Goal: Task Accomplishment & Management: Manage account settings

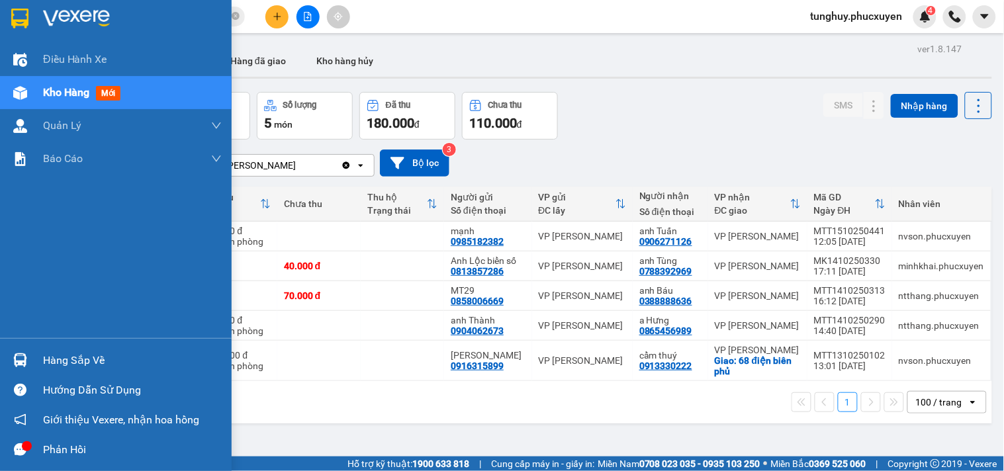
click at [3, 355] on div "Hàng sắp về" at bounding box center [116, 361] width 232 height 30
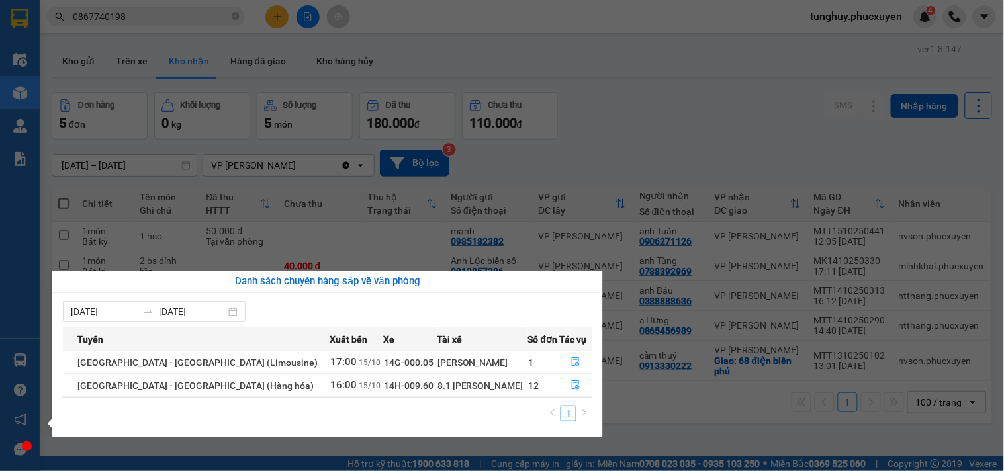
click at [598, 193] on section "Kết quả tìm kiếm ( 1 ) Bộ lọc Gửi 3 ngày gần nhất Mã ĐH Trạng thái Món hàng Thu…" at bounding box center [502, 235] width 1004 height 471
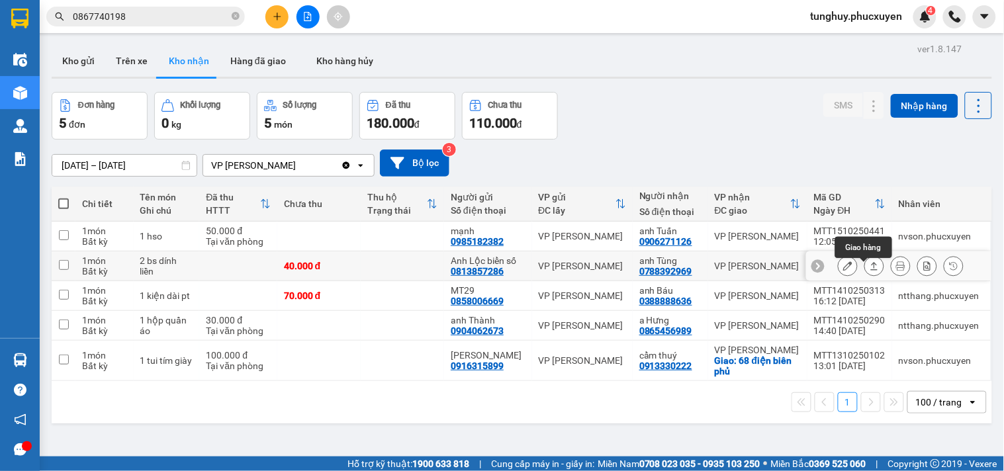
click at [870, 271] on icon at bounding box center [874, 265] width 9 height 9
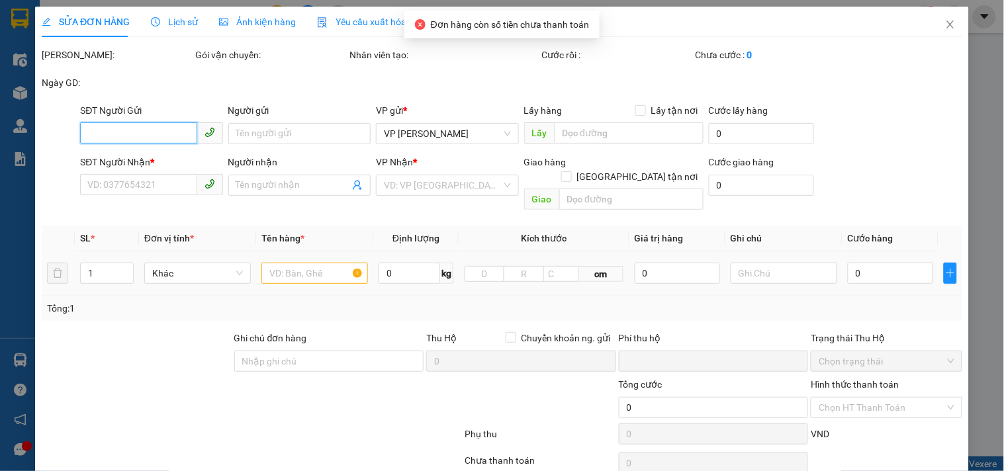
scroll to position [89, 0]
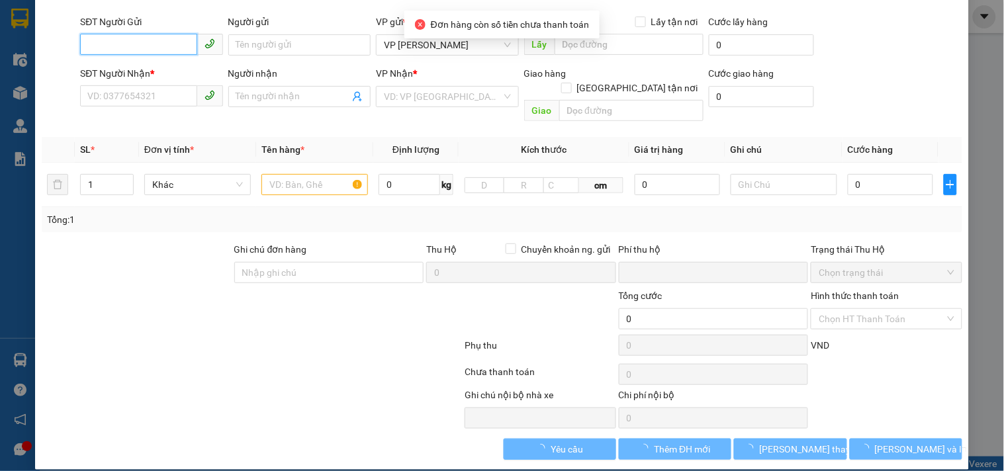
type input "0813857286"
type input "Anh Lộc biển số"
type input "0788392969"
type input "anh Tùng"
type input "0"
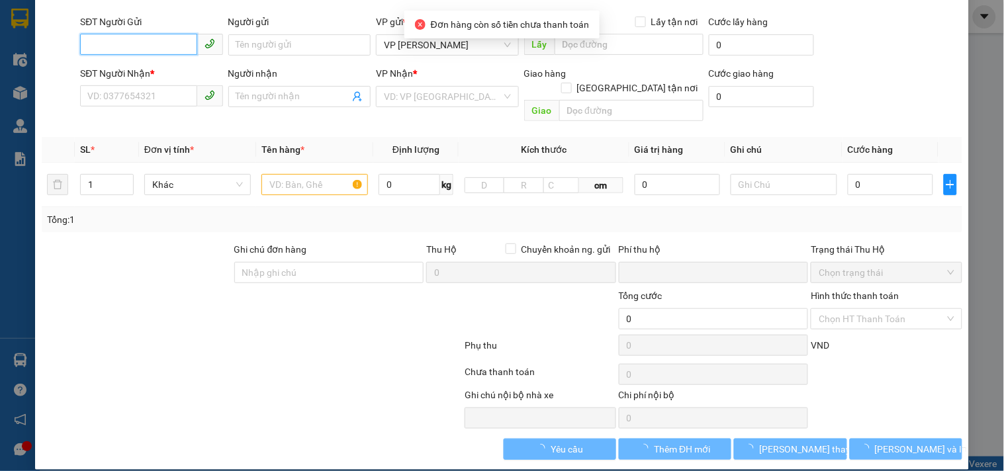
type input "40.000"
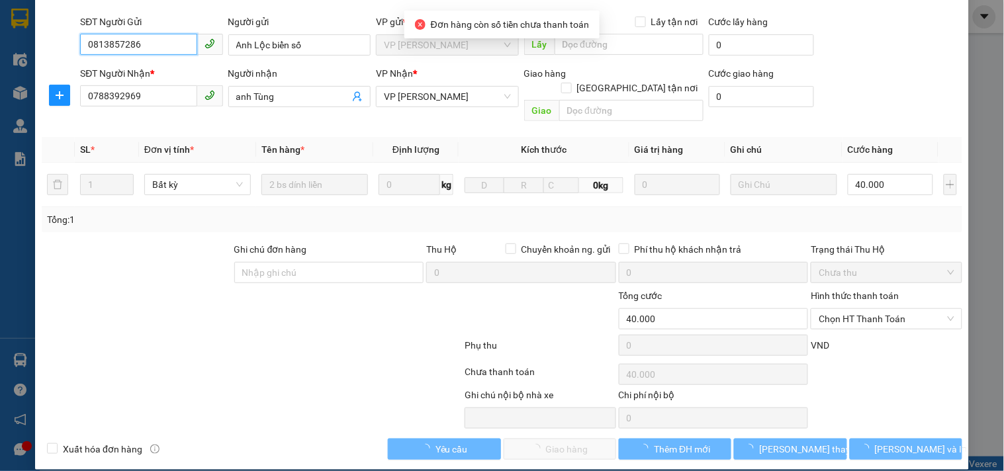
click at [863, 309] on span "Chọn HT Thanh Toán" at bounding box center [886, 319] width 135 height 20
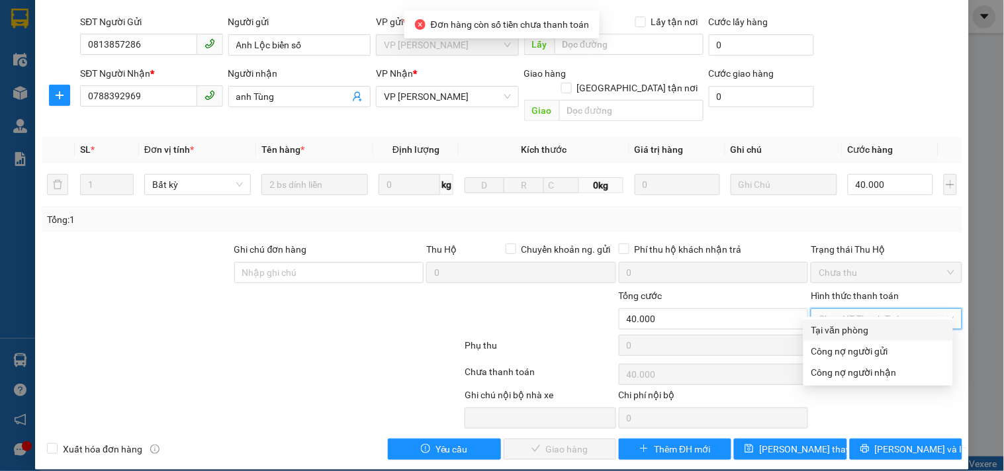
click at [853, 323] on div "Tại văn phòng" at bounding box center [879, 330] width 134 height 15
type input "0"
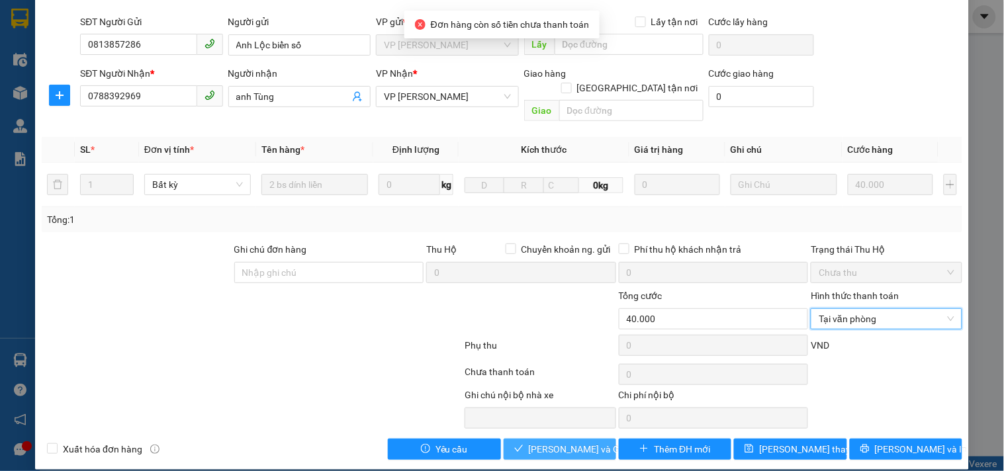
click at [557, 442] on span "[PERSON_NAME] và Giao hàng" at bounding box center [592, 449] width 127 height 15
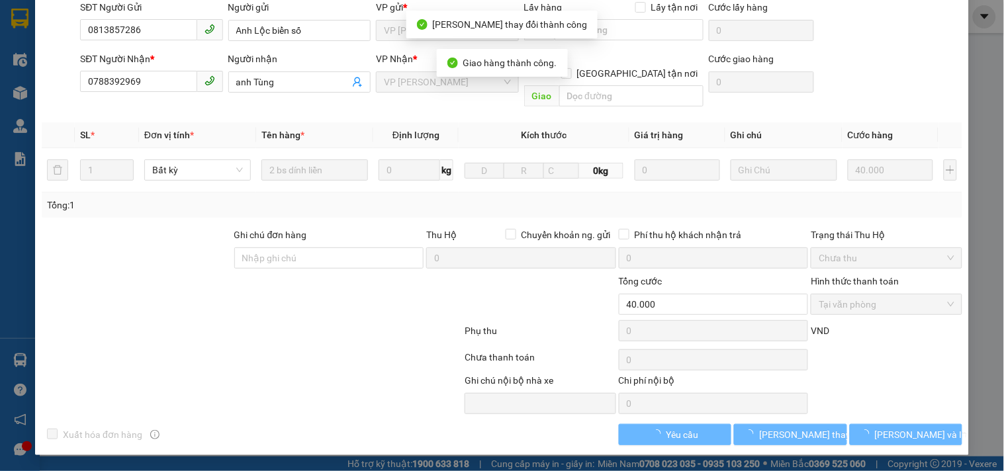
scroll to position [0, 0]
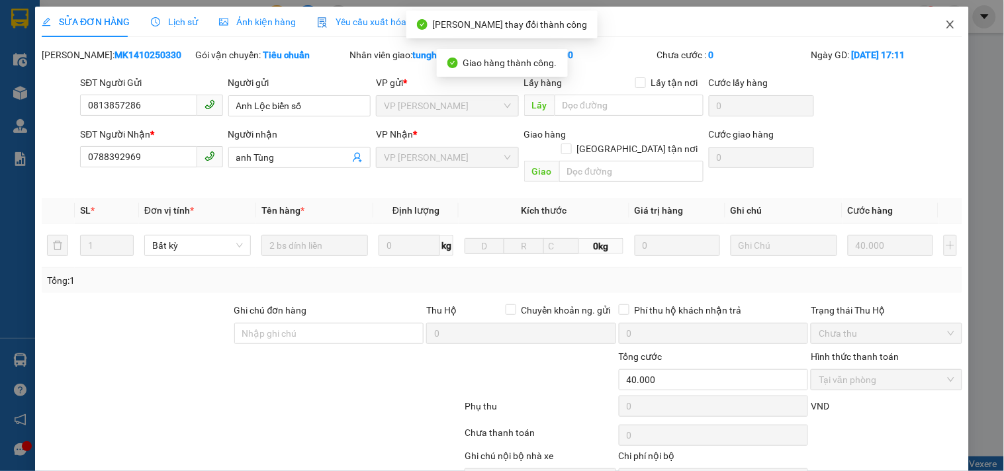
click at [945, 21] on icon "close" at bounding box center [950, 24] width 11 height 11
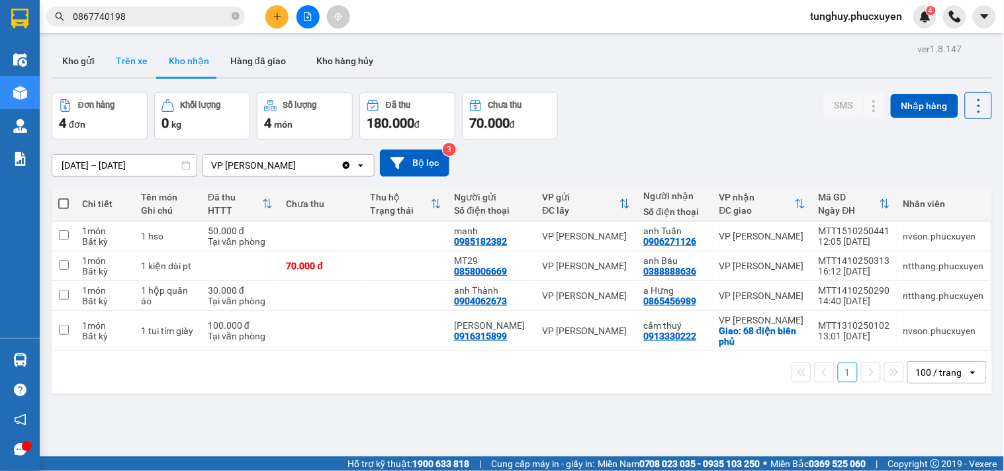
click at [116, 67] on button "Trên xe" at bounding box center [131, 61] width 53 height 32
type input "[DATE] – [DATE]"
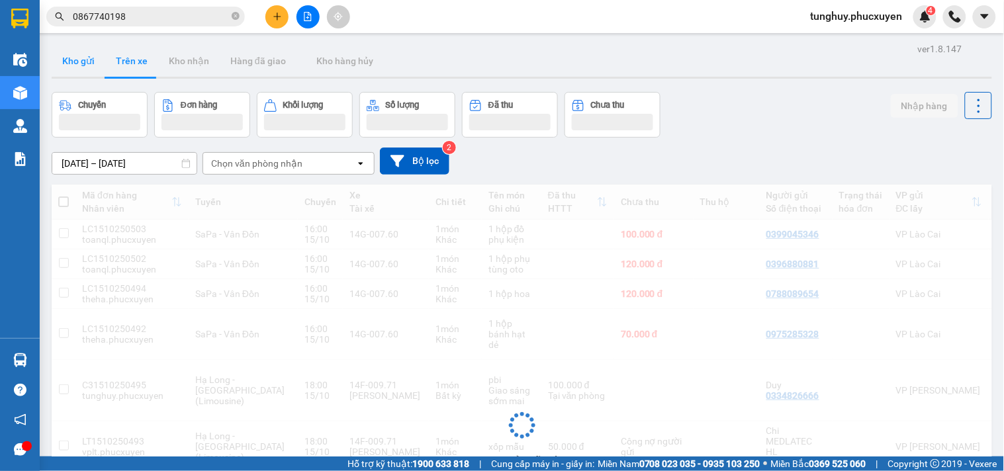
click at [75, 64] on button "Kho gửi" at bounding box center [79, 61] width 54 height 32
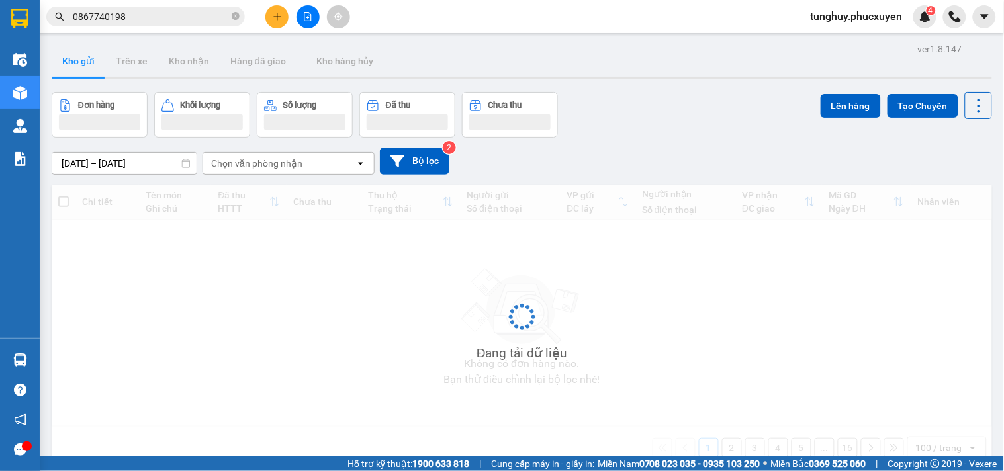
click at [75, 64] on button "Kho gửi" at bounding box center [79, 61] width 54 height 32
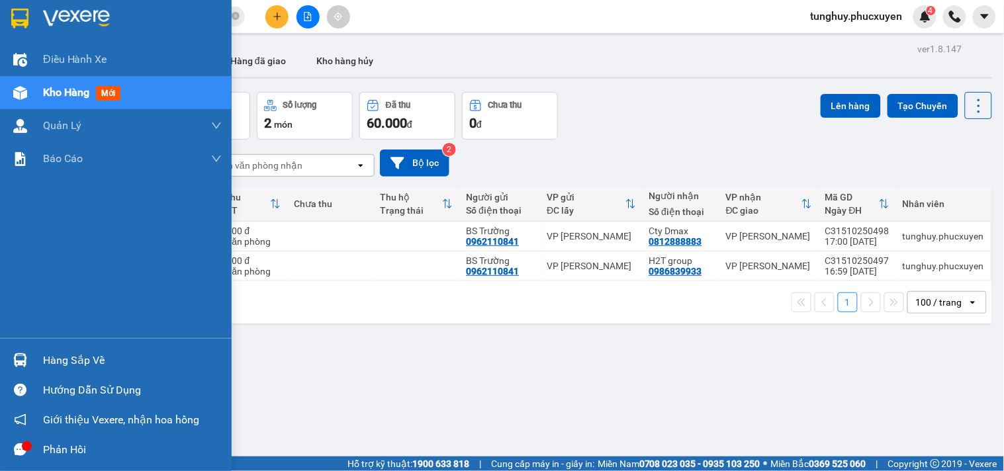
click at [21, 371] on div at bounding box center [20, 360] width 23 height 23
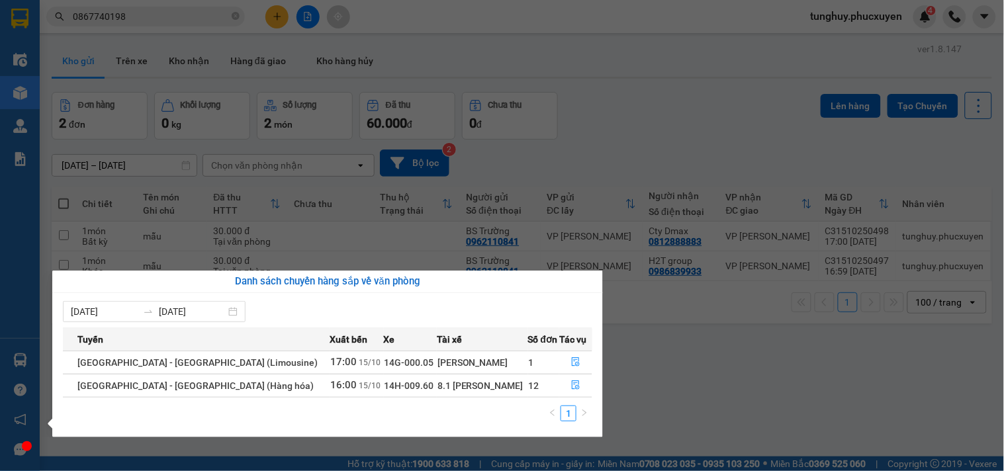
click at [653, 204] on section "Kết quả tìm kiếm ( 1 ) Bộ lọc Gửi 3 ngày gần nhất Mã ĐH Trạng thái Món hàng Thu…" at bounding box center [502, 235] width 1004 height 471
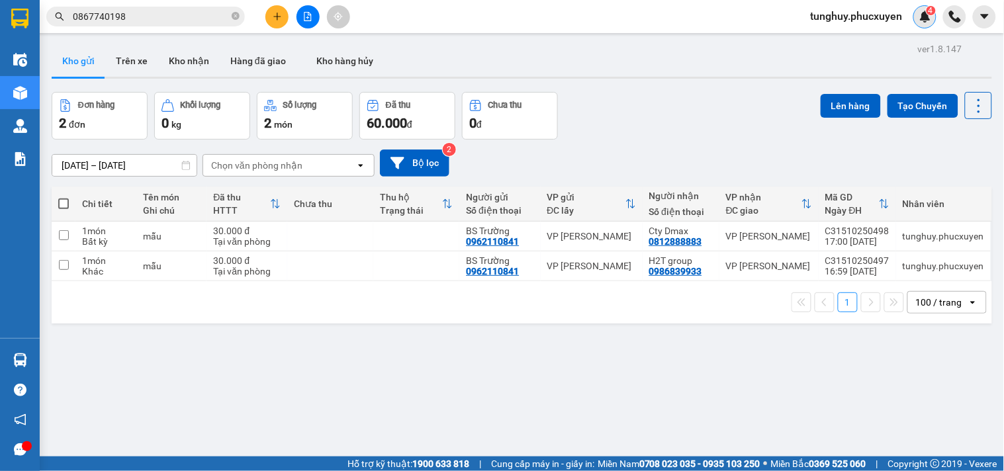
click at [927, 9] on sup "4" at bounding box center [931, 10] width 9 height 9
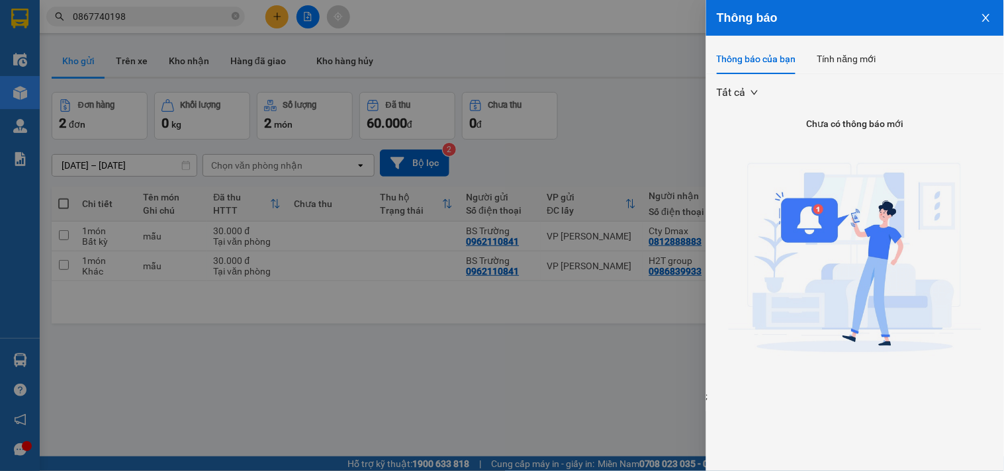
click at [997, 14] on button "Close" at bounding box center [987, 17] width 36 height 34
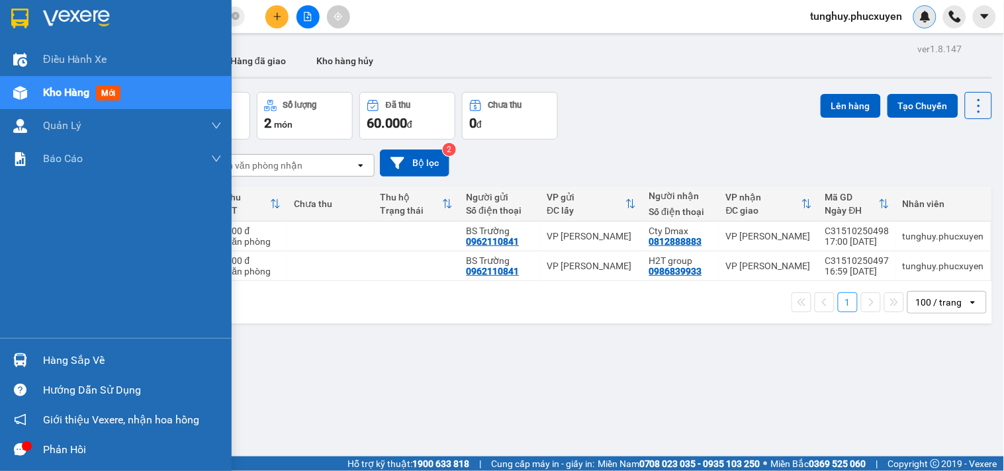
click at [16, 355] on img at bounding box center [20, 361] width 14 height 14
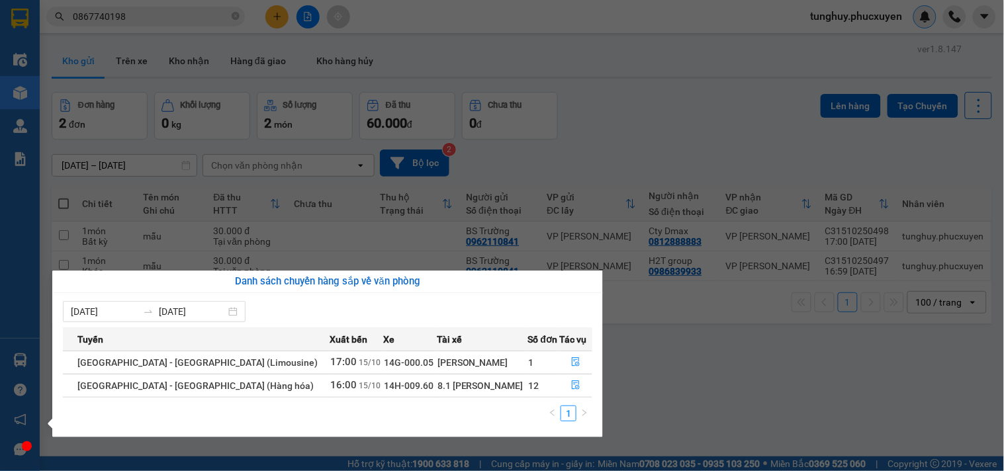
click at [775, 120] on section "Kết quả tìm kiếm ( 1 ) Bộ lọc Gửi 3 ngày gần nhất Mã ĐH Trạng thái Món hàng Thu…" at bounding box center [502, 235] width 1004 height 471
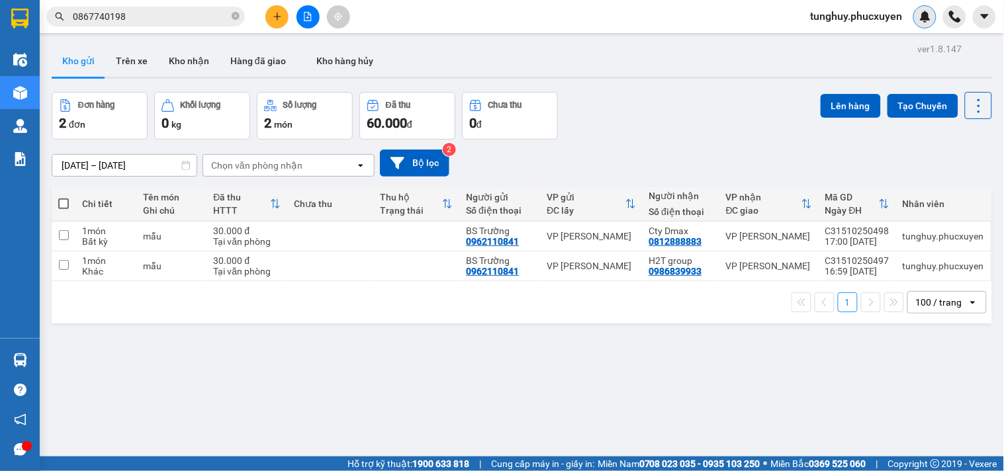
click at [767, 77] on div at bounding box center [522, 78] width 941 height 2
drag, startPoint x: 765, startPoint y: 117, endPoint x: 758, endPoint y: 118, distance: 7.4
click at [765, 117] on div "Đơn hàng 2 đơn Khối lượng 0 kg Số lượng 2 món Đã thu 60.000 đ Chưa thu 0 đ Lên …" at bounding box center [522, 116] width 941 height 48
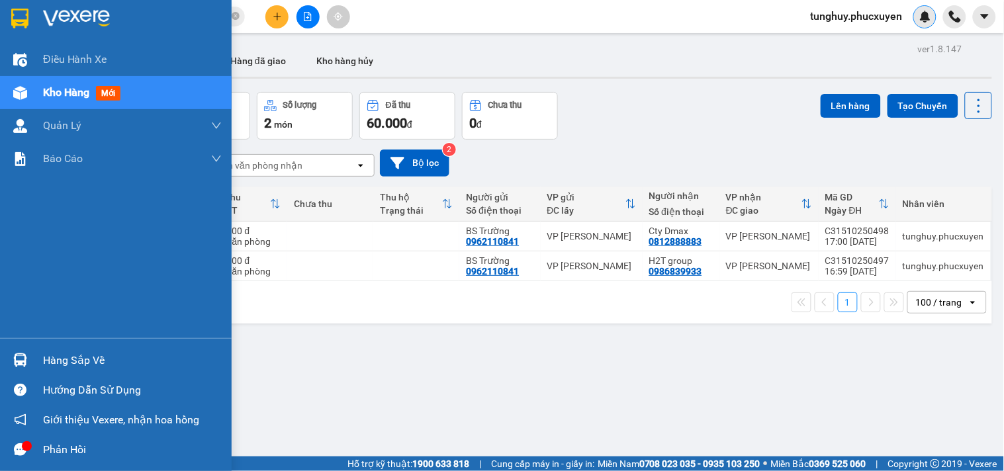
click at [24, 352] on div at bounding box center [20, 360] width 23 height 23
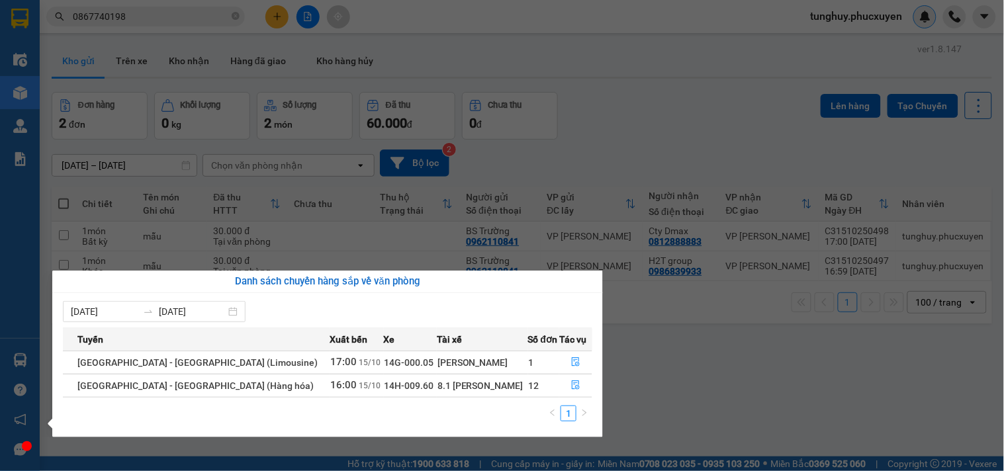
click at [691, 327] on section "Kết quả tìm kiếm ( 1 ) Bộ lọc Gửi 3 ngày gần nhất Mã ĐH Trạng thái Món hàng Thu…" at bounding box center [502, 235] width 1004 height 471
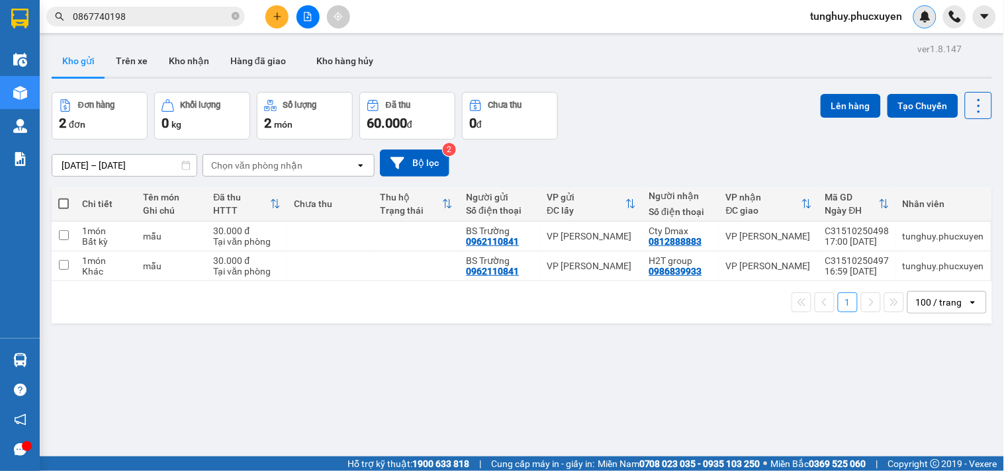
click at [210, 401] on div "ver 1.8.147 Kho gửi Trên xe Kho nhận Hàng đã giao Kho hàng hủy Đơn hàng 2 đơn K…" at bounding box center [521, 275] width 951 height 471
click at [273, 24] on button at bounding box center [276, 16] width 23 height 23
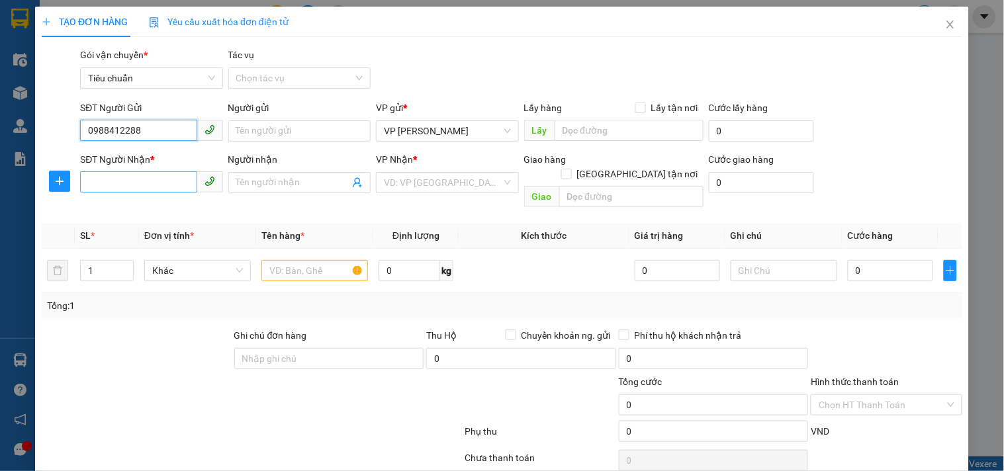
type input "0988412288"
click at [172, 175] on input "SĐT Người Nhận *" at bounding box center [138, 181] width 117 height 21
type input "0903259086"
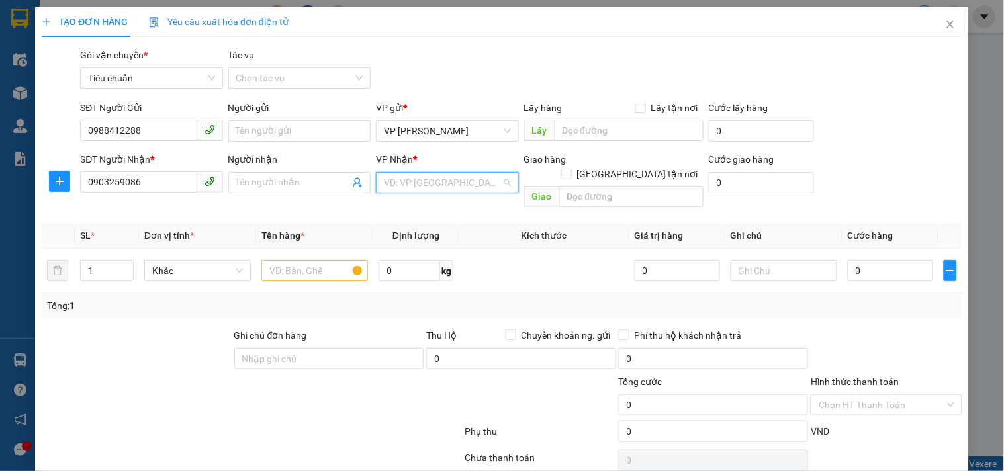
click at [425, 187] on input "search" at bounding box center [442, 183] width 117 height 20
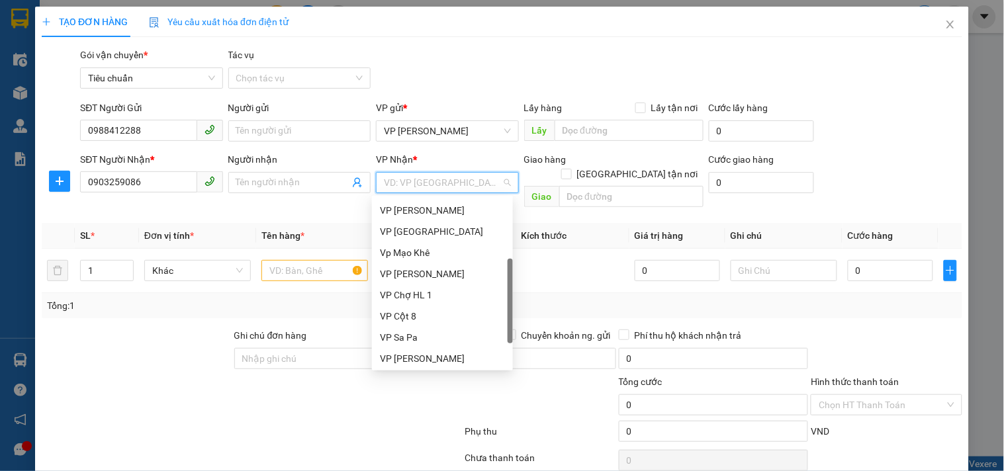
scroll to position [212, 0]
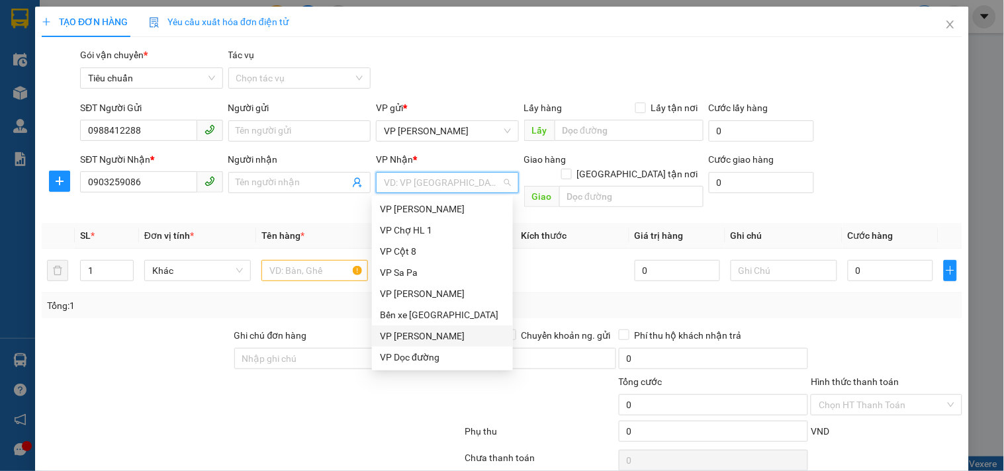
click at [450, 334] on div "VP [PERSON_NAME]" at bounding box center [442, 336] width 125 height 15
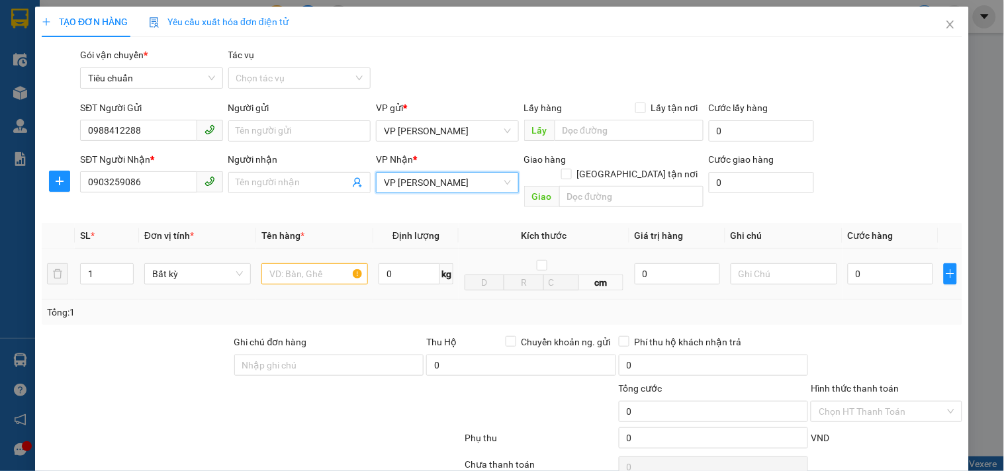
click at [320, 271] on div at bounding box center [314, 274] width 107 height 26
click at [316, 267] on input "text" at bounding box center [314, 273] width 107 height 21
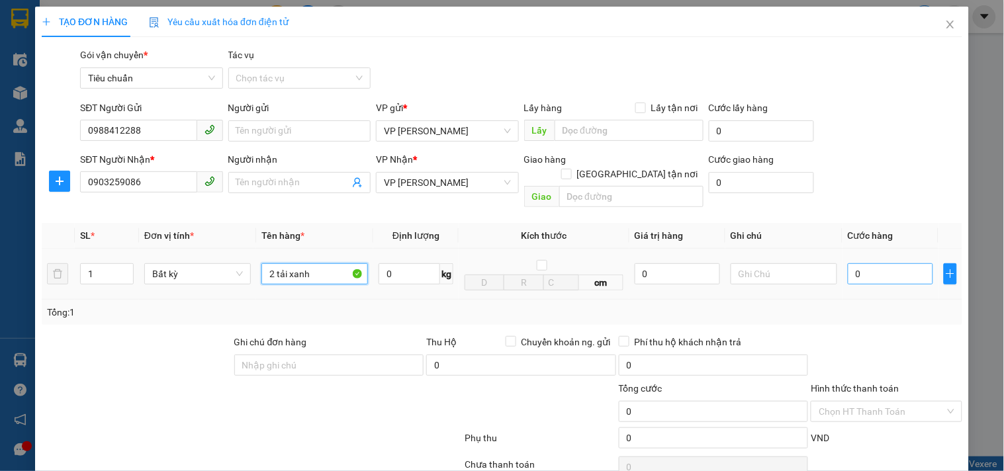
type input "2 tải xanh"
click at [865, 263] on input "0" at bounding box center [890, 273] width 85 height 21
type input "1"
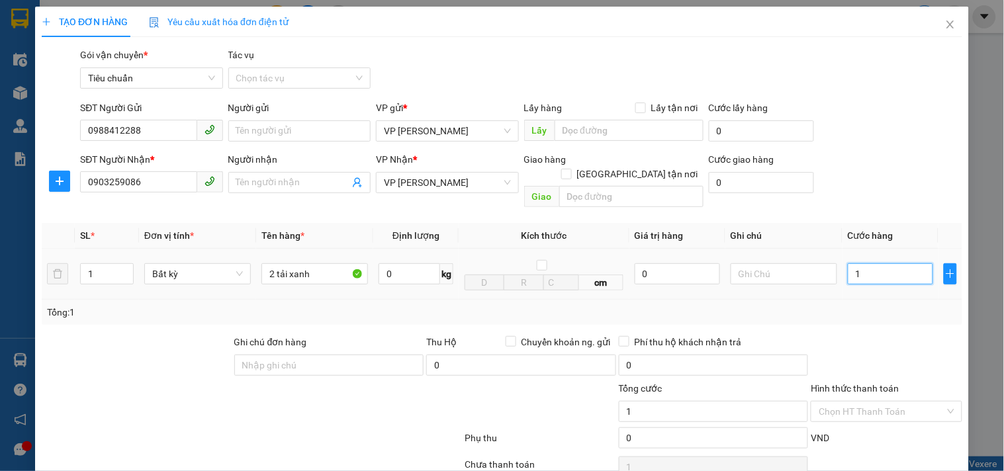
type input "14"
type input "140"
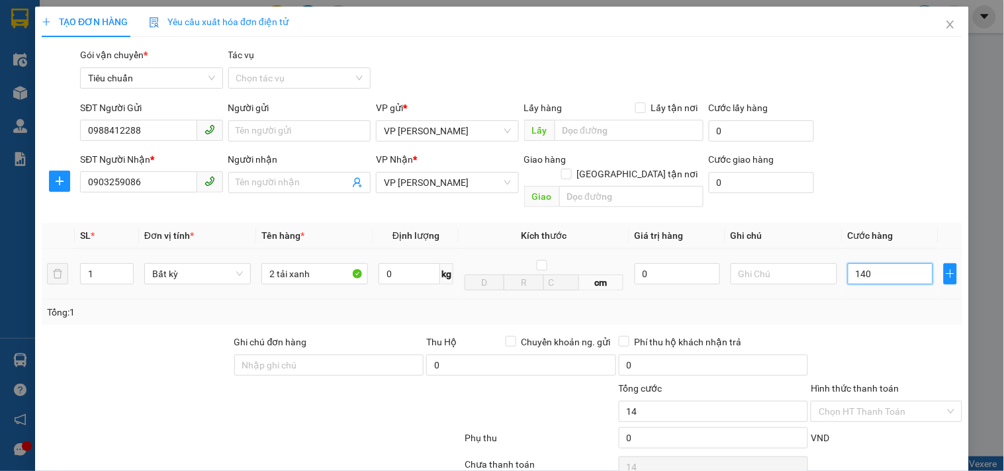
type input "140"
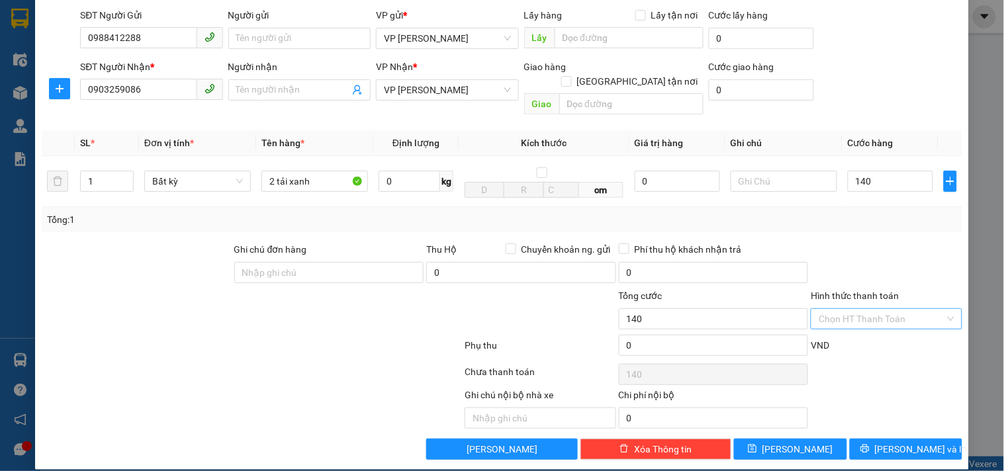
click at [891, 309] on input "Hình thức thanh toán" at bounding box center [882, 319] width 126 height 20
type input "140.000"
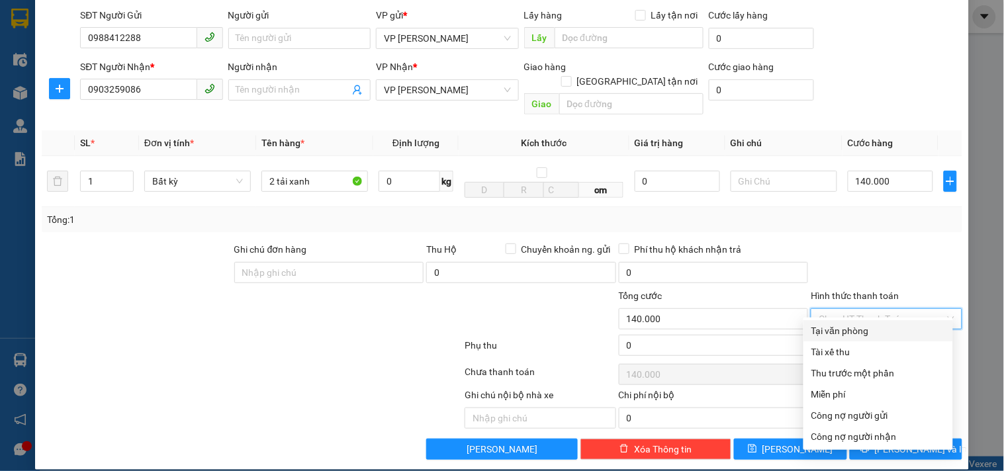
click at [884, 329] on div "Tại văn phòng" at bounding box center [879, 331] width 134 height 15
type input "0"
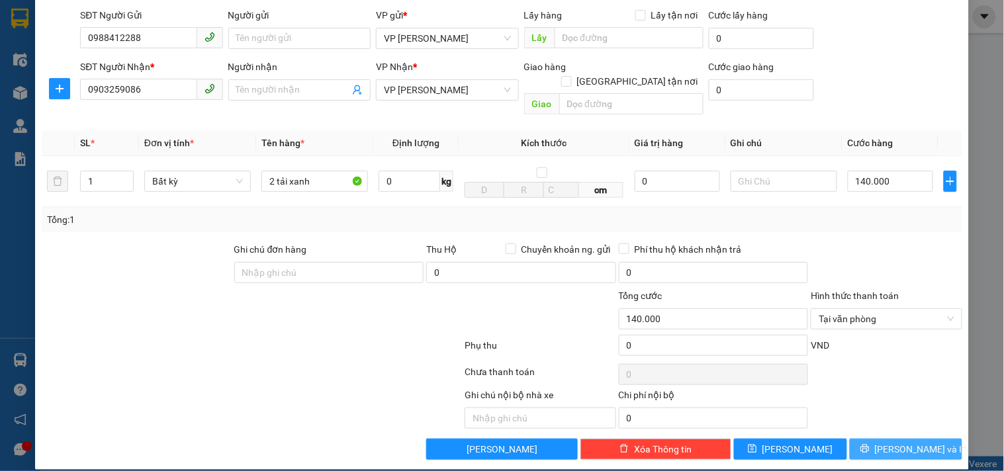
click at [894, 442] on span "[PERSON_NAME] và In" at bounding box center [921, 449] width 93 height 15
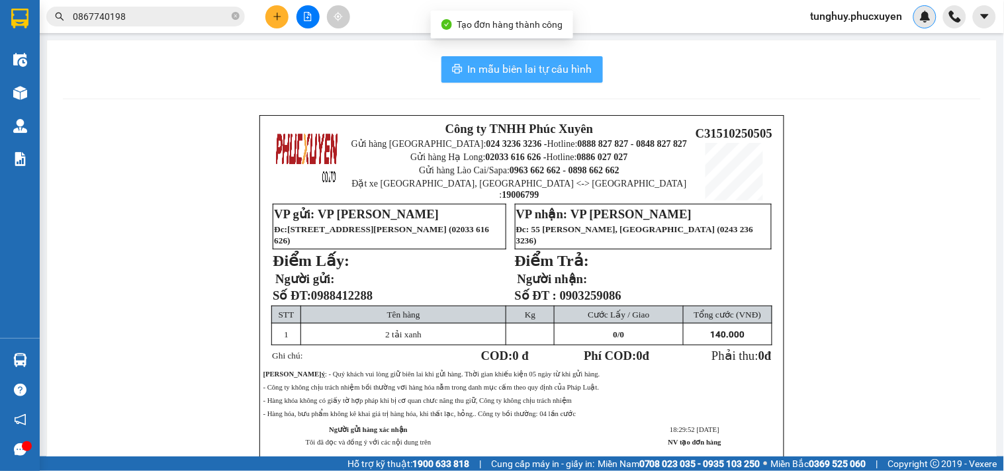
click at [553, 62] on span "In mẫu biên lai tự cấu hình" at bounding box center [530, 69] width 124 height 17
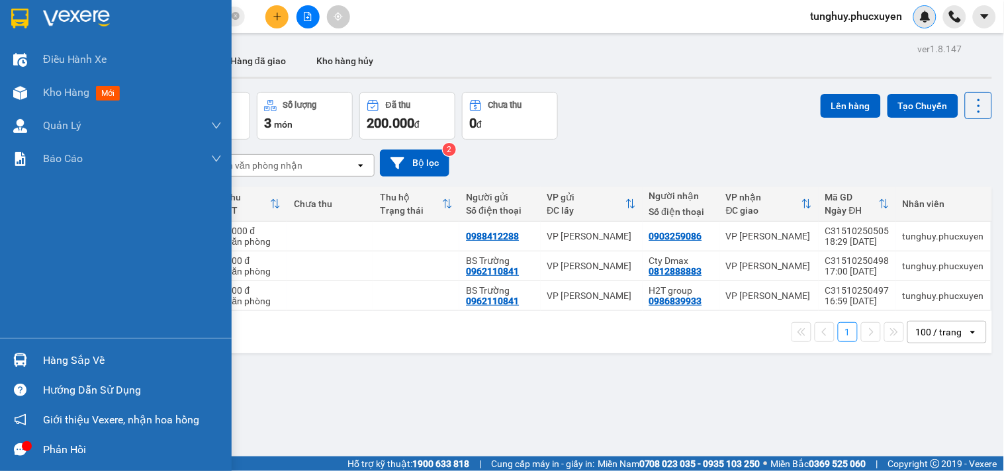
click at [16, 351] on div at bounding box center [20, 360] width 23 height 23
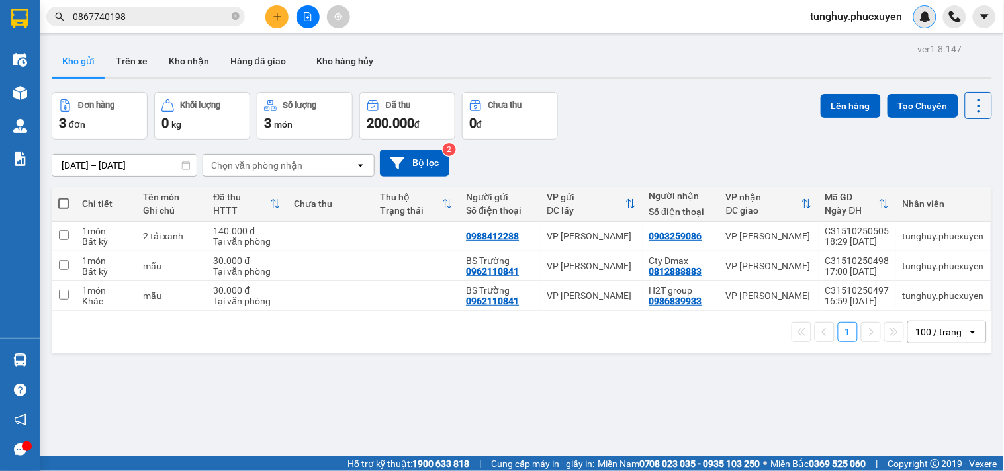
click at [775, 122] on section "Kết quả tìm kiếm ( 1 ) Bộ lọc Gửi 3 ngày gần nhất Mã ĐH Trạng thái Món hàng Thu…" at bounding box center [502, 235] width 1004 height 471
click at [916, 332] on div "100 / trang" at bounding box center [939, 332] width 46 height 13
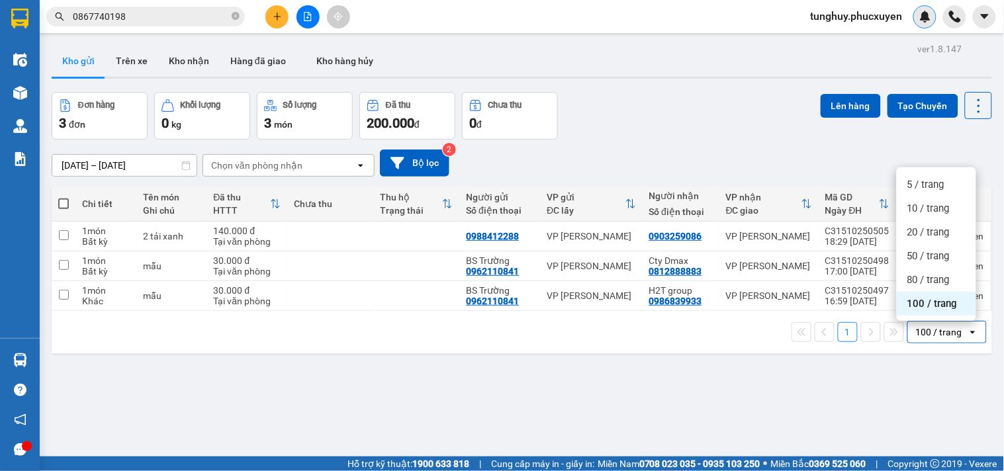
click at [845, 373] on div "ver 1.8.147 Kho gửi Trên xe Kho nhận Hàng đã giao Kho hàng hủy Đơn hàng 3 đơn K…" at bounding box center [521, 275] width 951 height 471
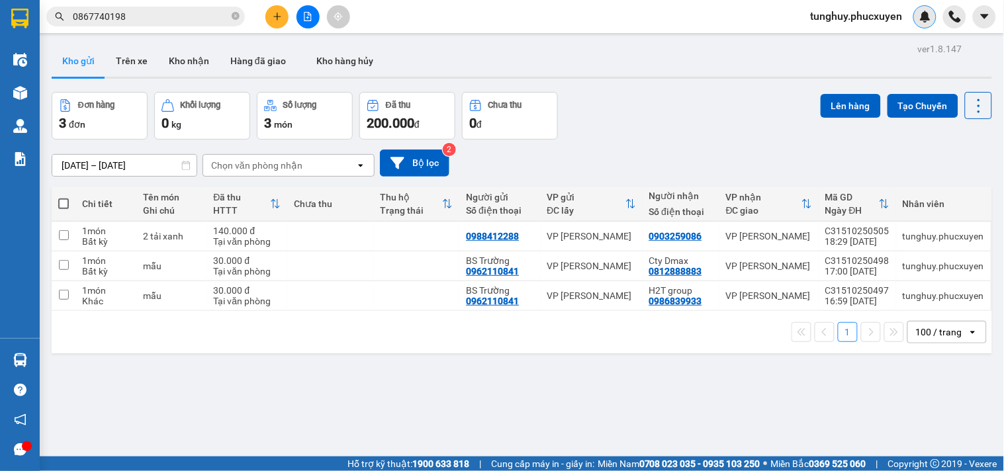
click at [951, 339] on div "100 / trang" at bounding box center [938, 332] width 60 height 21
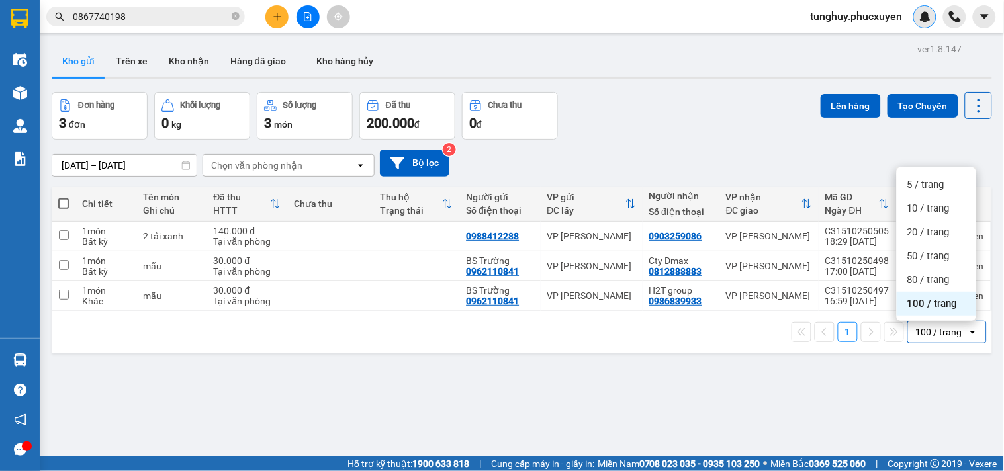
drag, startPoint x: 932, startPoint y: 305, endPoint x: 920, endPoint y: 316, distance: 16.4
click at [930, 305] on span "100 / trang" at bounding box center [933, 303] width 50 height 13
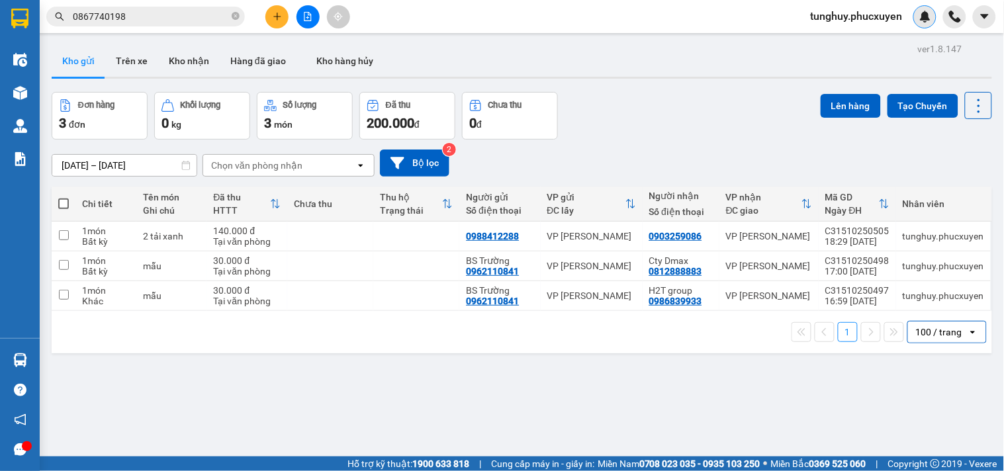
click at [925, 332] on div "100 / trang" at bounding box center [939, 332] width 46 height 13
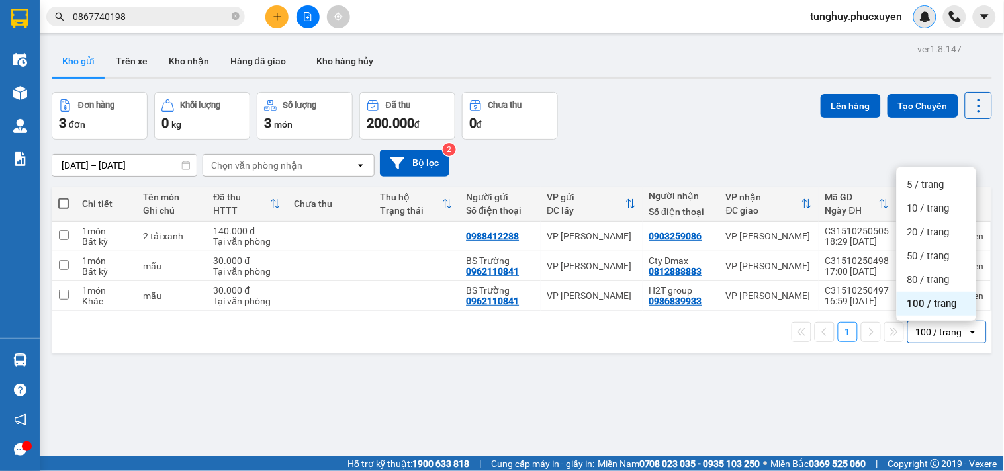
click at [929, 310] on div "100 / trang" at bounding box center [936, 304] width 79 height 24
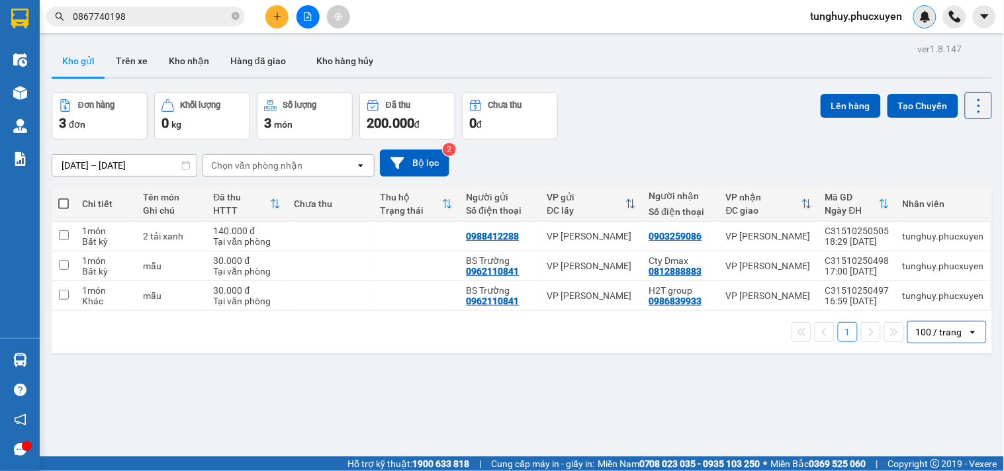
click at [922, 332] on div "100 / trang" at bounding box center [939, 332] width 46 height 13
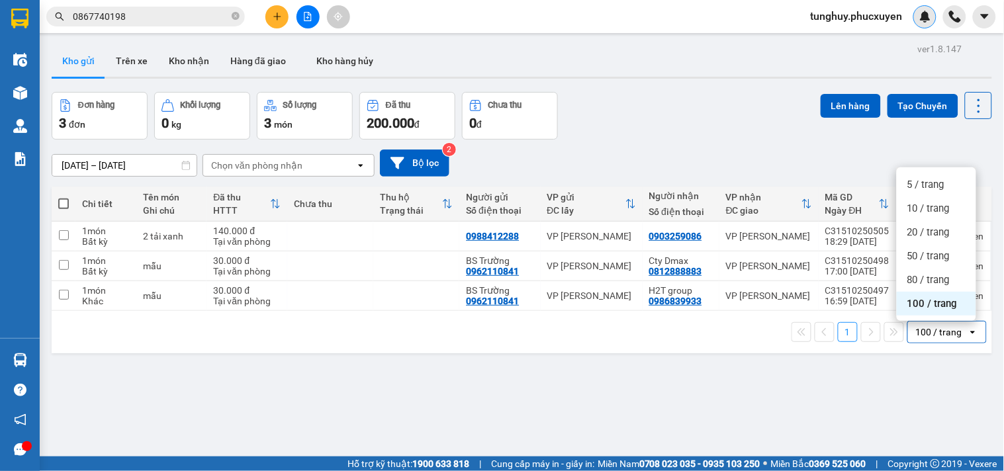
click at [931, 310] on div "100 / trang" at bounding box center [936, 304] width 79 height 24
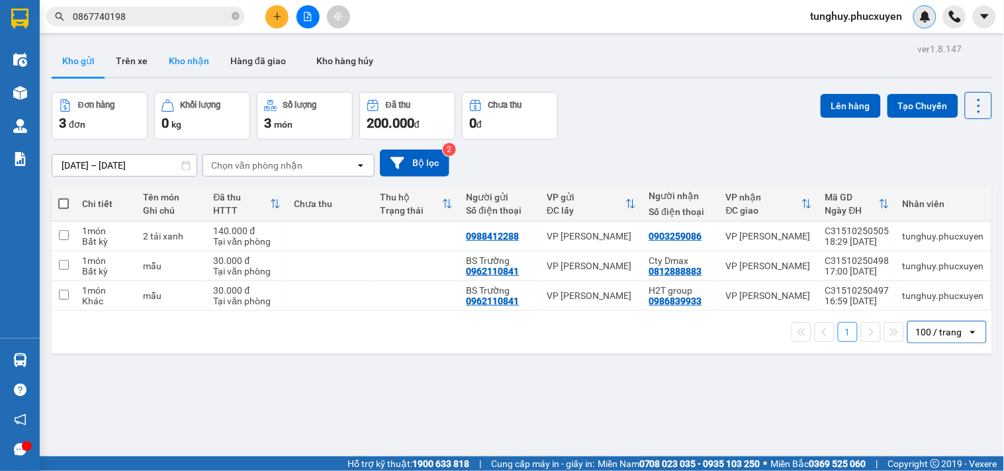
click at [202, 71] on button "Kho nhận" at bounding box center [189, 61] width 62 height 32
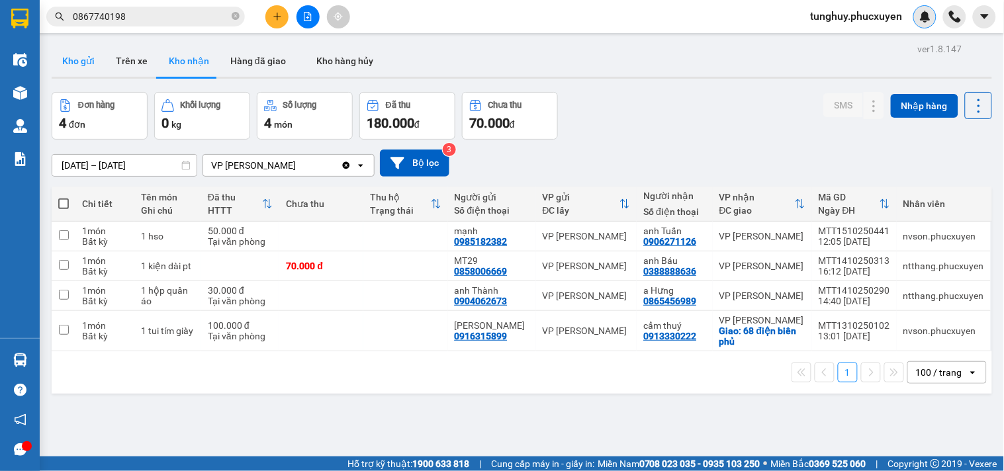
click at [100, 63] on button "Kho gửi" at bounding box center [79, 61] width 54 height 32
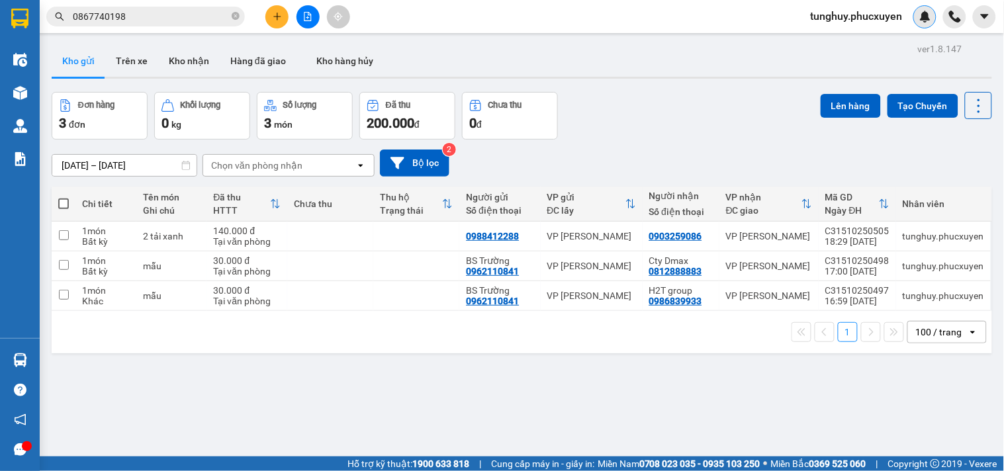
click at [916, 21] on div at bounding box center [925, 16] width 23 height 23
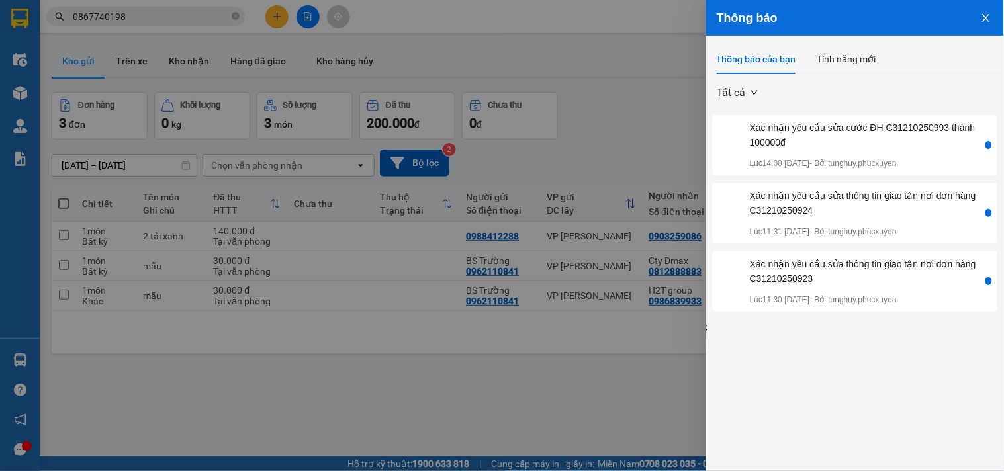
click at [980, 22] on button "Close" at bounding box center [987, 17] width 36 height 34
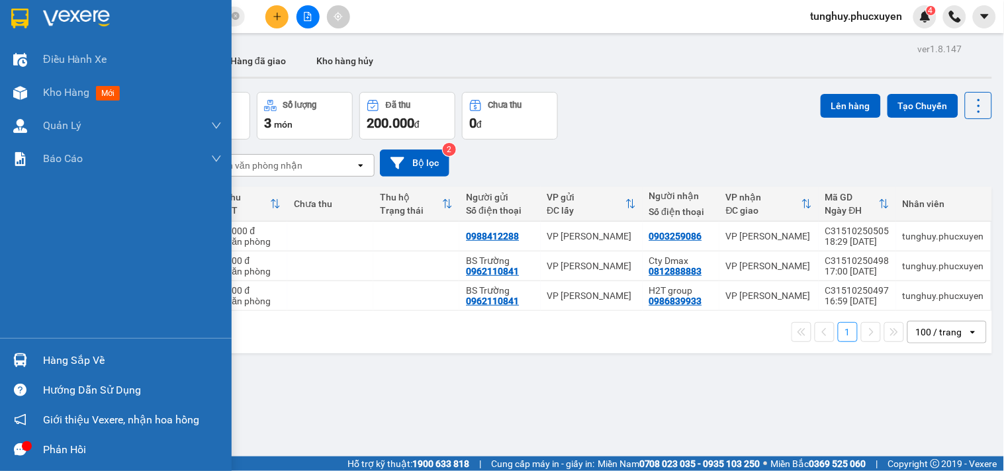
drag, startPoint x: 8, startPoint y: 350, endPoint x: 7, endPoint y: 326, distance: 23.9
click at [9, 351] on div at bounding box center [20, 360] width 23 height 23
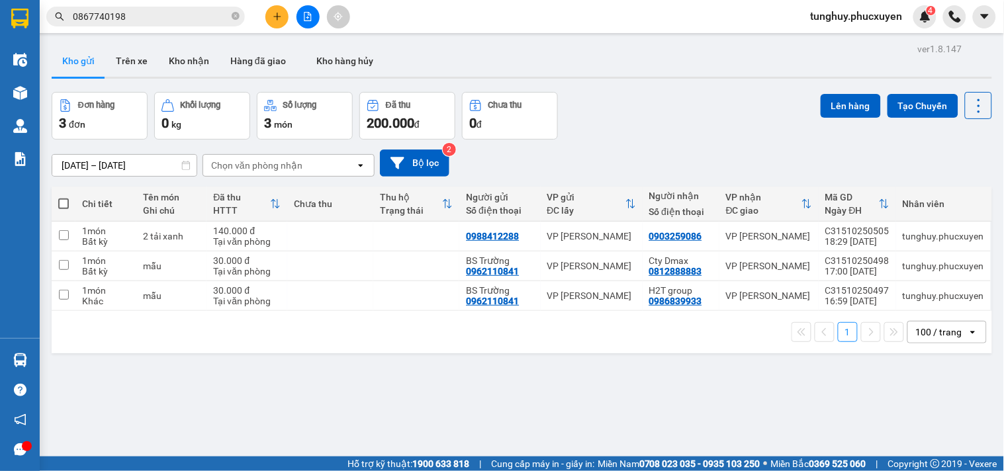
click at [685, 189] on section "Kết quả tìm kiếm ( 1 ) Bộ lọc Gửi 3 ngày gần nhất Mã ĐH Trạng thái Món hàng Thu…" at bounding box center [502, 235] width 1004 height 471
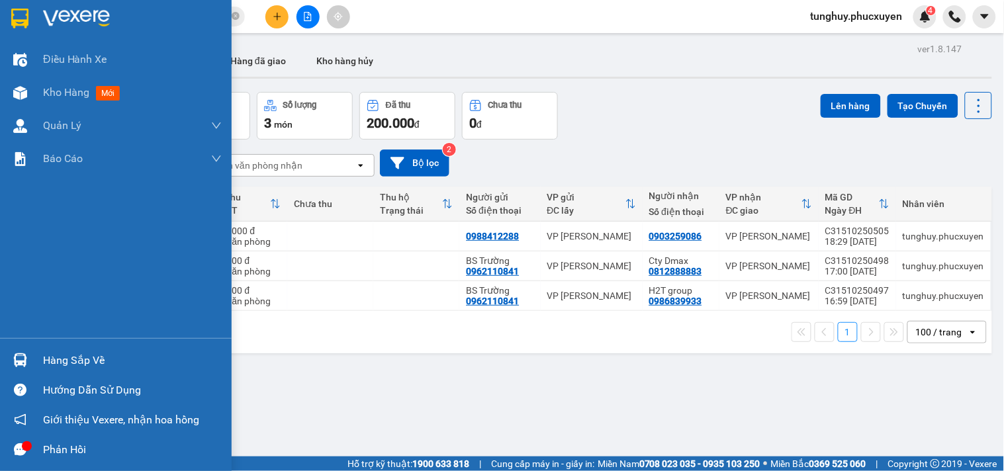
click at [16, 356] on img at bounding box center [20, 361] width 14 height 14
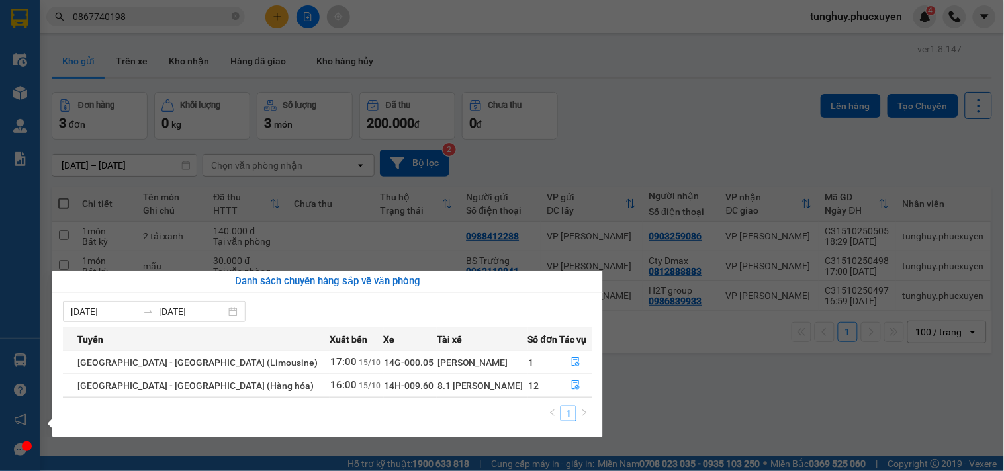
drag, startPoint x: 665, startPoint y: 410, endPoint x: 415, endPoint y: 461, distance: 254.6
click at [660, 412] on section "Kết quả tìm kiếm ( 1 ) Bộ lọc Gửi 3 ngày gần nhất Mã ĐH Trạng thái Món hàng Thu…" at bounding box center [502, 235] width 1004 height 471
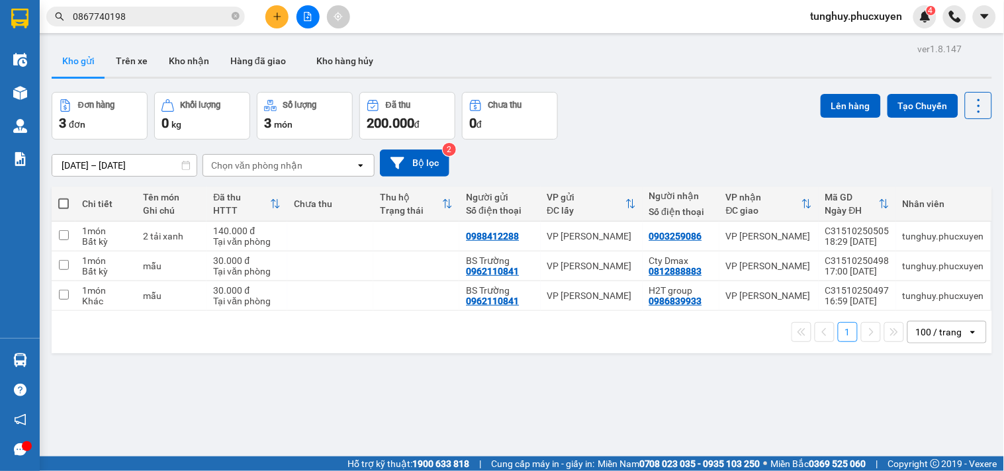
click at [949, 332] on div "100 / trang" at bounding box center [939, 332] width 46 height 13
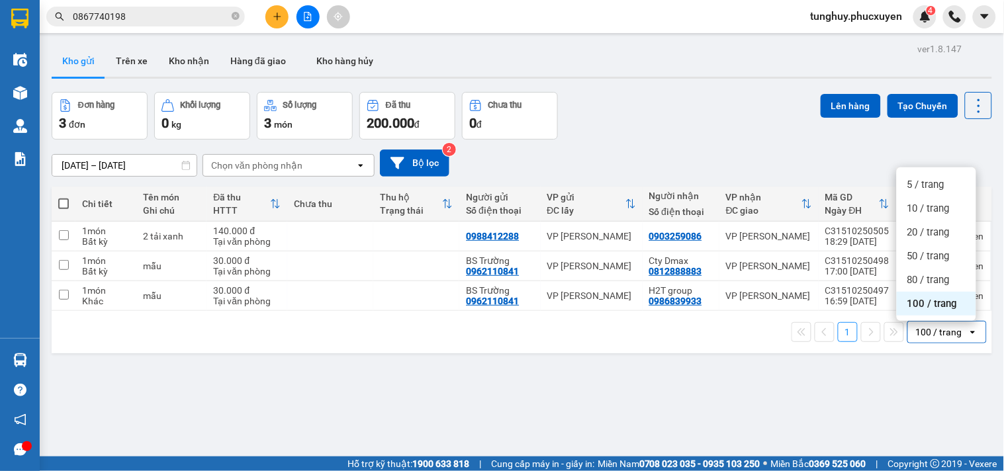
click at [936, 301] on span "100 / trang" at bounding box center [933, 303] width 50 height 13
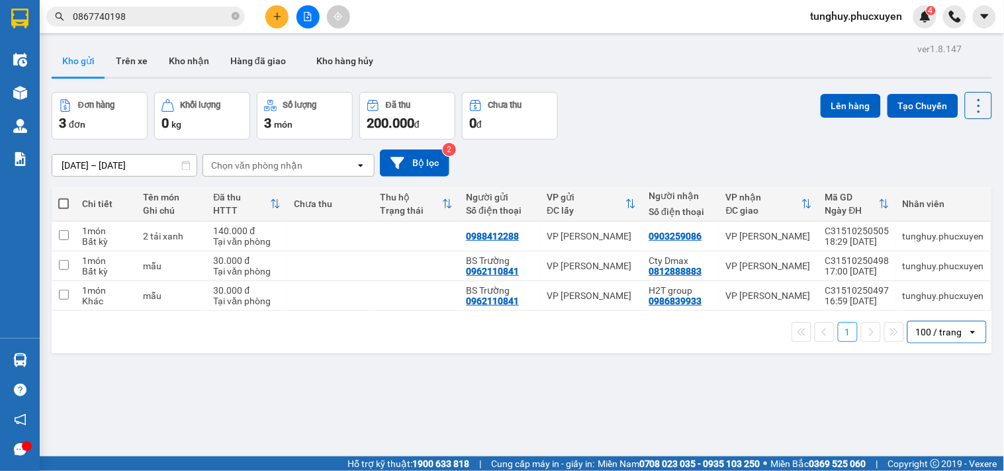
click at [923, 338] on div "100 / trang" at bounding box center [939, 332] width 46 height 13
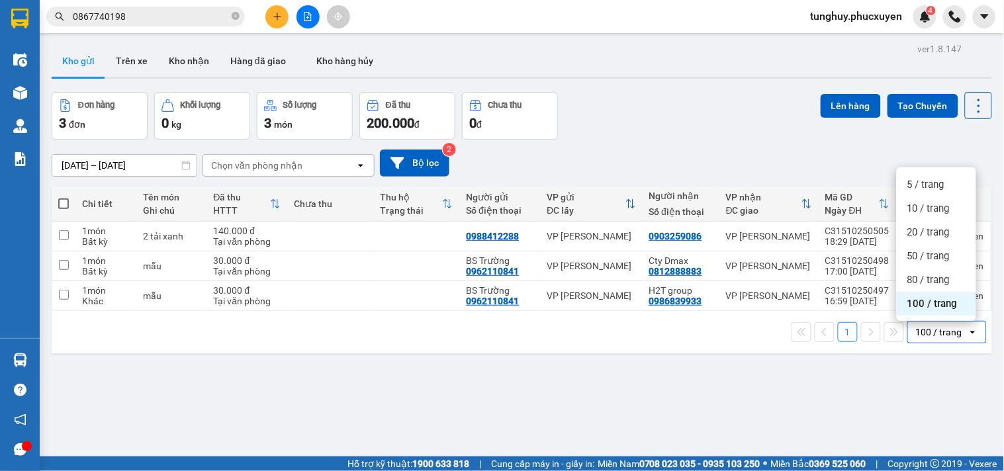
click at [938, 313] on div "100 / trang" at bounding box center [936, 304] width 79 height 24
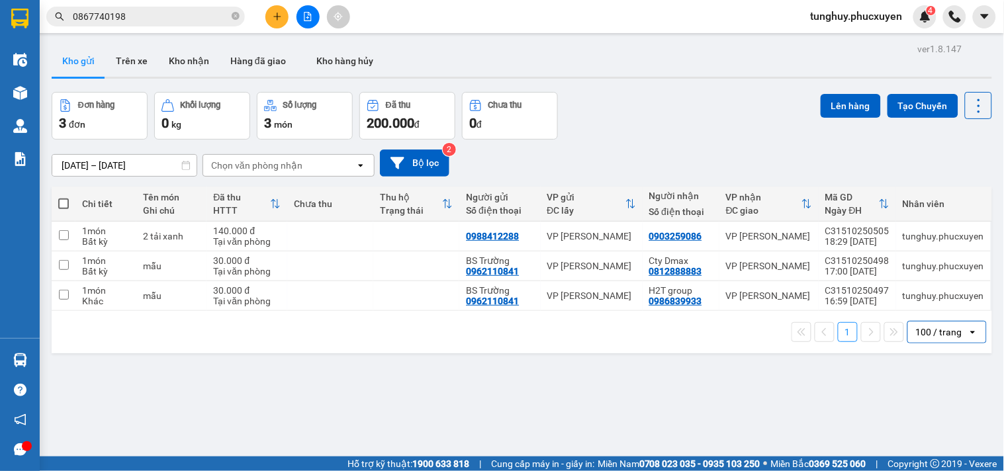
click at [929, 327] on div "100 / trang" at bounding box center [939, 332] width 46 height 13
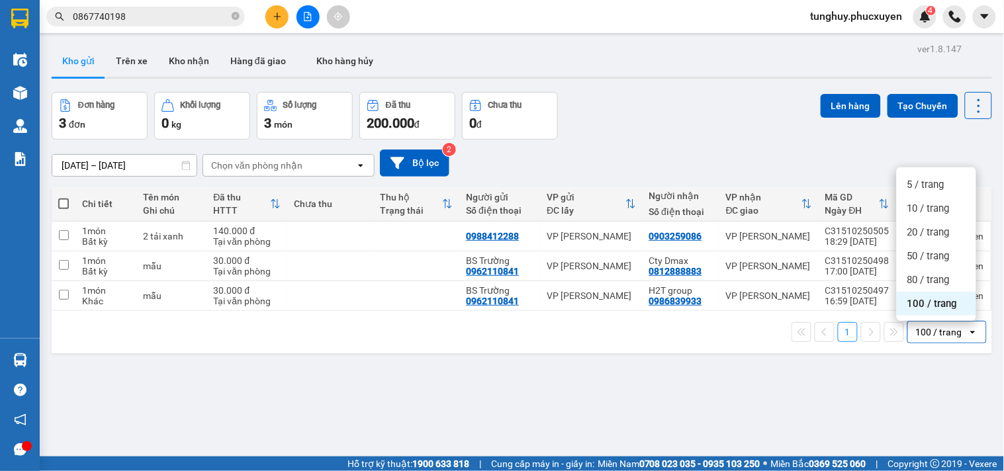
click at [931, 309] on span "100 / trang" at bounding box center [933, 303] width 50 height 13
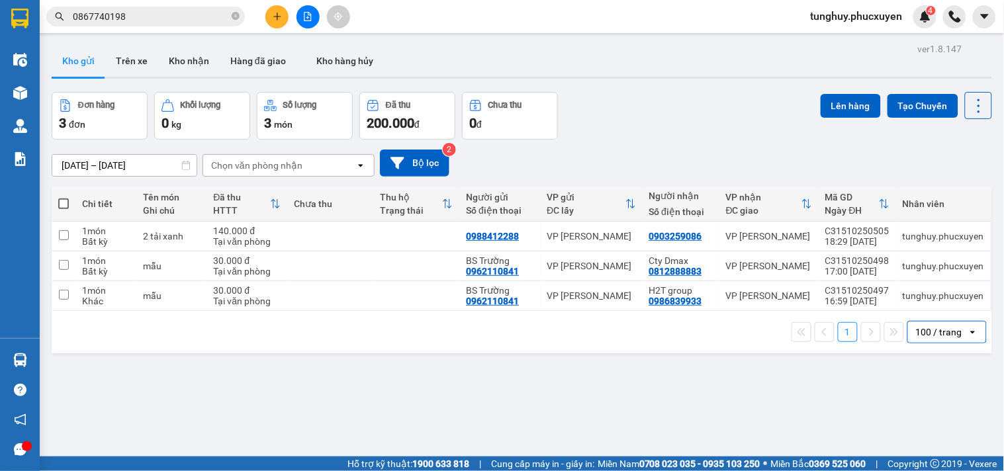
click at [933, 329] on div "100 / trang" at bounding box center [939, 332] width 46 height 13
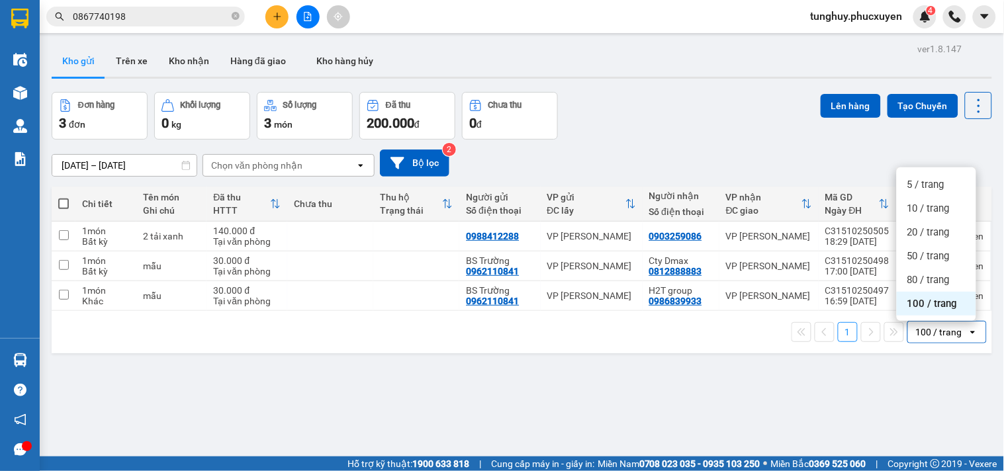
click at [934, 314] on div "100 / trang" at bounding box center [936, 304] width 79 height 24
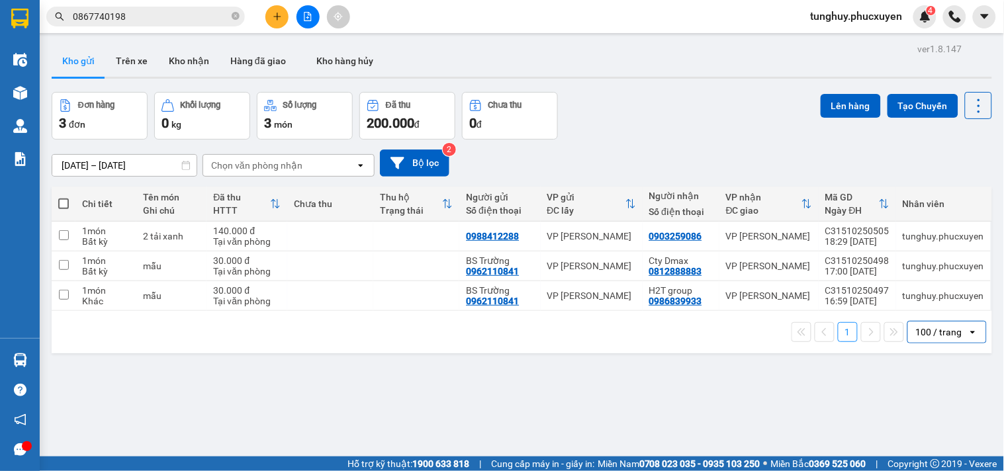
click at [927, 334] on div "100 / trang" at bounding box center [939, 332] width 46 height 13
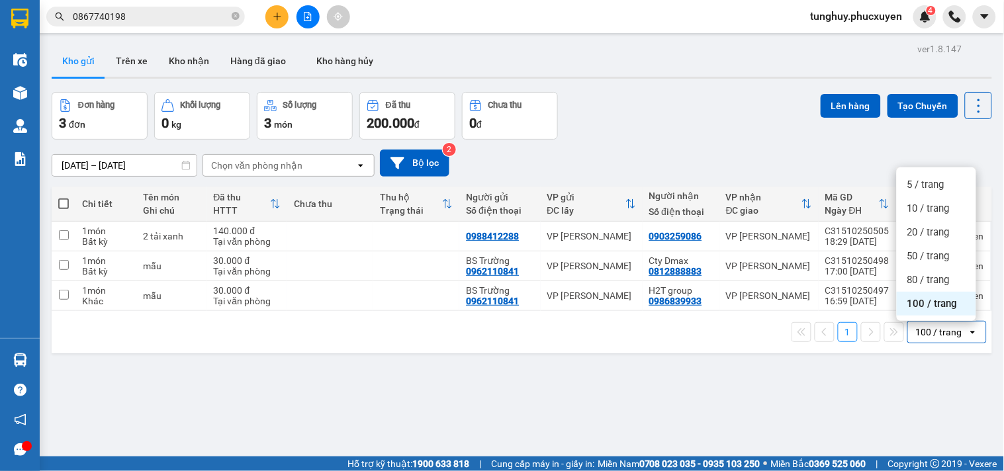
click at [933, 308] on span "100 / trang" at bounding box center [933, 303] width 50 height 13
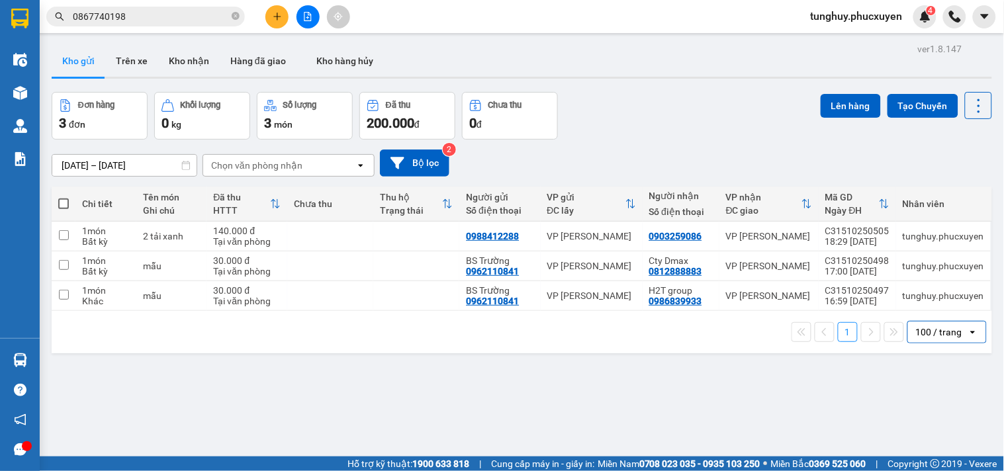
click at [941, 325] on div "100 / trang" at bounding box center [938, 332] width 60 height 21
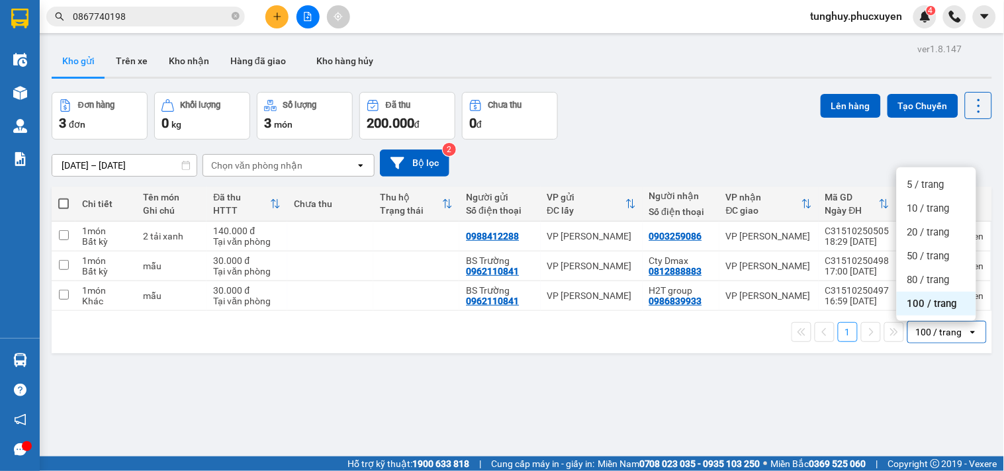
click at [943, 307] on span "100 / trang" at bounding box center [933, 303] width 50 height 13
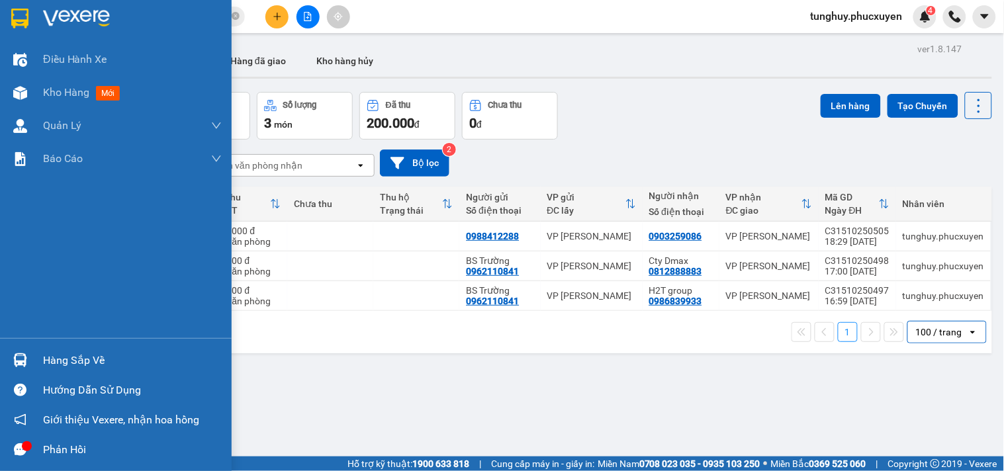
click at [16, 345] on div "Hàng sắp về Hướng dẫn sử dụng Giới thiệu Vexere, nhận hoa hồng Phản hồi" at bounding box center [116, 401] width 232 height 126
click at [11, 360] on div at bounding box center [20, 360] width 23 height 23
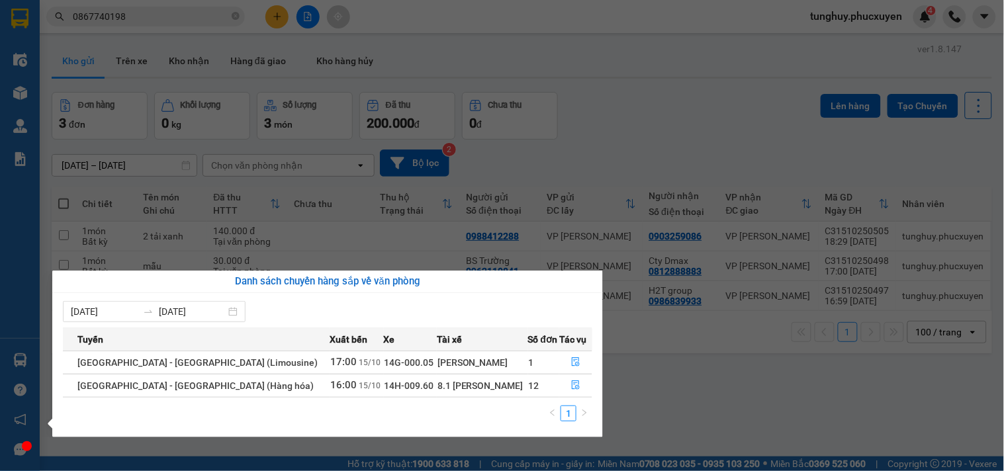
click at [990, 142] on section "Kết quả tìm kiếm ( 1 ) Bộ lọc Gửi 3 ngày gần nhất Mã ĐH Trạng thái Món hàng Thu…" at bounding box center [502, 235] width 1004 height 471
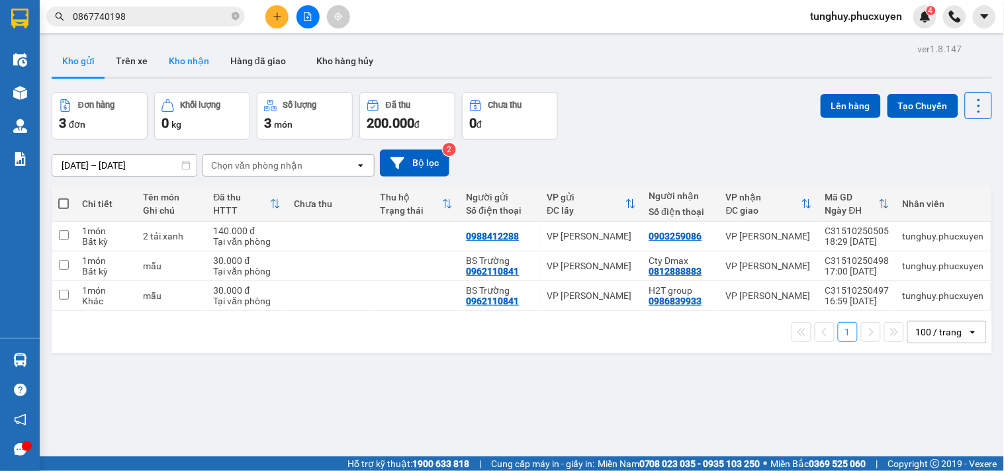
click at [203, 64] on button "Kho nhận" at bounding box center [189, 61] width 62 height 32
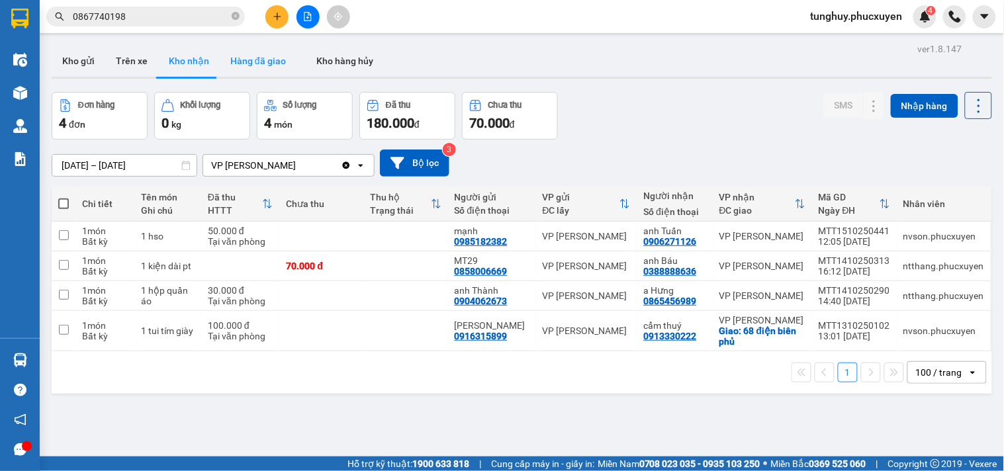
click at [265, 65] on button "Hàng đã giao" at bounding box center [258, 61] width 77 height 32
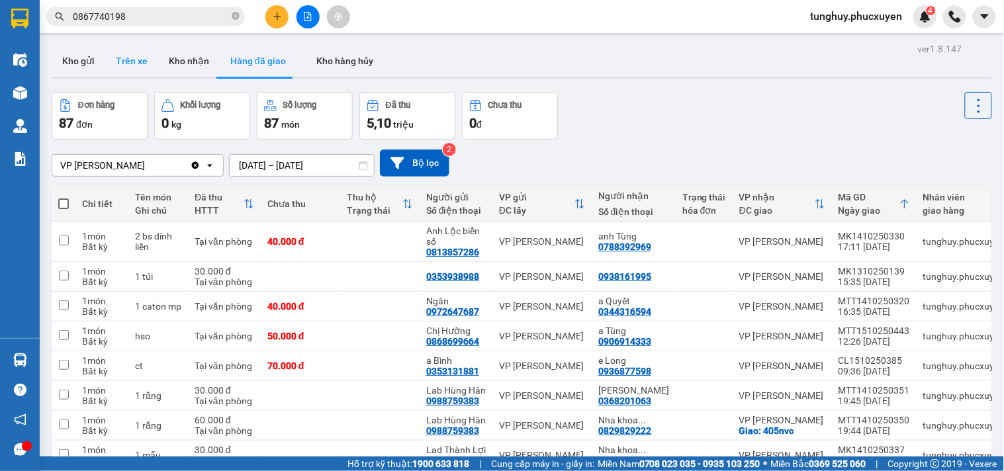
click at [134, 66] on button "Trên xe" at bounding box center [131, 61] width 53 height 32
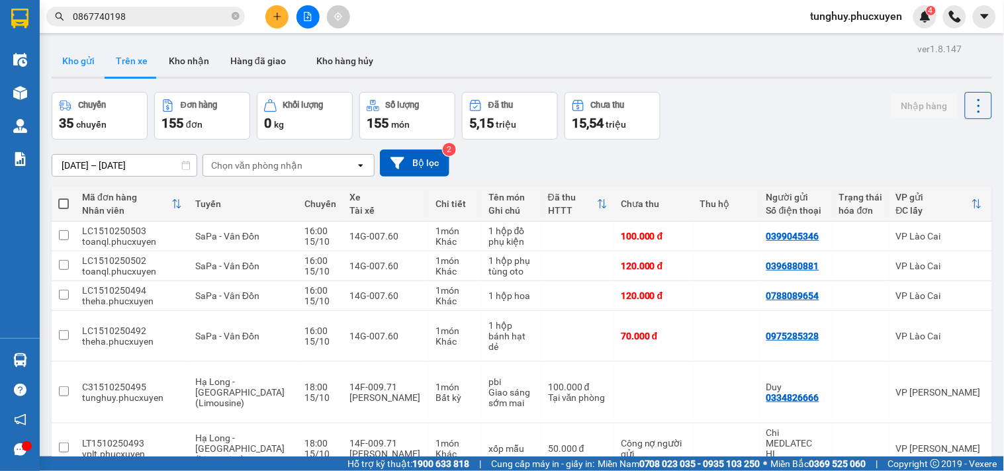
click at [96, 62] on button "Kho gửi" at bounding box center [79, 61] width 54 height 32
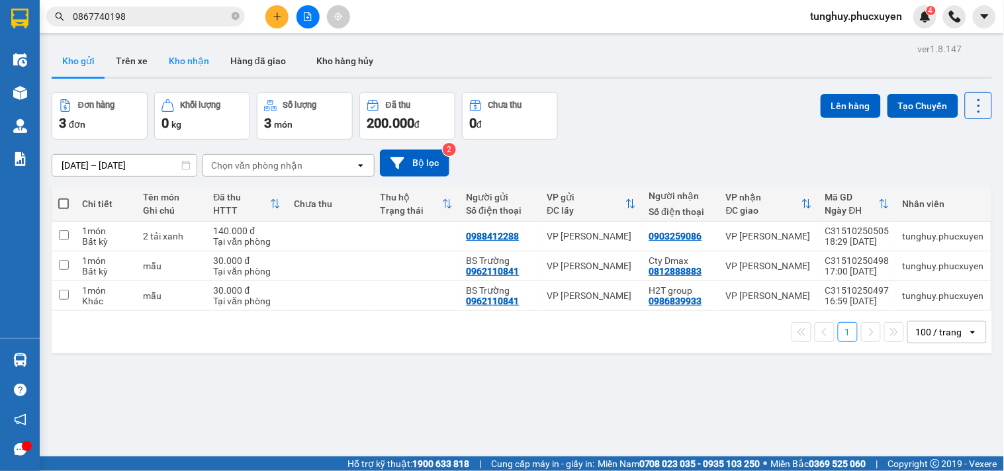
click at [188, 70] on button "Kho nhận" at bounding box center [189, 61] width 62 height 32
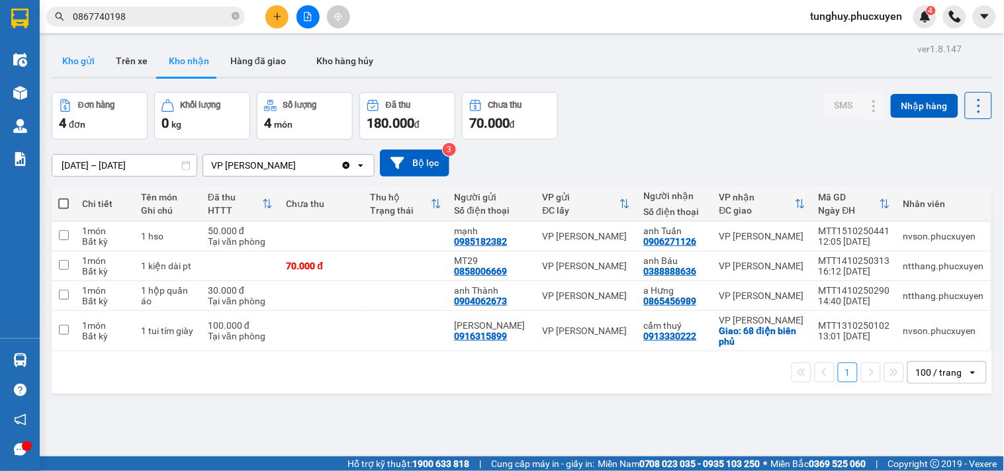
click at [87, 60] on button "Kho gửi" at bounding box center [79, 61] width 54 height 32
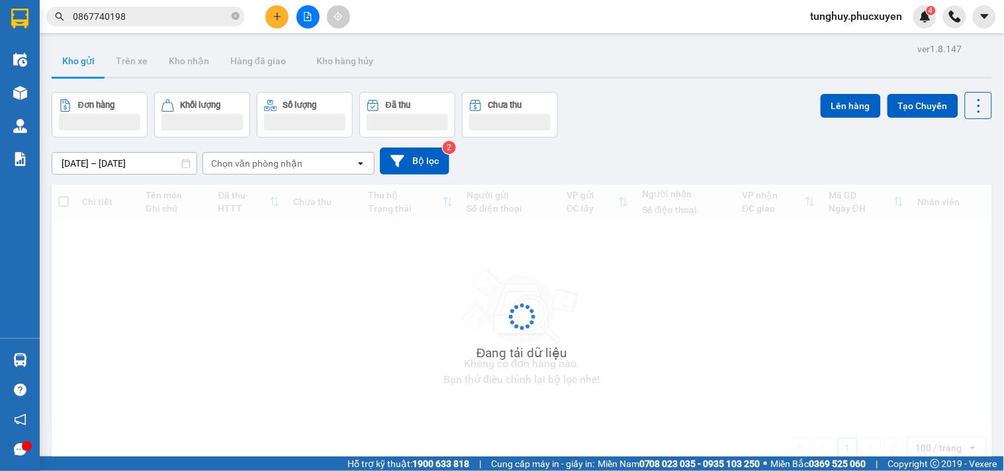
click at [87, 60] on button "Kho gửi" at bounding box center [79, 61] width 54 height 32
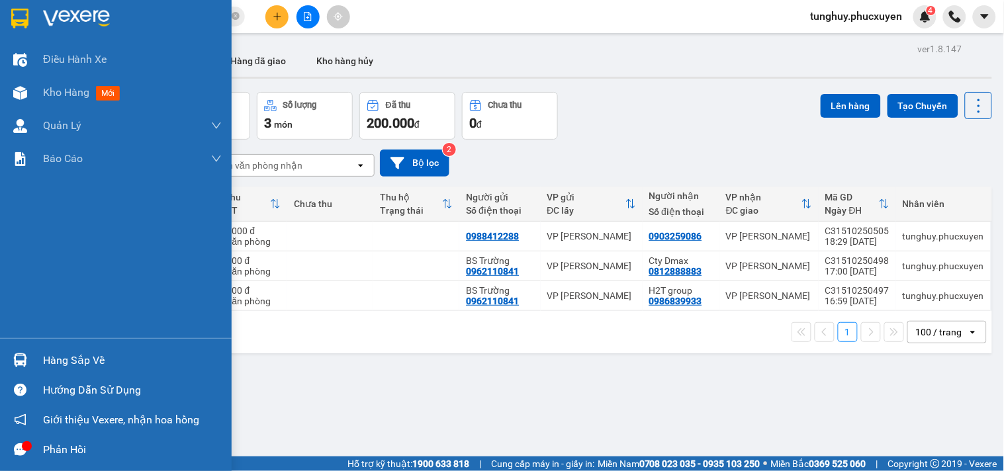
click at [14, 361] on img at bounding box center [20, 361] width 14 height 14
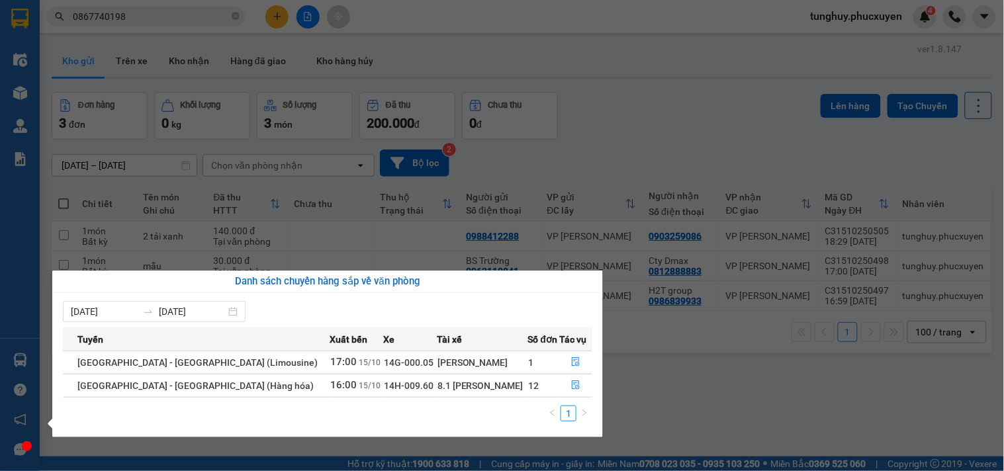
drag, startPoint x: 694, startPoint y: 356, endPoint x: 704, endPoint y: 351, distance: 11.3
click at [700, 352] on section "Kết quả tìm kiếm ( 1 ) Bộ lọc Gửi 3 ngày gần nhất Mã ĐH Trạng thái Món hàng Thu…" at bounding box center [502, 235] width 1004 height 471
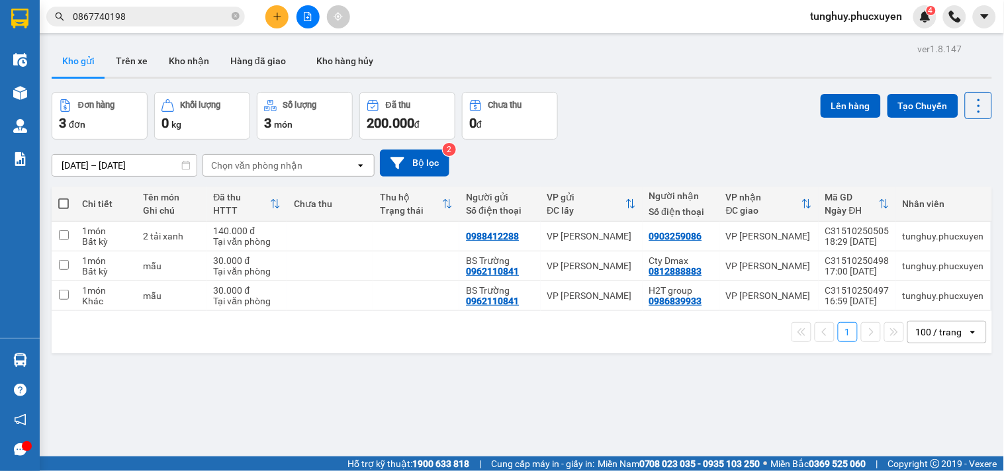
click at [927, 15] on img at bounding box center [926, 17] width 12 height 12
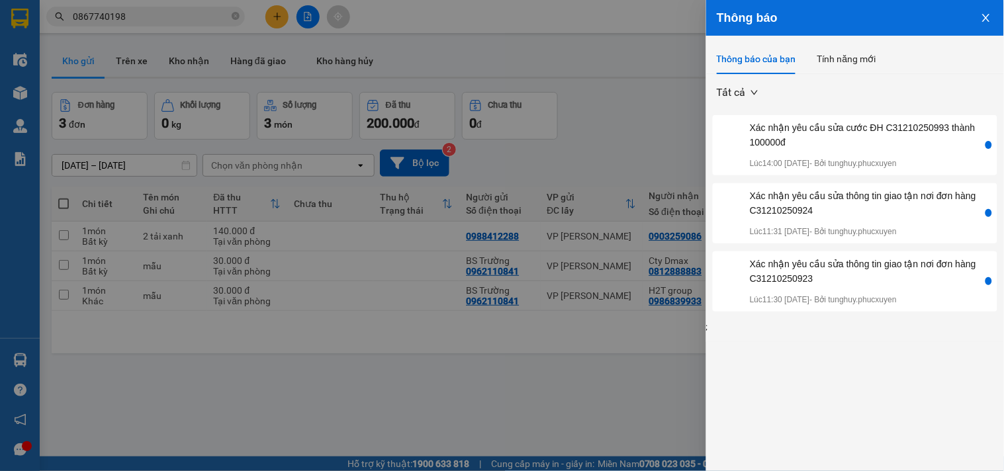
click at [984, 21] on icon "close" at bounding box center [986, 18] width 11 height 11
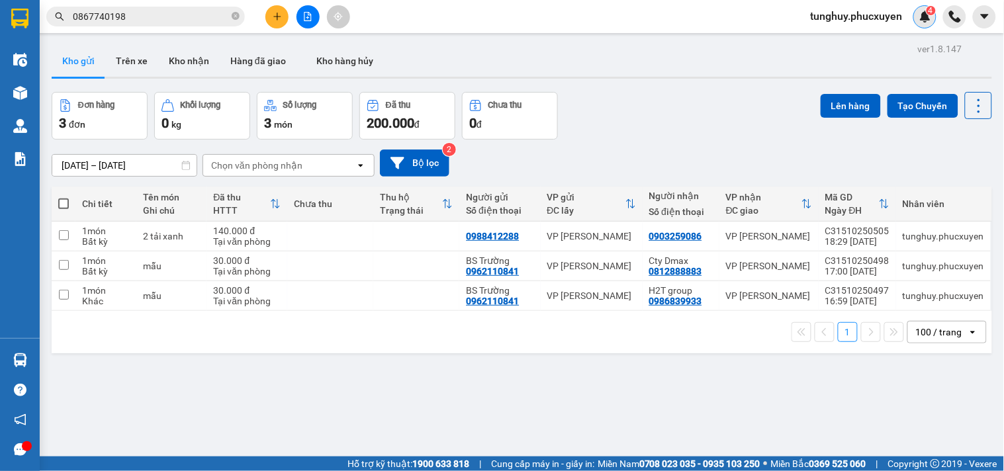
click at [930, 23] on div "4" at bounding box center [925, 16] width 23 height 23
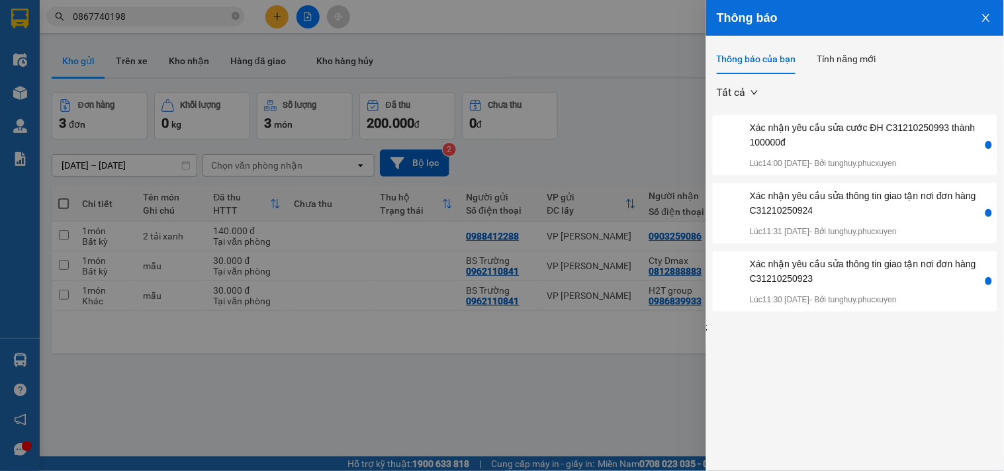
click at [986, 9] on button "Close" at bounding box center [987, 17] width 36 height 34
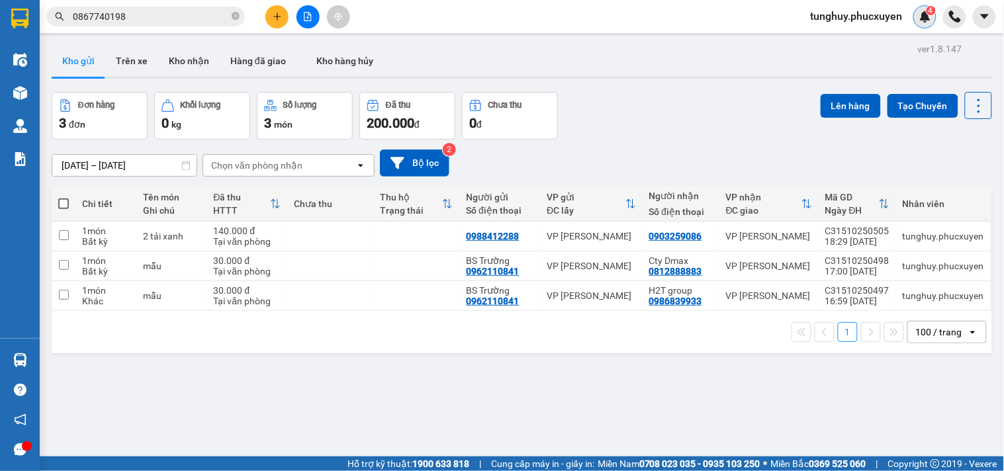
click at [929, 16] on img at bounding box center [926, 17] width 12 height 12
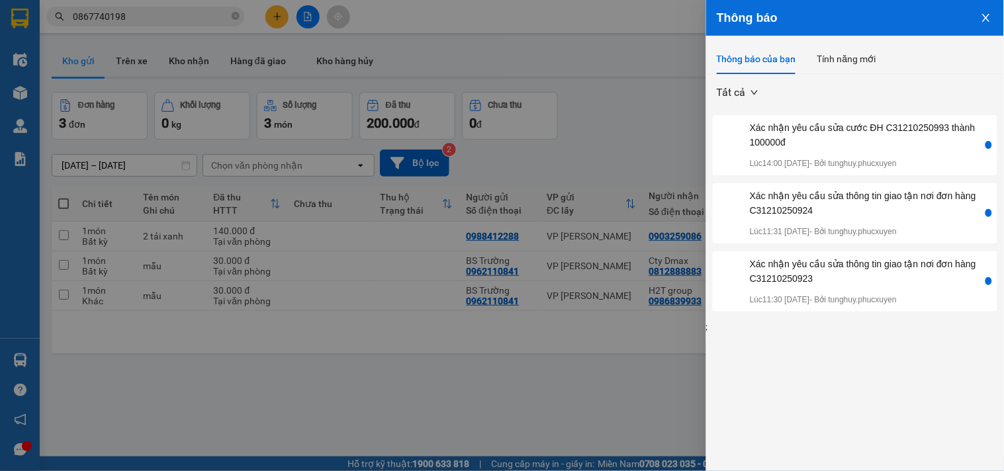
click at [982, 20] on icon "close" at bounding box center [986, 18] width 11 height 11
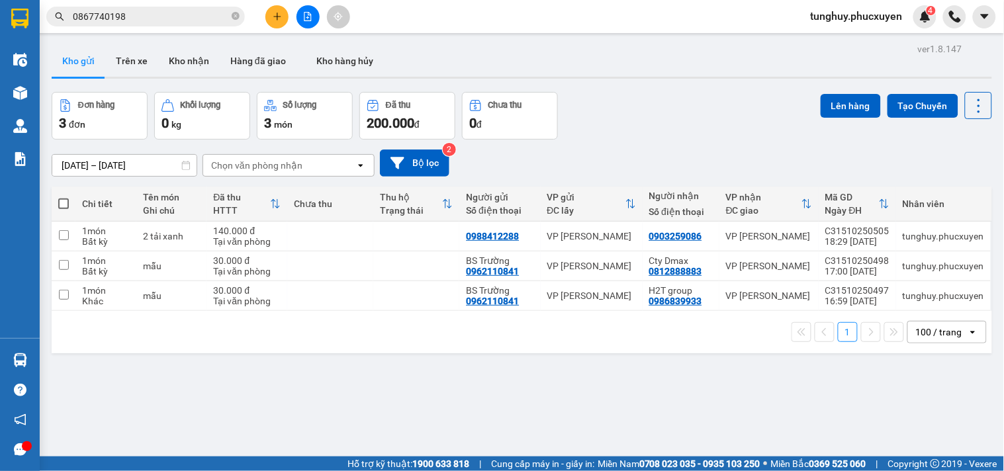
click at [188, 389] on div "ver 1.8.147 Kho gửi Trên xe Kho nhận Hàng đã giao Kho hàng hủy Đơn hàng 3 đơn K…" at bounding box center [521, 275] width 951 height 471
click at [970, 109] on icon at bounding box center [979, 106] width 19 height 19
click at [818, 164] on div "[DATE] – [DATE] Press the down arrow key to interact with the calendar and sele…" at bounding box center [522, 163] width 941 height 27
click at [922, 335] on div "100 / trang" at bounding box center [939, 332] width 46 height 13
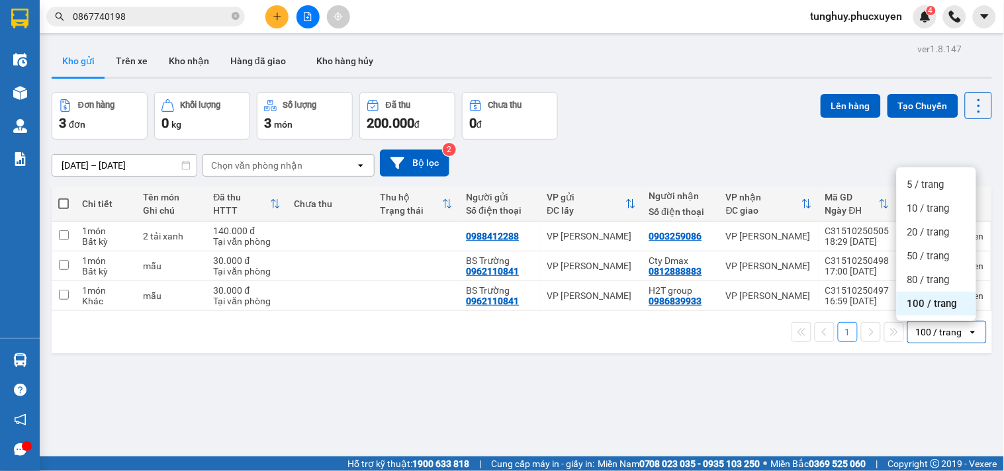
click at [927, 305] on span "100 / trang" at bounding box center [933, 303] width 50 height 13
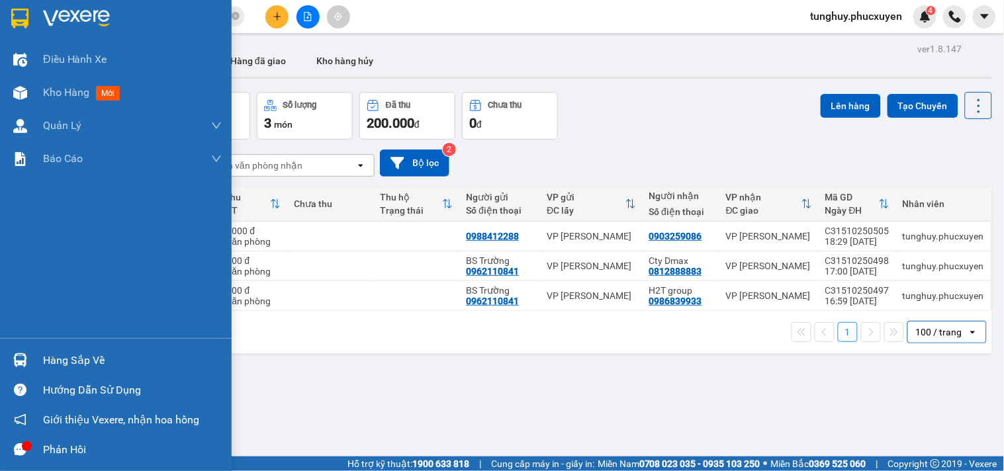
click at [17, 352] on div at bounding box center [20, 360] width 23 height 23
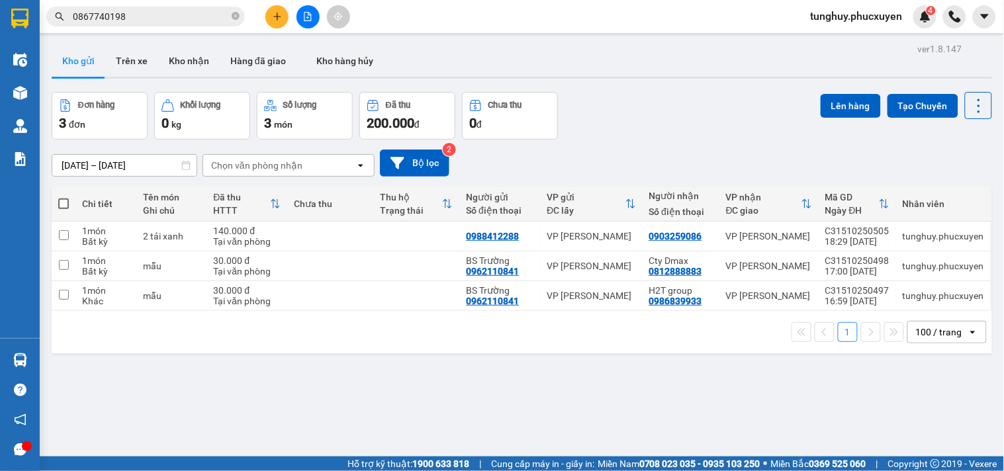
click at [520, 132] on section "Kết quả tìm kiếm ( 1 ) Bộ lọc Gửi 3 ngày gần nhất Mã ĐH Trạng thái Món hàng Thu…" at bounding box center [502, 235] width 1004 height 471
click at [426, 162] on button "Bộ lọc" at bounding box center [415, 163] width 70 height 27
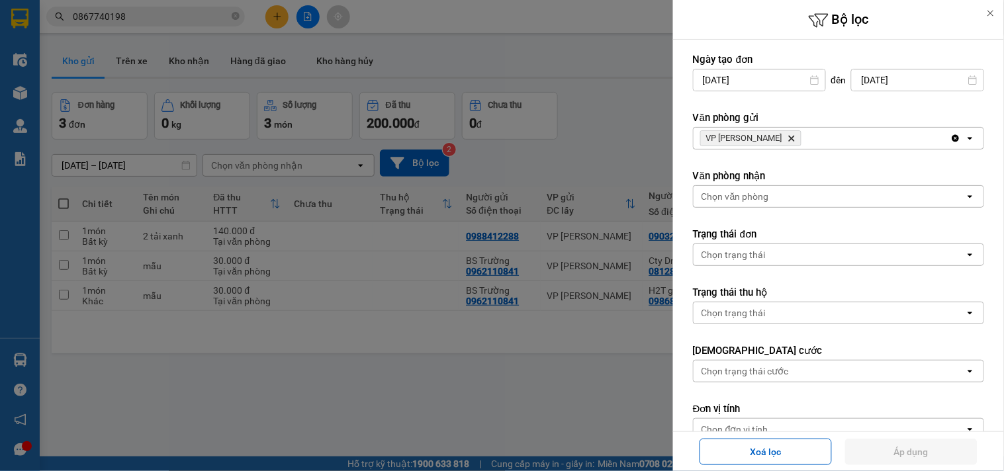
click at [530, 158] on div at bounding box center [502, 235] width 1004 height 471
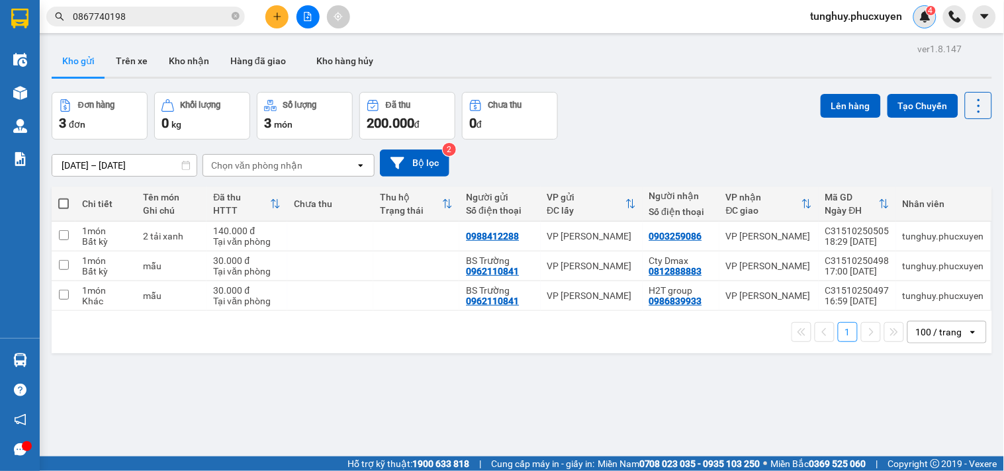
click at [927, 11] on sup "4" at bounding box center [931, 10] width 9 height 9
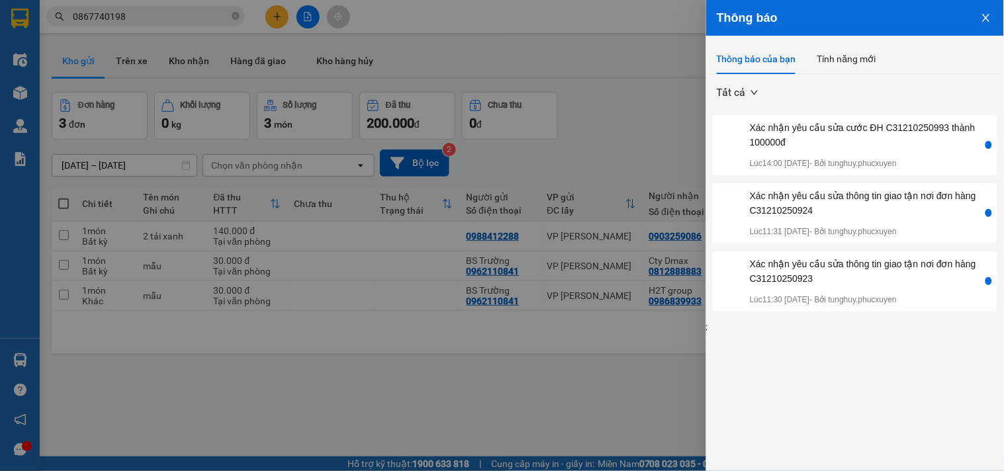
click at [596, 171] on div at bounding box center [502, 235] width 1004 height 471
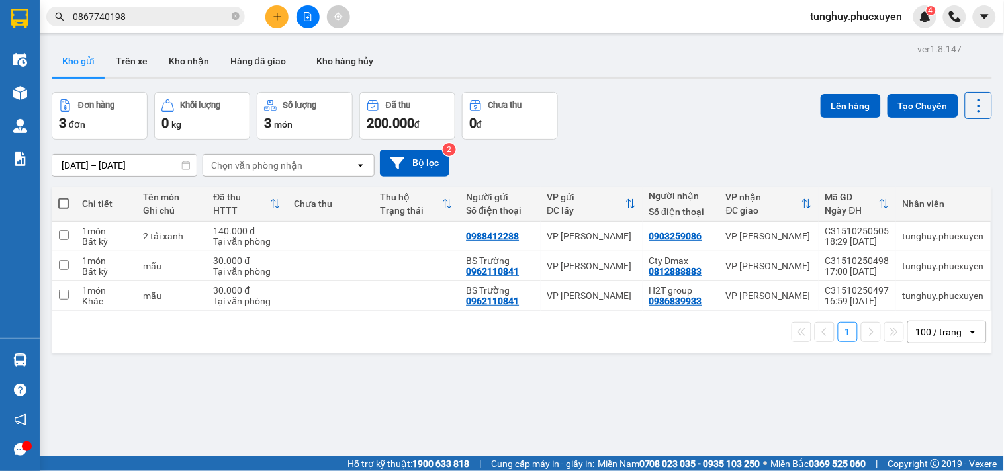
click at [918, 342] on div "100 / trang" at bounding box center [938, 332] width 60 height 21
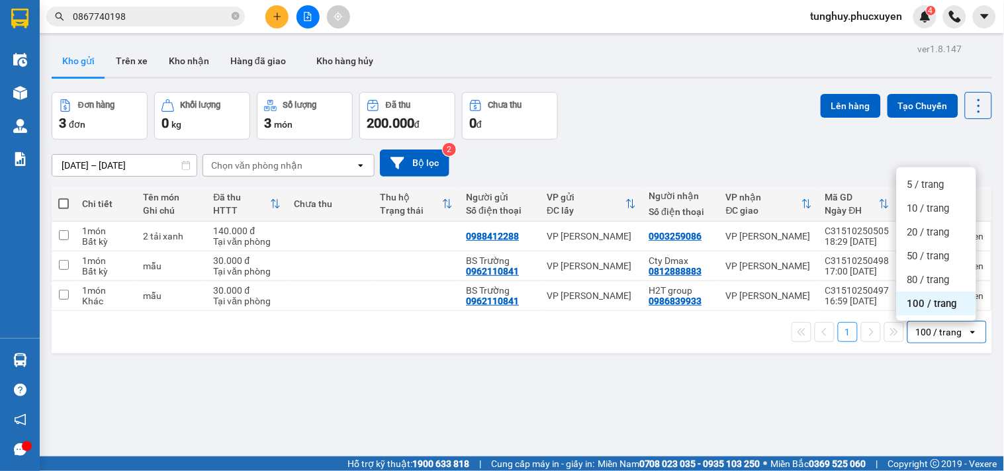
click at [919, 307] on span "100 / trang" at bounding box center [933, 303] width 50 height 13
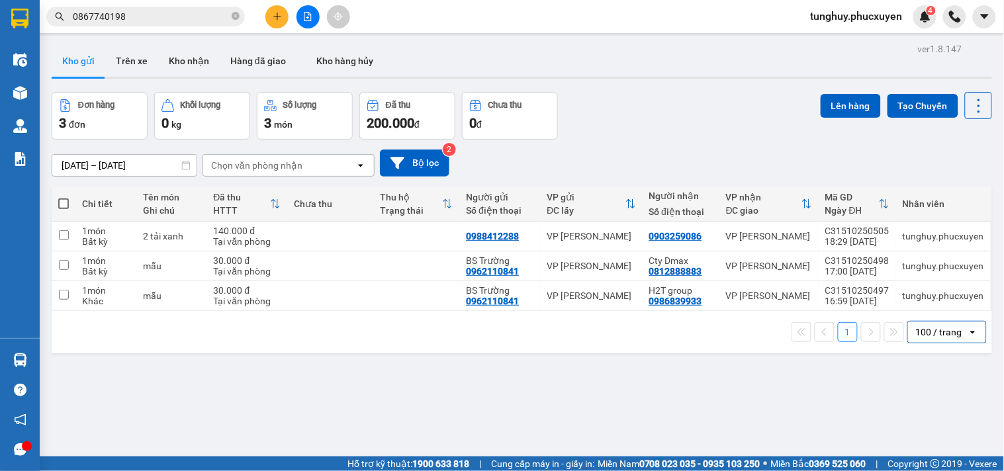
click at [925, 339] on div "100 / trang" at bounding box center [939, 332] width 46 height 13
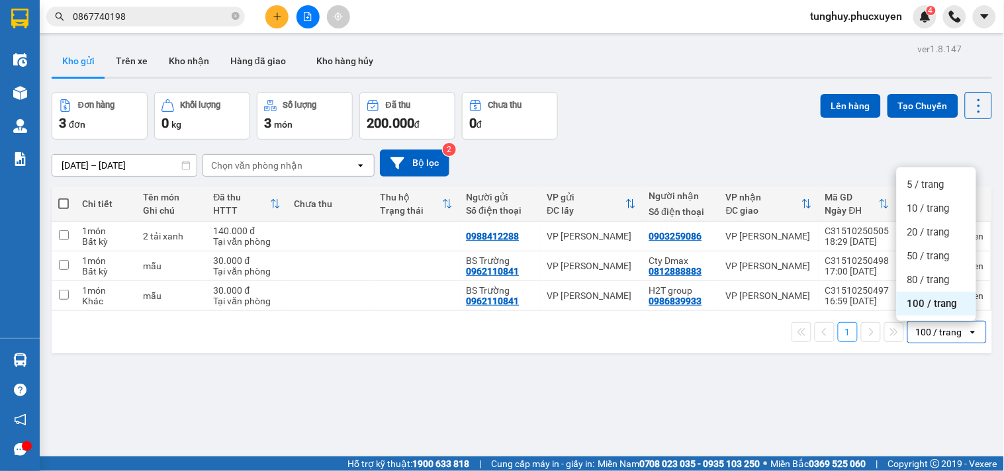
click at [941, 305] on span "100 / trang" at bounding box center [933, 303] width 50 height 13
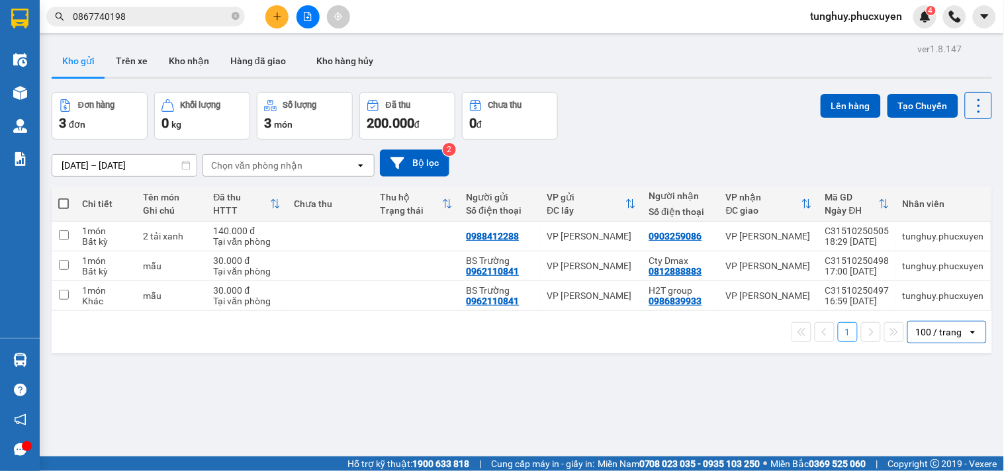
click at [932, 329] on div "100 / trang" at bounding box center [939, 332] width 46 height 13
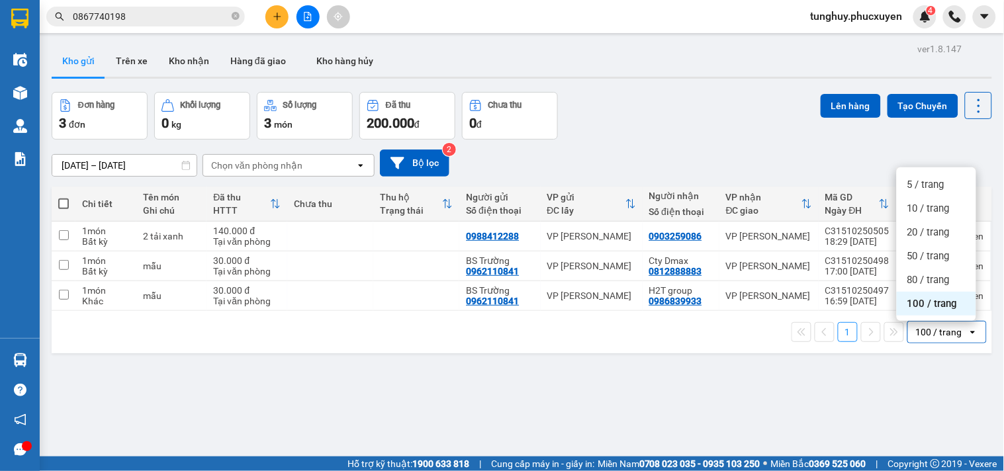
click at [941, 312] on div "100 / trang" at bounding box center [936, 304] width 79 height 24
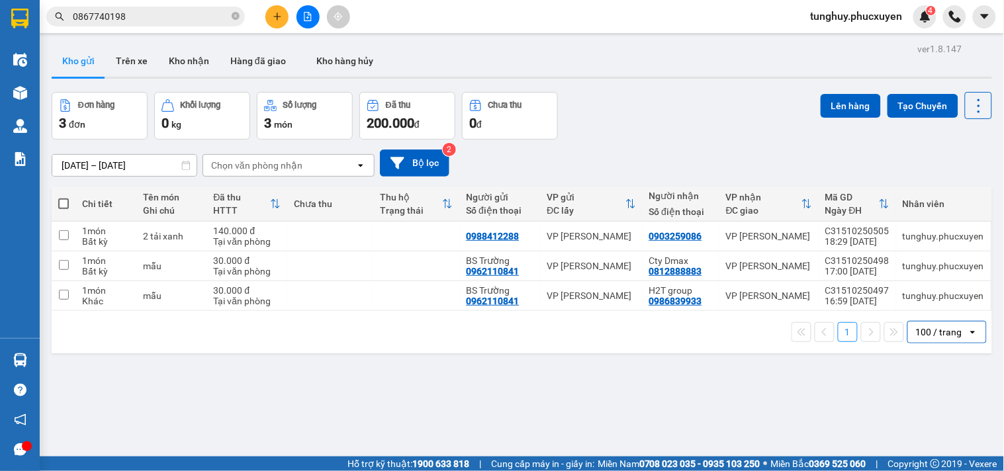
click at [938, 327] on div "100 / trang" at bounding box center [939, 332] width 46 height 13
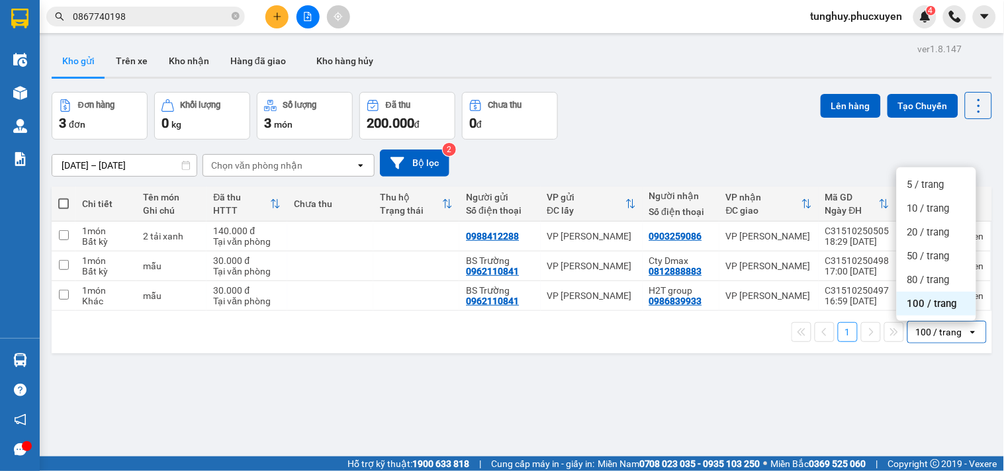
click at [940, 303] on span "100 / trang" at bounding box center [933, 303] width 50 height 13
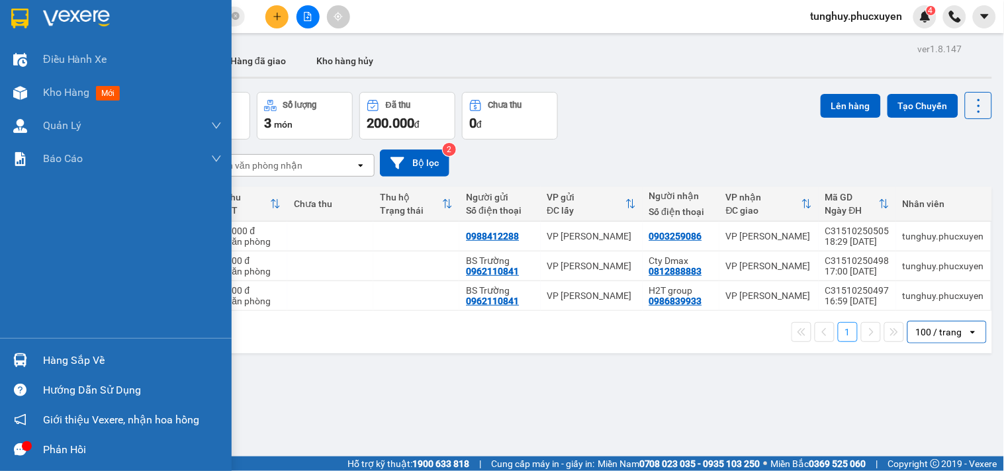
click at [29, 355] on div at bounding box center [20, 360] width 23 height 23
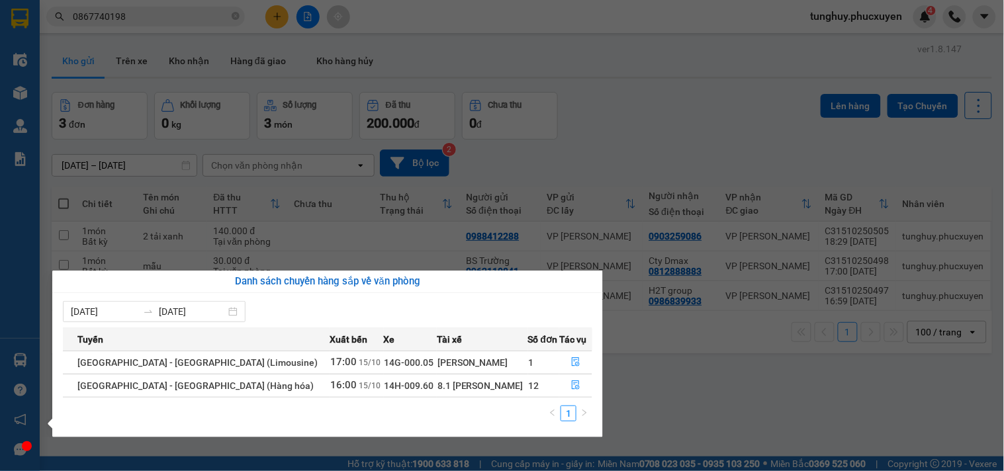
click at [571, 203] on section "Kết quả tìm kiếm ( 1 ) Bộ lọc Gửi 3 ngày gần nhất Mã ĐH Trạng thái Món hàng Thu…" at bounding box center [502, 235] width 1004 height 471
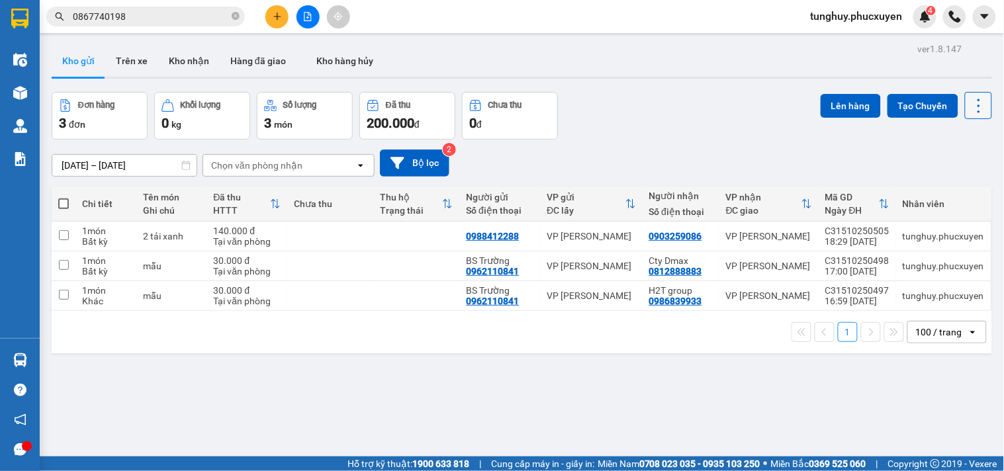
click at [970, 101] on icon at bounding box center [979, 106] width 19 height 19
click at [865, 60] on div "Kho gửi Trên xe Kho nhận Hàng đã giao Kho hàng hủy" at bounding box center [522, 62] width 941 height 35
click at [921, 7] on div "4" at bounding box center [925, 16] width 23 height 23
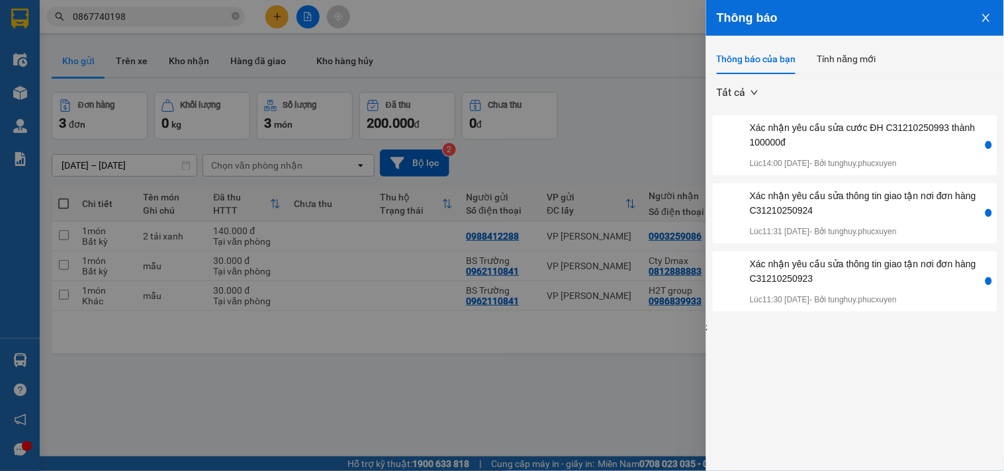
click at [995, 8] on button "Close" at bounding box center [987, 17] width 36 height 34
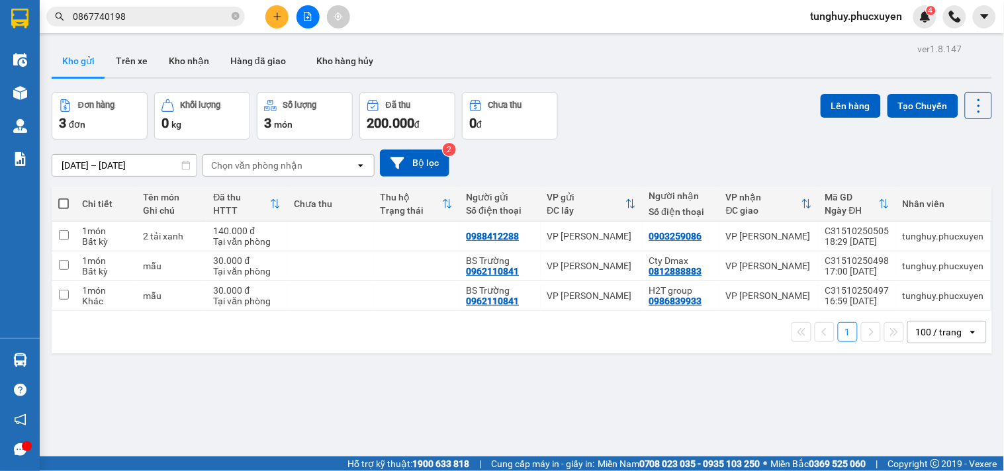
click at [930, 330] on div "100 / trang" at bounding box center [939, 332] width 46 height 13
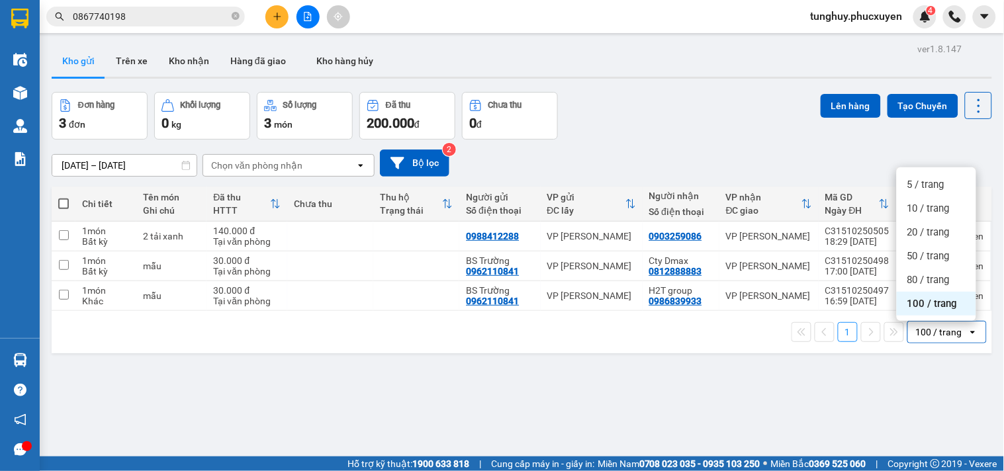
click at [930, 305] on span "100 / trang" at bounding box center [933, 303] width 50 height 13
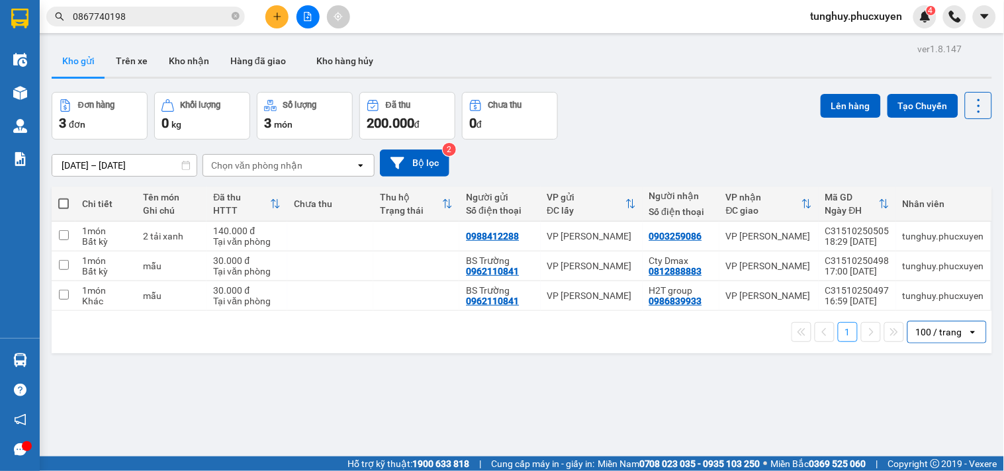
click at [943, 340] on div "100 / trang" at bounding box center [938, 332] width 60 height 21
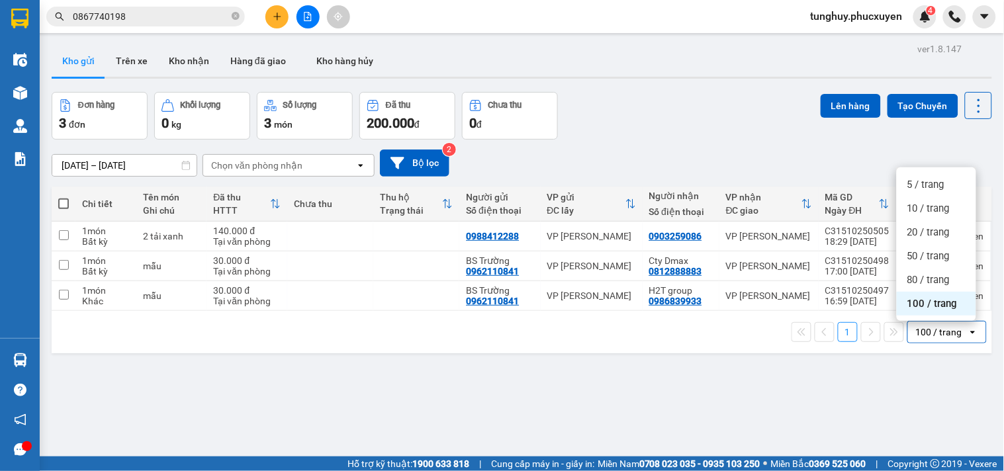
click at [928, 301] on span "100 / trang" at bounding box center [933, 303] width 50 height 13
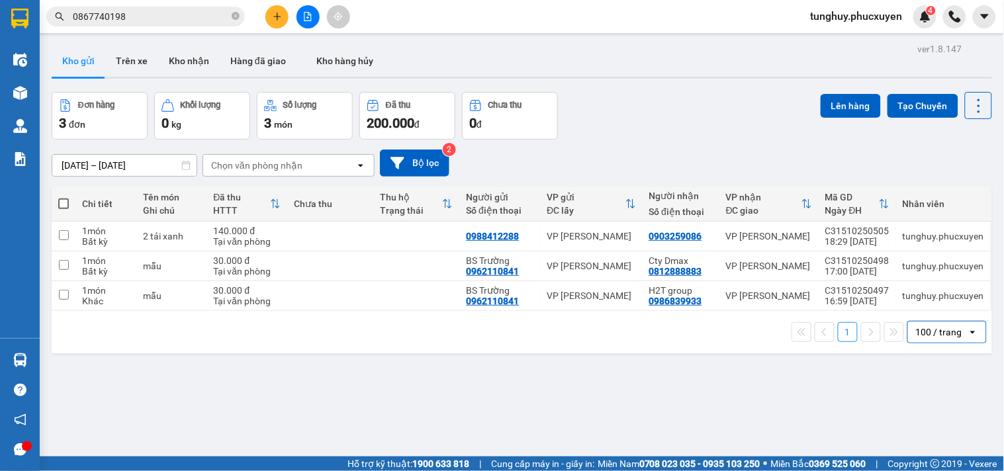
drag, startPoint x: 928, startPoint y: 24, endPoint x: 917, endPoint y: 44, distance: 22.3
click at [927, 24] on div "4" at bounding box center [925, 16] width 23 height 23
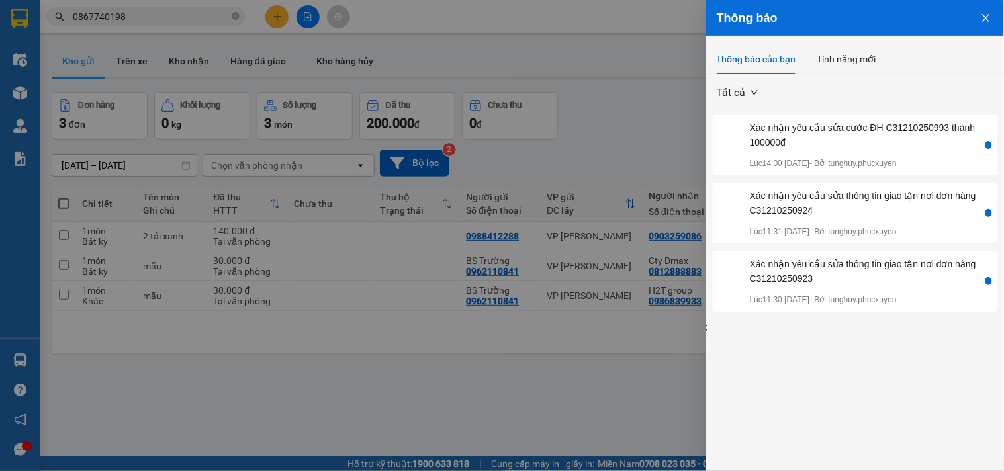
click at [984, 19] on icon "close" at bounding box center [986, 18] width 11 height 11
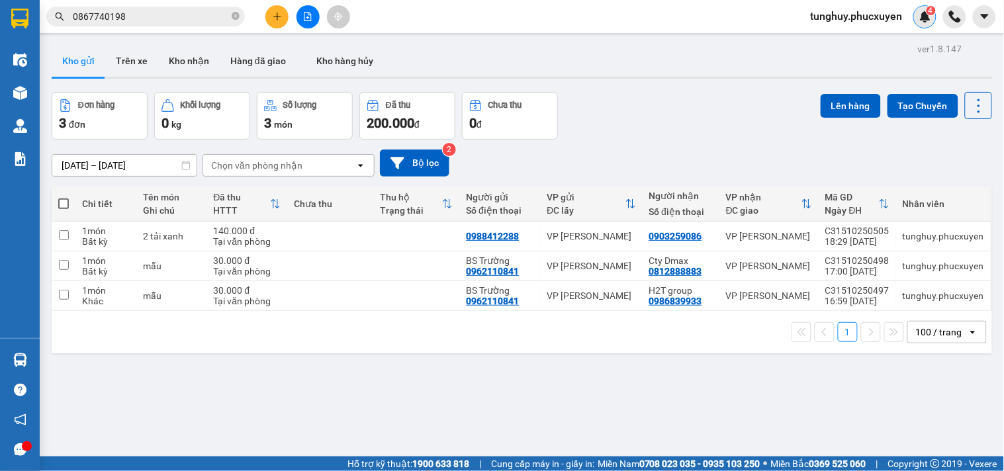
click at [925, 24] on div "4" at bounding box center [925, 16] width 23 height 23
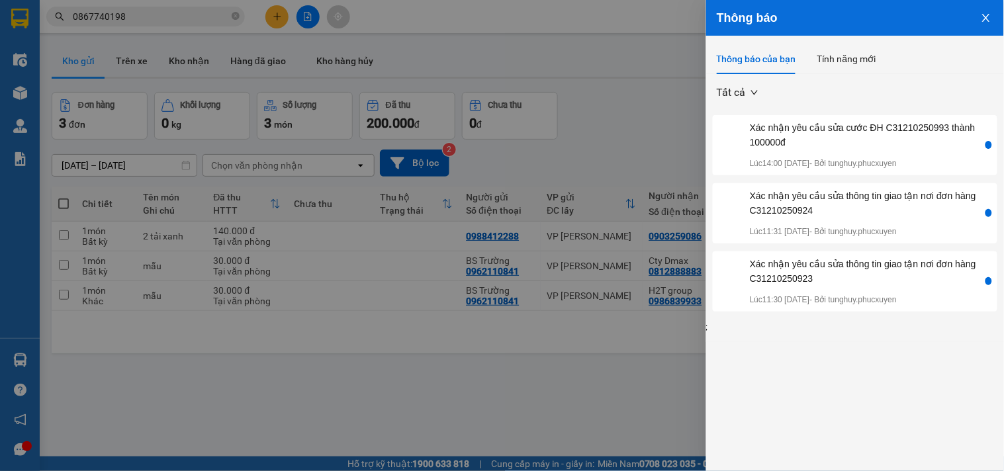
click at [984, 21] on icon "close" at bounding box center [985, 18] width 7 height 8
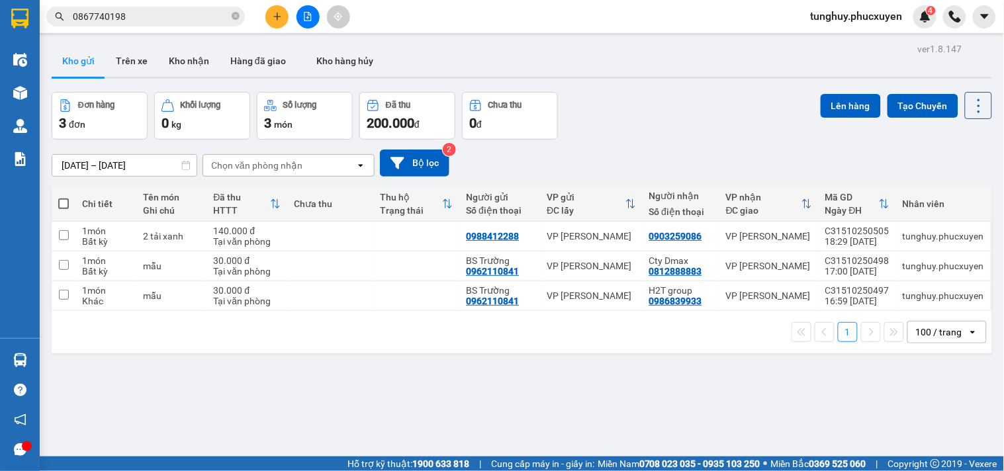
click at [935, 332] on div "100 / trang" at bounding box center [939, 332] width 46 height 13
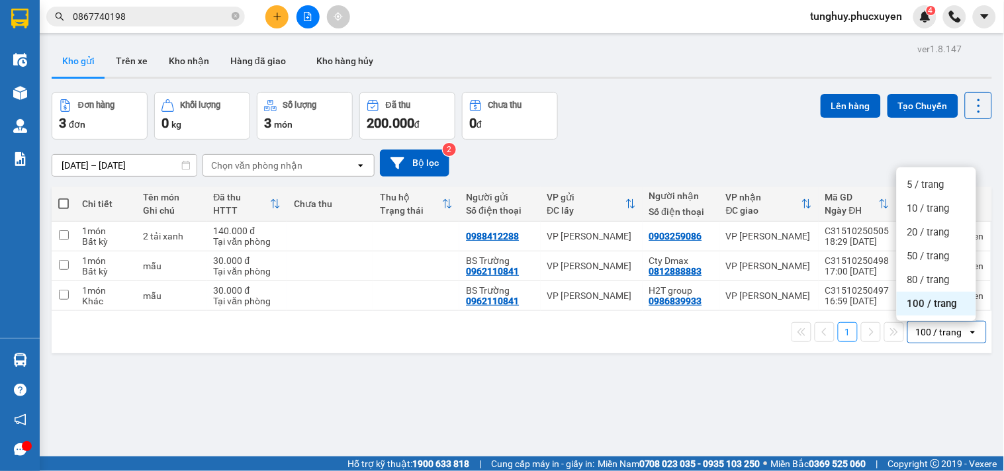
click at [925, 303] on span "100 / trang" at bounding box center [933, 303] width 50 height 13
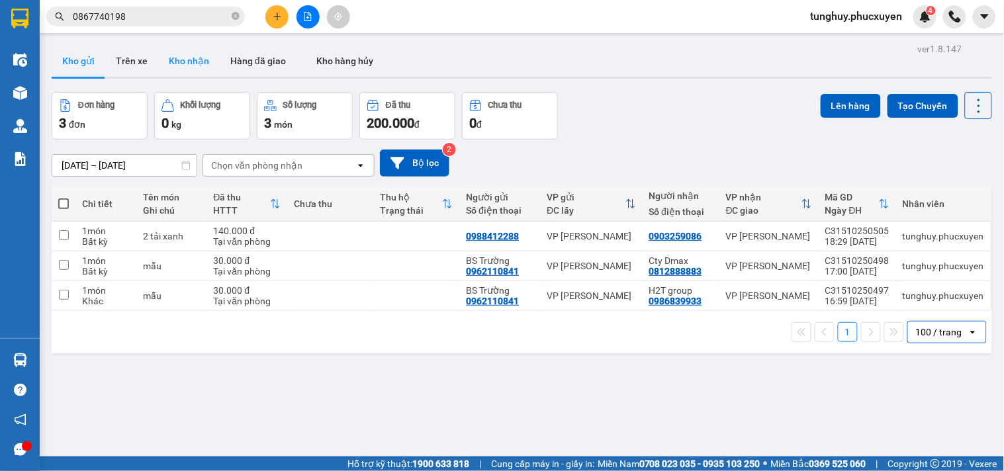
click at [185, 61] on button "Kho nhận" at bounding box center [189, 61] width 62 height 32
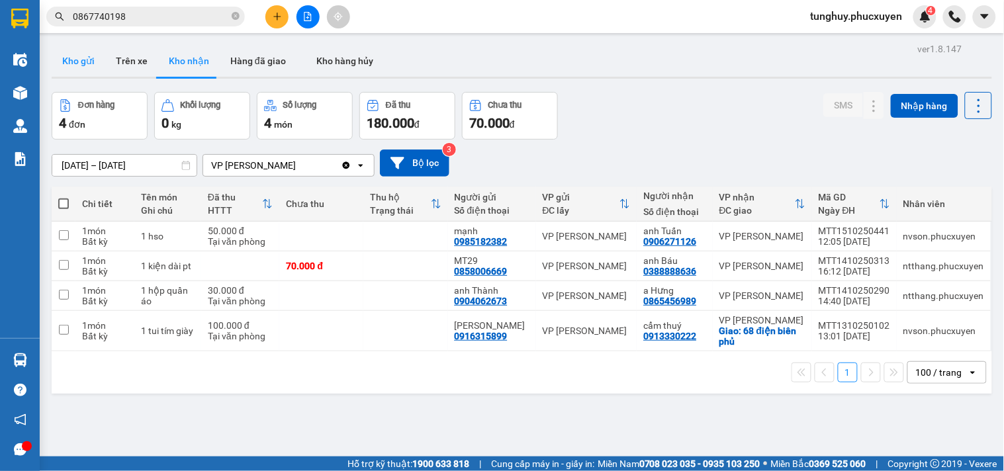
click at [77, 62] on button "Kho gửi" at bounding box center [79, 61] width 54 height 32
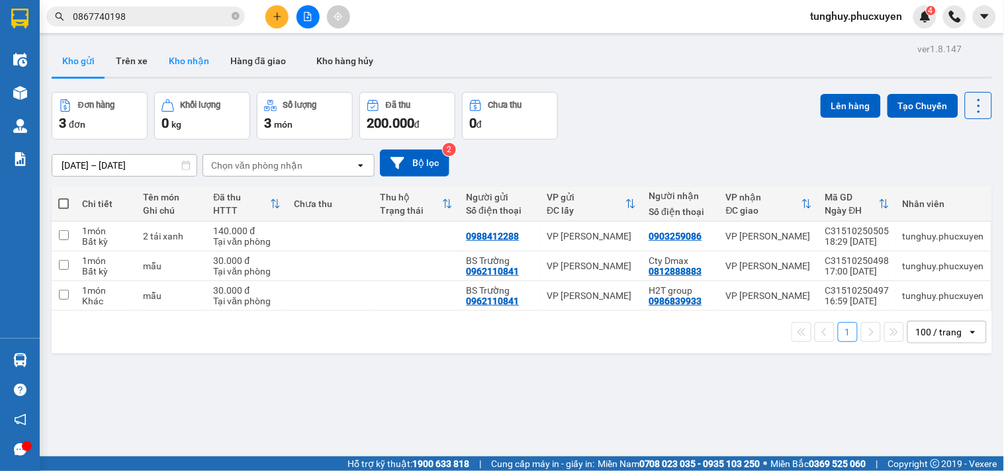
click at [179, 62] on button "Kho nhận" at bounding box center [189, 61] width 62 height 32
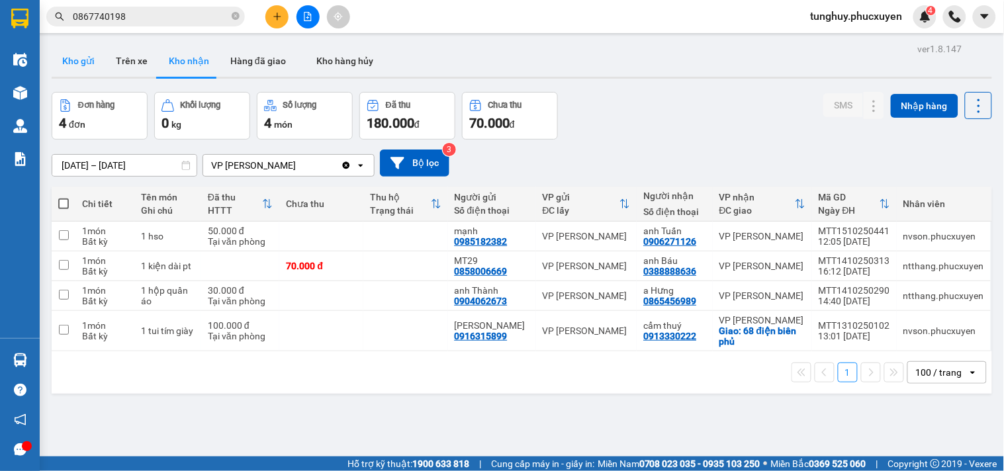
click at [89, 64] on button "Kho gửi" at bounding box center [79, 61] width 54 height 32
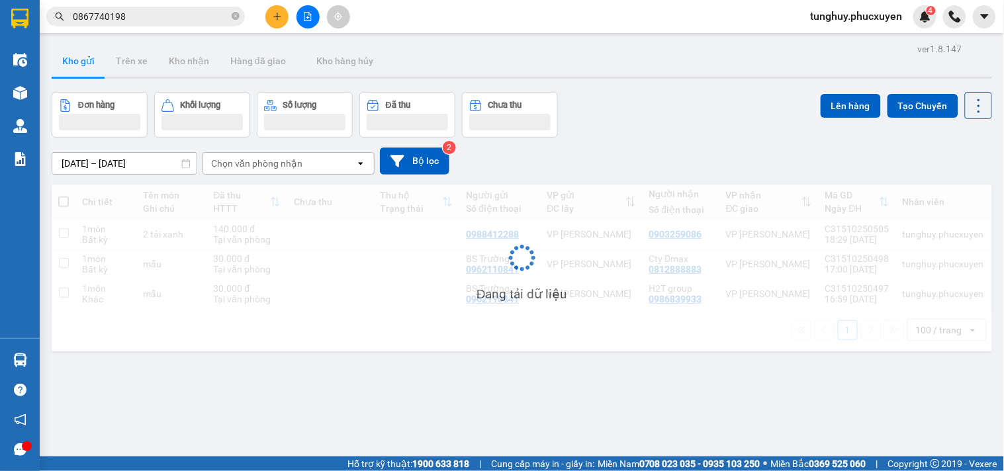
click at [89, 64] on button "Kho gửi" at bounding box center [79, 61] width 54 height 32
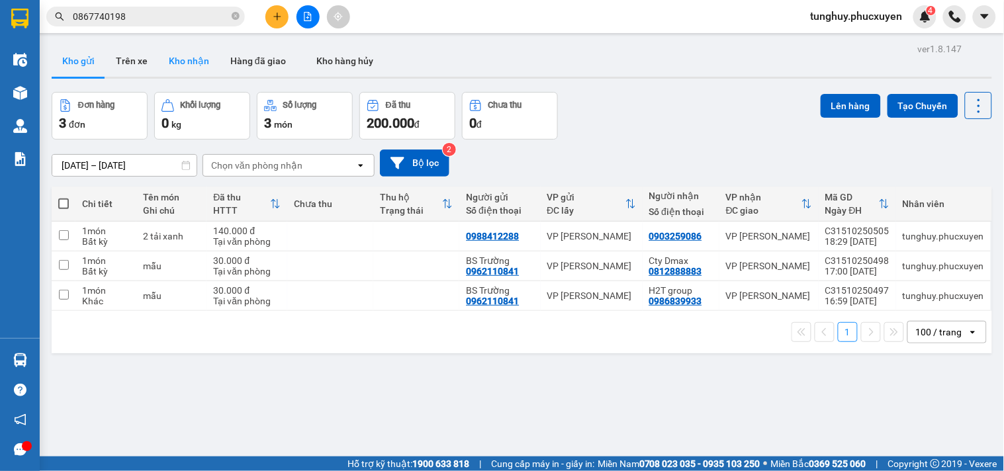
click at [175, 64] on button "Kho nhận" at bounding box center [189, 61] width 62 height 32
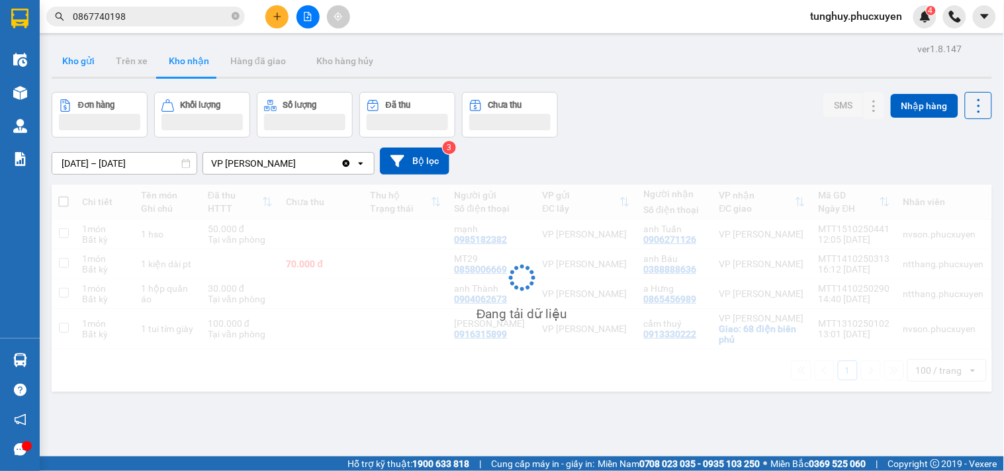
click at [86, 67] on button "Kho gửi" at bounding box center [79, 61] width 54 height 32
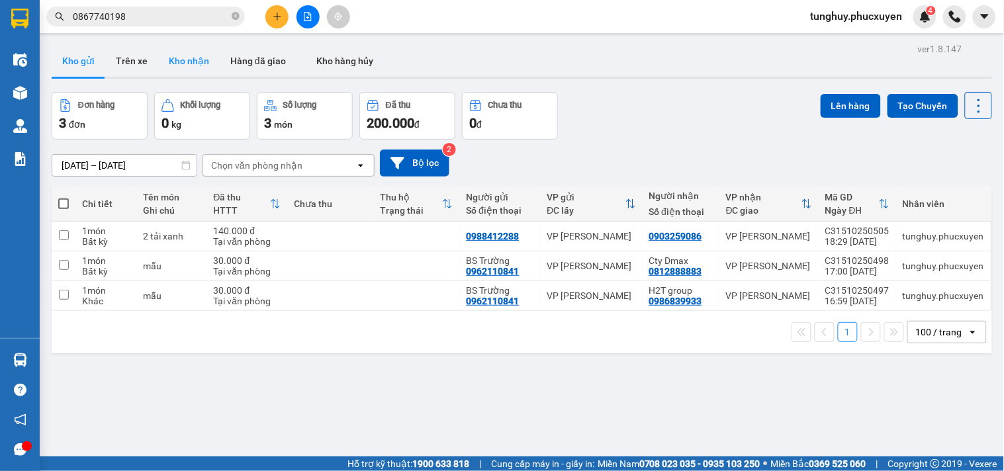
click at [195, 71] on button "Kho nhận" at bounding box center [189, 61] width 62 height 32
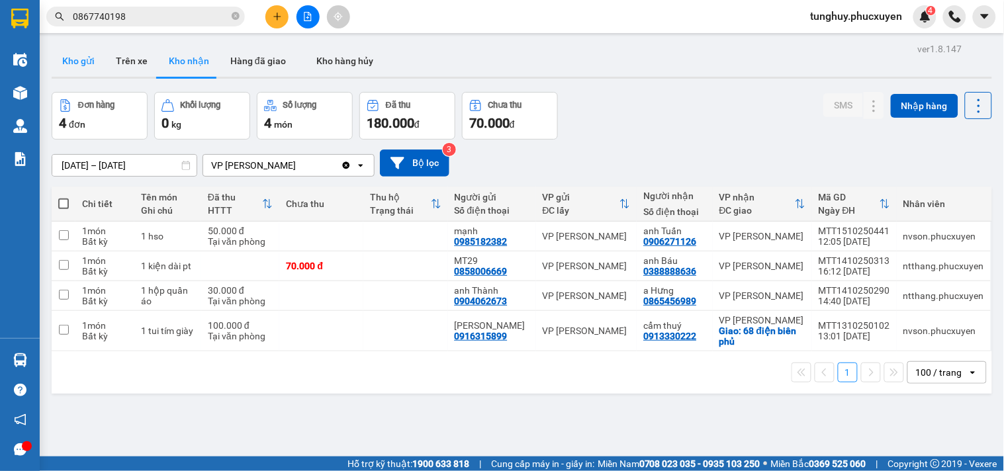
click at [84, 62] on button "Kho gửi" at bounding box center [79, 61] width 54 height 32
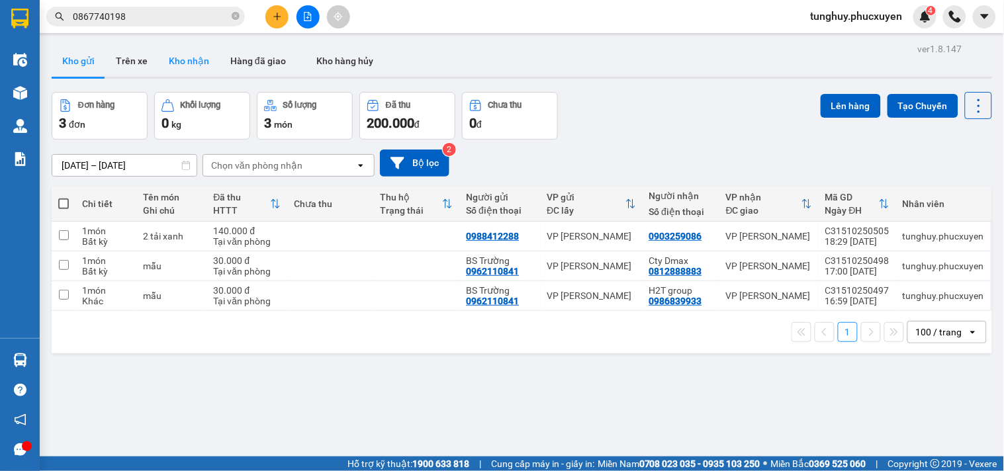
click at [182, 68] on button "Kho nhận" at bounding box center [189, 61] width 62 height 32
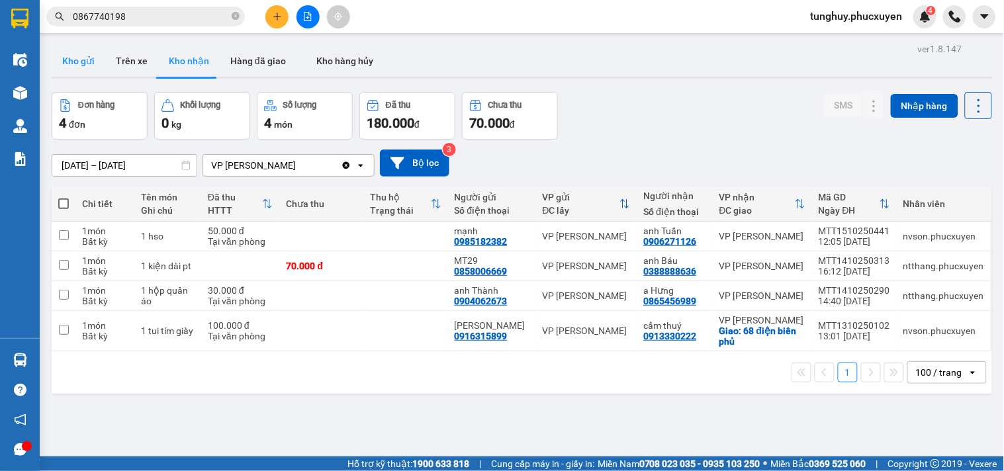
click at [62, 49] on button "Kho gửi" at bounding box center [79, 61] width 54 height 32
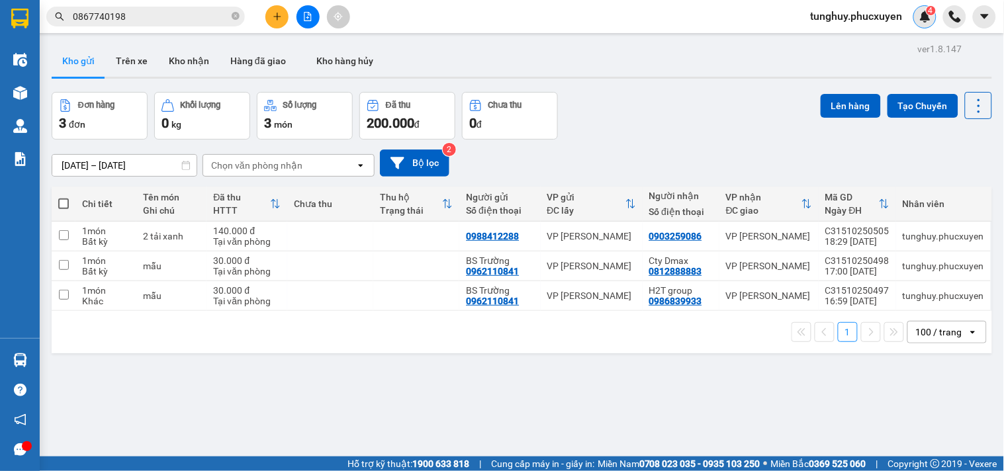
click at [925, 17] on img at bounding box center [926, 17] width 12 height 12
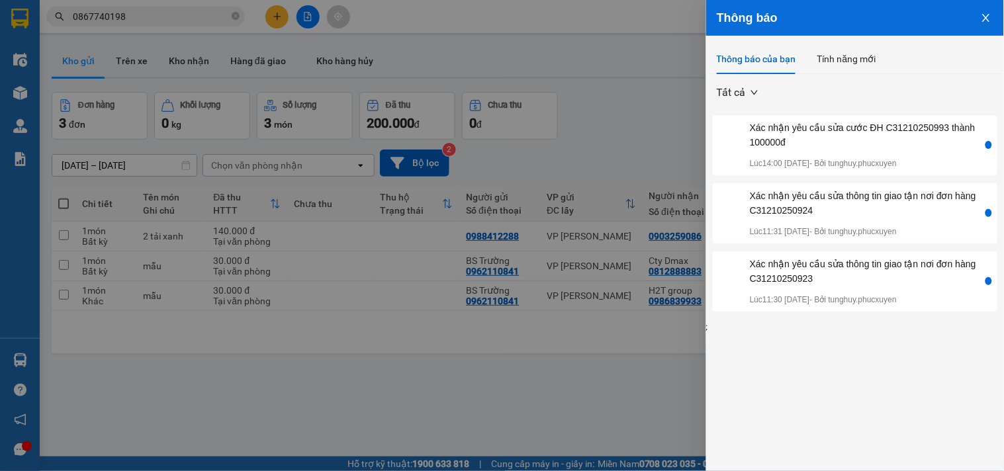
click at [988, 21] on icon "close" at bounding box center [986, 18] width 11 height 11
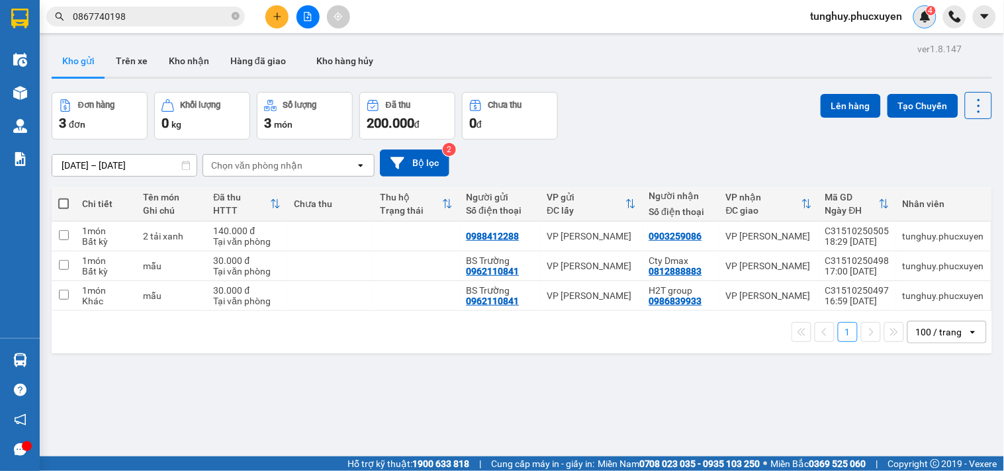
click at [935, 21] on div "4" at bounding box center [925, 16] width 23 height 23
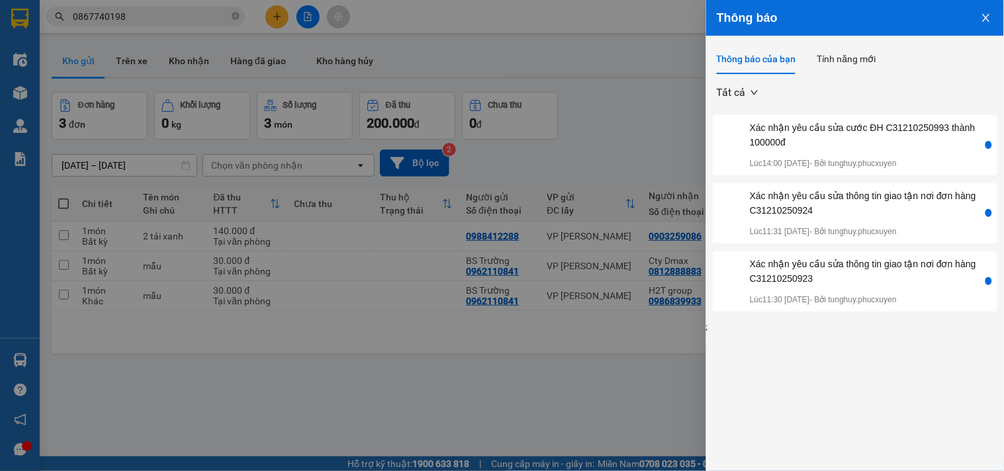
click at [980, 18] on button "Close" at bounding box center [987, 17] width 36 height 34
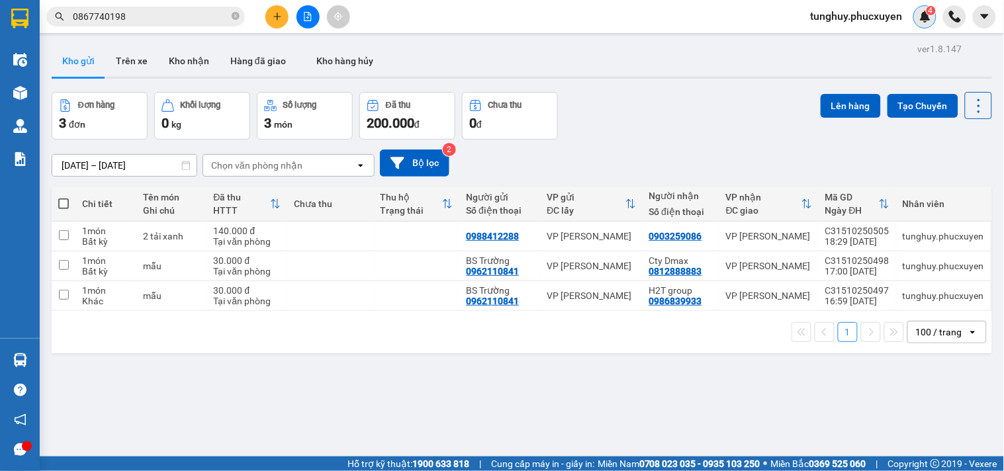
click at [916, 15] on div "4" at bounding box center [925, 16] width 23 height 23
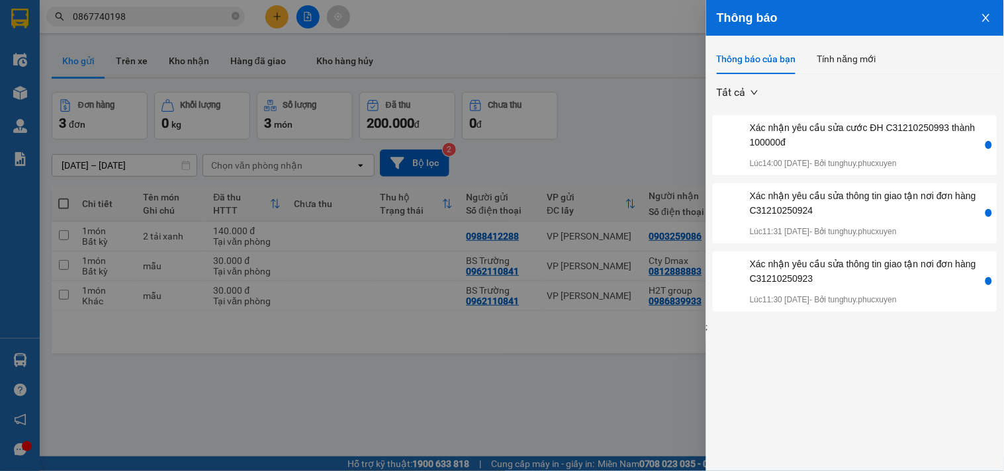
click at [993, 23] on button "Close" at bounding box center [987, 17] width 36 height 34
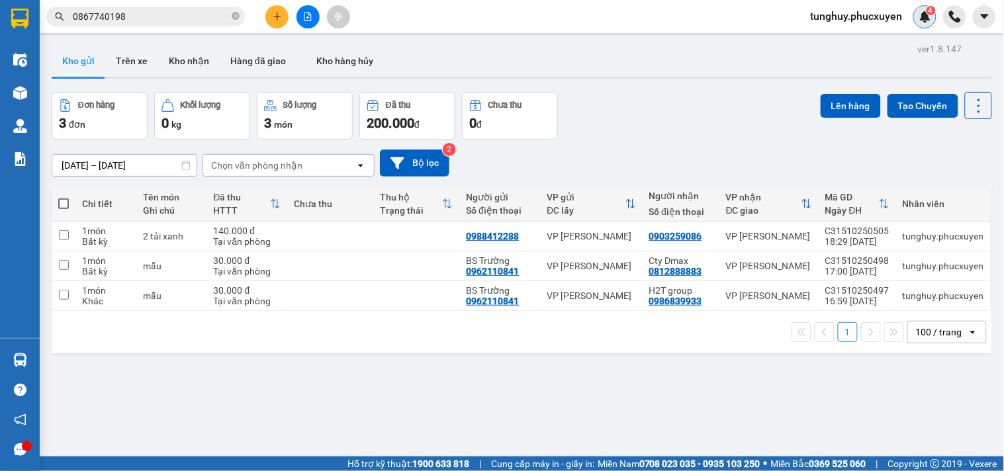
click at [922, 25] on div "4" at bounding box center [925, 16] width 23 height 23
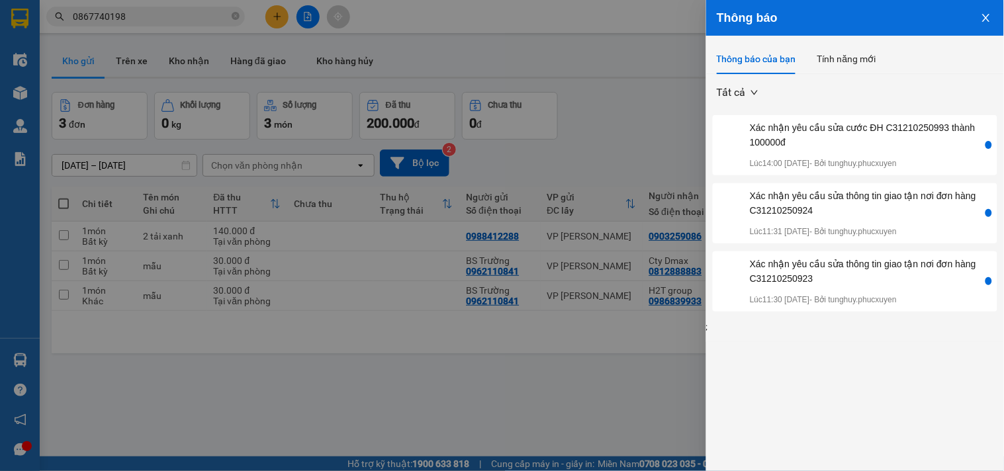
click at [983, 21] on icon "close" at bounding box center [986, 18] width 11 height 11
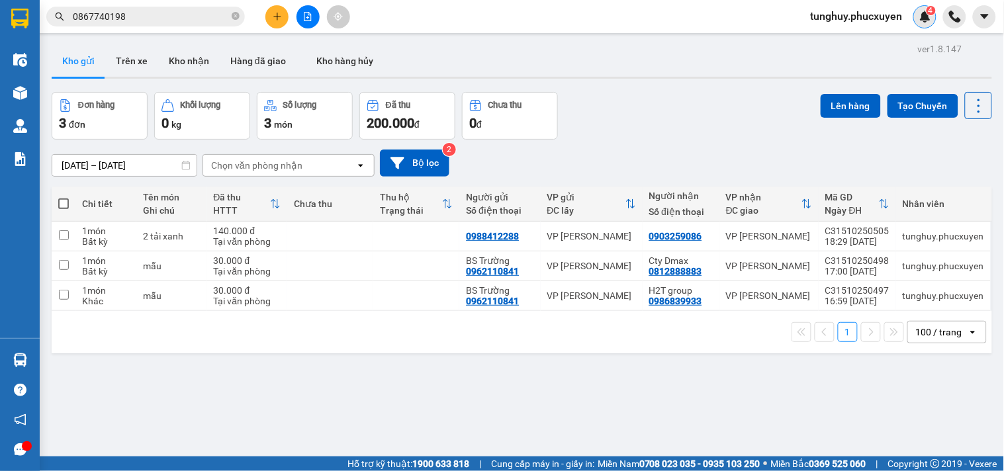
click at [923, 22] on img at bounding box center [926, 17] width 12 height 12
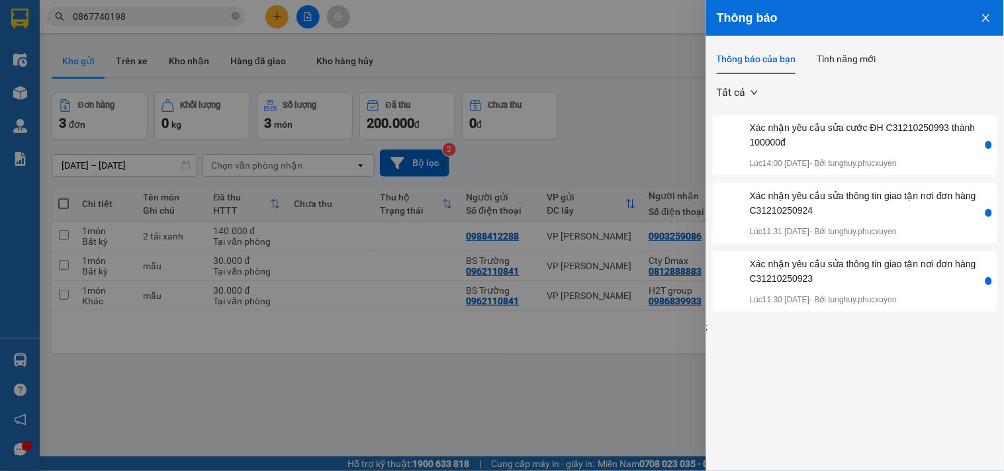
click at [998, 17] on button "Close" at bounding box center [987, 17] width 36 height 34
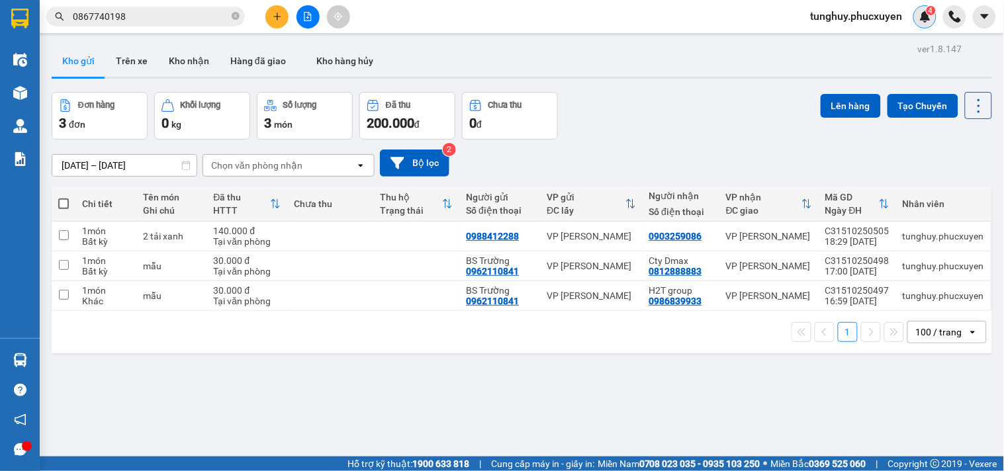
click at [923, 22] on img at bounding box center [926, 17] width 12 height 12
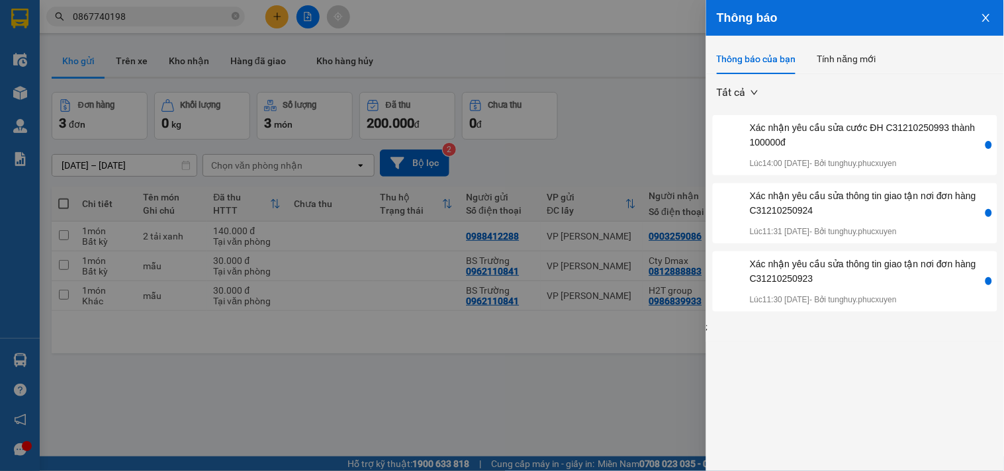
click at [985, 21] on icon "close" at bounding box center [986, 18] width 11 height 11
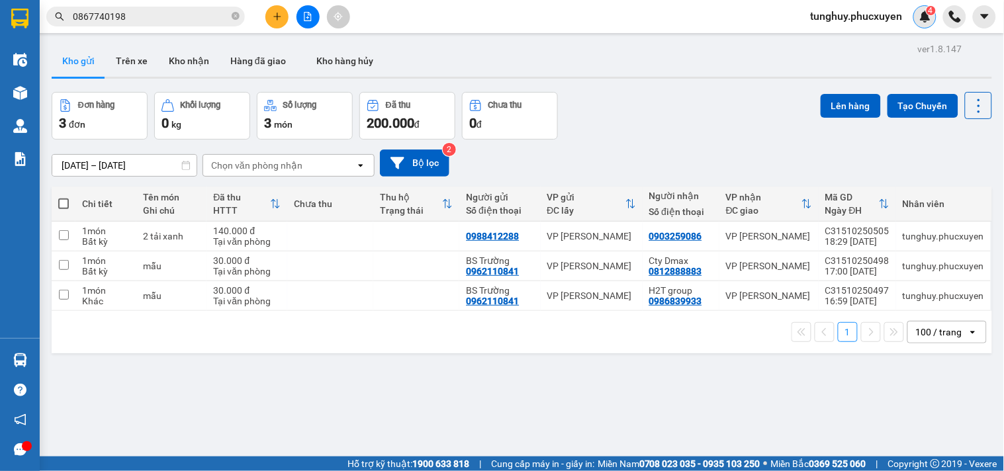
click at [924, 23] on div "4" at bounding box center [925, 16] width 23 height 23
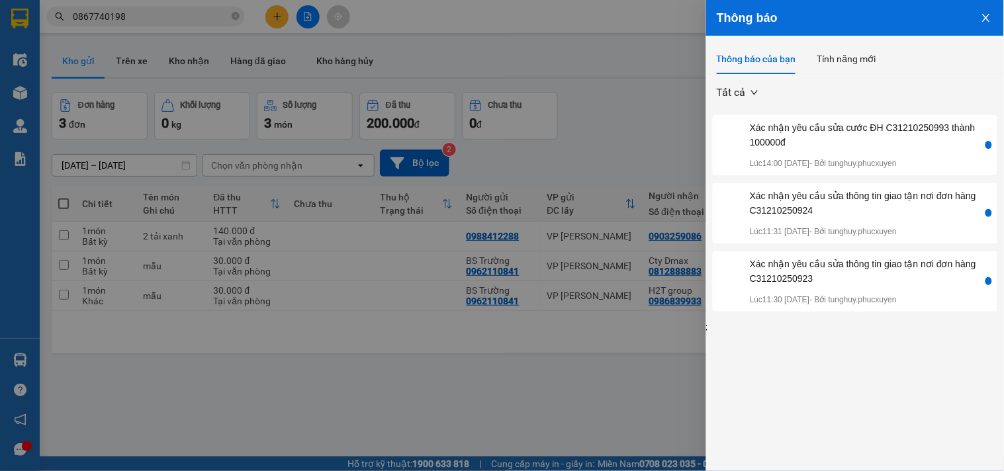
click at [982, 23] on icon "close" at bounding box center [986, 18] width 11 height 11
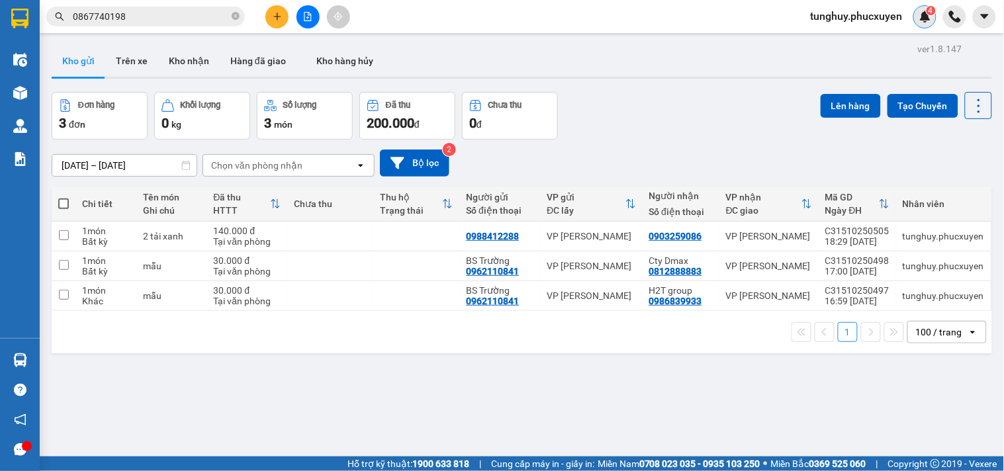
click at [930, 23] on div "4" at bounding box center [925, 16] width 23 height 23
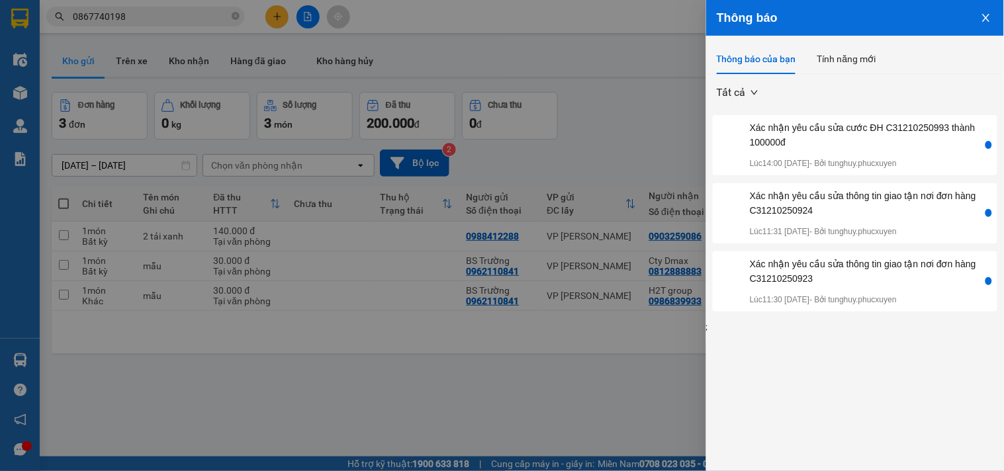
click at [984, 20] on icon "close" at bounding box center [986, 18] width 11 height 11
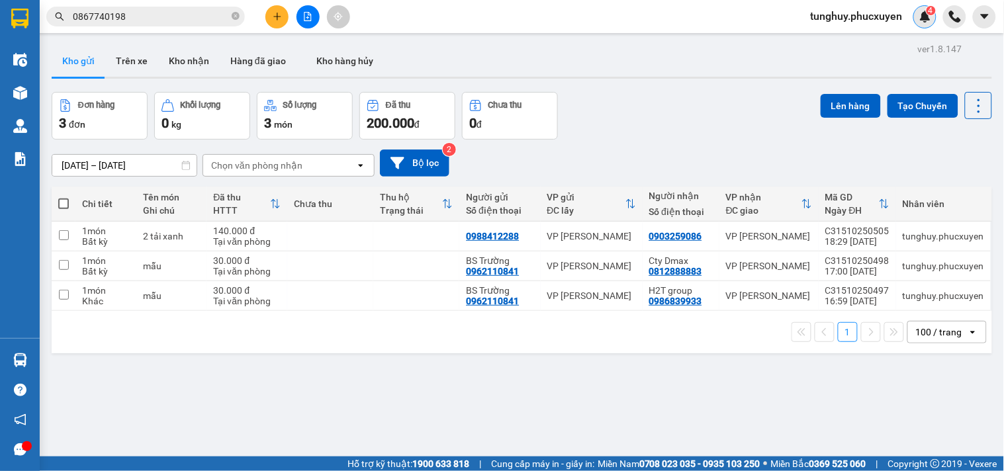
click at [921, 19] on img at bounding box center [926, 17] width 12 height 12
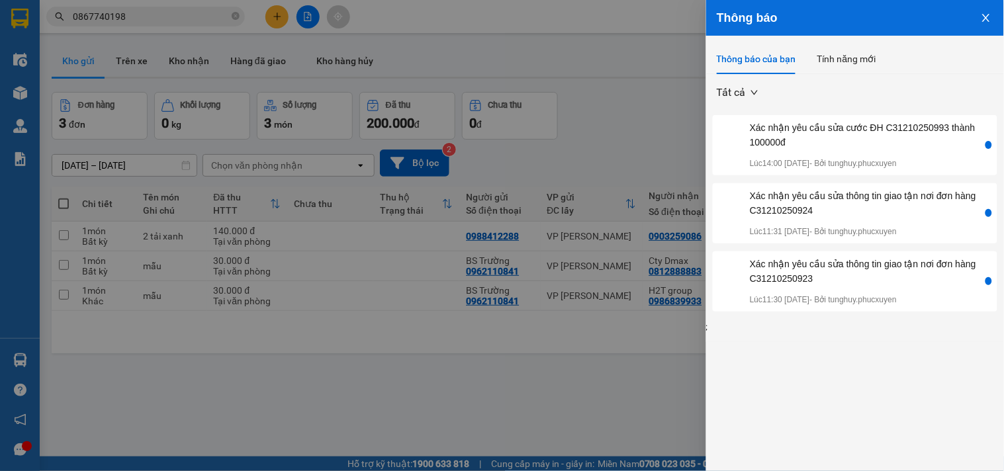
click at [980, 22] on button "Close" at bounding box center [987, 17] width 36 height 34
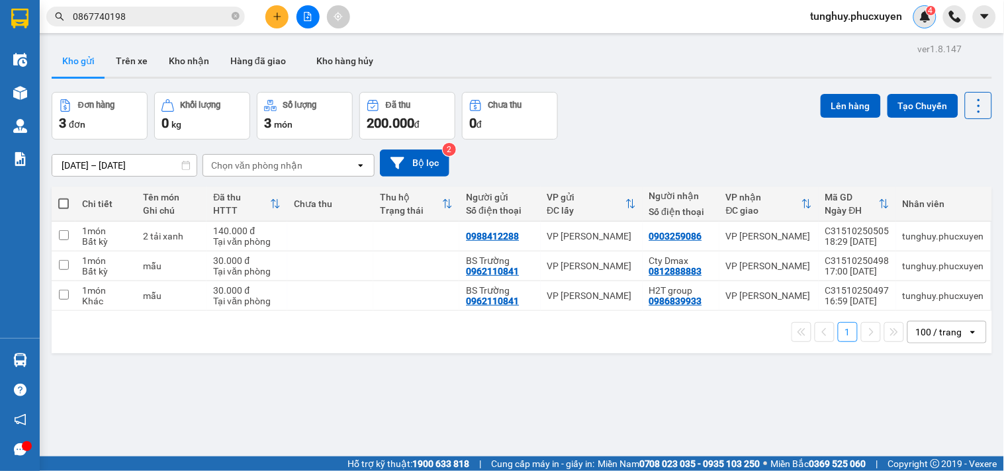
click at [914, 15] on div "4" at bounding box center [925, 16] width 23 height 23
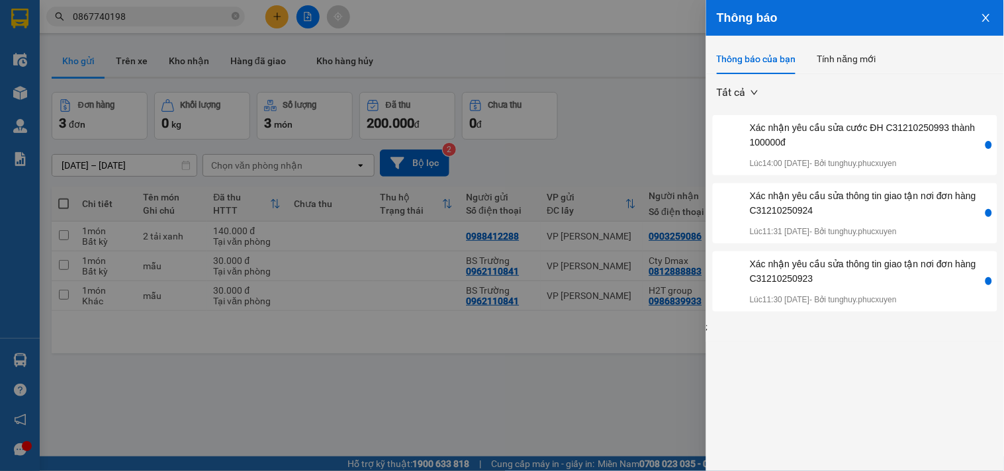
click at [985, 22] on icon "close" at bounding box center [986, 18] width 11 height 11
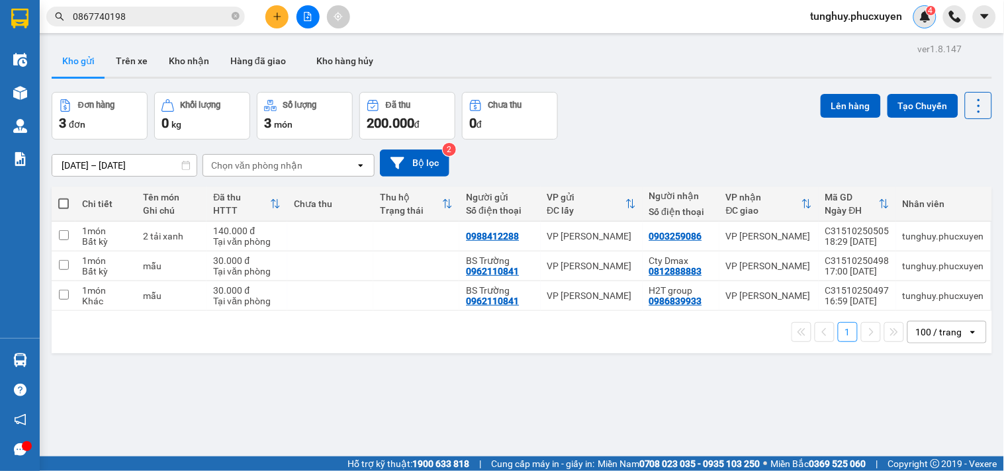
click at [918, 22] on div "4" at bounding box center [925, 16] width 23 height 23
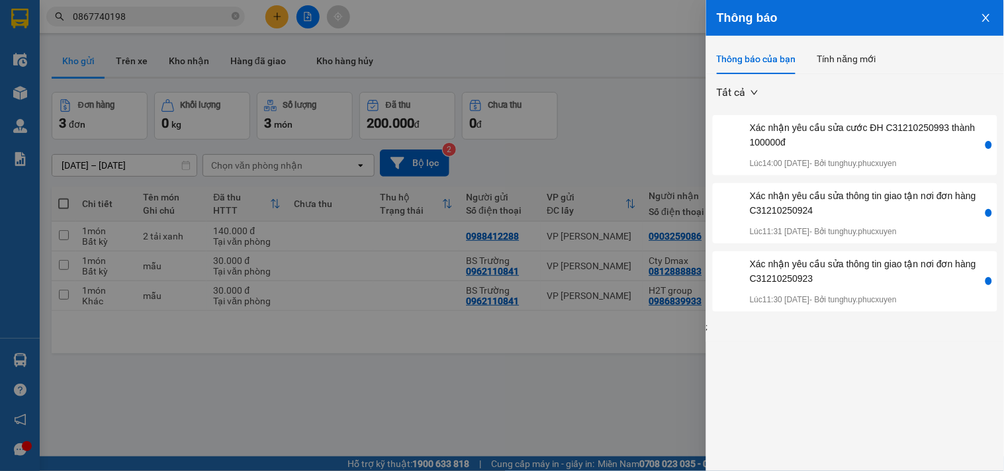
click at [982, 15] on icon "close" at bounding box center [986, 18] width 11 height 11
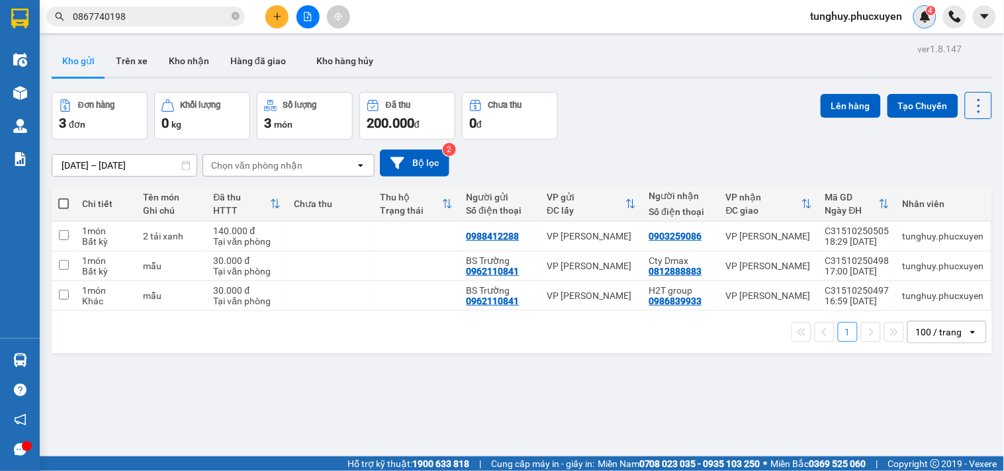
click at [921, 21] on img at bounding box center [926, 17] width 12 height 12
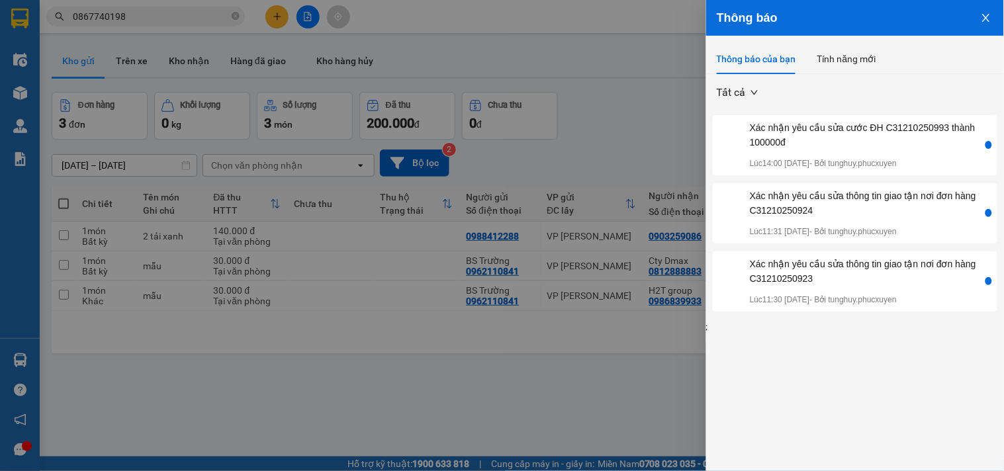
click at [986, 18] on icon "close" at bounding box center [985, 18] width 7 height 8
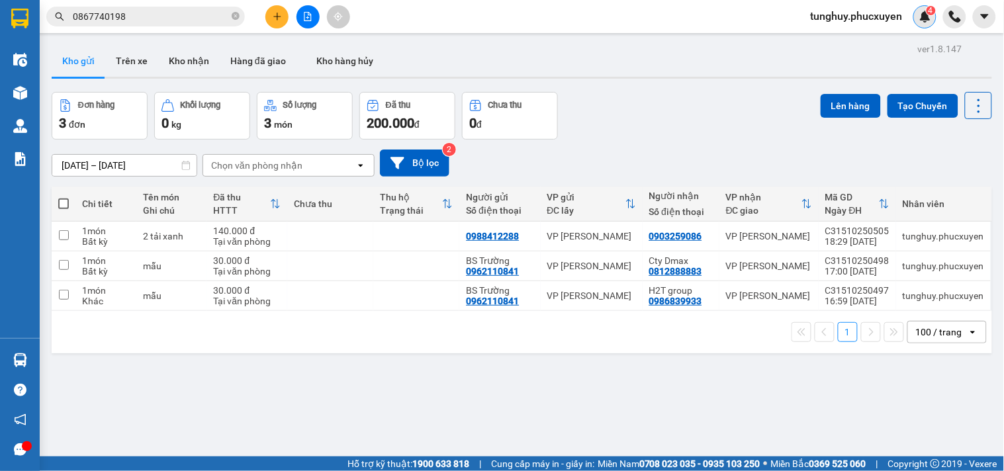
click at [927, 21] on img at bounding box center [926, 17] width 12 height 12
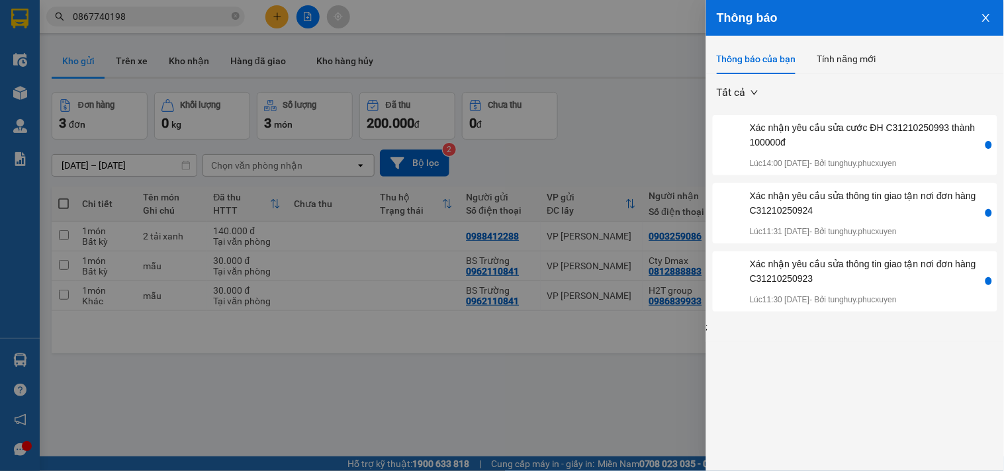
click at [987, 15] on icon "close" at bounding box center [986, 18] width 11 height 11
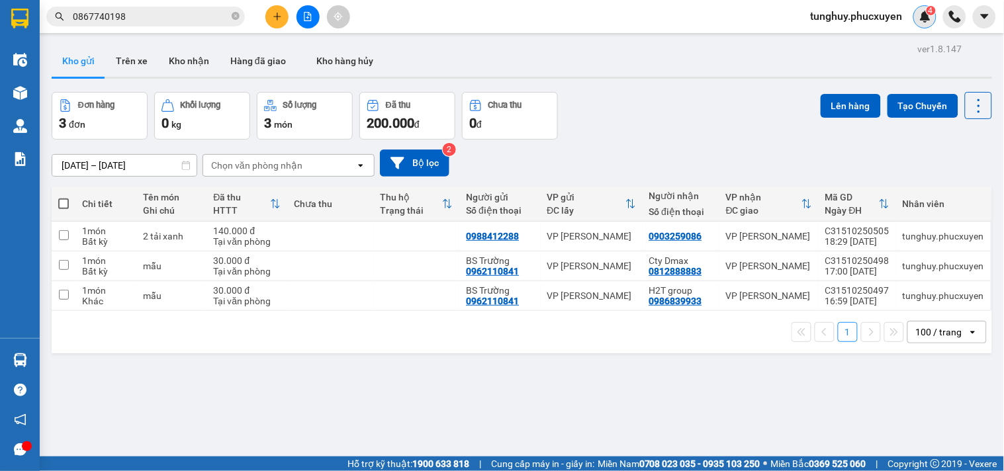
click at [927, 21] on img at bounding box center [926, 17] width 12 height 12
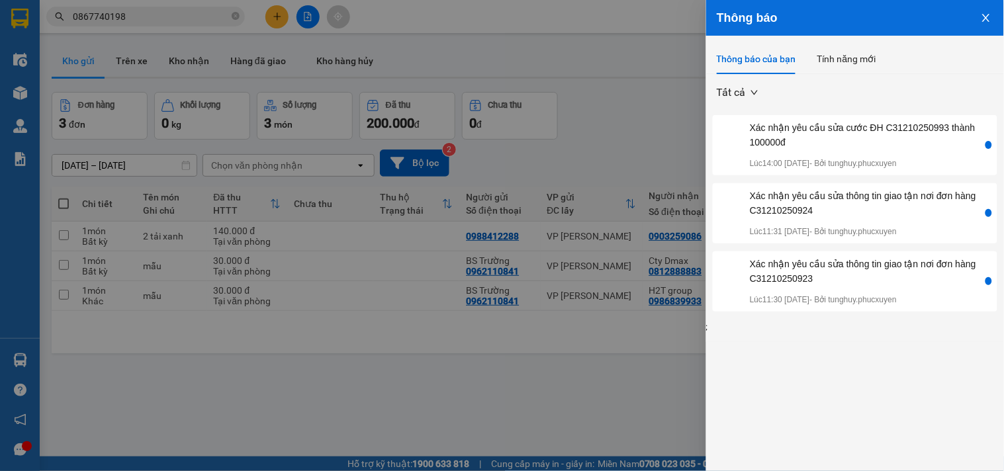
click at [977, 20] on button "Close" at bounding box center [987, 17] width 36 height 34
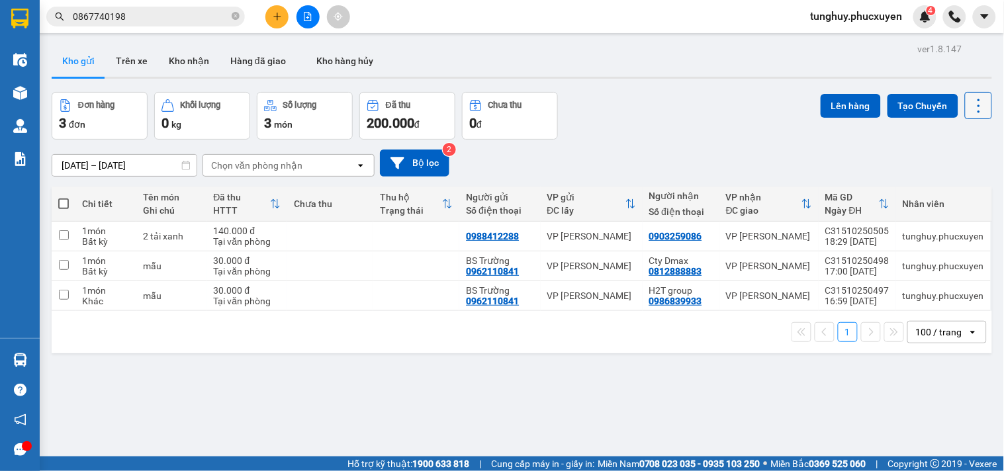
click at [970, 114] on icon at bounding box center [979, 106] width 19 height 19
click at [798, 146] on div "[DATE] – [DATE] Press the down arrow key to interact with the calendar and sele…" at bounding box center [522, 163] width 941 height 47
click at [925, 21] on img at bounding box center [926, 17] width 12 height 12
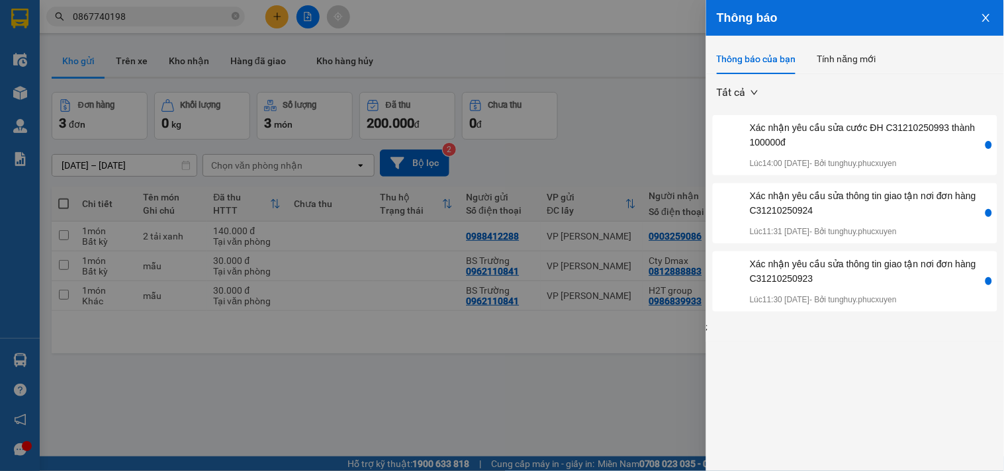
drag, startPoint x: 333, startPoint y: 348, endPoint x: 122, endPoint y: 365, distance: 211.8
click at [331, 348] on div at bounding box center [502, 235] width 1004 height 471
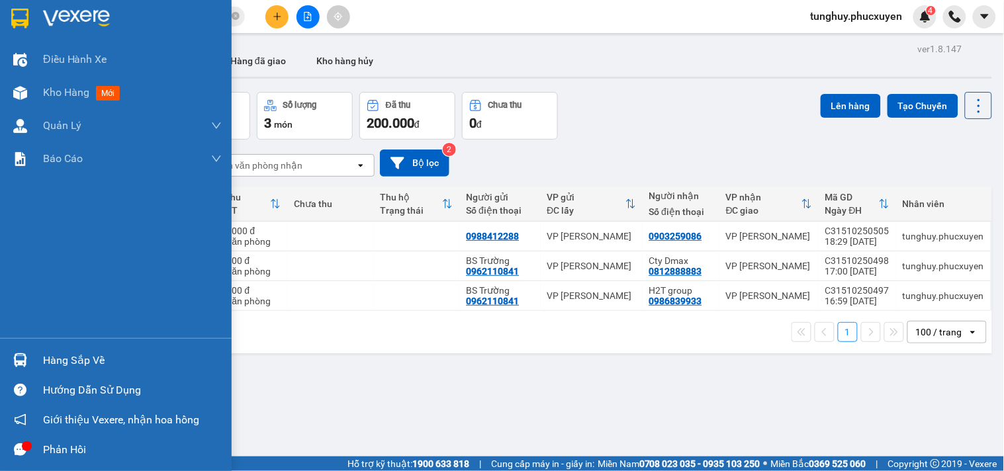
click at [5, 363] on div "Hàng sắp về" at bounding box center [116, 361] width 232 height 30
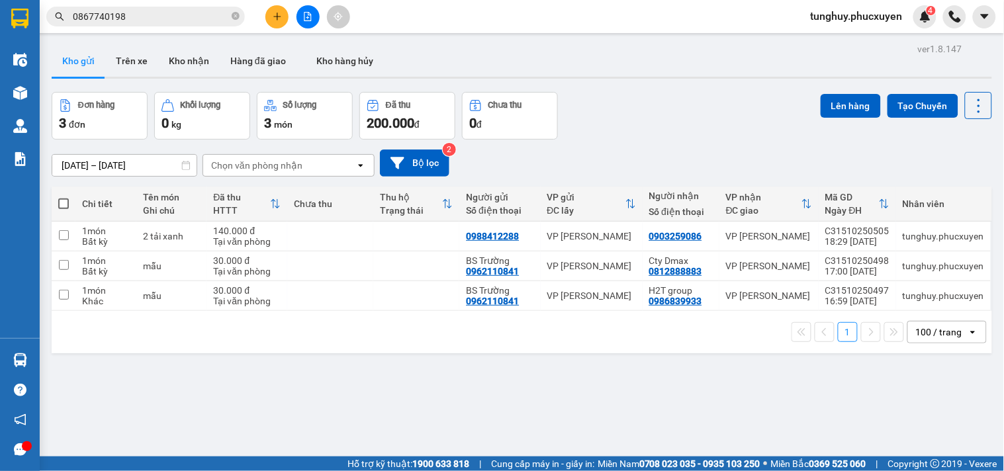
click at [865, 175] on section "Kết quả tìm kiếm ( 1 ) Bộ lọc Gửi 3 ngày gần nhất Mã ĐH Trạng thái Món hàng Thu…" at bounding box center [502, 235] width 1004 height 471
click at [937, 340] on div "100 / trang" at bounding box center [938, 332] width 60 height 21
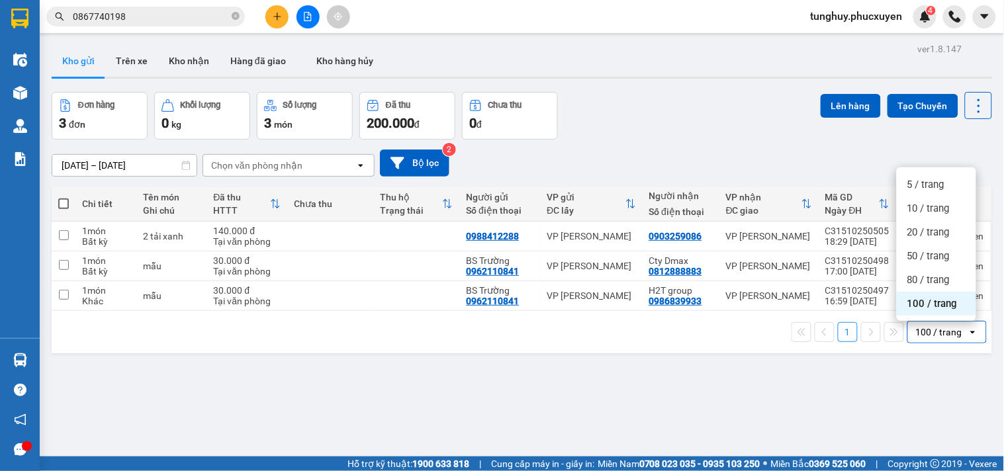
click at [944, 308] on span "100 / trang" at bounding box center [933, 303] width 50 height 13
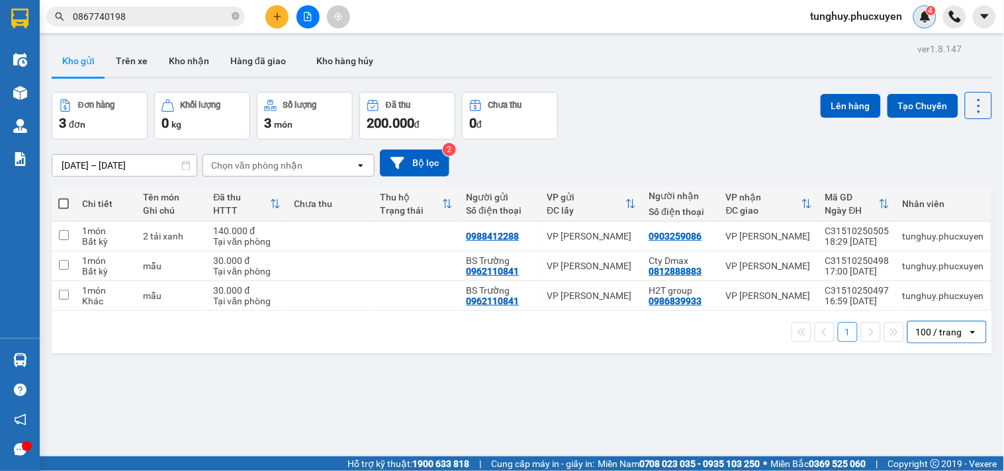
click at [930, 17] on img at bounding box center [926, 17] width 12 height 12
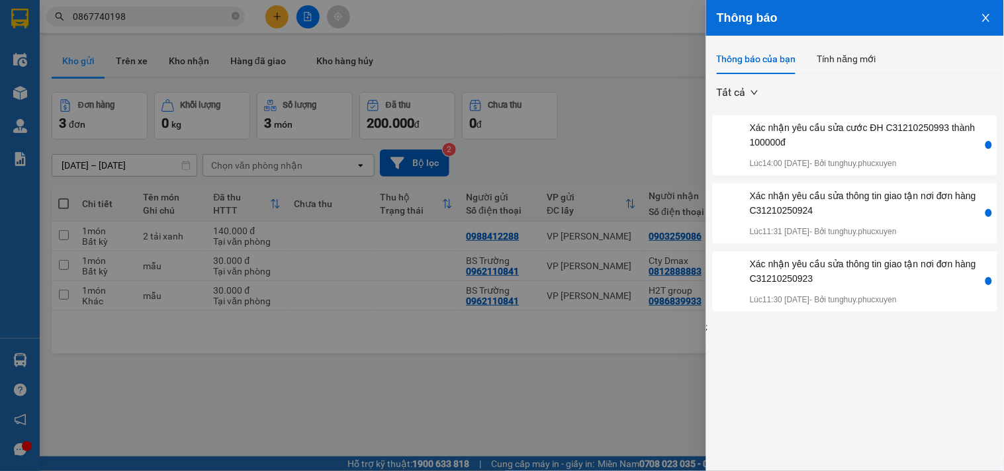
click at [984, 14] on icon "close" at bounding box center [986, 18] width 11 height 11
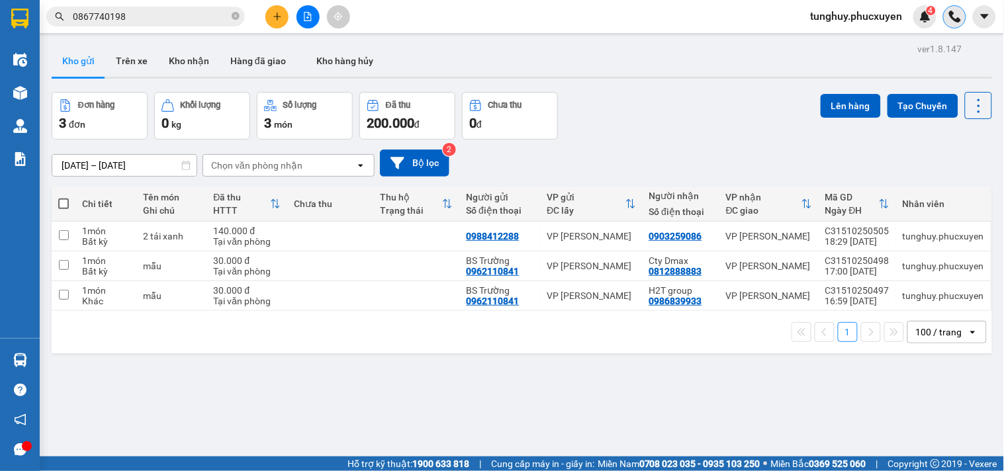
click at [965, 14] on div at bounding box center [954, 16] width 23 height 23
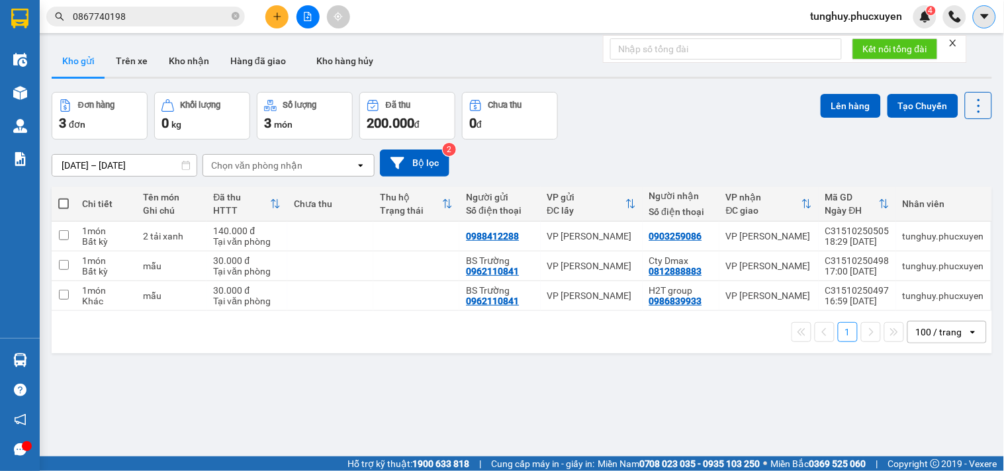
click at [980, 16] on icon "caret-down" at bounding box center [985, 17] width 12 height 12
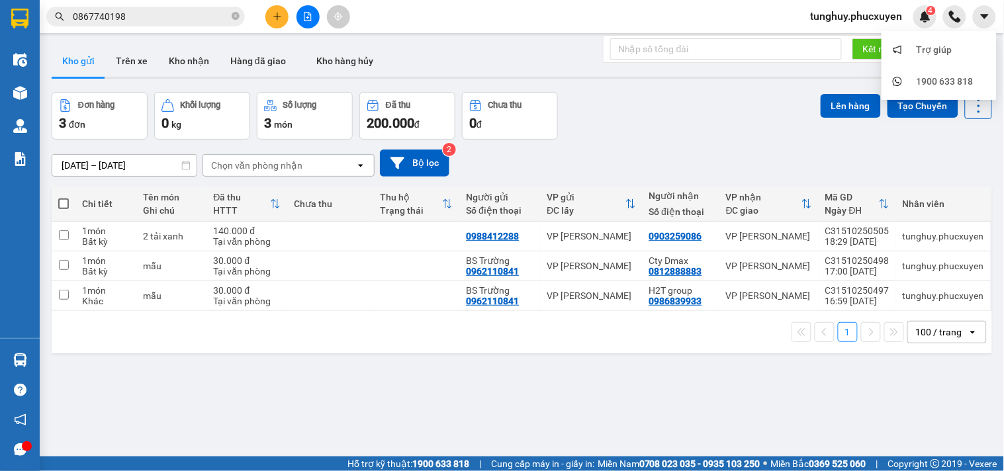
click at [818, 81] on div "ver 1.8.147 Kho gửi Trên xe Kho nhận Hàng đã giao Kho hàng hủy Đơn hàng 3 đơn K…" at bounding box center [521, 275] width 951 height 471
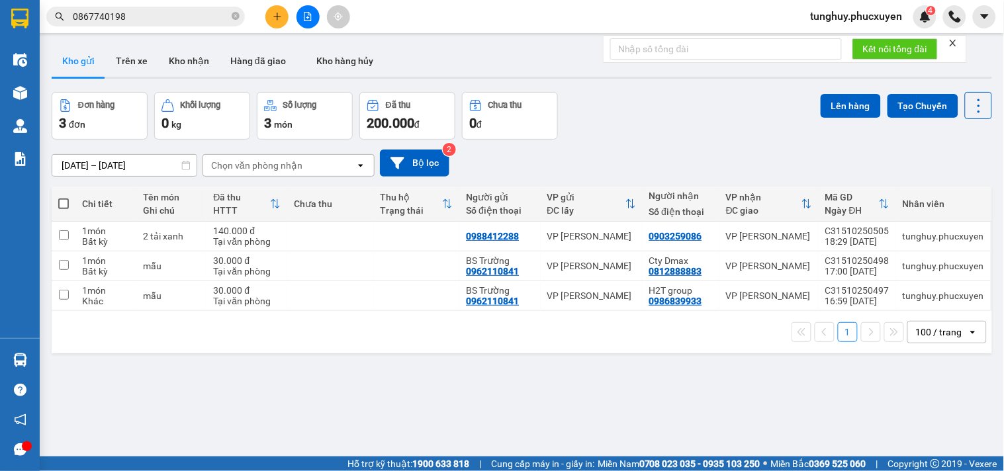
click at [957, 41] on icon "close" at bounding box center [953, 43] width 7 height 7
click at [970, 108] on icon at bounding box center [979, 106] width 19 height 19
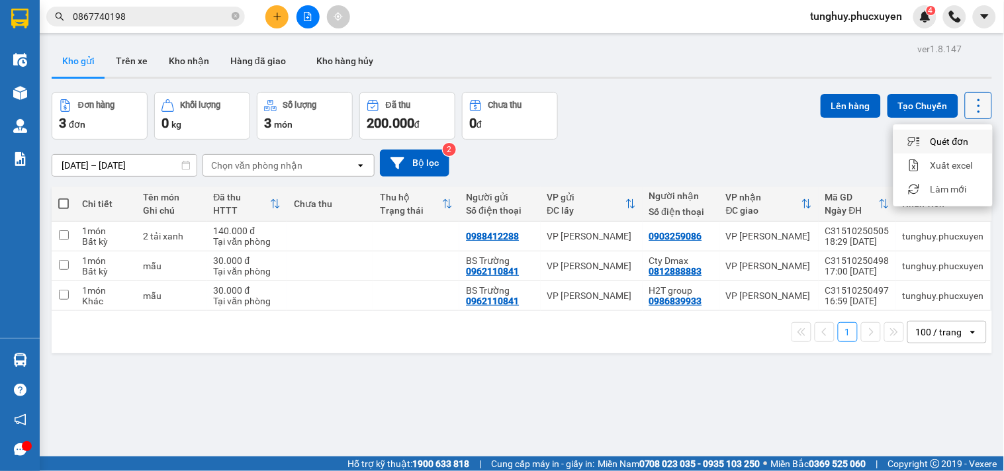
click at [970, 111] on icon at bounding box center [979, 106] width 19 height 19
click at [982, 13] on icon "caret-down" at bounding box center [985, 17] width 12 height 12
click at [954, 20] on img at bounding box center [955, 17] width 12 height 12
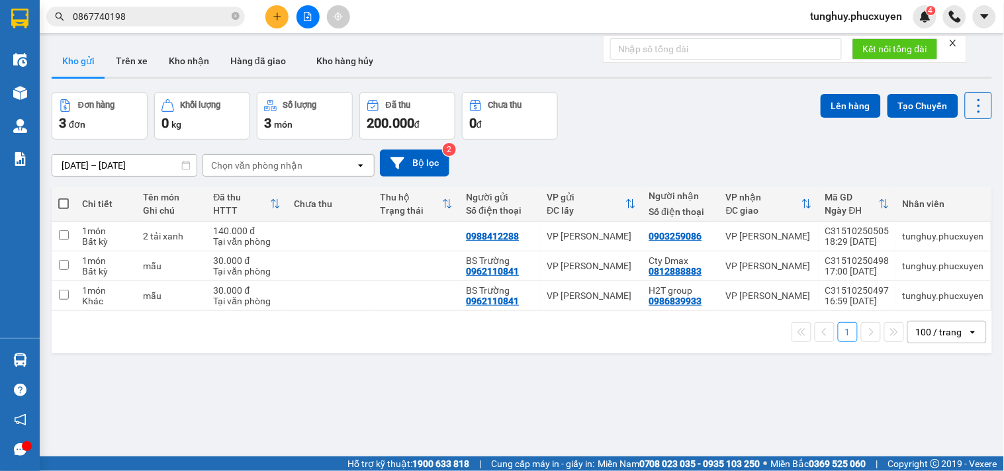
click at [953, 42] on icon "close" at bounding box center [953, 42] width 9 height 9
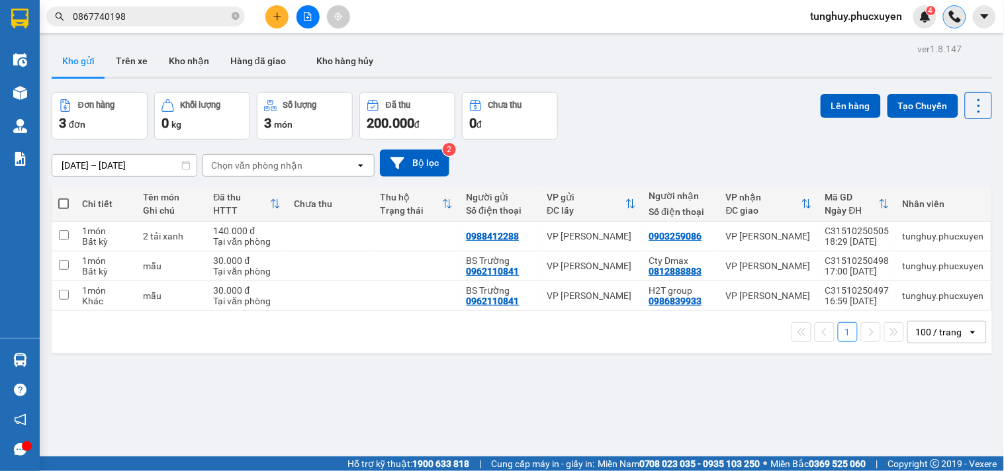
click at [955, 5] on div at bounding box center [954, 16] width 23 height 23
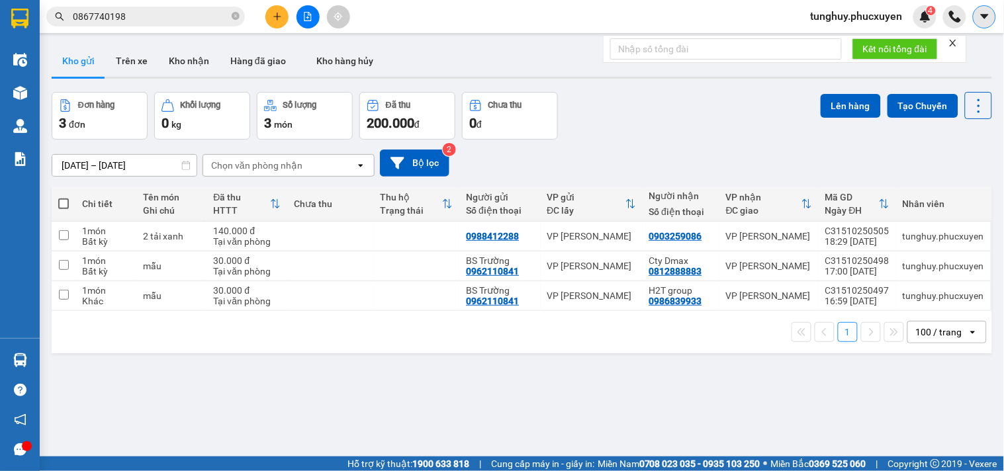
click at [975, 10] on button at bounding box center [984, 16] width 23 height 23
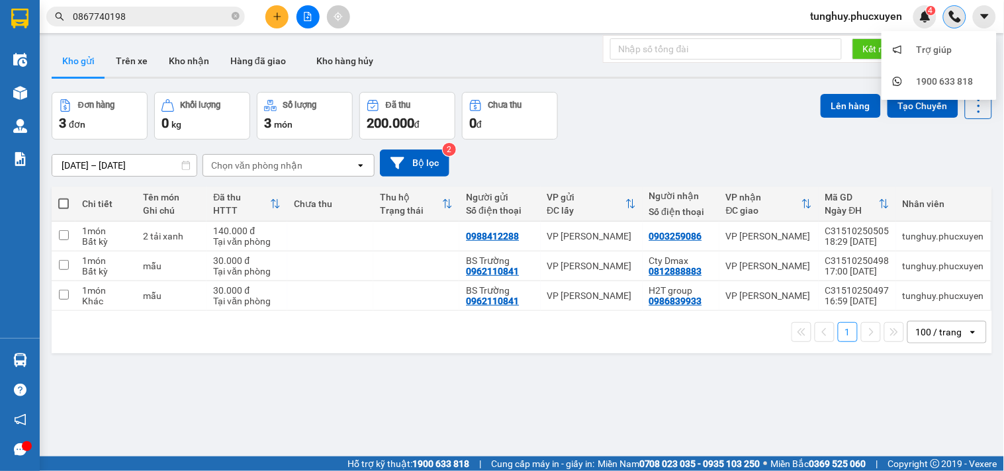
click at [963, 16] on div at bounding box center [954, 16] width 23 height 23
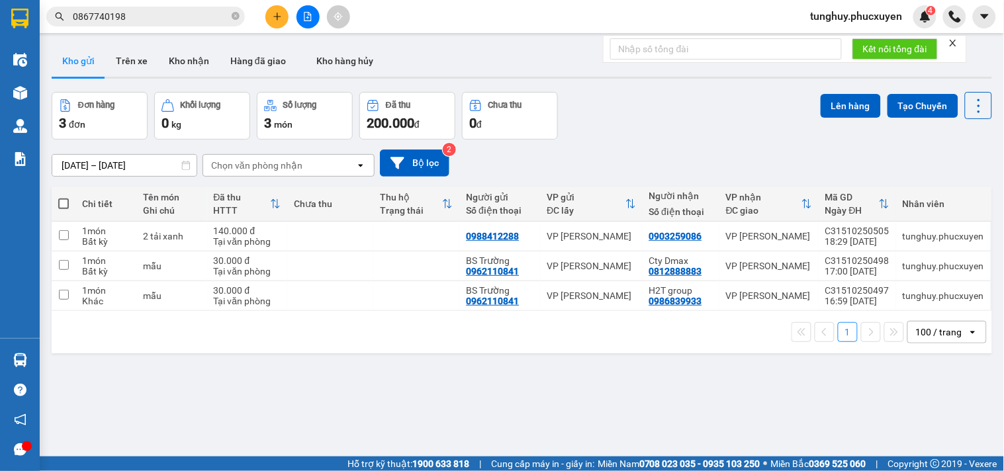
click at [952, 40] on icon "close" at bounding box center [953, 43] width 7 height 7
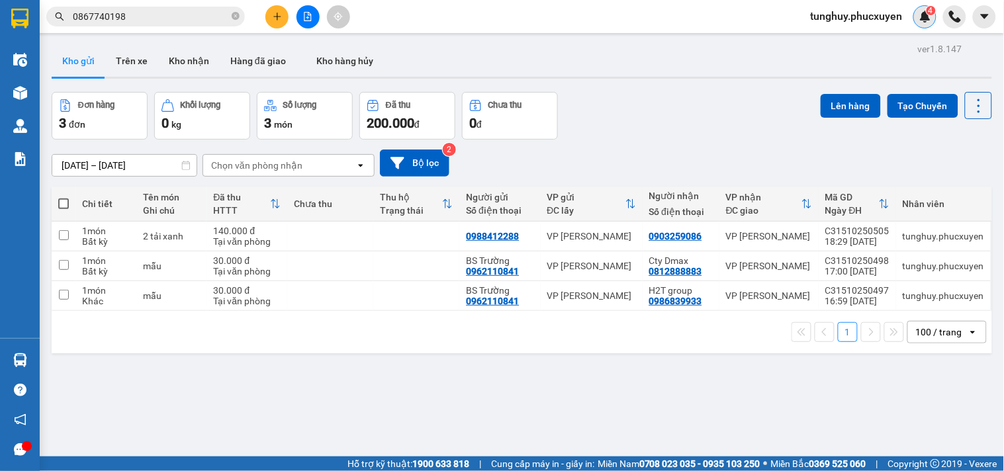
click at [922, 20] on img at bounding box center [926, 17] width 12 height 12
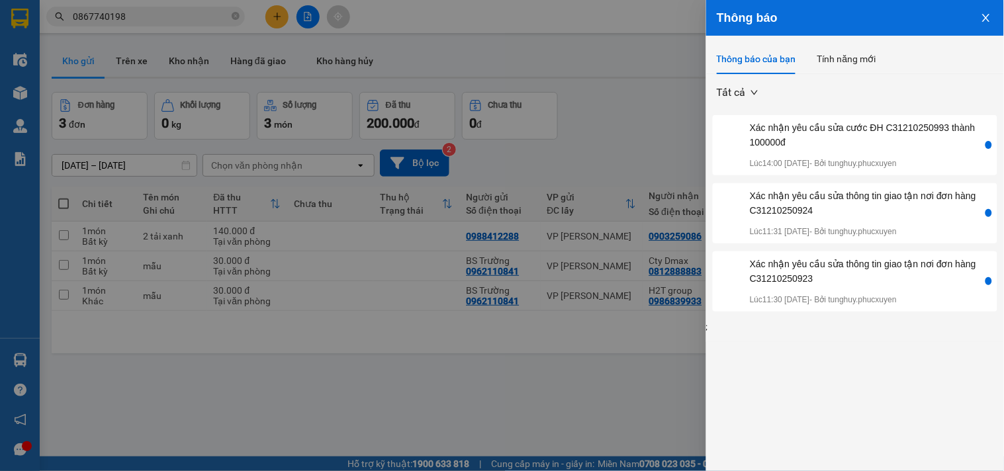
click at [988, 15] on icon "close" at bounding box center [986, 18] width 11 height 11
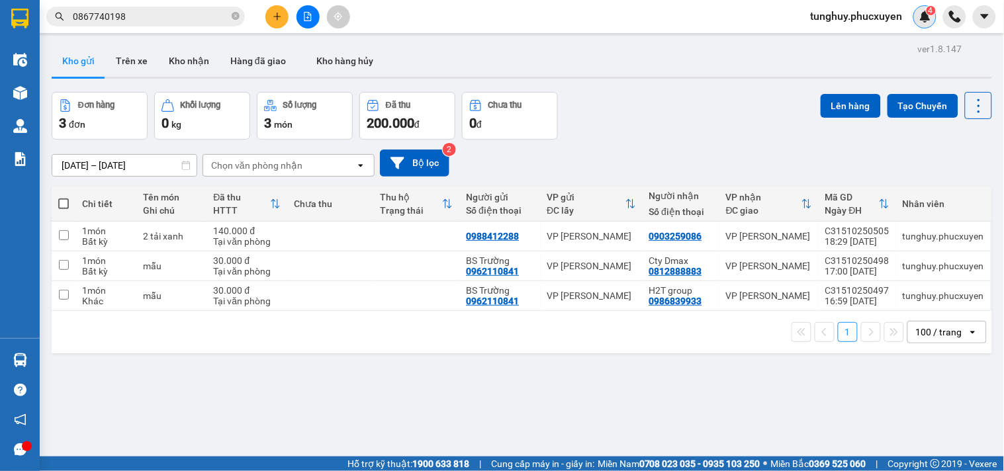
click at [931, 26] on div "4" at bounding box center [925, 16] width 23 height 23
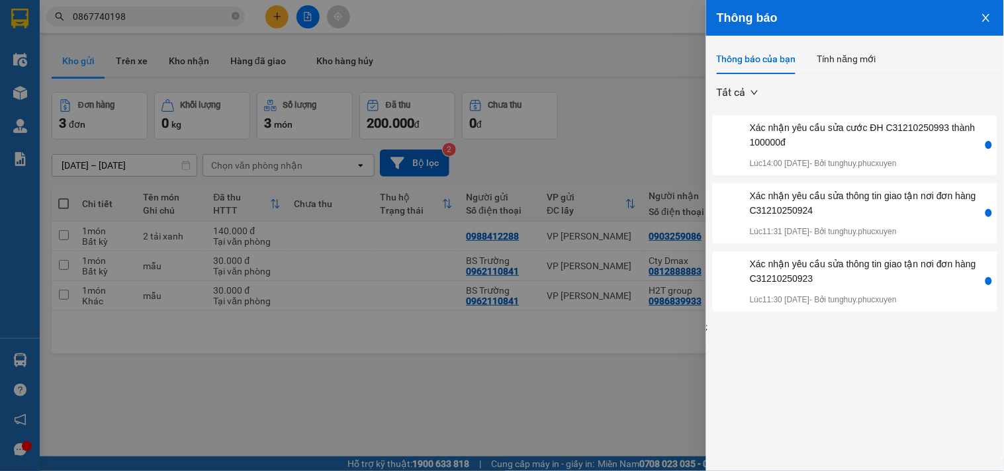
click at [984, 11] on button "Close" at bounding box center [987, 17] width 36 height 34
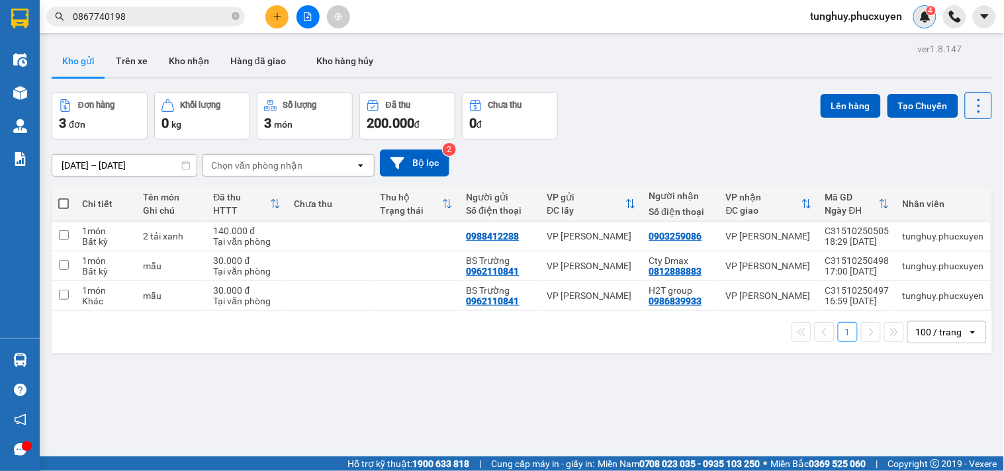
click at [927, 16] on img at bounding box center [926, 17] width 12 height 12
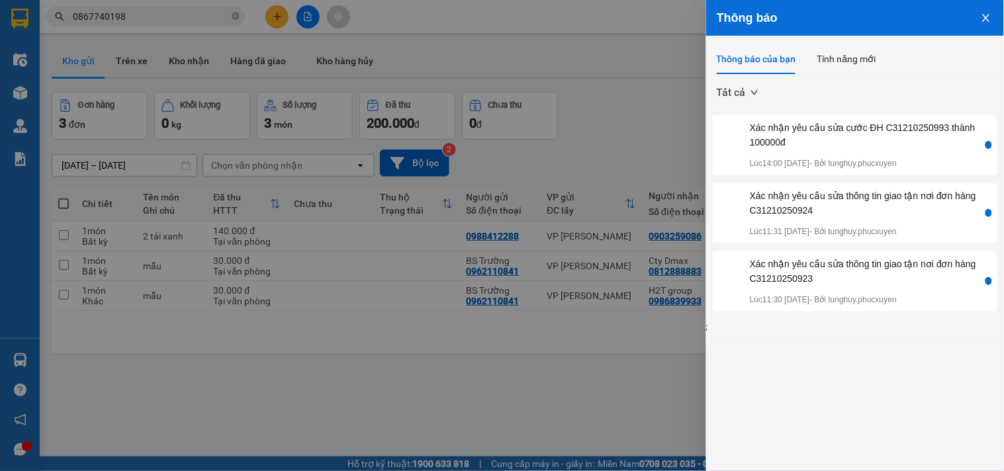
click at [976, 16] on button "Close" at bounding box center [987, 17] width 36 height 34
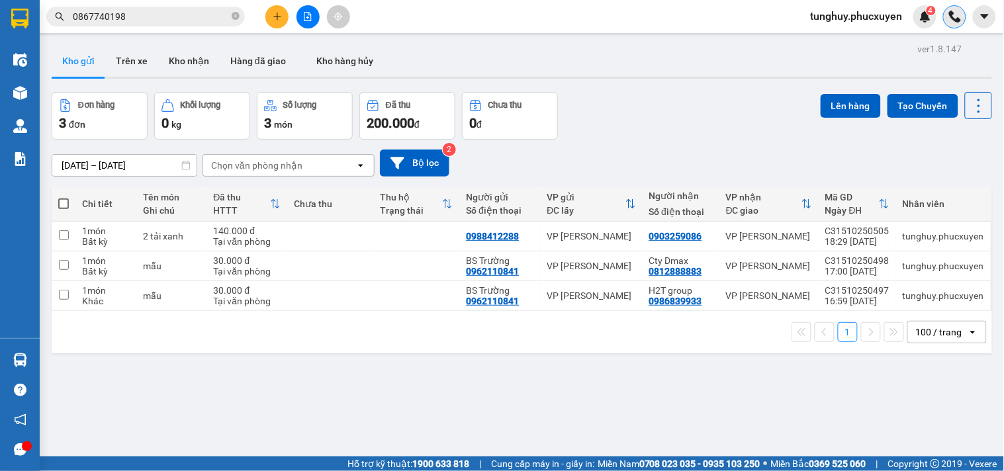
click at [959, 16] on img at bounding box center [955, 17] width 12 height 12
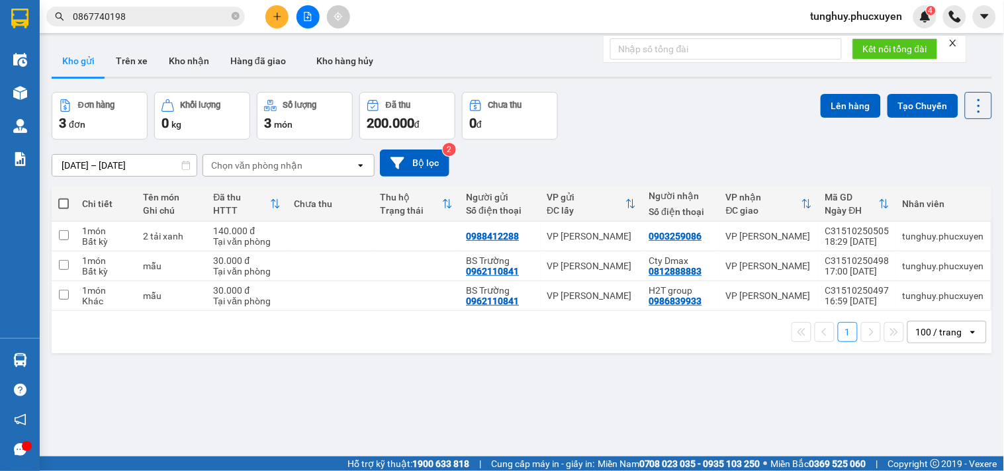
click at [957, 38] on div at bounding box center [953, 43] width 9 height 11
click at [956, 40] on icon "close" at bounding box center [953, 42] width 9 height 9
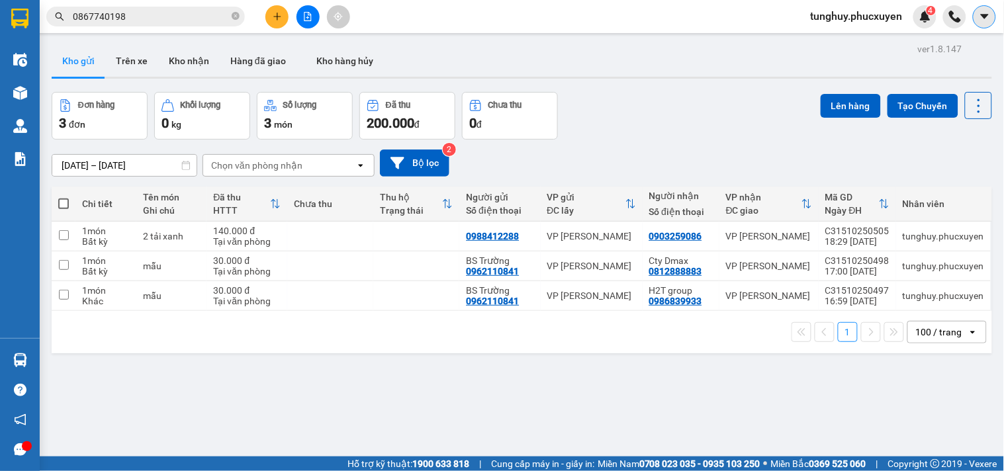
click at [980, 21] on icon "caret-down" at bounding box center [985, 17] width 12 height 12
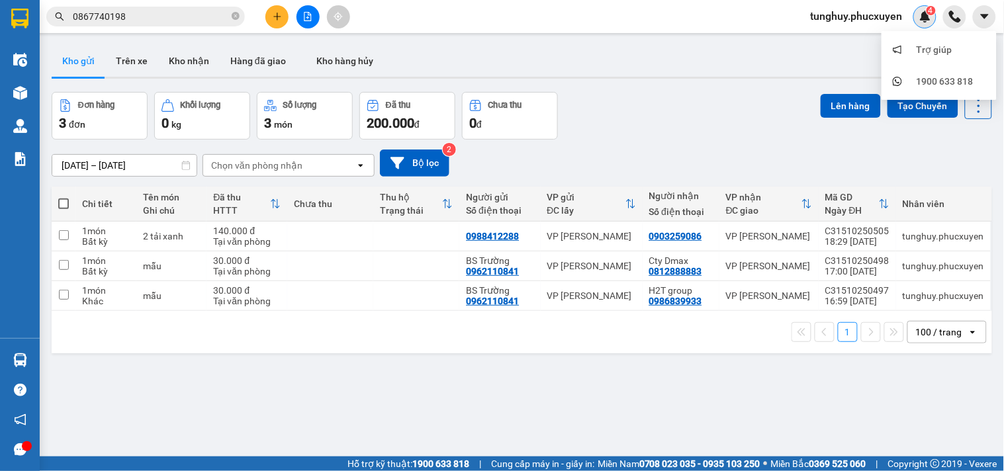
click at [931, 16] on img at bounding box center [926, 17] width 12 height 12
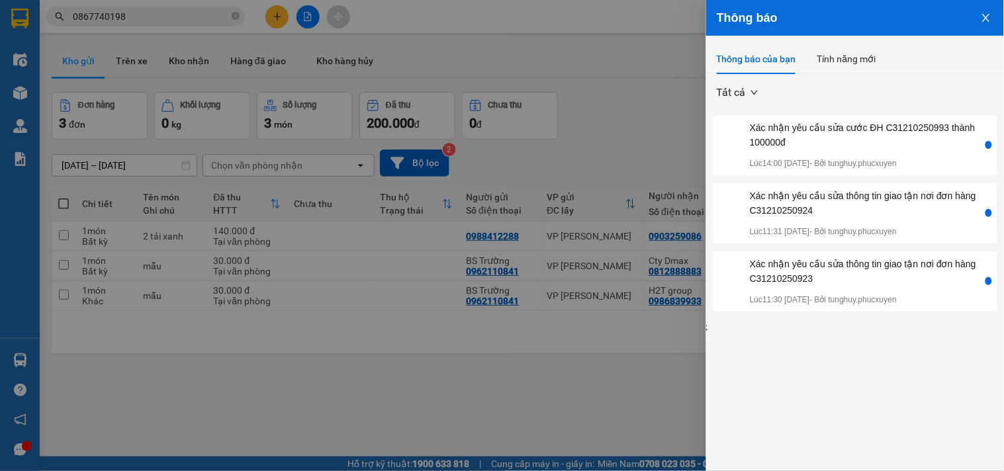
click at [993, 23] on button "Close" at bounding box center [987, 17] width 36 height 34
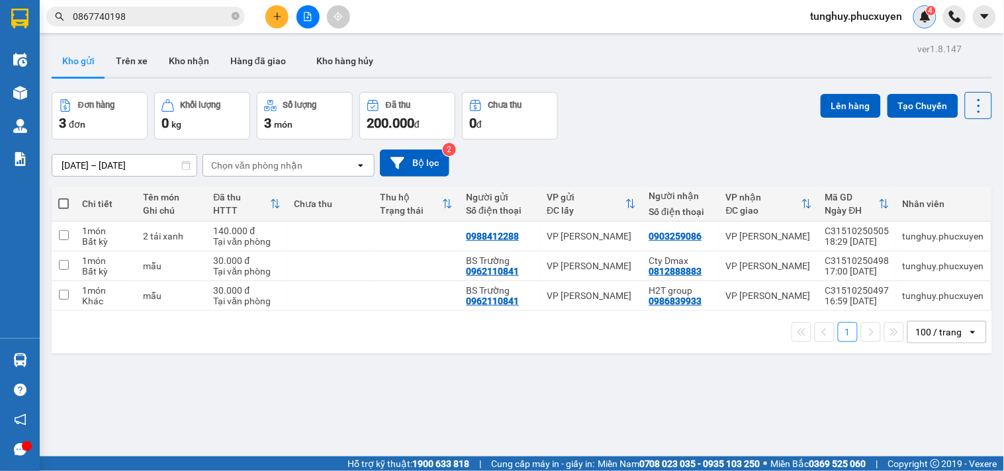
click at [927, 24] on div "4" at bounding box center [925, 16] width 23 height 23
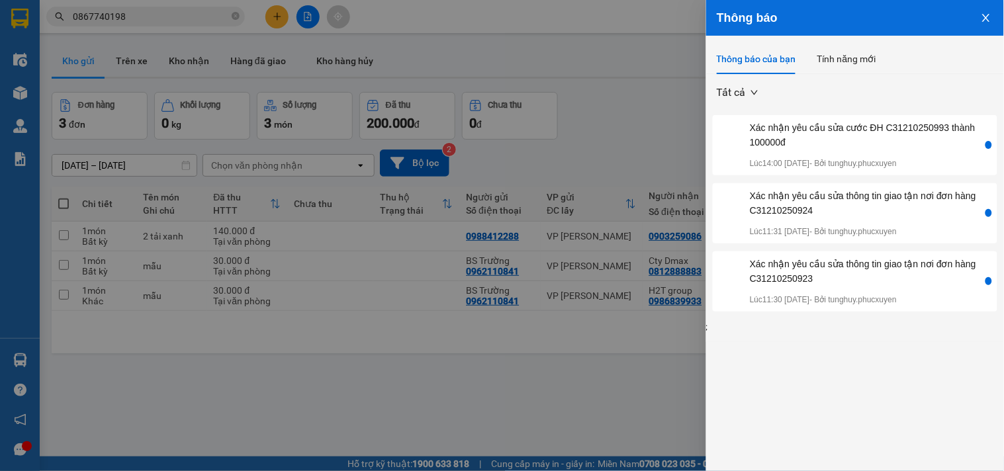
click at [993, 13] on button "Close" at bounding box center [987, 17] width 36 height 34
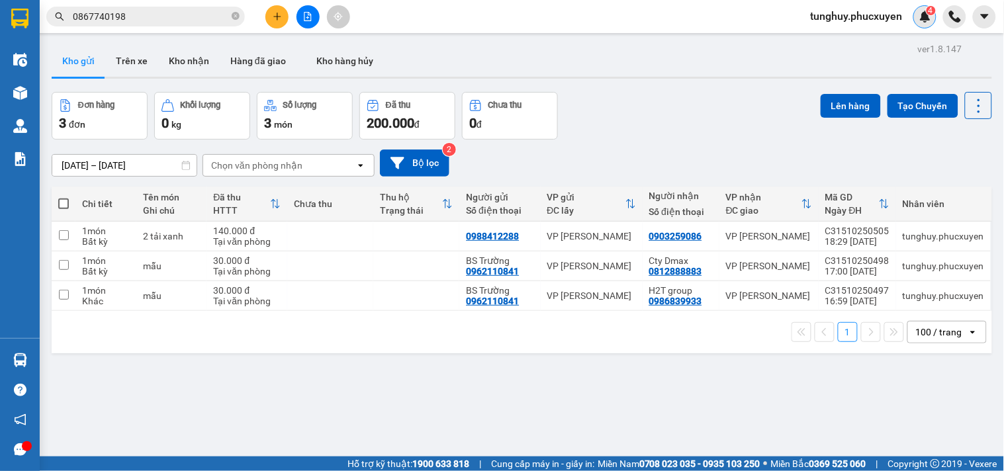
click at [915, 11] on div "4" at bounding box center [925, 16] width 23 height 23
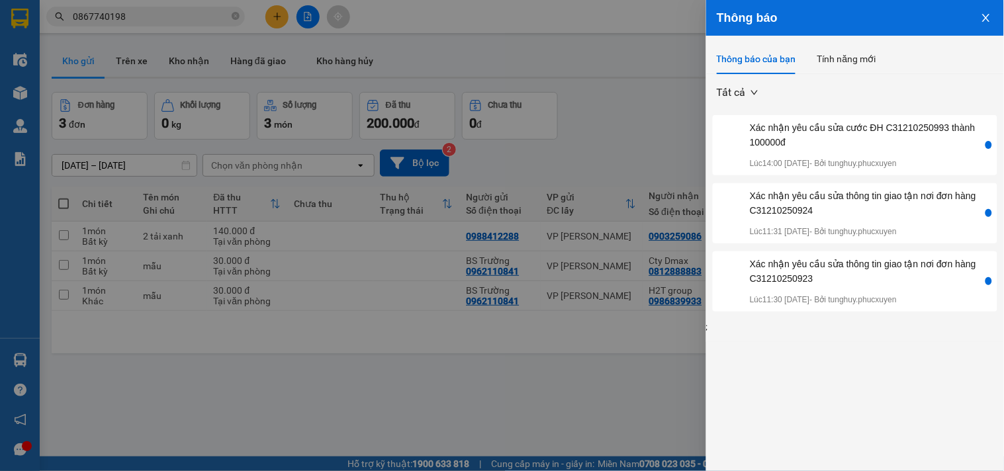
click at [984, 11] on button "Close" at bounding box center [987, 17] width 36 height 34
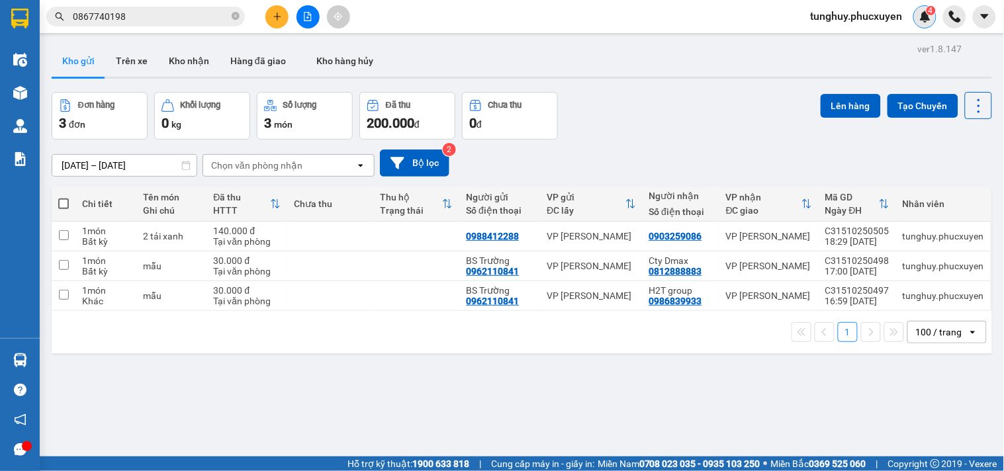
click at [932, 13] on span "4" at bounding box center [931, 10] width 5 height 9
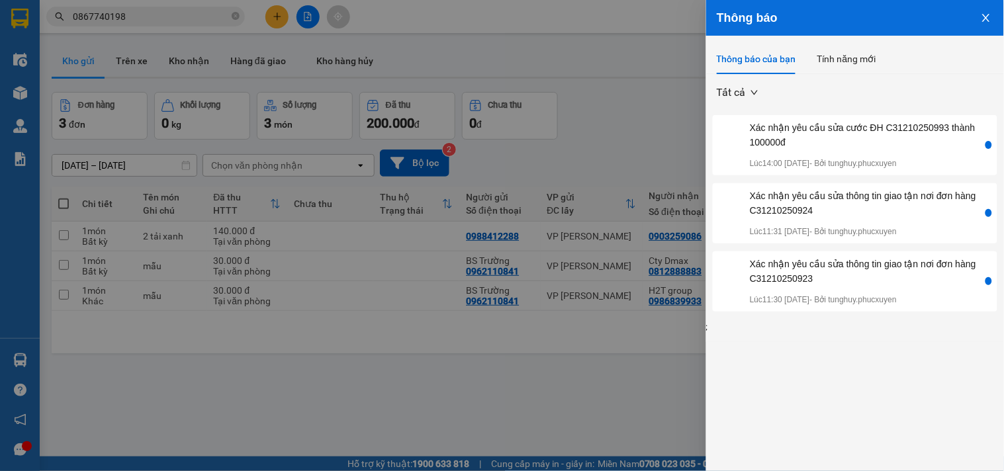
click at [983, 21] on icon "close" at bounding box center [985, 18] width 7 height 8
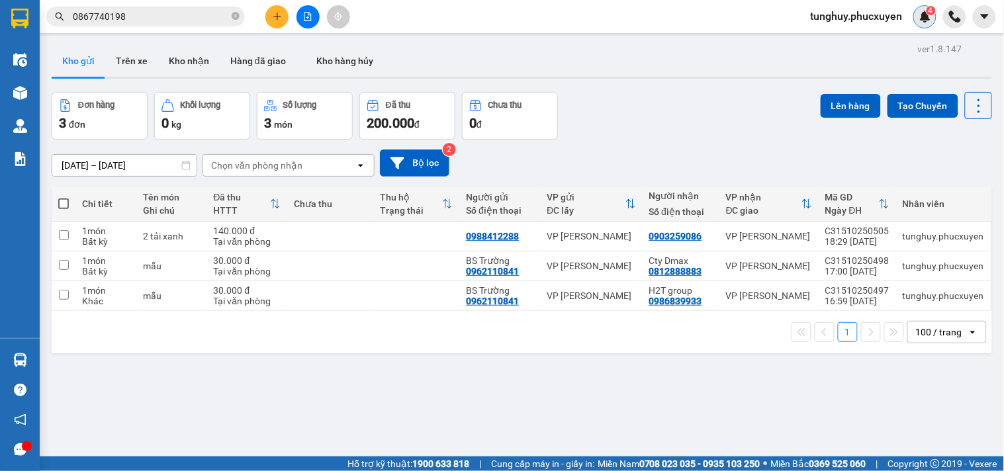
click at [924, 21] on img at bounding box center [926, 17] width 12 height 12
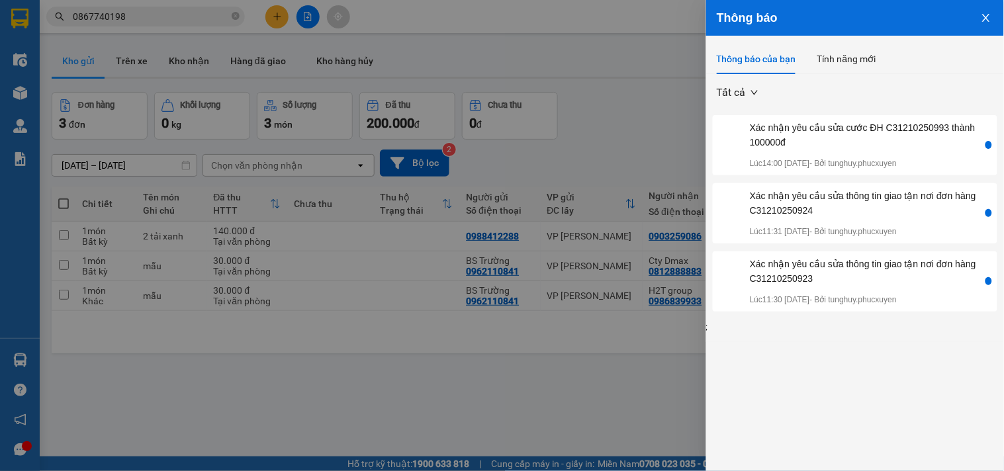
click at [988, 17] on icon "close" at bounding box center [986, 18] width 11 height 11
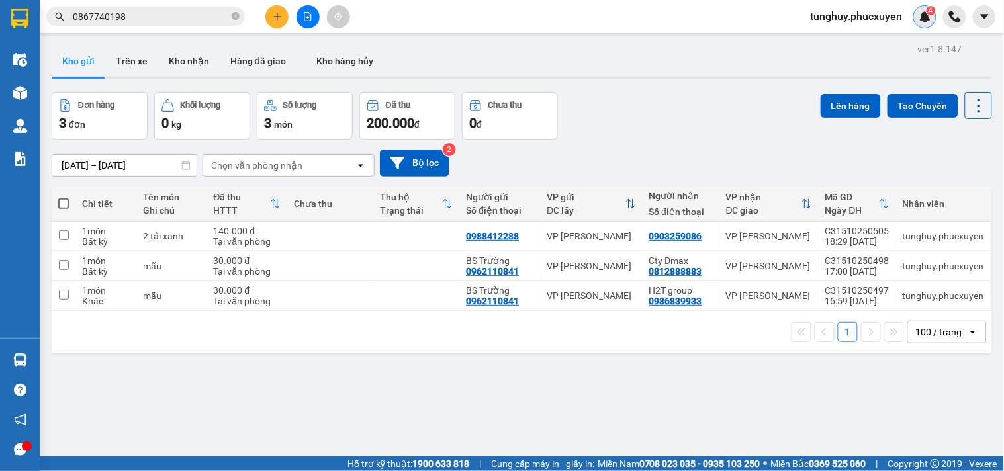
click at [918, 17] on div "4" at bounding box center [925, 16] width 23 height 23
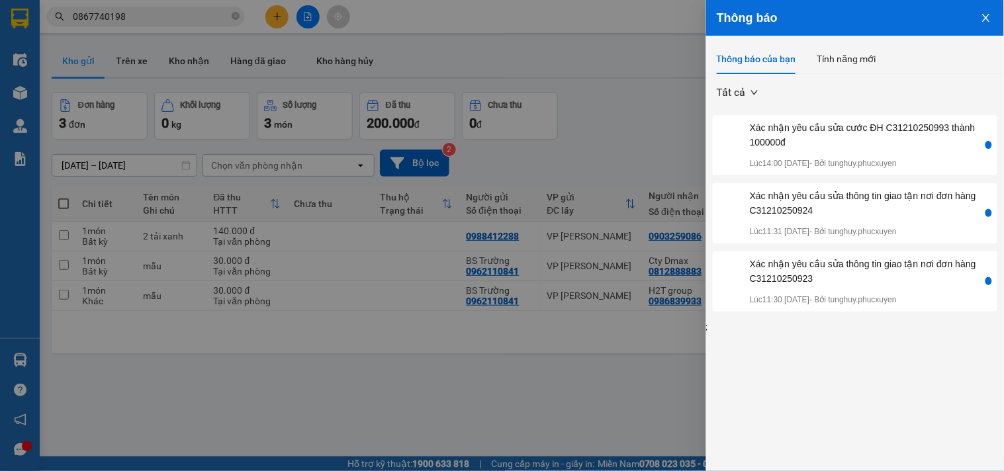
click at [991, 14] on icon "close" at bounding box center [986, 18] width 11 height 11
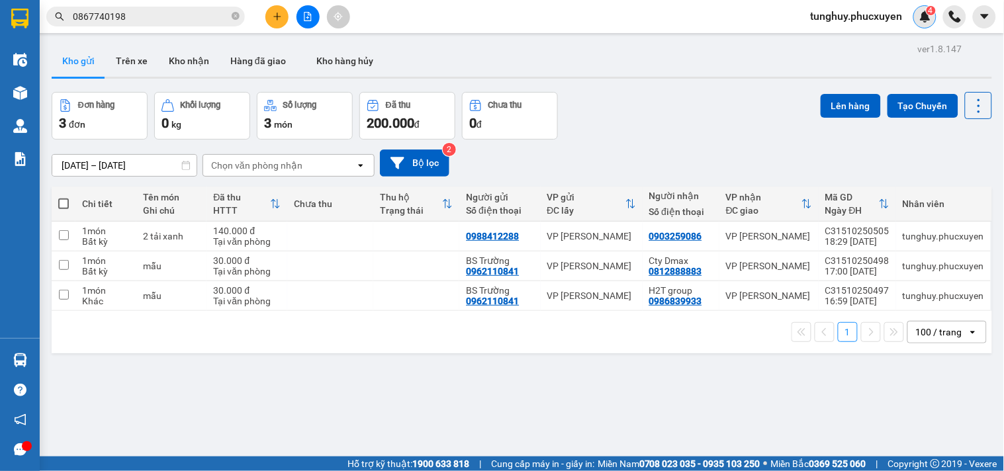
click at [920, 17] on img at bounding box center [926, 17] width 12 height 12
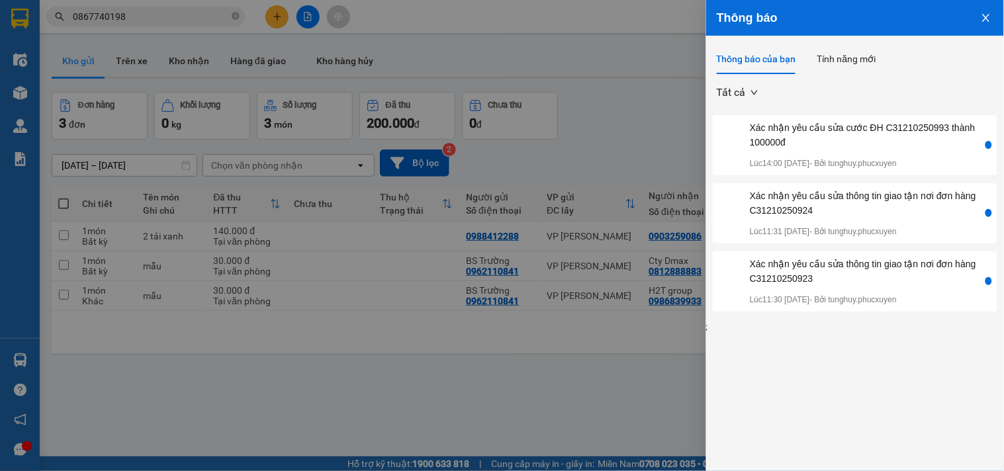
click at [990, 21] on icon "close" at bounding box center [985, 18] width 7 height 8
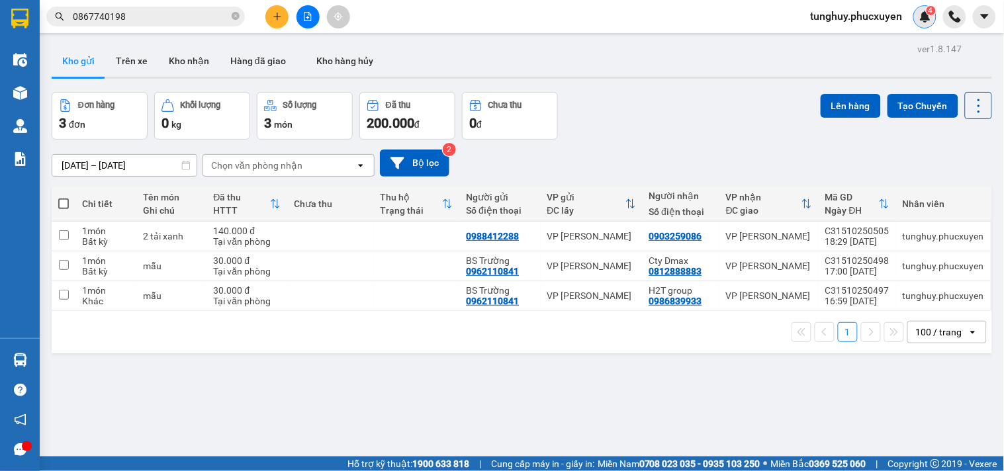
click at [925, 25] on div "4" at bounding box center [925, 16] width 23 height 23
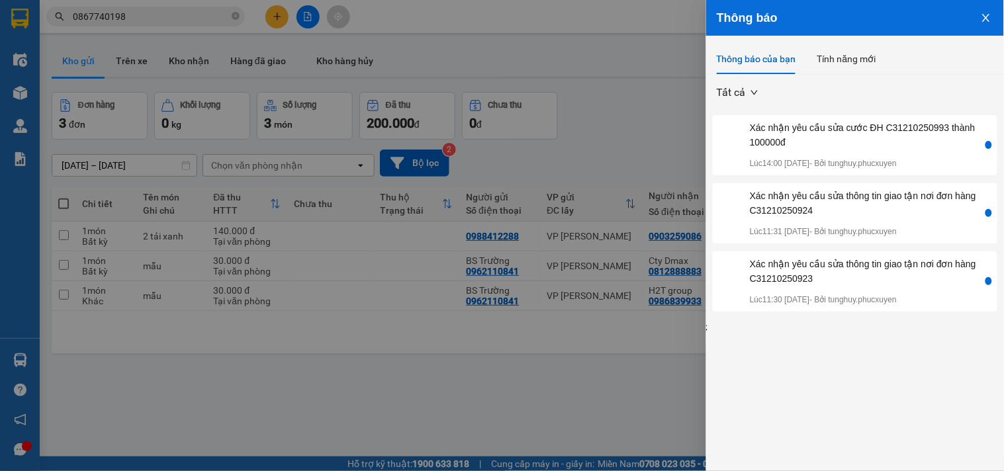
click at [985, 16] on icon "close" at bounding box center [985, 18] width 7 height 8
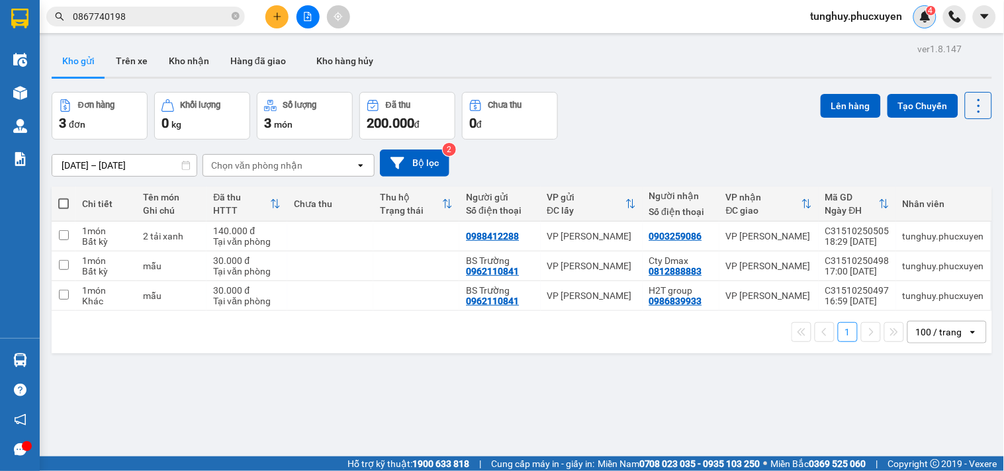
click at [929, 24] on div "4" at bounding box center [925, 16] width 23 height 23
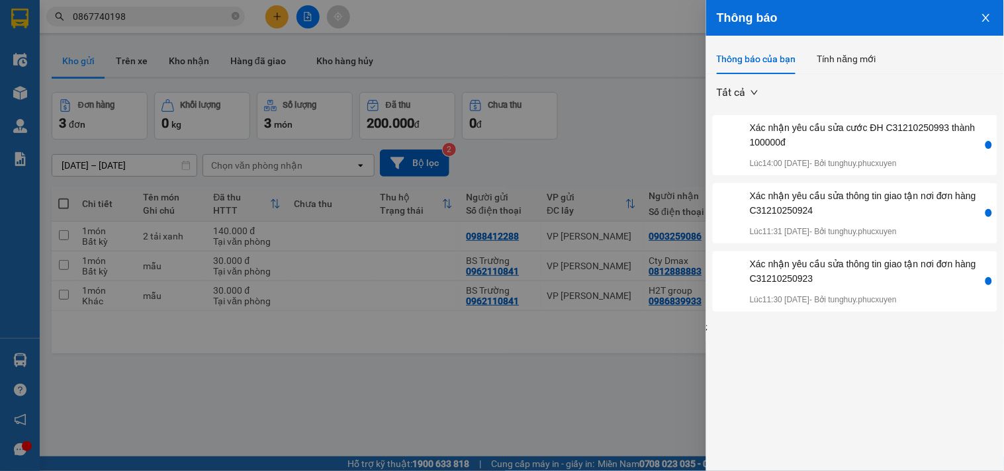
click at [990, 20] on icon "close" at bounding box center [986, 18] width 11 height 11
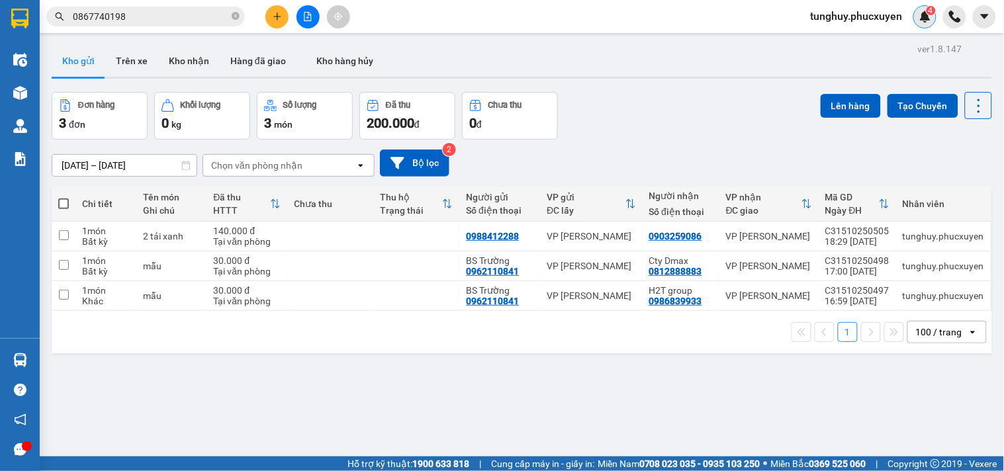
click at [928, 18] on img at bounding box center [926, 17] width 12 height 12
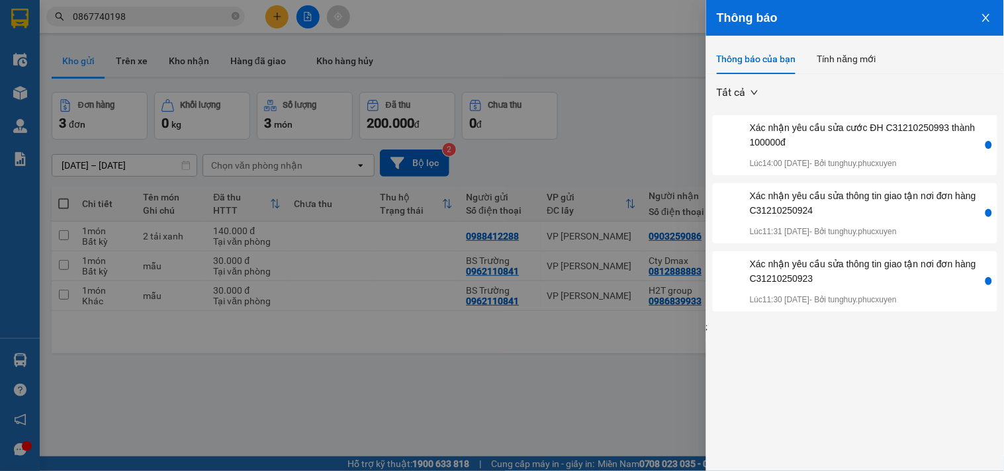
click at [988, 22] on icon "close" at bounding box center [986, 18] width 11 height 11
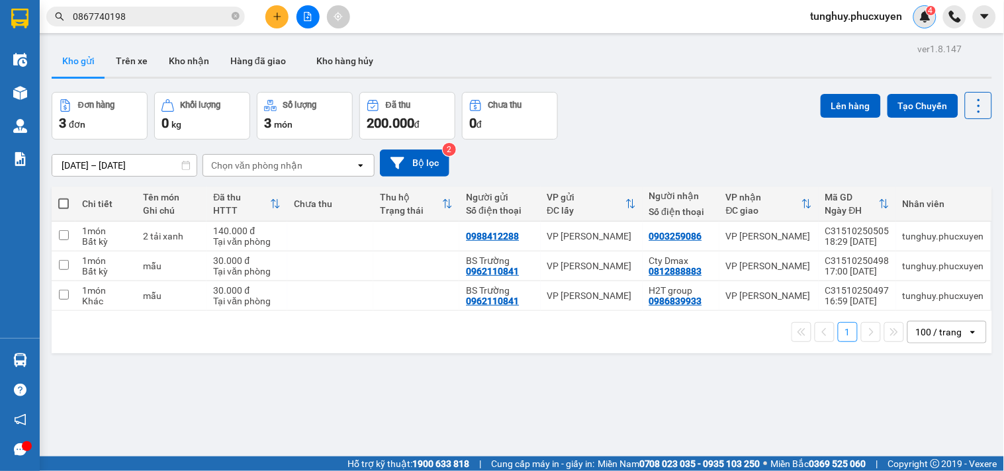
click at [929, 23] on div "4" at bounding box center [925, 16] width 23 height 23
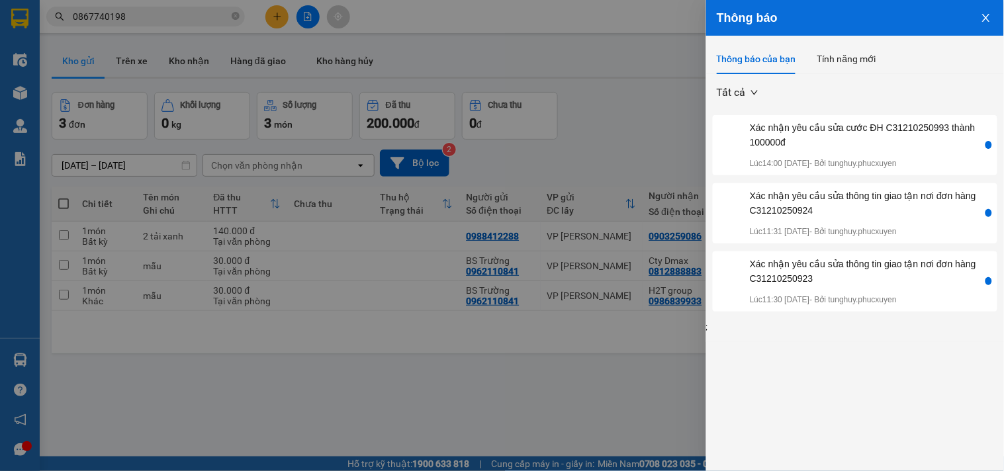
click at [984, 17] on icon "close" at bounding box center [986, 18] width 11 height 11
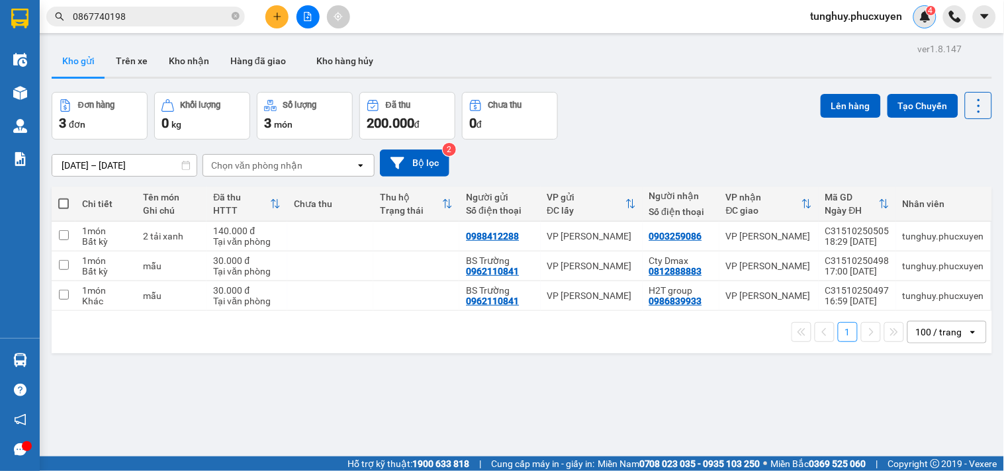
click at [927, 15] on img at bounding box center [926, 17] width 12 height 12
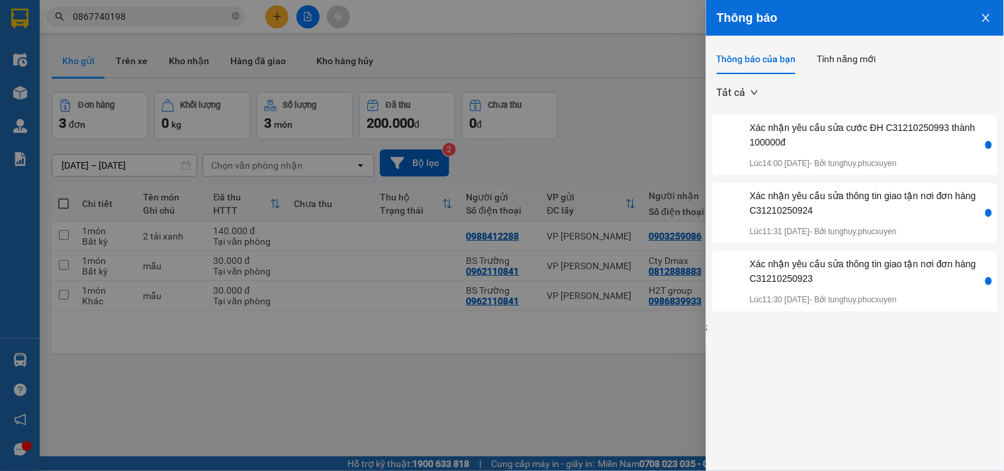
click at [984, 20] on icon "close" at bounding box center [985, 18] width 7 height 8
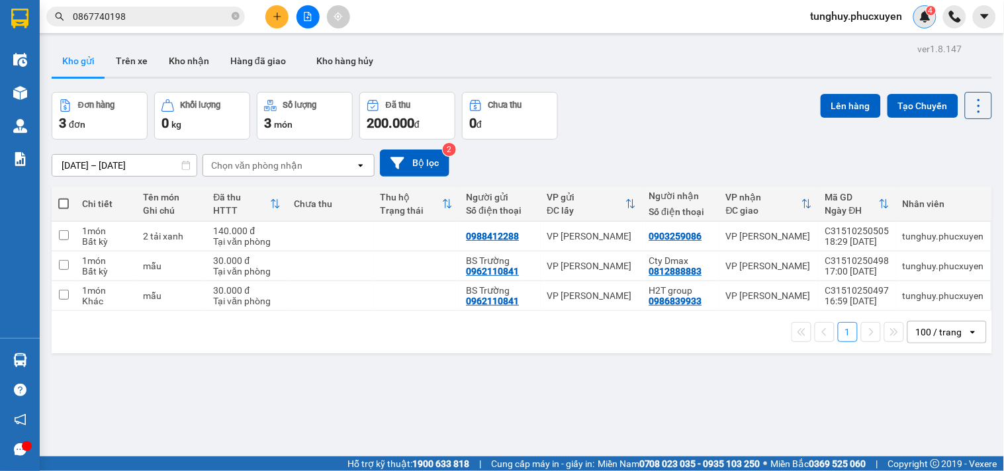
click at [925, 24] on div "4" at bounding box center [925, 16] width 23 height 23
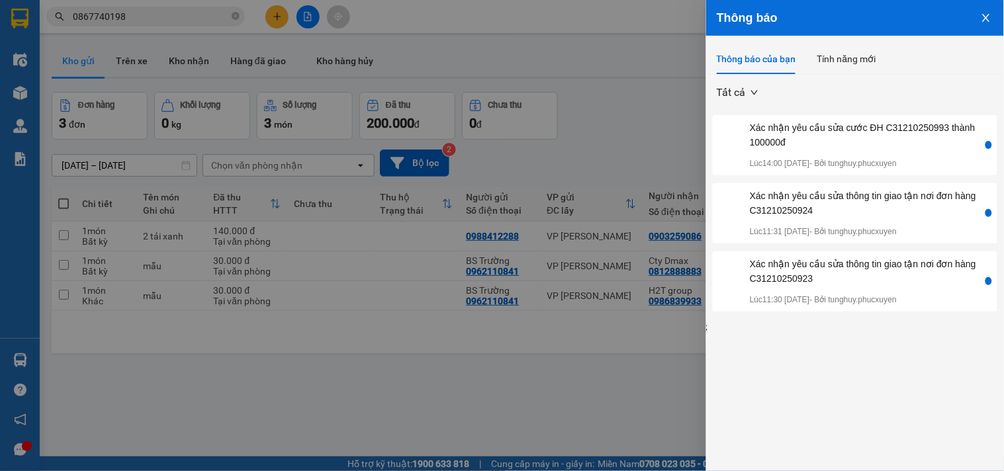
click at [993, 17] on button "Close" at bounding box center [987, 17] width 36 height 34
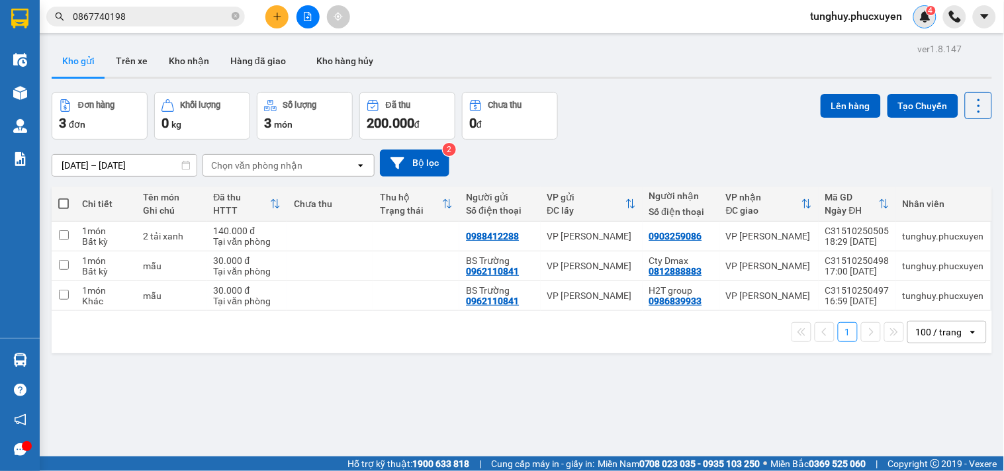
click at [917, 22] on div "4" at bounding box center [925, 16] width 23 height 23
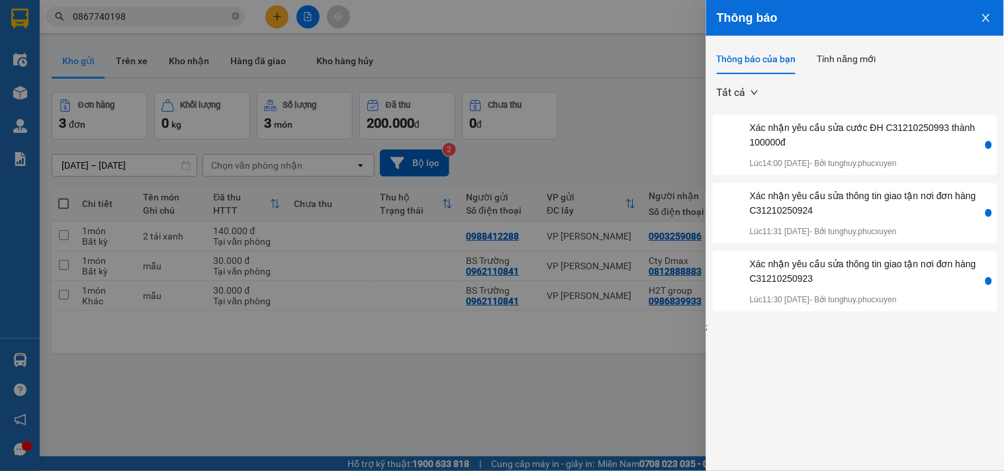
click at [987, 17] on icon "close" at bounding box center [985, 18] width 7 height 8
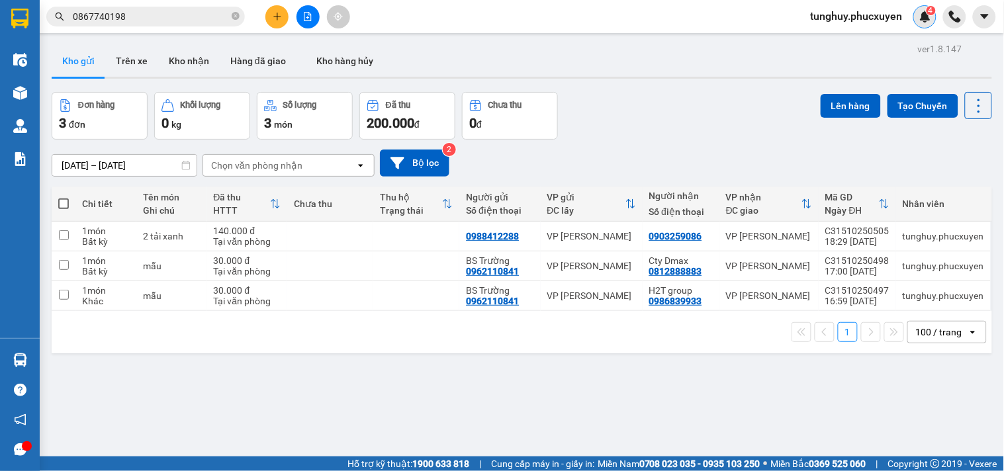
click at [929, 21] on img at bounding box center [926, 17] width 12 height 12
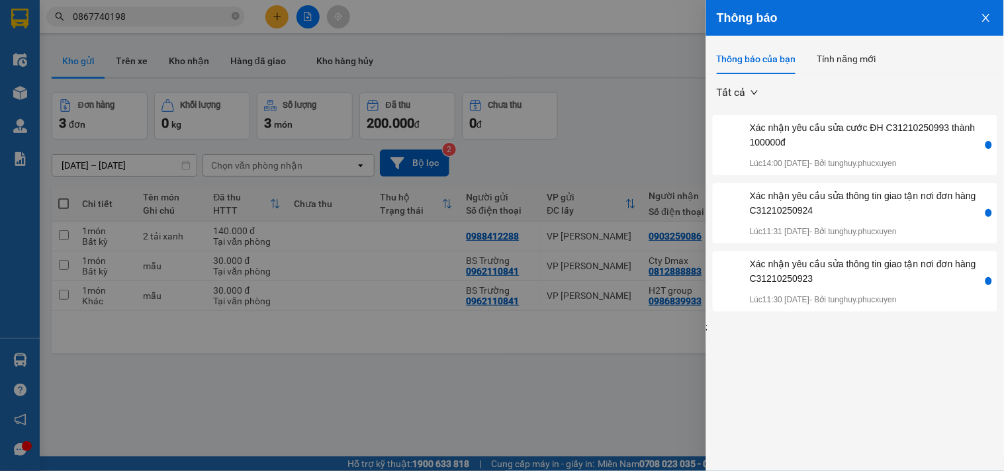
click at [980, 15] on button "Close" at bounding box center [987, 17] width 36 height 34
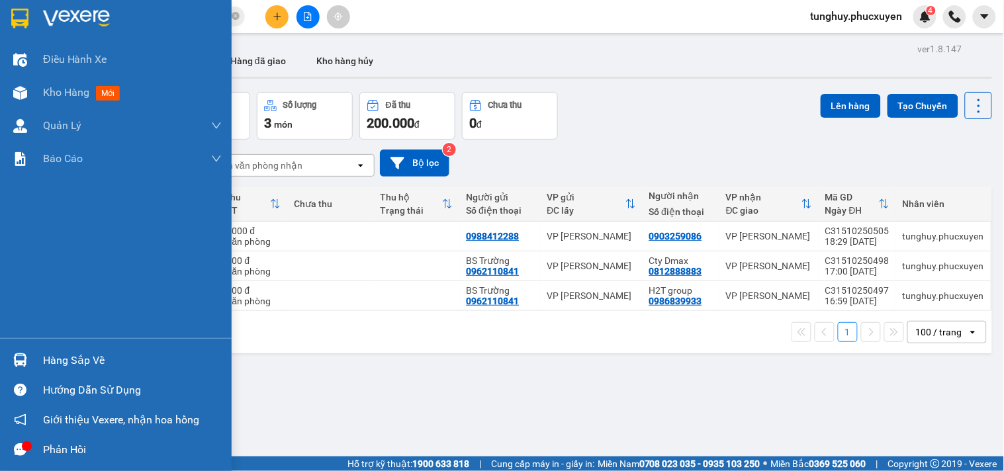
drag, startPoint x: 27, startPoint y: 359, endPoint x: 54, endPoint y: 291, distance: 72.5
click at [26, 355] on div at bounding box center [20, 360] width 23 height 23
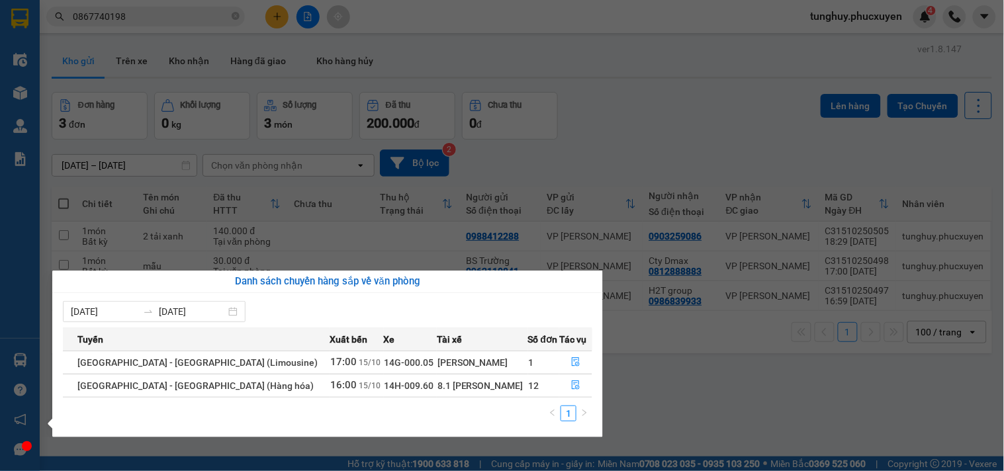
click at [746, 185] on section "Kết quả tìm kiếm ( 1 ) Bộ lọc Gửi 3 ngày gần nhất Mã ĐH Trạng thái Món hàng Thu…" at bounding box center [502, 235] width 1004 height 471
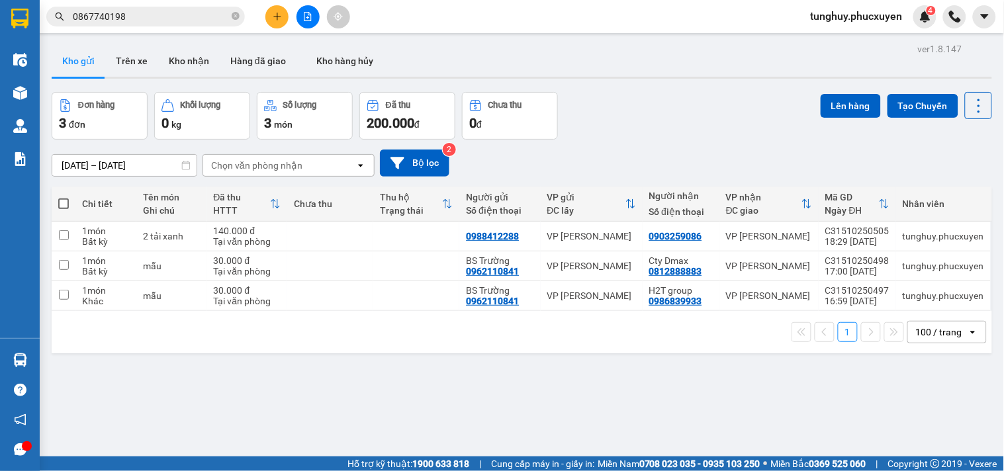
click at [917, 334] on div "100 / trang" at bounding box center [939, 332] width 46 height 13
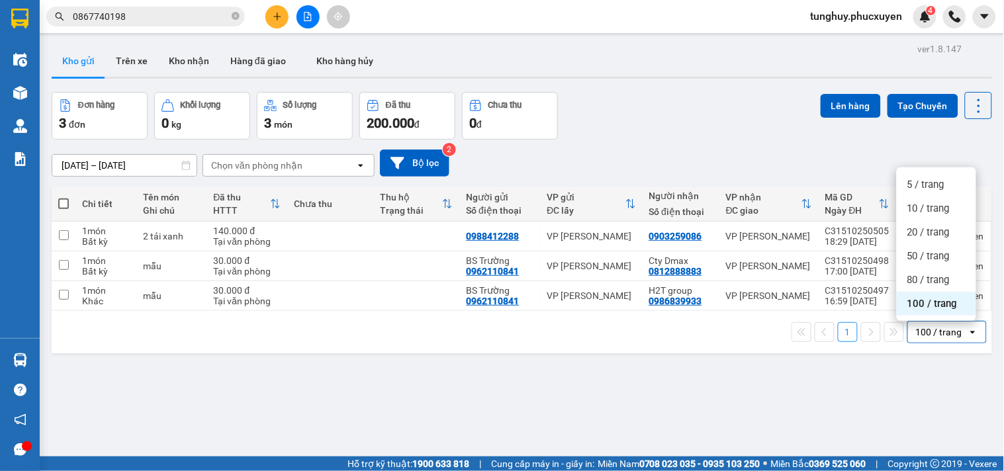
click at [927, 308] on span "100 / trang" at bounding box center [933, 303] width 50 height 13
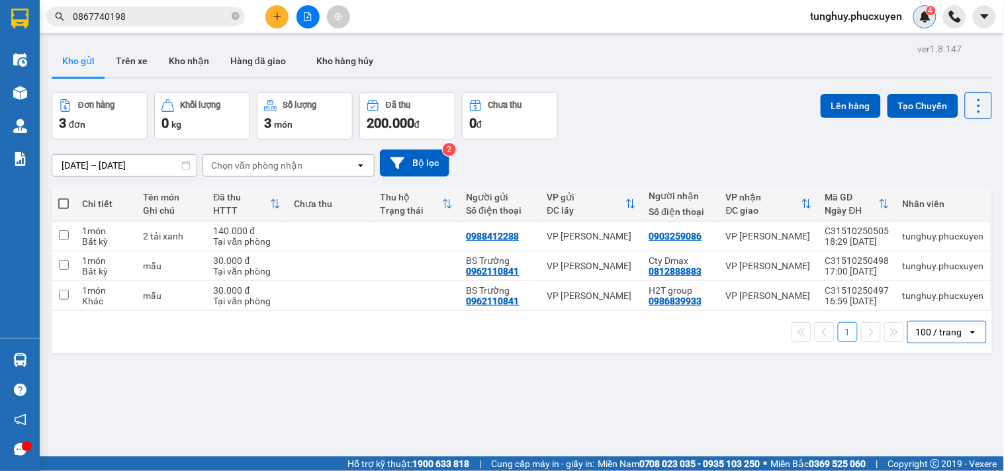
click at [923, 12] on img at bounding box center [926, 17] width 12 height 12
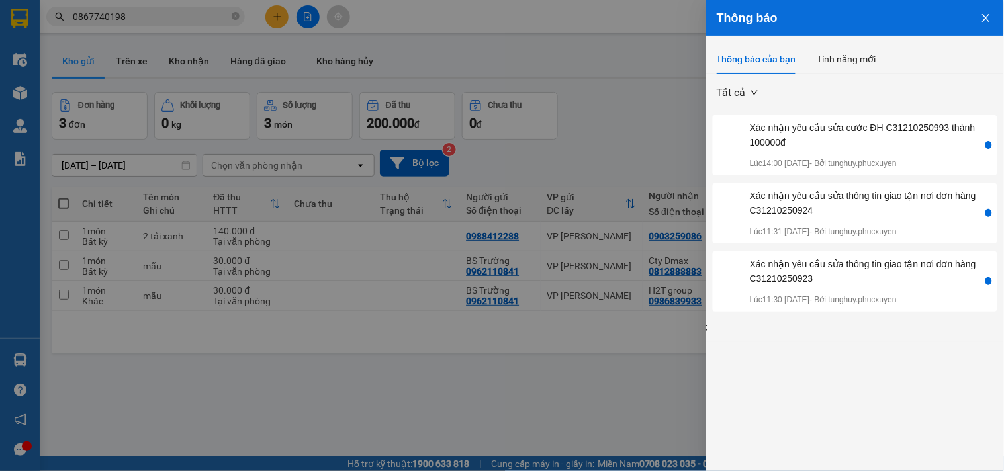
click at [981, 13] on icon "close" at bounding box center [986, 18] width 11 height 11
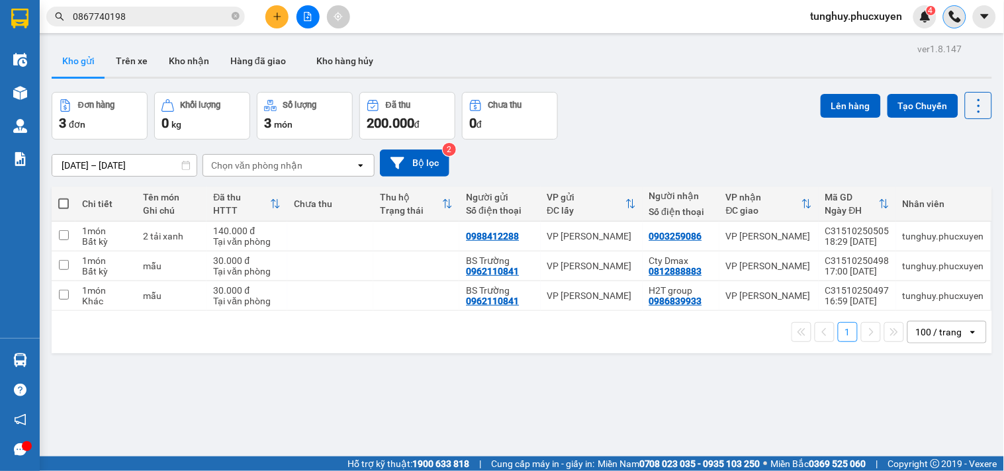
click at [961, 12] on img at bounding box center [955, 17] width 12 height 12
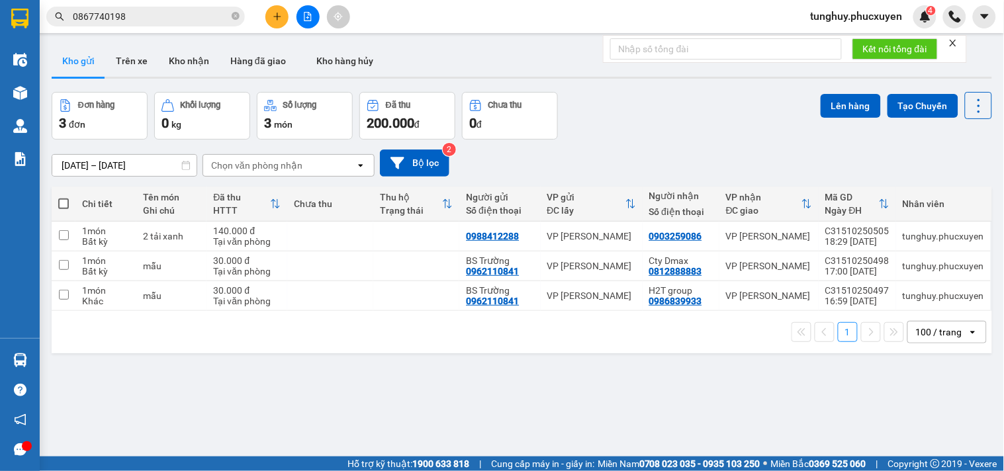
click at [955, 38] on div at bounding box center [953, 43] width 9 height 11
click at [954, 42] on icon "close" at bounding box center [953, 43] width 7 height 7
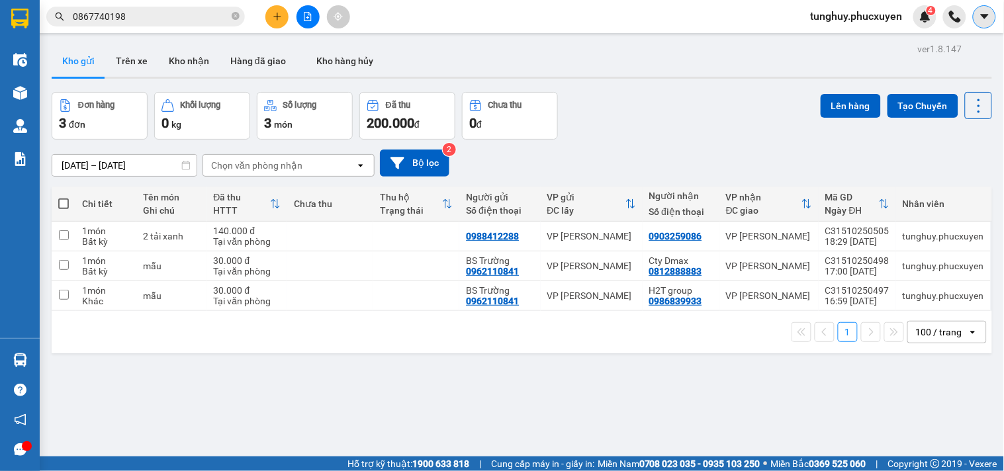
click at [990, 11] on icon "caret-down" at bounding box center [985, 17] width 12 height 12
click at [791, 62] on div "Kho gửi Trên xe Kho nhận Hàng đã giao Kho hàng hủy" at bounding box center [522, 62] width 941 height 35
click at [918, 17] on div "4" at bounding box center [925, 16] width 23 height 23
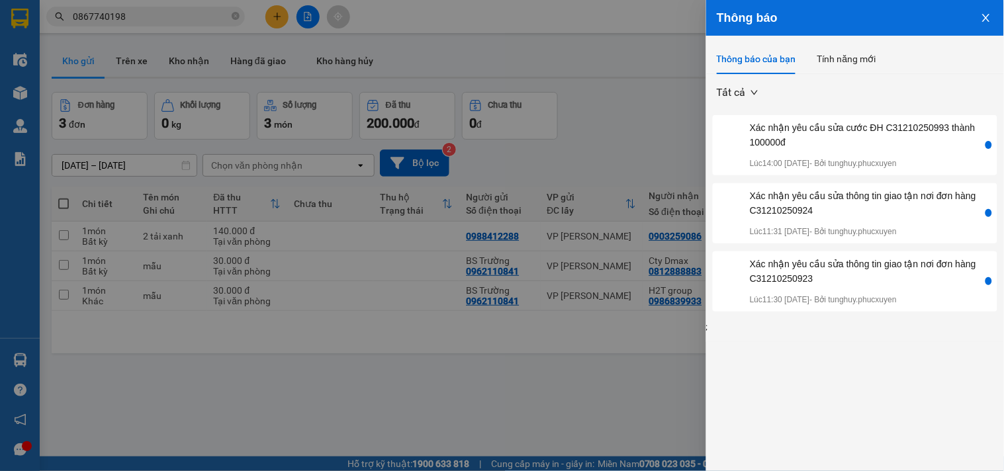
click at [978, 23] on button "Close" at bounding box center [987, 17] width 36 height 34
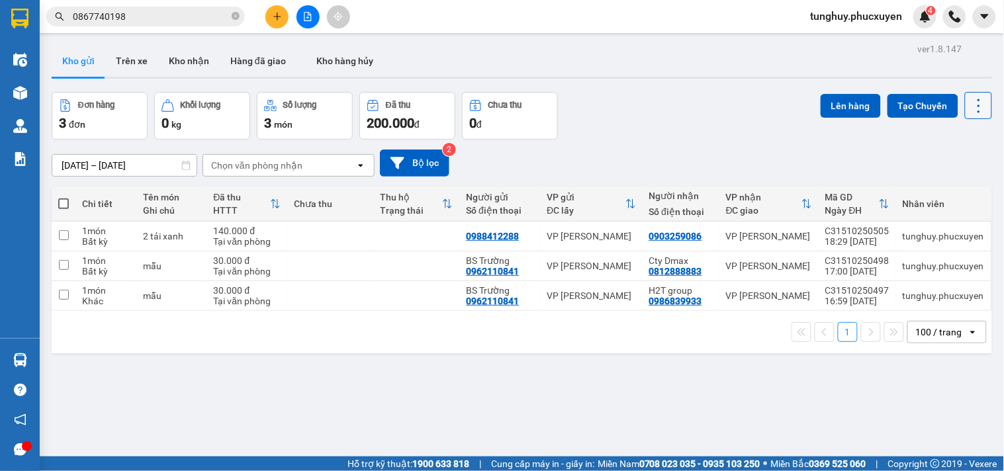
click at [970, 115] on button at bounding box center [978, 105] width 27 height 27
click at [779, 183] on div "[DATE] – [DATE] Press the down arrow key to interact with the calendar and sele…" at bounding box center [522, 163] width 941 height 47
click at [949, 332] on div "100 / trang" at bounding box center [939, 332] width 46 height 13
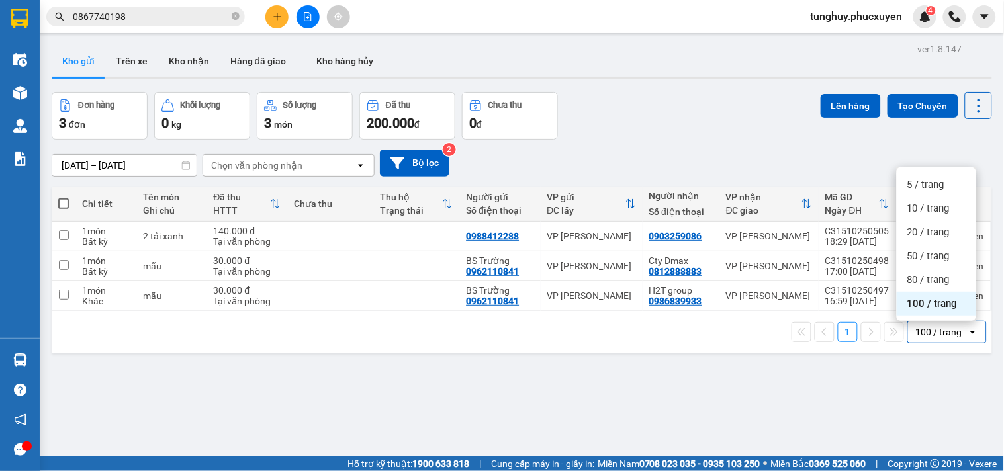
click at [938, 297] on span "100 / trang" at bounding box center [933, 303] width 50 height 13
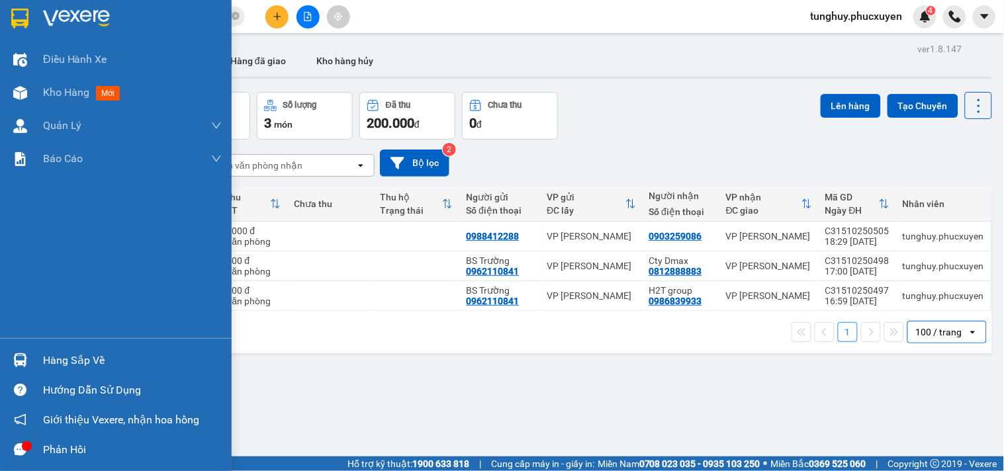
click at [9, 347] on div "Hàng sắp về" at bounding box center [116, 361] width 232 height 30
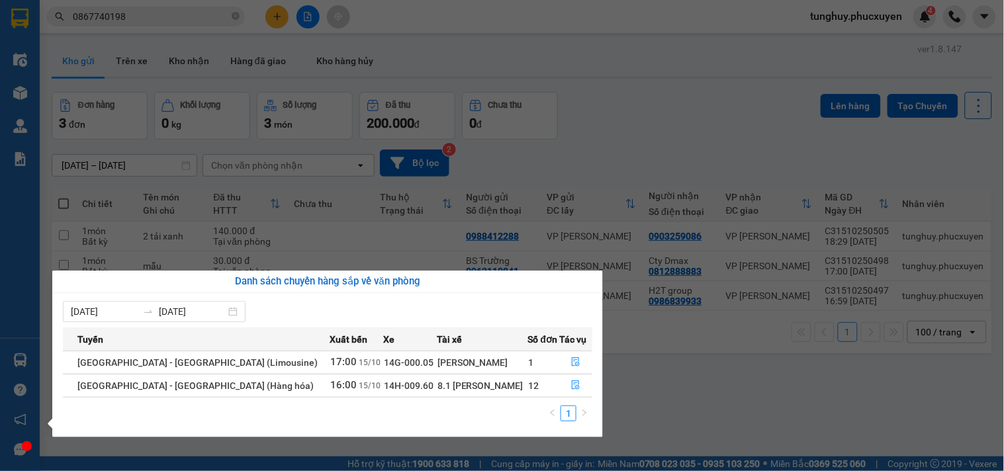
click at [827, 60] on section "Kết quả tìm kiếm ( 1 ) Bộ lọc Gửi 3 ngày gần nhất Mã ĐH Trạng thái Món hàng Thu…" at bounding box center [502, 235] width 1004 height 471
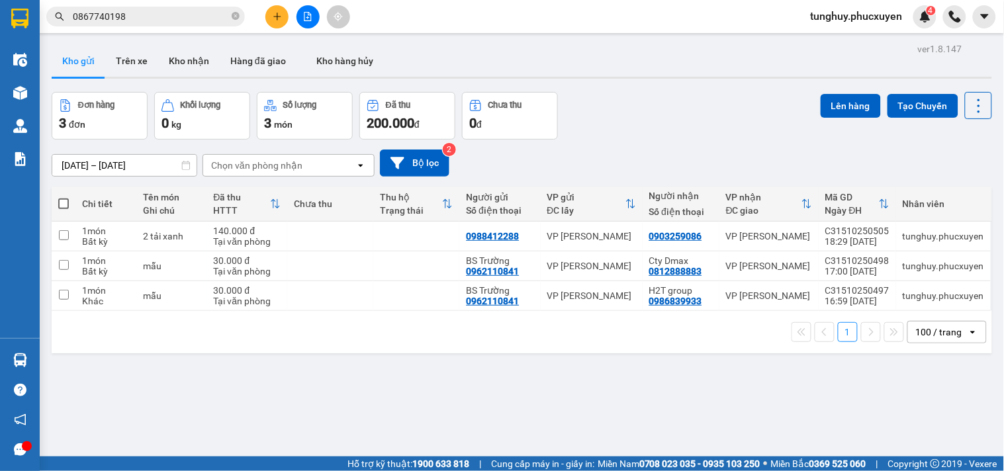
click at [897, 10] on span "tunghuy.phucxuyen" at bounding box center [856, 16] width 113 height 17
click at [929, 22] on img at bounding box center [926, 17] width 12 height 12
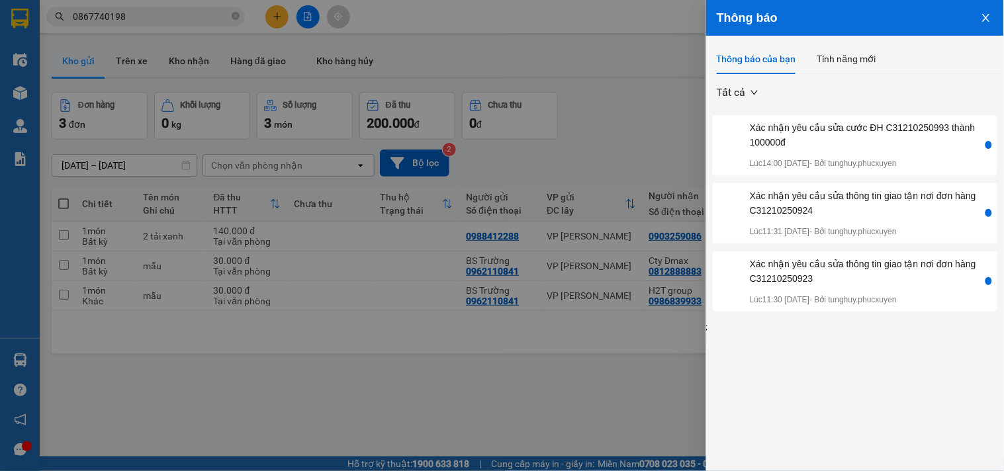
click at [971, 21] on button "Close" at bounding box center [987, 17] width 36 height 34
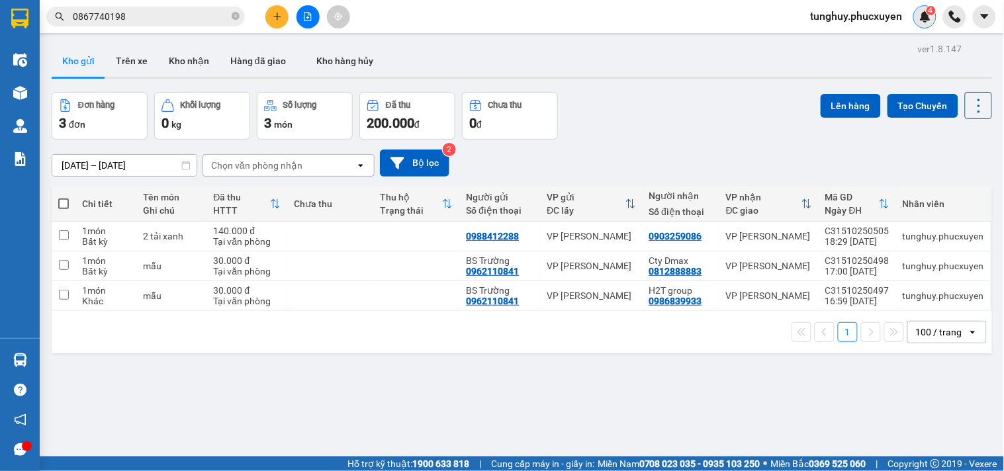
click at [932, 20] on div "4" at bounding box center [925, 16] width 23 height 23
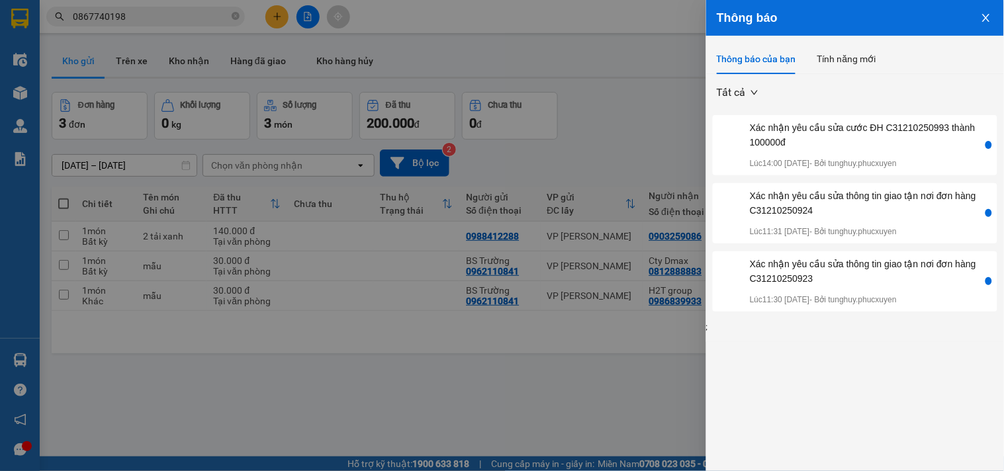
click at [978, 23] on button "Close" at bounding box center [987, 17] width 36 height 34
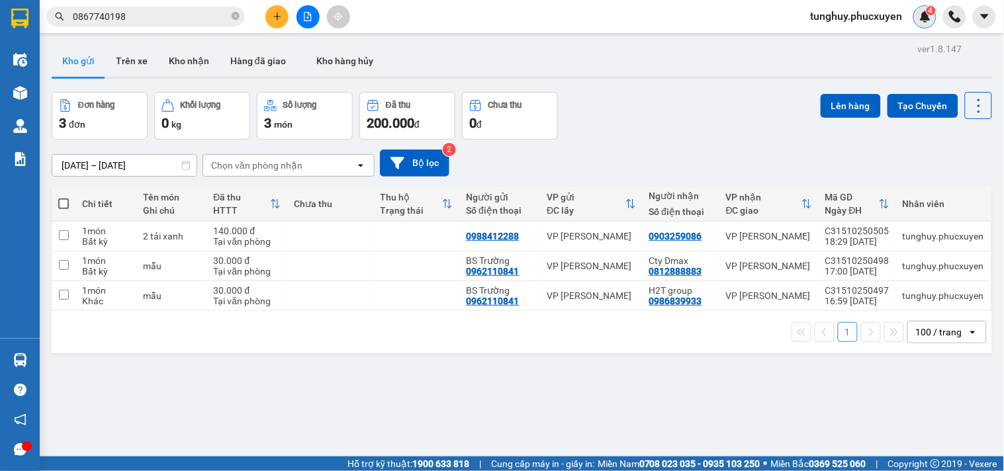
click at [925, 17] on img at bounding box center [926, 17] width 12 height 12
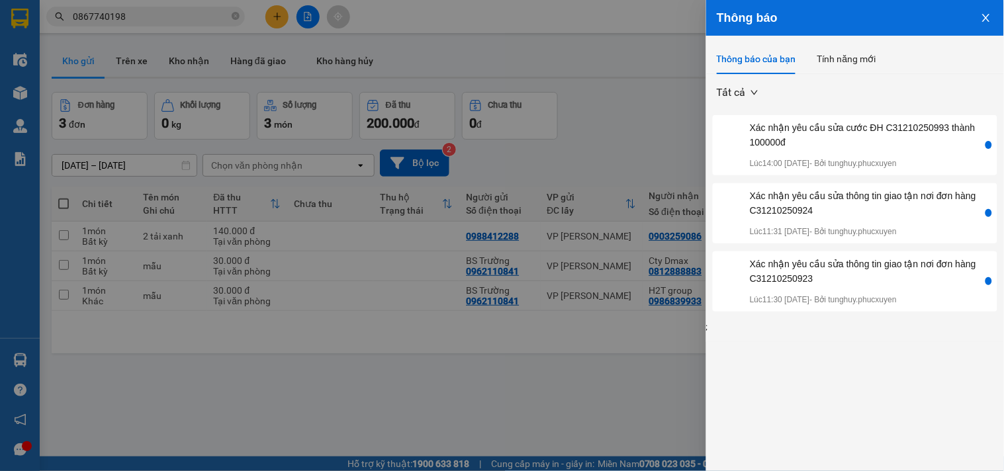
click at [985, 18] on icon "close" at bounding box center [986, 18] width 11 height 11
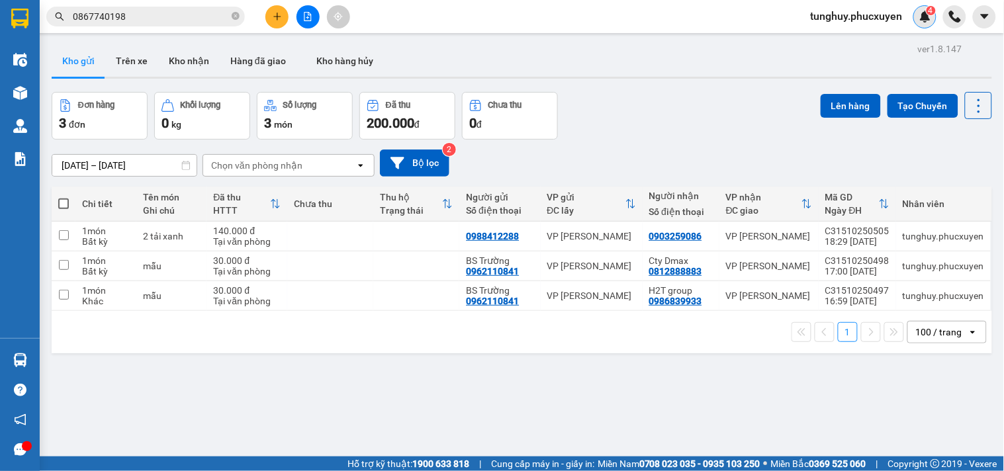
click at [924, 24] on div "4" at bounding box center [925, 16] width 23 height 23
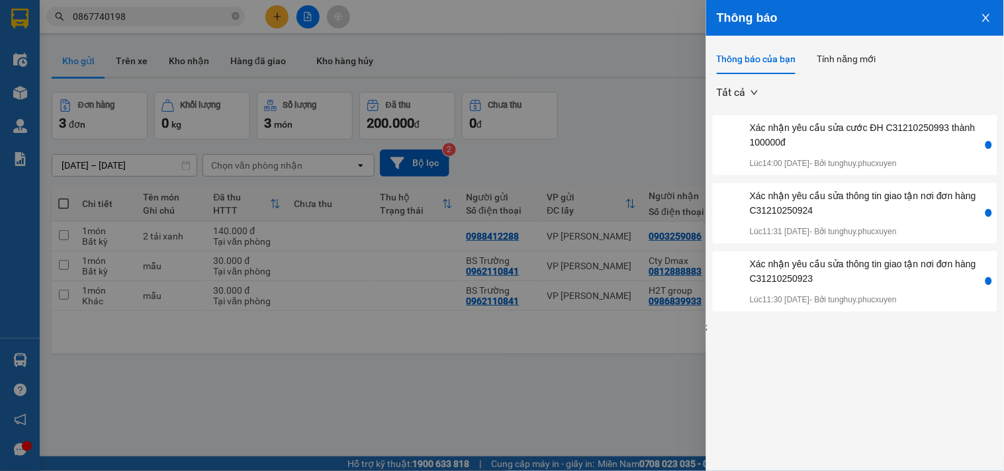
click at [987, 17] on icon "close" at bounding box center [985, 18] width 7 height 8
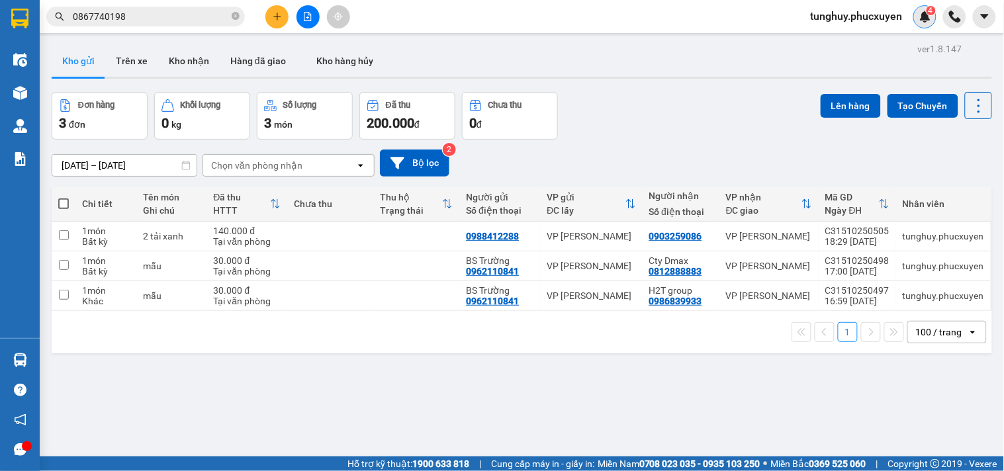
click at [925, 21] on img at bounding box center [926, 17] width 12 height 12
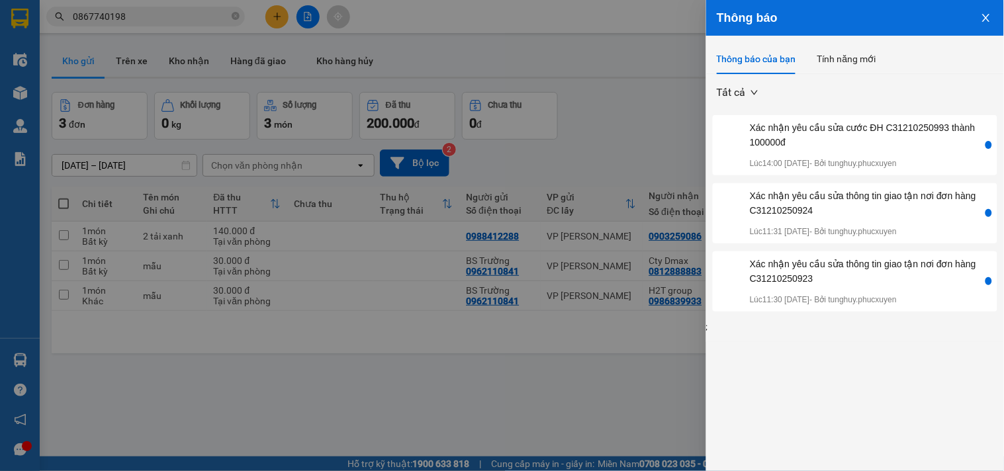
click at [978, 21] on button "Close" at bounding box center [987, 17] width 36 height 34
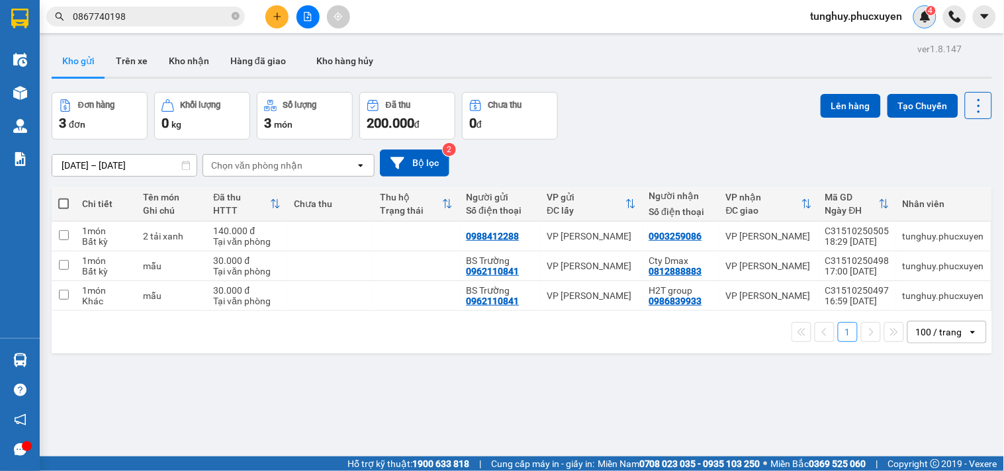
click at [930, 12] on span "4" at bounding box center [931, 10] width 5 height 9
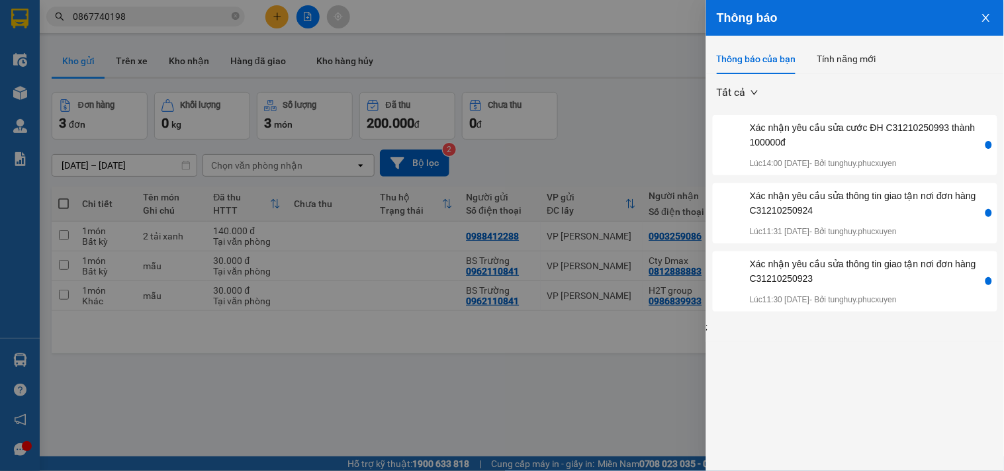
click at [978, 20] on button "Close" at bounding box center [987, 17] width 36 height 34
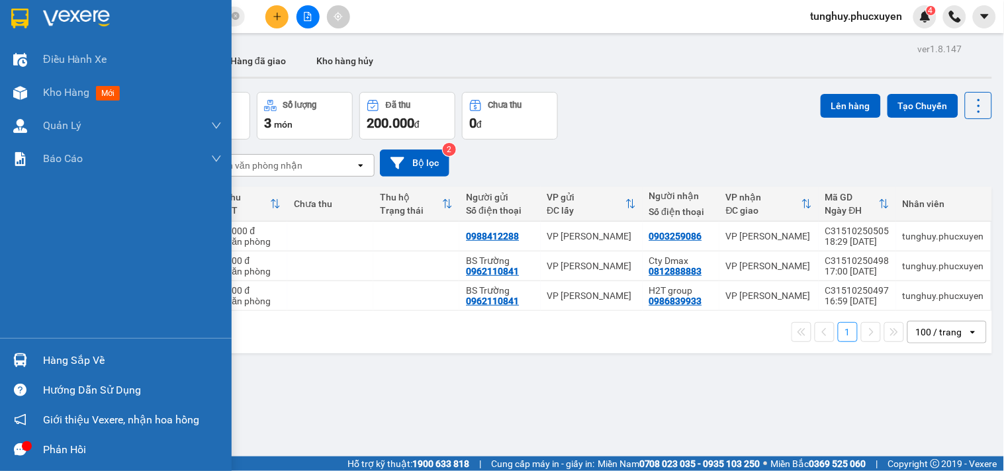
click at [15, 360] on img at bounding box center [20, 361] width 14 height 14
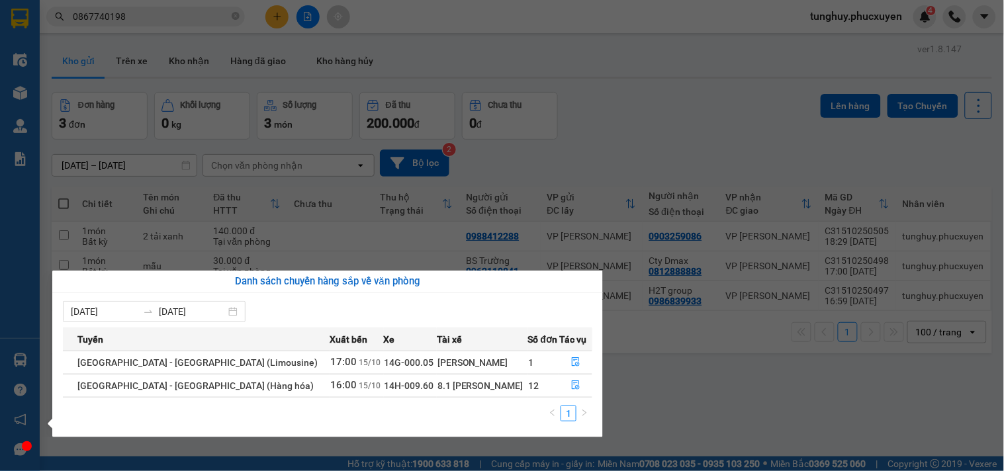
click at [941, 55] on section "Kết quả tìm kiếm ( 1 ) Bộ lọc Gửi 3 ngày gần nhất Mã ĐH Trạng thái Món hàng Thu…" at bounding box center [502, 235] width 1004 height 471
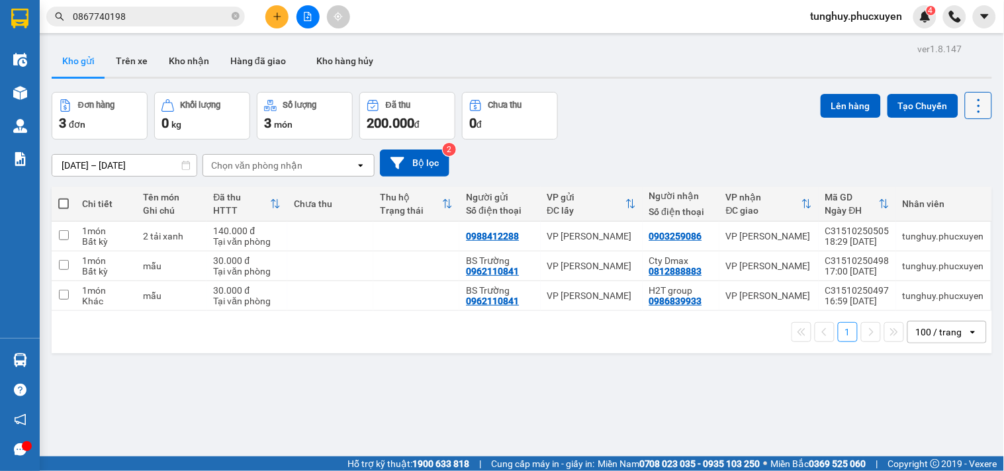
click at [970, 115] on icon at bounding box center [979, 106] width 19 height 19
drag, startPoint x: 879, startPoint y: 75, endPoint x: 895, endPoint y: 60, distance: 22.5
click at [883, 71] on div "Kho gửi Trên xe Kho nhận Hàng đã giao Kho hàng hủy" at bounding box center [522, 62] width 941 height 35
click at [924, 23] on div "4" at bounding box center [925, 16] width 23 height 23
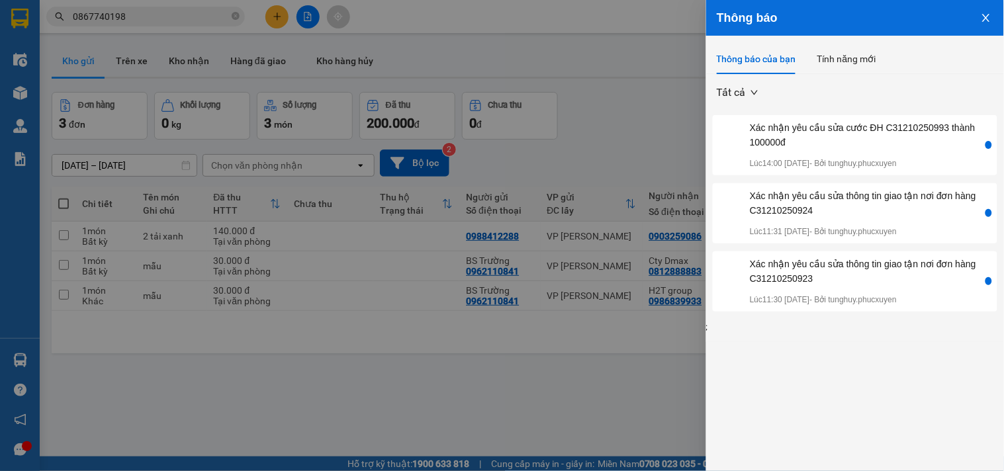
click at [988, 25] on button "Close" at bounding box center [987, 17] width 36 height 34
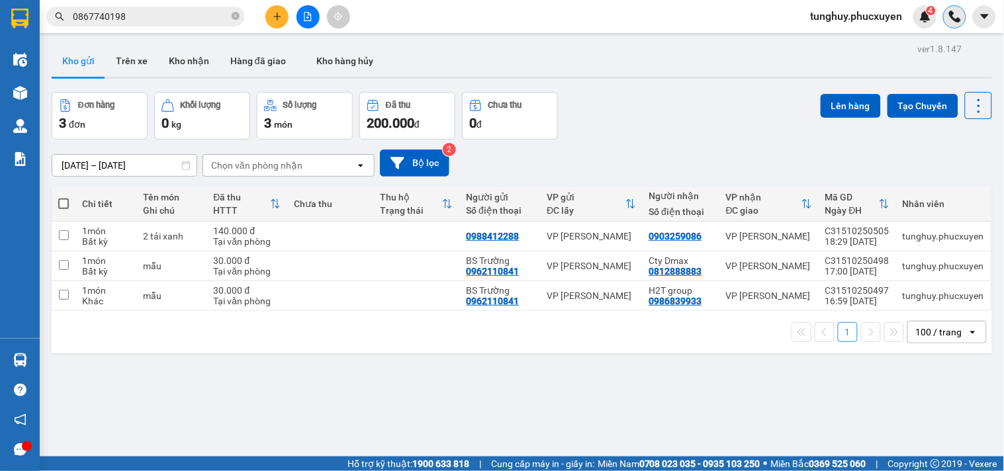
click at [952, 22] on img at bounding box center [955, 17] width 12 height 12
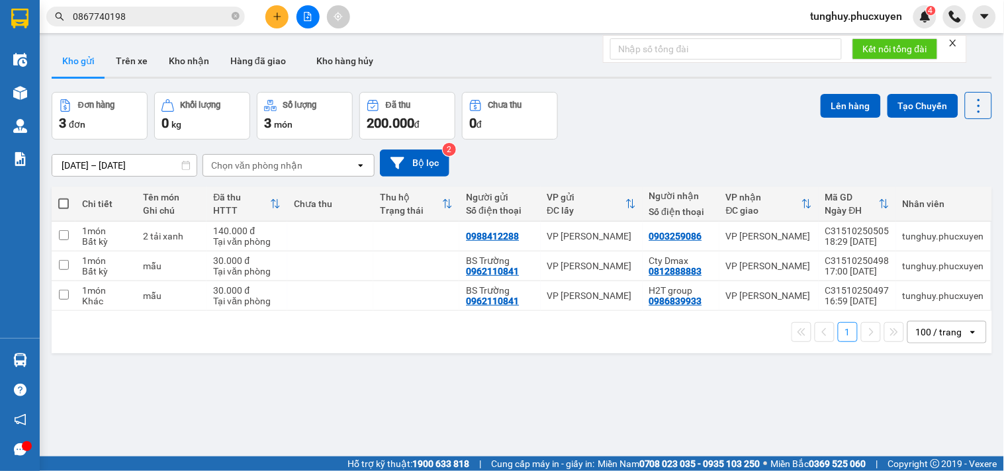
click at [955, 42] on icon "close" at bounding box center [953, 42] width 9 height 9
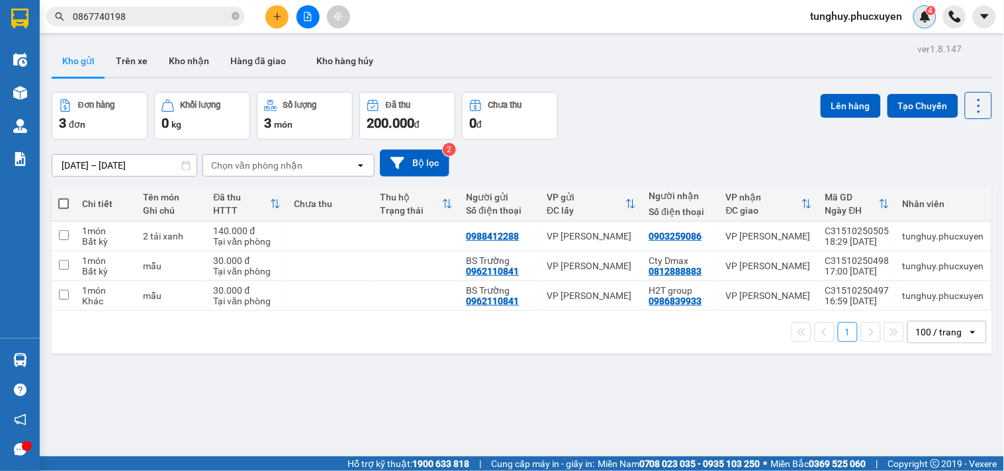
click at [931, 21] on div "4" at bounding box center [925, 16] width 23 height 23
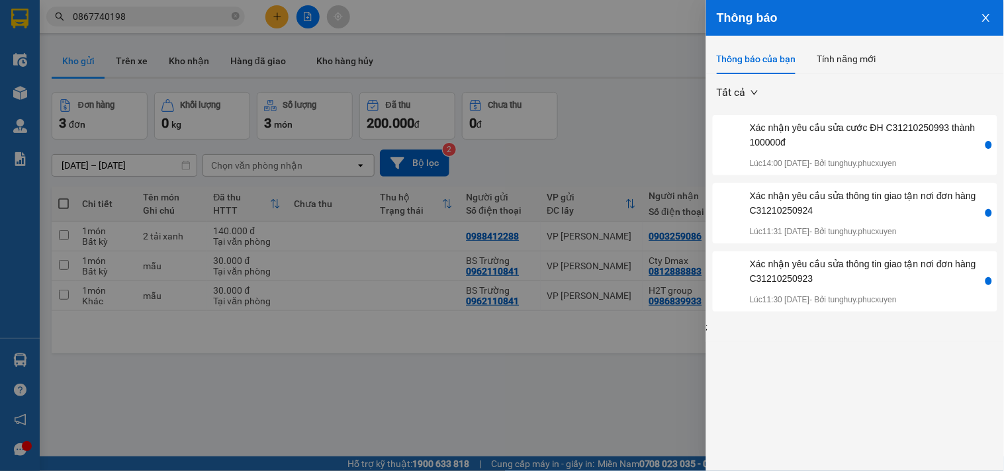
click at [984, 17] on icon "close" at bounding box center [986, 18] width 11 height 11
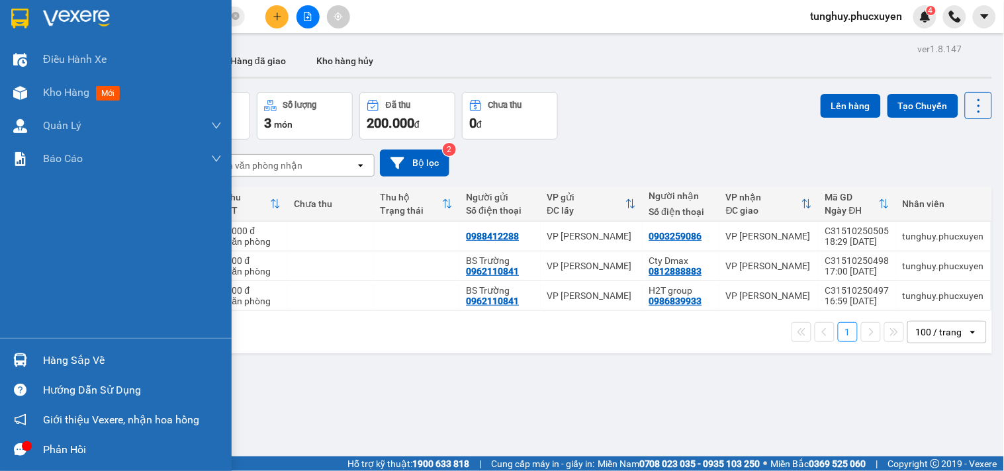
click at [14, 364] on img at bounding box center [20, 361] width 14 height 14
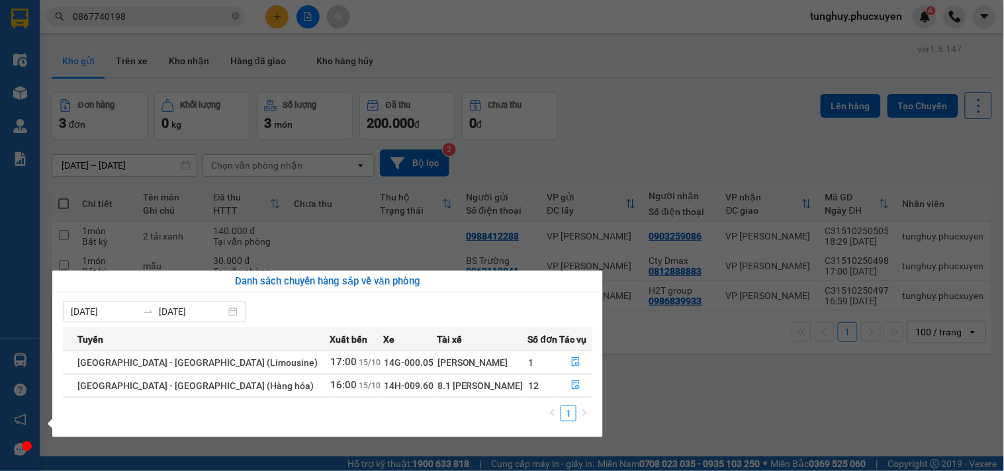
drag, startPoint x: 728, startPoint y: 326, endPoint x: 735, endPoint y: 322, distance: 8.3
click at [735, 322] on section "Kết quả tìm kiếm ( 1 ) Bộ lọc Gửi 3 ngày gần nhất Mã ĐH Trạng thái Món hàng Thu…" at bounding box center [502, 235] width 1004 height 471
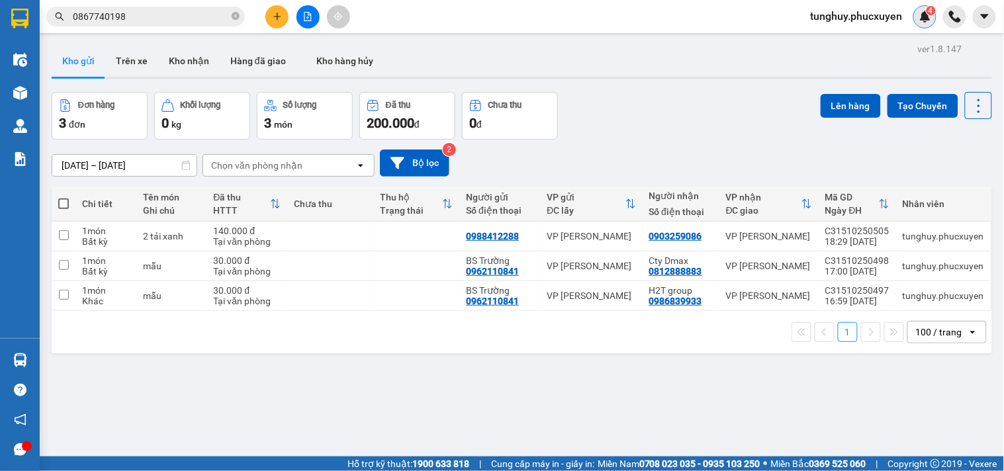
click at [930, 24] on div "4" at bounding box center [925, 16] width 23 height 23
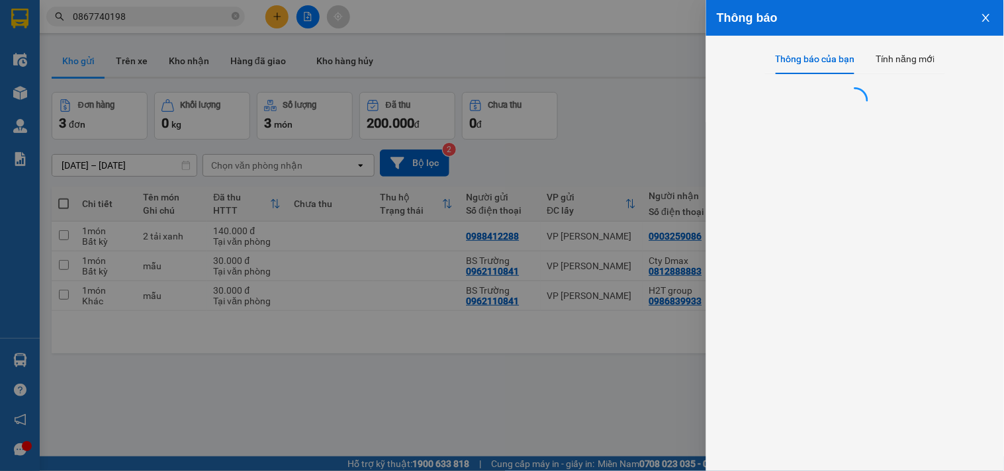
click at [984, 16] on icon "close" at bounding box center [985, 18] width 7 height 8
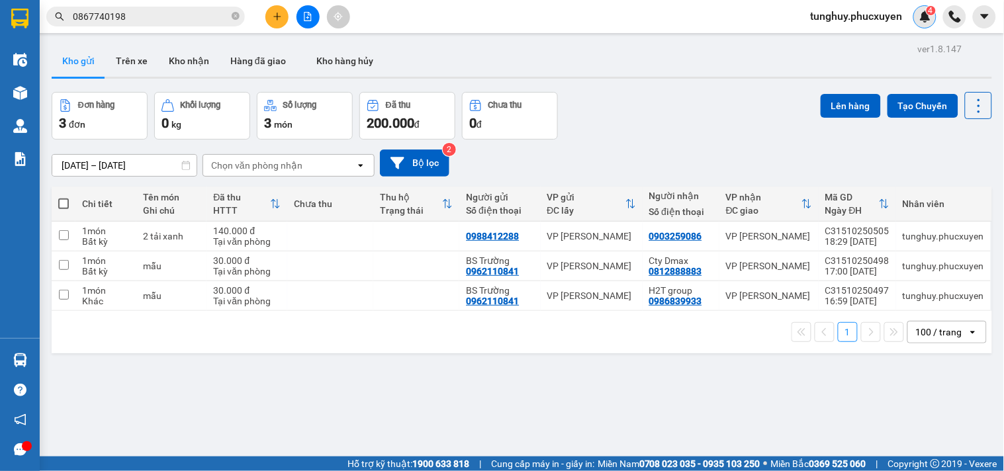
click at [917, 11] on div "4" at bounding box center [925, 16] width 23 height 23
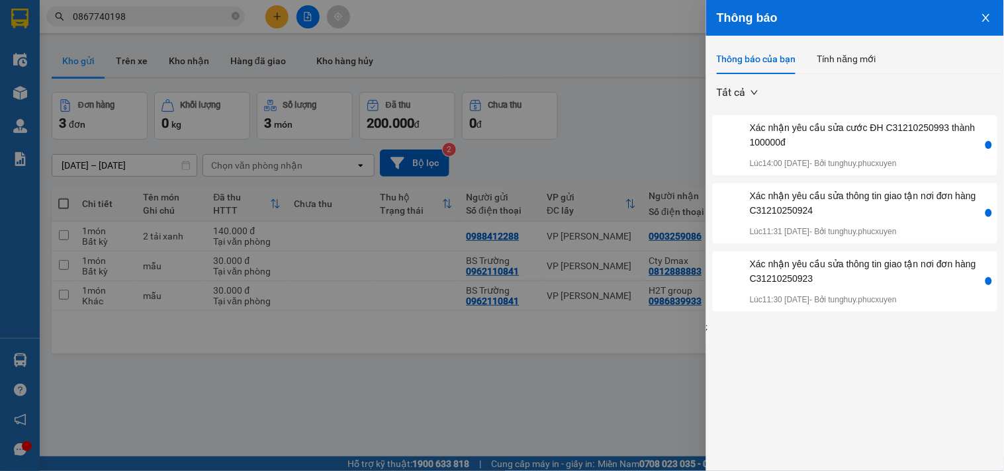
click at [997, 17] on button "Close" at bounding box center [987, 17] width 36 height 34
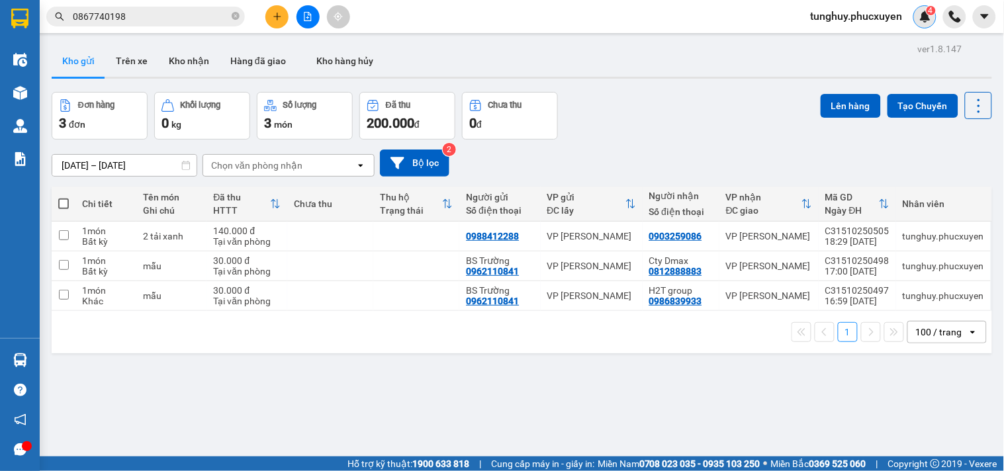
click at [927, 24] on div "4" at bounding box center [925, 16] width 23 height 23
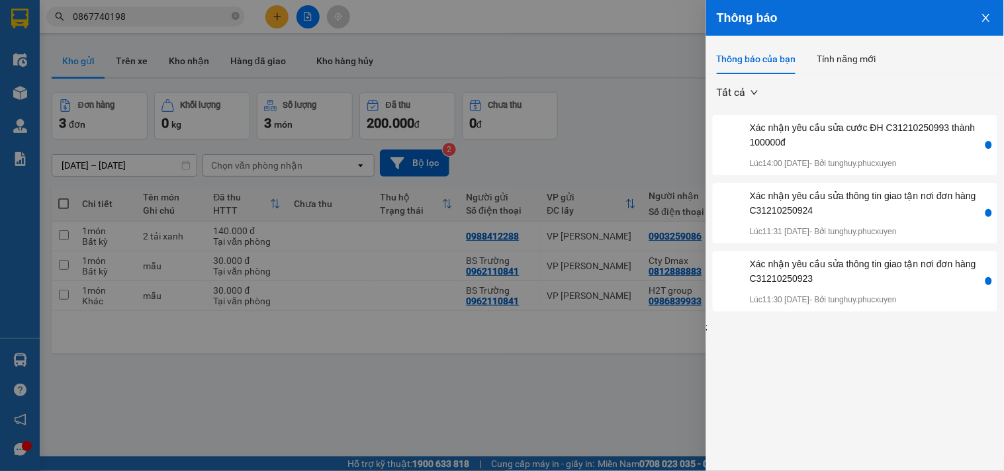
click at [980, 18] on button "Close" at bounding box center [987, 17] width 36 height 34
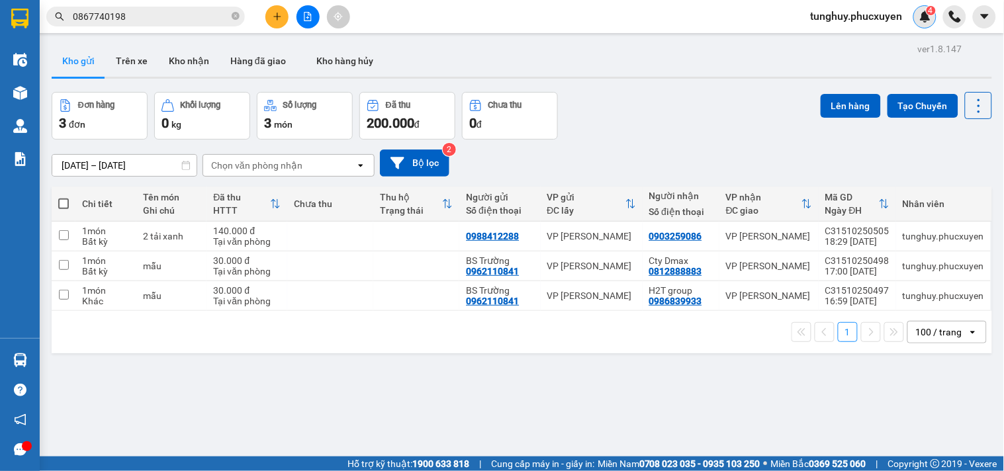
click at [927, 17] on img at bounding box center [926, 17] width 12 height 12
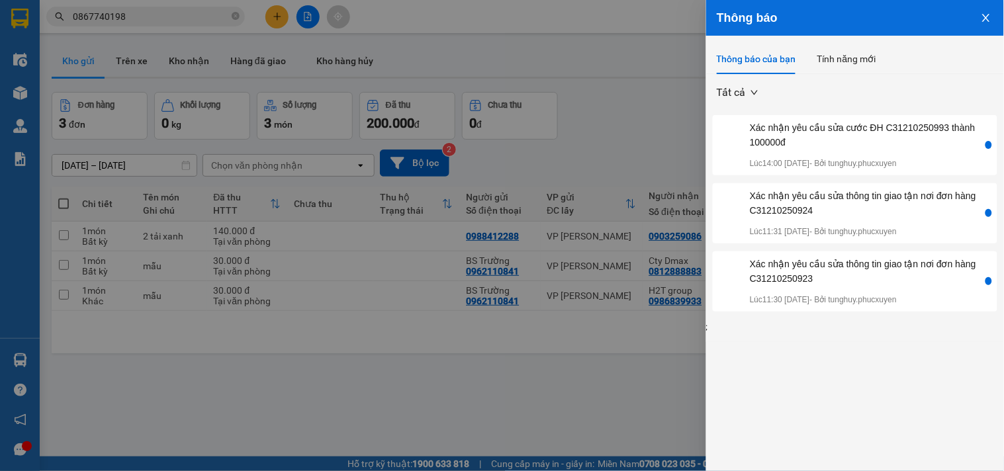
click at [985, 15] on icon "close" at bounding box center [986, 18] width 11 height 11
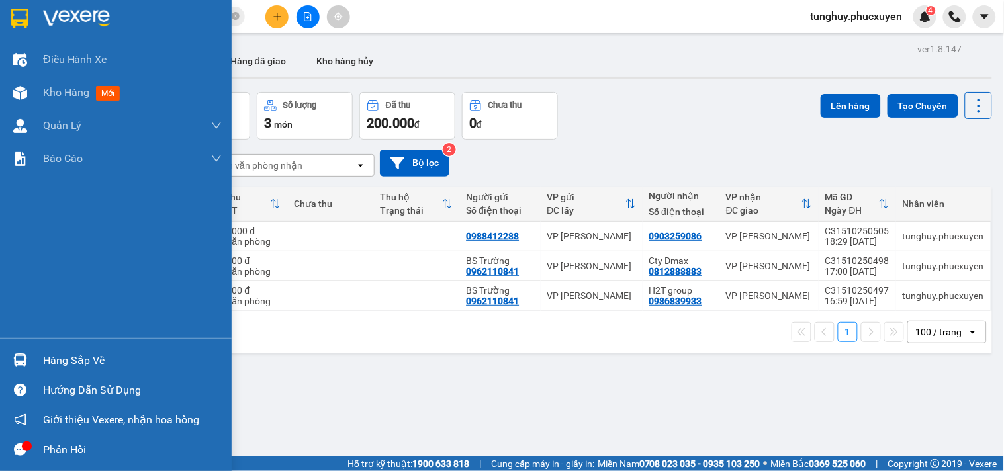
click at [13, 360] on img at bounding box center [20, 361] width 14 height 14
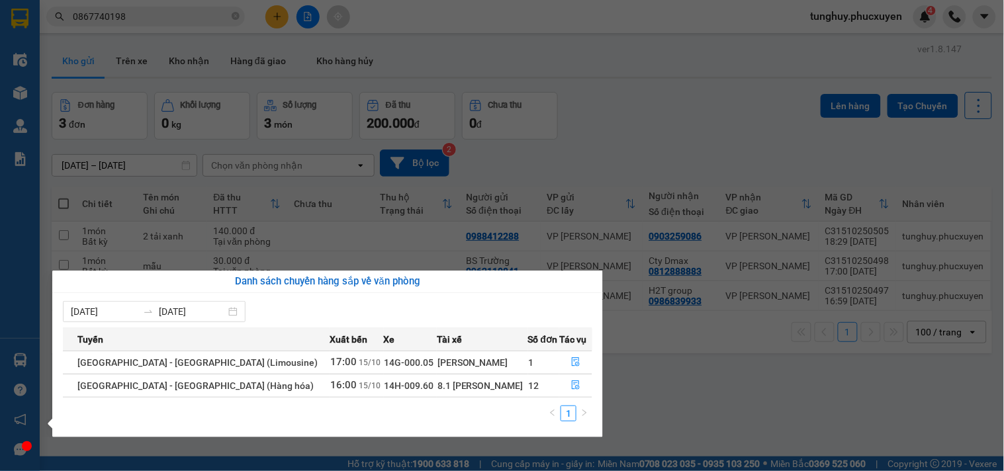
click at [684, 355] on section "Kết quả tìm kiếm ( 1 ) Bộ lọc Gửi 3 ngày gần nhất Mã ĐH Trạng thái Món hàng Thu…" at bounding box center [502, 235] width 1004 height 471
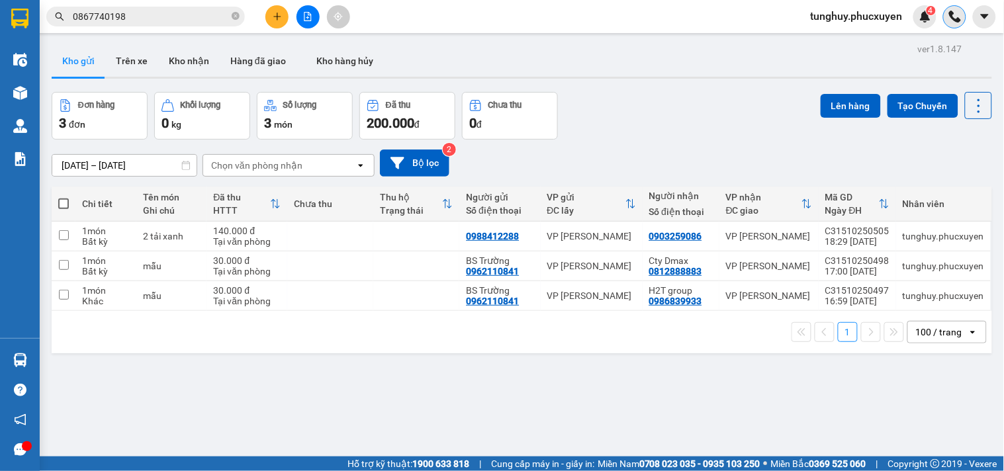
click at [949, 15] on img at bounding box center [955, 17] width 12 height 12
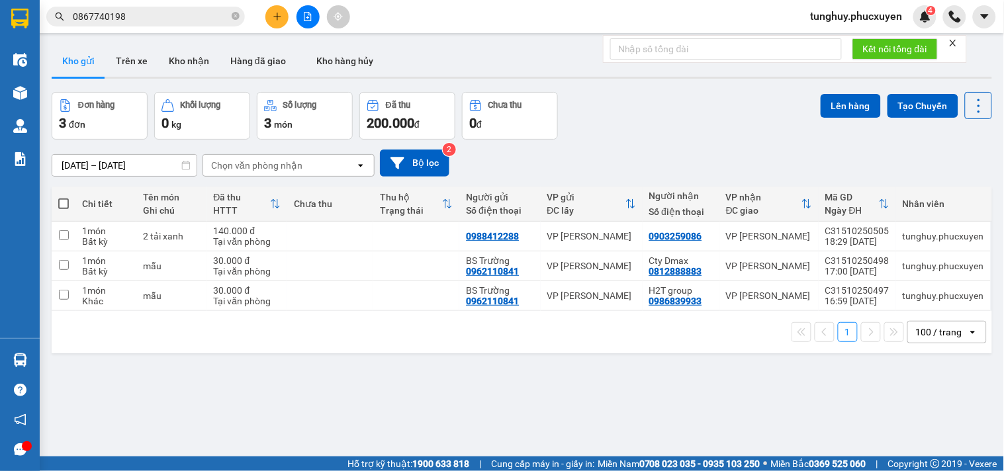
click at [952, 42] on icon "close" at bounding box center [953, 42] width 9 height 9
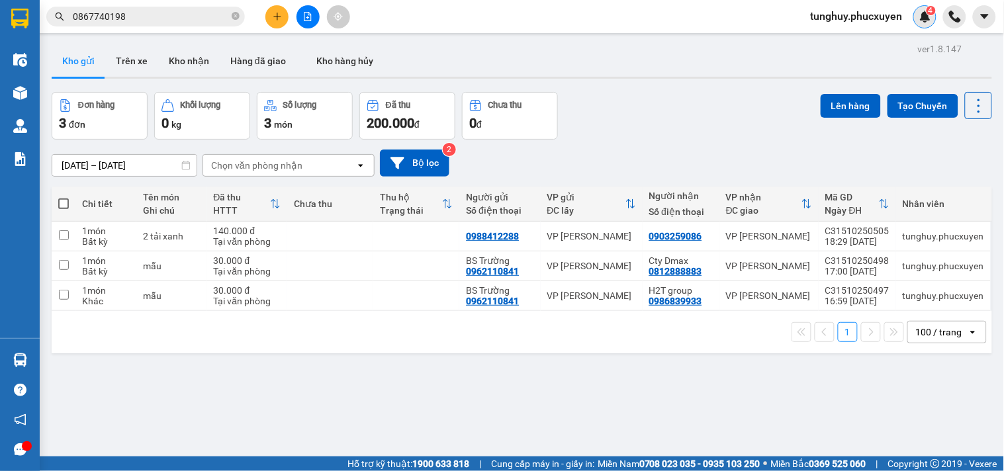
click at [925, 19] on img at bounding box center [926, 17] width 12 height 12
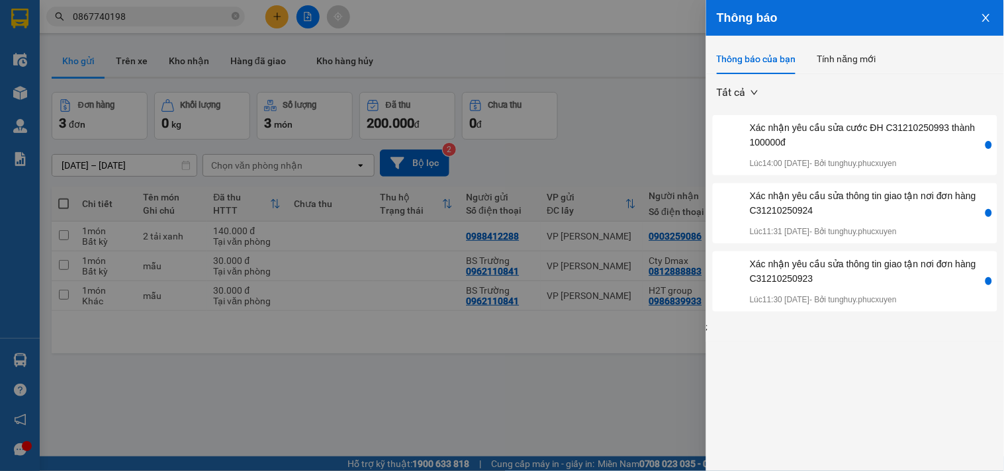
click at [980, 14] on button "Close" at bounding box center [987, 17] width 36 height 34
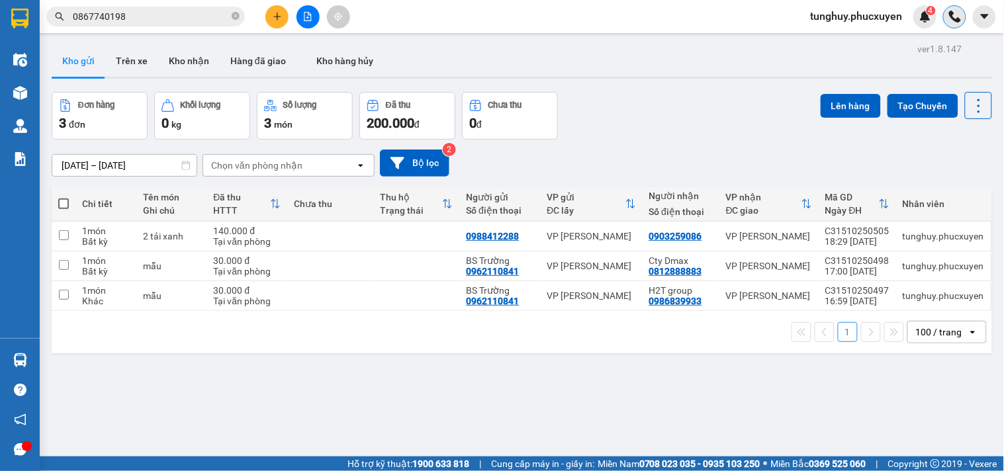
click at [965, 15] on div at bounding box center [954, 16] width 23 height 23
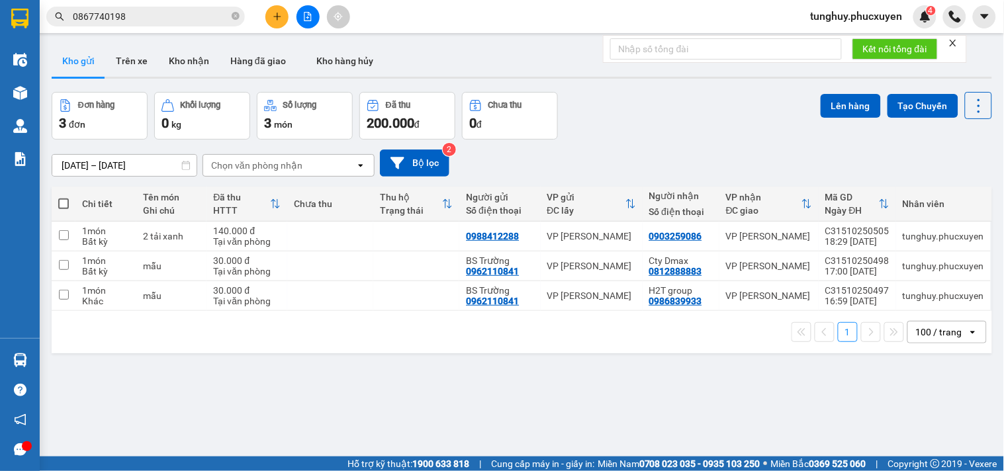
click at [953, 43] on icon "close" at bounding box center [953, 42] width 9 height 9
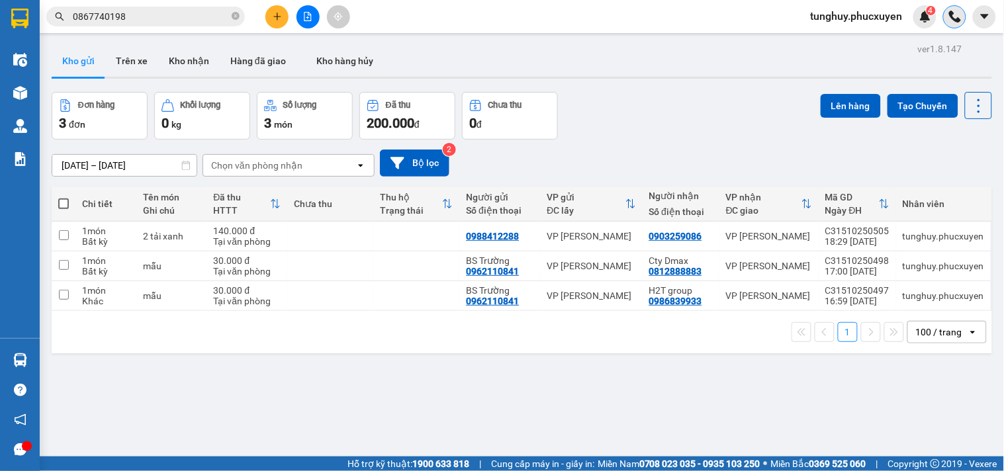
click at [957, 24] on div at bounding box center [954, 16] width 23 height 23
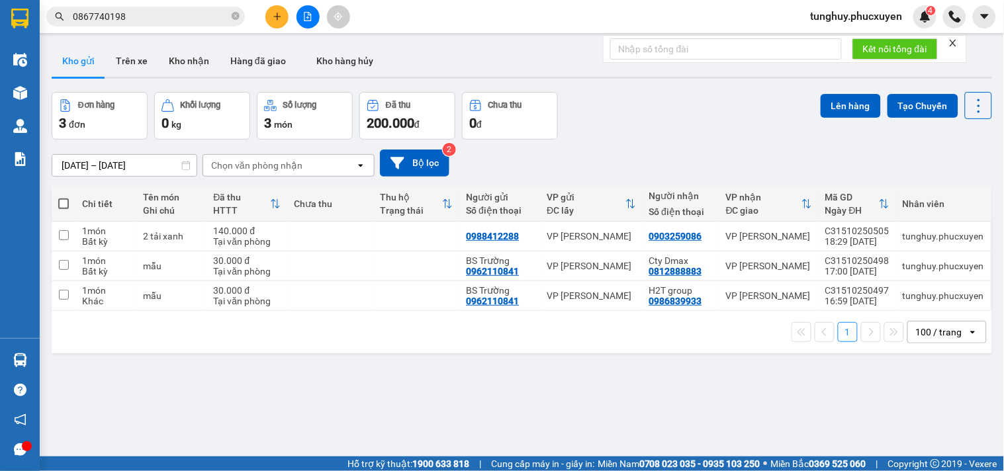
click at [955, 41] on icon "close" at bounding box center [953, 42] width 9 height 9
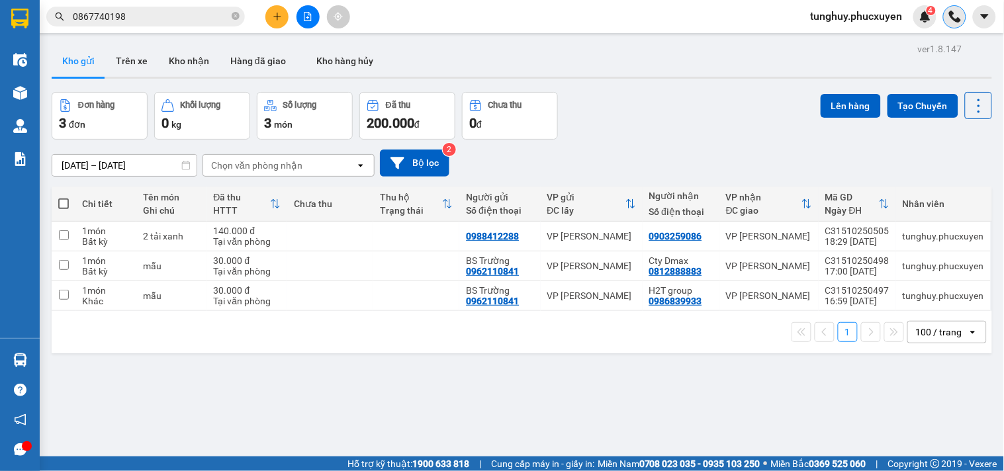
click at [955, 24] on div at bounding box center [954, 16] width 23 height 23
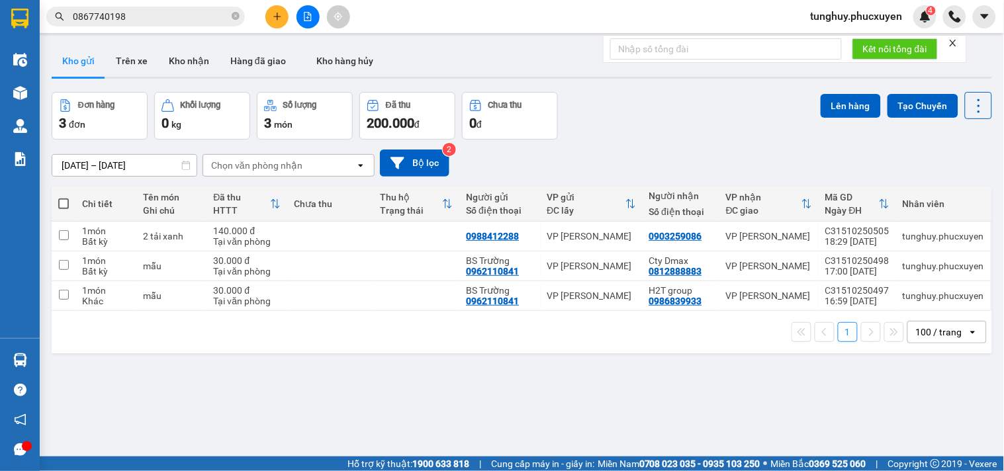
click at [947, 44] on form "Kết nối tổng đài" at bounding box center [785, 49] width 364 height 28
click at [951, 43] on icon "close" at bounding box center [953, 42] width 9 height 9
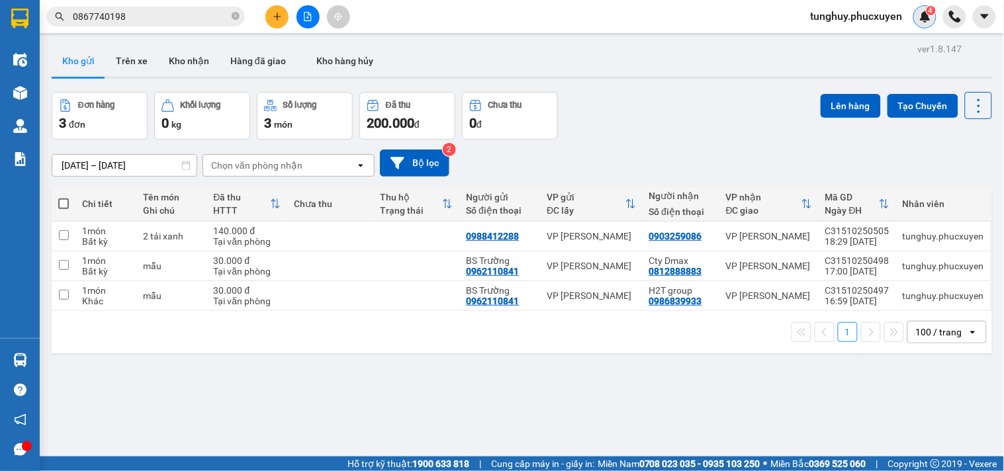
click at [923, 15] on img at bounding box center [926, 17] width 12 height 12
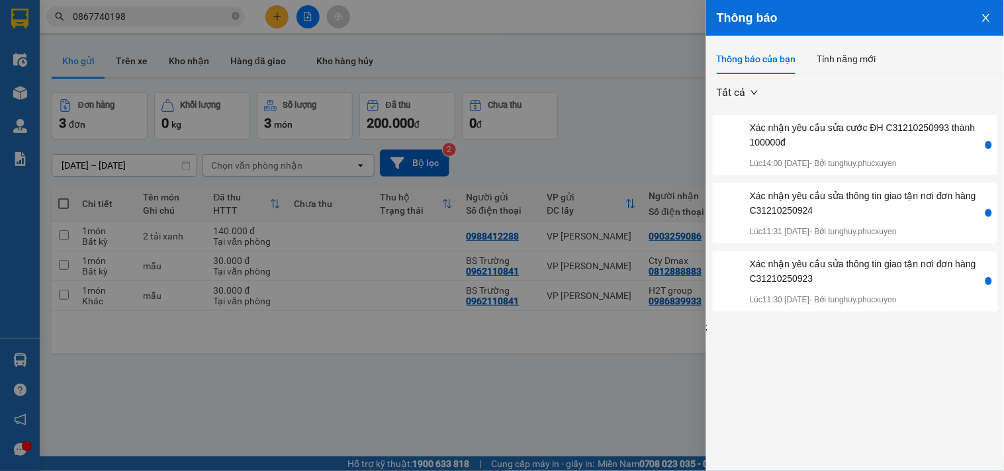
click at [988, 15] on icon "close" at bounding box center [985, 18] width 7 height 8
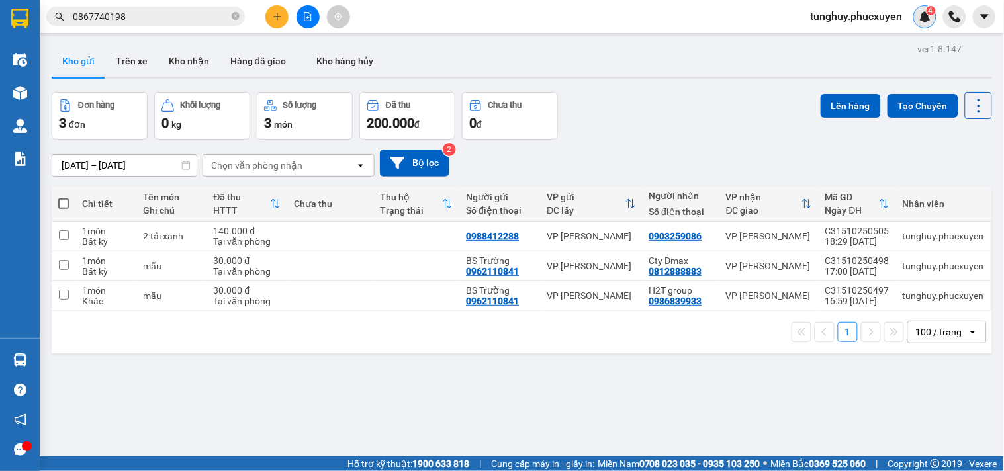
click at [927, 25] on div "4" at bounding box center [925, 16] width 23 height 23
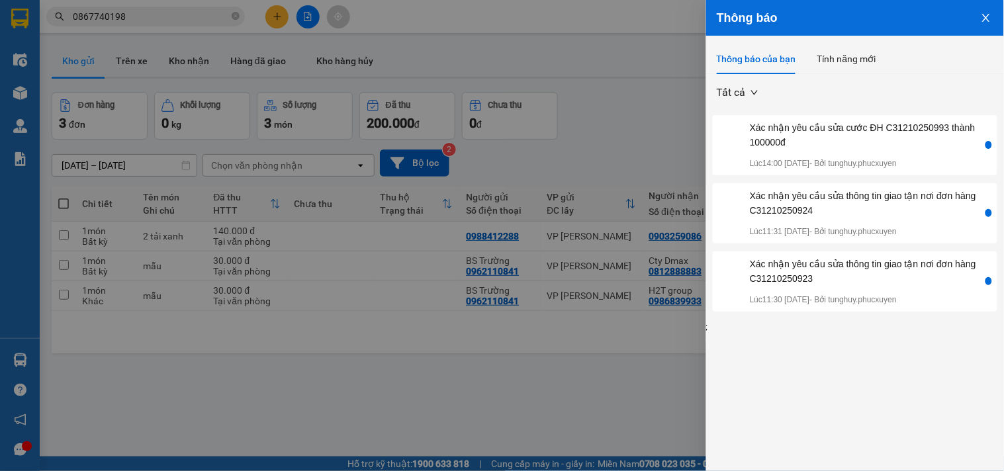
click at [990, 24] on button "Close" at bounding box center [987, 17] width 36 height 34
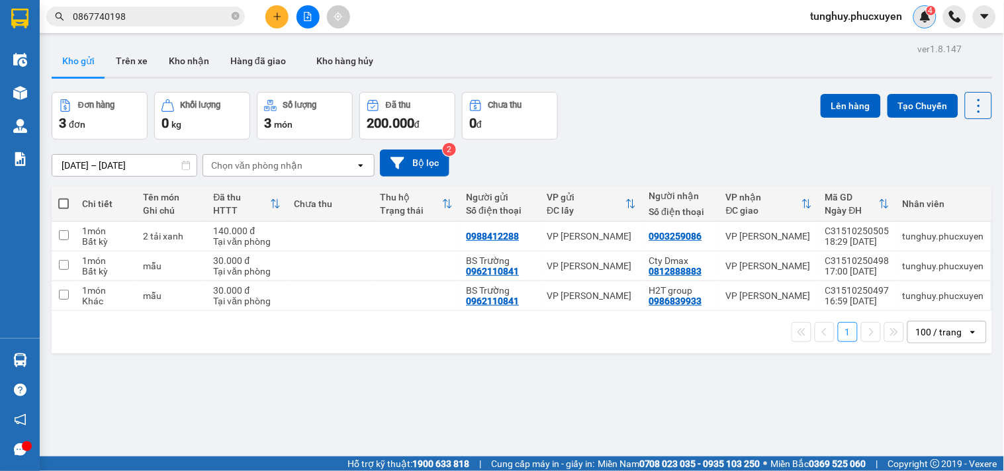
click at [922, 21] on img at bounding box center [926, 17] width 12 height 12
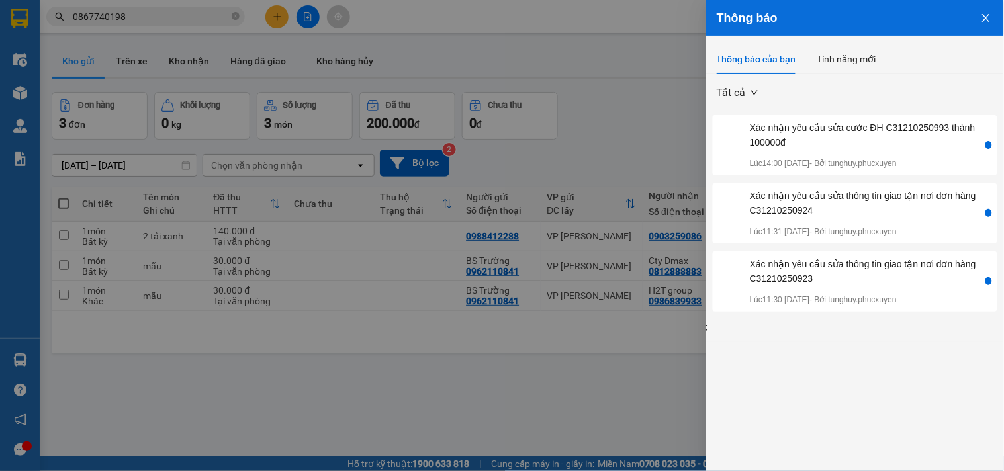
click at [985, 23] on icon "close" at bounding box center [986, 18] width 11 height 11
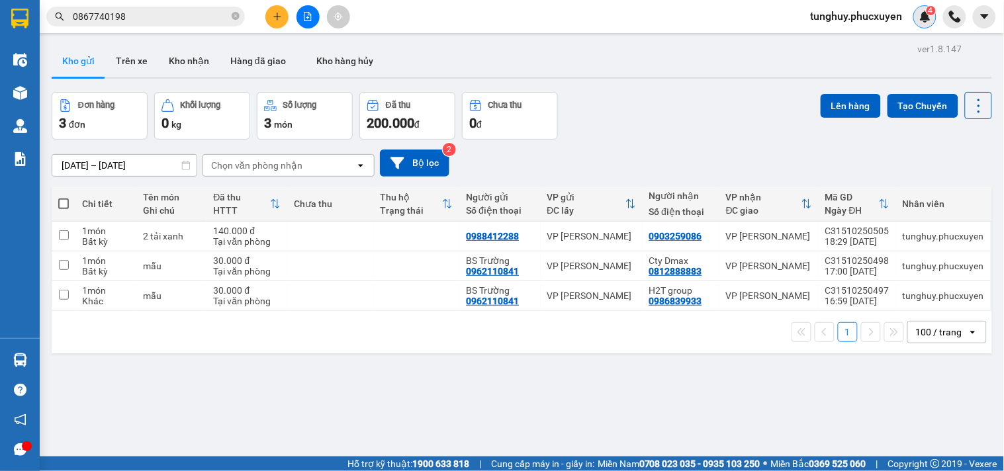
click at [923, 17] on img at bounding box center [926, 17] width 12 height 12
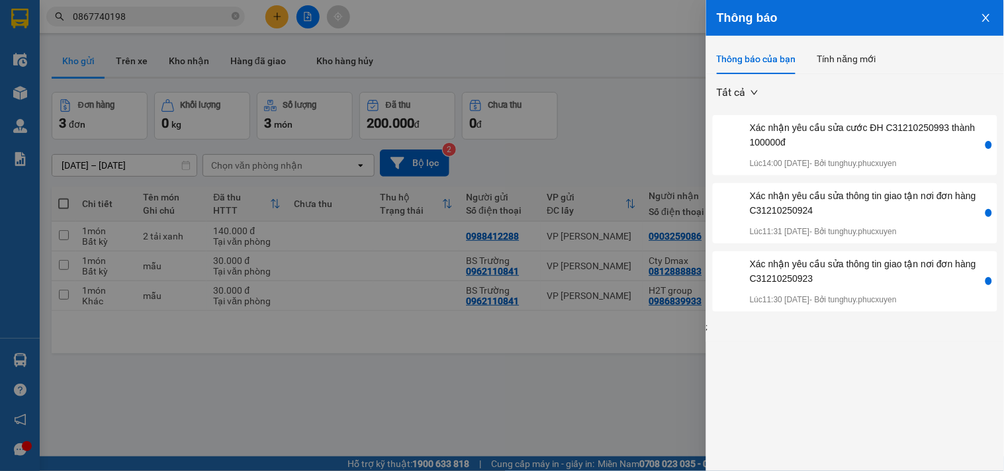
click at [990, 24] on button "Close" at bounding box center [987, 17] width 36 height 34
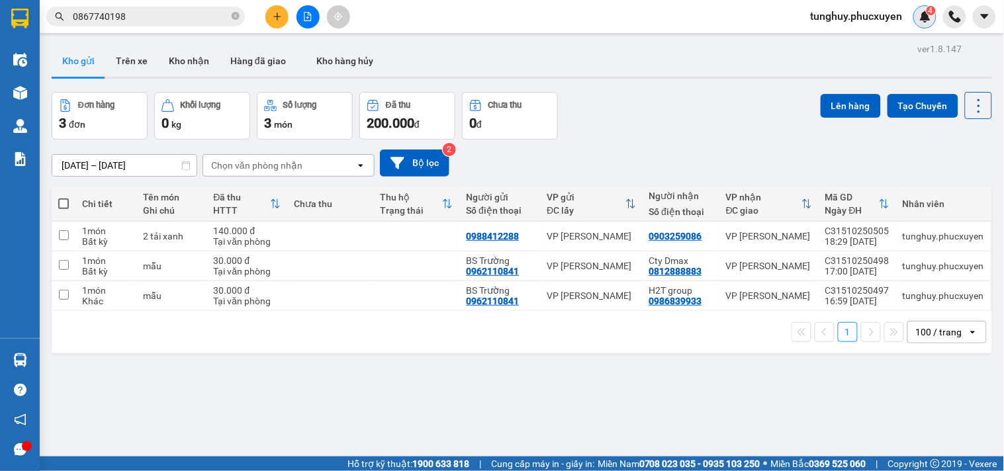
click at [929, 22] on img at bounding box center [926, 17] width 12 height 12
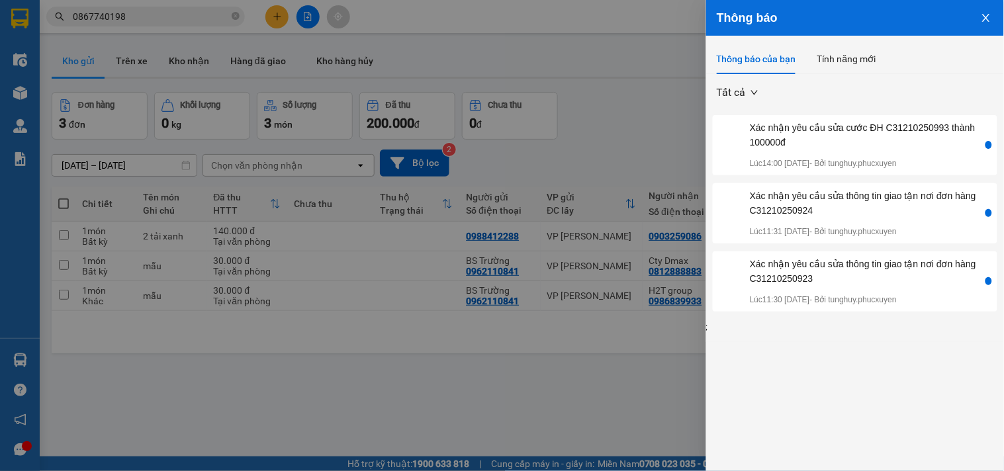
click at [989, 22] on icon "close" at bounding box center [986, 18] width 11 height 11
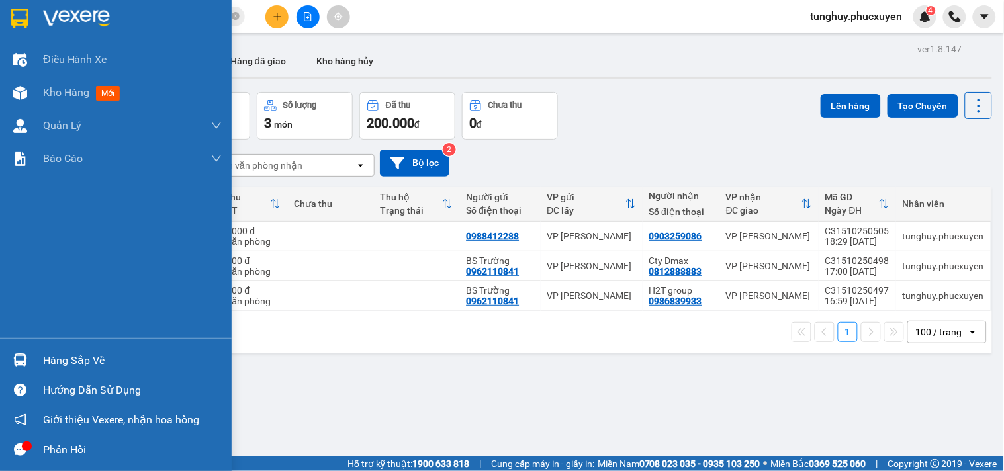
click at [17, 359] on img at bounding box center [20, 361] width 14 height 14
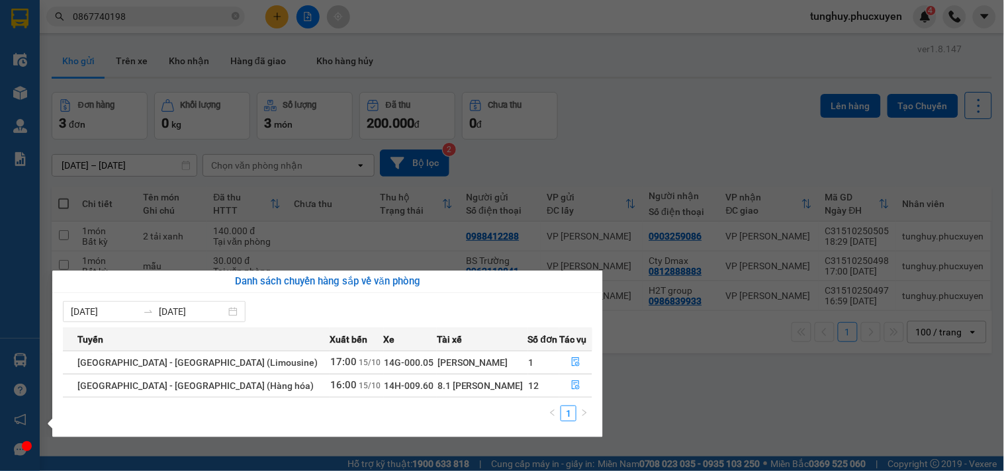
click at [982, 24] on section "Kết quả tìm kiếm ( 1 ) Bộ lọc Gửi 3 ngày gần nhất Mã ĐH Trạng thái Món hàng Thu…" at bounding box center [502, 235] width 1004 height 471
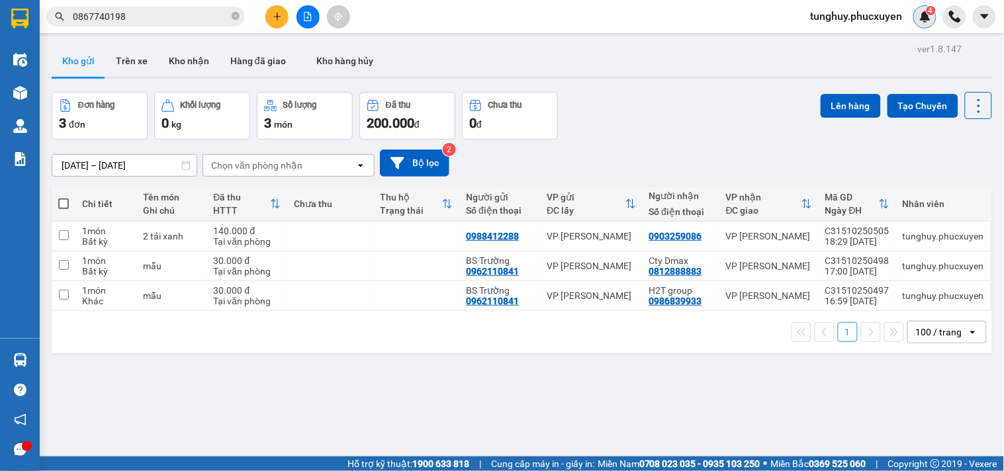
click at [920, 18] on img at bounding box center [926, 17] width 12 height 12
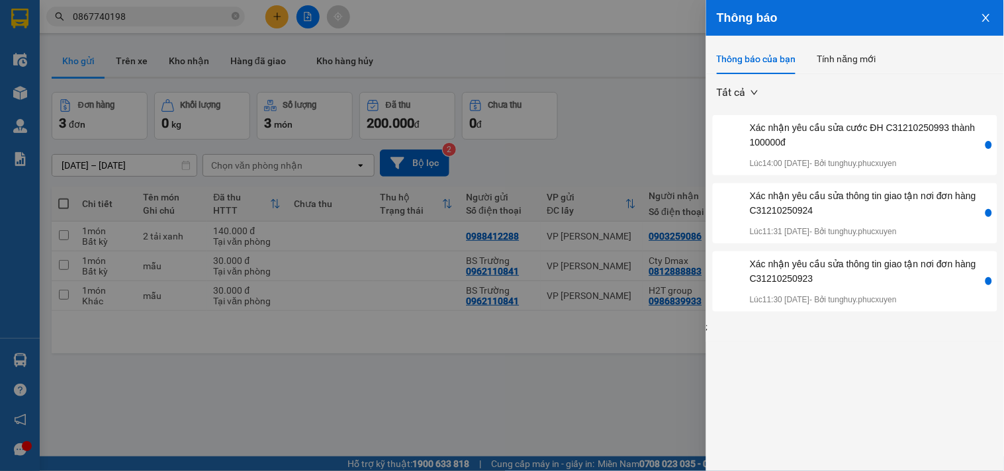
click at [976, 24] on button "Close" at bounding box center [987, 17] width 36 height 34
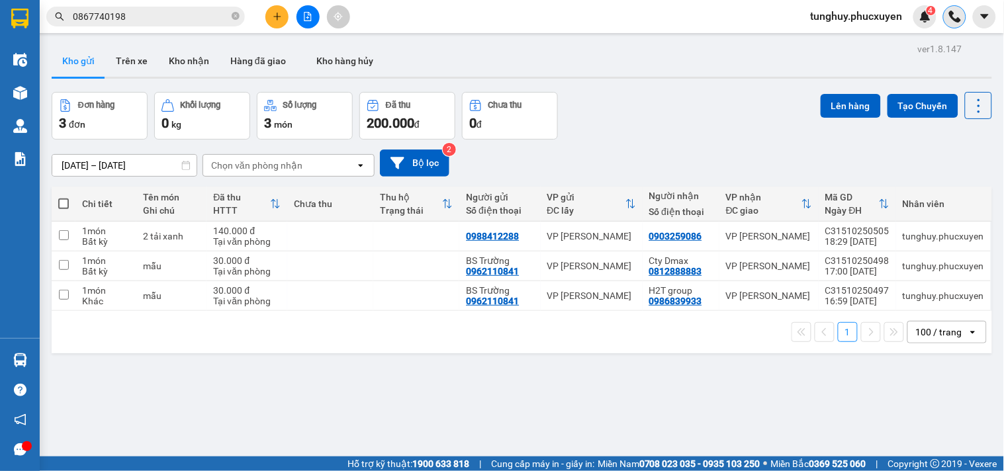
click at [953, 20] on img at bounding box center [955, 17] width 12 height 12
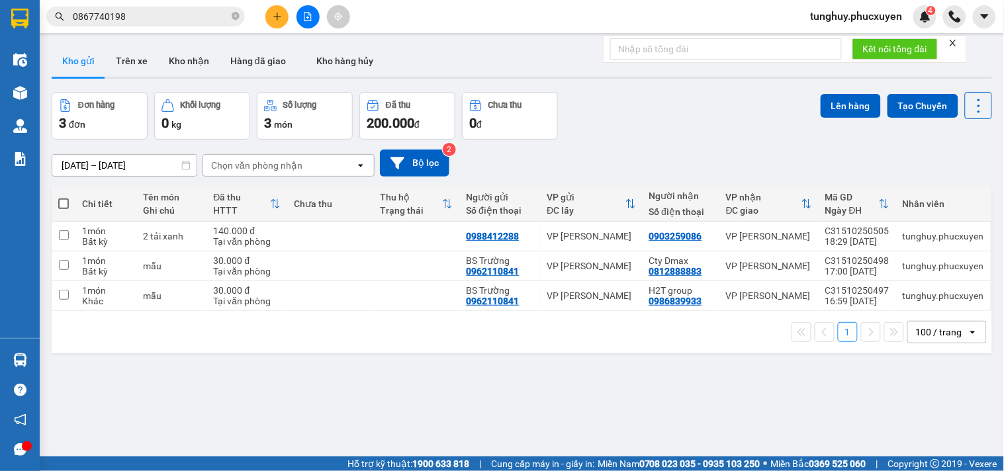
click at [951, 42] on icon "close" at bounding box center [953, 42] width 9 height 9
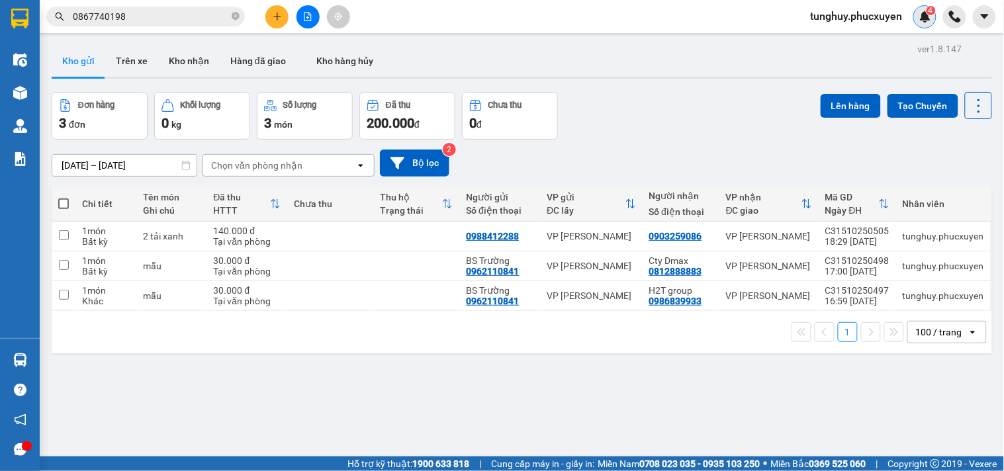
click at [930, 24] on div "4" at bounding box center [925, 16] width 23 height 23
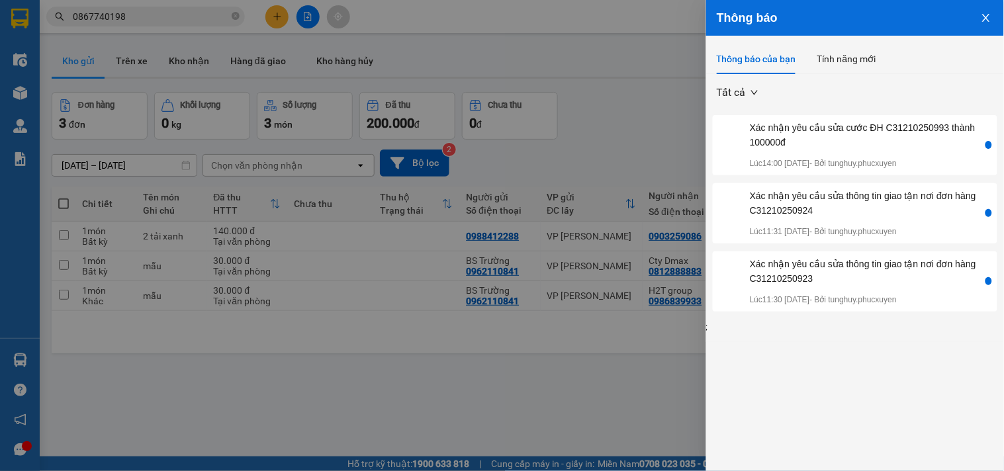
click at [991, 13] on icon "close" at bounding box center [986, 18] width 11 height 11
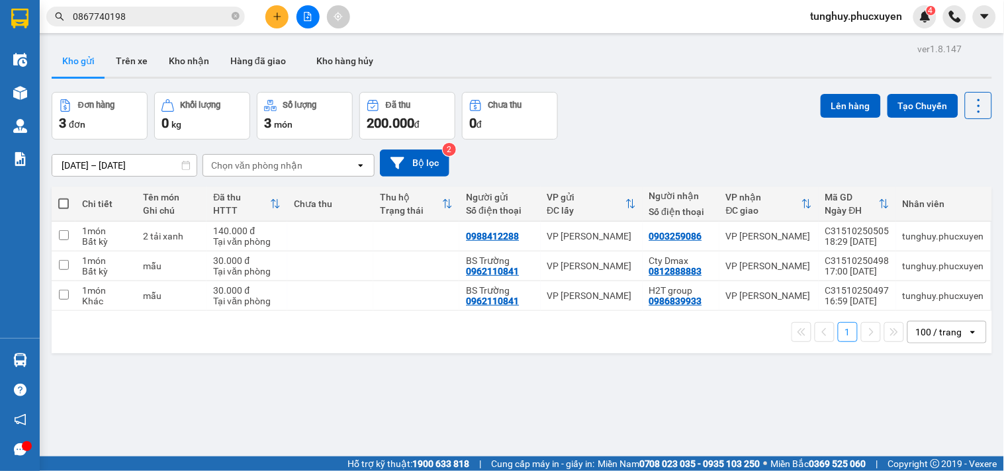
click at [967, 18] on div at bounding box center [969, 16] width 53 height 23
click at [957, 19] on img at bounding box center [955, 17] width 12 height 12
click at [957, 40] on icon "close" at bounding box center [953, 42] width 9 height 9
click at [901, 408] on div "ver 1.8.147 Kho gửi Trên xe Kho nhận Hàng đã giao Kho hàng hủy Đơn hàng 3 đơn K…" at bounding box center [521, 275] width 951 height 471
click at [928, 19] on img at bounding box center [926, 17] width 12 height 12
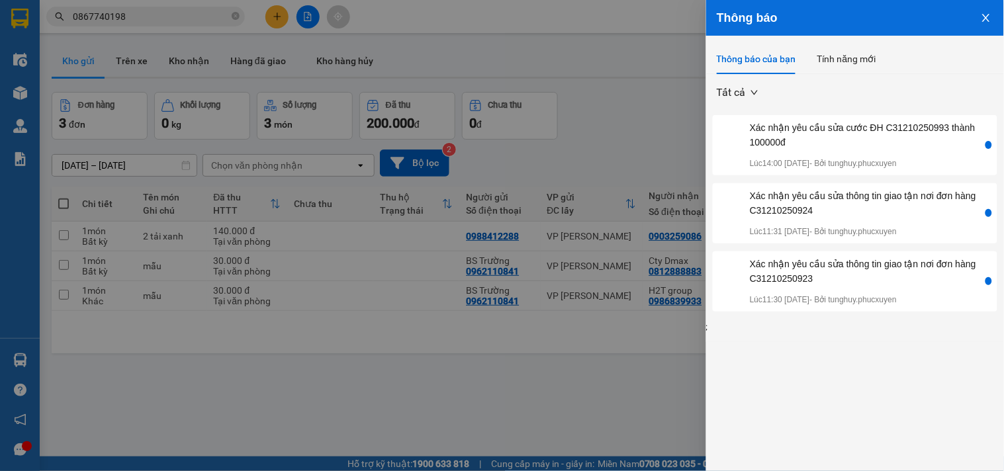
click at [980, 19] on button "Close" at bounding box center [987, 17] width 36 height 34
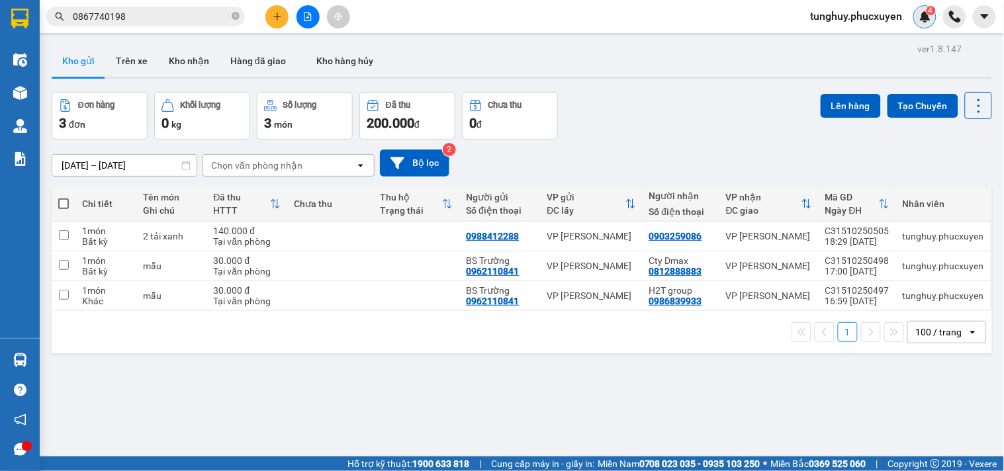
click at [935, 16] on div "4" at bounding box center [925, 16] width 23 height 23
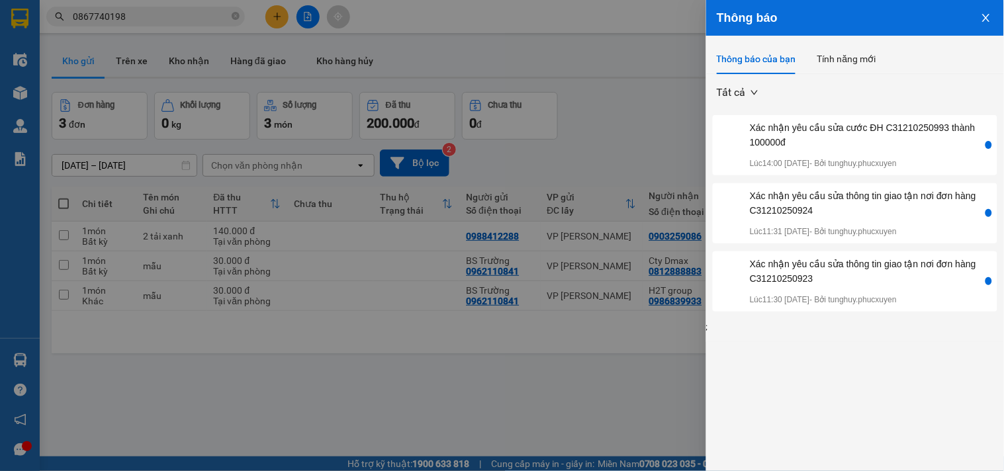
click at [985, 17] on icon "close" at bounding box center [986, 18] width 11 height 11
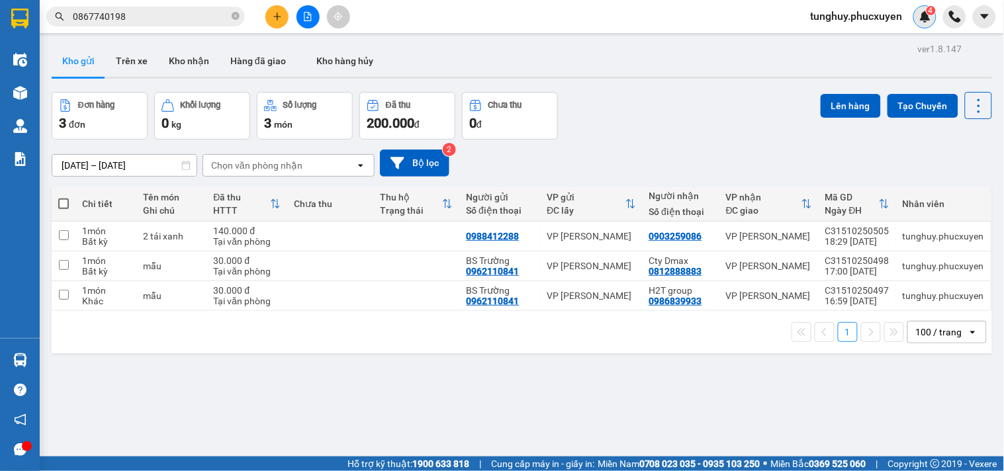
click at [932, 21] on div "4" at bounding box center [925, 16] width 23 height 23
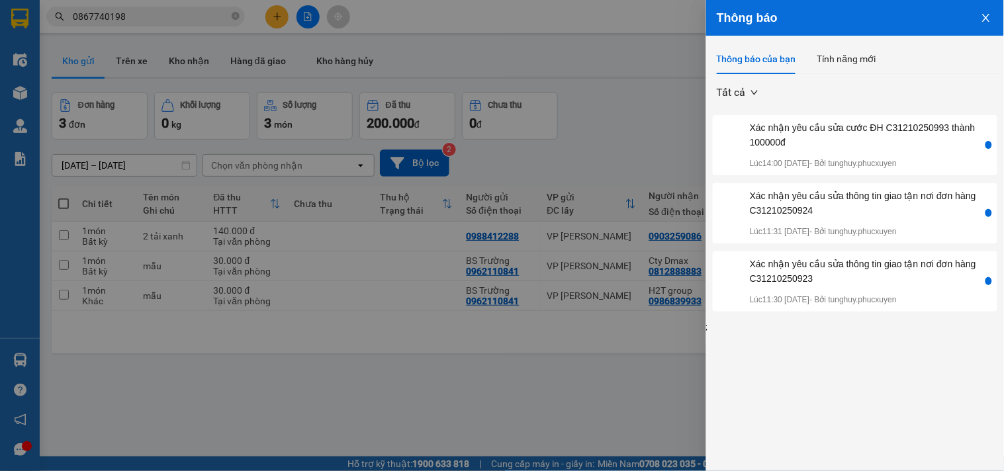
click at [984, 17] on icon "close" at bounding box center [986, 18] width 11 height 11
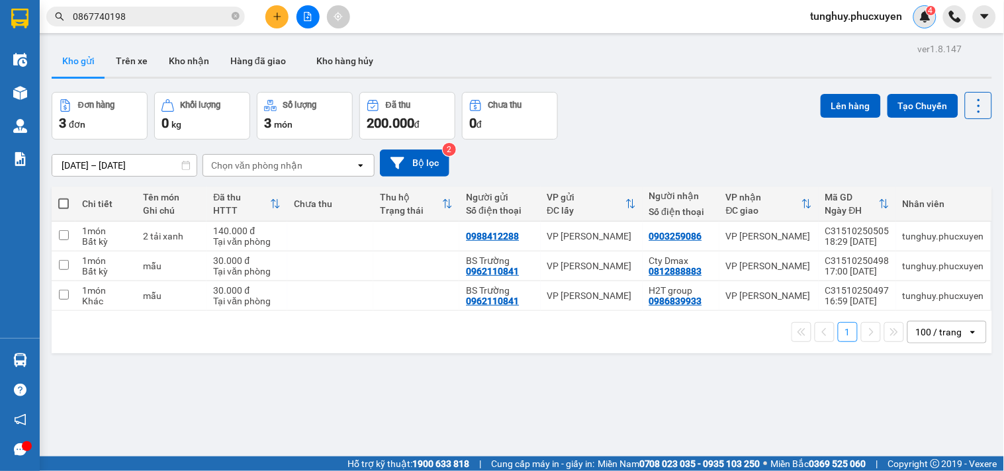
click at [924, 16] on img at bounding box center [926, 17] width 12 height 12
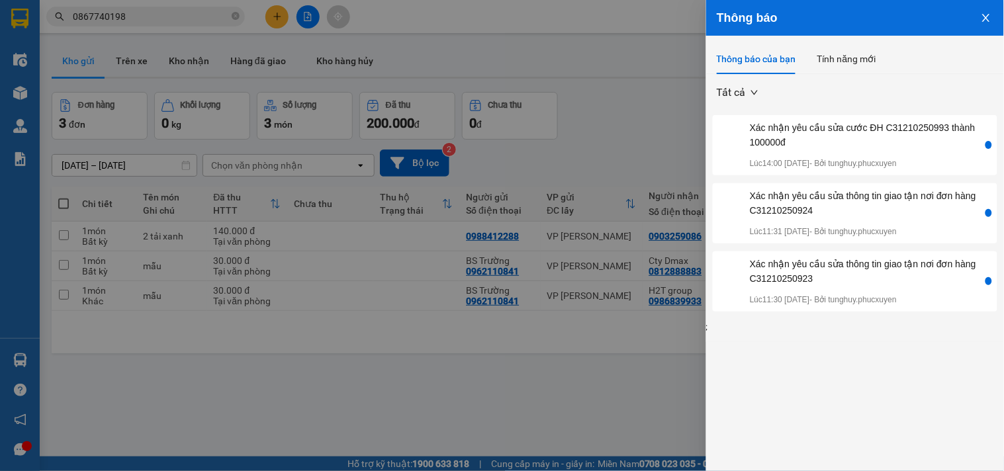
click at [987, 16] on icon "close" at bounding box center [986, 18] width 11 height 11
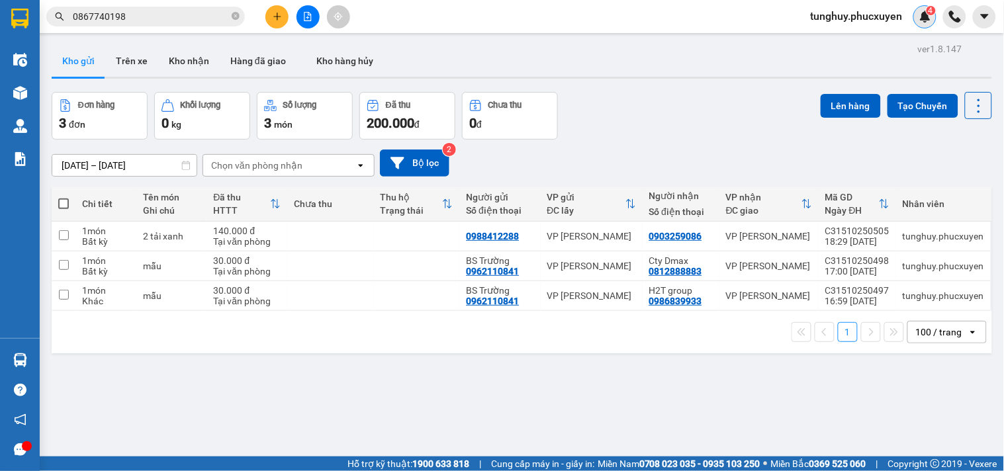
click at [931, 18] on img at bounding box center [926, 17] width 12 height 12
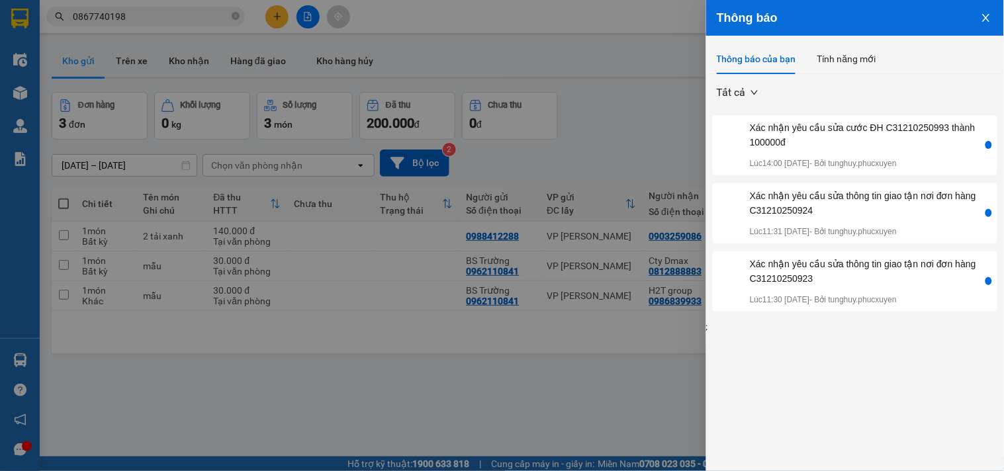
click at [989, 18] on icon "close" at bounding box center [986, 18] width 11 height 11
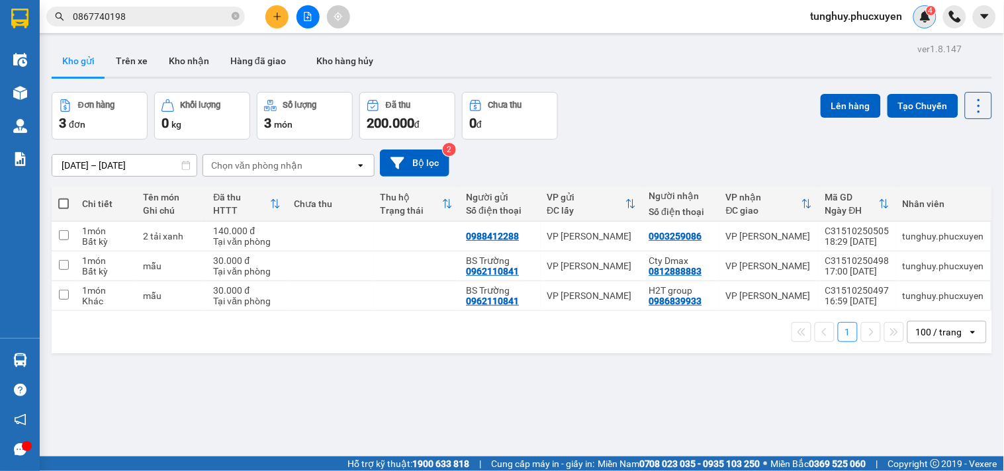
click at [920, 20] on img at bounding box center [926, 17] width 12 height 12
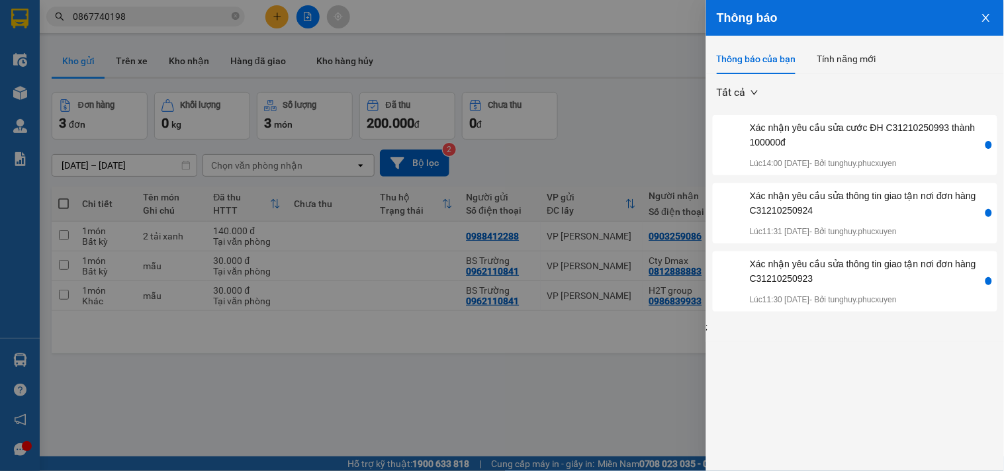
click at [983, 18] on icon "close" at bounding box center [986, 18] width 11 height 11
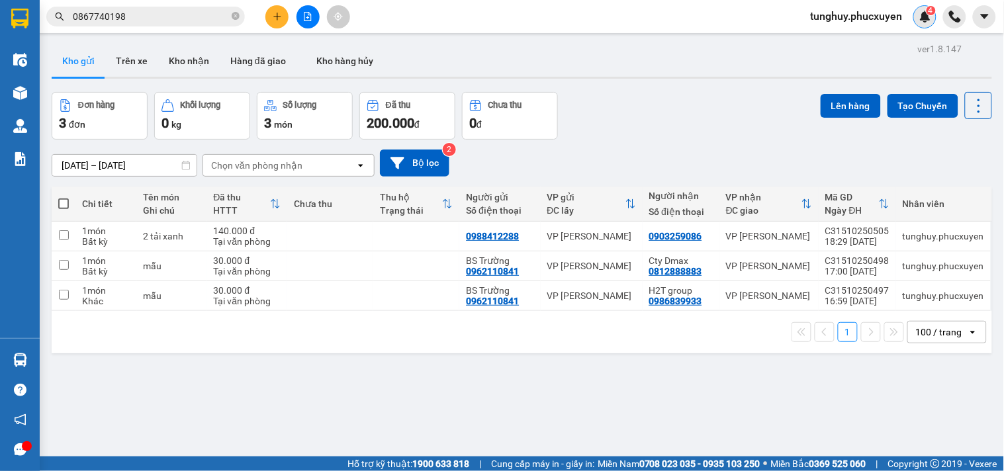
click at [922, 20] on img at bounding box center [926, 17] width 12 height 12
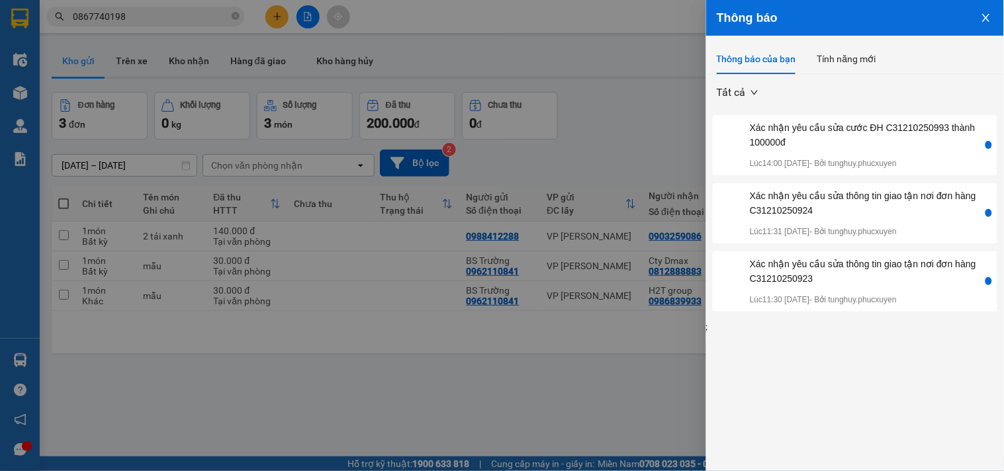
click at [984, 15] on icon "close" at bounding box center [985, 18] width 7 height 8
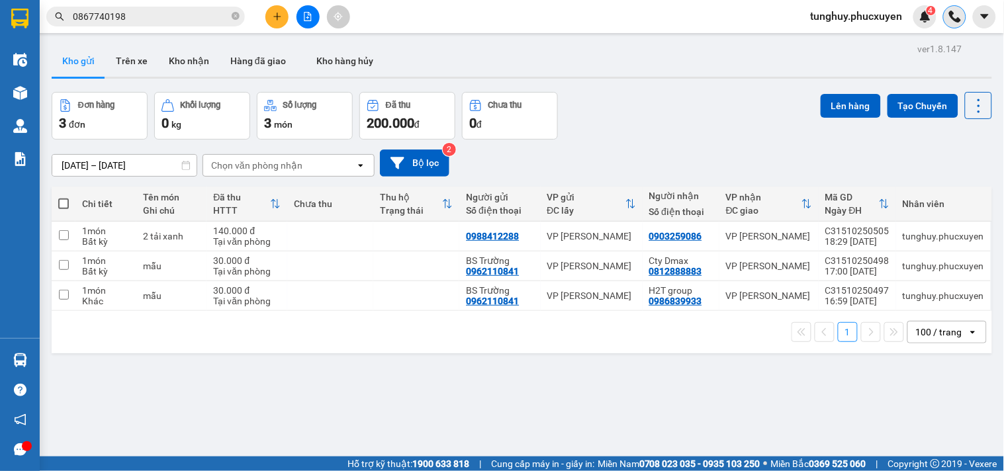
click at [960, 25] on div at bounding box center [954, 16] width 23 height 23
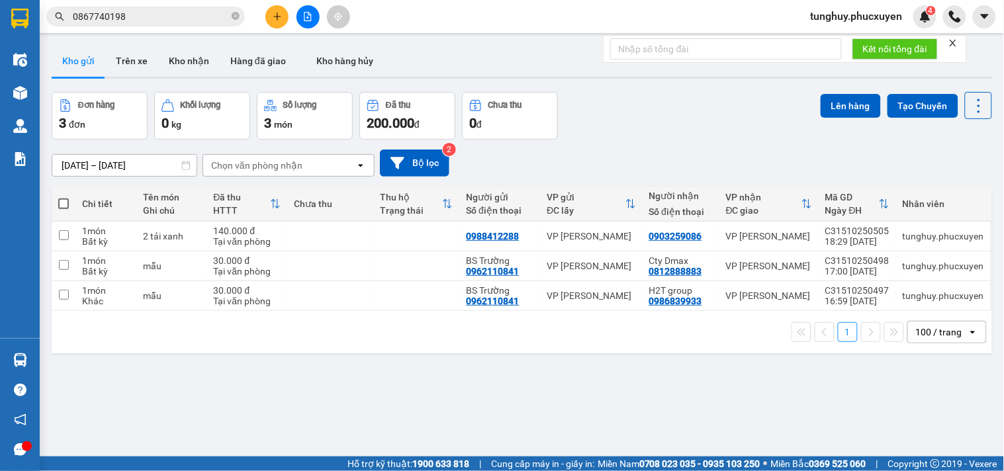
click at [957, 42] on icon "close" at bounding box center [953, 42] width 9 height 9
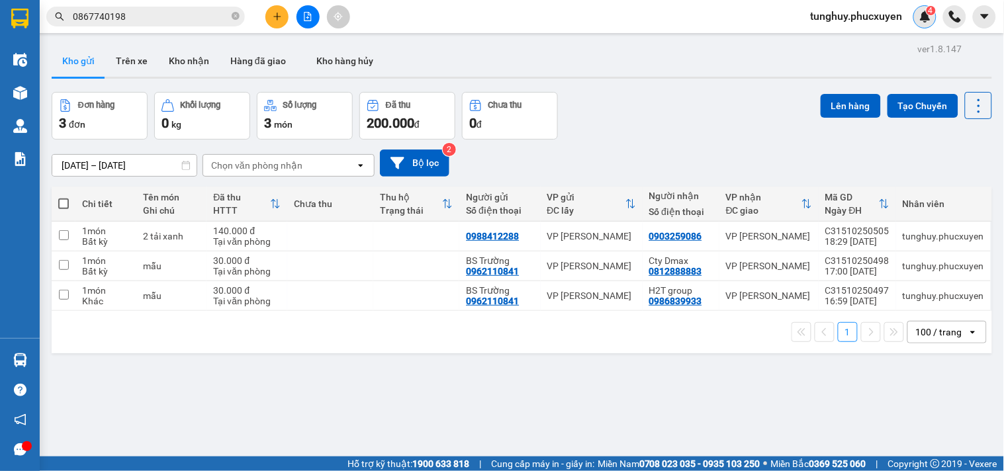
click at [922, 23] on div "4" at bounding box center [925, 16] width 23 height 23
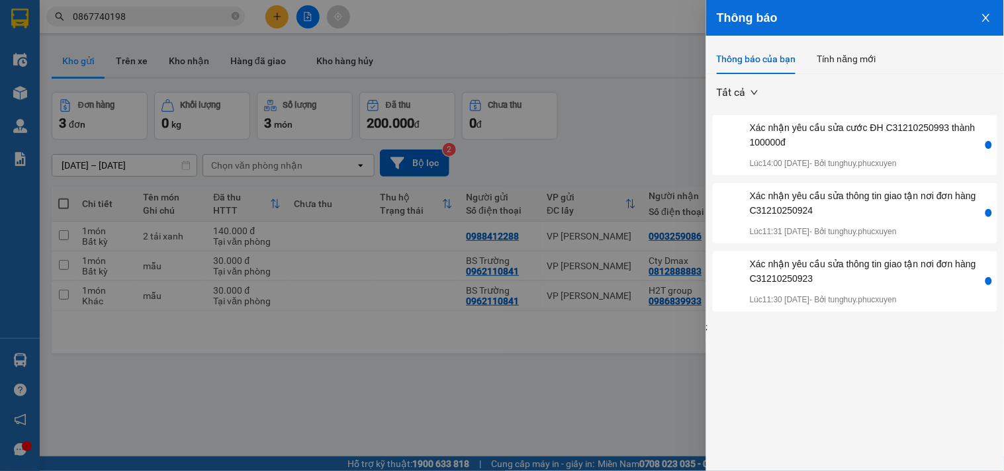
click at [986, 21] on icon "close" at bounding box center [986, 18] width 11 height 11
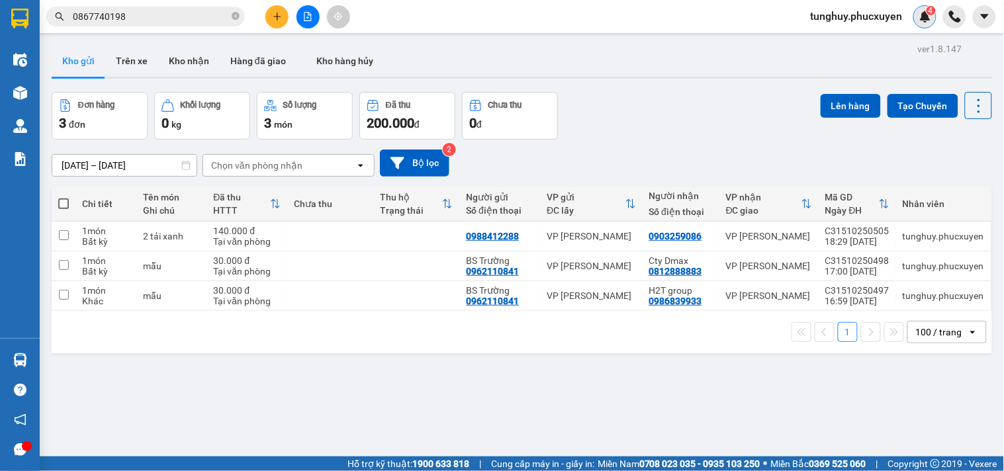
click at [923, 19] on img at bounding box center [926, 17] width 12 height 12
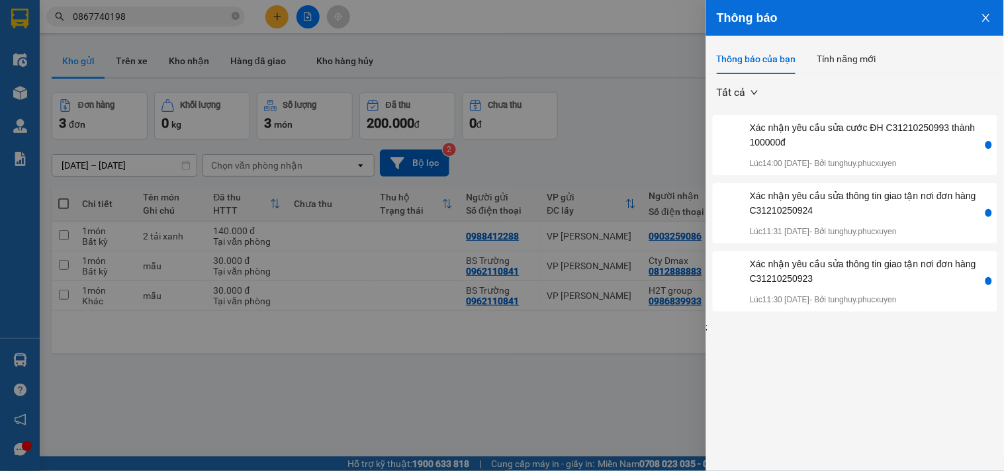
click at [984, 15] on icon "close" at bounding box center [986, 18] width 11 height 11
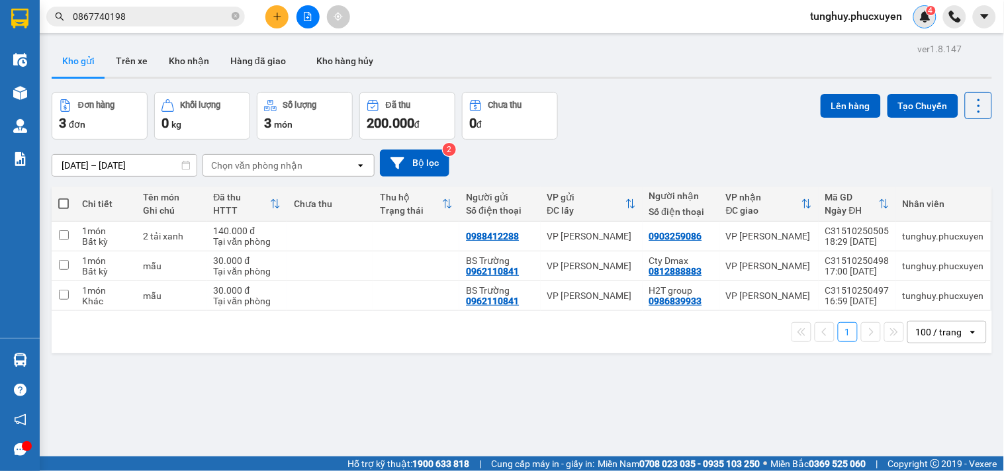
click at [929, 21] on img at bounding box center [926, 17] width 12 height 12
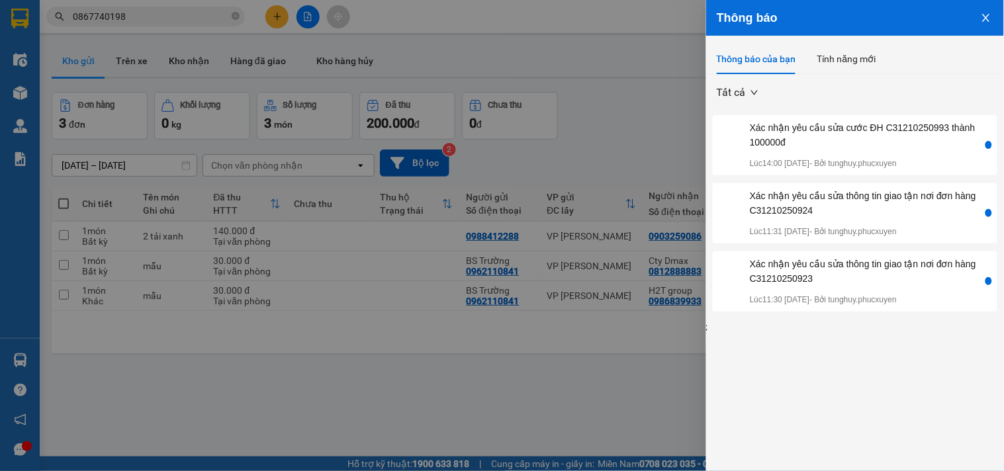
click at [978, 21] on button "Close" at bounding box center [987, 17] width 36 height 34
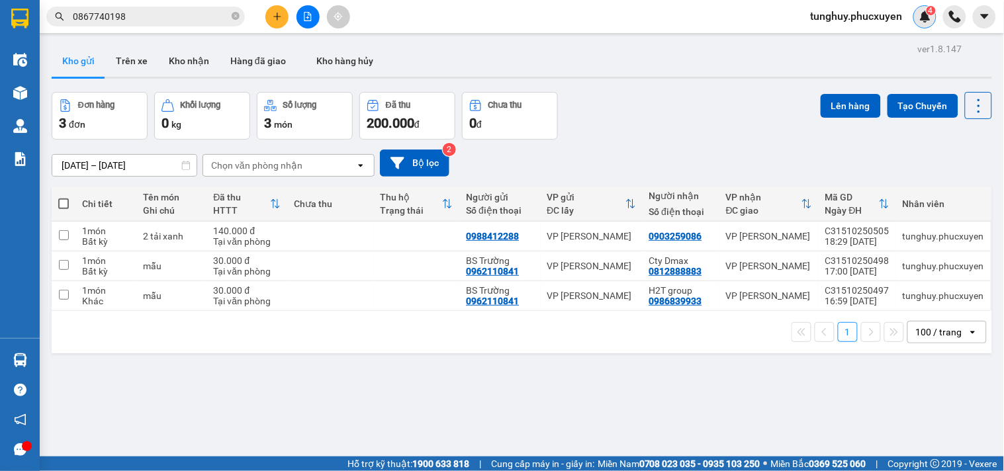
click at [924, 16] on img at bounding box center [926, 17] width 12 height 12
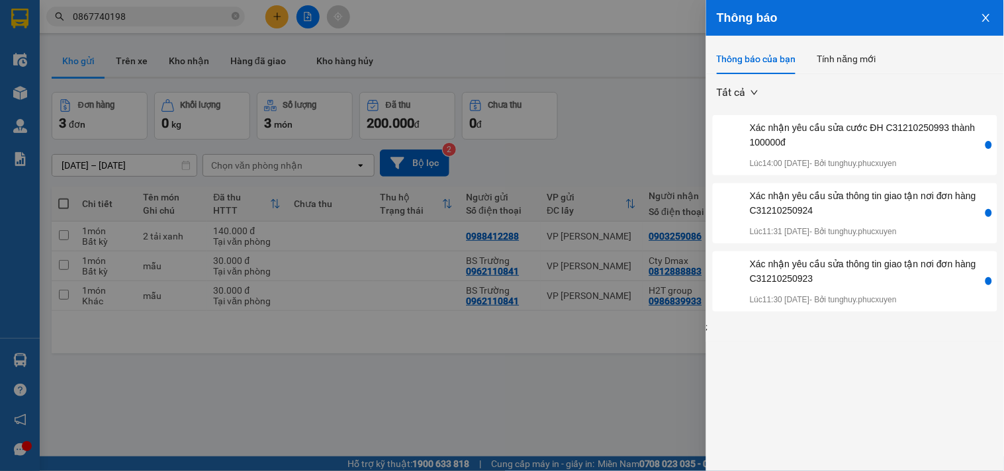
click at [980, 21] on button "Close" at bounding box center [987, 17] width 36 height 34
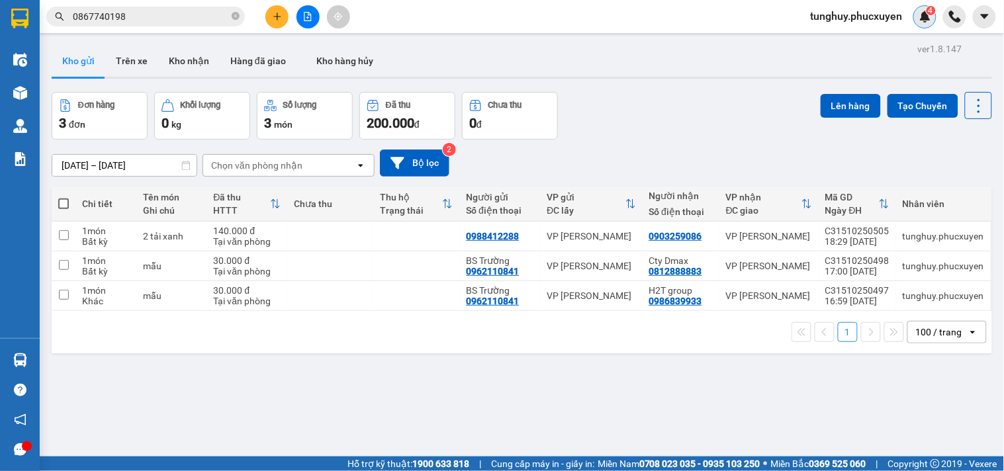
click at [927, 17] on img at bounding box center [926, 17] width 12 height 12
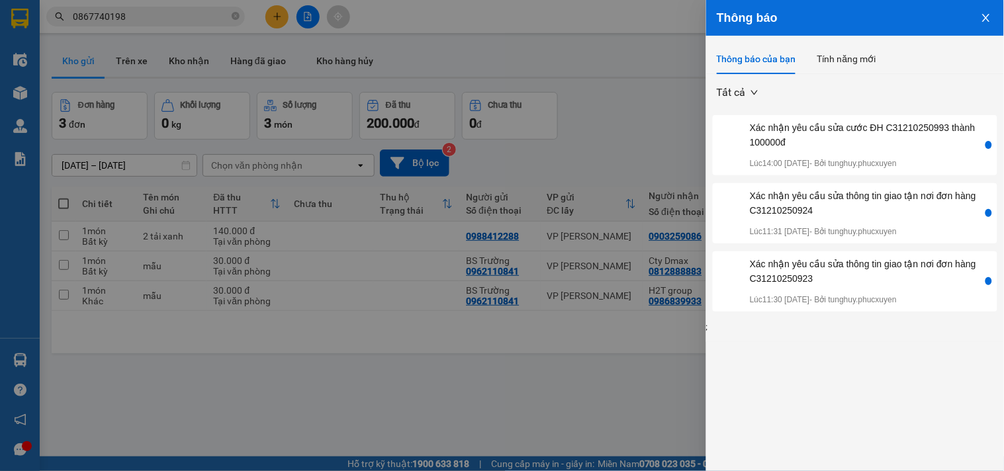
click at [988, 16] on icon "close" at bounding box center [985, 18] width 7 height 8
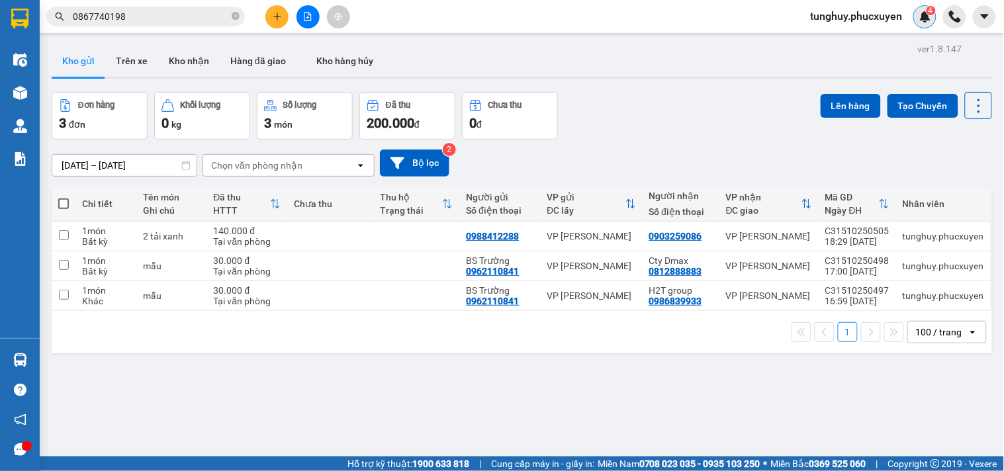
click at [927, 15] on img at bounding box center [926, 17] width 12 height 12
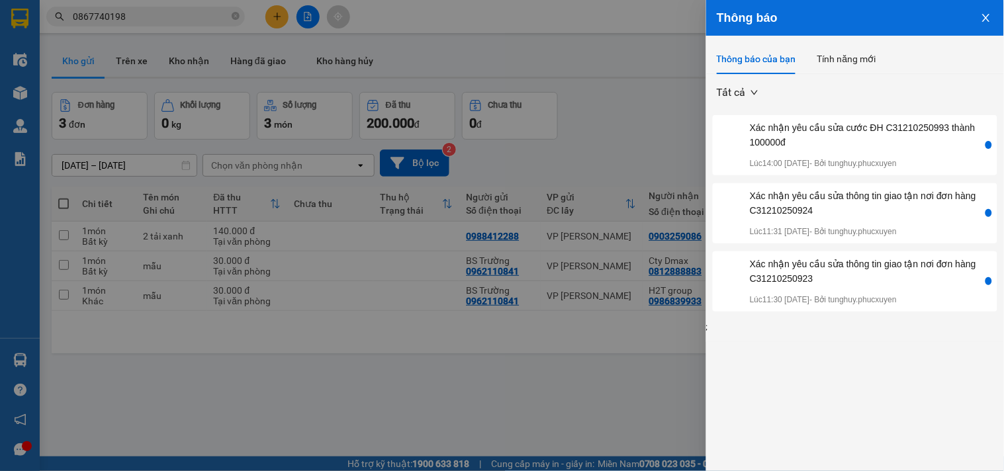
click at [982, 20] on icon "close" at bounding box center [986, 18] width 11 height 11
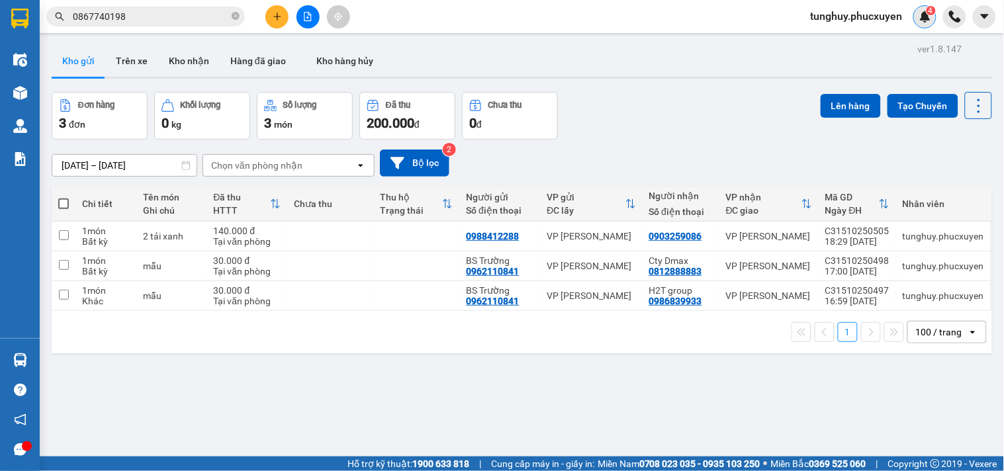
click at [923, 20] on img at bounding box center [926, 17] width 12 height 12
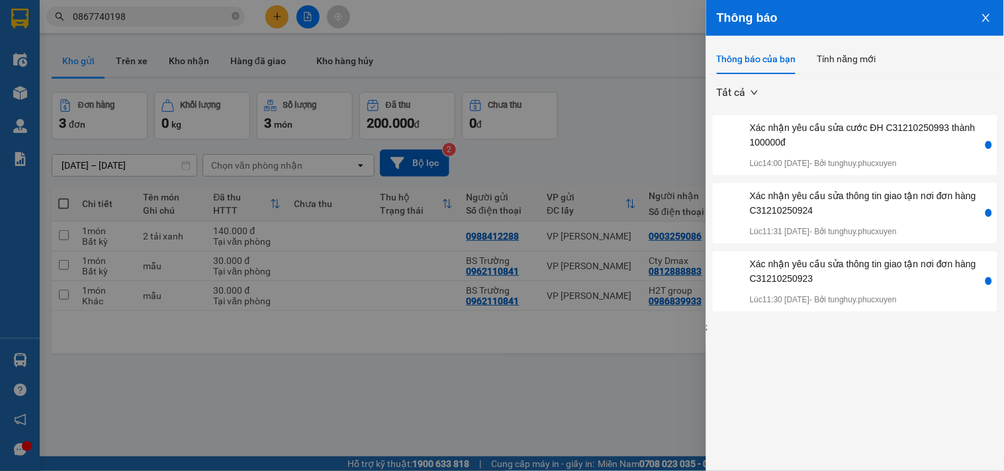
click at [984, 19] on icon "close" at bounding box center [986, 18] width 11 height 11
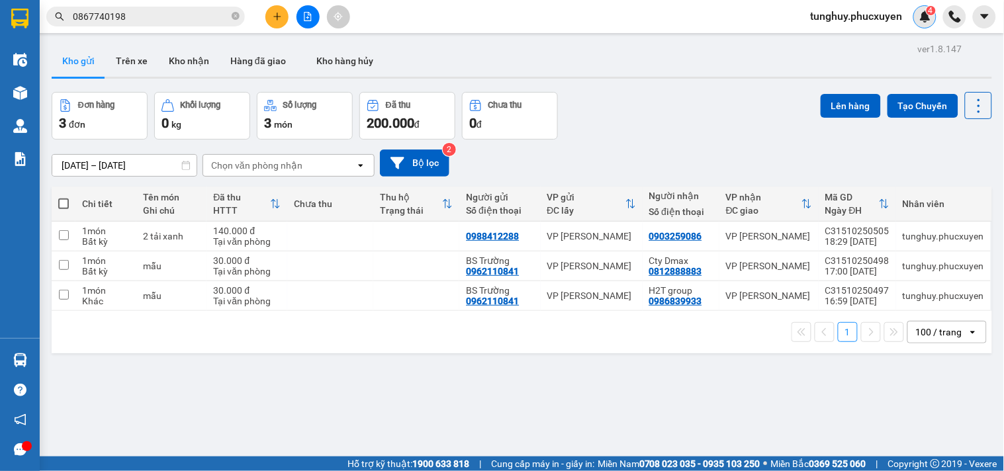
click at [924, 23] on div "4" at bounding box center [925, 16] width 23 height 23
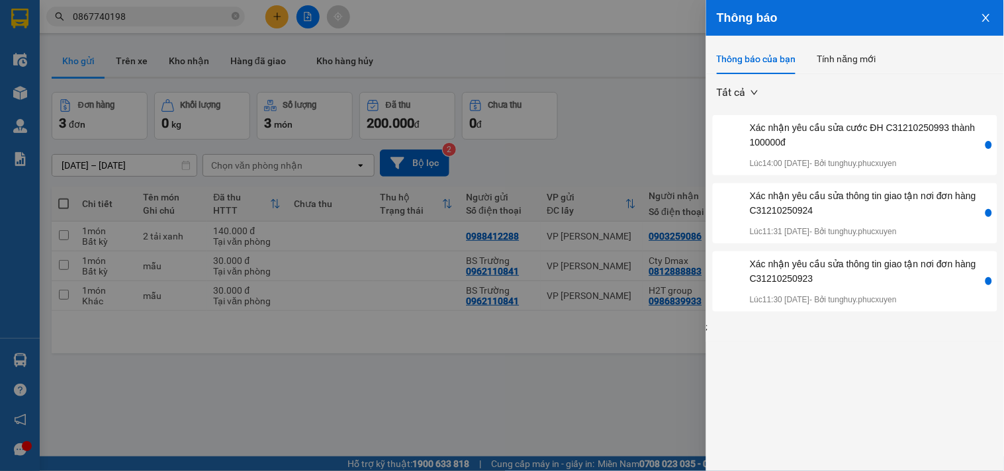
click at [990, 23] on icon "close" at bounding box center [986, 18] width 11 height 11
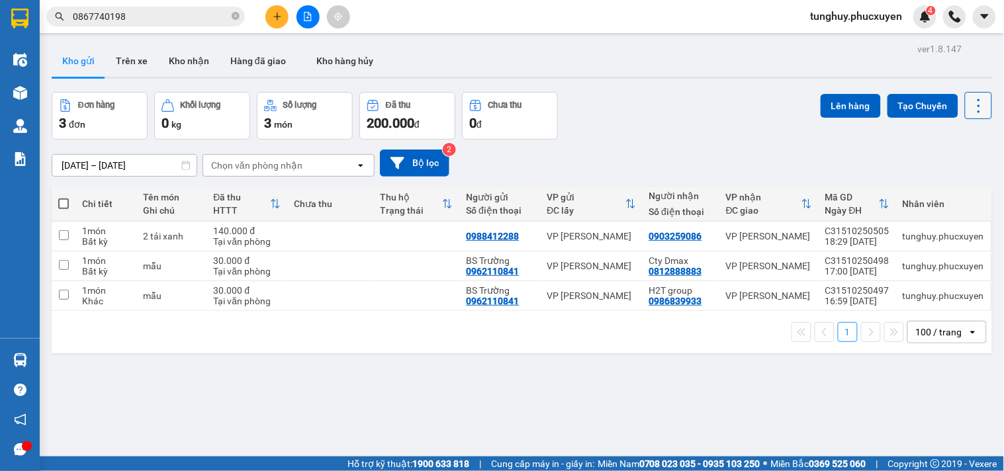
click at [970, 99] on icon at bounding box center [979, 106] width 19 height 19
click at [960, 78] on div at bounding box center [522, 78] width 941 height 2
click at [927, 18] on img at bounding box center [926, 17] width 12 height 12
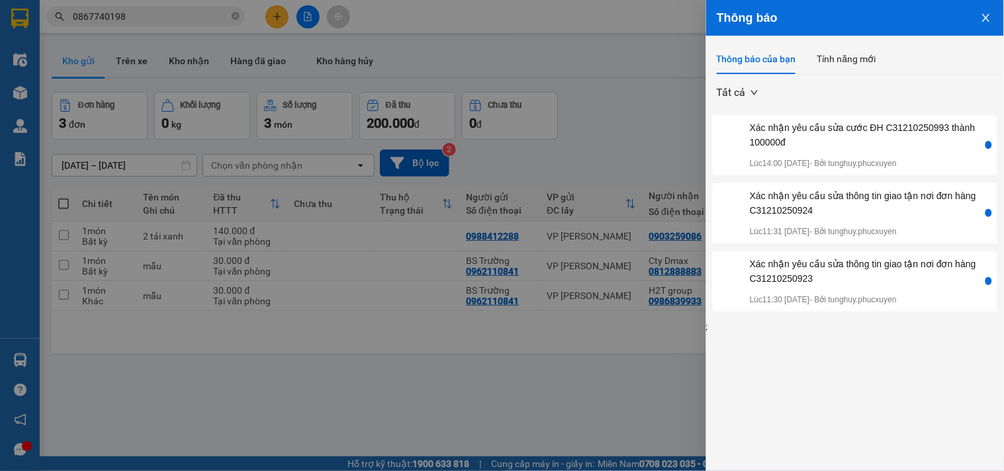
click at [984, 17] on icon "close" at bounding box center [986, 18] width 11 height 11
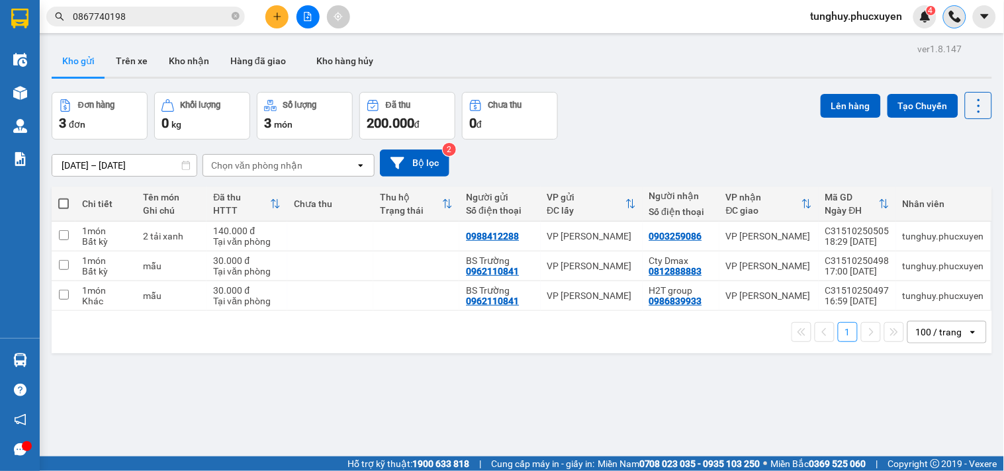
click at [954, 11] on img at bounding box center [955, 17] width 12 height 12
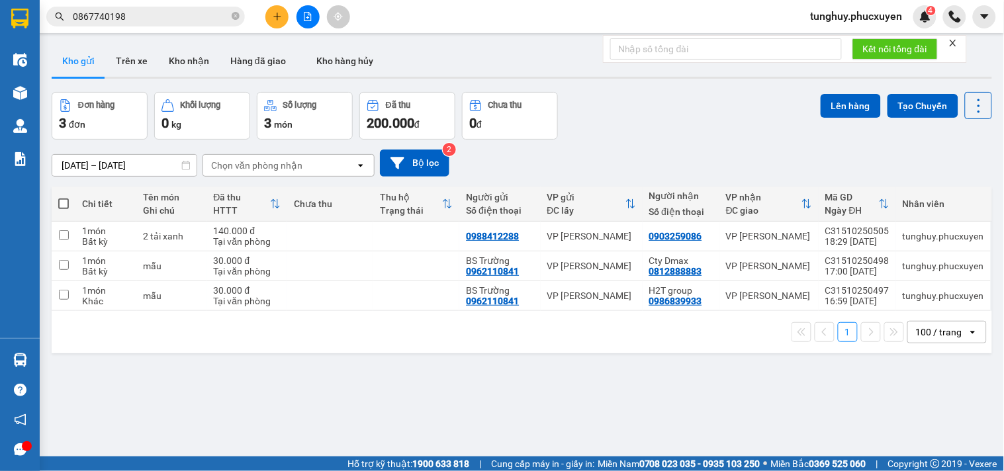
click at [954, 44] on icon "close" at bounding box center [953, 43] width 7 height 7
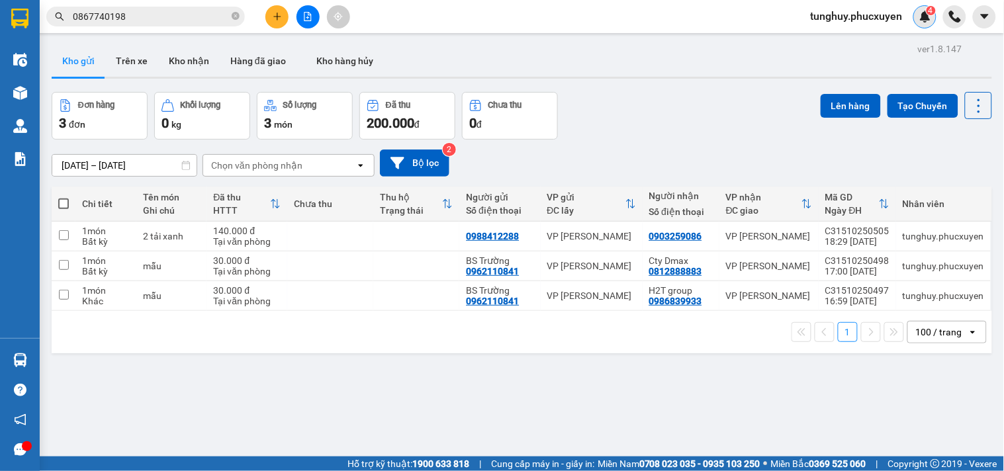
click at [930, 22] on img at bounding box center [926, 17] width 12 height 12
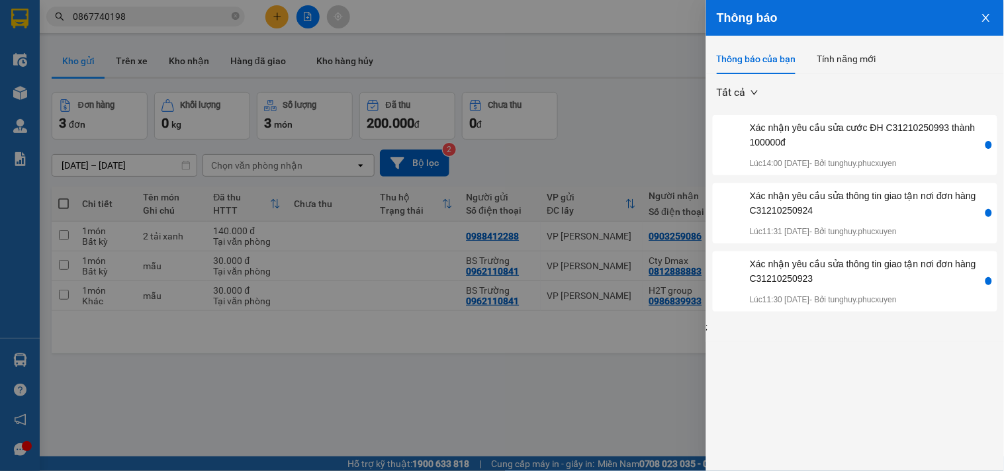
click at [986, 17] on icon "close" at bounding box center [985, 18] width 7 height 8
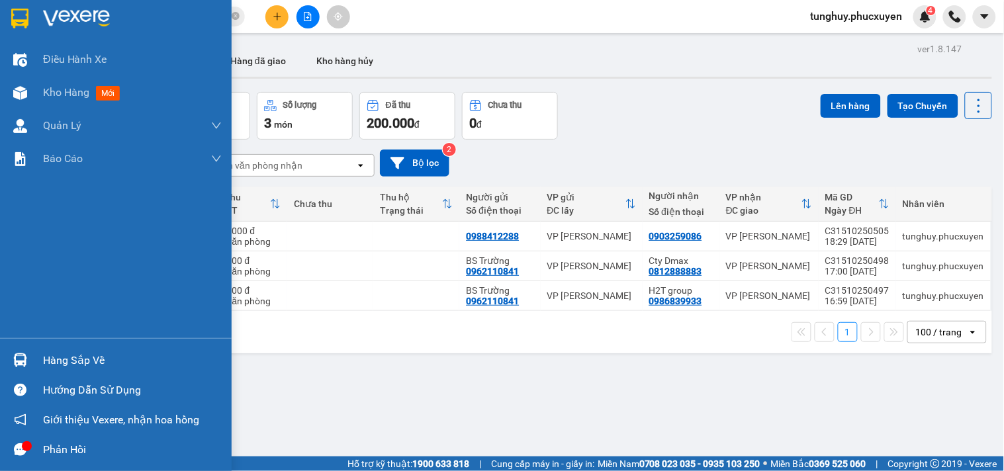
click at [28, 361] on div at bounding box center [20, 360] width 23 height 23
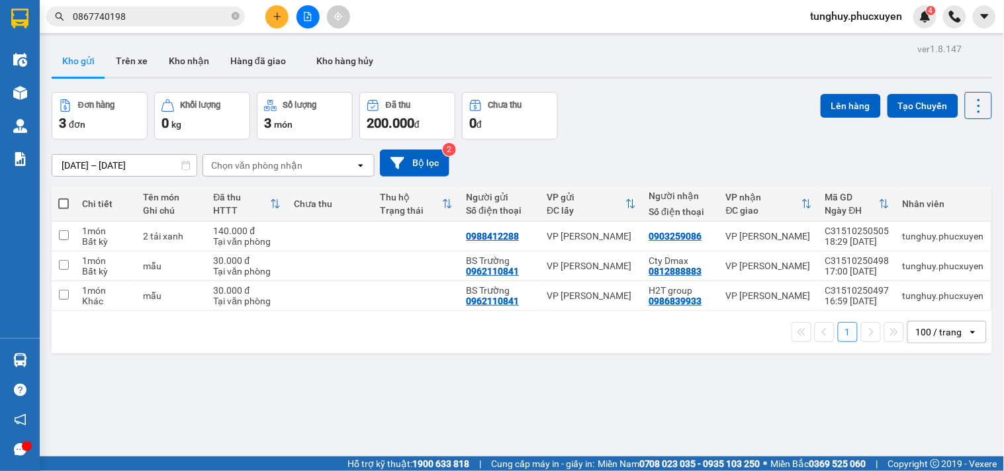
drag, startPoint x: 890, startPoint y: 354, endPoint x: 898, endPoint y: 351, distance: 9.0
click at [891, 354] on section "Kết quả tìm kiếm ( 1 ) Bộ lọc Gửi 3 ngày gần nhất Mã ĐH Trạng thái Món hàng Thu…" at bounding box center [502, 235] width 1004 height 471
click at [931, 332] on div "100 / trang" at bounding box center [939, 332] width 46 height 13
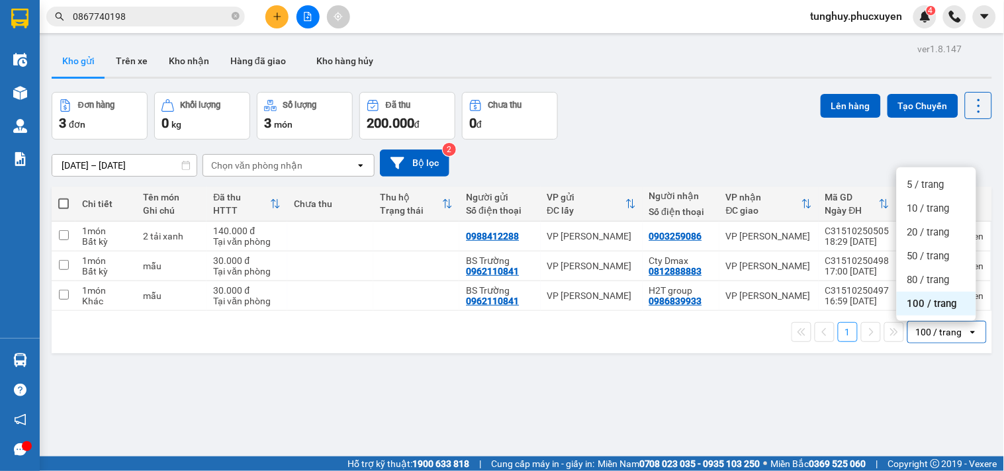
click at [937, 307] on span "100 / trang" at bounding box center [933, 303] width 50 height 13
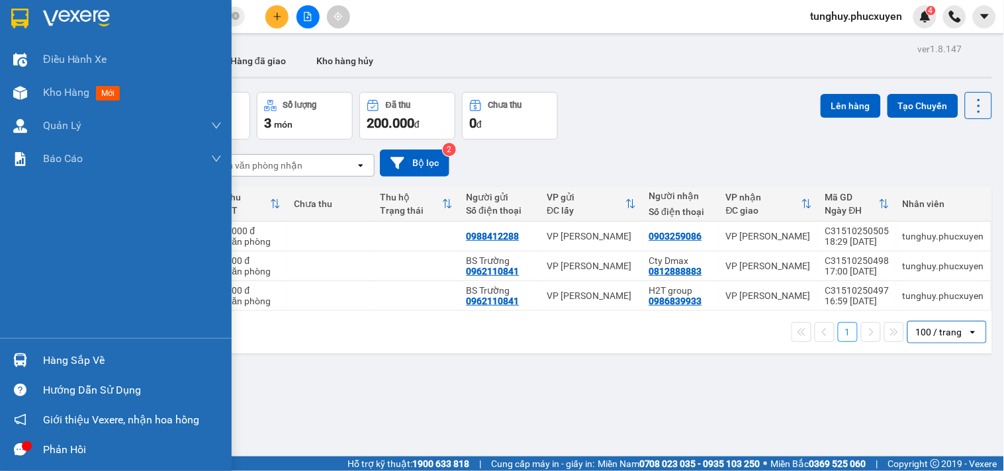
click at [23, 350] on div at bounding box center [20, 360] width 23 height 23
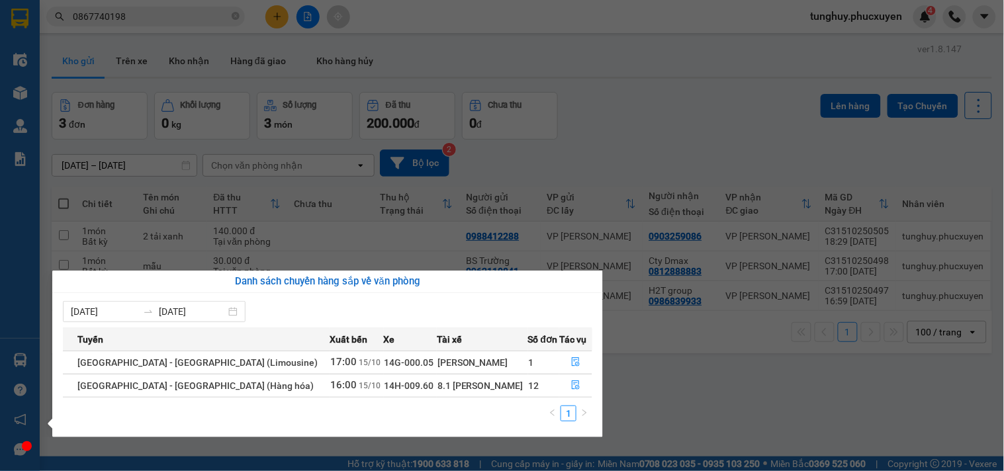
click at [882, 30] on section "Kết quả tìm kiếm ( 1 ) Bộ lọc Gửi 3 ngày gần nhất Mã ĐH Trạng thái Món hàng Thu…" at bounding box center [502, 235] width 1004 height 471
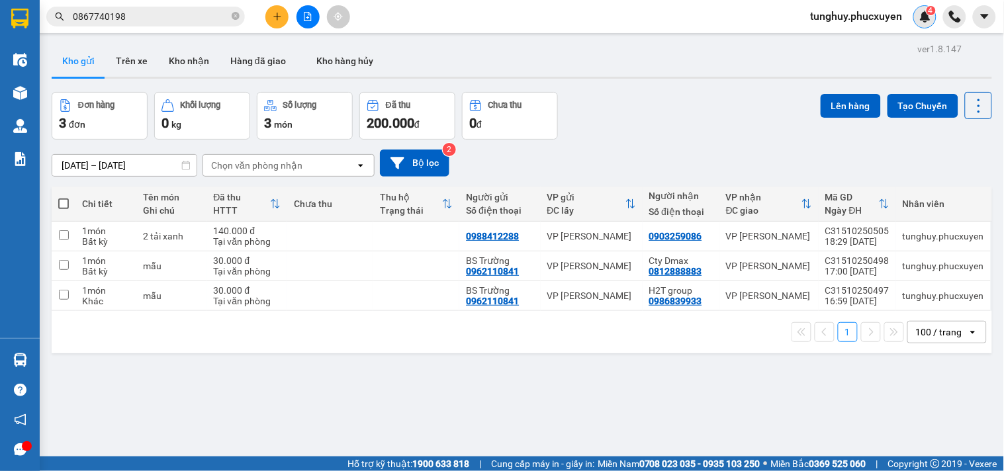
click at [917, 18] on div "4" at bounding box center [925, 16] width 23 height 23
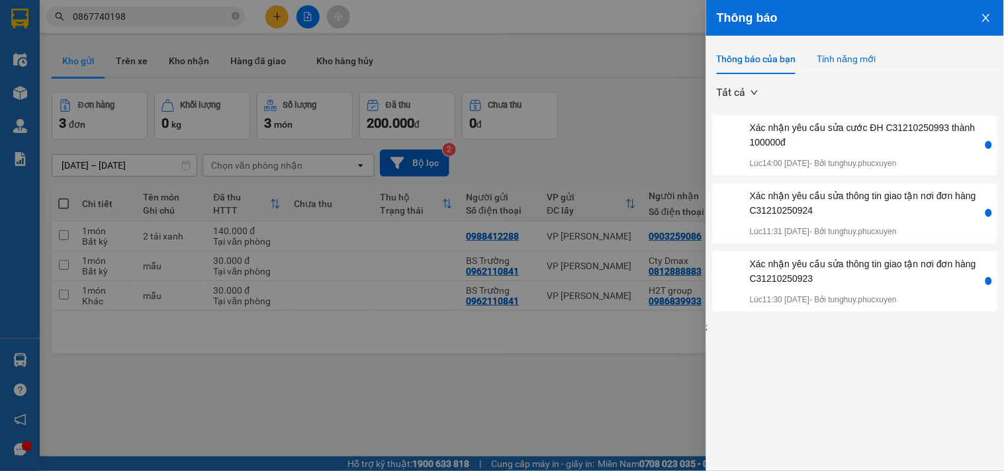
click at [850, 54] on div "Tính năng mới" at bounding box center [847, 59] width 59 height 15
click at [753, 57] on div "Thông báo của bạn" at bounding box center [756, 59] width 79 height 15
drag, startPoint x: 851, startPoint y: 129, endPoint x: 870, endPoint y: 87, distance: 45.6
click at [870, 87] on div "Tất cả Xác nhận yêu cầu sửa cước ĐH C31210250993 thành 100000đ Lúc 14:00 [DATE]…" at bounding box center [855, 204] width 298 height 260
click at [986, 24] on button "Close" at bounding box center [987, 17] width 36 height 34
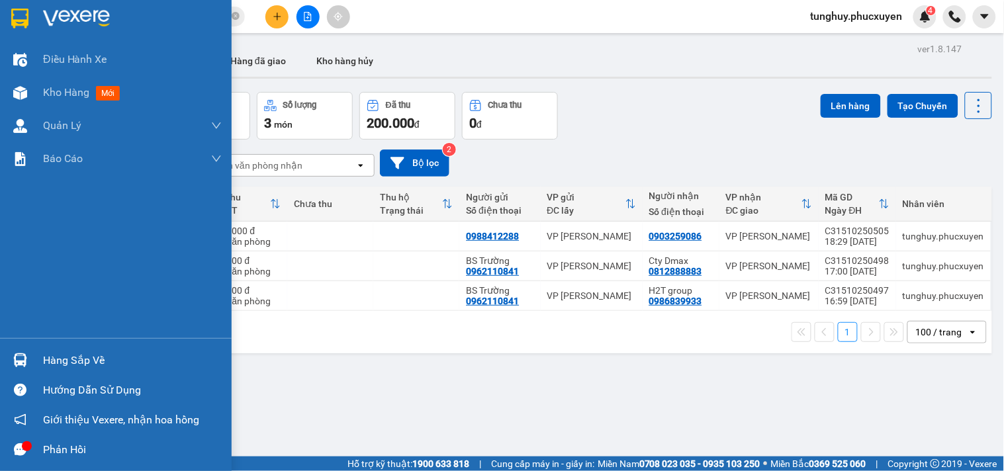
click at [17, 361] on img at bounding box center [20, 361] width 14 height 14
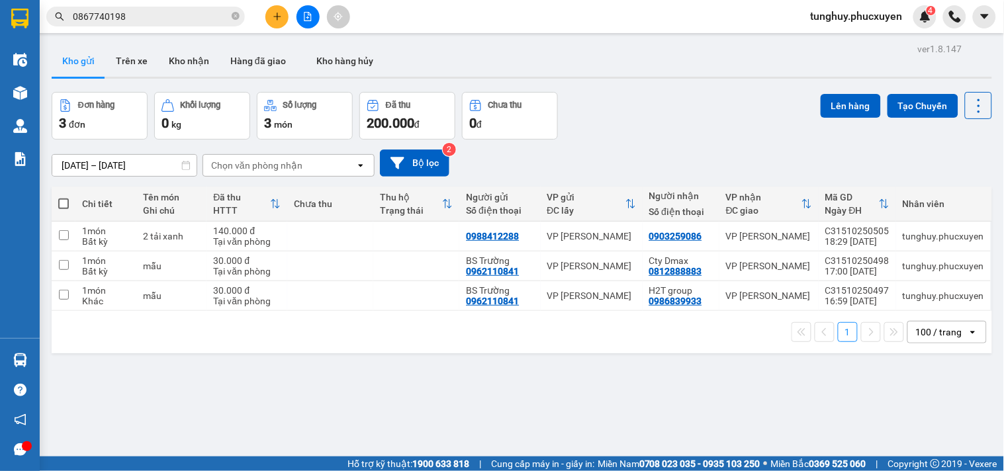
click at [639, 404] on section "Kết quả tìm kiếm ( 1 ) Bộ lọc Gửi 3 ngày gần nhất Mã ĐH Trạng thái Món hàng Thu…" at bounding box center [502, 235] width 1004 height 471
click at [932, 25] on div "tunghuy.phucxuyen 4" at bounding box center [868, 16] width 136 height 23
click at [929, 17] on img at bounding box center [926, 17] width 12 height 12
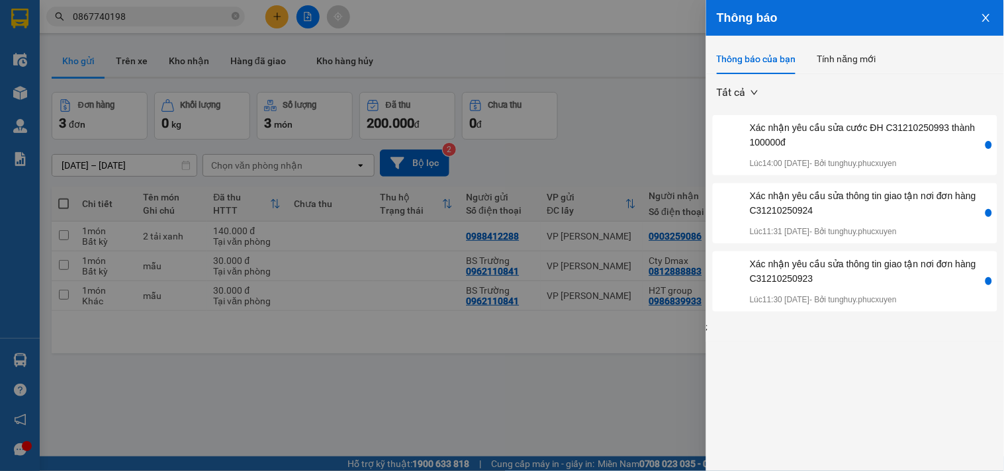
click at [987, 11] on button "Close" at bounding box center [987, 17] width 36 height 34
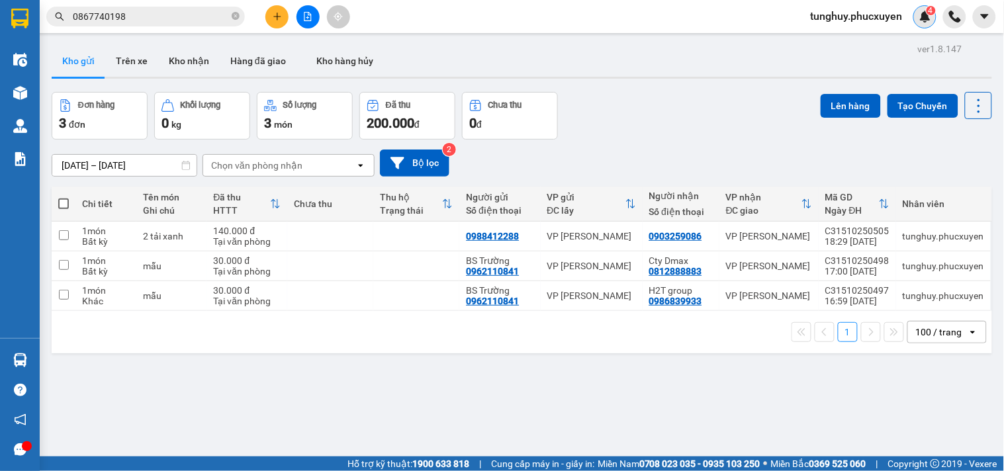
click at [930, 15] on span "4" at bounding box center [931, 10] width 5 height 9
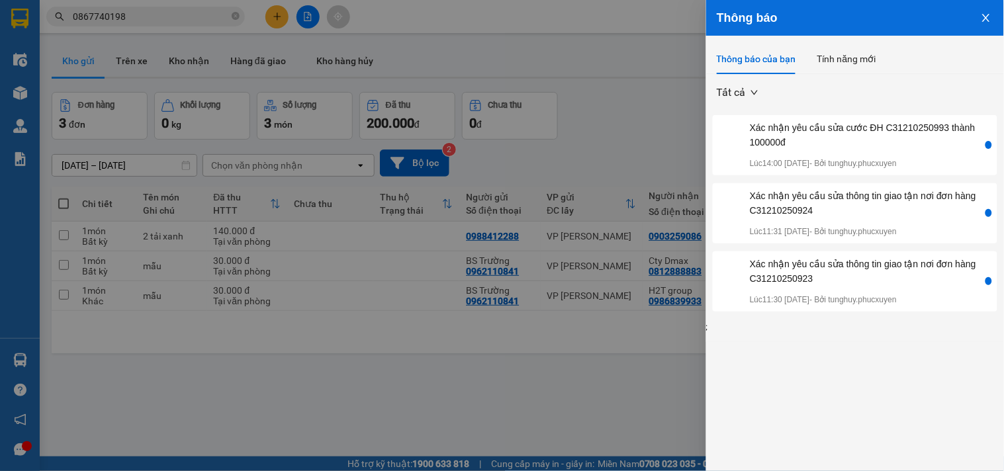
click at [980, 11] on button "Close" at bounding box center [987, 17] width 36 height 34
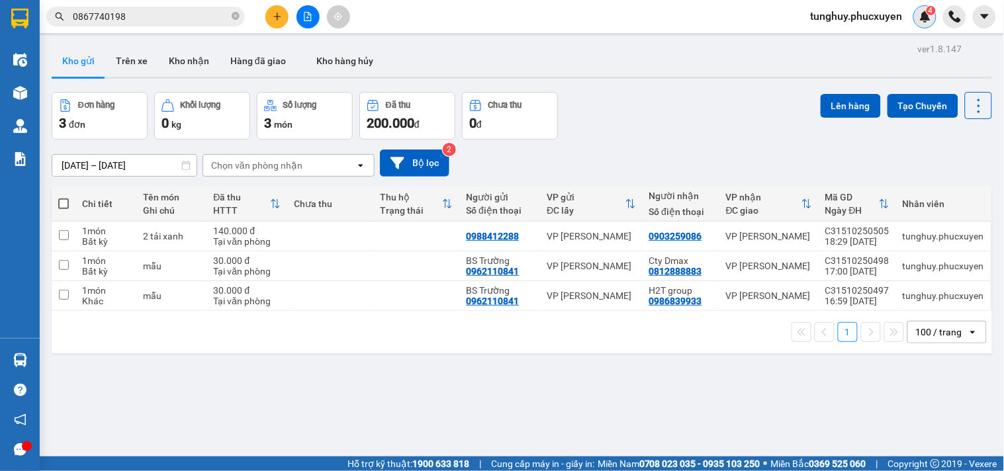
click at [931, 16] on img at bounding box center [926, 17] width 12 height 12
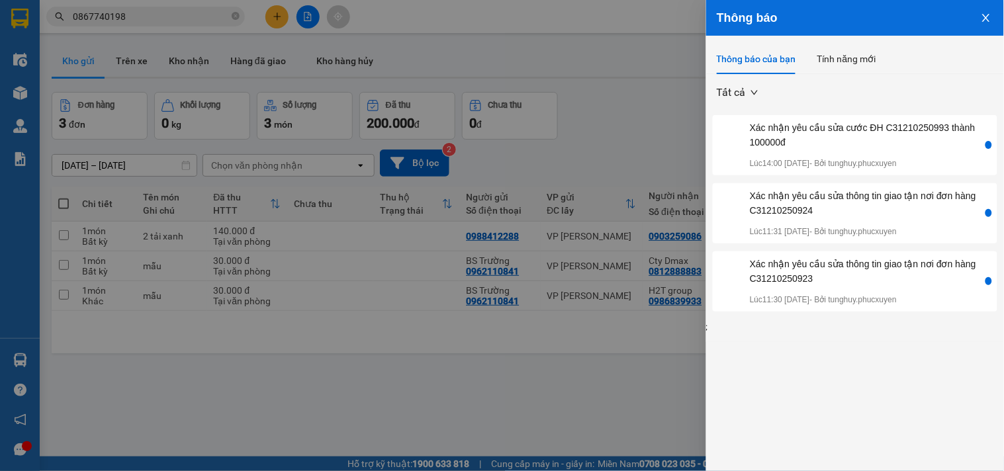
click at [984, 13] on icon "close" at bounding box center [986, 18] width 11 height 11
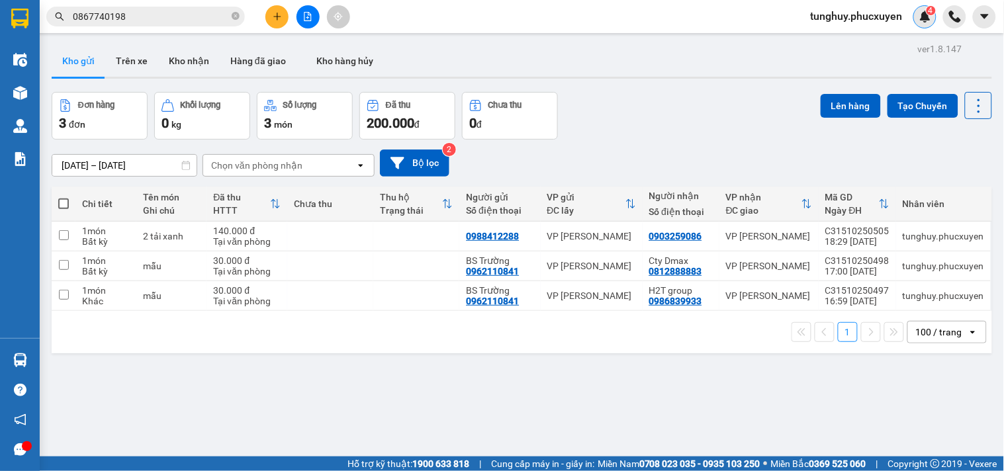
click at [927, 21] on img at bounding box center [926, 17] width 12 height 12
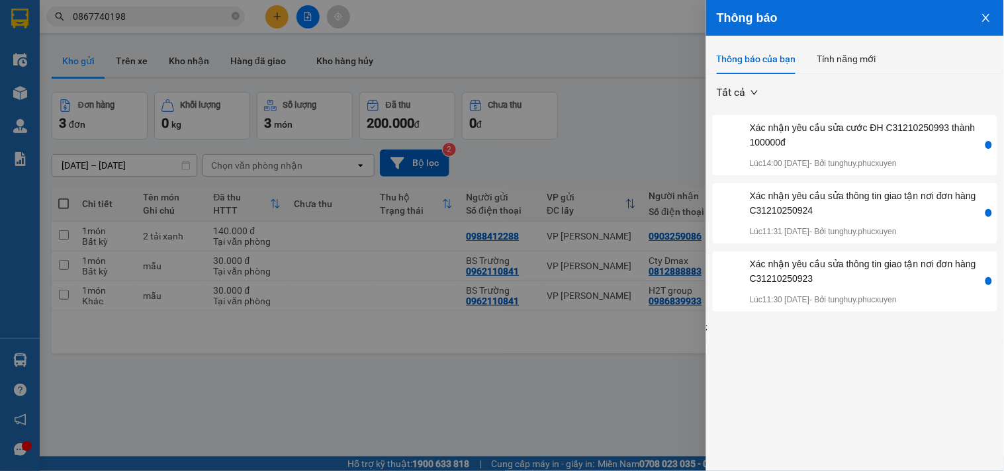
drag, startPoint x: 994, startPoint y: 23, endPoint x: 978, endPoint y: 17, distance: 17.4
click at [990, 21] on button "Close" at bounding box center [987, 17] width 36 height 34
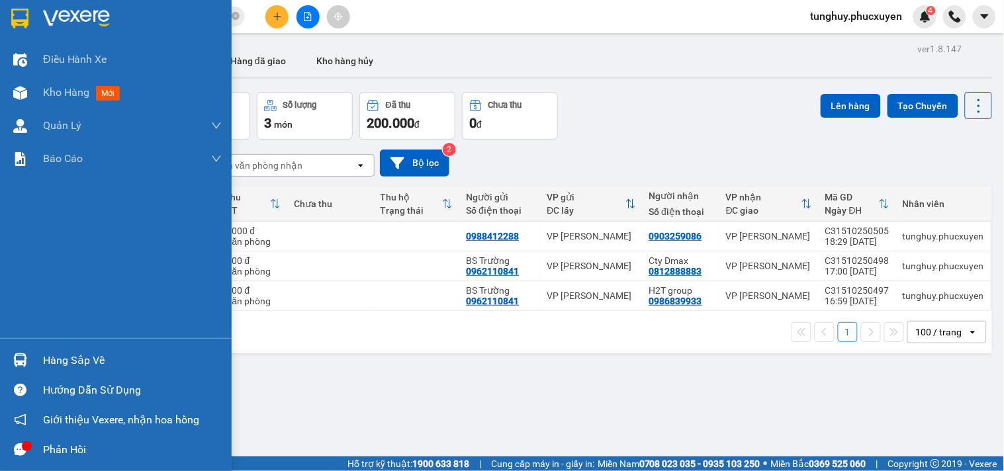
click at [32, 359] on div "Hàng sắp về" at bounding box center [116, 361] width 232 height 30
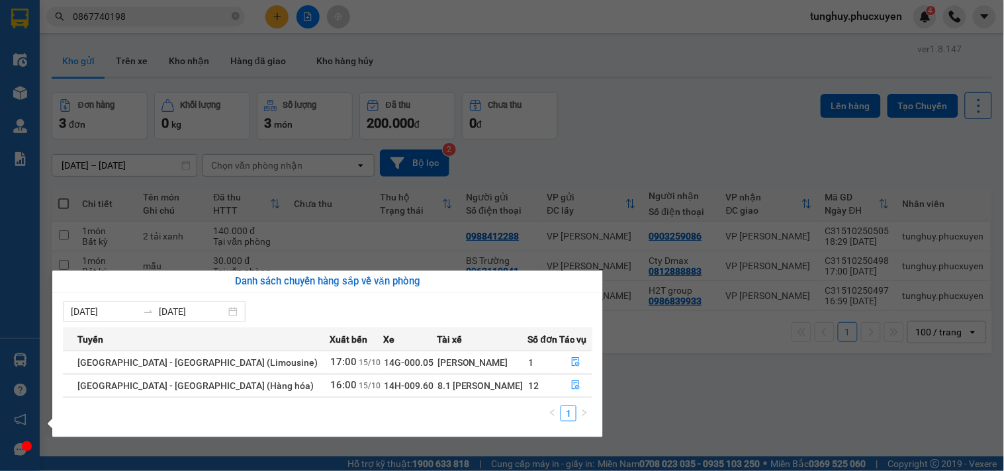
click at [621, 129] on section "Kết quả tìm kiếm ( 1 ) Bộ lọc Gửi 3 ngày gần nhất Mã ĐH Trạng thái Món hàng Thu…" at bounding box center [502, 235] width 1004 height 471
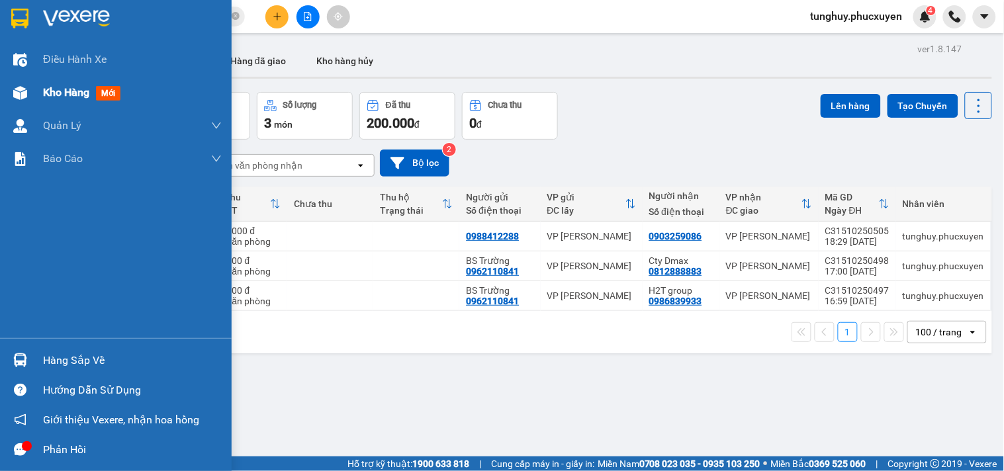
click at [22, 95] on img at bounding box center [20, 93] width 14 height 14
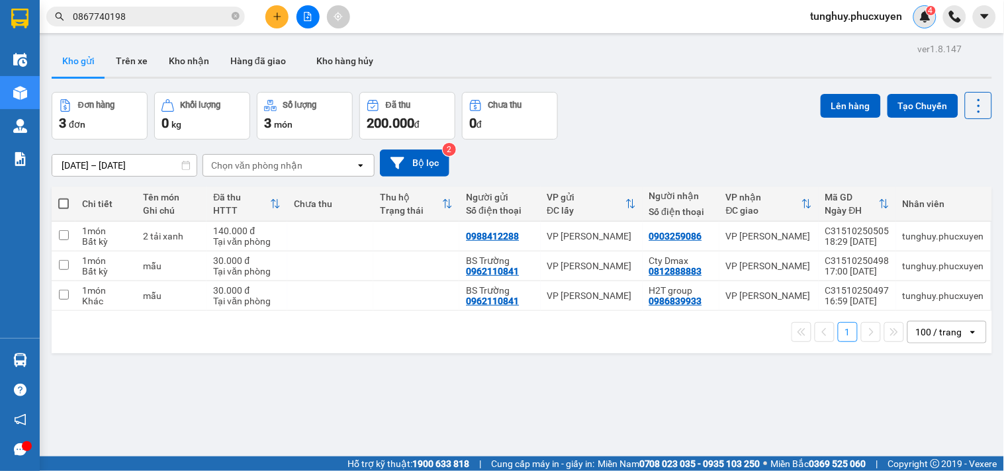
click at [927, 15] on img at bounding box center [926, 17] width 12 height 12
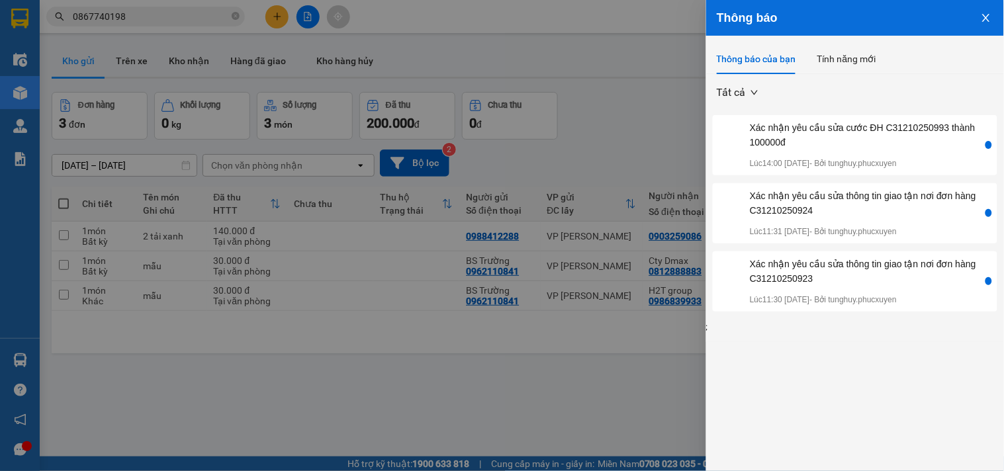
click at [987, 17] on icon "close" at bounding box center [985, 18] width 7 height 8
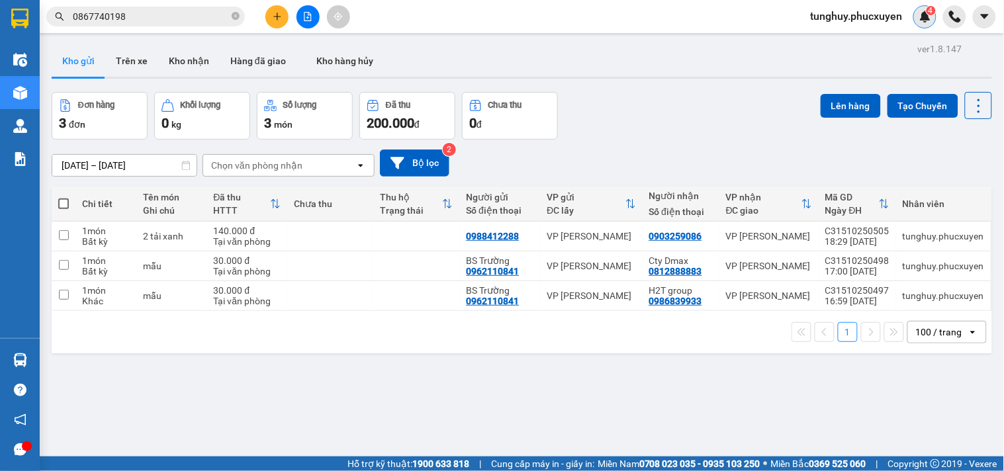
click at [924, 19] on img at bounding box center [926, 17] width 12 height 12
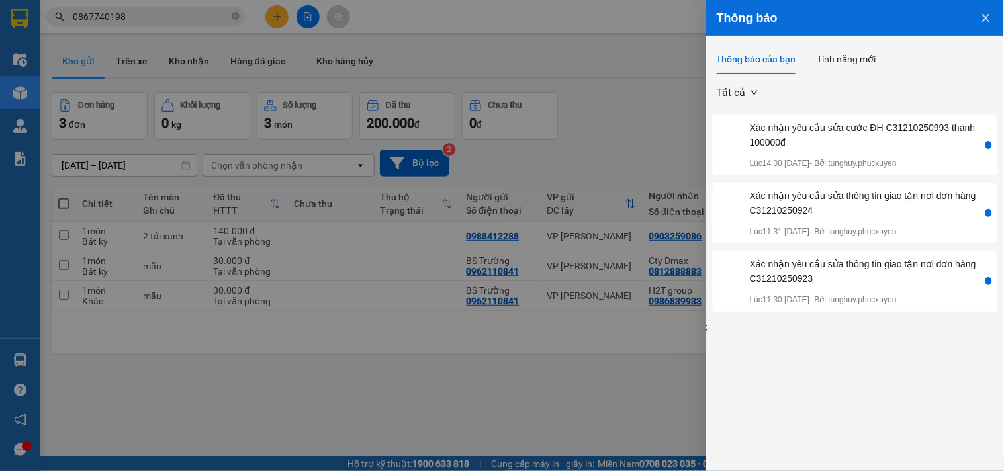
drag, startPoint x: 912, startPoint y: 133, endPoint x: 916, endPoint y: 88, distance: 45.2
click at [916, 88] on div "Tất cả Xác nhận yêu cầu sửa cước ĐH C31210250993 thành 100000đ Lúc 14:00 [DATE]…" at bounding box center [855, 204] width 298 height 260
click at [986, 22] on icon "close" at bounding box center [986, 18] width 11 height 11
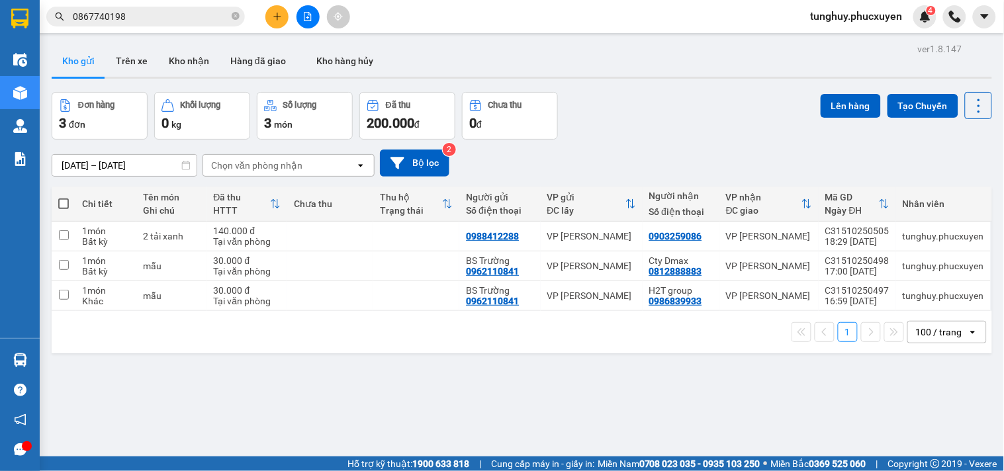
click at [820, 13] on span "tunghuy.phucxuyen" at bounding box center [856, 16] width 113 height 17
click at [929, 32] on div "Kết quả tìm kiếm ( 1 ) Bộ lọc Gửi 3 ngày gần nhất Mã ĐH Trạng thái Món hàng Thu…" at bounding box center [502, 16] width 1004 height 33
click at [931, 21] on img at bounding box center [926, 17] width 12 height 12
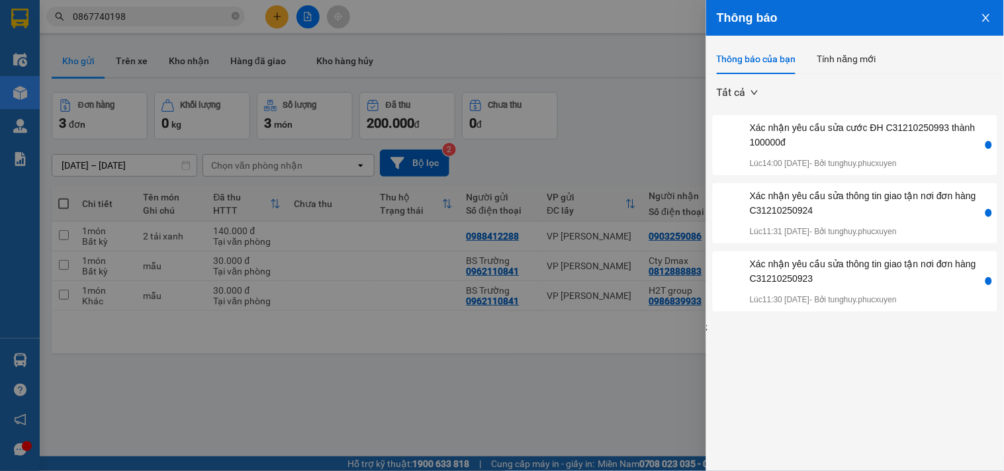
click at [991, 17] on icon "close" at bounding box center [986, 18] width 11 height 11
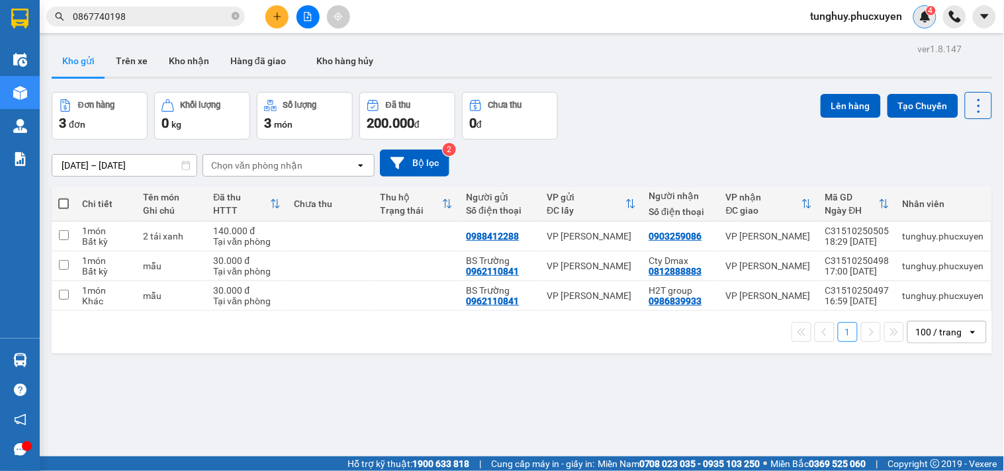
click at [935, 12] on sup "4" at bounding box center [931, 10] width 9 height 9
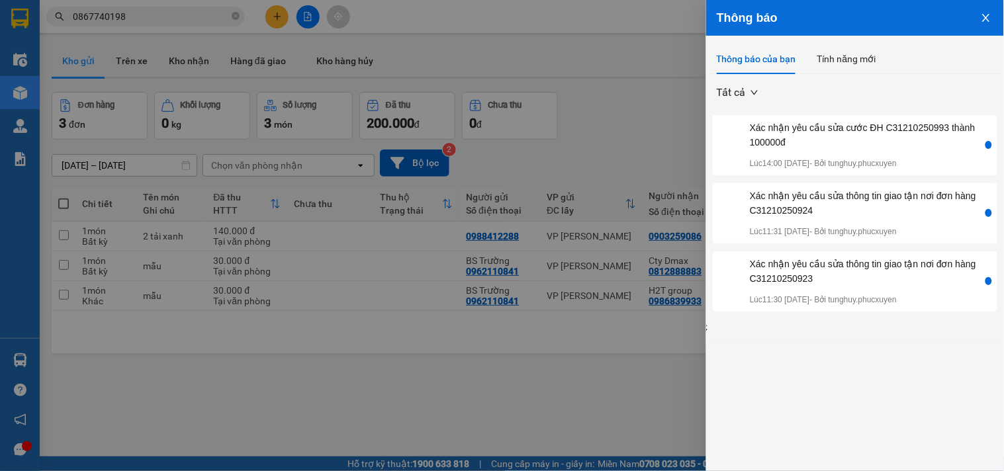
click at [988, 19] on icon "close" at bounding box center [986, 18] width 11 height 11
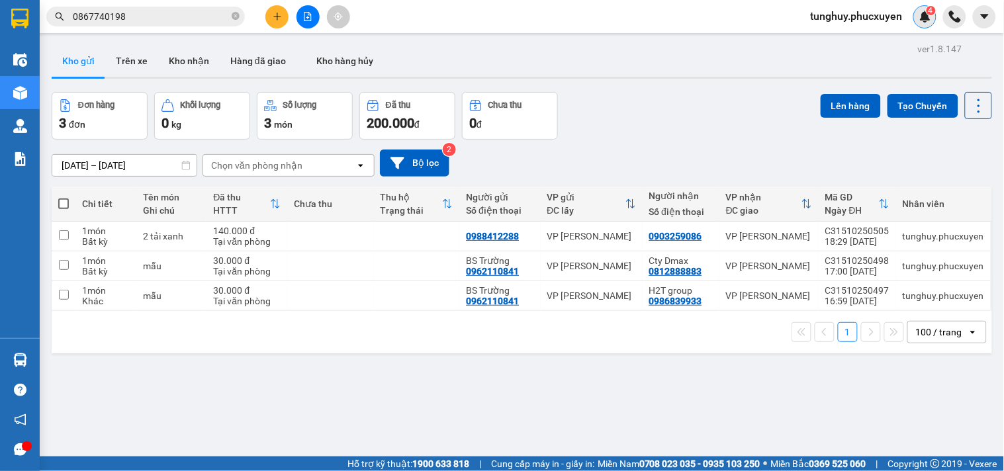
click at [929, 16] on img at bounding box center [926, 17] width 12 height 12
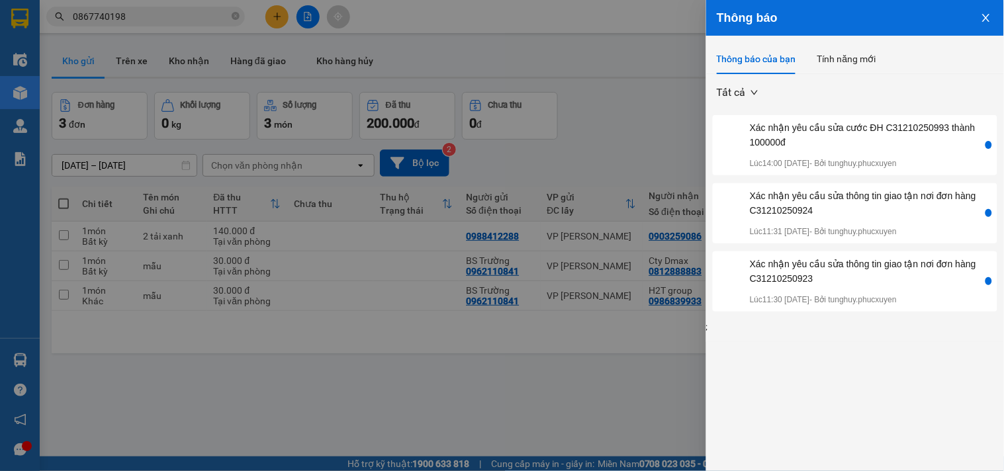
click at [972, 19] on button "Close" at bounding box center [987, 17] width 36 height 34
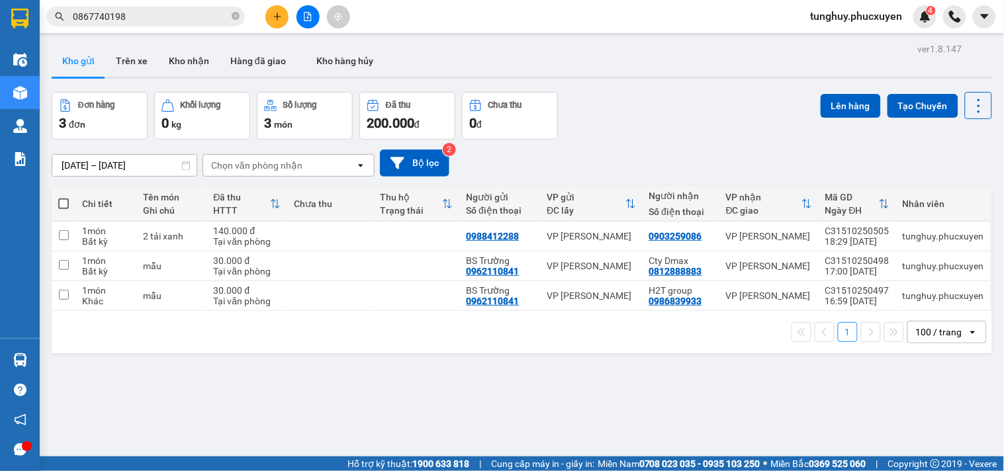
click at [923, 28] on div "tunghuy.phucxuyen 4" at bounding box center [868, 16] width 136 height 23
click at [927, 21] on img at bounding box center [926, 17] width 12 height 12
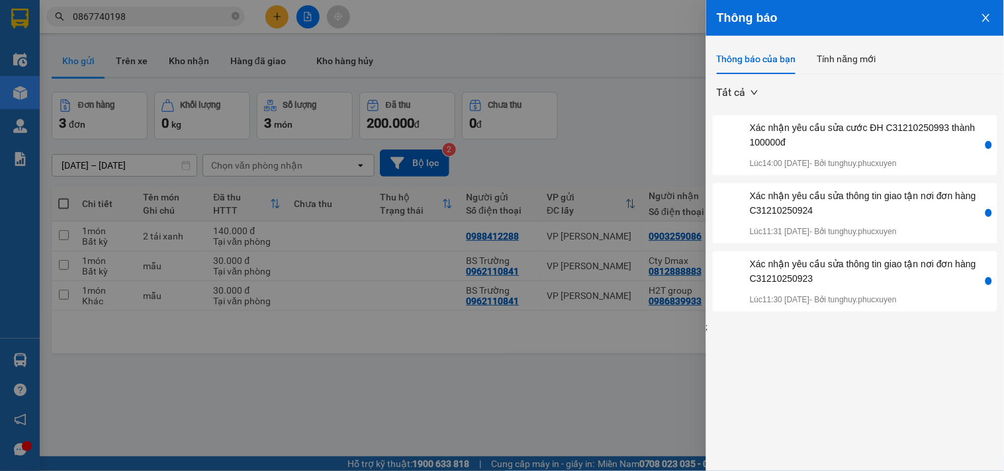
click at [992, 14] on button "Close" at bounding box center [987, 17] width 36 height 34
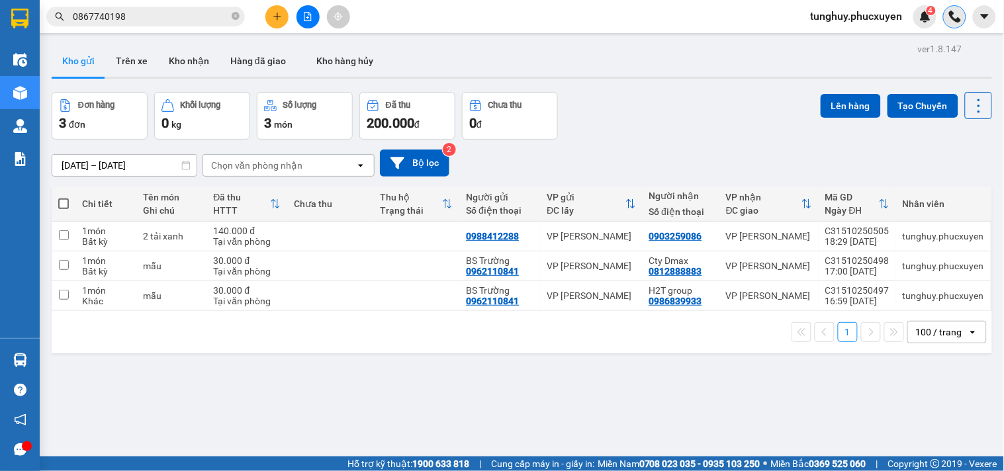
click at [957, 17] on img at bounding box center [955, 17] width 12 height 12
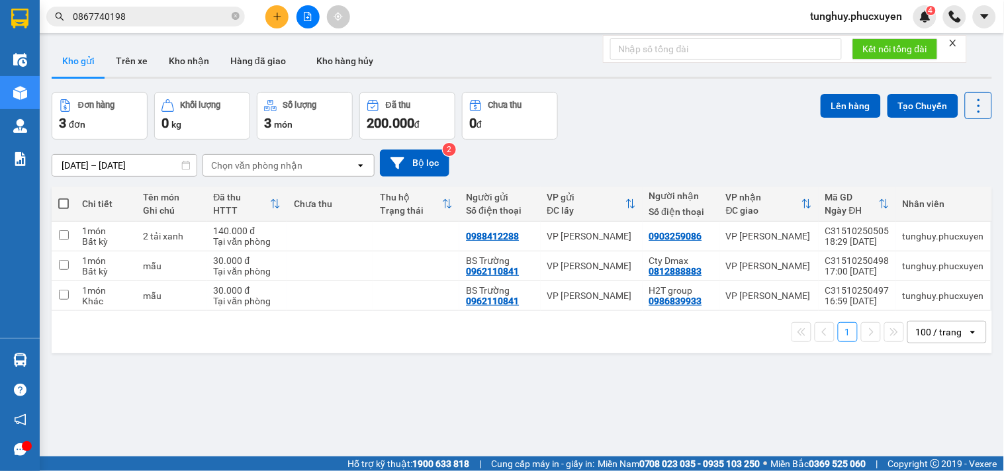
click at [957, 40] on icon "close" at bounding box center [953, 43] width 7 height 7
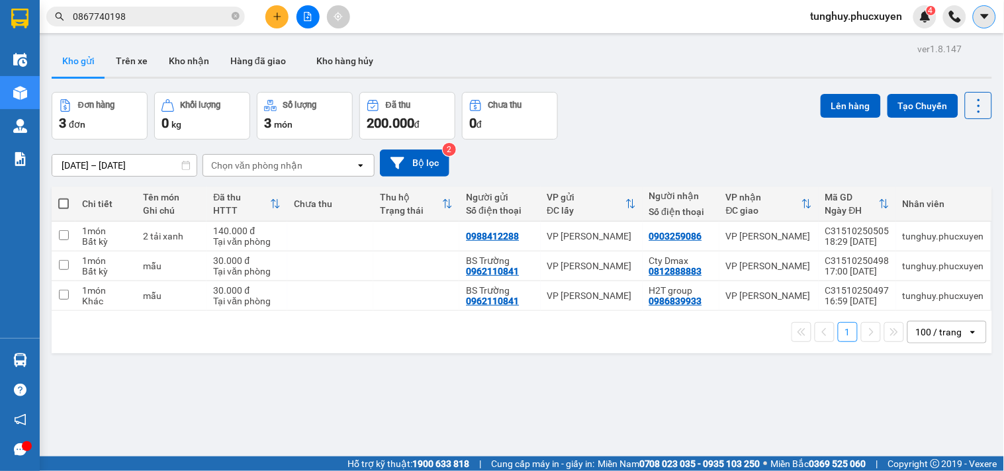
click at [985, 19] on icon "caret-down" at bounding box center [985, 17] width 12 height 12
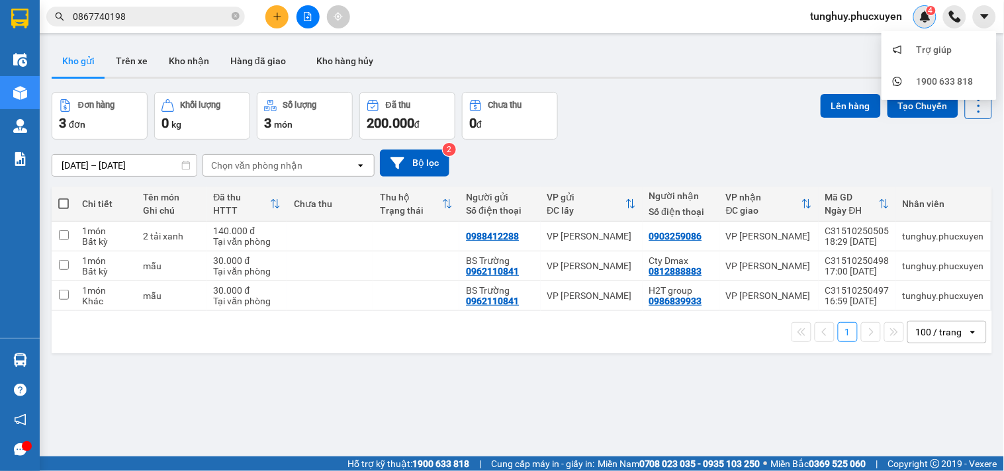
click at [927, 21] on img at bounding box center [926, 17] width 12 height 12
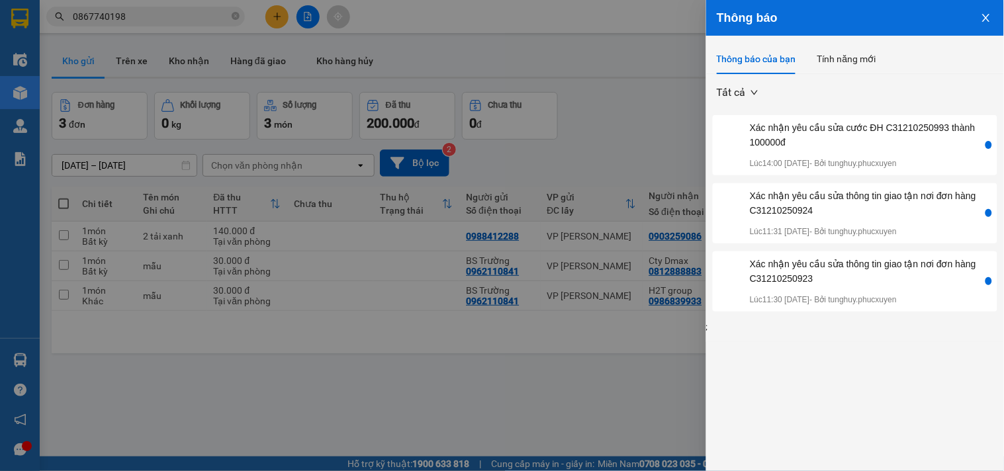
click at [977, 22] on button "Close" at bounding box center [987, 17] width 36 height 34
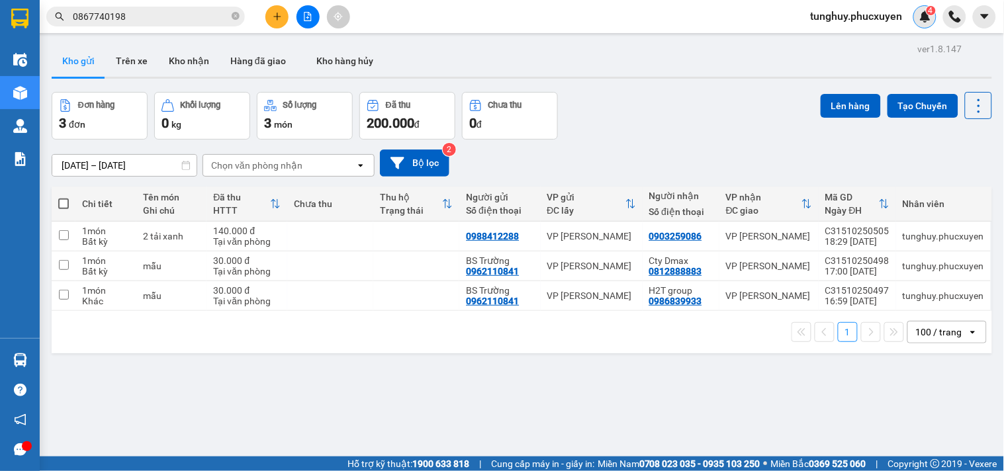
click at [925, 20] on img at bounding box center [926, 17] width 12 height 12
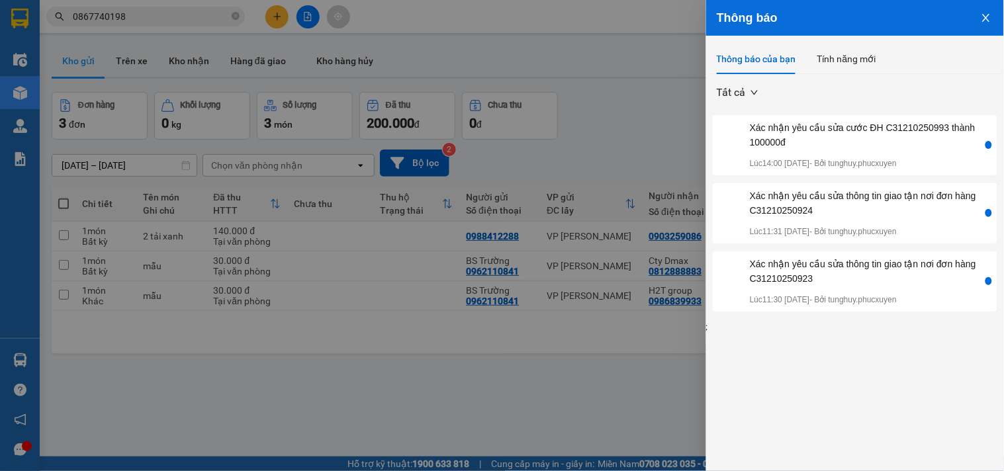
click at [982, 15] on icon "close" at bounding box center [986, 18] width 11 height 11
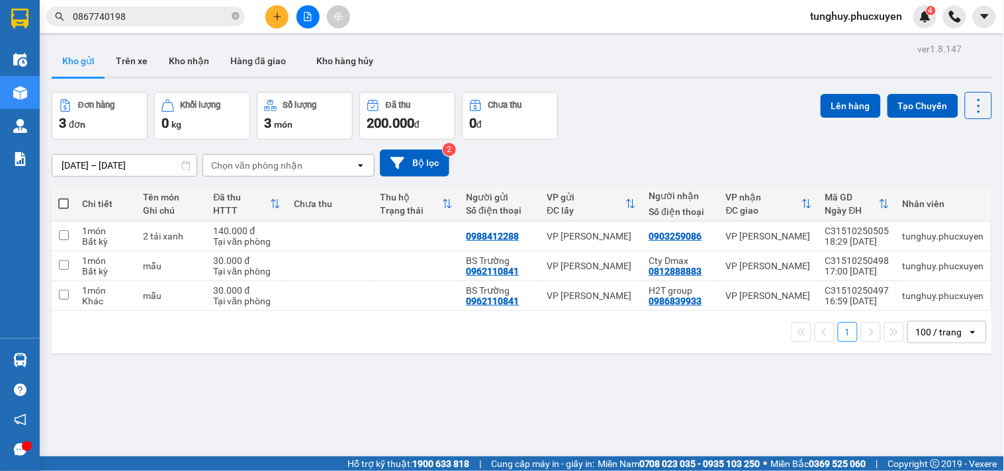
click at [918, 21] on div "4" at bounding box center [925, 16] width 23 height 23
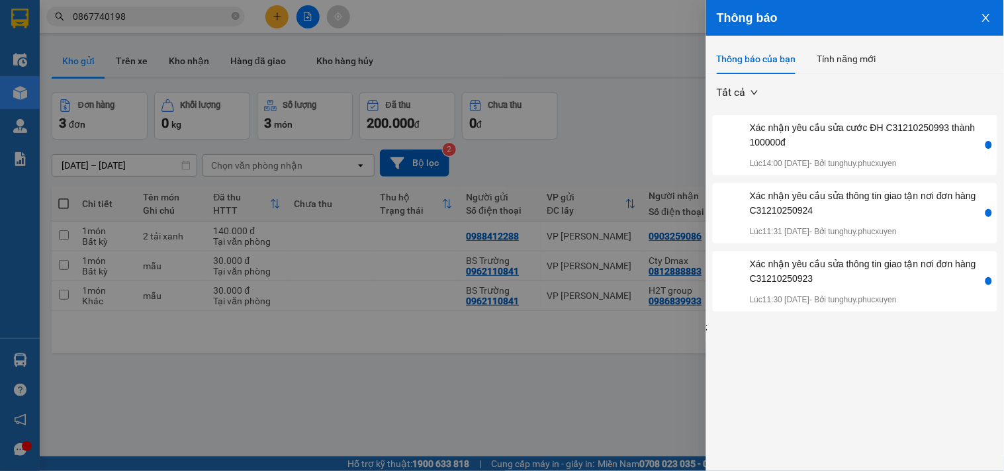
click at [982, 17] on icon "close" at bounding box center [986, 18] width 11 height 11
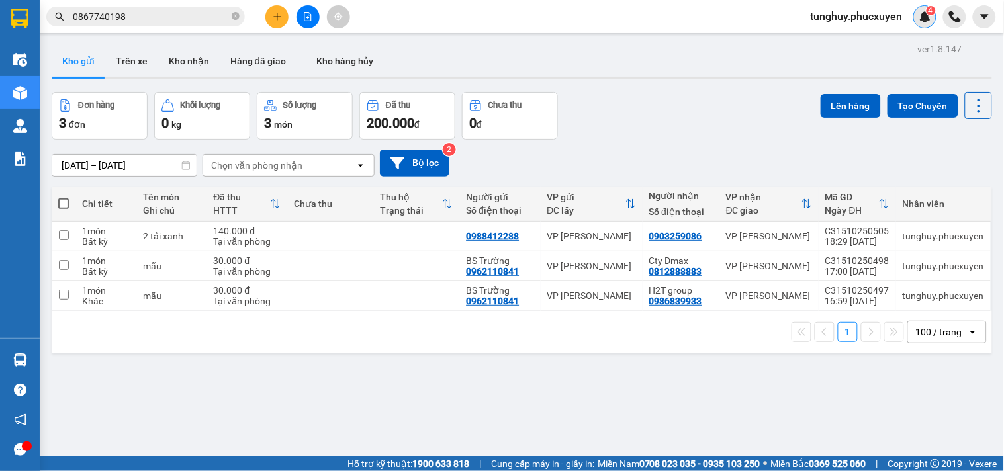
click at [922, 21] on img at bounding box center [926, 17] width 12 height 12
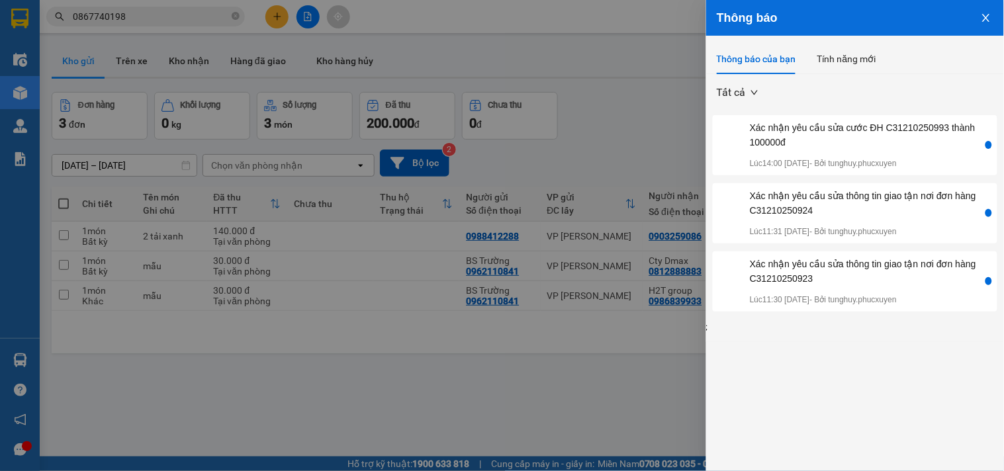
click at [982, 21] on icon "close" at bounding box center [986, 18] width 11 height 11
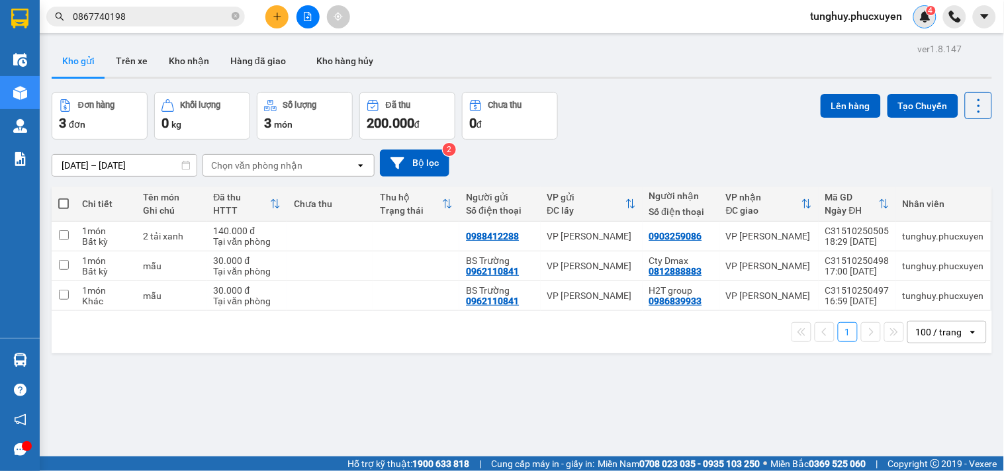
click at [930, 13] on span "4" at bounding box center [931, 10] width 5 height 9
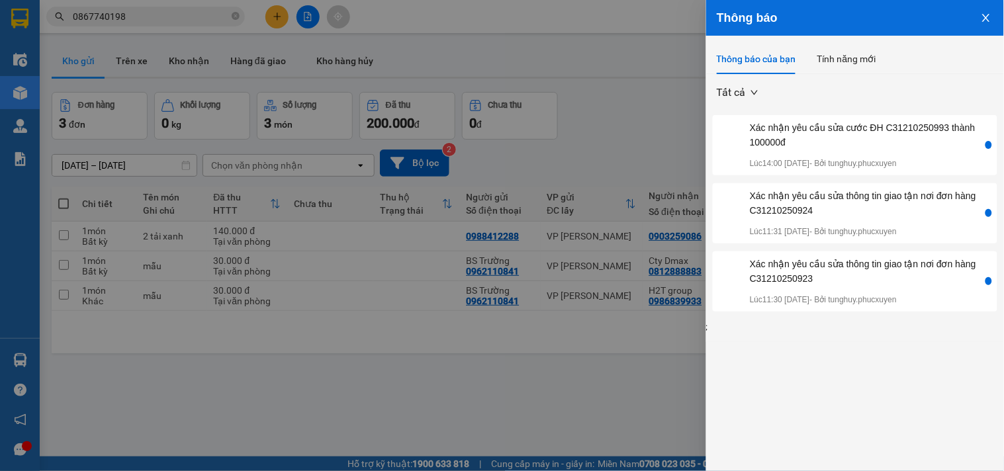
click at [990, 16] on icon "close" at bounding box center [986, 18] width 11 height 11
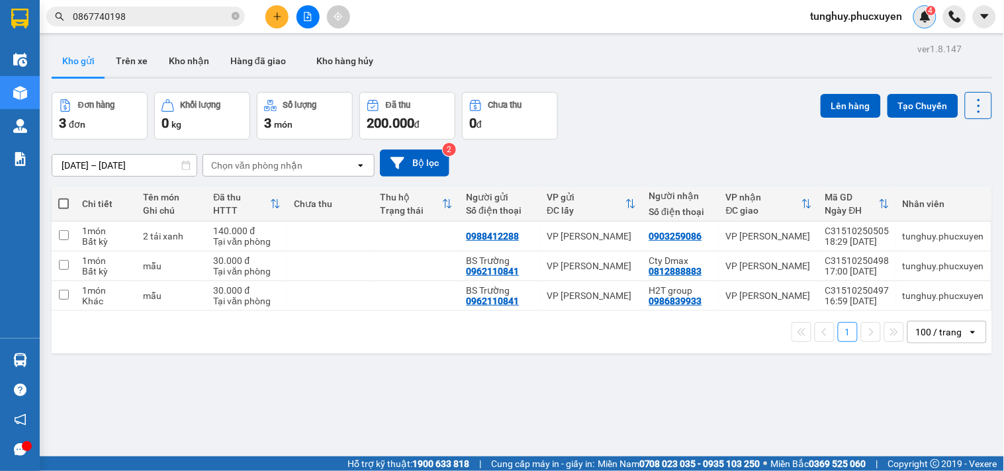
click at [934, 23] on div "4" at bounding box center [925, 16] width 23 height 23
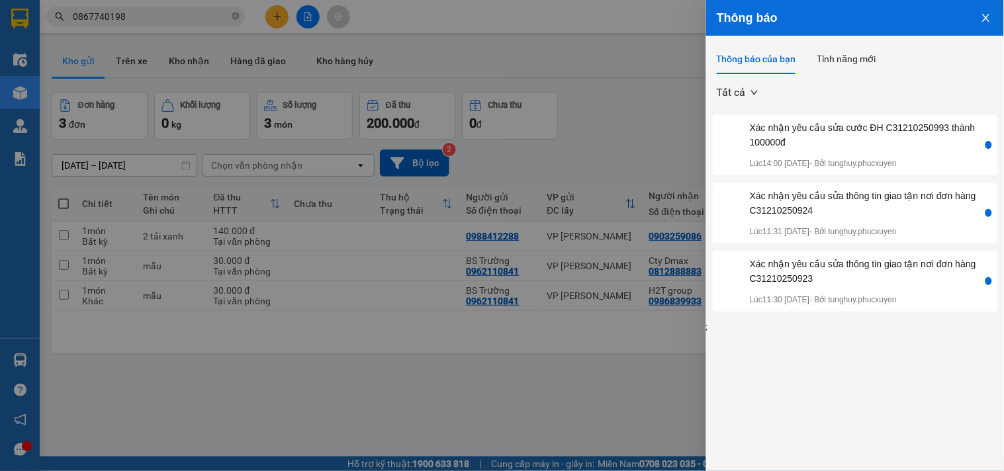
click at [984, 17] on icon "close" at bounding box center [986, 18] width 11 height 11
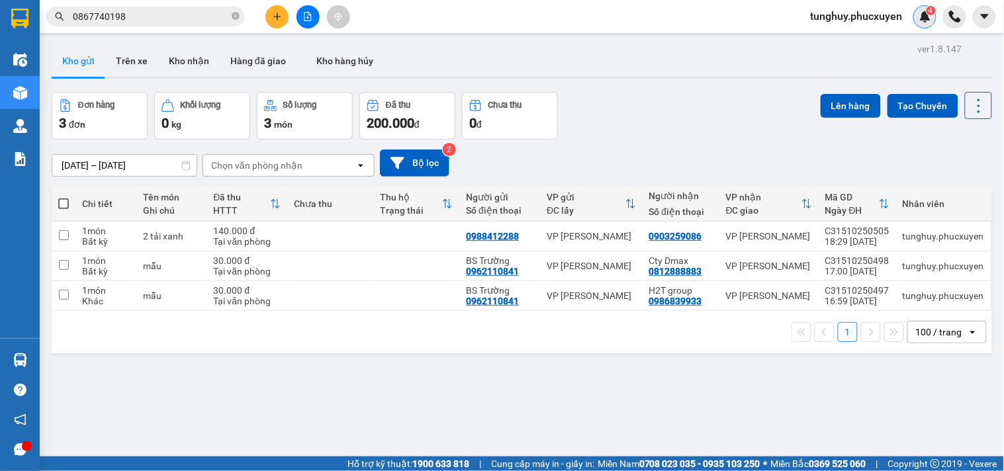
click at [927, 16] on img at bounding box center [926, 17] width 12 height 12
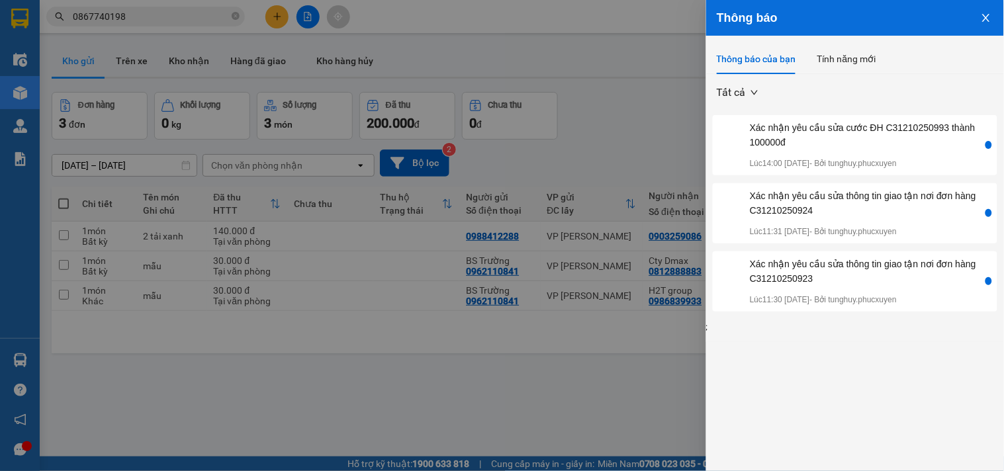
click at [989, 15] on icon "close" at bounding box center [985, 18] width 7 height 8
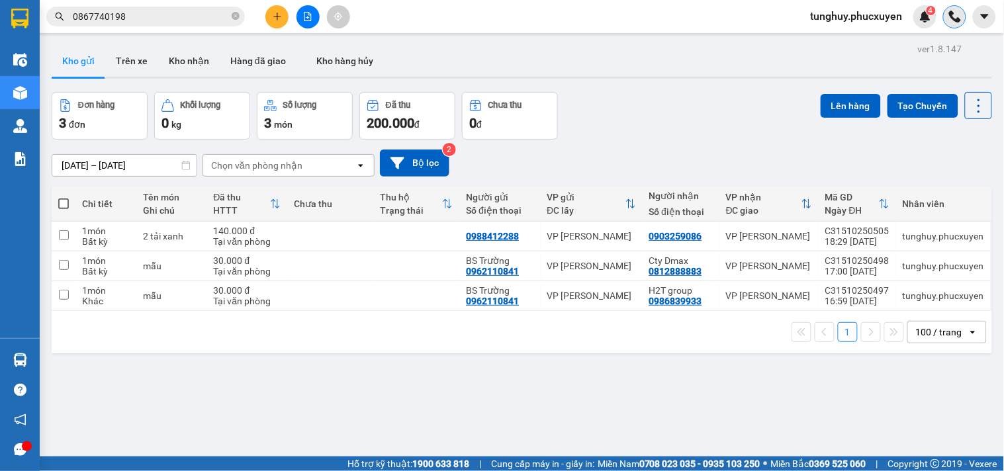
click at [953, 21] on img at bounding box center [955, 17] width 12 height 12
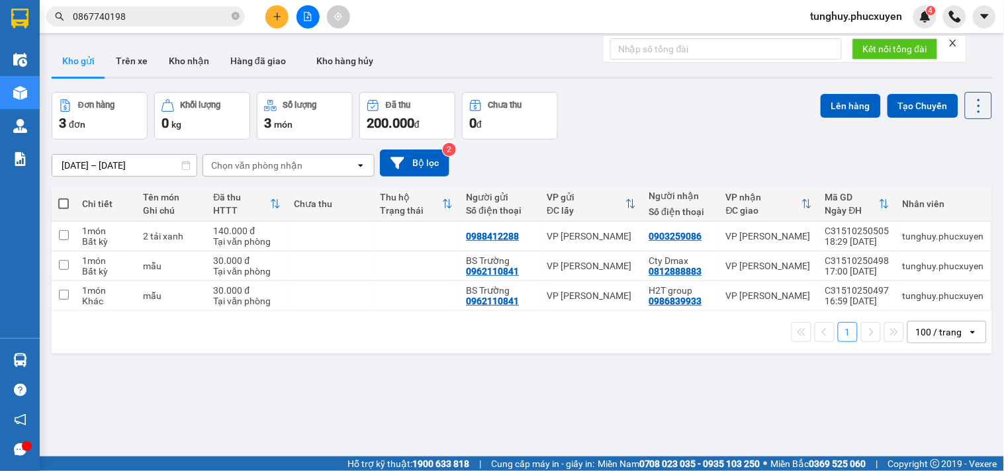
click at [957, 40] on icon "close" at bounding box center [953, 42] width 9 height 9
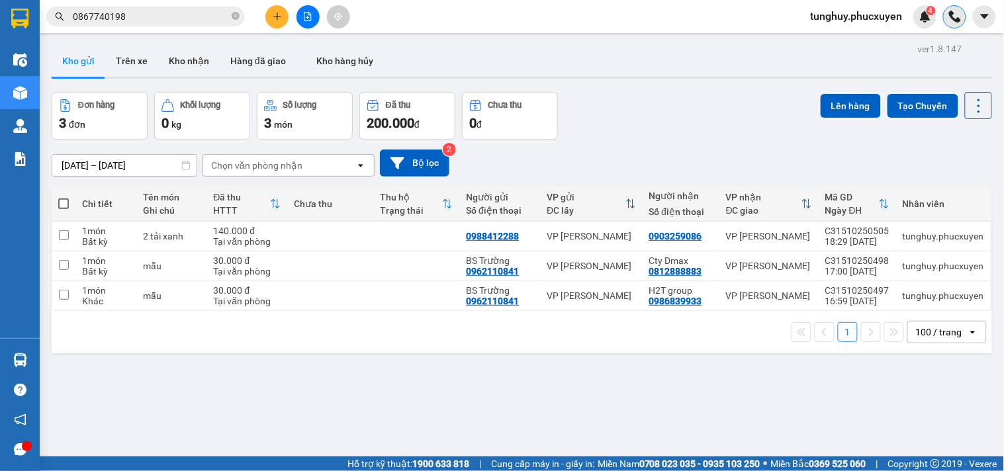
click at [954, 21] on img at bounding box center [955, 17] width 12 height 12
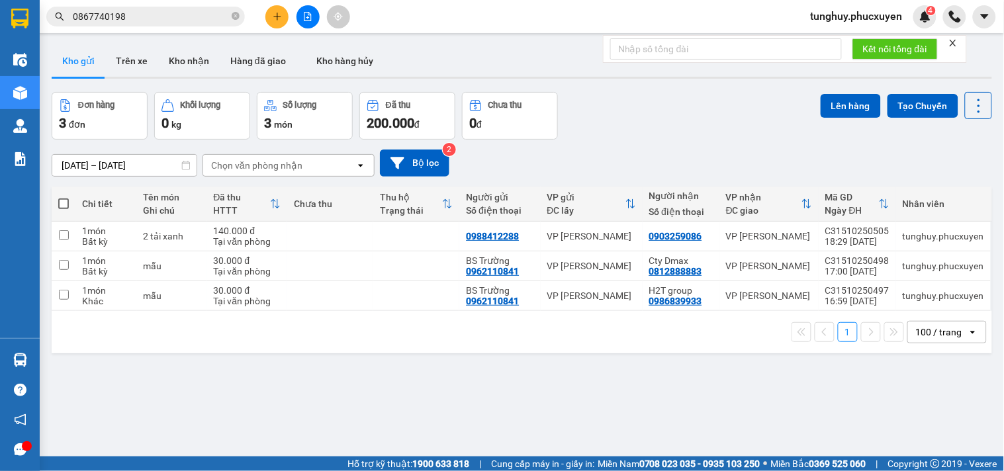
click at [958, 42] on icon "close" at bounding box center [953, 42] width 9 height 9
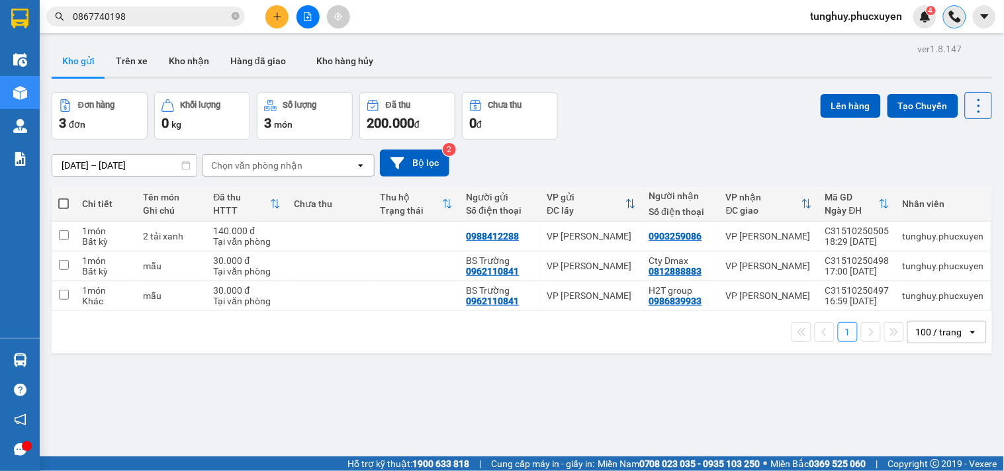
click at [953, 19] on img at bounding box center [955, 17] width 12 height 12
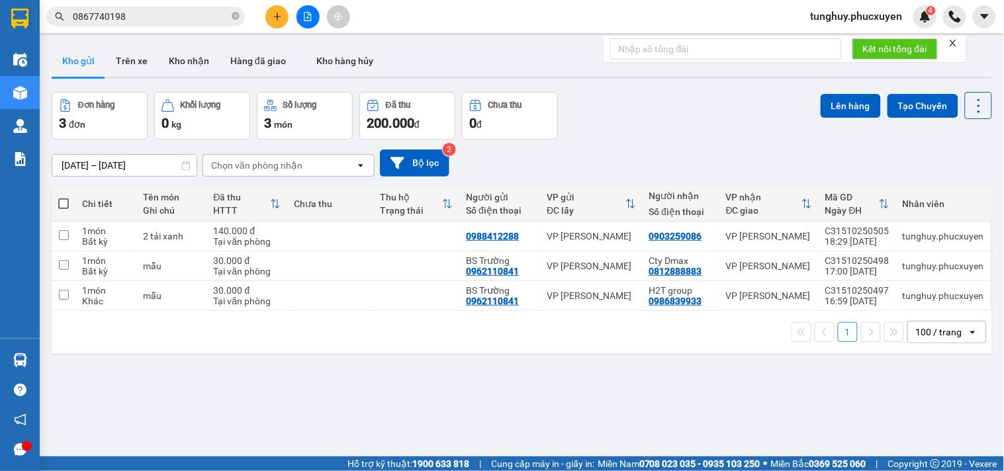
click at [958, 40] on icon "close" at bounding box center [953, 42] width 9 height 9
drag, startPoint x: 907, startPoint y: 48, endPoint x: 950, endPoint y: 45, distance: 43.1
click at [950, 45] on div "Kho gửi Trên xe Kho nhận Hàng đã giao Kho hàng hủy" at bounding box center [522, 62] width 941 height 35
click at [970, 97] on icon at bounding box center [979, 106] width 19 height 19
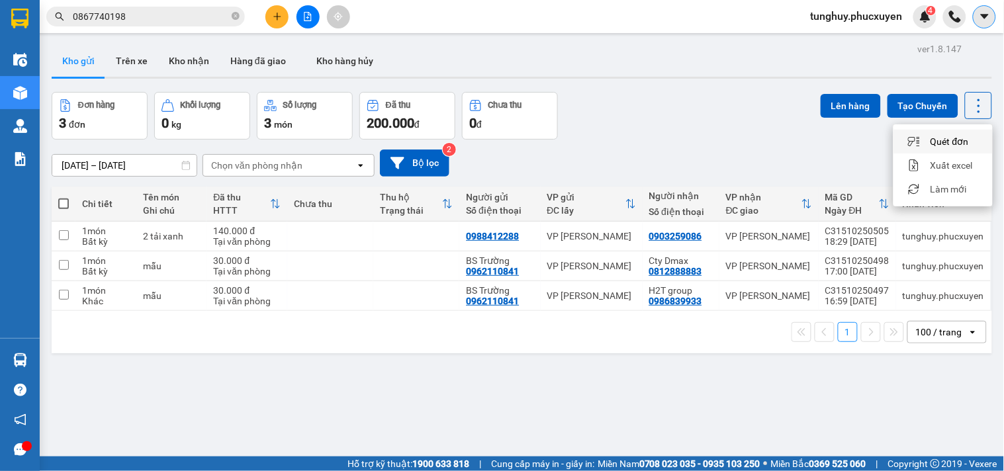
click at [983, 15] on icon "caret-down" at bounding box center [984, 16] width 8 height 5
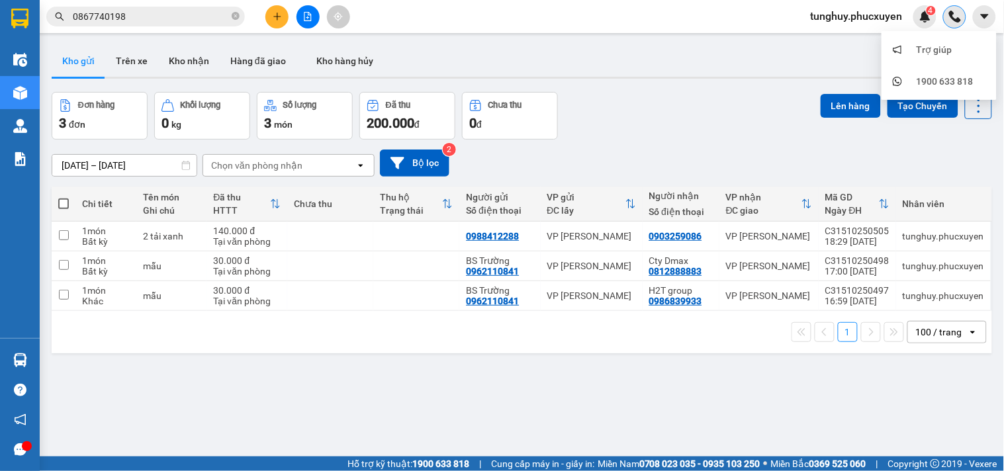
click at [947, 15] on div at bounding box center [954, 16] width 23 height 23
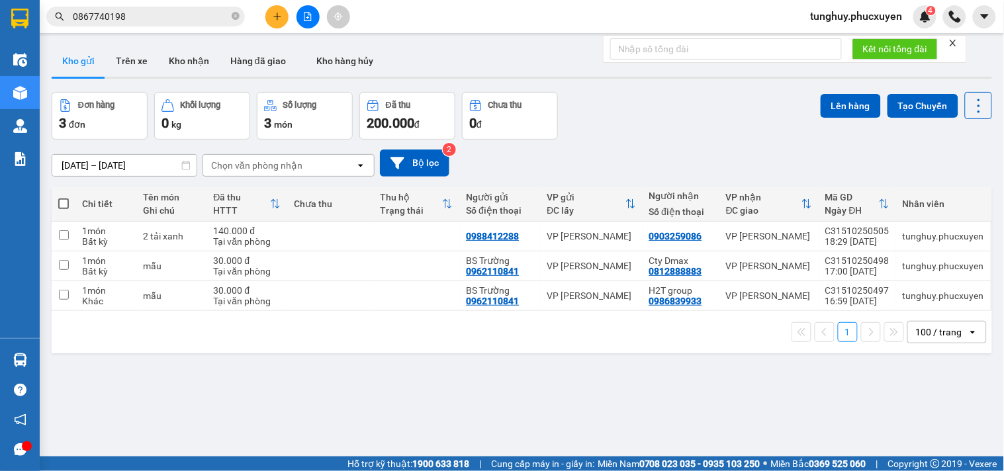
click at [953, 40] on icon "close" at bounding box center [953, 42] width 9 height 9
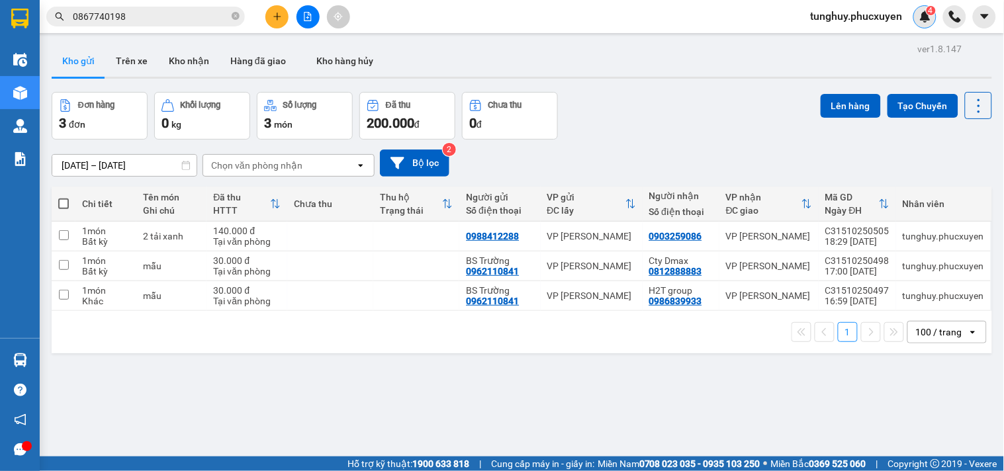
click at [927, 27] on div "4" at bounding box center [925, 16] width 23 height 23
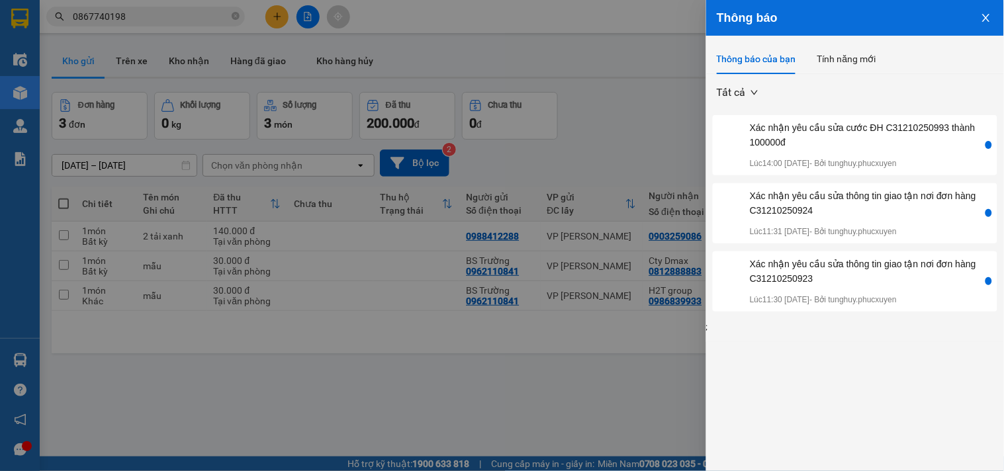
click at [980, 17] on button "Close" at bounding box center [987, 17] width 36 height 34
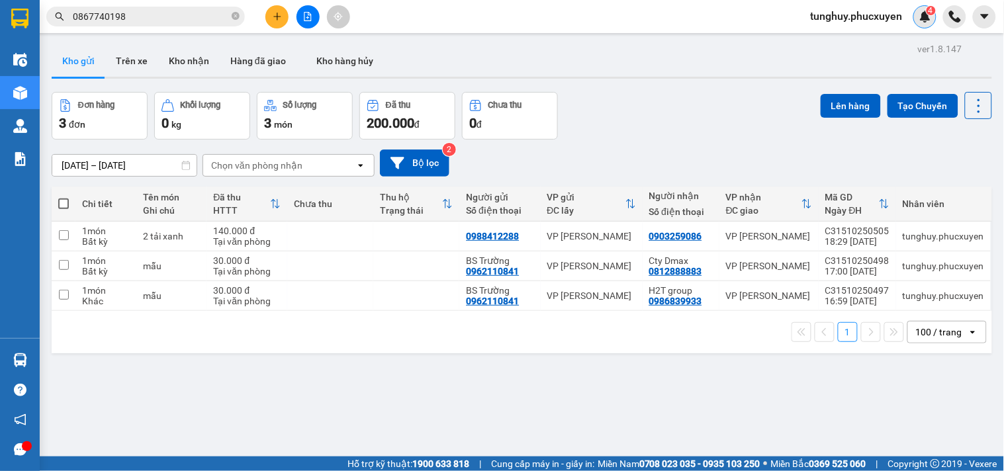
click at [931, 17] on img at bounding box center [926, 17] width 12 height 12
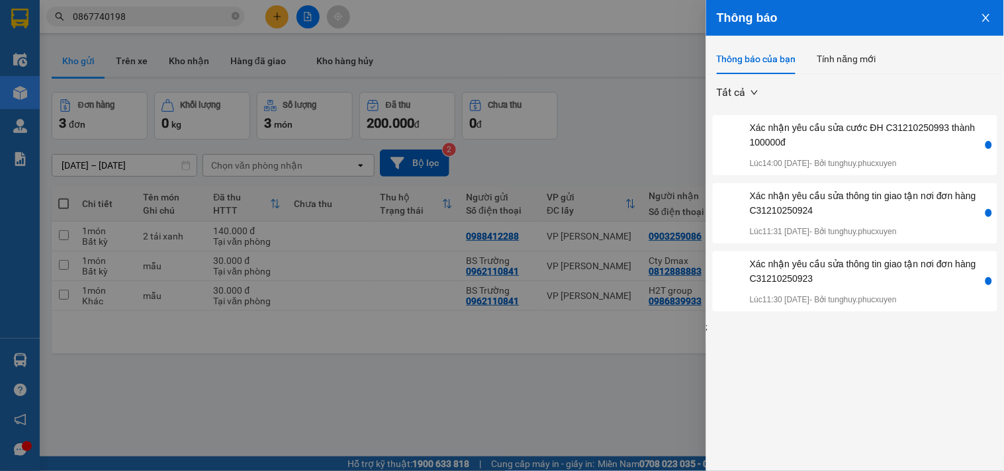
click at [990, 18] on icon "close" at bounding box center [986, 18] width 11 height 11
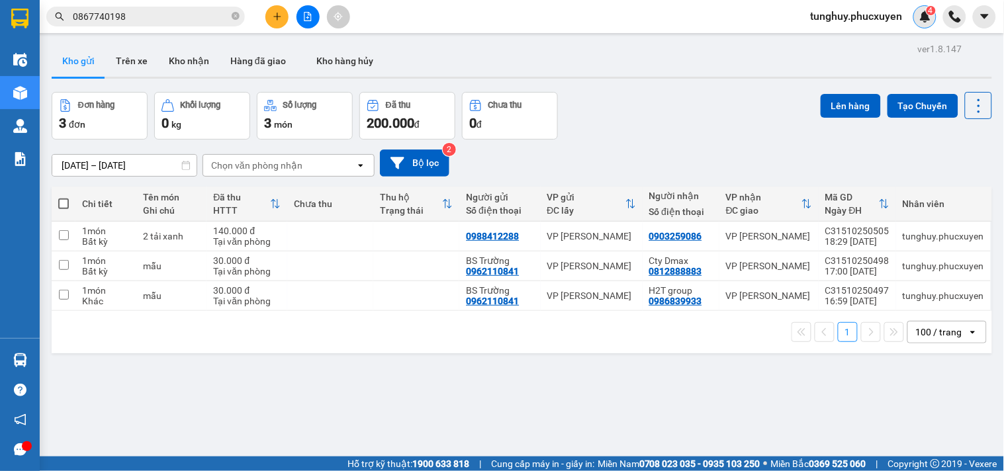
click at [927, 16] on img at bounding box center [926, 17] width 12 height 12
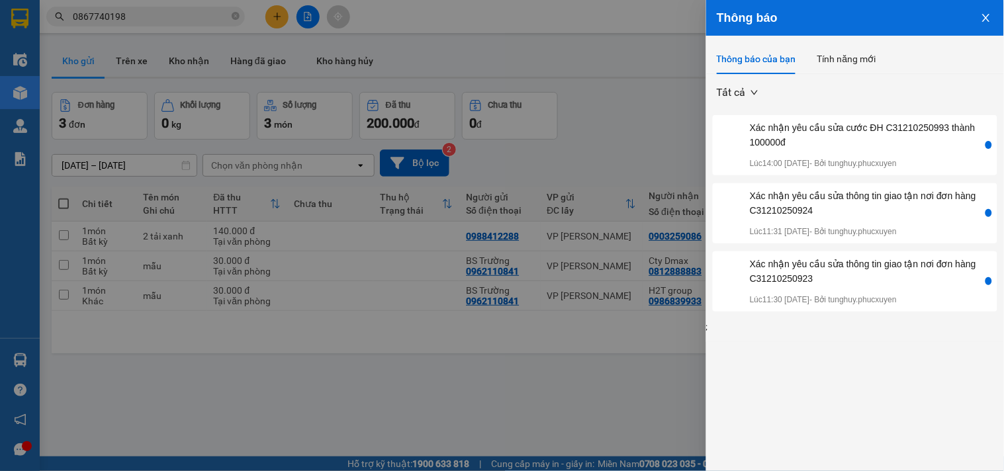
click at [984, 18] on icon "close" at bounding box center [986, 18] width 11 height 11
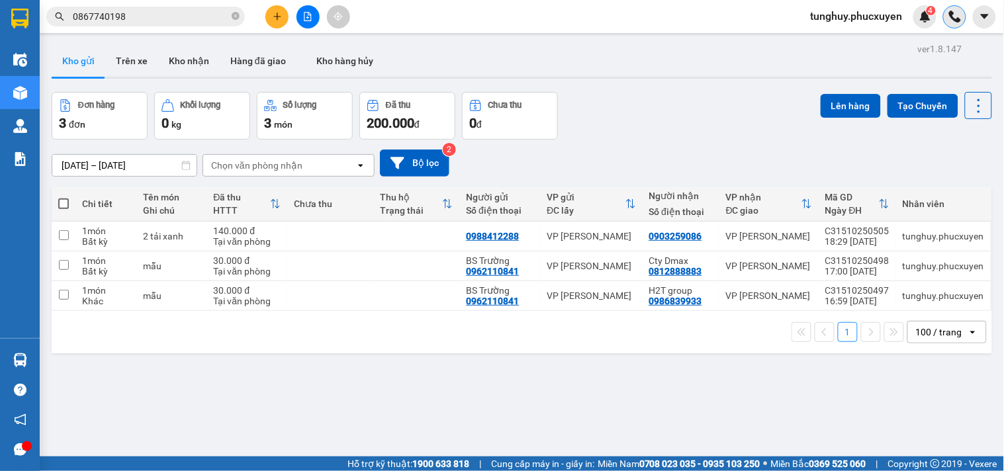
click at [961, 18] on img at bounding box center [955, 17] width 12 height 12
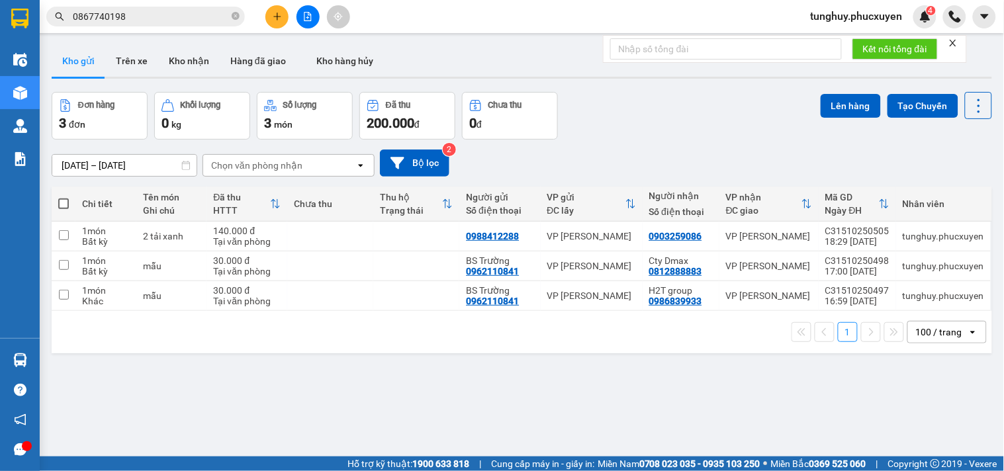
click at [949, 40] on icon "close" at bounding box center [953, 42] width 9 height 9
click at [932, 26] on div "tunghuy.phucxuyen 4" at bounding box center [868, 16] width 136 height 23
click at [925, 21] on img at bounding box center [926, 17] width 12 height 12
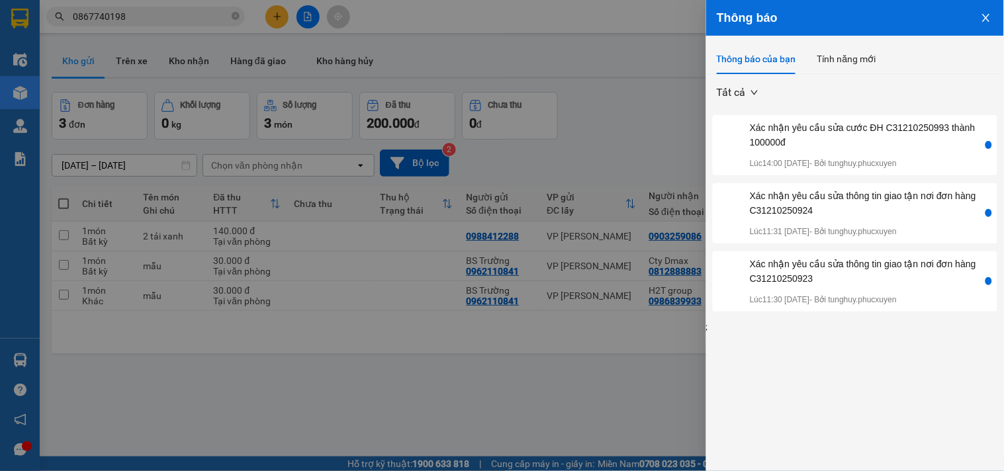
click at [980, 15] on button "Close" at bounding box center [987, 17] width 36 height 34
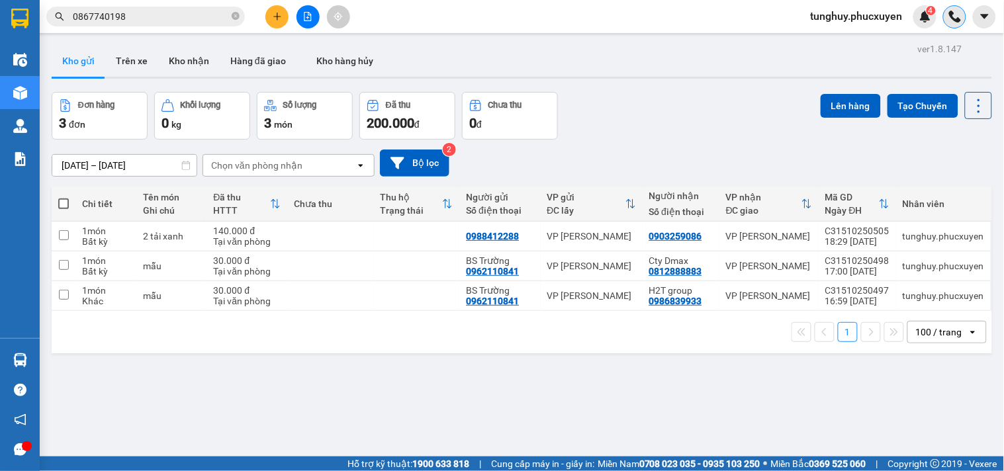
click at [961, 18] on img at bounding box center [955, 17] width 12 height 12
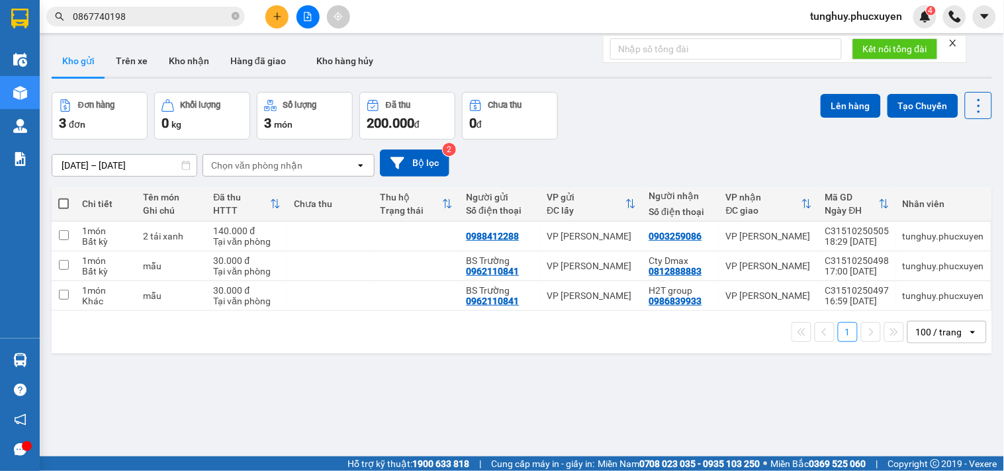
click at [955, 42] on icon "close" at bounding box center [953, 42] width 9 height 9
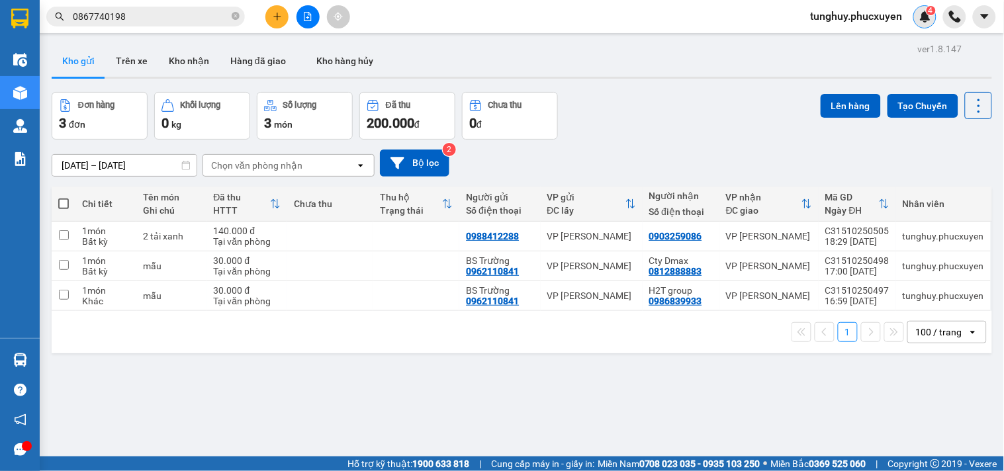
click at [925, 20] on img at bounding box center [926, 17] width 12 height 12
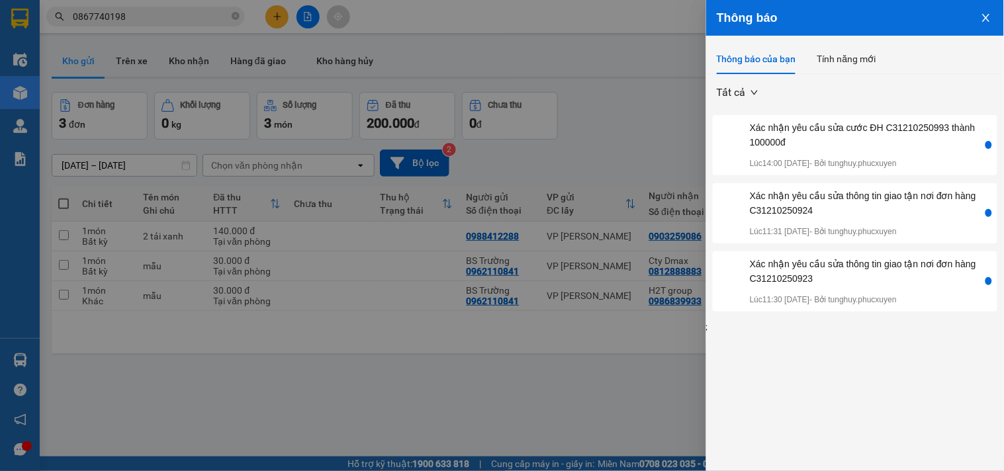
click at [988, 15] on icon "close" at bounding box center [986, 18] width 11 height 11
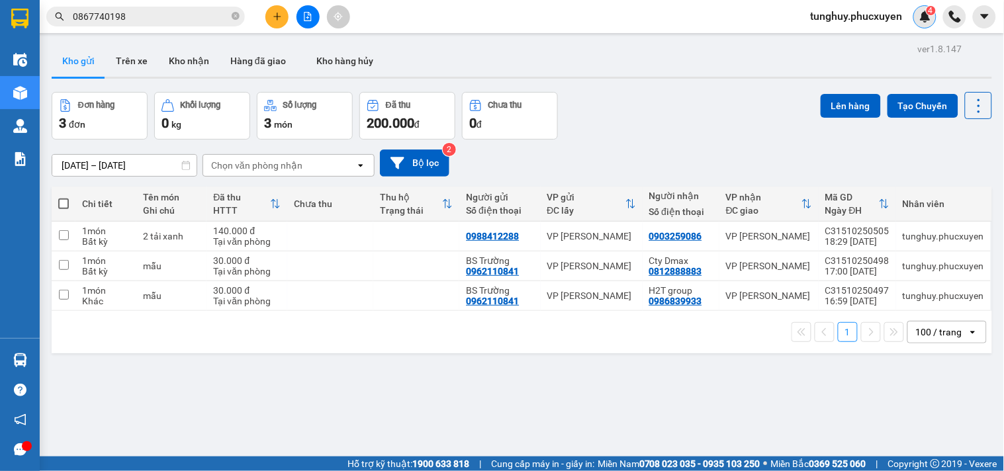
click at [923, 19] on img at bounding box center [926, 17] width 12 height 12
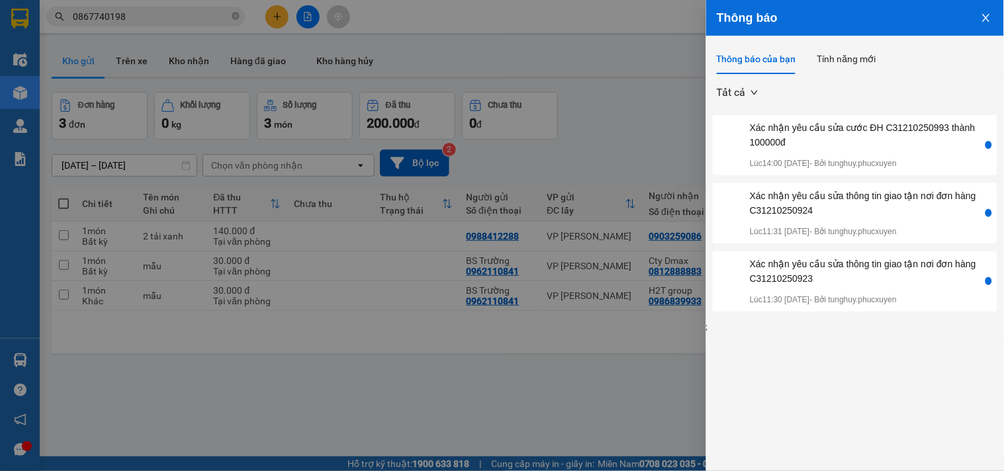
drag, startPoint x: 896, startPoint y: 147, endPoint x: 986, endPoint y: 17, distance: 158.5
click at [986, 17] on icon "close" at bounding box center [985, 18] width 7 height 8
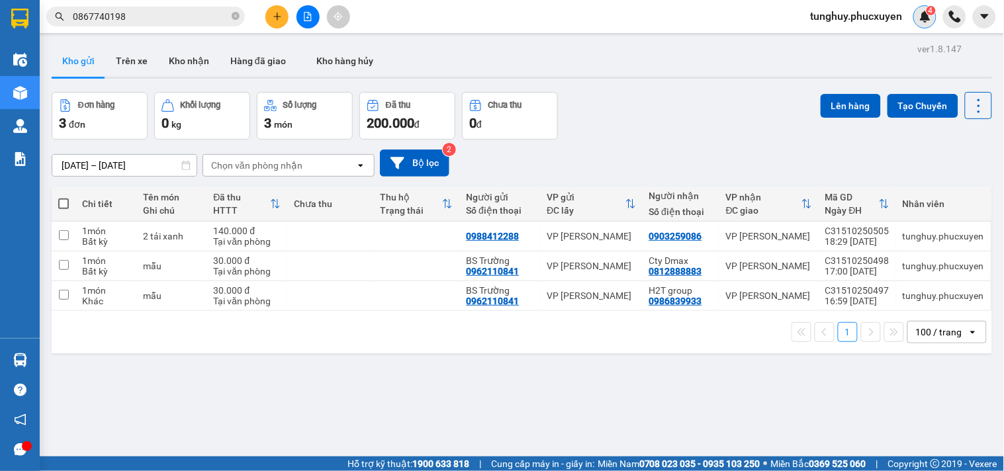
click at [920, 16] on img at bounding box center [926, 17] width 12 height 12
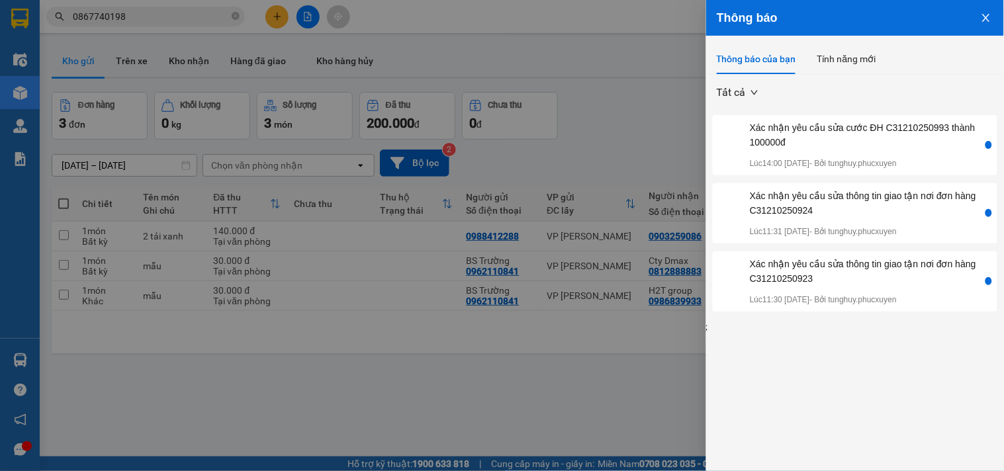
click at [985, 5] on button "Close" at bounding box center [987, 17] width 36 height 34
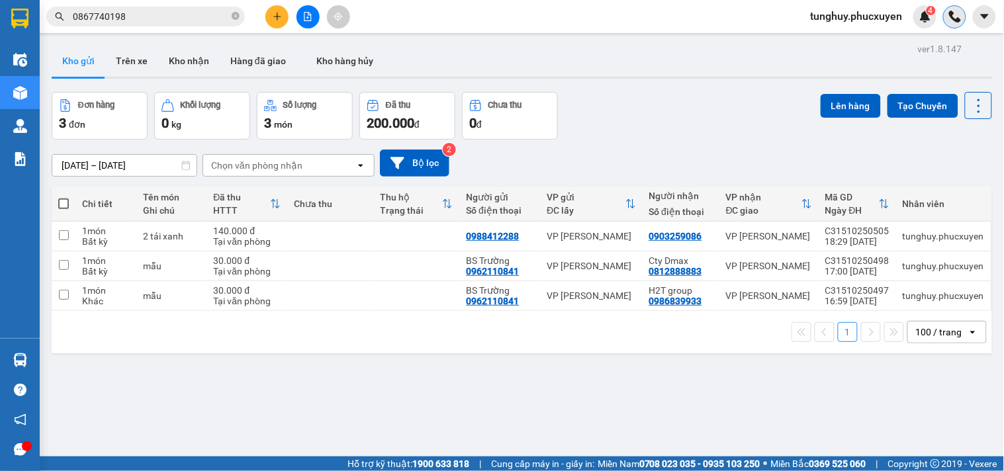
click at [963, 17] on div at bounding box center [954, 16] width 23 height 23
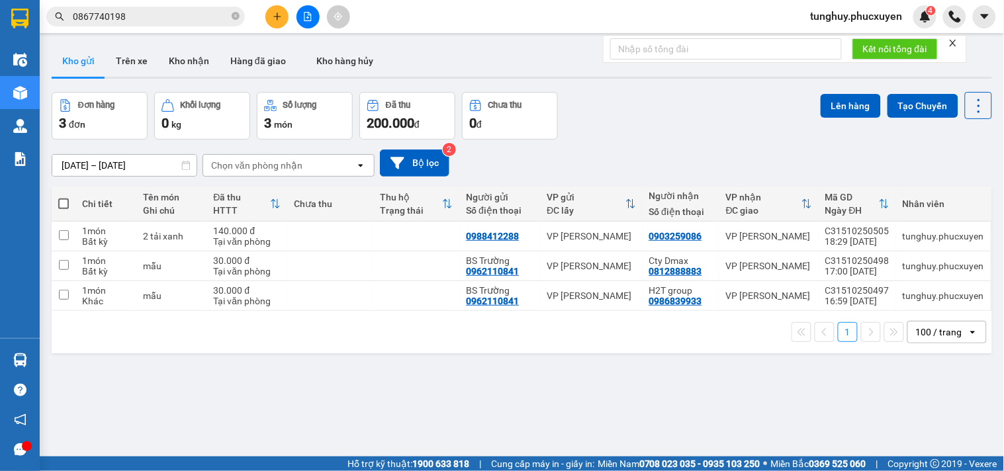
click at [956, 40] on icon "close" at bounding box center [953, 42] width 9 height 9
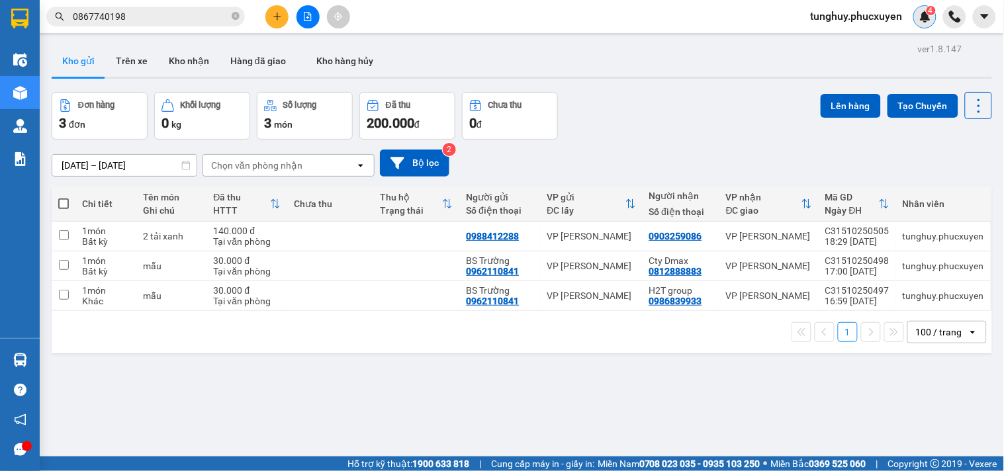
click at [931, 17] on div "4" at bounding box center [925, 16] width 23 height 23
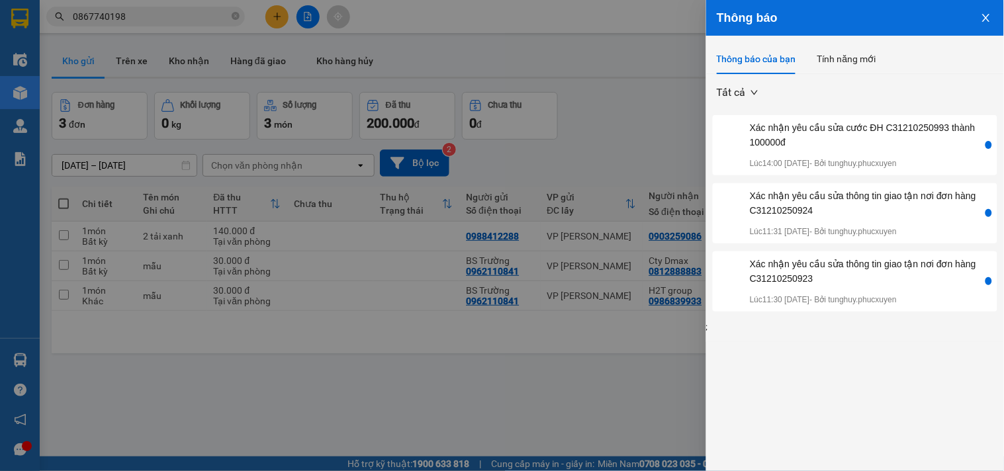
click at [983, 16] on icon "close" at bounding box center [986, 18] width 11 height 11
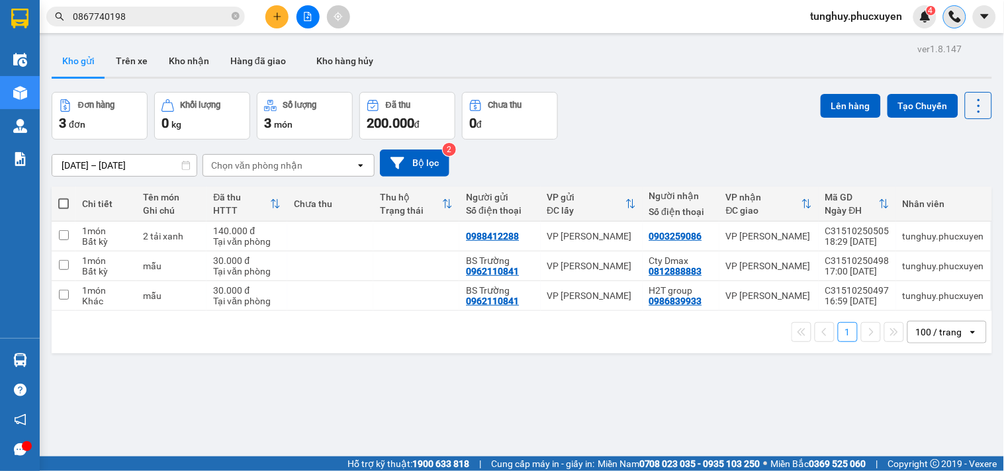
click at [947, 24] on div at bounding box center [954, 16] width 23 height 23
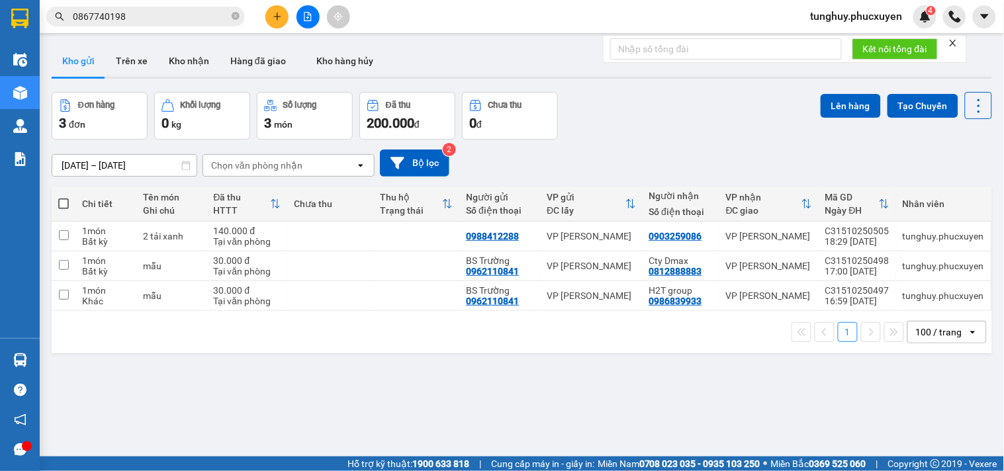
click at [955, 42] on icon "close" at bounding box center [953, 42] width 9 height 9
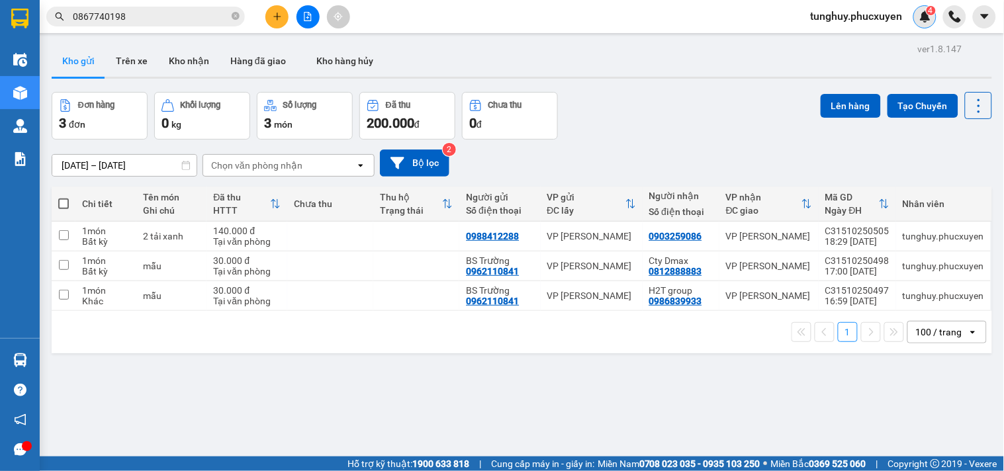
click at [929, 24] on div "4" at bounding box center [925, 16] width 23 height 23
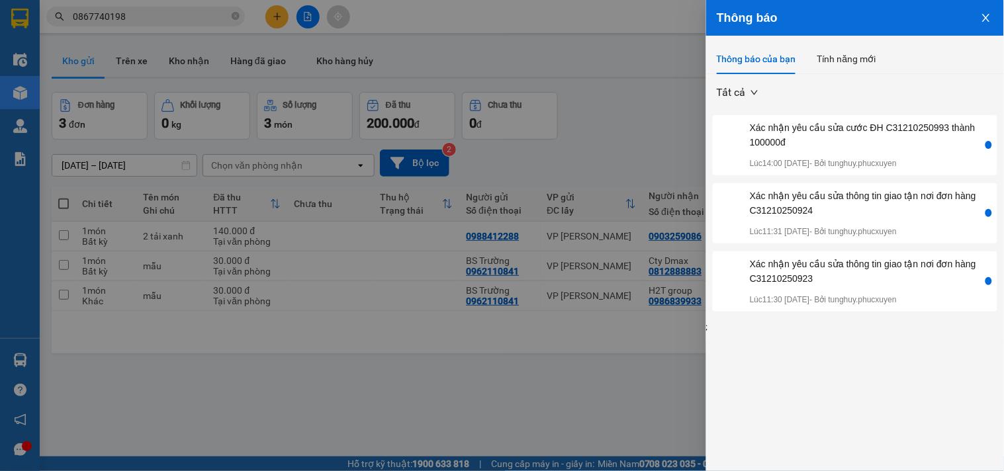
click at [976, 21] on button "Close" at bounding box center [987, 17] width 36 height 34
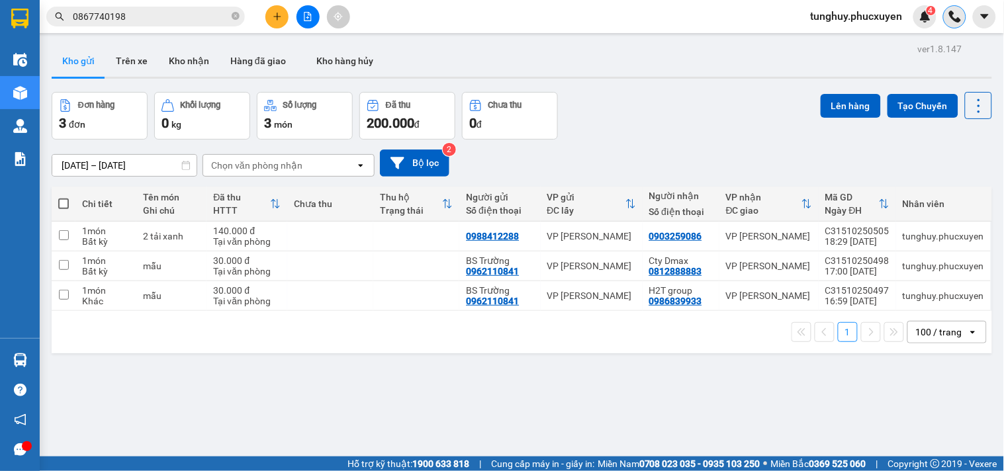
click at [955, 21] on img at bounding box center [955, 17] width 12 height 12
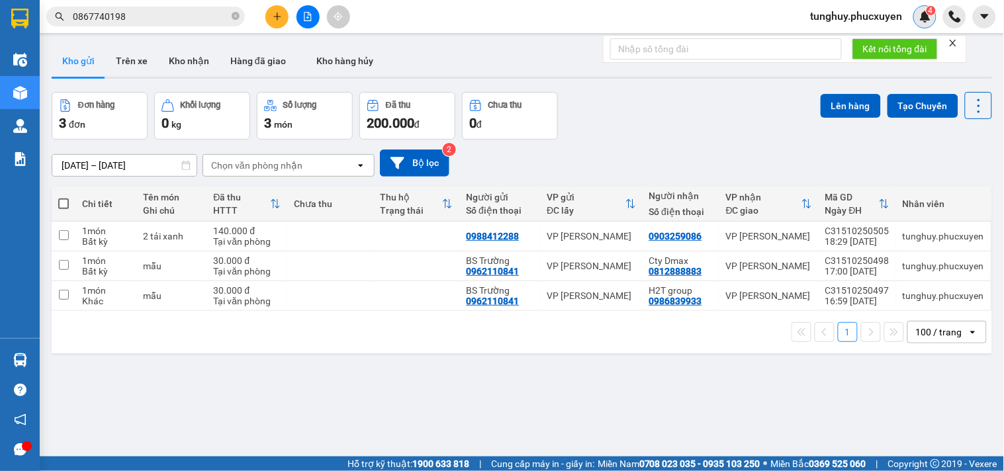
click at [929, 24] on div "4" at bounding box center [925, 16] width 23 height 23
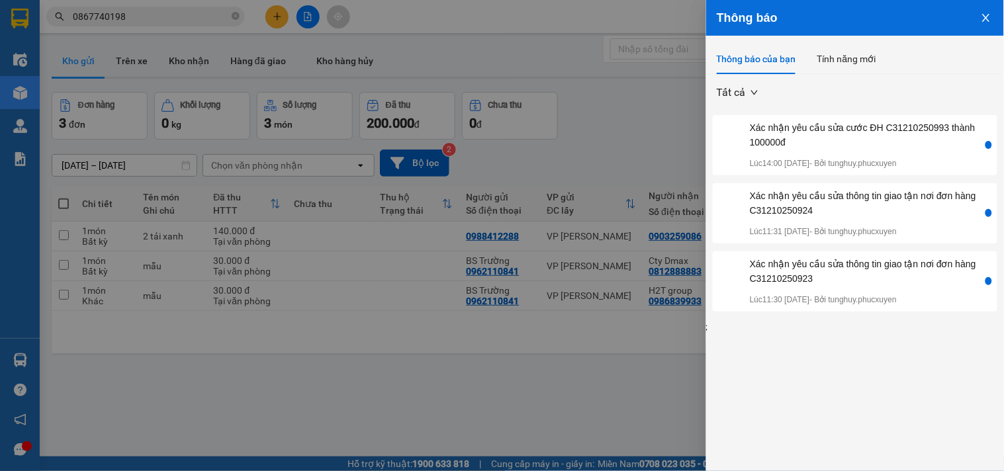
click at [982, 20] on icon "close" at bounding box center [986, 18] width 11 height 11
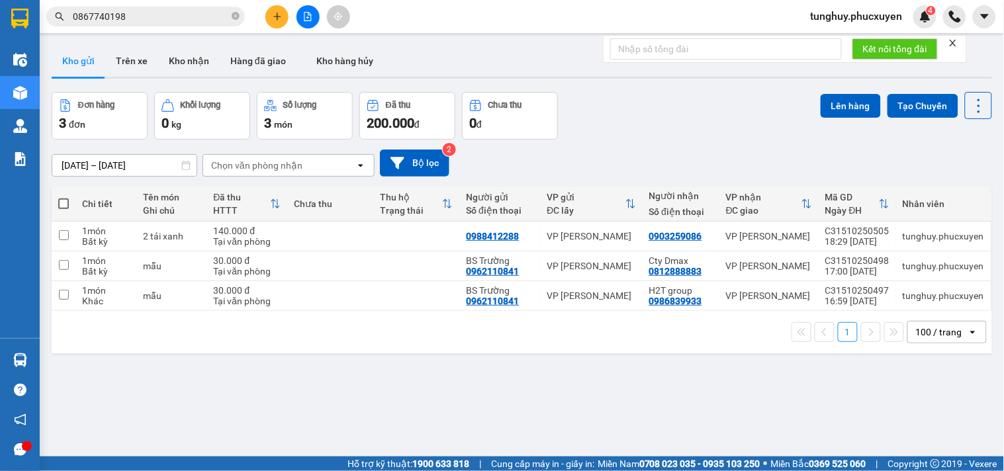
click at [957, 41] on icon "close" at bounding box center [953, 42] width 9 height 9
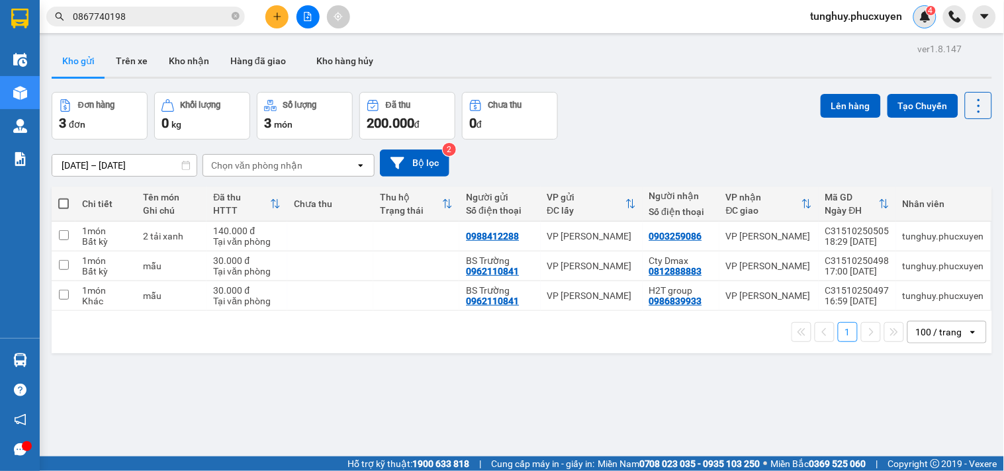
click at [930, 23] on div "4" at bounding box center [925, 16] width 23 height 23
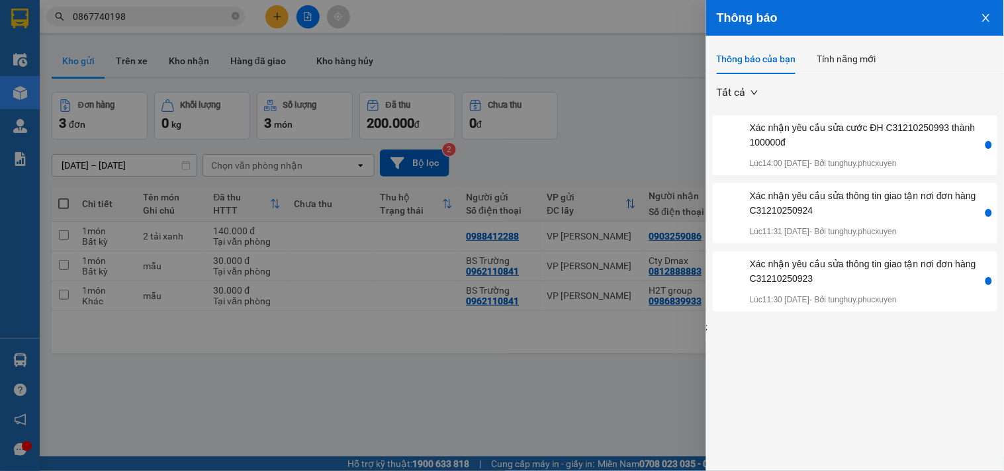
click at [990, 21] on icon "close" at bounding box center [986, 18] width 11 height 11
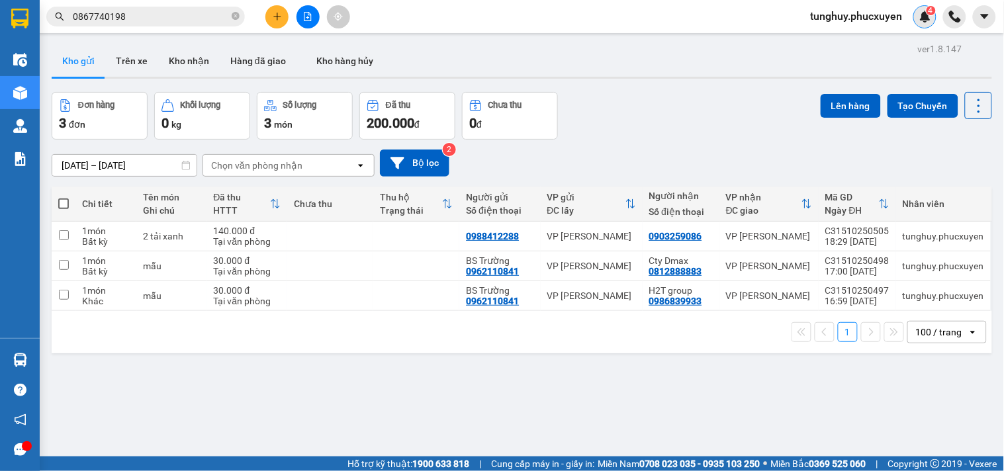
click at [916, 12] on div "4" at bounding box center [925, 16] width 23 height 23
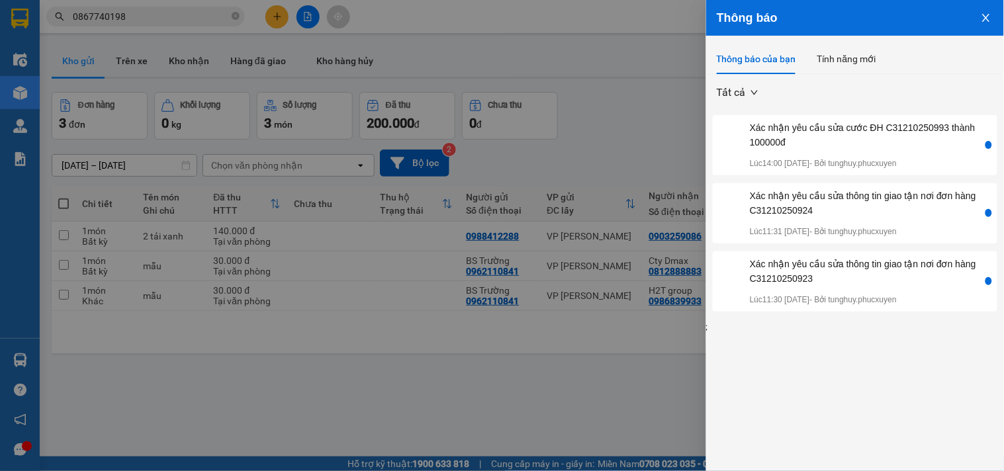
click at [991, 19] on icon "close" at bounding box center [986, 18] width 11 height 11
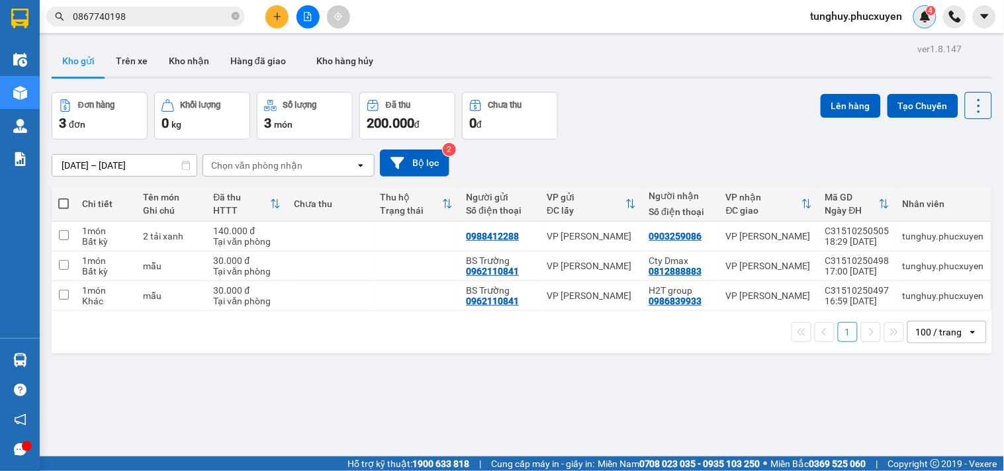
click at [928, 17] on img at bounding box center [926, 17] width 12 height 12
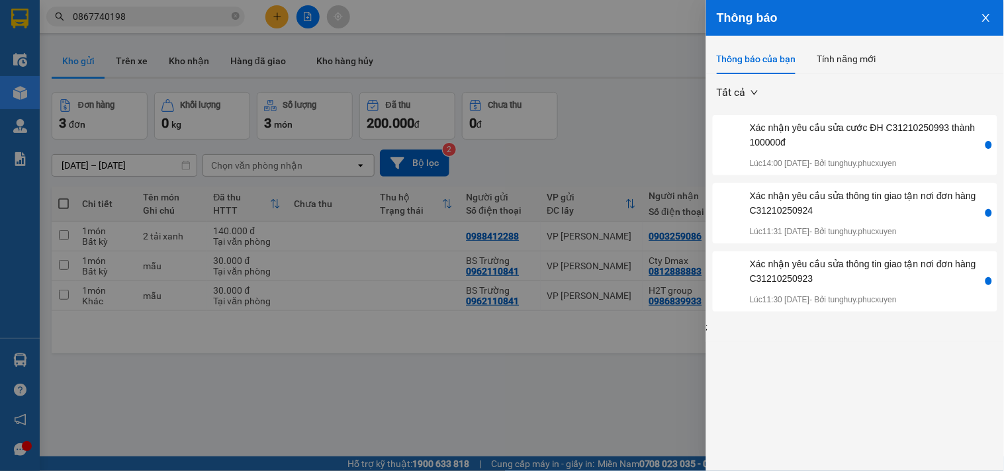
click at [985, 9] on button "Close" at bounding box center [987, 17] width 36 height 34
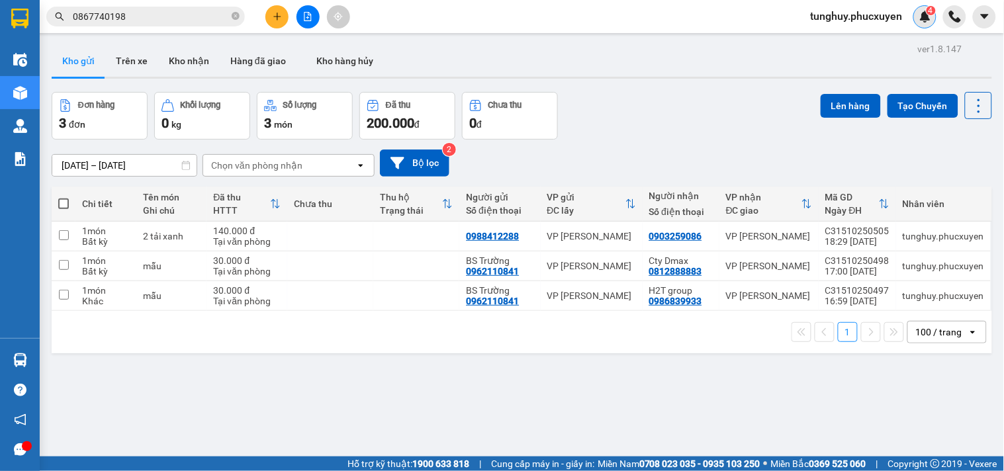
click at [927, 19] on img at bounding box center [926, 17] width 12 height 12
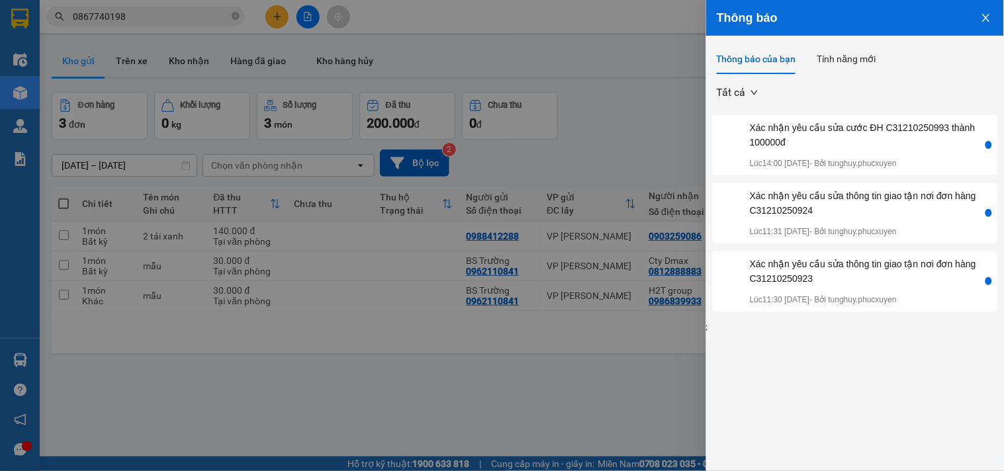
click at [986, 17] on icon "close" at bounding box center [985, 18] width 7 height 8
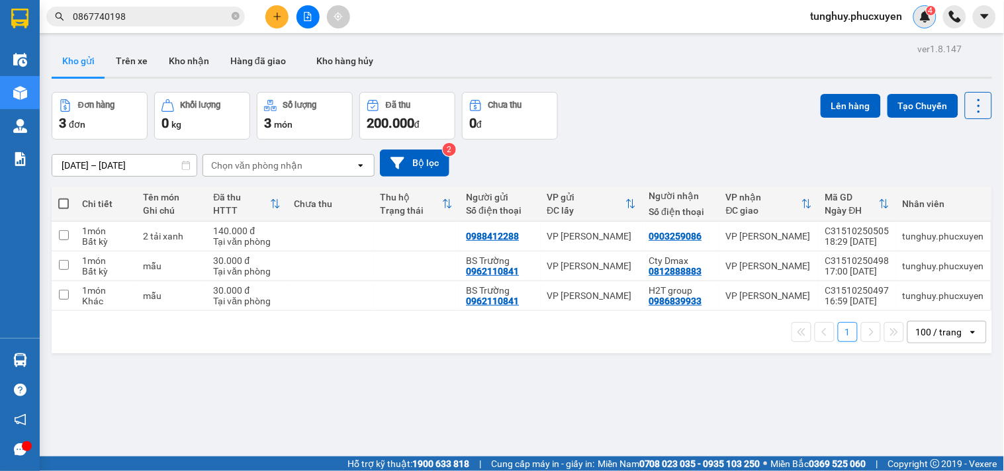
click at [936, 17] on div "4" at bounding box center [925, 16] width 23 height 23
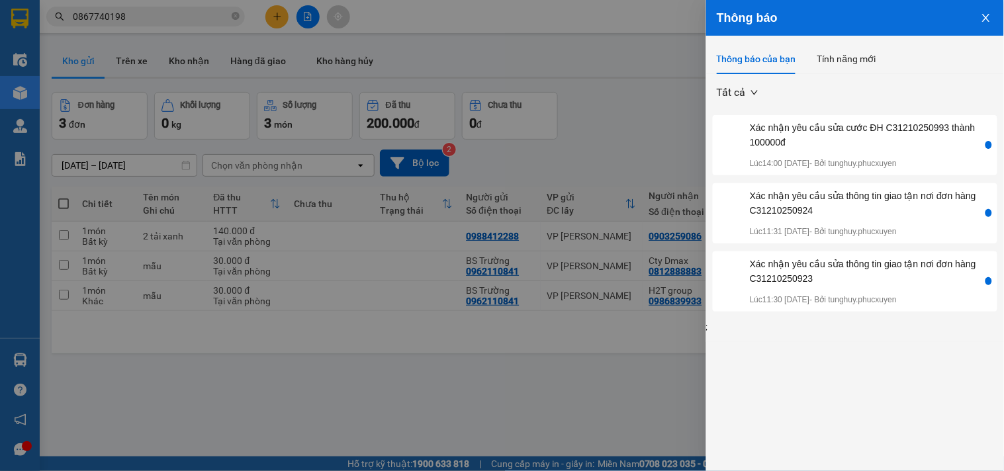
click at [986, 10] on button "Close" at bounding box center [987, 17] width 36 height 34
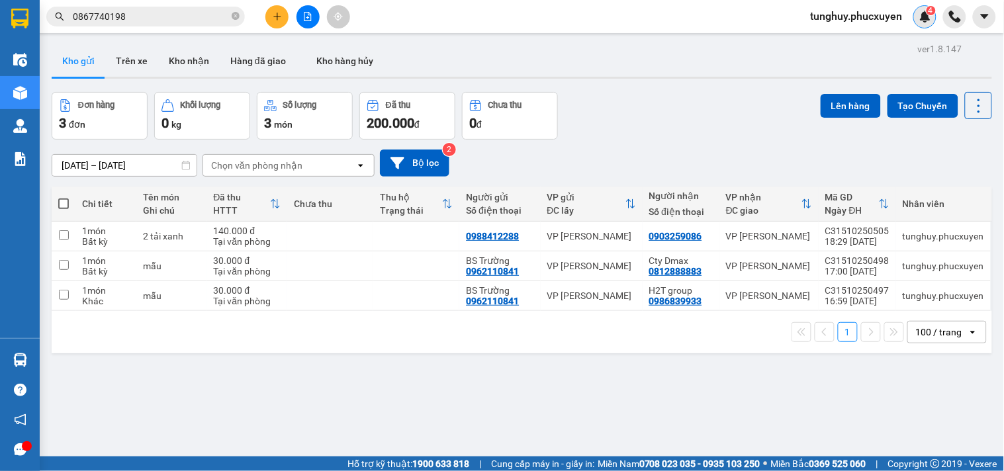
click at [922, 21] on img at bounding box center [926, 17] width 12 height 12
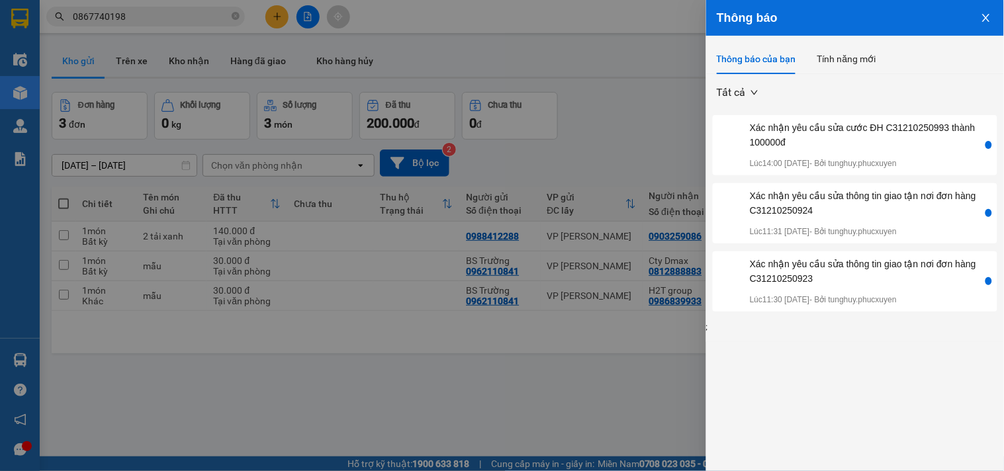
click at [987, 13] on icon "close" at bounding box center [986, 18] width 11 height 11
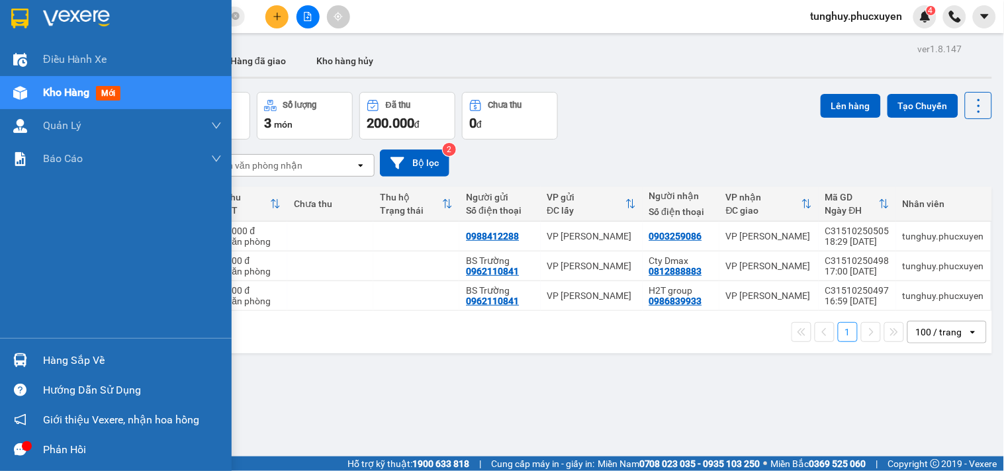
click at [12, 349] on div at bounding box center [20, 360] width 23 height 23
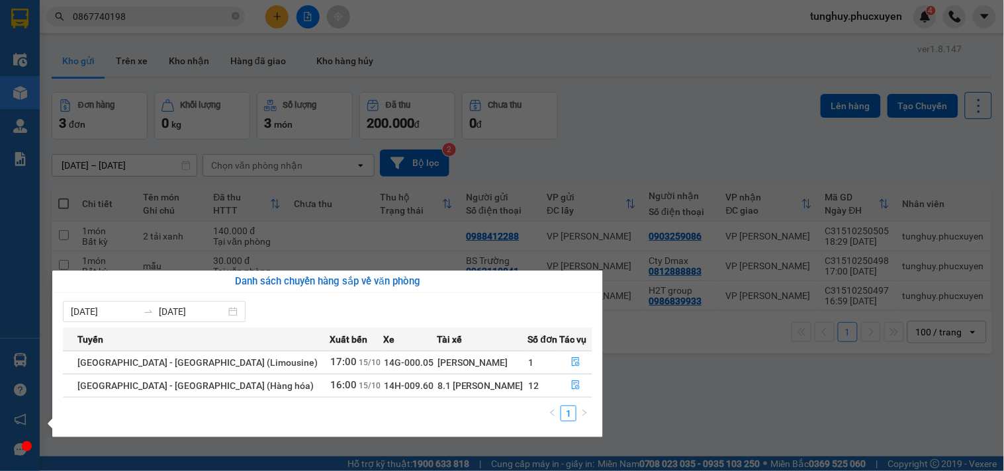
click at [624, 381] on section "Kết quả tìm kiếm ( 1 ) Bộ lọc Gửi 3 ngày gần nhất Mã ĐH Trạng thái Món hàng Thu…" at bounding box center [502, 235] width 1004 height 471
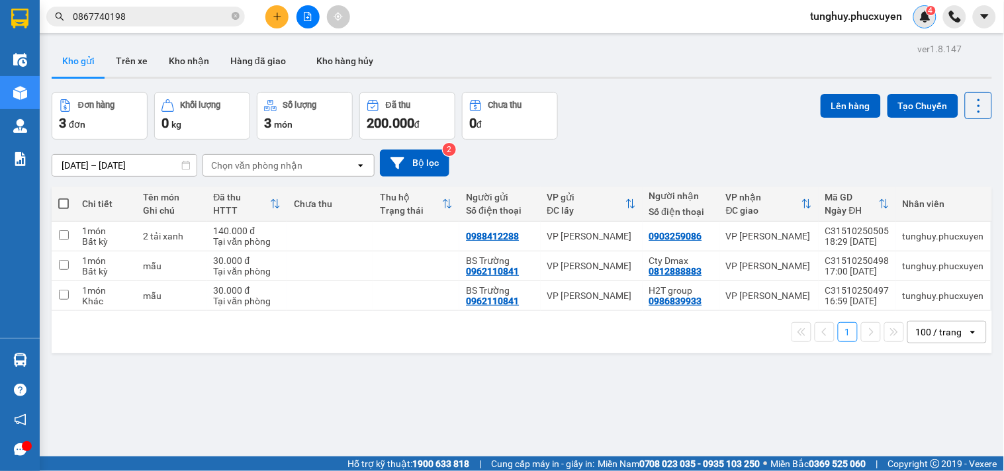
click at [924, 24] on div "4" at bounding box center [925, 16] width 23 height 23
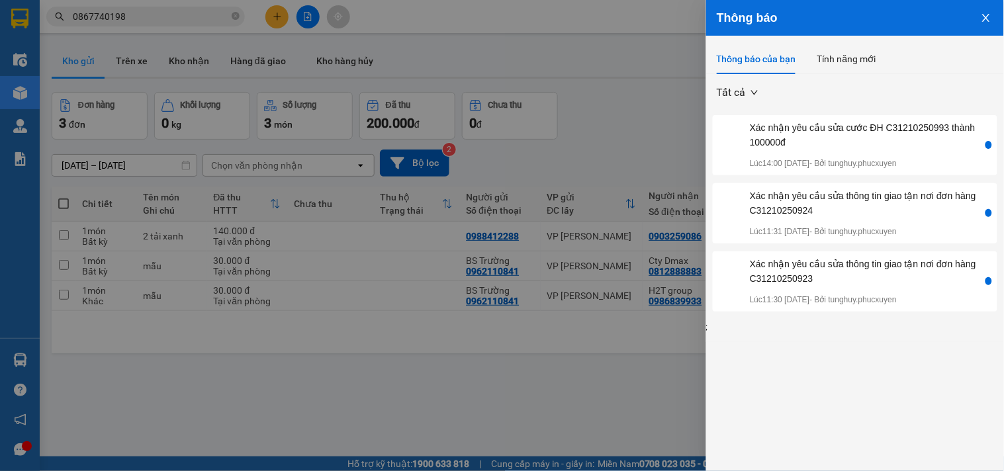
click at [976, 16] on button "Close" at bounding box center [987, 17] width 36 height 34
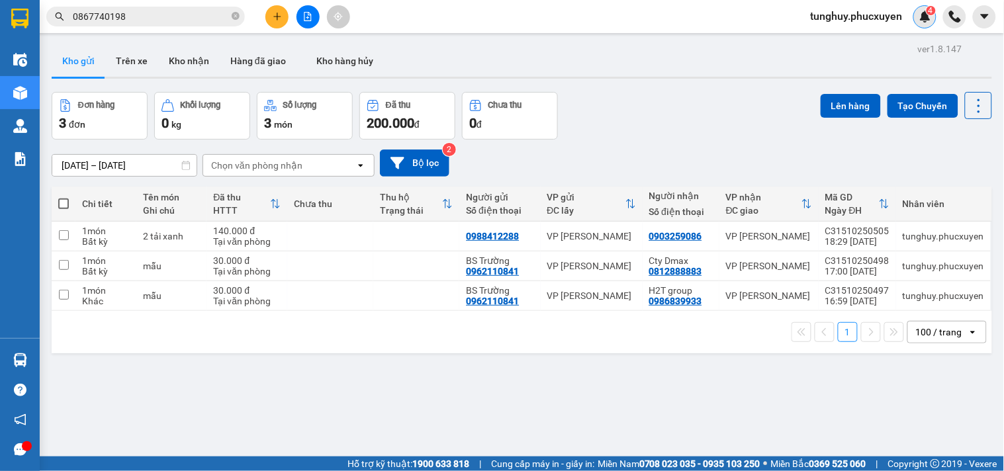
click at [920, 15] on img at bounding box center [926, 17] width 12 height 12
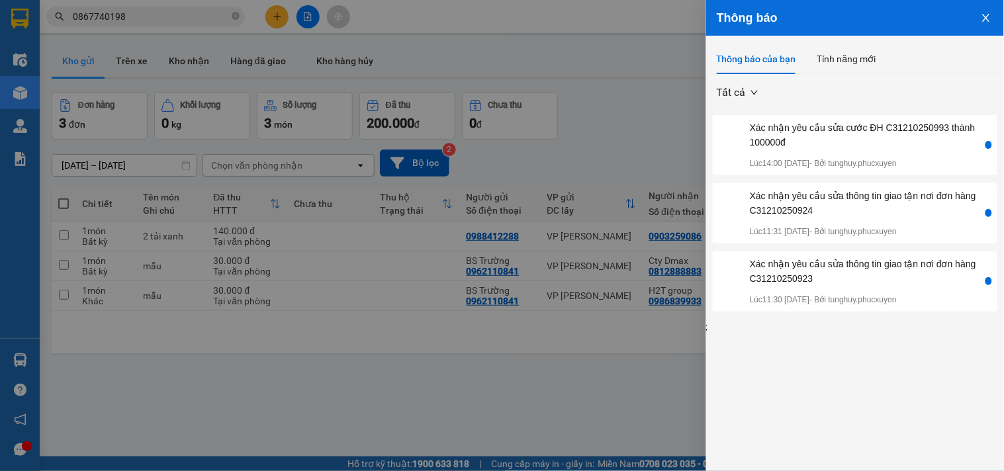
click at [980, 15] on button "Close" at bounding box center [987, 17] width 36 height 34
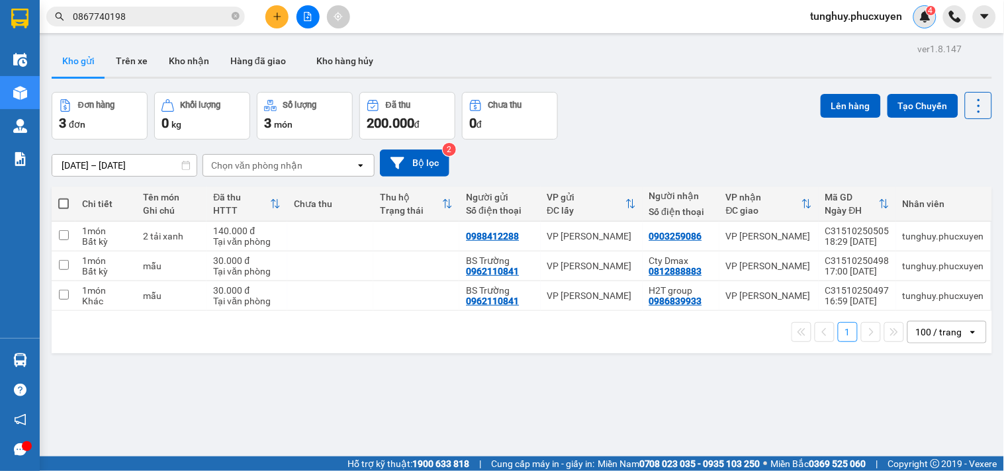
click at [922, 16] on img at bounding box center [926, 17] width 12 height 12
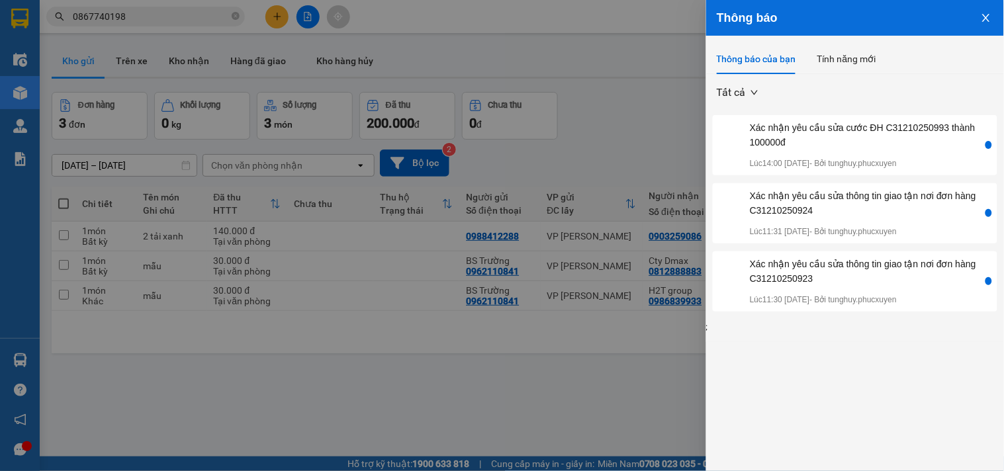
click at [980, 16] on button "Close" at bounding box center [987, 17] width 36 height 34
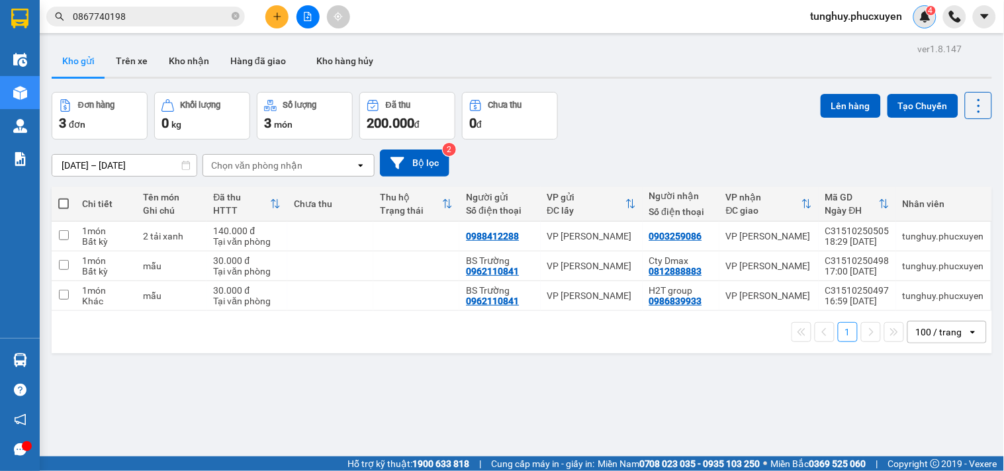
click at [928, 16] on img at bounding box center [926, 17] width 12 height 12
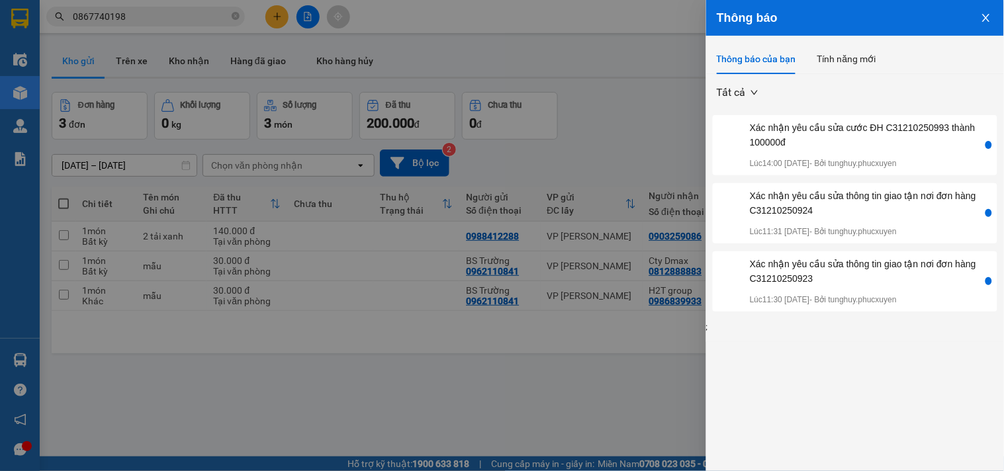
click at [989, 16] on icon "close" at bounding box center [986, 18] width 11 height 11
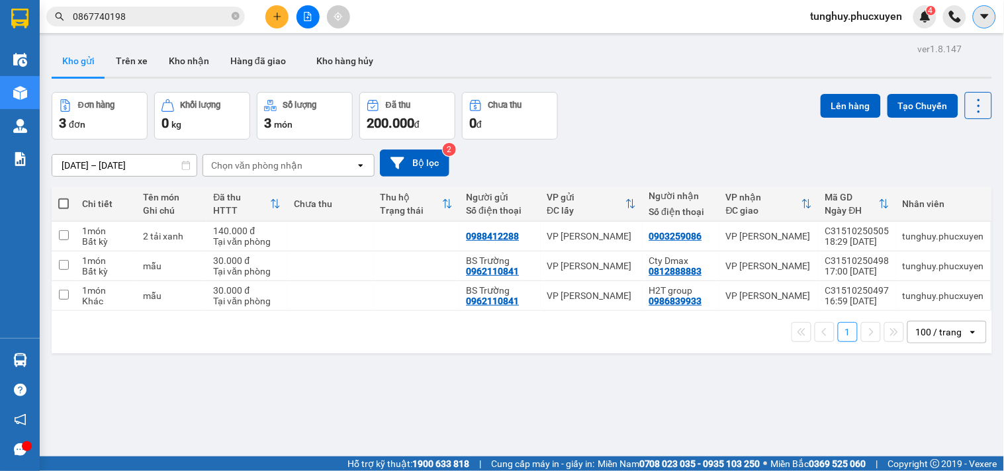
click at [982, 16] on icon "caret-down" at bounding box center [984, 16] width 8 height 5
click at [925, 17] on img at bounding box center [926, 17] width 12 height 12
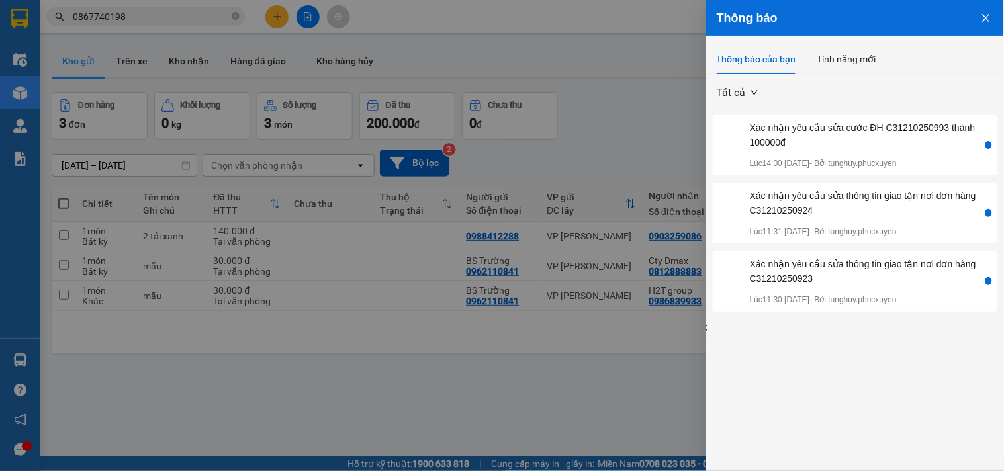
click at [982, 17] on icon "close" at bounding box center [986, 18] width 11 height 11
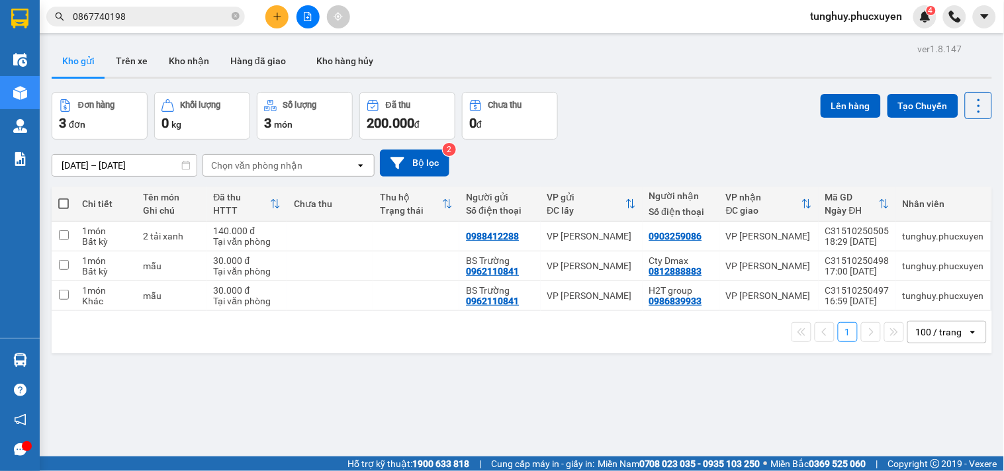
click at [982, 17] on icon "caret-down" at bounding box center [985, 17] width 12 height 12
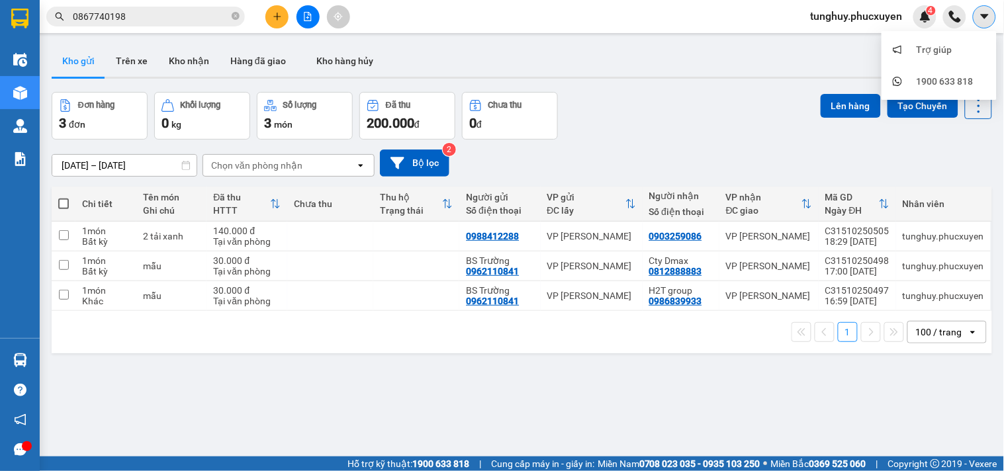
click at [981, 17] on icon "caret-down" at bounding box center [985, 17] width 12 height 12
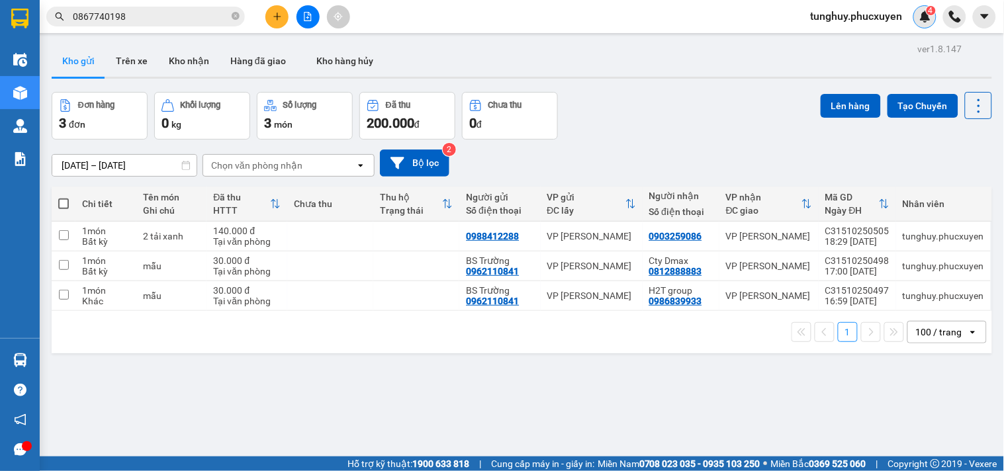
click at [924, 17] on img at bounding box center [926, 17] width 12 height 12
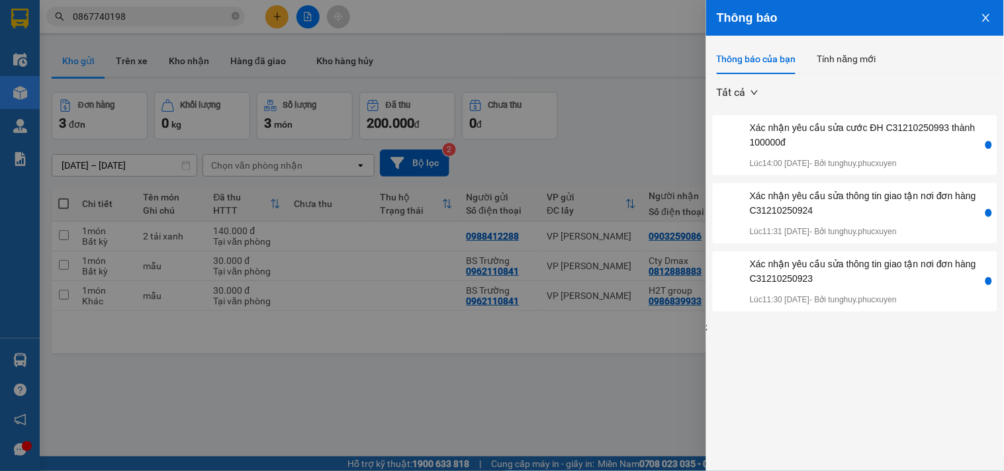
click at [984, 17] on icon "close" at bounding box center [986, 18] width 11 height 11
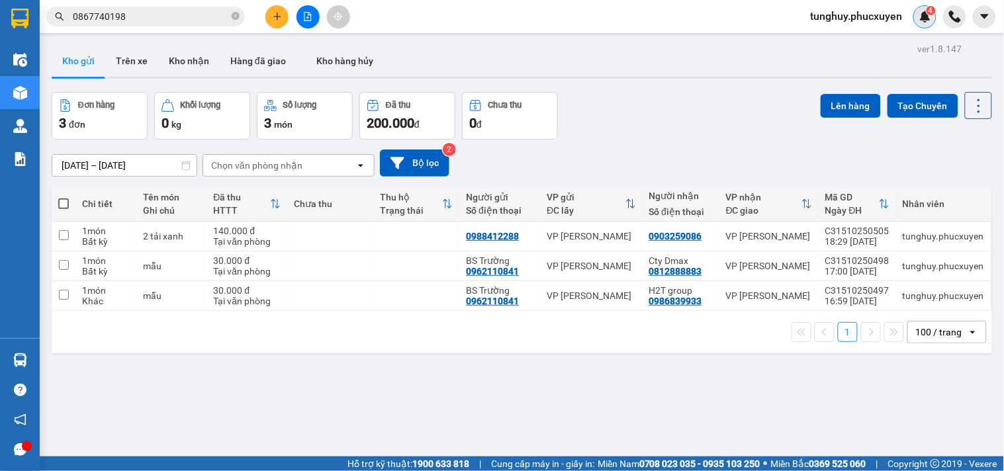
click at [931, 14] on span "4" at bounding box center [931, 10] width 5 height 9
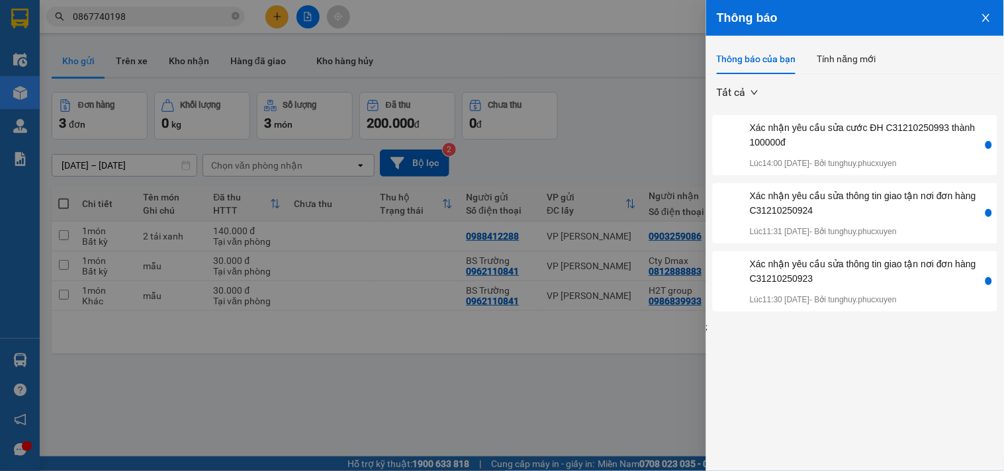
click at [982, 11] on button "Close" at bounding box center [987, 17] width 36 height 34
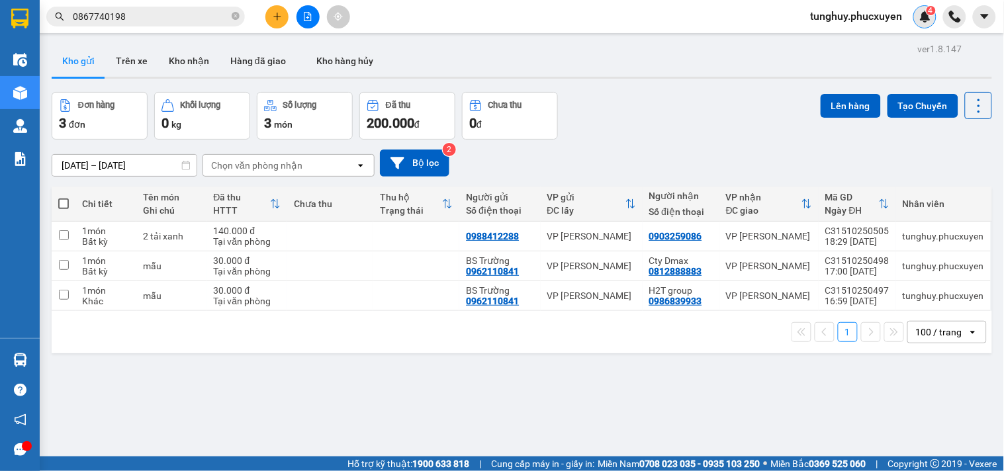
click at [925, 15] on img at bounding box center [926, 17] width 12 height 12
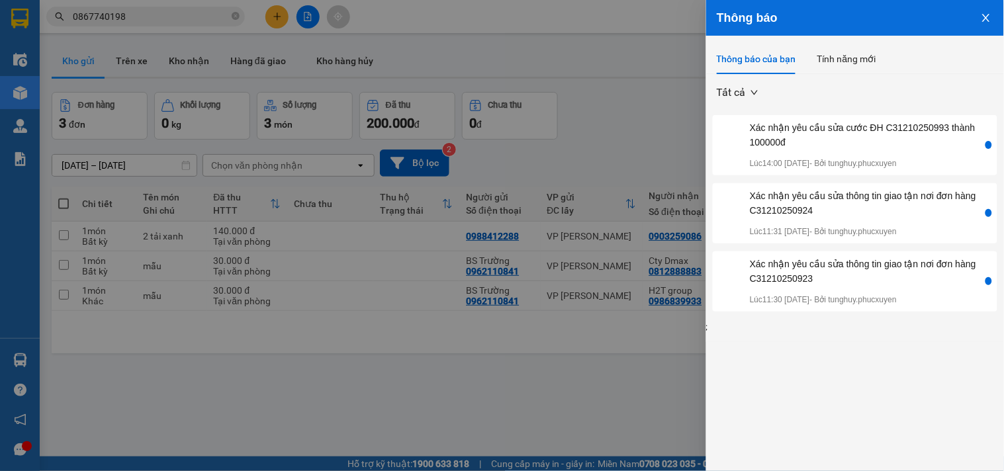
click at [990, 21] on icon "close" at bounding box center [986, 18] width 11 height 11
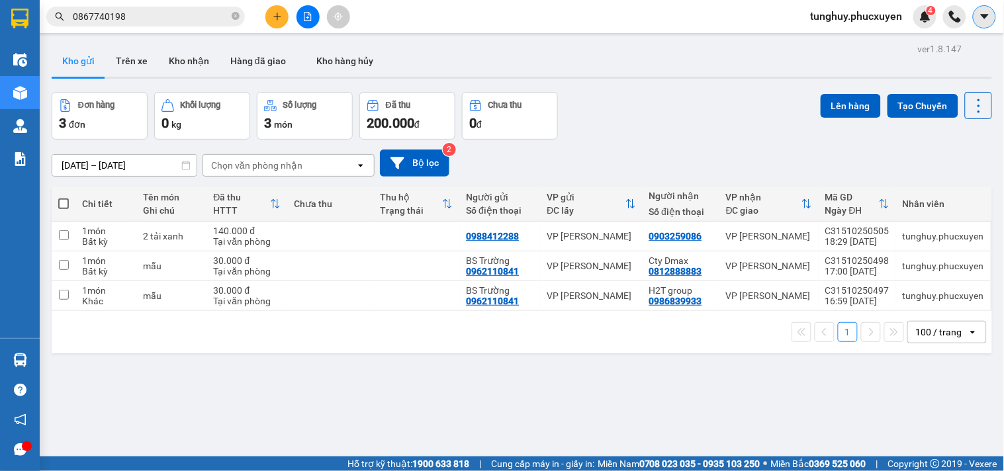
click at [984, 23] on button at bounding box center [984, 16] width 23 height 23
click at [982, 23] on button at bounding box center [984, 16] width 23 height 23
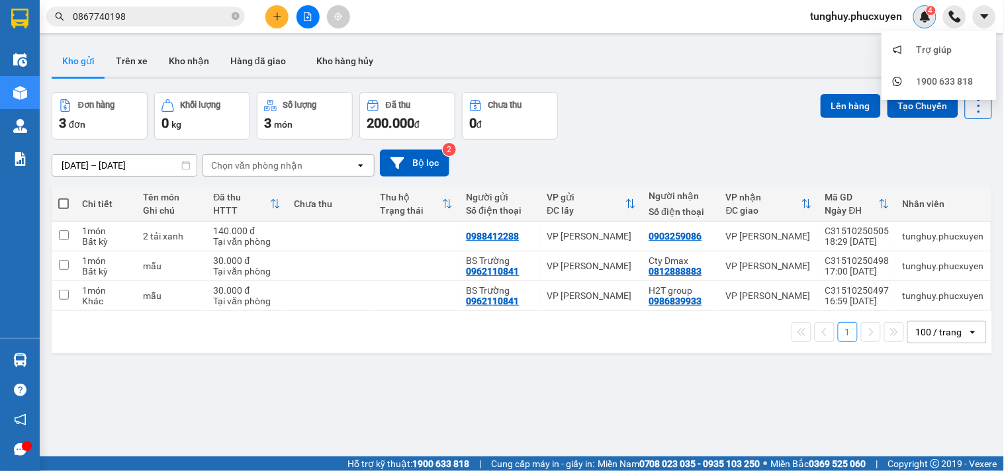
click at [931, 21] on img at bounding box center [926, 17] width 12 height 12
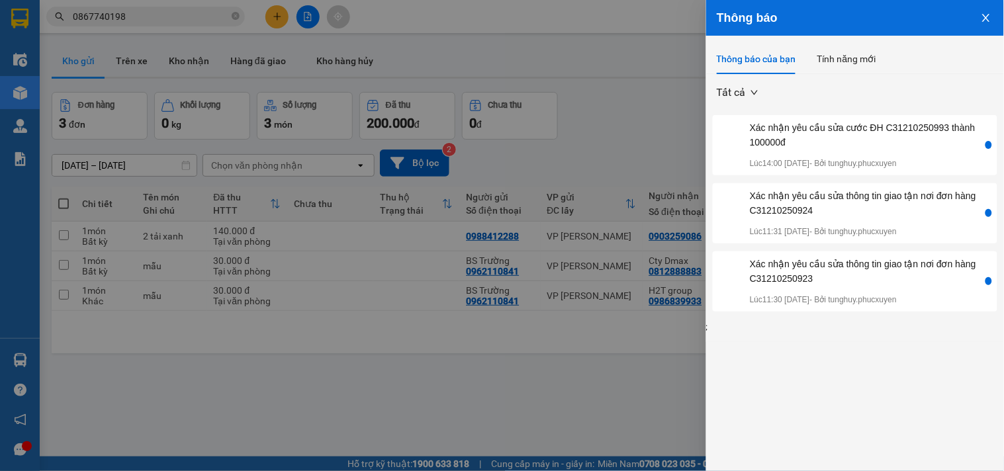
click at [981, 23] on icon "close" at bounding box center [986, 18] width 11 height 11
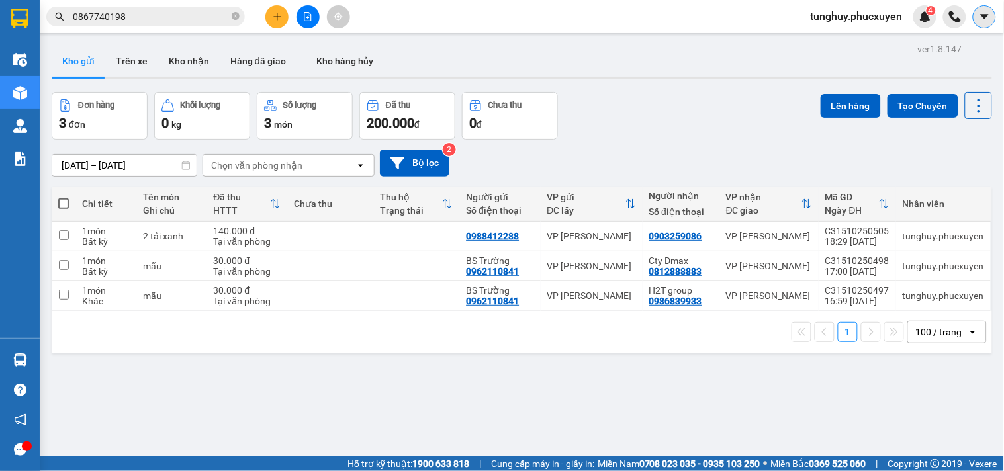
click at [990, 15] on icon "caret-down" at bounding box center [985, 17] width 12 height 12
click at [984, 18] on icon "caret-down" at bounding box center [984, 16] width 8 height 5
click at [936, 18] on div "4" at bounding box center [925, 16] width 23 height 23
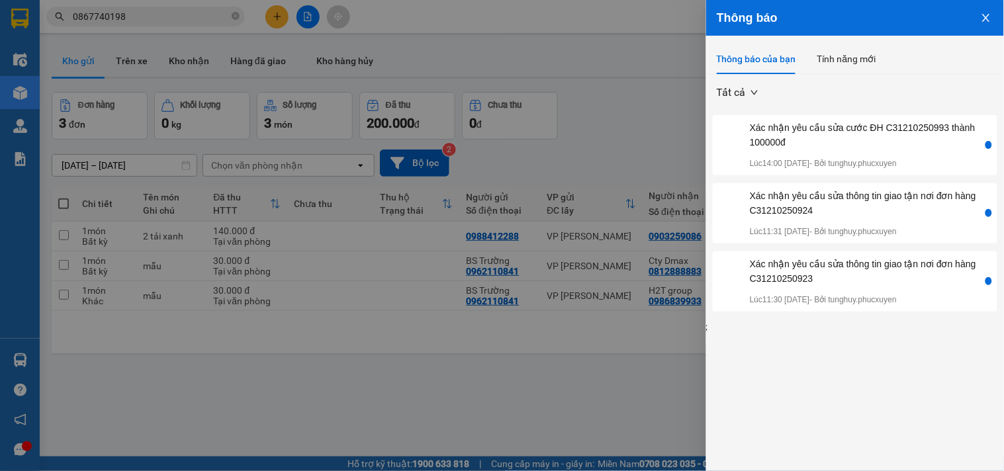
click at [986, 15] on icon "close" at bounding box center [986, 18] width 11 height 11
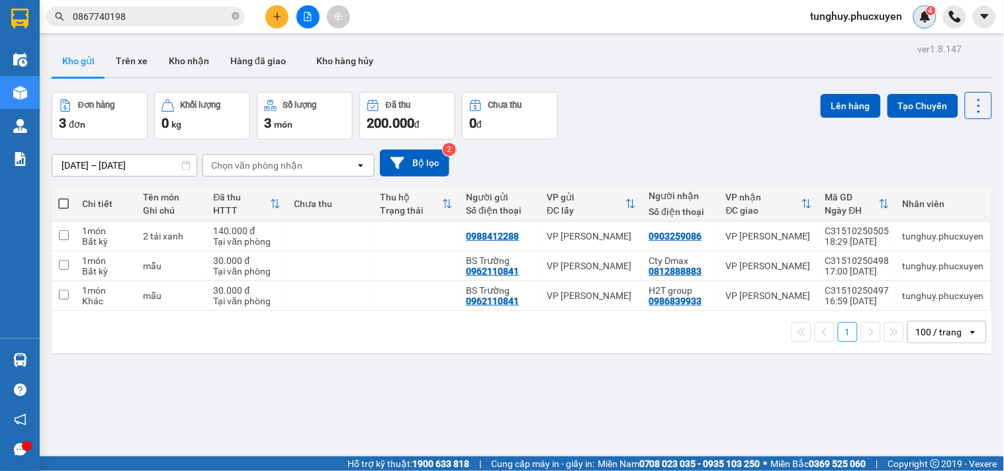
click at [927, 21] on img at bounding box center [926, 17] width 12 height 12
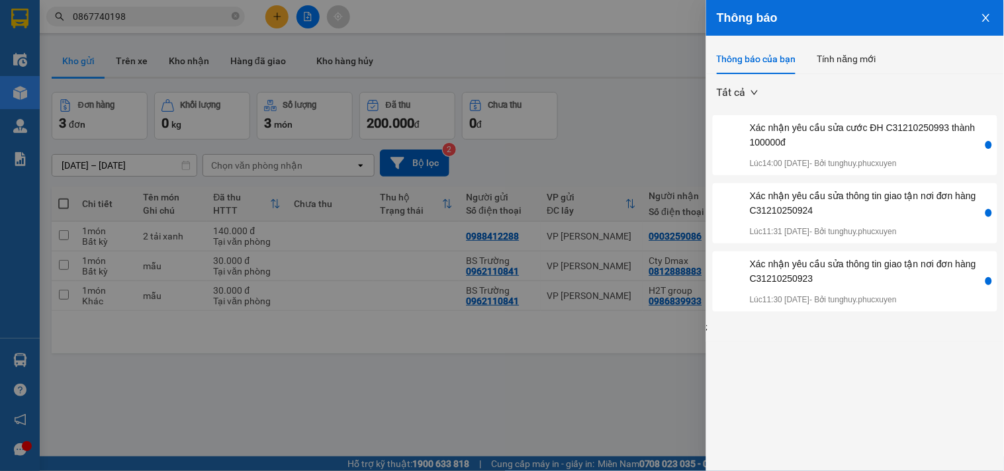
click at [982, 10] on button "Close" at bounding box center [987, 17] width 36 height 34
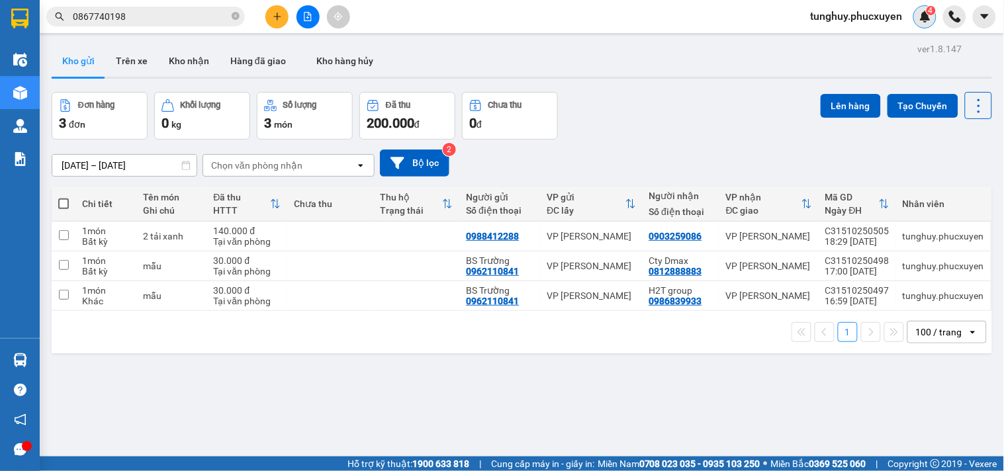
click at [922, 14] on img at bounding box center [926, 17] width 12 height 12
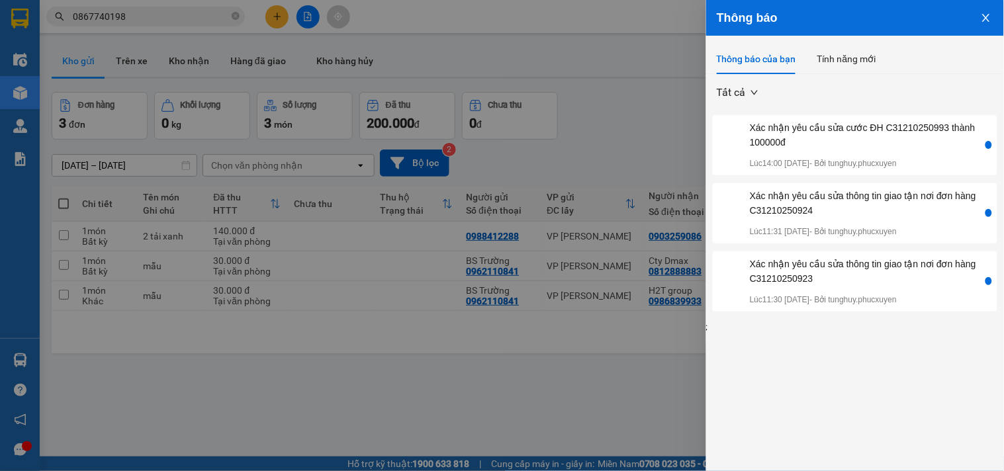
click at [981, 16] on icon "close" at bounding box center [986, 18] width 11 height 11
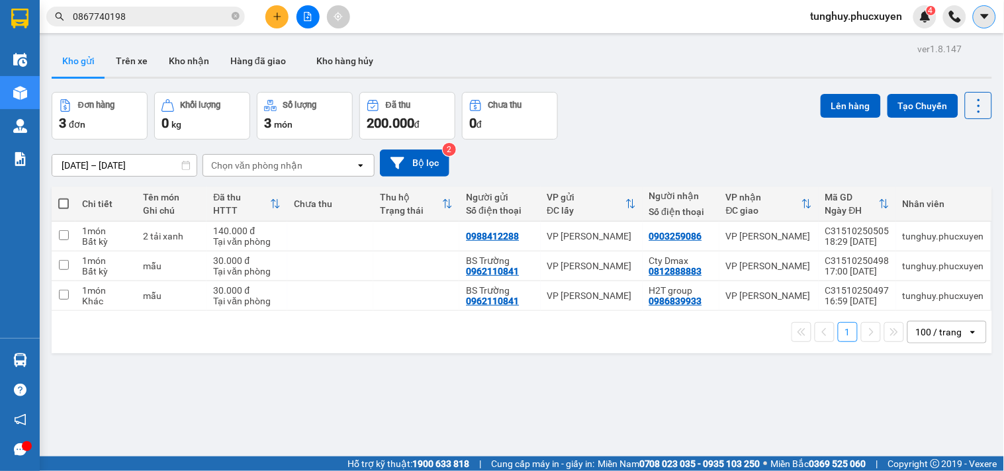
click at [985, 16] on icon "caret-down" at bounding box center [984, 16] width 8 height 5
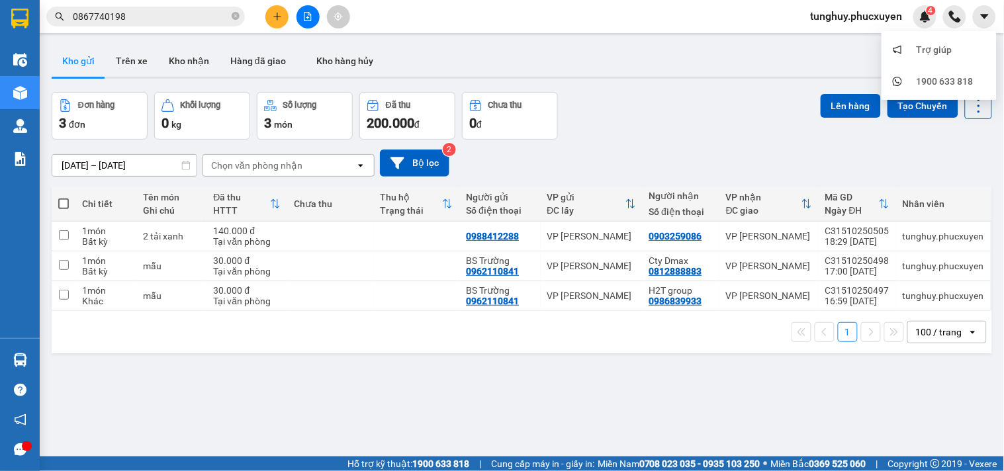
click at [798, 89] on div "ver 1.8.147 Kho gửi Trên xe Kho nhận Hàng đã giao Kho hàng hủy Đơn hàng 3 đơn K…" at bounding box center [521, 275] width 951 height 471
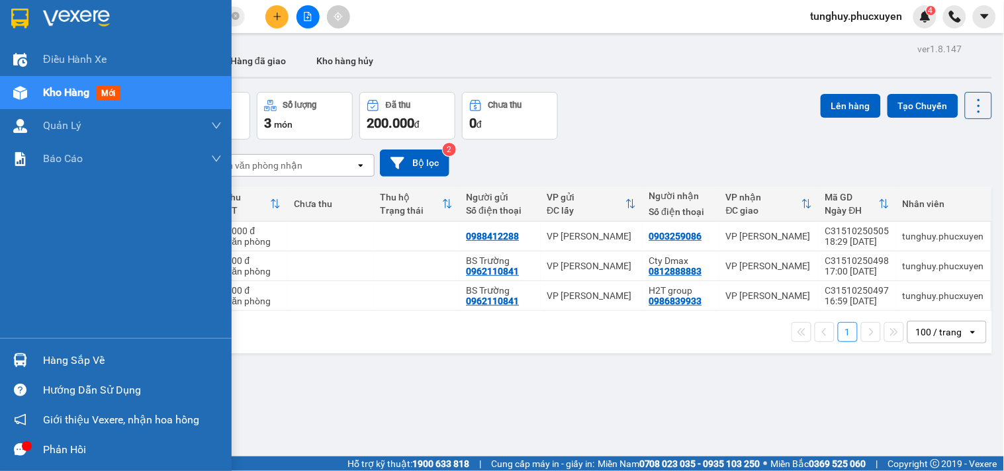
click at [29, 355] on div at bounding box center [20, 360] width 23 height 23
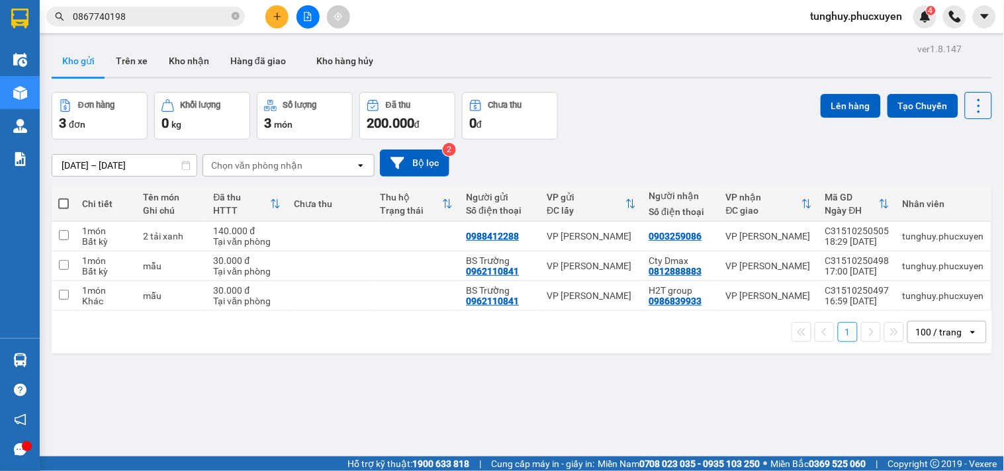
click at [737, 91] on section "Kết quả tìm kiếm ( 1 ) Bộ lọc Gửi 3 ngày gần nhất Mã ĐH Trạng thái Món hàng Thu…" at bounding box center [502, 235] width 1004 height 471
click at [925, 25] on div "4" at bounding box center [925, 16] width 23 height 23
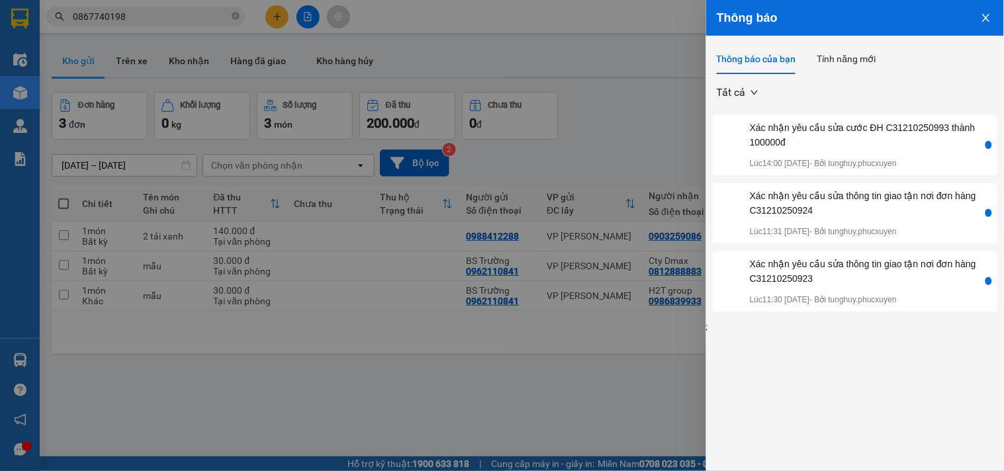
click at [974, 14] on button "Close" at bounding box center [987, 17] width 36 height 34
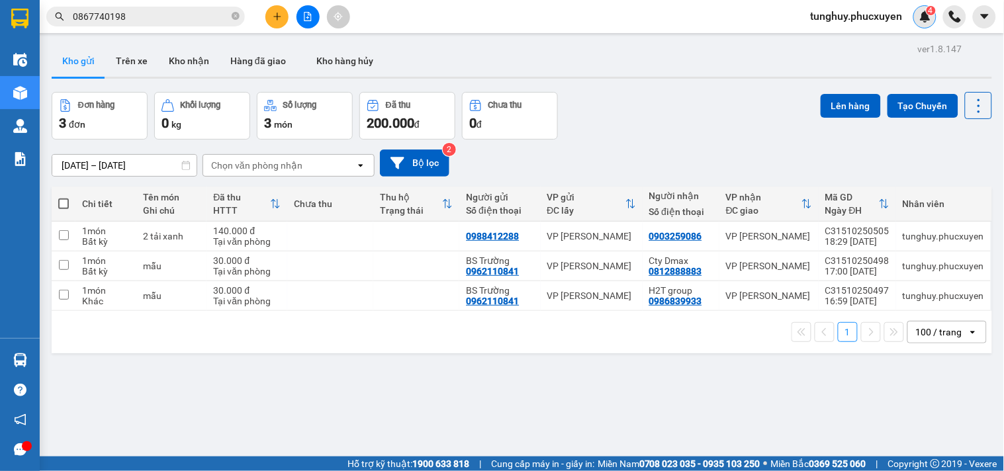
click at [927, 20] on img at bounding box center [926, 17] width 12 height 12
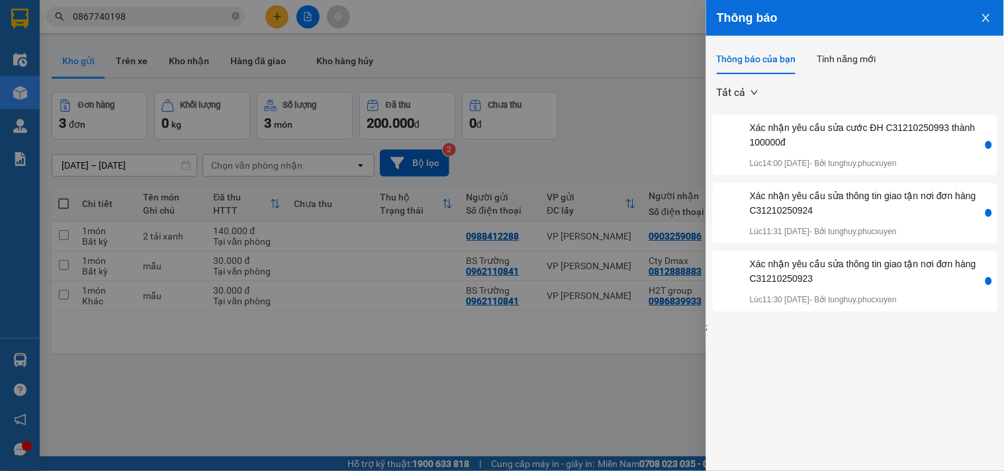
click at [987, 21] on icon "close" at bounding box center [986, 18] width 11 height 11
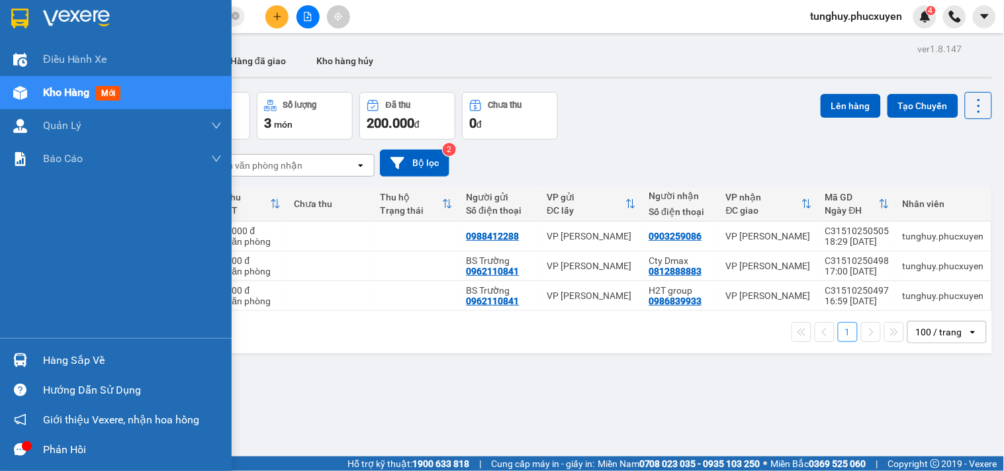
click at [25, 365] on img at bounding box center [20, 361] width 14 height 14
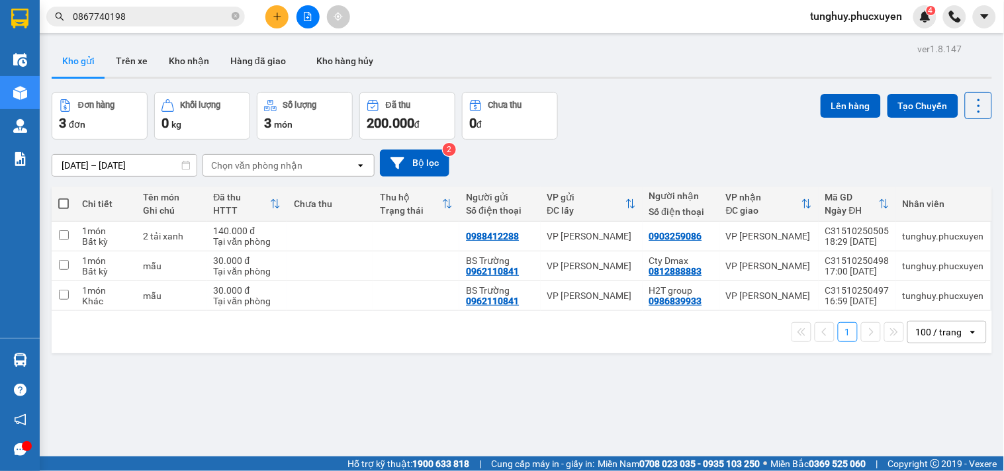
click at [742, 376] on section "Kết quả tìm kiếm ( 1 ) Bộ lọc Gửi 3 ngày gần nhất Mã ĐH Trạng thái Món hàng Thu…" at bounding box center [502, 235] width 1004 height 471
click at [923, 21] on img at bounding box center [926, 17] width 12 height 12
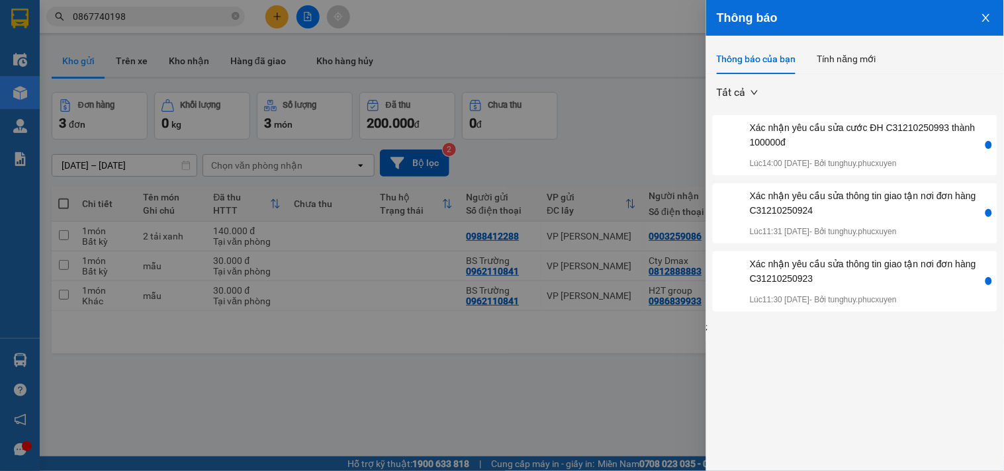
click at [988, 24] on button "Close" at bounding box center [987, 17] width 36 height 34
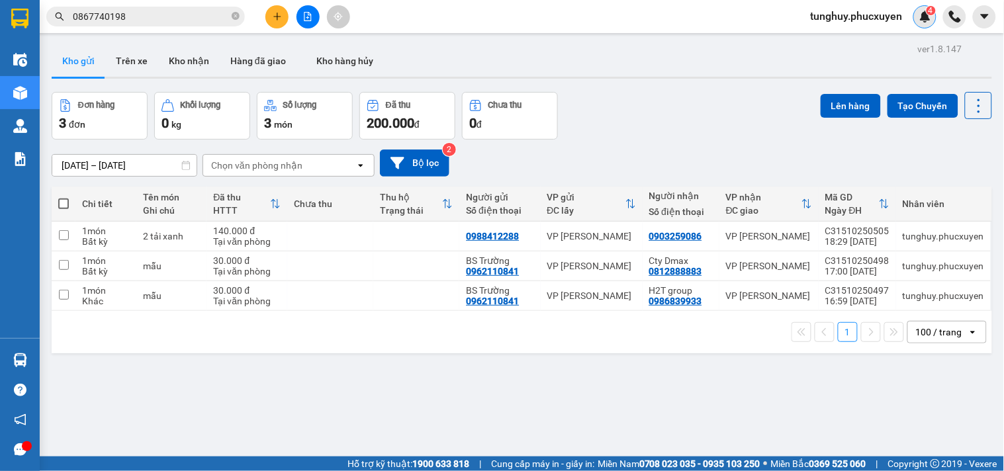
click at [929, 15] on span "4" at bounding box center [931, 10] width 5 height 9
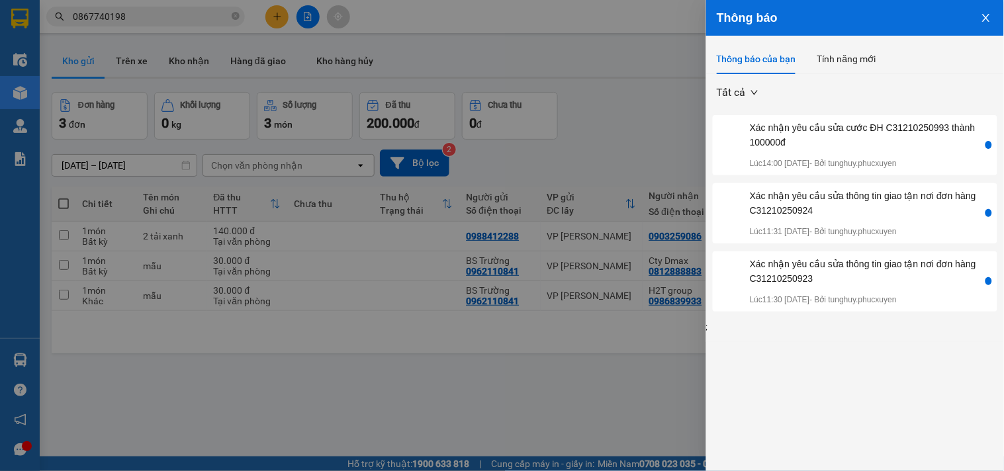
click at [981, 17] on icon "close" at bounding box center [986, 18] width 11 height 11
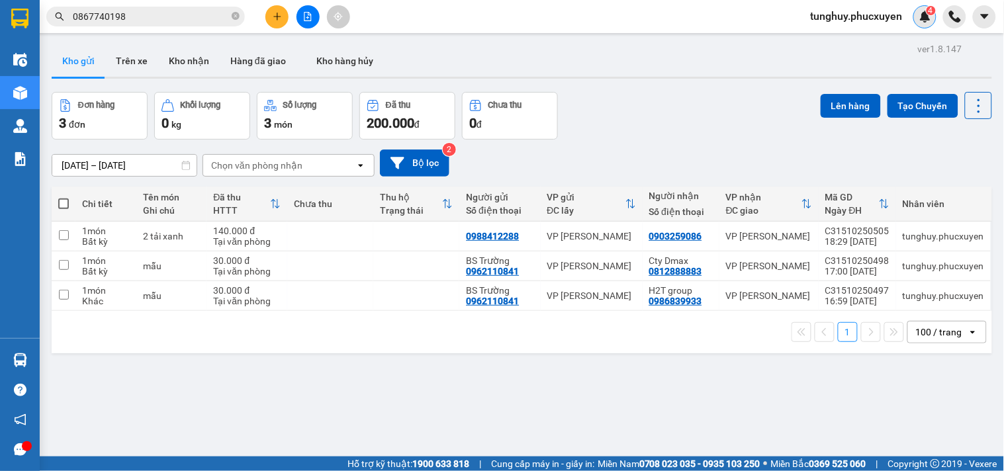
click at [927, 17] on img at bounding box center [926, 17] width 12 height 12
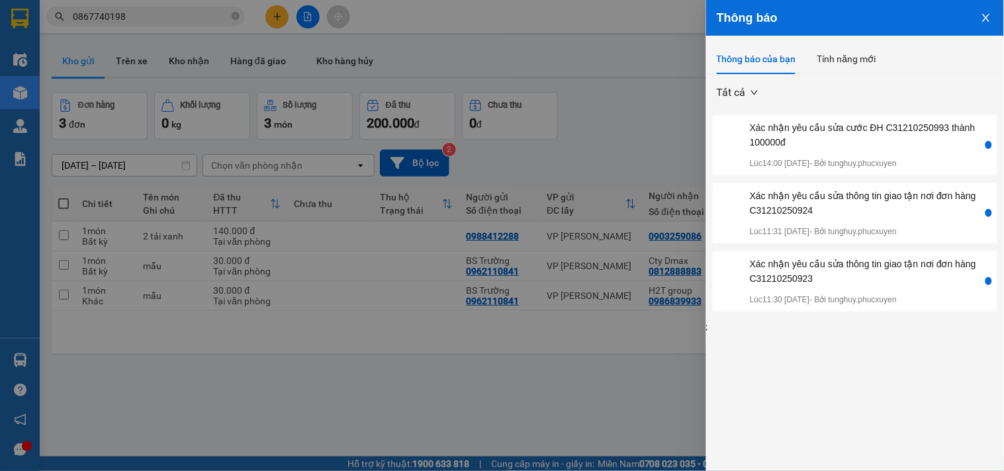
click at [984, 17] on icon "close" at bounding box center [986, 18] width 11 height 11
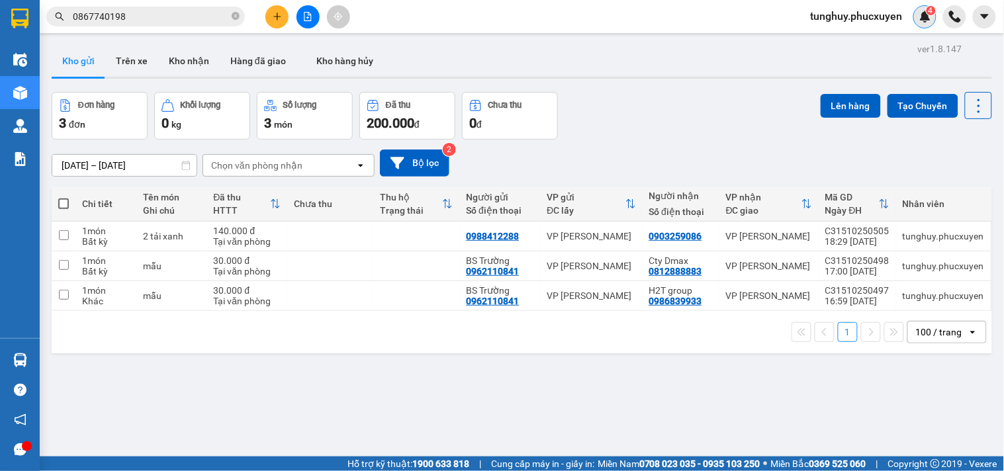
click at [930, 21] on img at bounding box center [926, 17] width 12 height 12
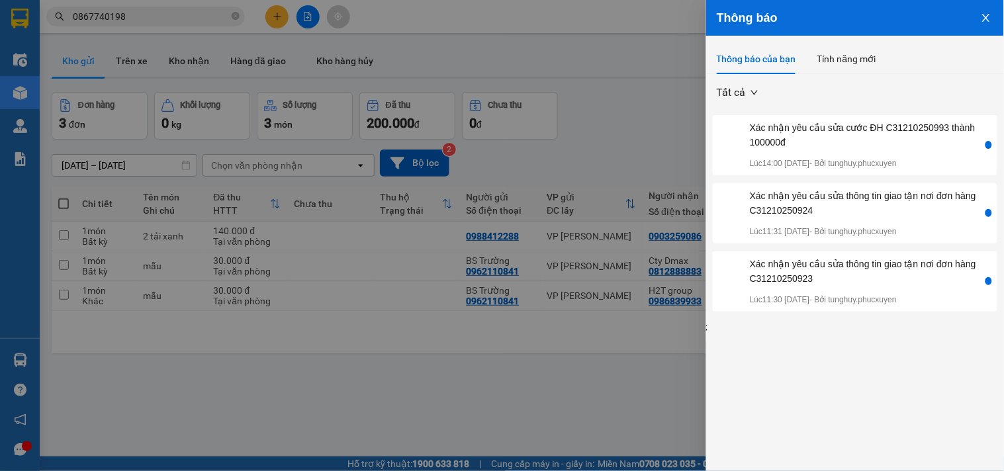
click at [978, 19] on button "Close" at bounding box center [987, 17] width 36 height 34
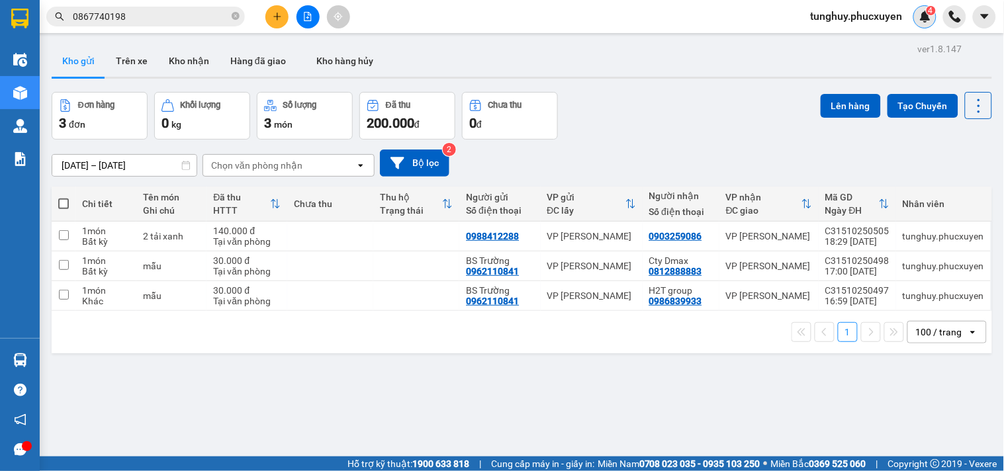
click at [923, 21] on img at bounding box center [926, 17] width 12 height 12
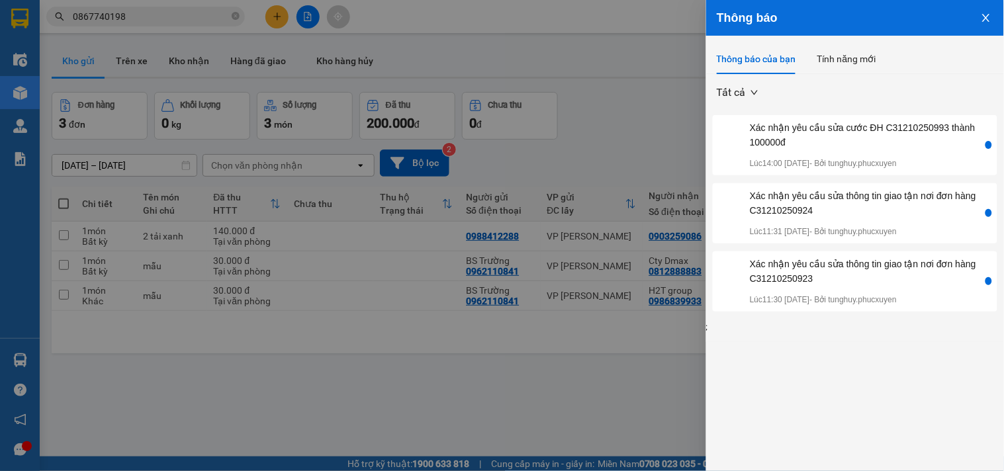
click at [995, 14] on button "Close" at bounding box center [987, 17] width 36 height 34
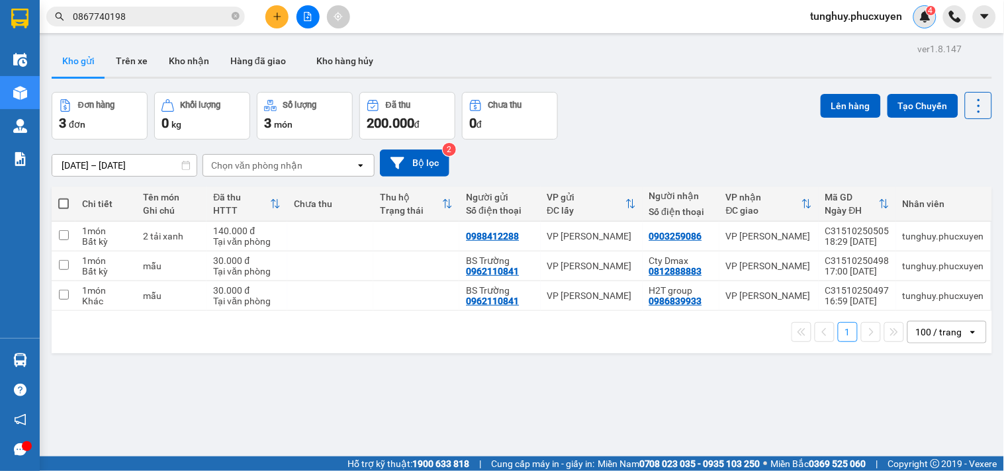
click at [927, 15] on img at bounding box center [926, 17] width 12 height 12
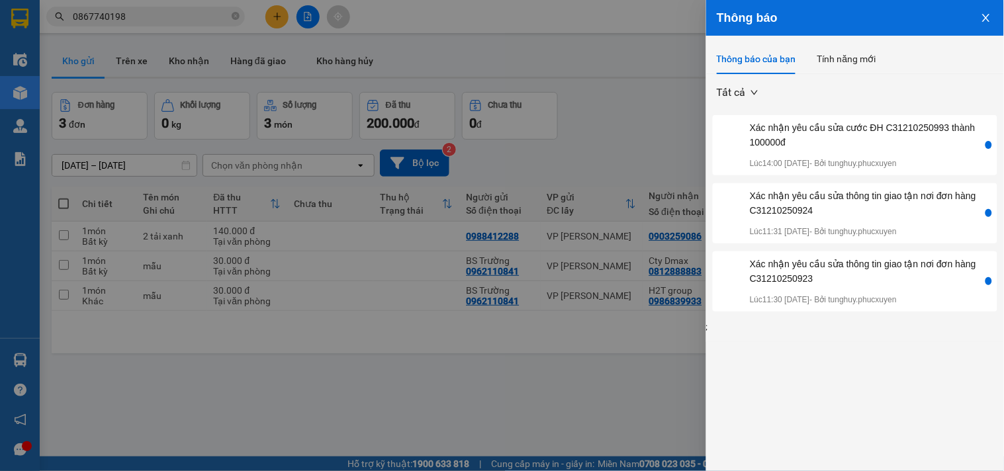
click at [981, 15] on icon "close" at bounding box center [986, 18] width 11 height 11
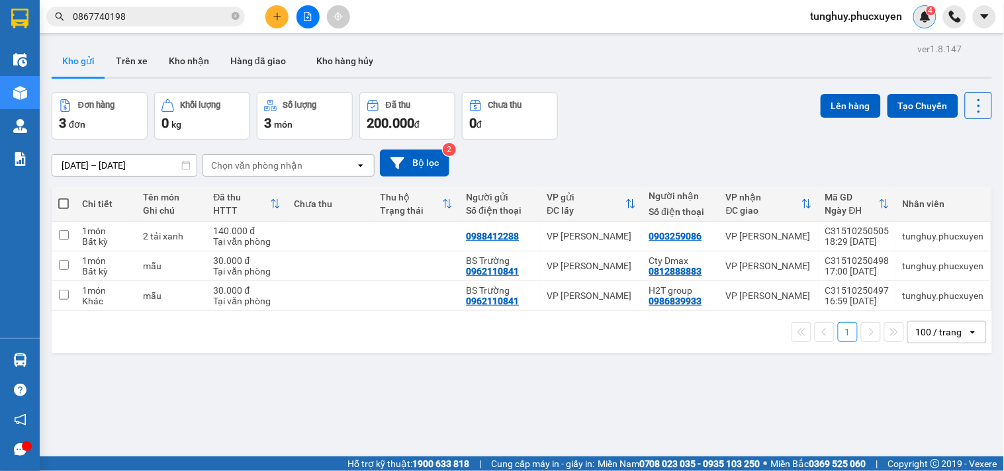
click at [921, 17] on img at bounding box center [926, 17] width 12 height 12
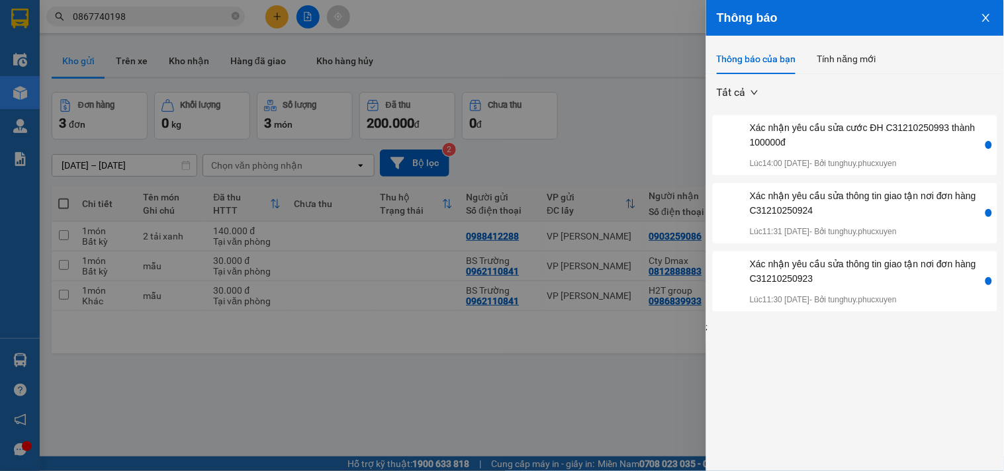
click at [982, 14] on icon "close" at bounding box center [986, 18] width 11 height 11
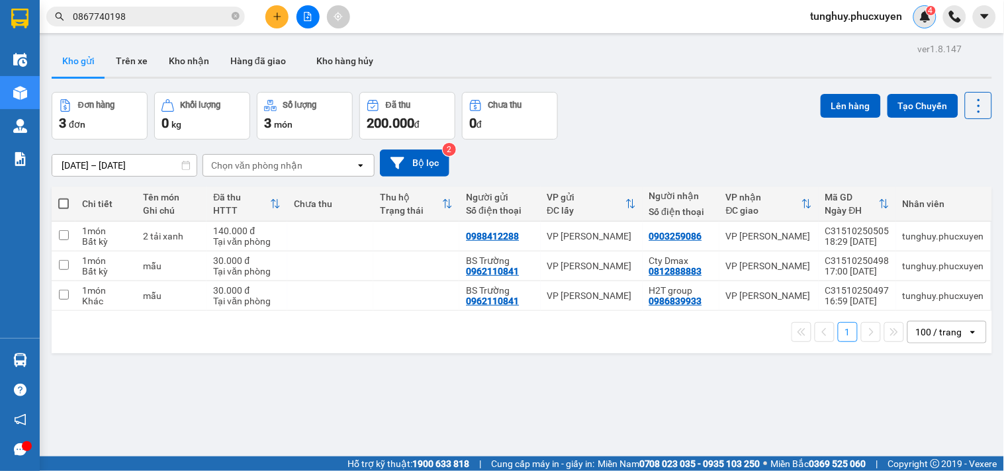
click at [929, 15] on span "4" at bounding box center [931, 10] width 5 height 9
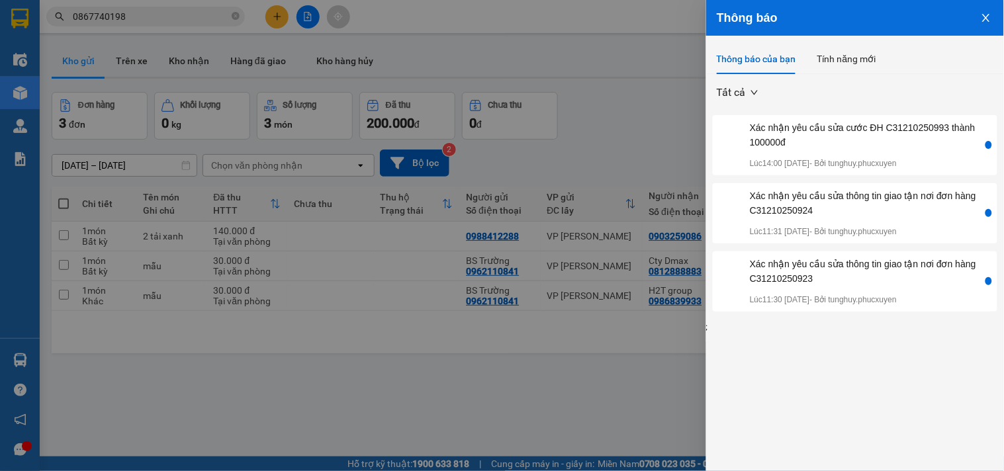
click at [980, 19] on button "Close" at bounding box center [987, 17] width 36 height 34
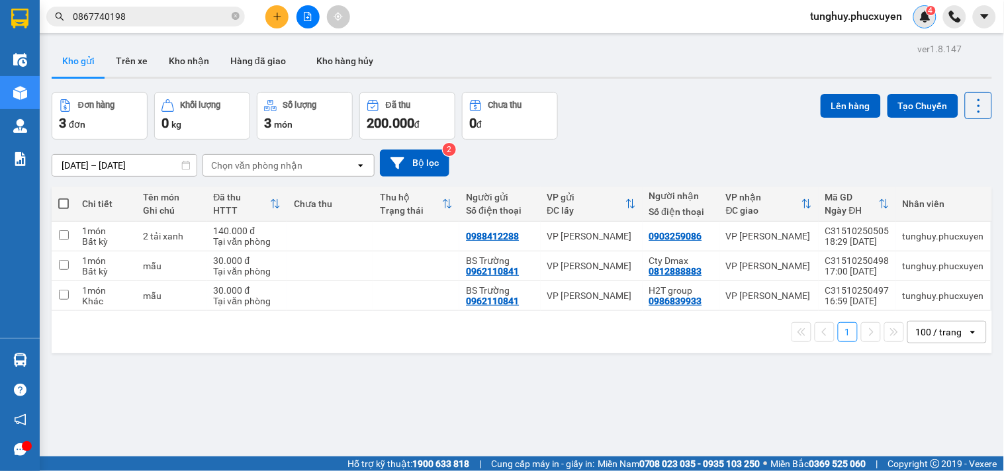
click at [930, 24] on div "4" at bounding box center [925, 16] width 23 height 23
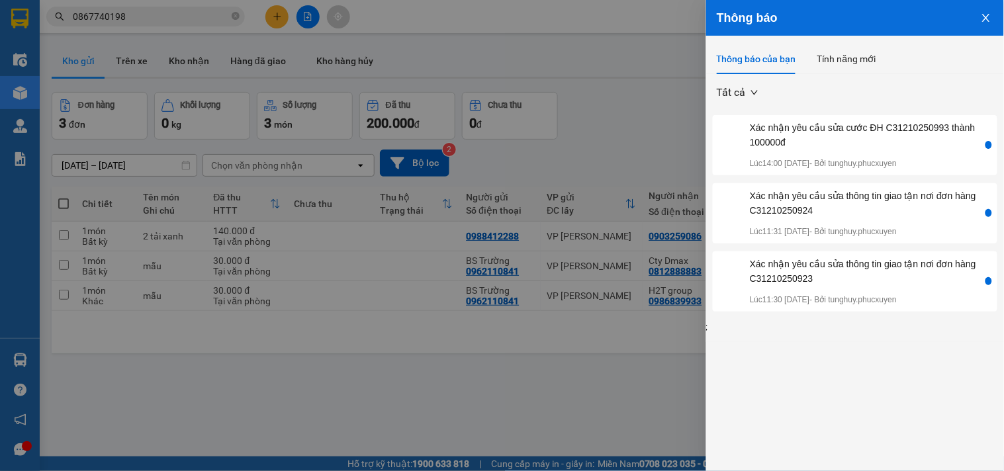
click at [983, 23] on icon "close" at bounding box center [986, 18] width 11 height 11
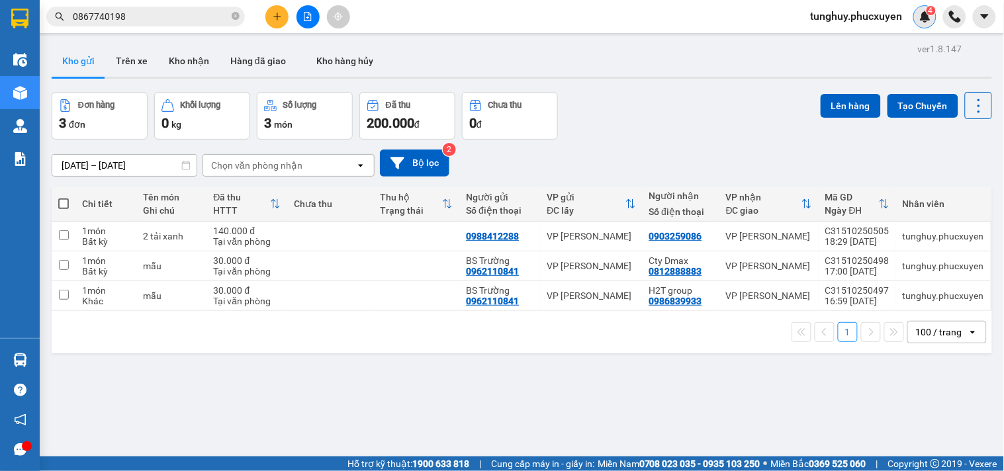
click at [929, 21] on img at bounding box center [926, 17] width 12 height 12
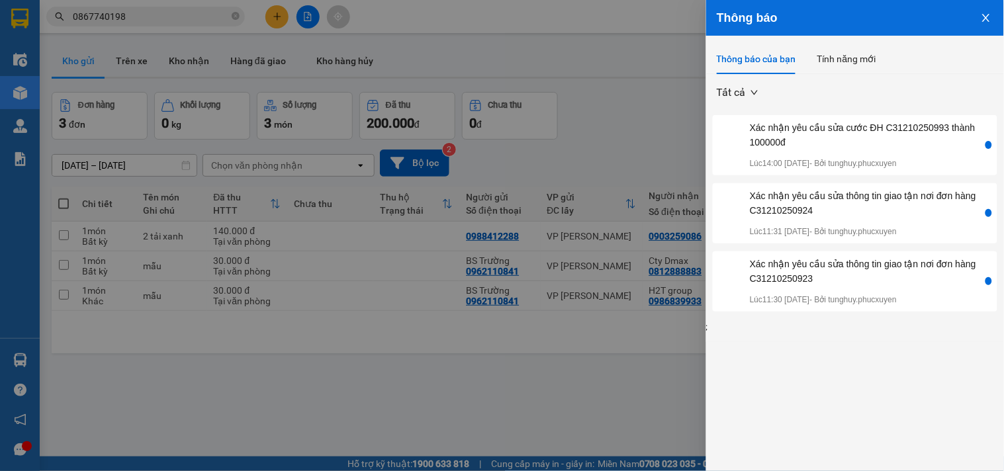
click at [987, 17] on icon "close" at bounding box center [985, 18] width 7 height 8
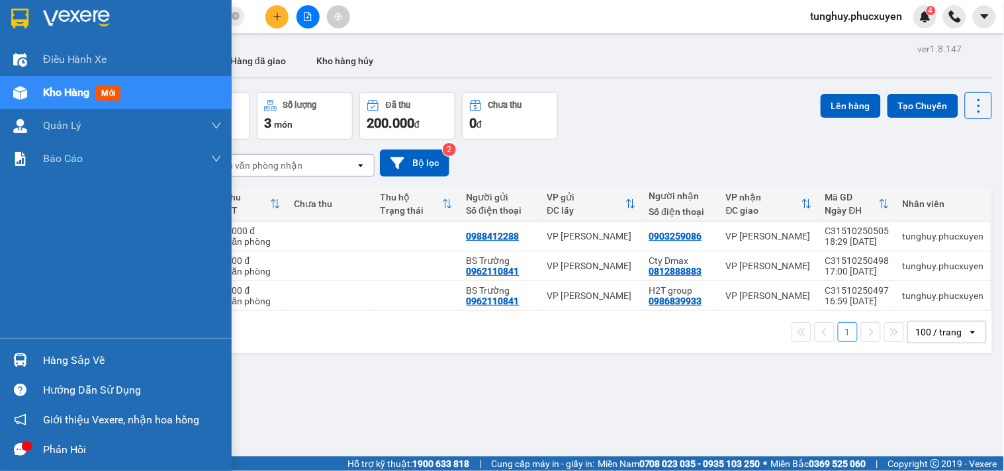
click at [28, 357] on div at bounding box center [20, 360] width 23 height 23
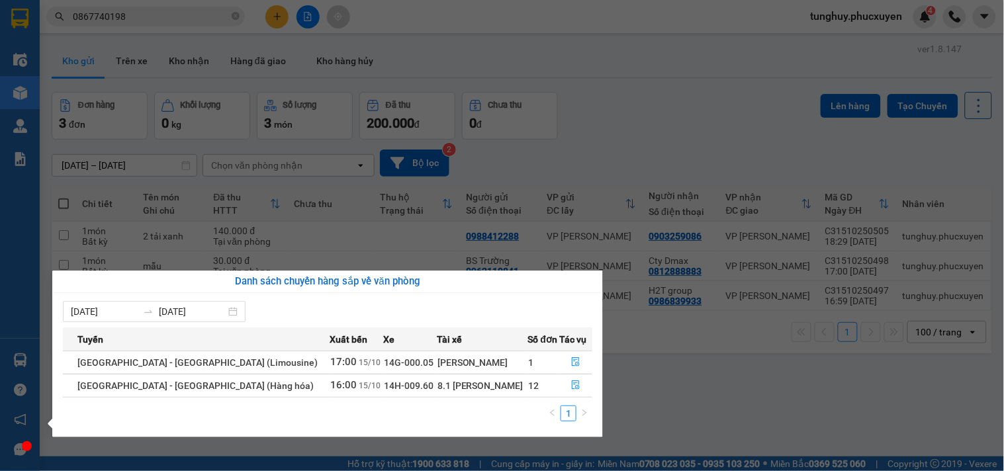
click at [888, 60] on section "Kết quả tìm kiếm ( 1 ) Bộ lọc Gửi 3 ngày gần nhất Mã ĐH Trạng thái Món hàng Thu…" at bounding box center [502, 235] width 1004 height 471
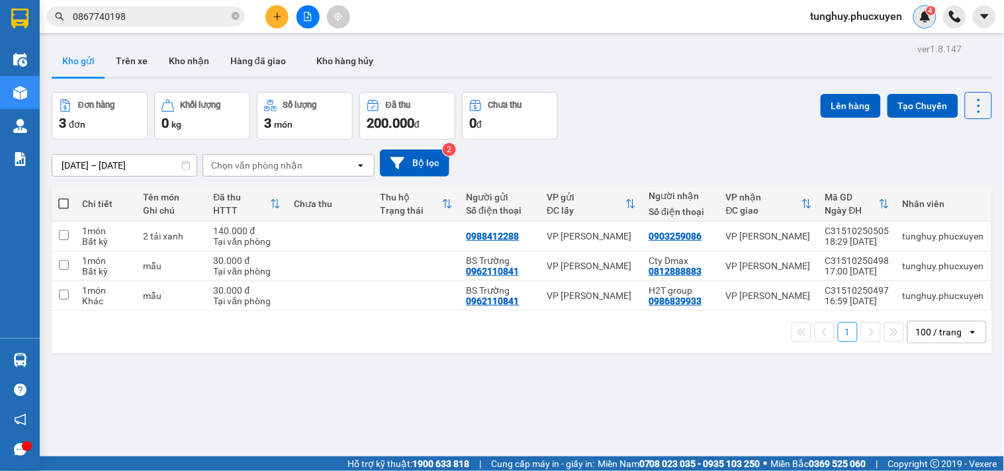
click at [930, 26] on div "4" at bounding box center [925, 16] width 23 height 23
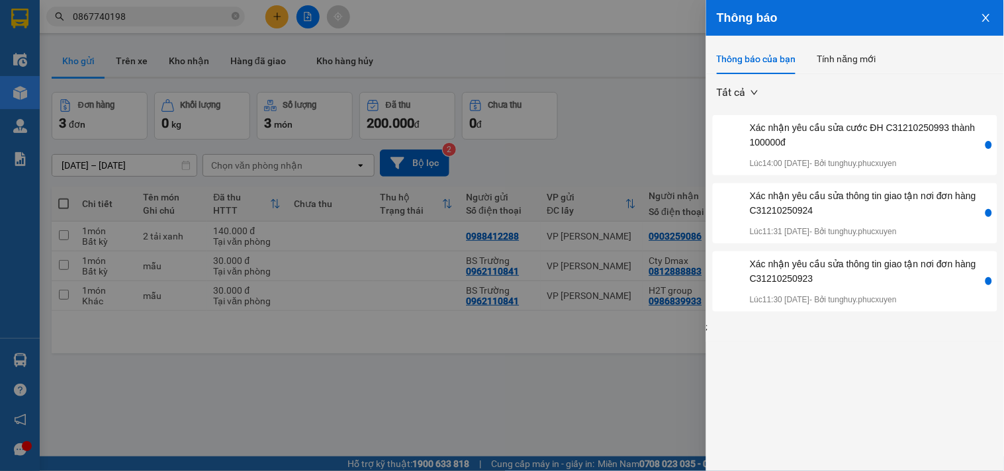
click at [983, 16] on icon "close" at bounding box center [986, 18] width 11 height 11
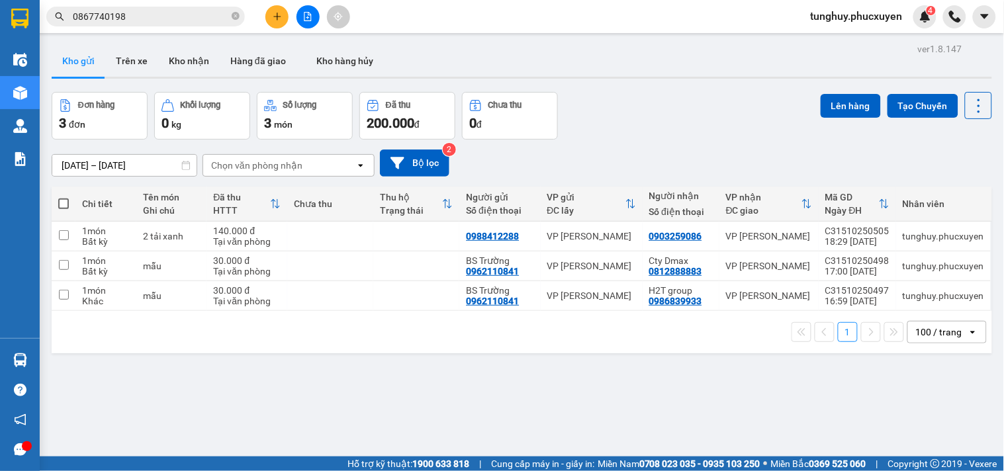
drag, startPoint x: 994, startPoint y: 8, endPoint x: 700, endPoint y: 40, distance: 295.1
click at [700, 40] on div "ver 1.8.147 Kho gửi Trên xe Kho nhận Hàng đã giao Kho hàng hủy Đơn hàng 3 đơn K…" at bounding box center [521, 275] width 951 height 471
click at [924, 14] on img at bounding box center [926, 17] width 12 height 12
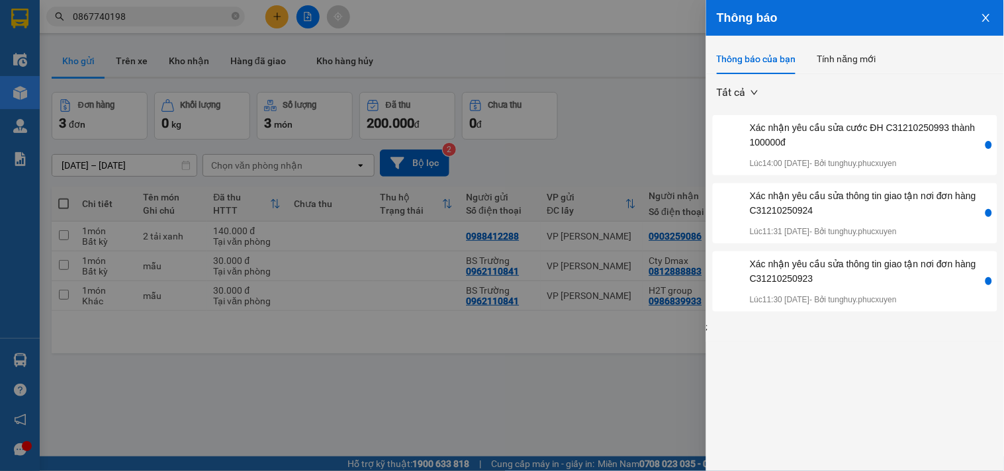
click at [987, 26] on button "Close" at bounding box center [987, 17] width 36 height 34
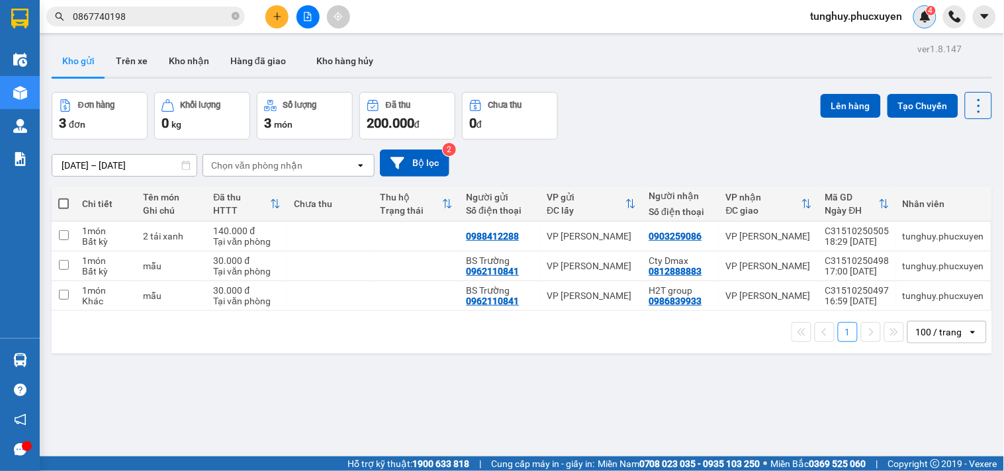
click at [925, 14] on img at bounding box center [926, 17] width 12 height 12
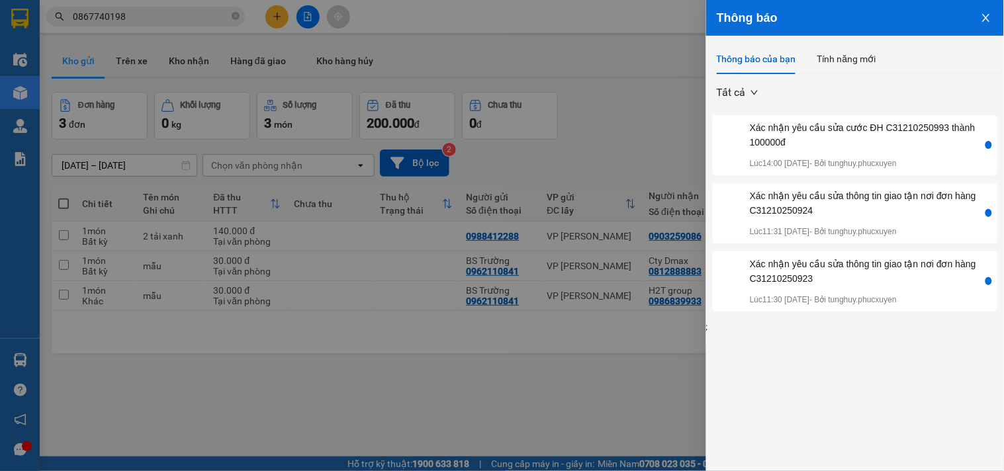
click at [987, 21] on icon "close" at bounding box center [986, 18] width 11 height 11
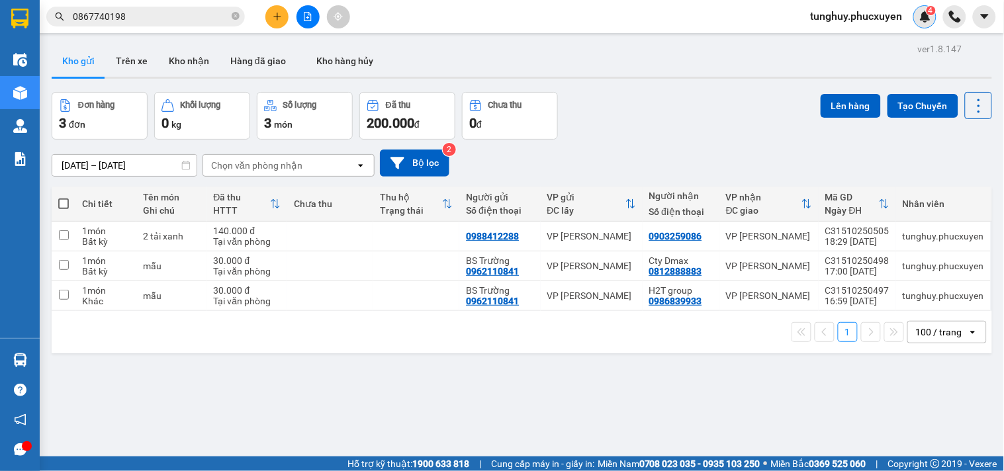
click at [920, 17] on img at bounding box center [926, 17] width 12 height 12
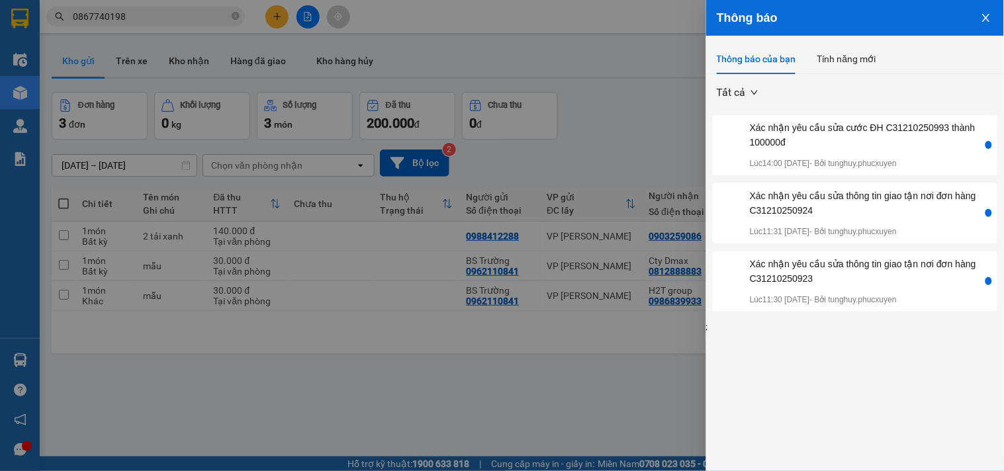
click at [994, 18] on button "Close" at bounding box center [987, 17] width 36 height 34
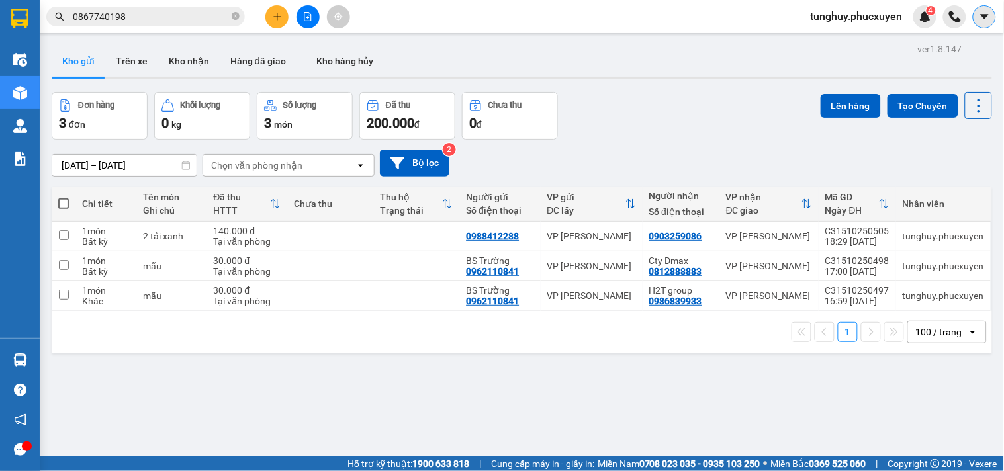
click at [992, 18] on button at bounding box center [984, 16] width 23 height 23
click at [781, 19] on div "Kết quả tìm kiếm ( 1 ) Bộ lọc Gửi 3 ngày gần nhất Mã ĐH Trạng thái Món hàng Thu…" at bounding box center [502, 16] width 1004 height 33
click at [923, 16] on img at bounding box center [926, 17] width 12 height 12
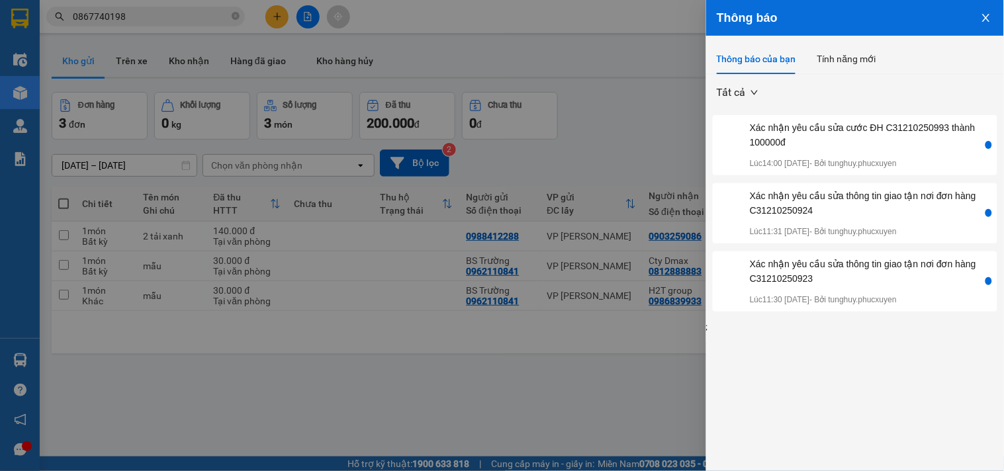
click at [990, 14] on icon "close" at bounding box center [986, 18] width 11 height 11
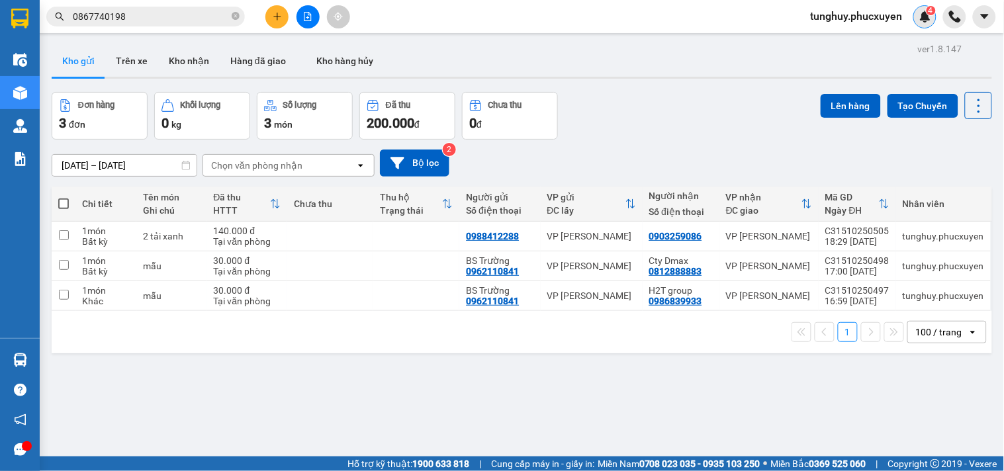
click at [918, 15] on div "4" at bounding box center [925, 16] width 23 height 23
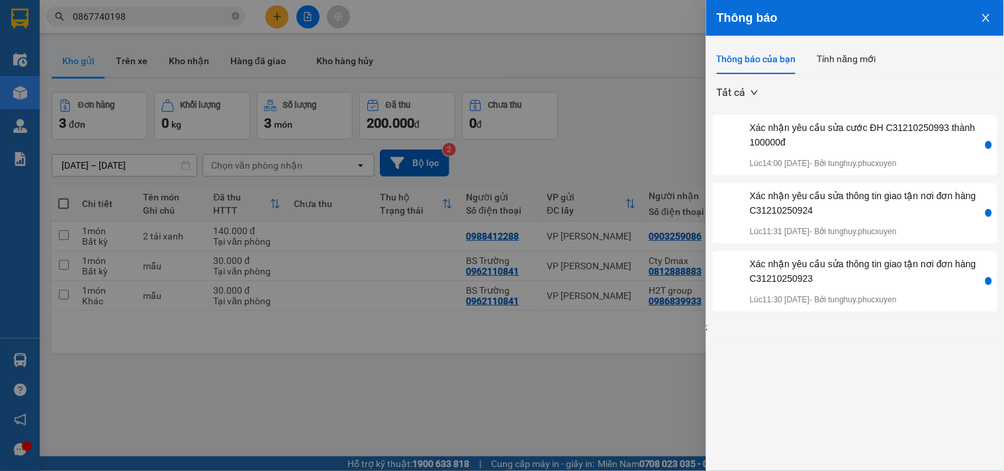
click at [982, 21] on icon "close" at bounding box center [986, 18] width 11 height 11
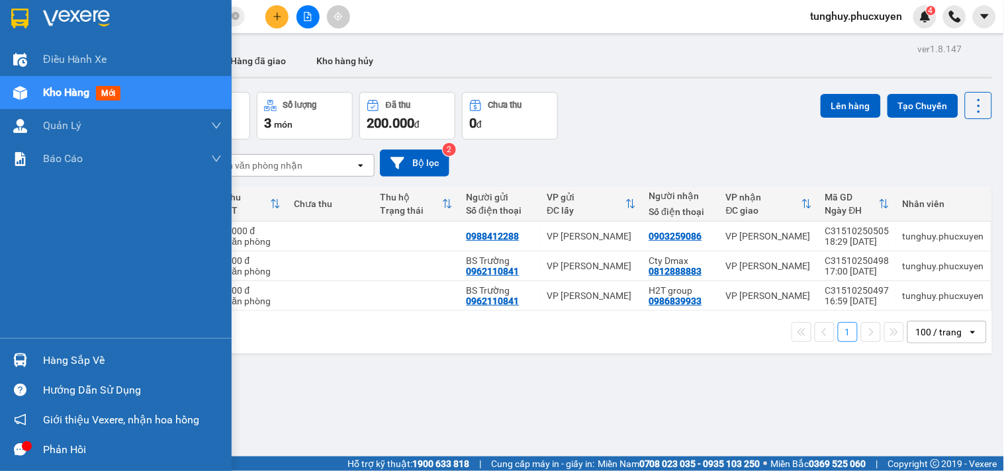
click at [34, 351] on div "Hàng sắp về" at bounding box center [116, 361] width 232 height 30
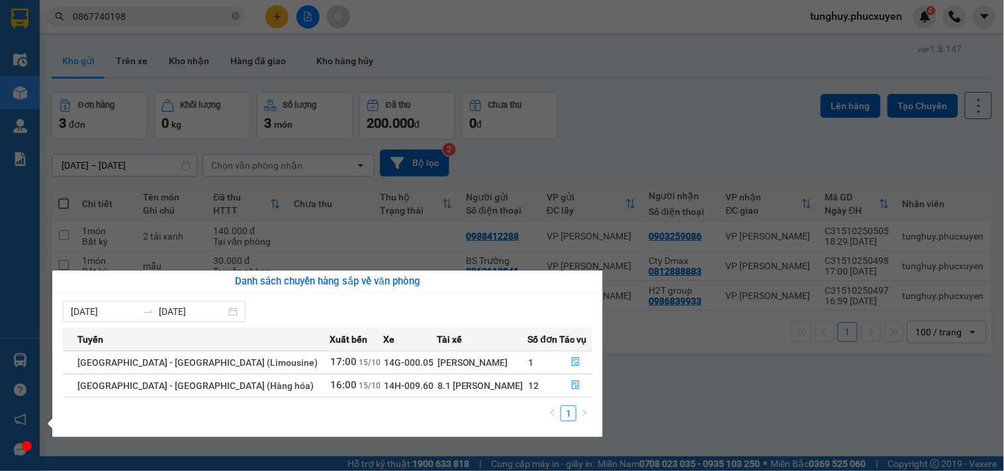
click at [943, 53] on section "Kết quả tìm kiếm ( 1 ) Bộ lọc Gửi 3 ngày gần nhất Mã ĐH Trạng thái Món hàng Thu…" at bounding box center [502, 235] width 1004 height 471
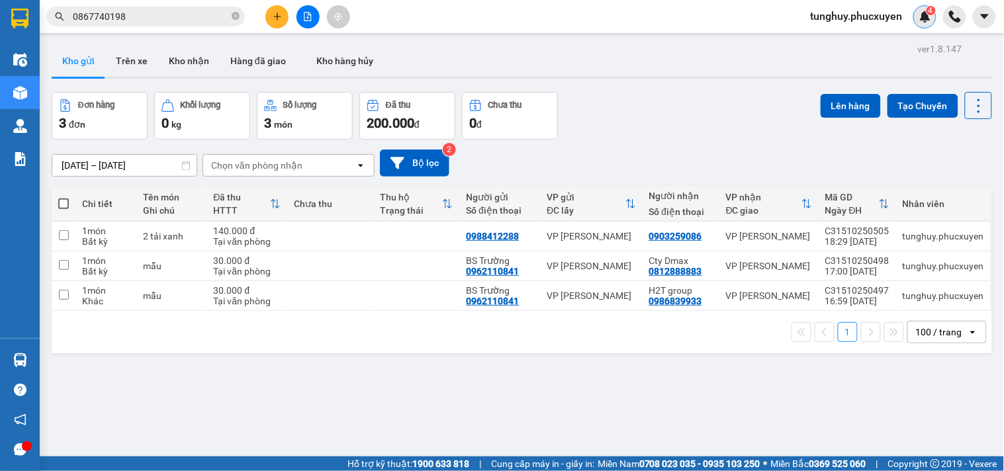
click at [925, 21] on img at bounding box center [926, 17] width 12 height 12
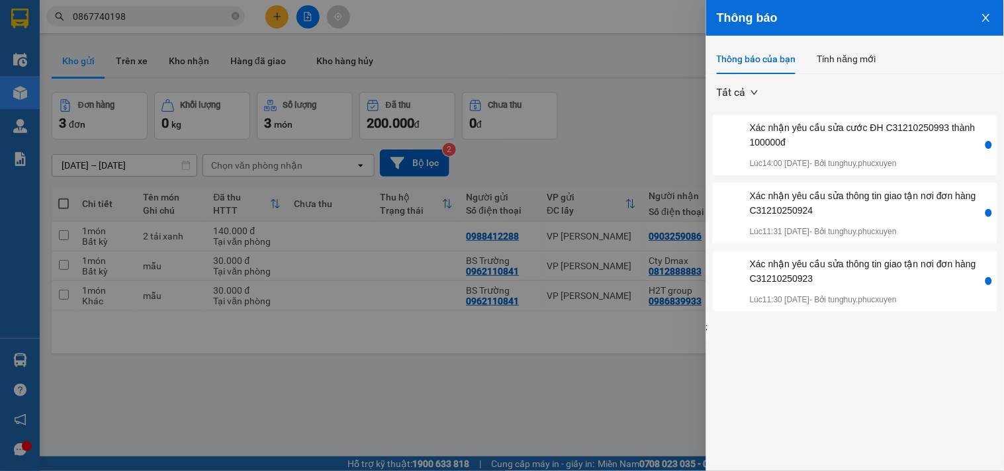
click at [980, 21] on button "Close" at bounding box center [987, 17] width 36 height 34
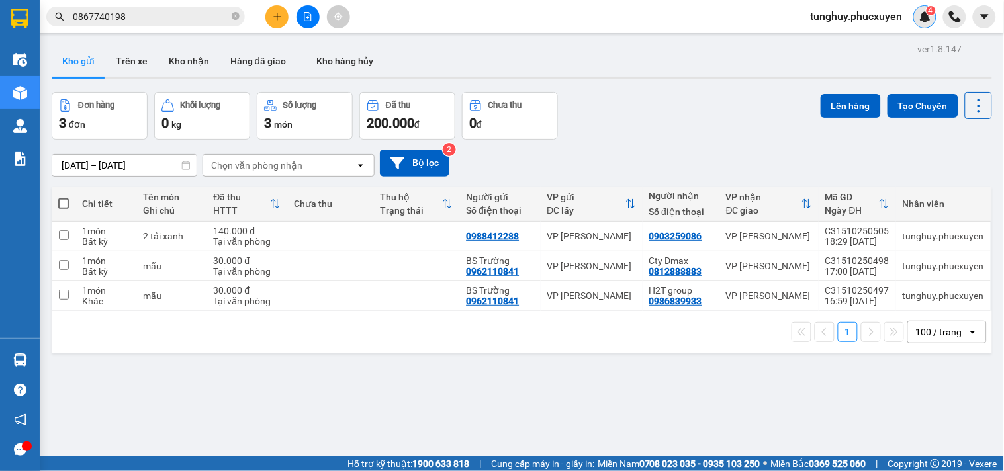
click at [921, 23] on div "4" at bounding box center [925, 16] width 23 height 23
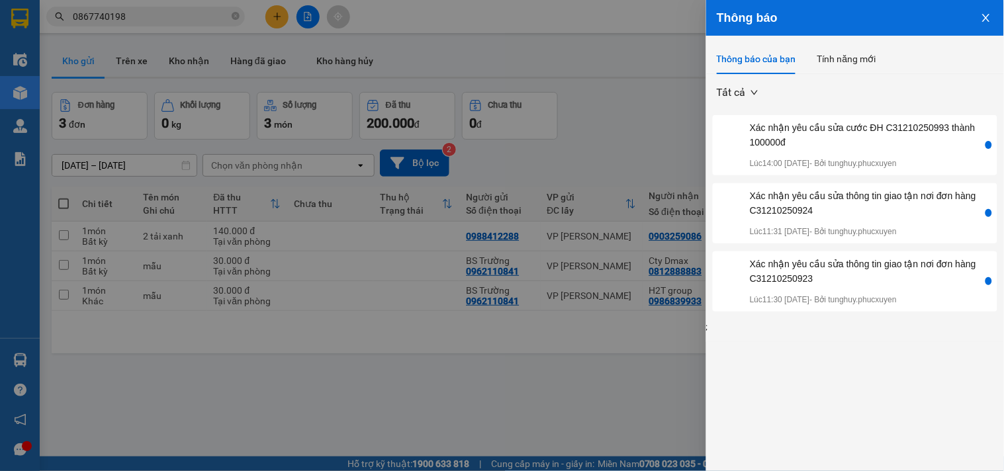
click at [990, 11] on button "Close" at bounding box center [987, 17] width 36 height 34
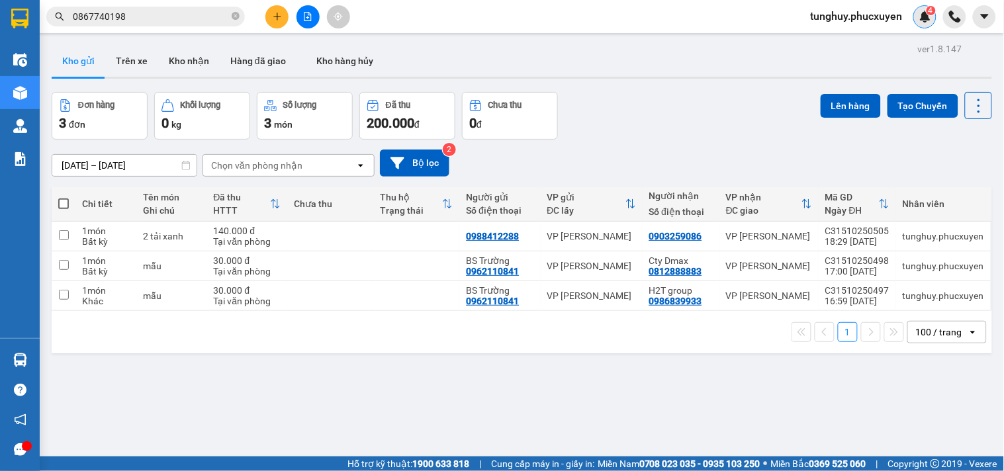
click at [933, 16] on div "4" at bounding box center [925, 16] width 23 height 23
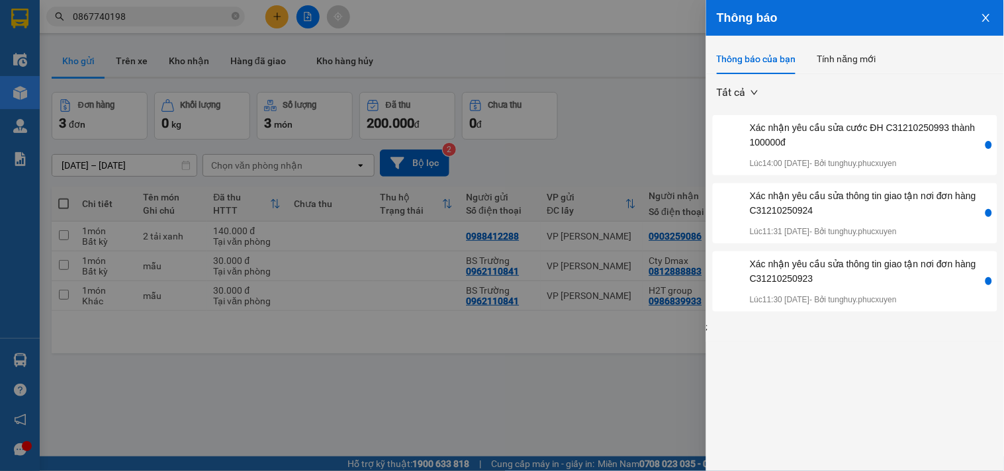
click at [995, 16] on button "Close" at bounding box center [987, 17] width 36 height 34
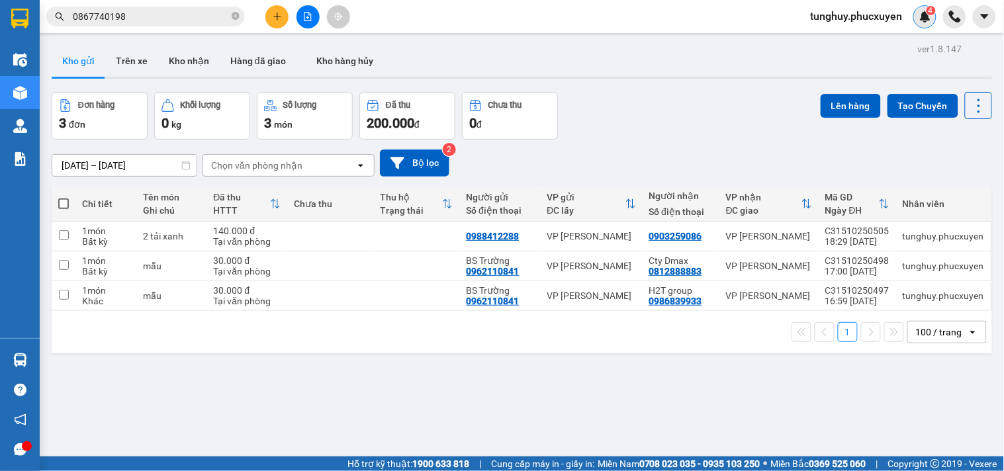
click at [925, 17] on img at bounding box center [926, 17] width 12 height 12
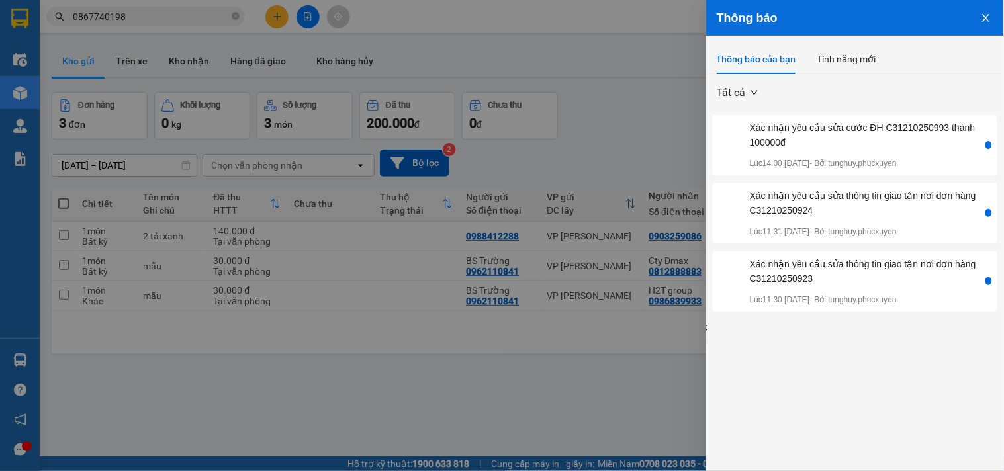
click at [980, 17] on button "Close" at bounding box center [987, 17] width 36 height 34
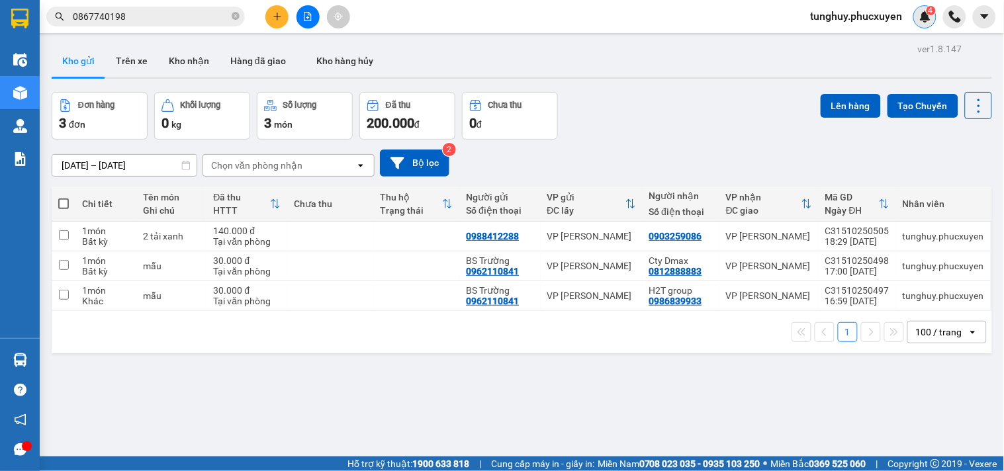
click at [931, 19] on div "4" at bounding box center [925, 16] width 23 height 23
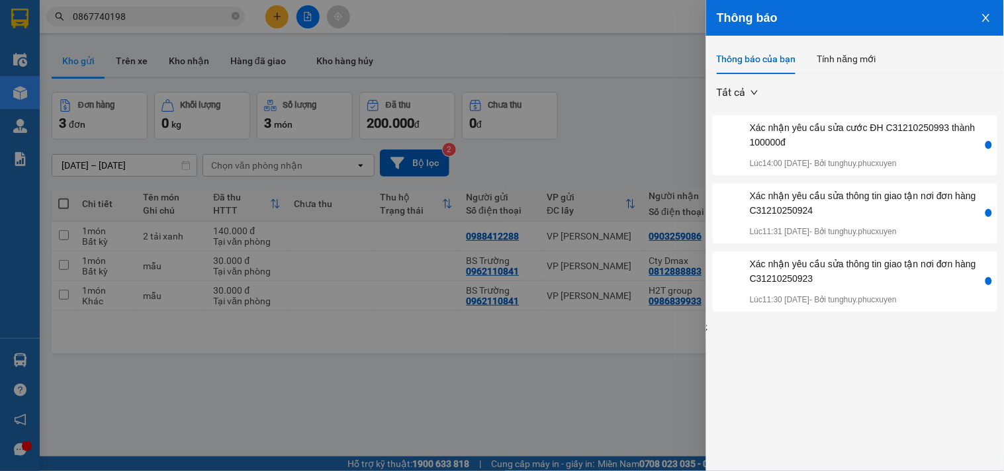
click at [978, 19] on button "Close" at bounding box center [987, 17] width 36 height 34
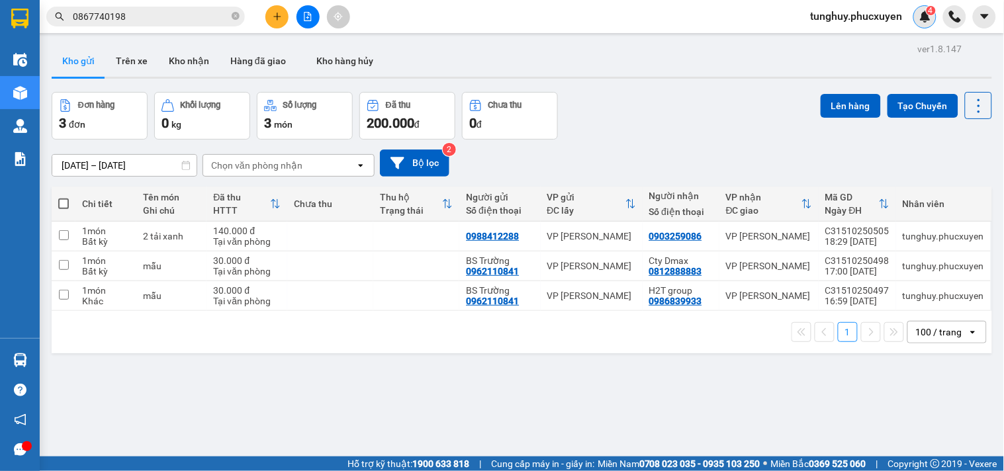
click at [929, 23] on div "4" at bounding box center [925, 16] width 23 height 23
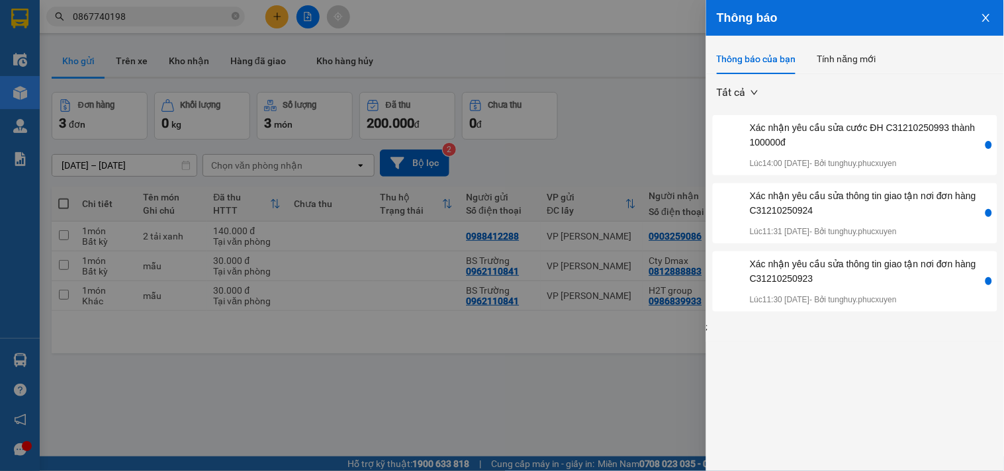
click at [984, 22] on icon "close" at bounding box center [986, 18] width 11 height 11
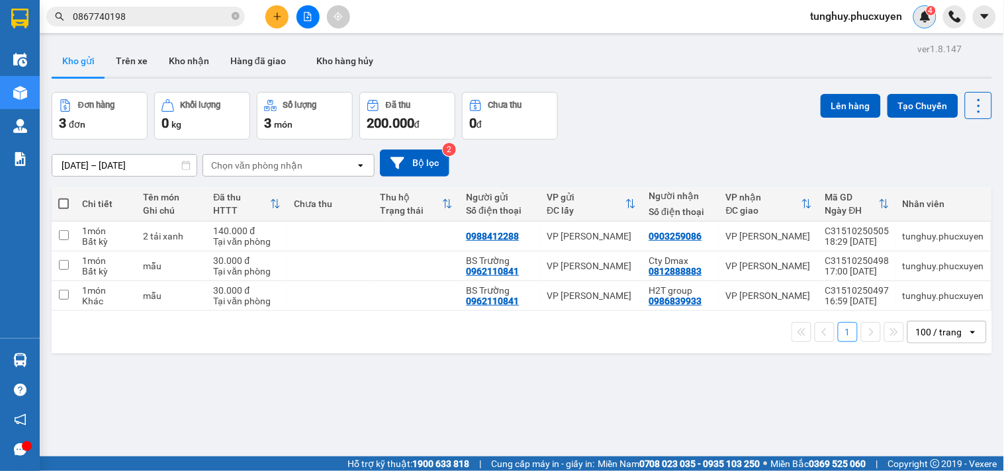
click at [931, 22] on img at bounding box center [926, 17] width 12 height 12
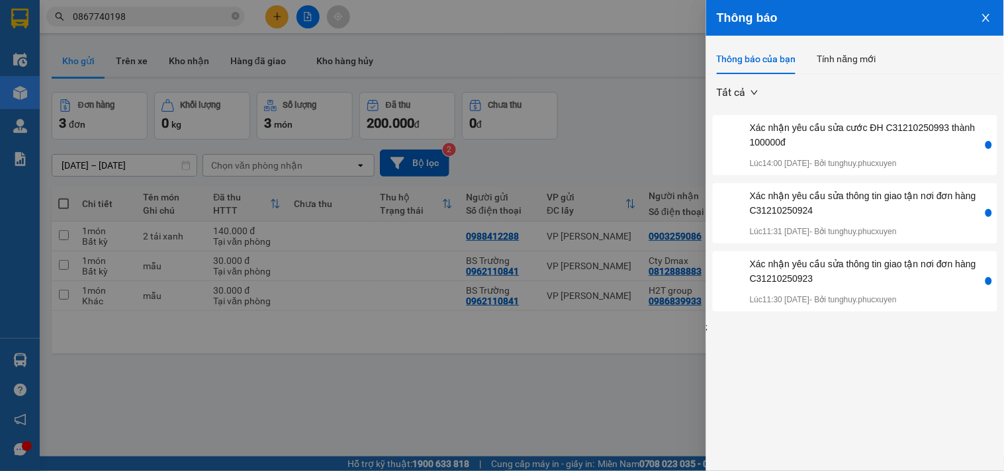
click at [980, 22] on button "Close" at bounding box center [987, 17] width 36 height 34
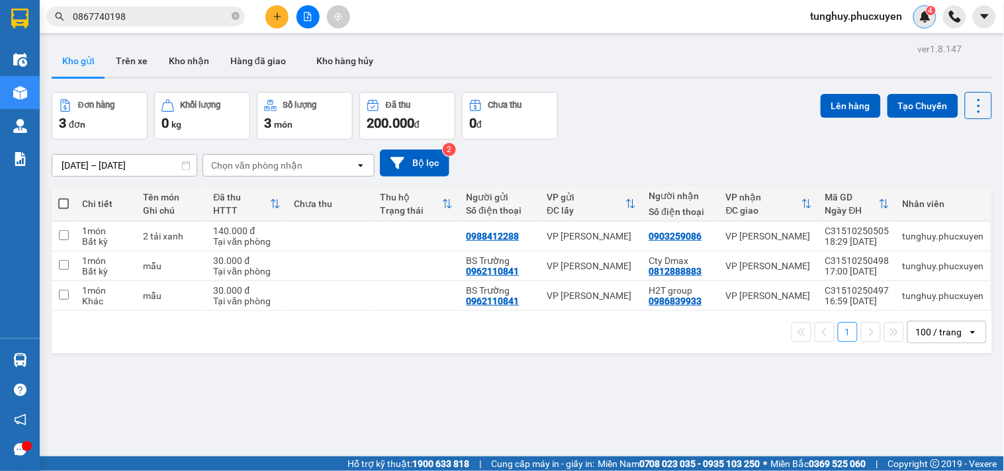
click at [931, 22] on div "4" at bounding box center [925, 16] width 23 height 23
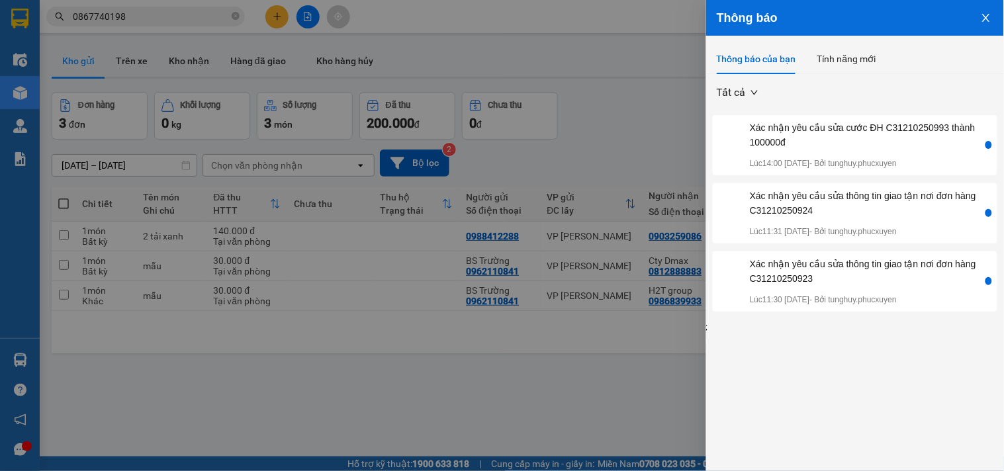
click at [989, 20] on icon "close" at bounding box center [986, 18] width 11 height 11
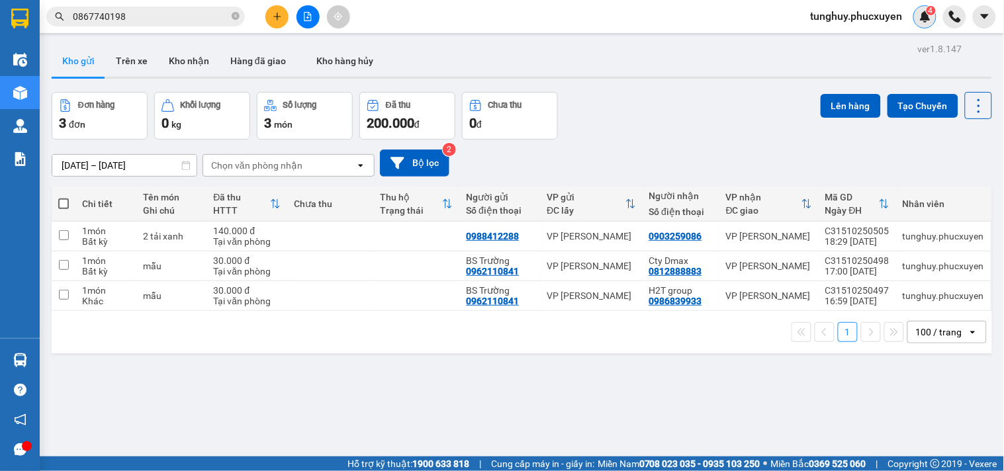
click at [923, 21] on img at bounding box center [926, 17] width 12 height 12
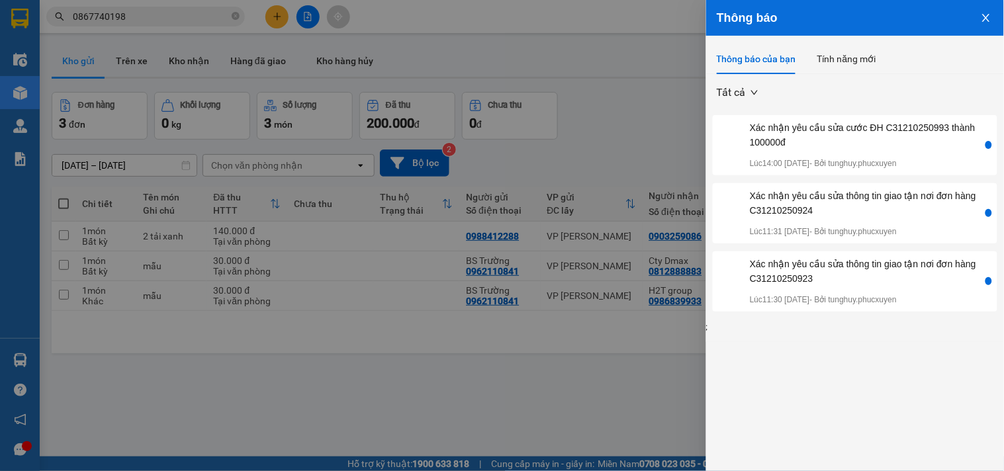
click at [992, 21] on button "Close" at bounding box center [987, 17] width 36 height 34
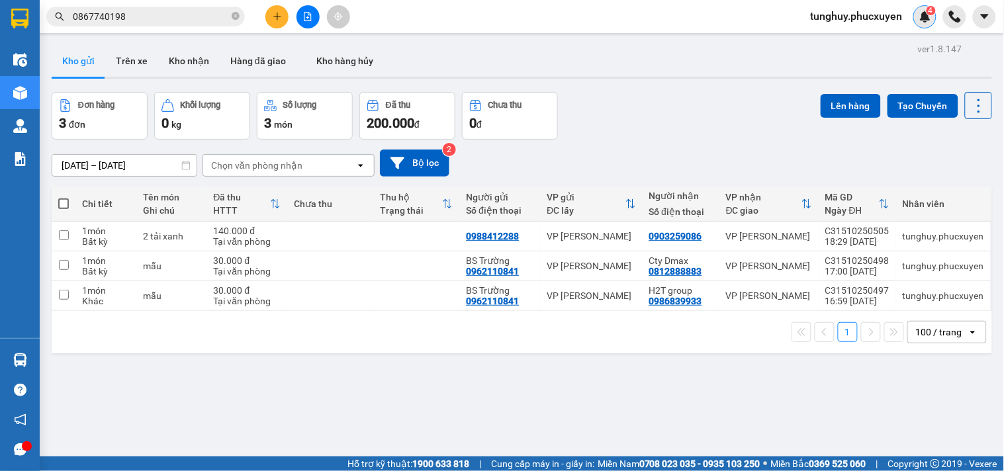
click at [928, 19] on img at bounding box center [926, 17] width 12 height 12
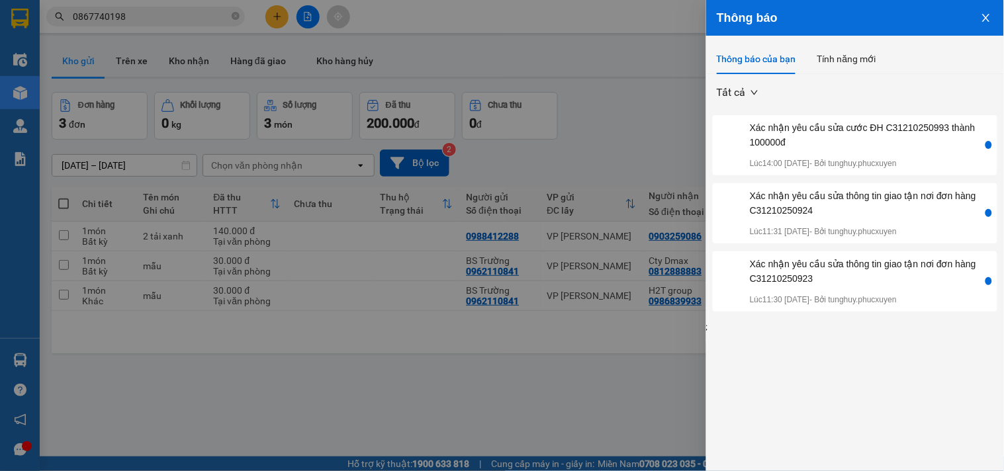
click at [983, 17] on icon "close" at bounding box center [986, 18] width 11 height 11
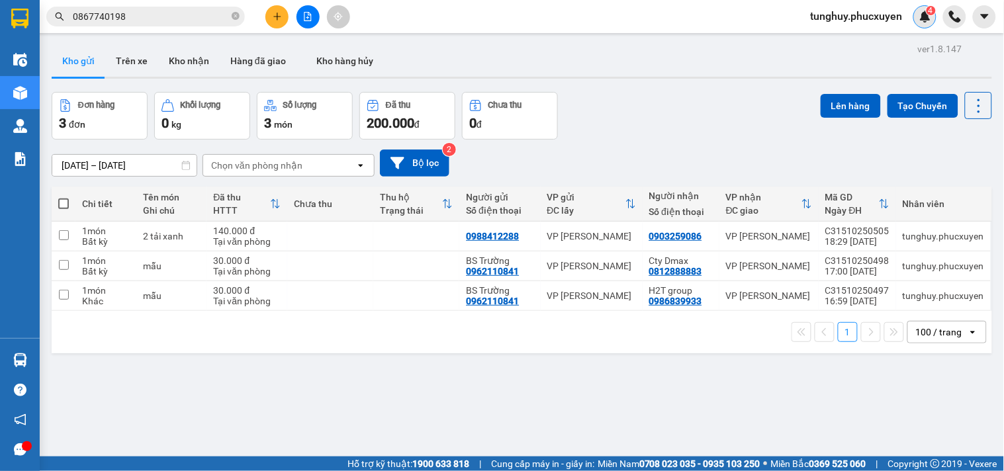
click at [932, 17] on div "4" at bounding box center [925, 16] width 23 height 23
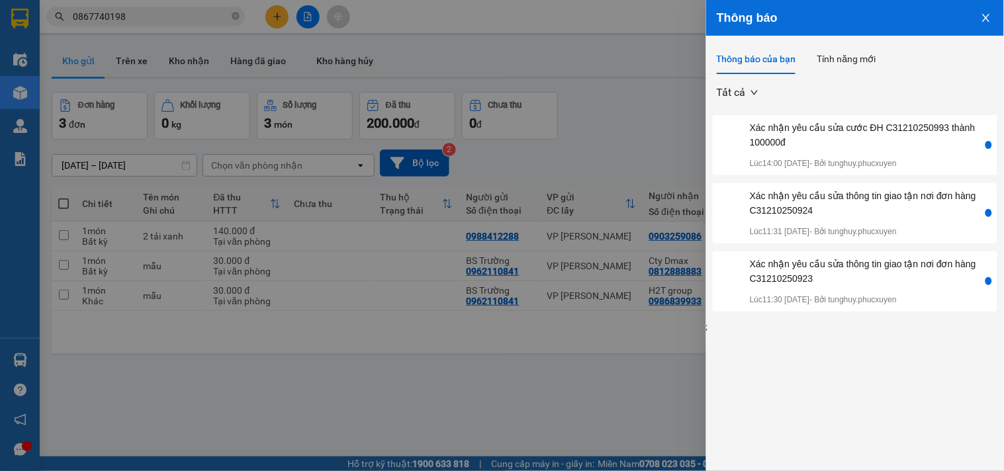
click at [997, 17] on button "Close" at bounding box center [987, 17] width 36 height 34
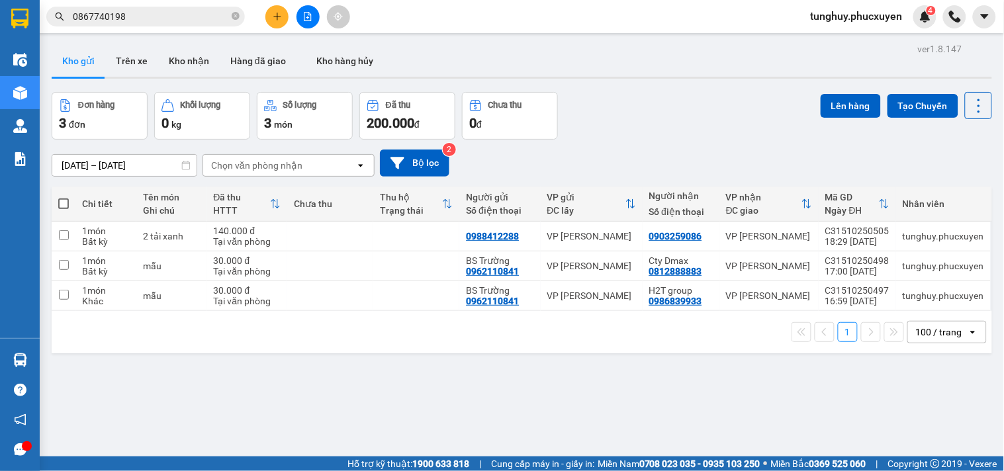
click at [998, 19] on div "tunghuy.phucxuyen 4" at bounding box center [902, 16] width 204 height 23
click at [989, 19] on icon "caret-down" at bounding box center [985, 17] width 12 height 12
click at [784, 16] on div "Kết quả tìm kiếm ( 1 ) Bộ lọc Gửi 3 ngày gần nhất Mã ĐH Trạng thái Món hàng Thu…" at bounding box center [502, 16] width 1004 height 33
click at [848, 16] on span "tunghuy.phucxuyen" at bounding box center [856, 16] width 113 height 17
click at [783, 17] on div "Kết quả tìm kiếm ( 1 ) Bộ lọc Gửi 3 ngày gần nhất Mã ĐH Trạng thái Món hàng Thu…" at bounding box center [502, 16] width 1004 height 33
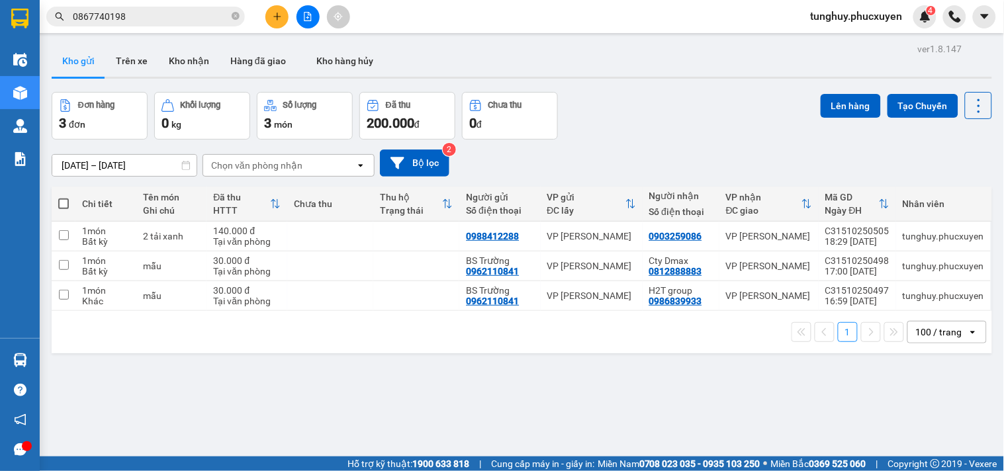
click at [829, 17] on span "tunghuy.phucxuyen" at bounding box center [856, 16] width 113 height 17
click at [789, 11] on div "Kết quả tìm kiếm ( 1 ) Bộ lọc Gửi 3 ngày gần nhất Mã ĐH Trạng thái Món hàng Thu…" at bounding box center [502, 16] width 1004 height 33
click at [841, 11] on span "tunghuy.phucxuyen" at bounding box center [856, 16] width 113 height 17
click at [782, 11] on div "Kết quả tìm kiếm ( 1 ) Bộ lọc Gửi 3 ngày gần nhất Mã ĐH Trạng thái Món hàng Thu…" at bounding box center [502, 16] width 1004 height 33
click at [825, 11] on span "tunghuy.phucxuyen" at bounding box center [856, 16] width 113 height 17
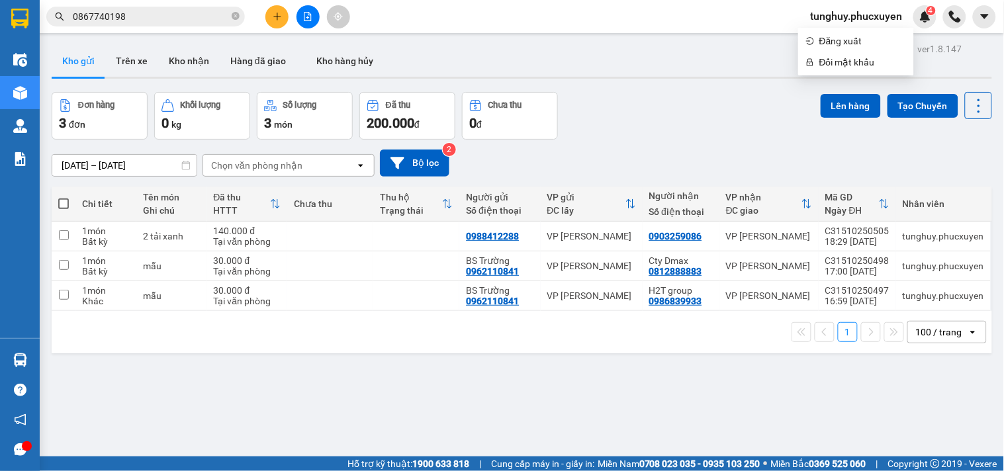
click at [785, 9] on div "Kết quả tìm kiếm ( 1 ) Bộ lọc Gửi 3 ngày gần nhất Mã ĐH Trạng thái Món hàng Thu…" at bounding box center [502, 16] width 1004 height 33
click at [851, 9] on span "tunghuy.phucxuyen" at bounding box center [856, 16] width 113 height 17
click at [791, 9] on div "Kết quả tìm kiếm ( 1 ) Bộ lọc Gửi 3 ngày gần nhất Mã ĐH Trạng thái Món hàng Thu…" at bounding box center [502, 16] width 1004 height 33
click at [845, 9] on span "tunghuy.phucxuyen" at bounding box center [856, 16] width 113 height 17
click at [789, 9] on div "Kết quả tìm kiếm ( 1 ) Bộ lọc Gửi 3 ngày gần nhất Mã ĐH Trạng thái Món hàng Thu…" at bounding box center [502, 16] width 1004 height 33
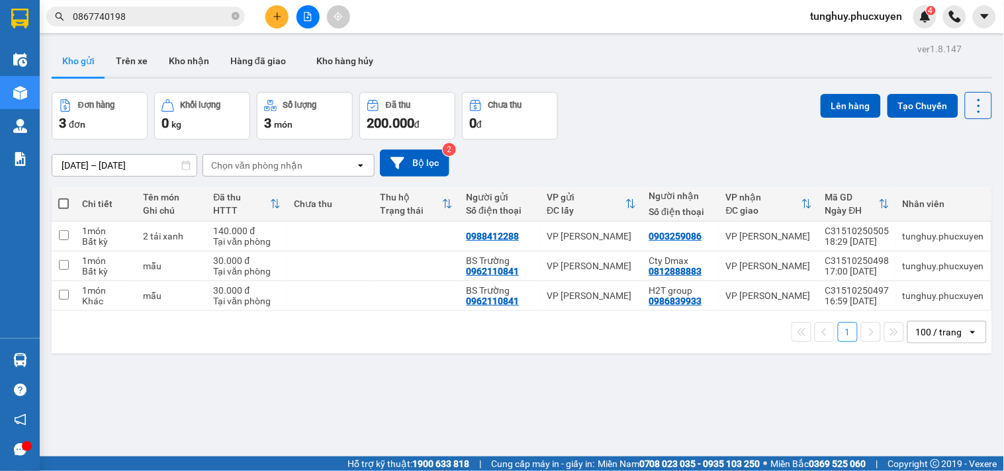
click at [858, 9] on span "tunghuy.phucxuyen" at bounding box center [856, 16] width 113 height 17
click at [796, 7] on div "Kết quả tìm kiếm ( 1 ) Bộ lọc Gửi 3 ngày gần nhất Mã ĐH Trạng thái Món hàng Thu…" at bounding box center [502, 16] width 1004 height 33
click at [830, 11] on span "tunghuy.phucxuyen" at bounding box center [856, 16] width 113 height 17
click at [788, 11] on div "Kết quả tìm kiếm ( 1 ) Bộ lọc Gửi 3 ngày gần nhất Mã ĐH Trạng thái Món hàng Thu…" at bounding box center [502, 16] width 1004 height 33
click at [836, 11] on span "tunghuy.phucxuyen" at bounding box center [856, 16] width 113 height 17
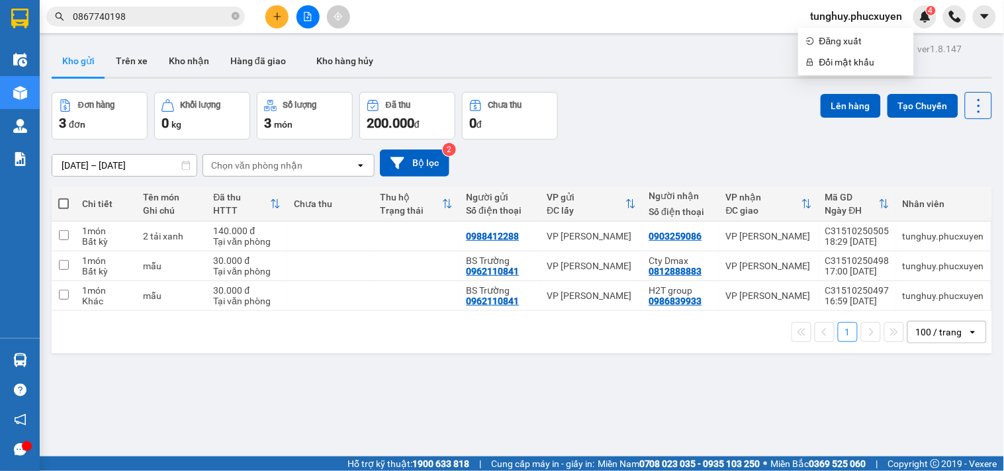
click at [789, 13] on div "Kết quả tìm kiếm ( 1 ) Bộ lọc Gửi 3 ngày gần nhất Mã ĐH Trạng thái Món hàng Thu…" at bounding box center [502, 16] width 1004 height 33
click at [817, 21] on span "tunghuy.phucxuyen" at bounding box center [856, 16] width 113 height 17
click at [779, 21] on div "Kết quả tìm kiếm ( 1 ) Bộ lọc Gửi 3 ngày gần nhất Mã ĐH Trạng thái Món hàng Thu…" at bounding box center [502, 16] width 1004 height 33
click at [831, 21] on span "tunghuy.phucxuyen" at bounding box center [856, 16] width 113 height 17
click at [785, 21] on div "Kết quả tìm kiếm ( 1 ) Bộ lọc Gửi 3 ngày gần nhất Mã ĐH Trạng thái Món hàng Thu…" at bounding box center [502, 16] width 1004 height 33
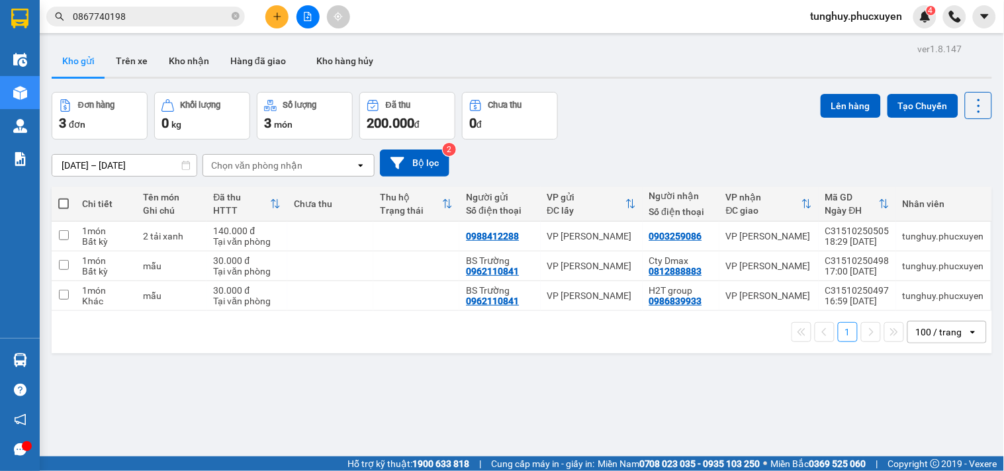
click at [914, 18] on span "tunghuy.phucxuyen" at bounding box center [856, 16] width 113 height 17
click at [929, 18] on img at bounding box center [926, 17] width 12 height 12
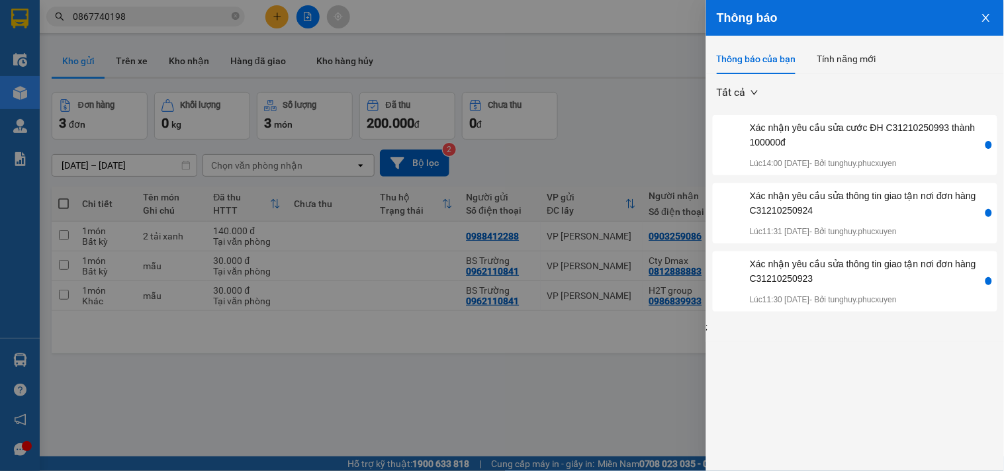
click at [987, 21] on icon "close" at bounding box center [986, 18] width 11 height 11
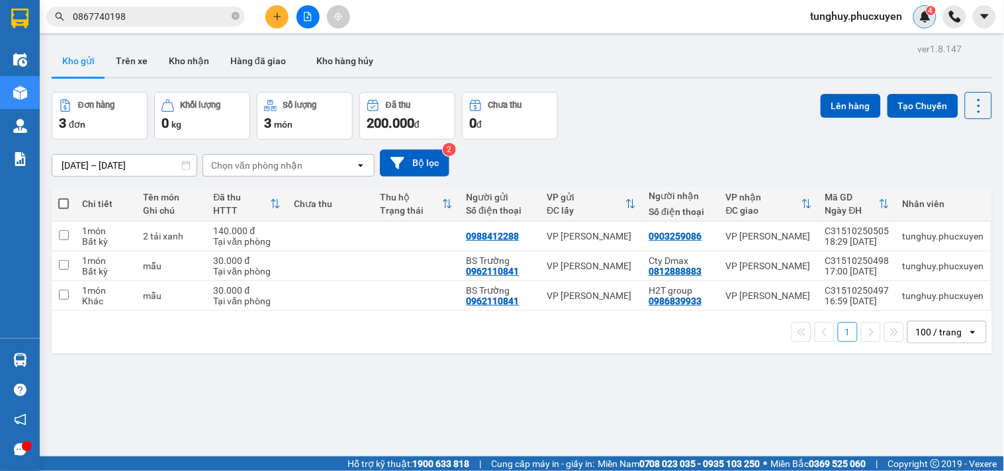
click at [927, 22] on img at bounding box center [926, 17] width 12 height 12
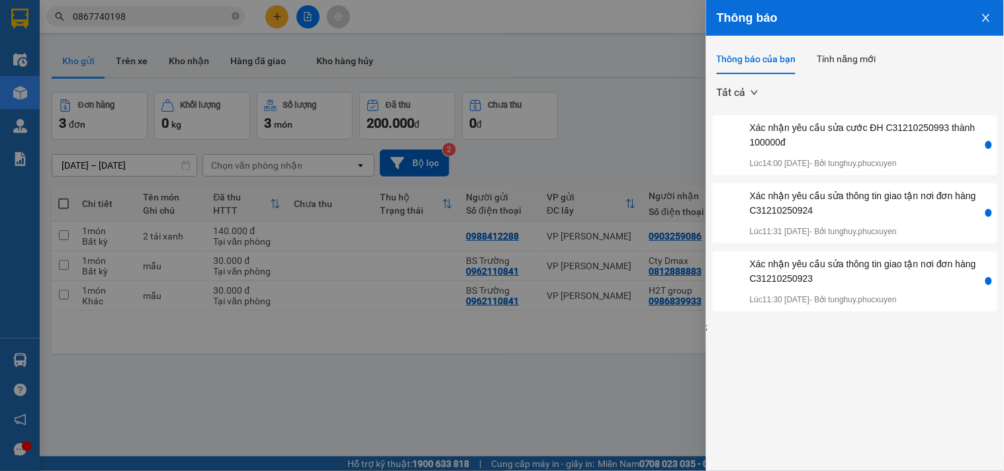
click at [986, 20] on icon "close" at bounding box center [986, 18] width 11 height 11
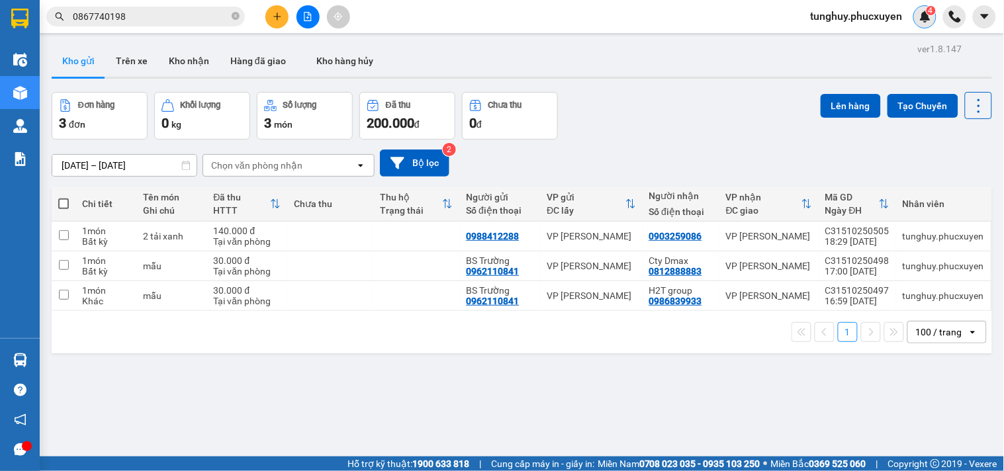
click at [922, 13] on img at bounding box center [926, 17] width 12 height 12
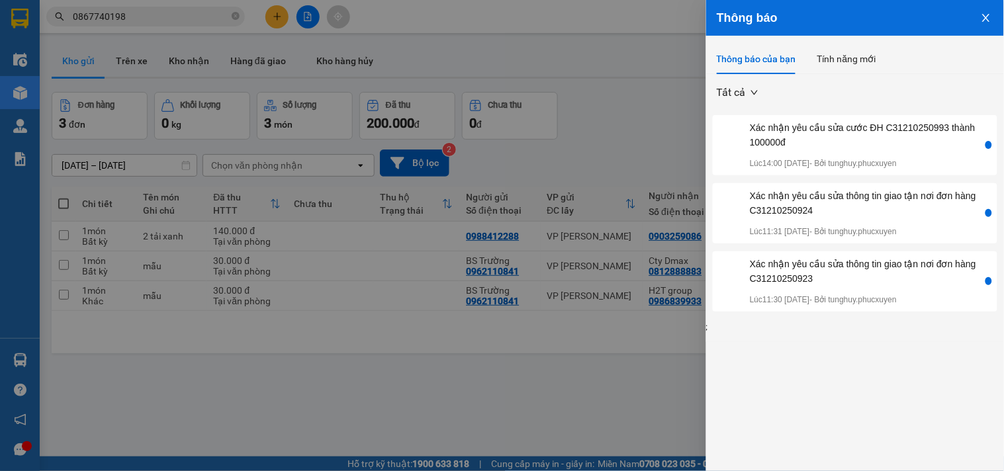
click at [987, 13] on icon "close" at bounding box center [986, 18] width 11 height 11
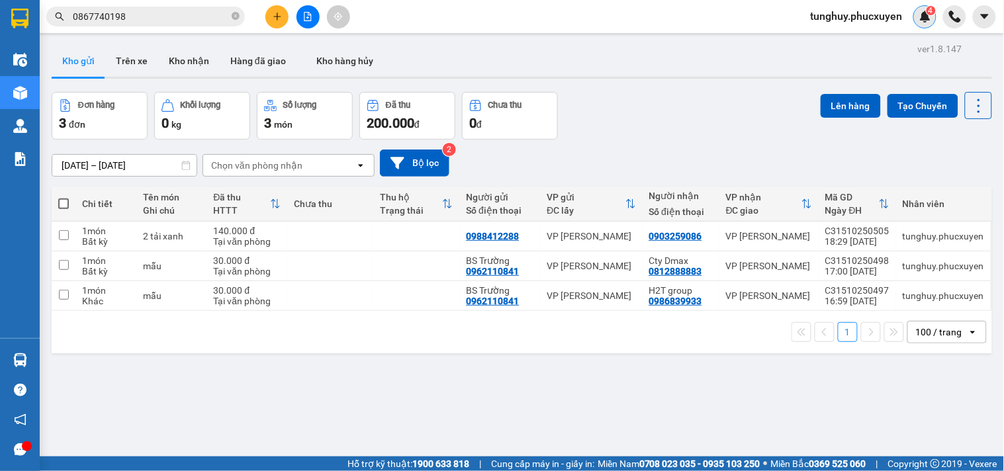
click at [932, 14] on span "4" at bounding box center [931, 10] width 5 height 9
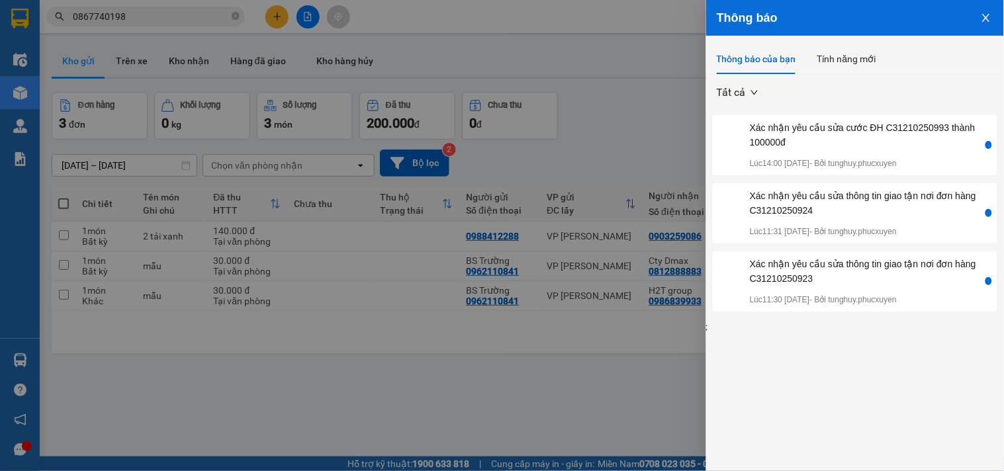
click at [984, 14] on icon "close" at bounding box center [986, 18] width 11 height 11
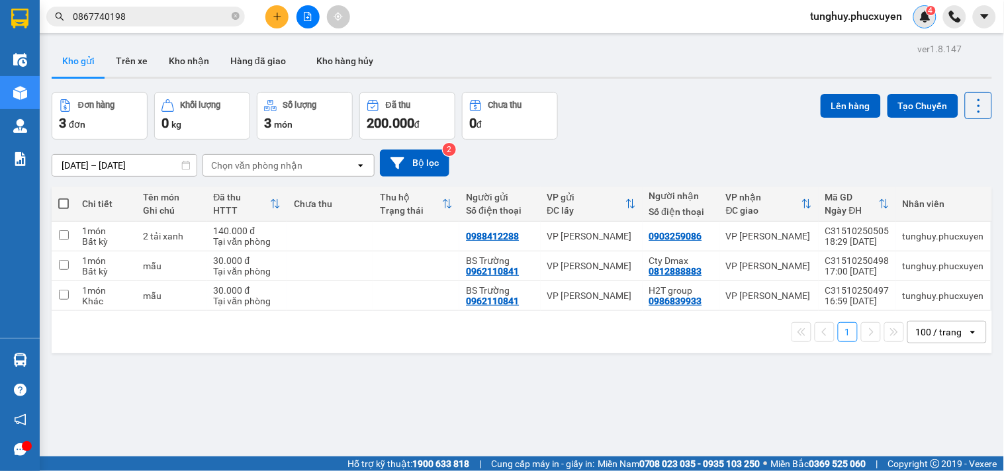
click at [931, 17] on img at bounding box center [926, 17] width 12 height 12
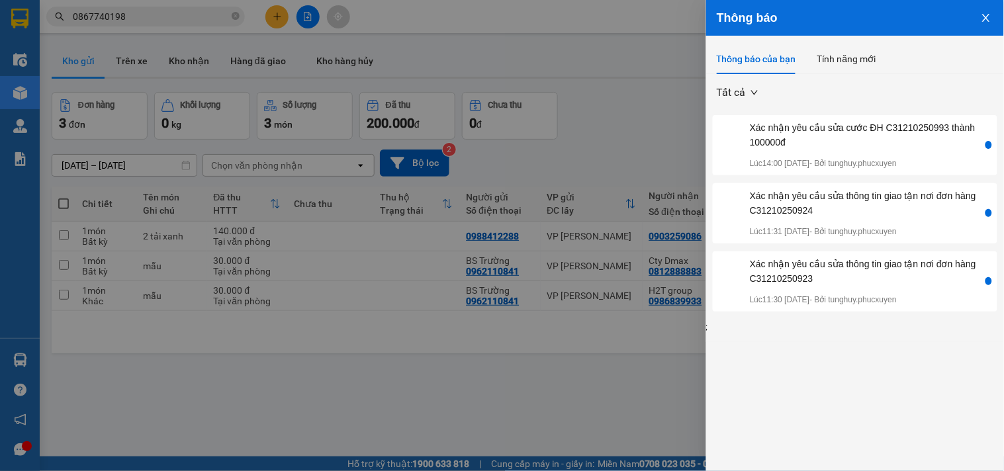
click at [982, 15] on icon "close" at bounding box center [986, 18] width 11 height 11
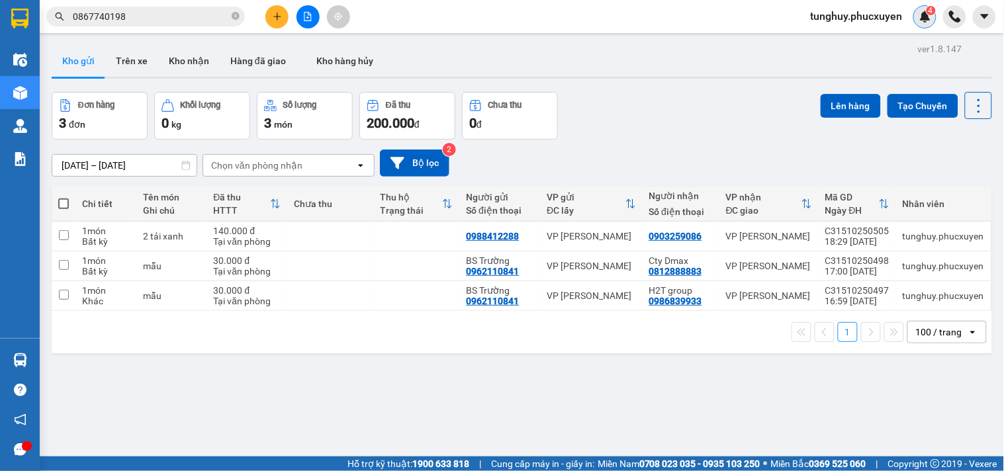
click at [929, 17] on img at bounding box center [926, 17] width 12 height 12
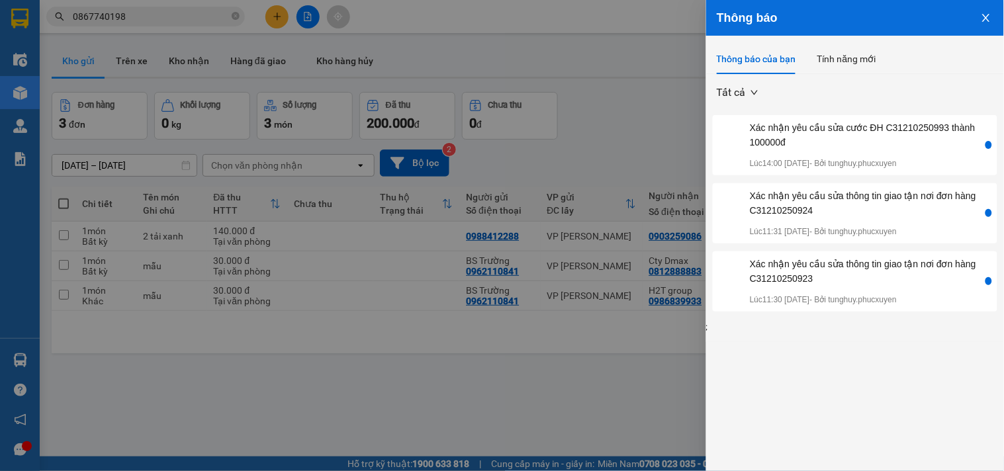
click at [989, 17] on icon "close" at bounding box center [986, 18] width 11 height 11
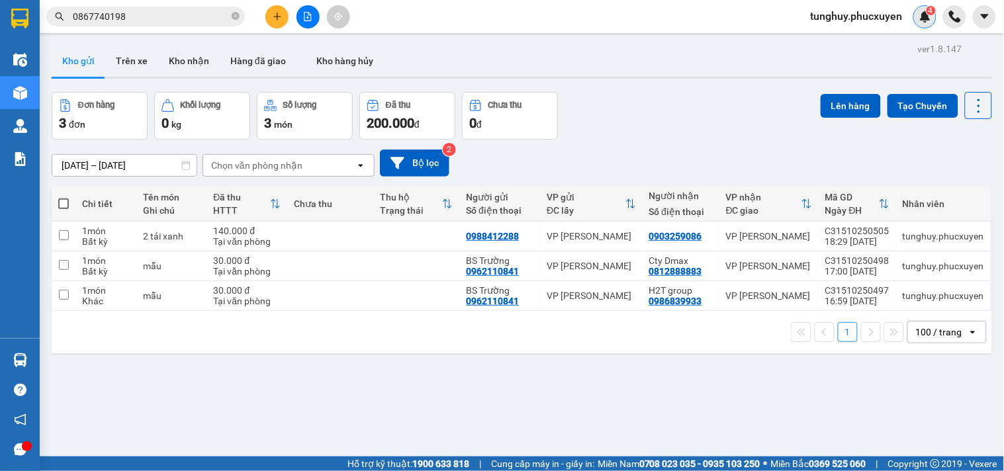
click at [923, 11] on img at bounding box center [926, 17] width 12 height 12
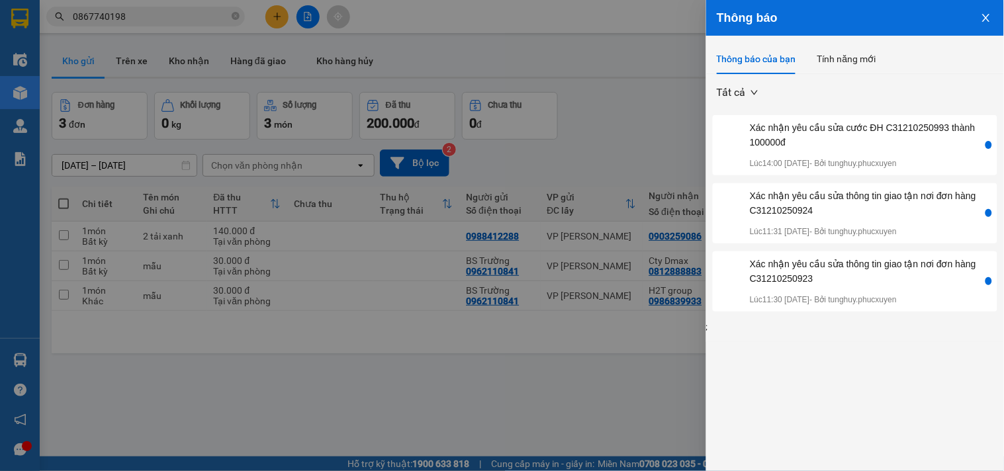
click at [988, 11] on button "Close" at bounding box center [987, 17] width 36 height 34
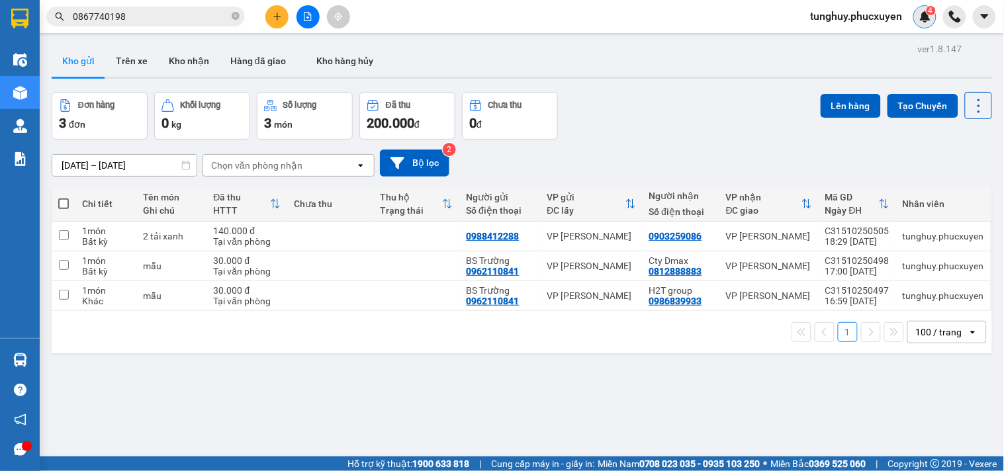
click at [921, 18] on img at bounding box center [926, 17] width 12 height 12
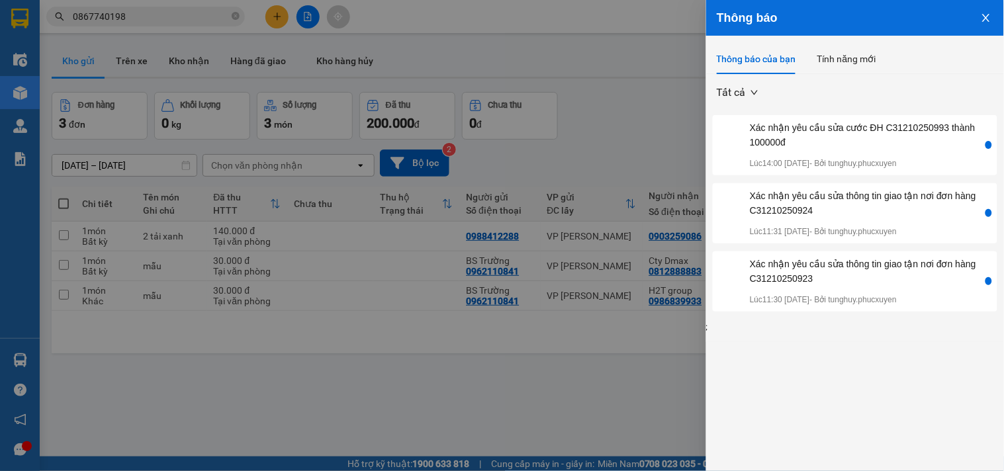
click at [986, 20] on icon "close" at bounding box center [986, 18] width 11 height 11
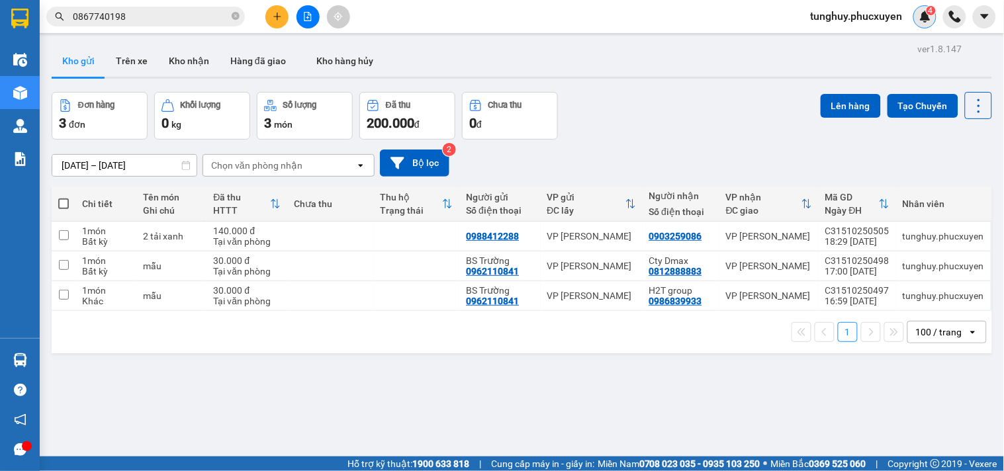
click at [935, 20] on div "4" at bounding box center [925, 16] width 23 height 23
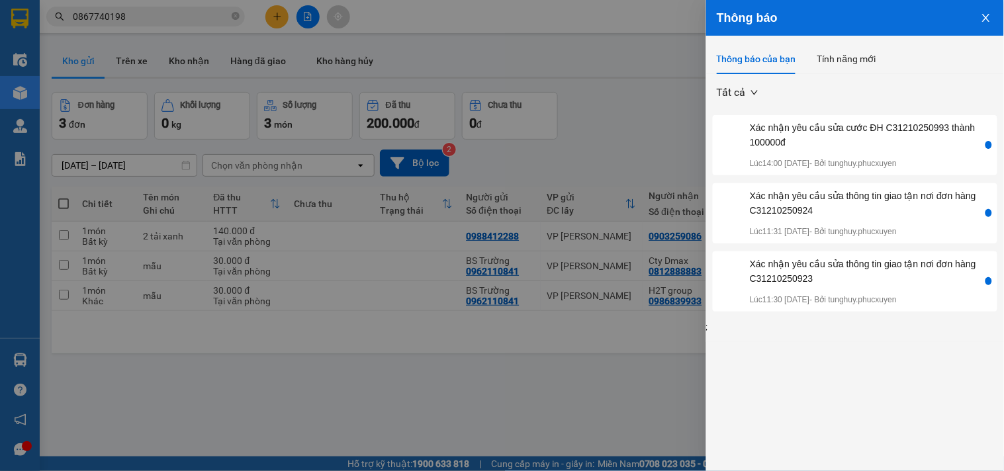
click at [984, 18] on icon "close" at bounding box center [986, 18] width 11 height 11
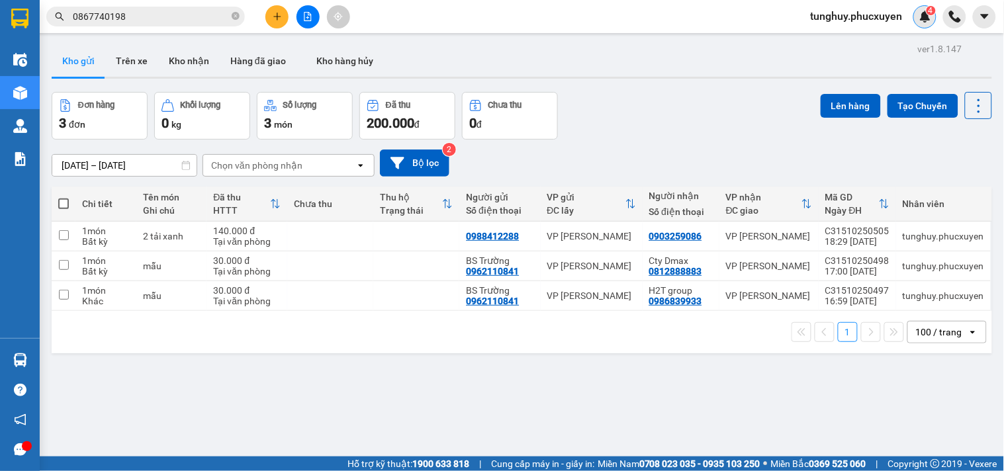
click at [925, 24] on div "4" at bounding box center [925, 16] width 23 height 23
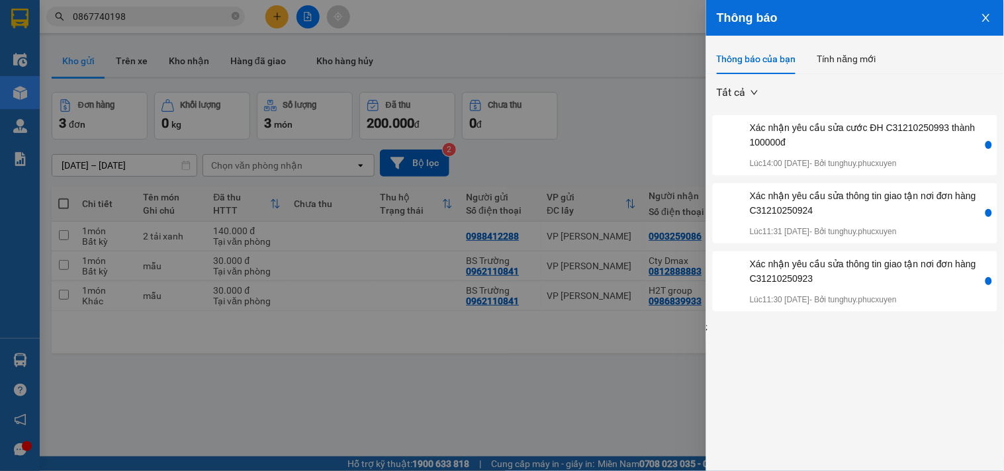
click at [985, 14] on icon "close" at bounding box center [986, 18] width 11 height 11
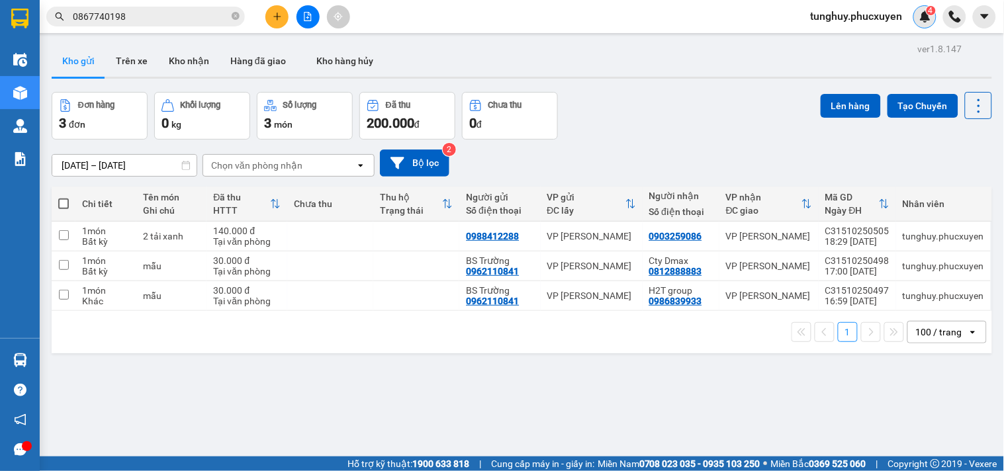
click at [923, 20] on img at bounding box center [926, 17] width 12 height 12
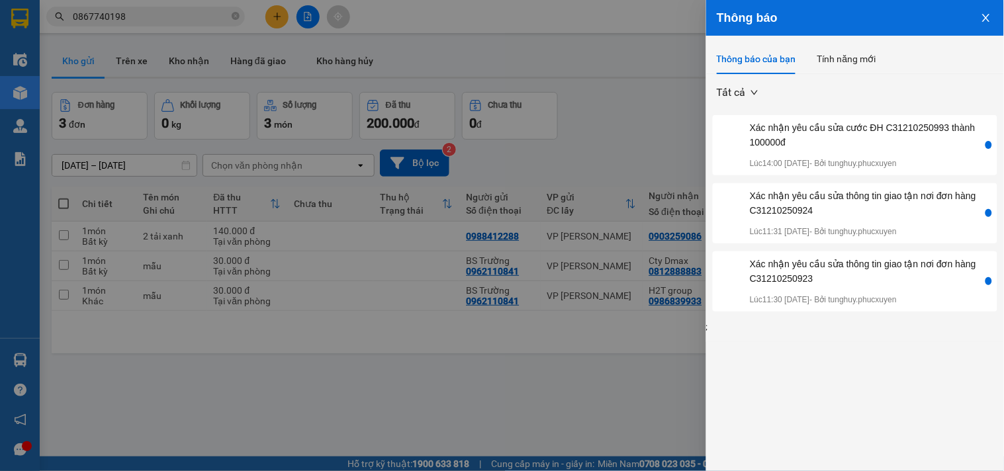
click at [988, 20] on icon "close" at bounding box center [985, 18] width 7 height 8
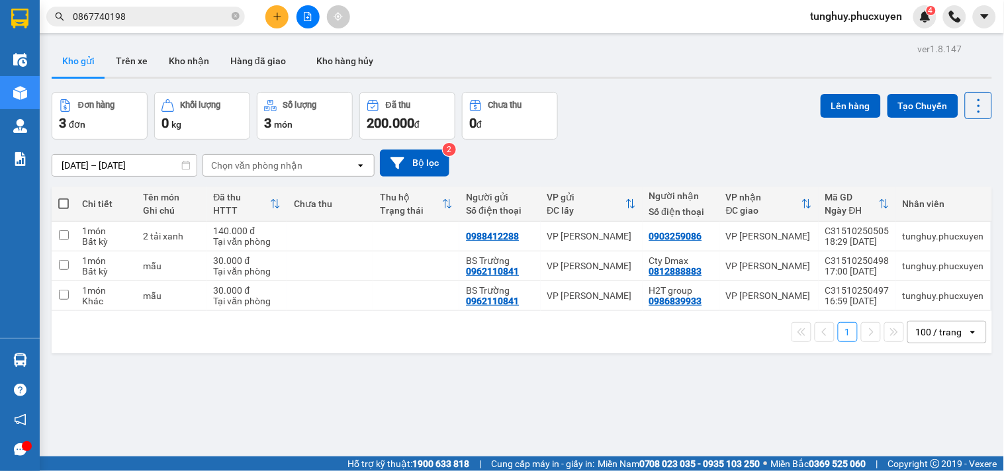
click at [984, 19] on icon "caret-down" at bounding box center [985, 17] width 12 height 12
click at [835, 21] on span "tunghuy.phucxuyen" at bounding box center [856, 16] width 113 height 17
click at [727, 85] on div "ver 1.8.147 Kho gửi Trên xe Kho nhận Hàng đã giao Kho hàng hủy Đơn hàng 3 đơn K…" at bounding box center [521, 275] width 951 height 471
click at [925, 11] on img at bounding box center [926, 17] width 12 height 12
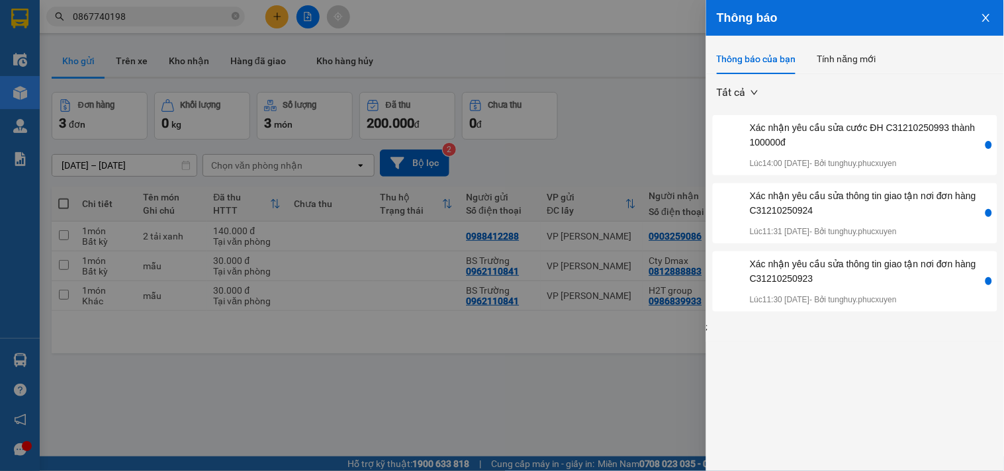
click at [991, 26] on button "Close" at bounding box center [987, 17] width 36 height 34
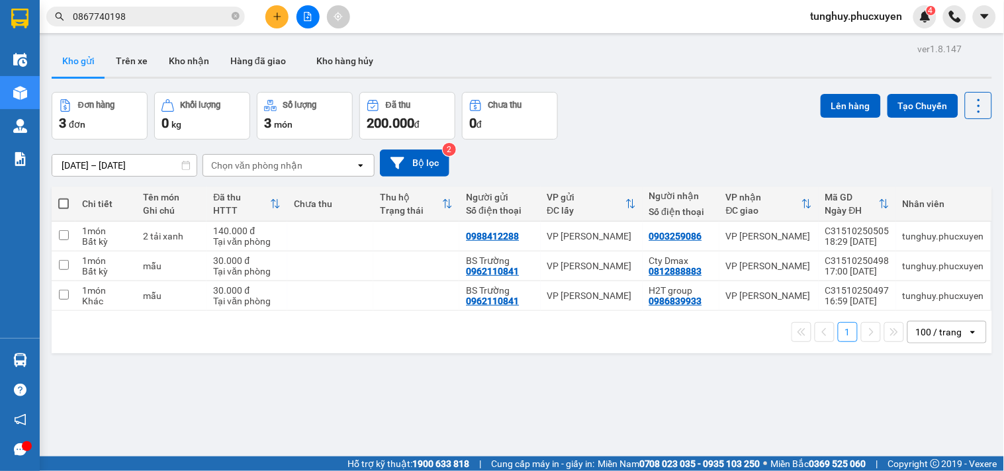
click at [889, 20] on span "tunghuy.phucxuyen" at bounding box center [856, 16] width 113 height 17
click at [765, 87] on div "ver 1.8.147 Kho gửi Trên xe Kho nhận Hàng đã giao Kho hàng hủy Đơn hàng 3 đơn K…" at bounding box center [521, 275] width 951 height 471
click at [970, 103] on icon at bounding box center [979, 106] width 19 height 19
click at [810, 143] on div "[DATE] – [DATE] Press the down arrow key to interact with the calendar and sele…" at bounding box center [522, 163] width 941 height 47
click at [934, 20] on div "4" at bounding box center [925, 16] width 23 height 23
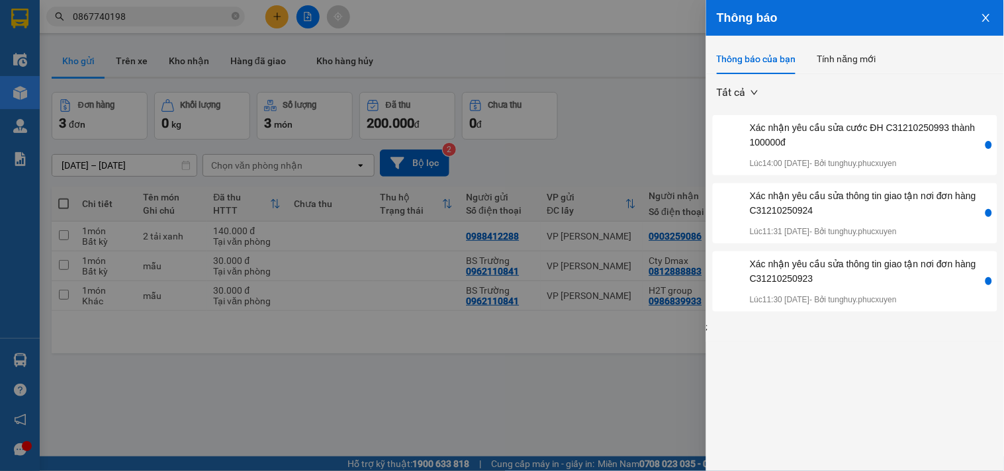
click at [988, 14] on icon "close" at bounding box center [986, 18] width 11 height 11
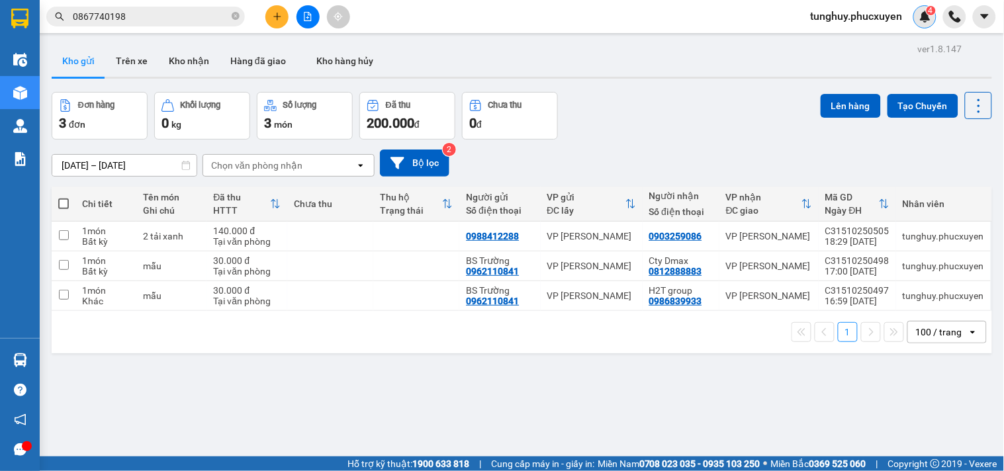
click at [927, 15] on img at bounding box center [926, 17] width 12 height 12
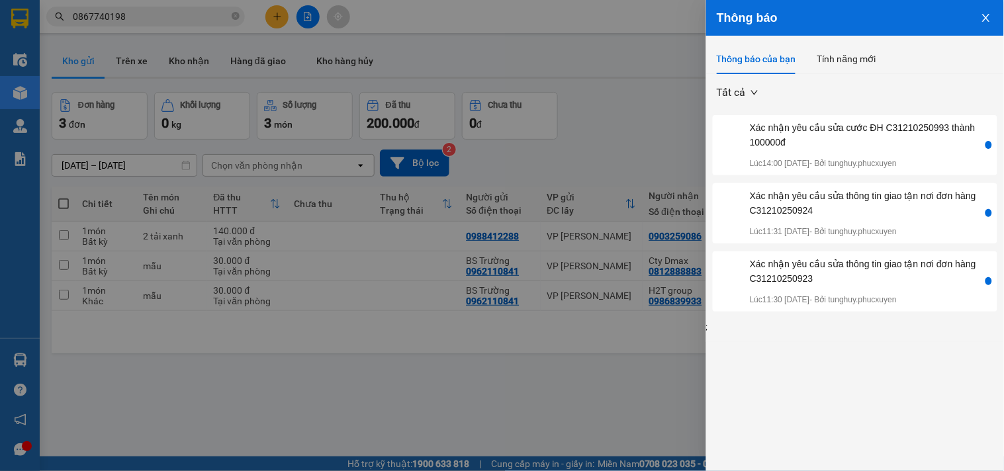
click at [984, 19] on icon "close" at bounding box center [986, 18] width 11 height 11
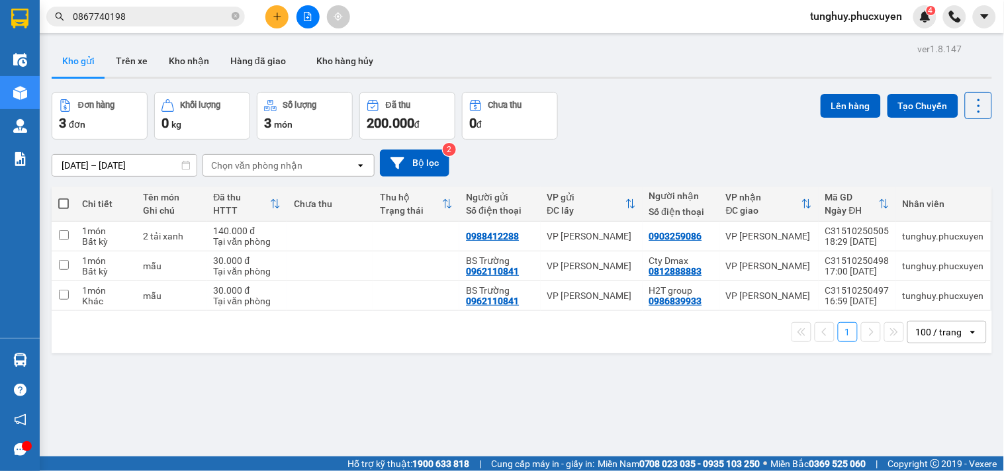
click at [984, 19] on icon "caret-down" at bounding box center [985, 17] width 12 height 12
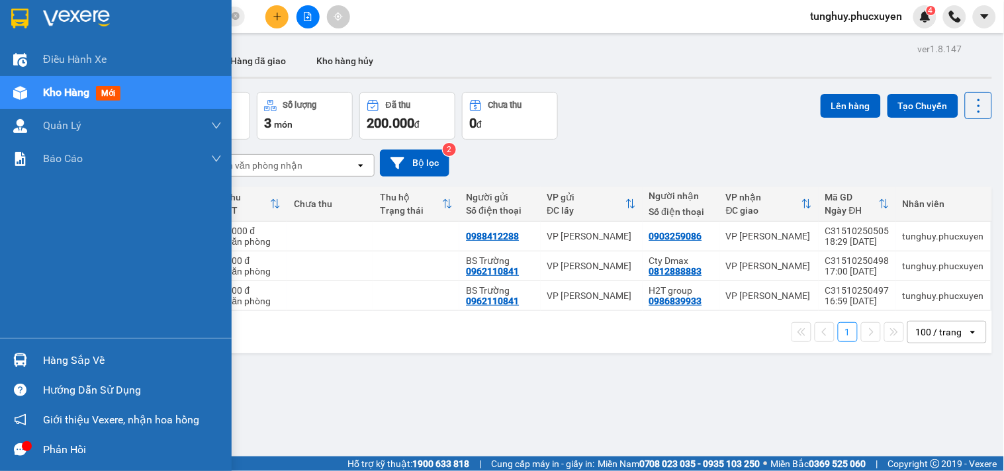
click at [23, 355] on img at bounding box center [20, 361] width 14 height 14
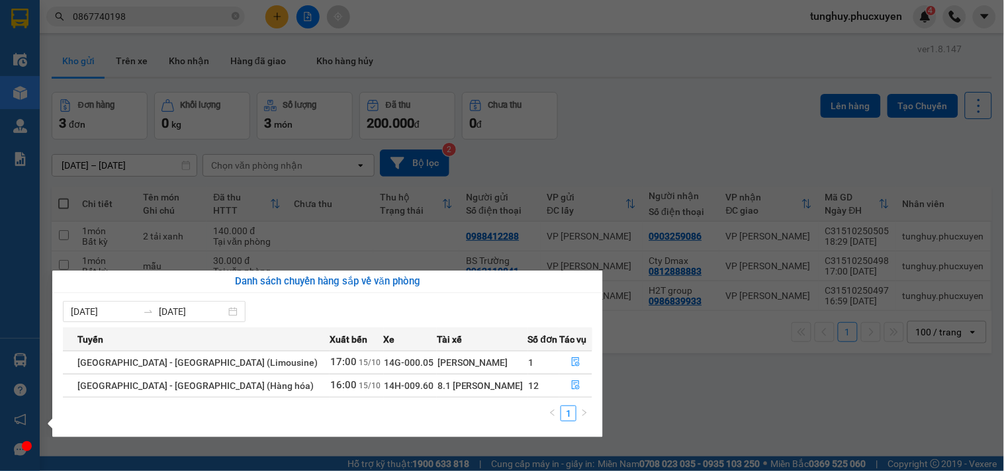
click at [706, 348] on section "Kết quả tìm kiếm ( 1 ) Bộ lọc Gửi 3 ngày gần nhất Mã ĐH Trạng thái Món hàng Thu…" at bounding box center [502, 235] width 1004 height 471
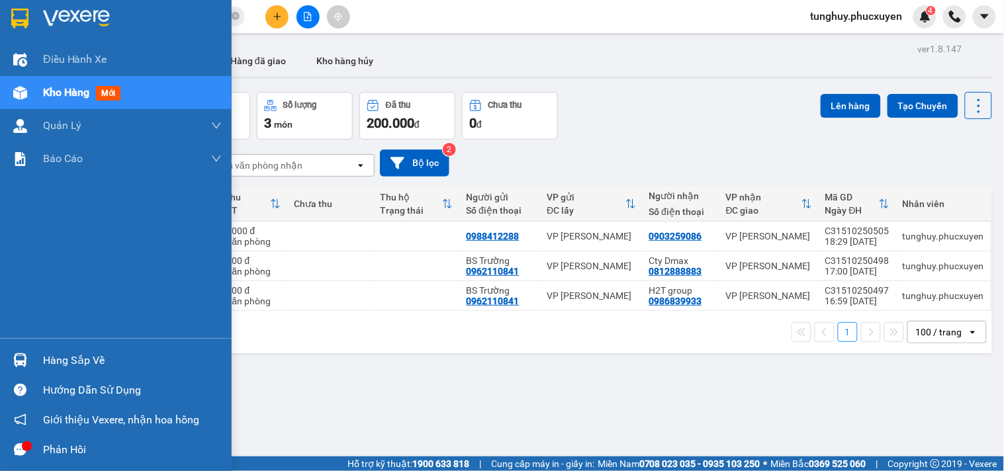
drag, startPoint x: 28, startPoint y: 361, endPoint x: 36, endPoint y: 349, distance: 14.7
click at [28, 361] on div at bounding box center [20, 360] width 23 height 23
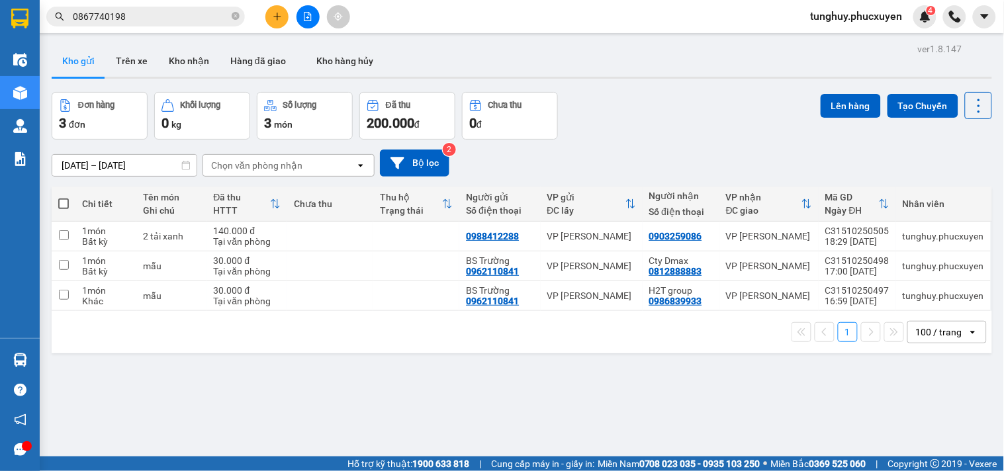
click at [693, 374] on section "Kết quả tìm kiếm ( 1 ) Bộ lọc Gửi 3 ngày gần nhất Mã ĐH Trạng thái Món hàng Thu…" at bounding box center [502, 235] width 1004 height 471
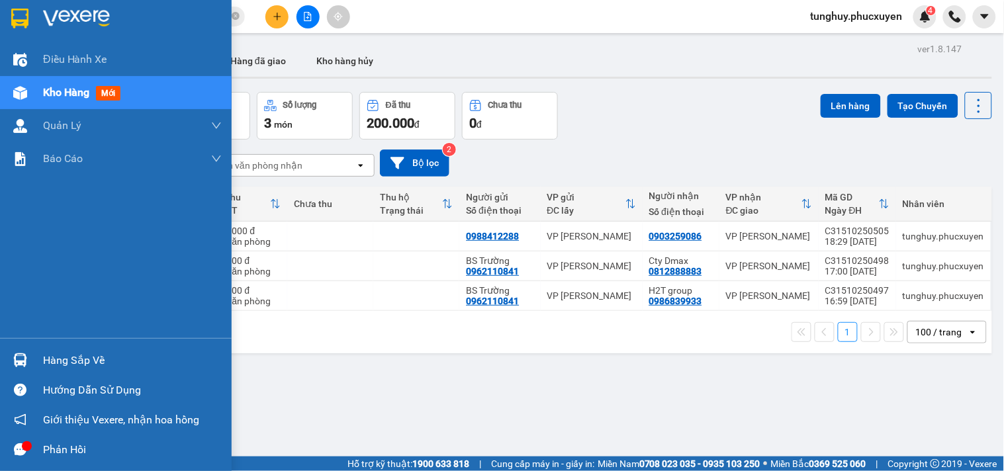
drag, startPoint x: 13, startPoint y: 351, endPoint x: 58, endPoint y: 334, distance: 47.3
click at [13, 352] on div at bounding box center [20, 360] width 23 height 23
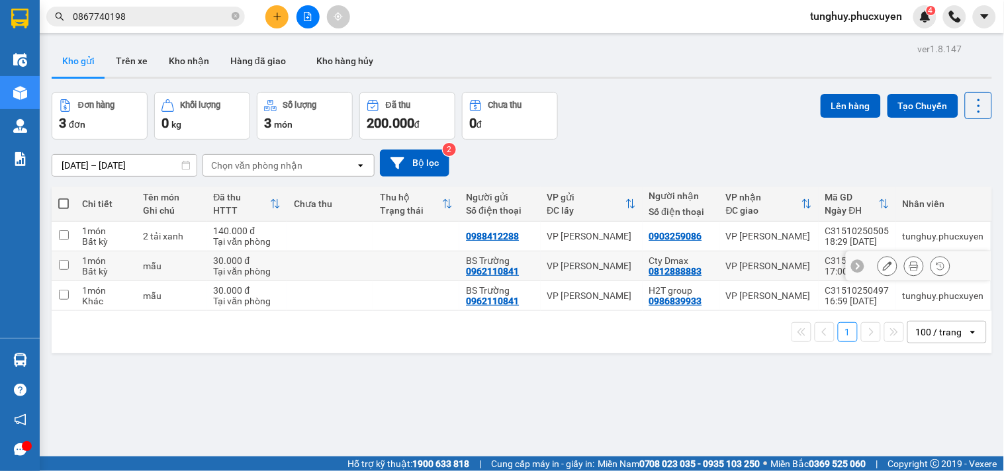
click at [739, 275] on section "Kết quả tìm kiếm ( 1 ) Bộ lọc Gửi 3 ngày gần nhất Mã ĐH Trạng thái Món hàng Thu…" at bounding box center [502, 235] width 1004 height 471
click at [945, 330] on div "100 / trang" at bounding box center [939, 332] width 46 height 13
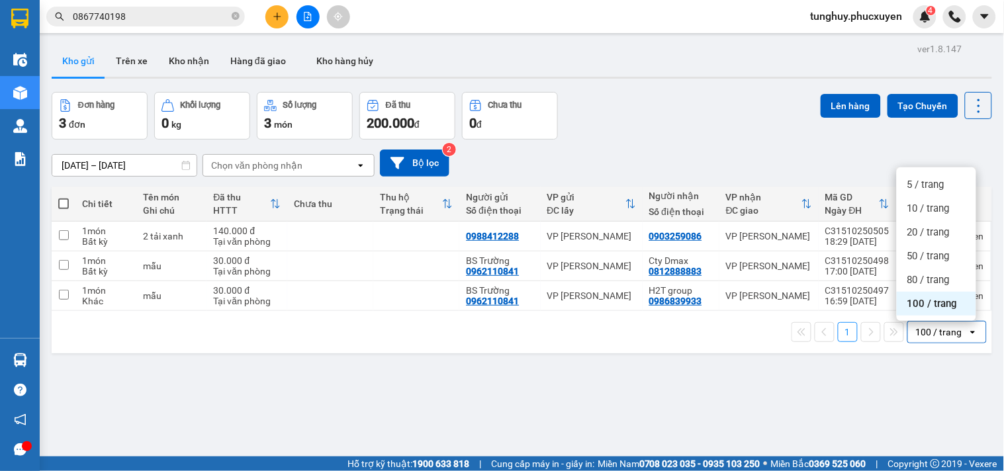
click at [931, 298] on span "100 / trang" at bounding box center [933, 303] width 50 height 13
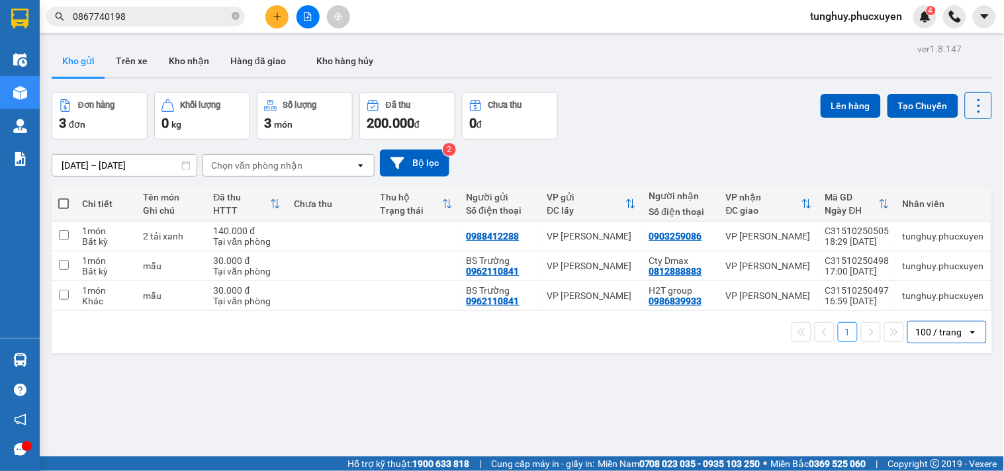
click at [929, 327] on div "100 / trang" at bounding box center [939, 332] width 46 height 13
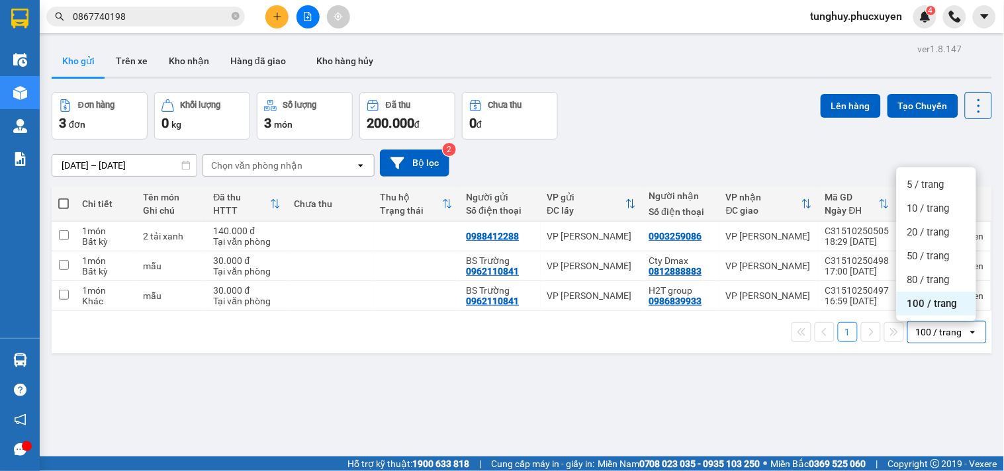
click at [943, 300] on span "100 / trang" at bounding box center [933, 303] width 50 height 13
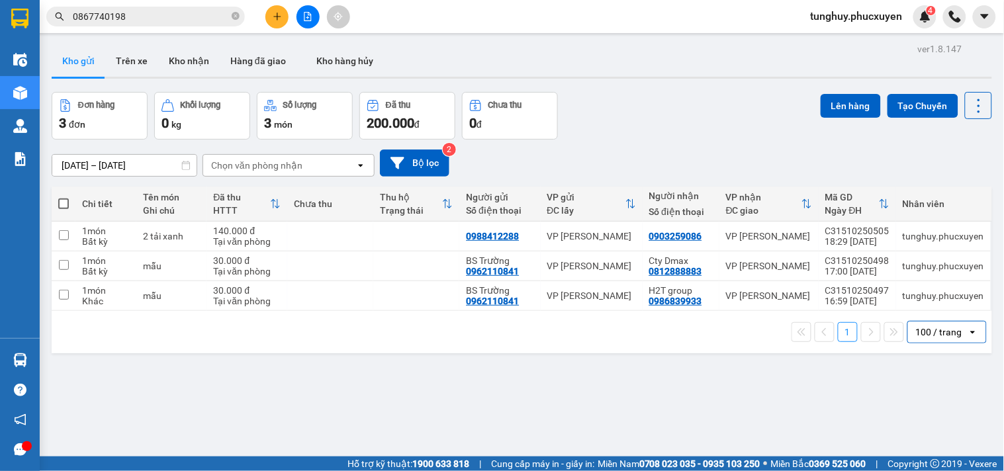
click at [931, 322] on div "100 / trang" at bounding box center [938, 332] width 60 height 21
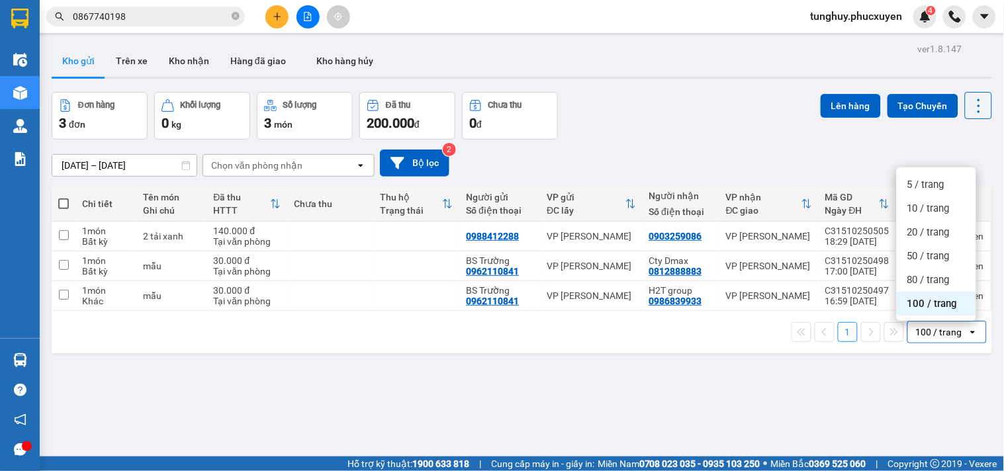
click at [945, 305] on span "100 / trang" at bounding box center [933, 303] width 50 height 13
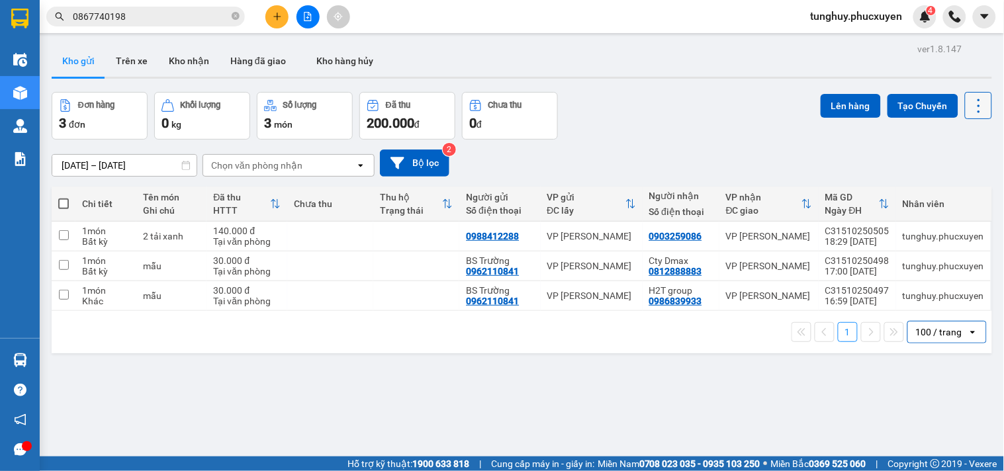
click at [970, 111] on icon at bounding box center [979, 106] width 19 height 19
click at [929, 11] on span "4" at bounding box center [931, 10] width 5 height 9
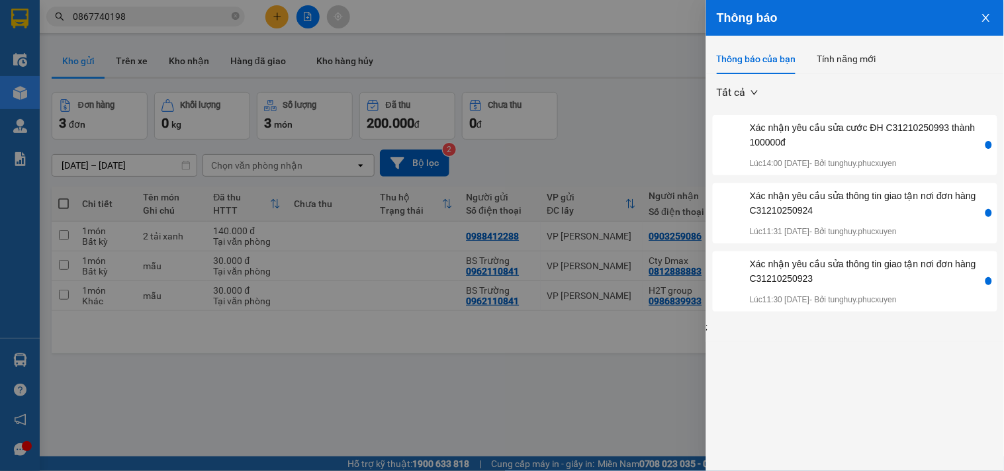
click at [981, 16] on icon "close" at bounding box center [986, 18] width 11 height 11
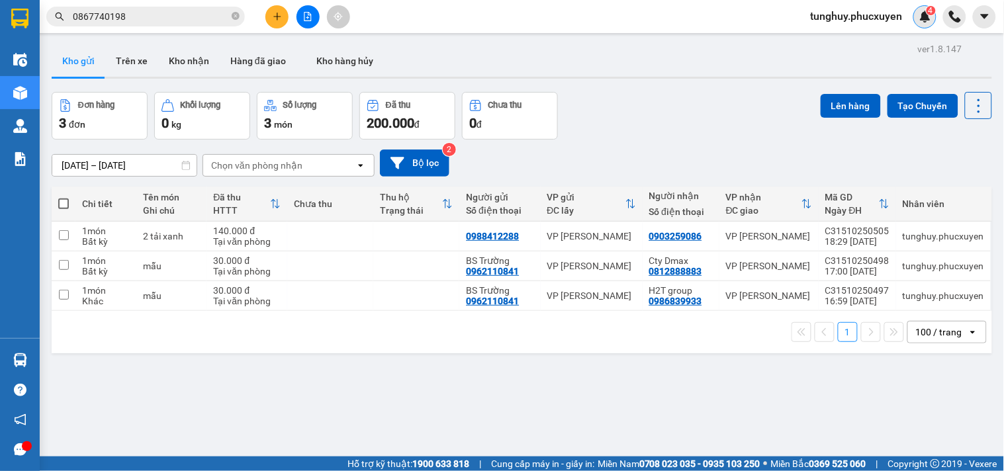
click at [931, 11] on span "4" at bounding box center [931, 10] width 5 height 9
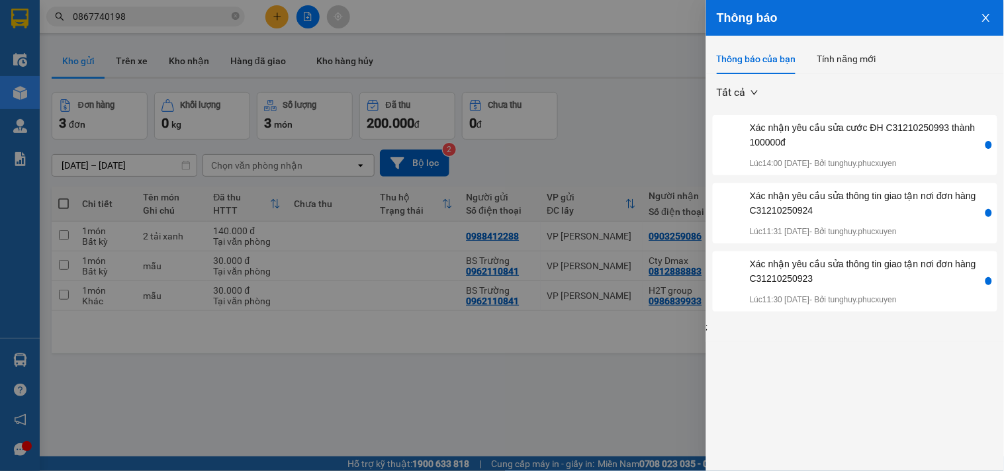
click at [987, 19] on icon "close" at bounding box center [986, 18] width 11 height 11
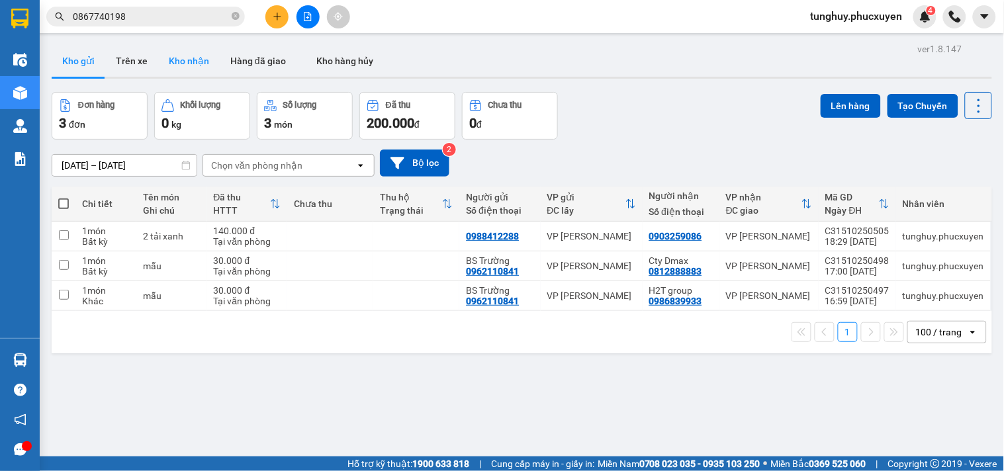
click at [177, 61] on button "Kho nhận" at bounding box center [189, 61] width 62 height 32
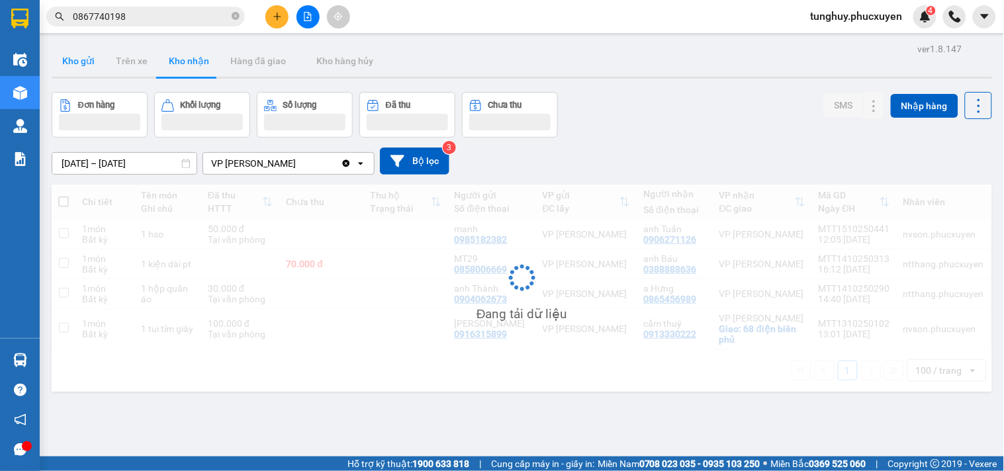
click at [91, 69] on button "Kho gửi" at bounding box center [79, 61] width 54 height 32
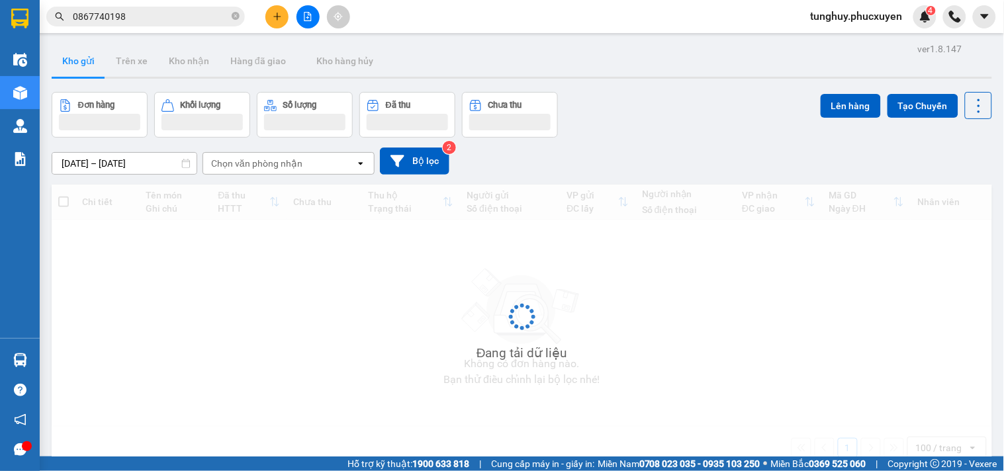
click at [91, 69] on button "Kho gửi" at bounding box center [79, 61] width 54 height 32
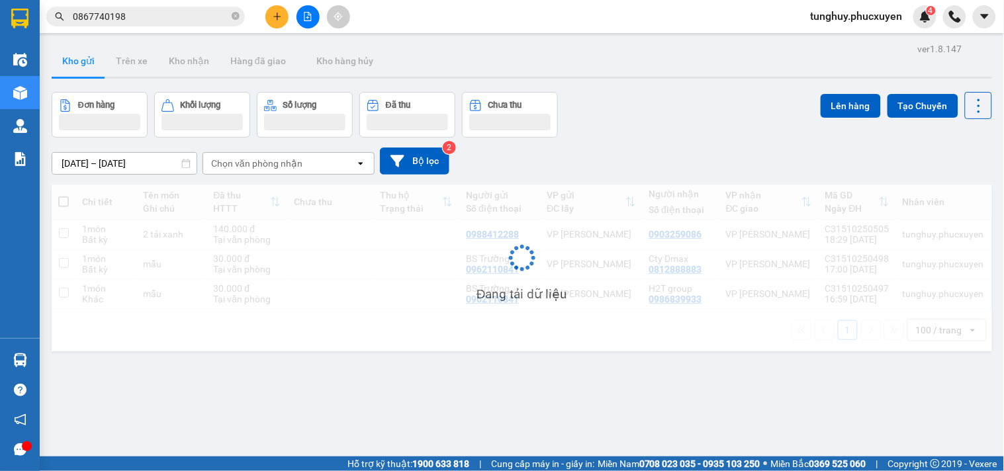
click at [91, 69] on button "Kho gửi" at bounding box center [79, 61] width 54 height 32
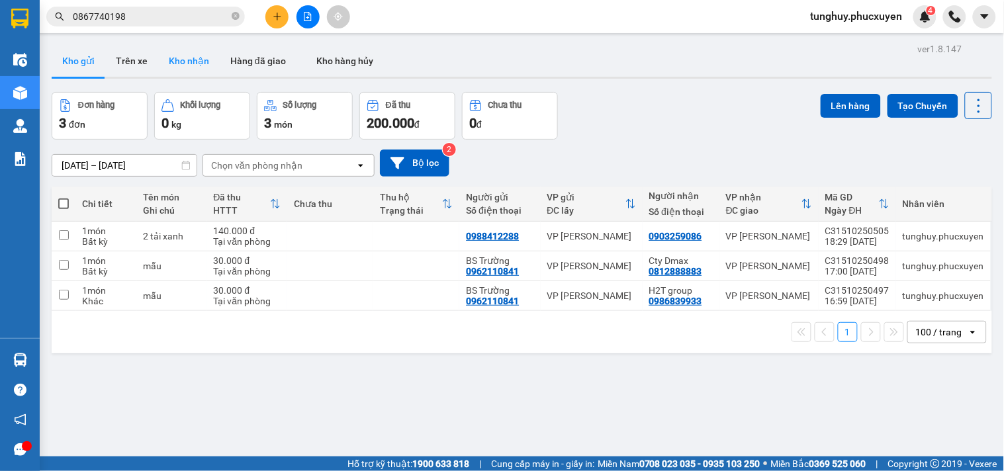
click at [206, 66] on button "Kho nhận" at bounding box center [189, 61] width 62 height 32
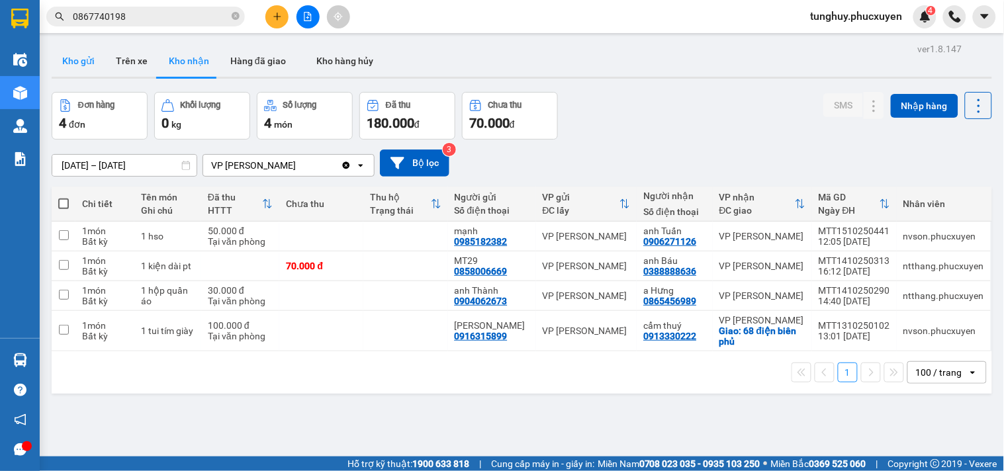
click at [88, 70] on button "Kho gửi" at bounding box center [79, 61] width 54 height 32
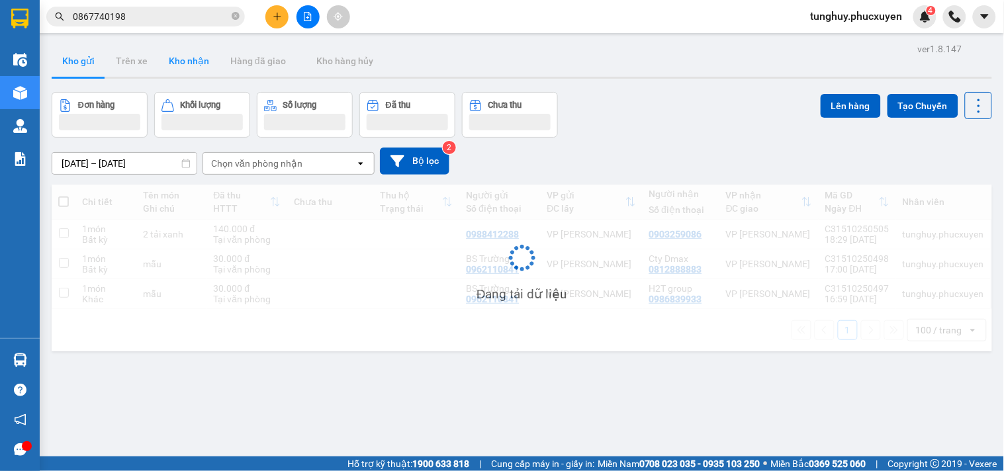
click at [206, 70] on button "Kho nhận" at bounding box center [189, 61] width 62 height 32
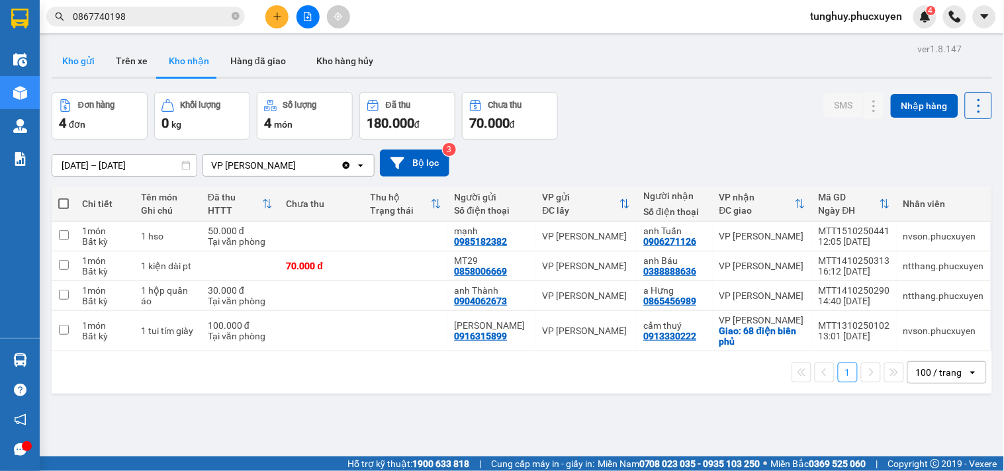
click at [88, 64] on button "Kho gửi" at bounding box center [79, 61] width 54 height 32
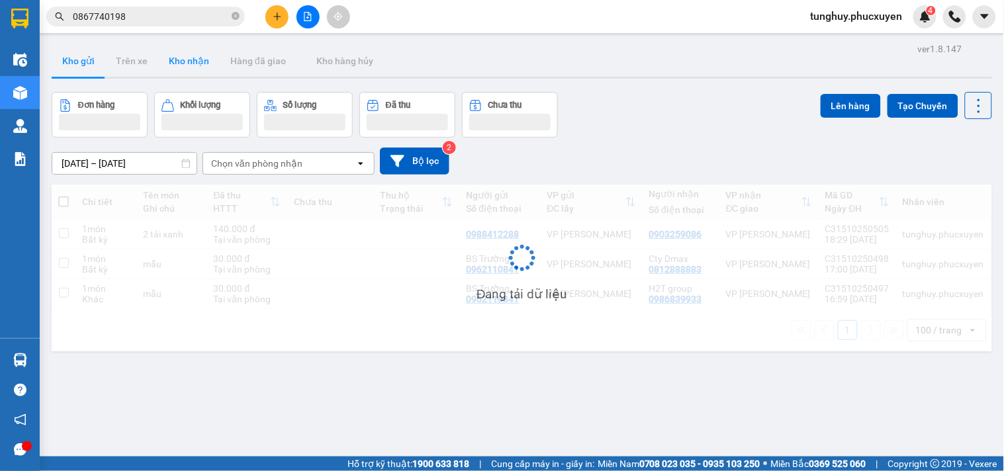
click at [188, 74] on button "Kho nhận" at bounding box center [189, 61] width 62 height 32
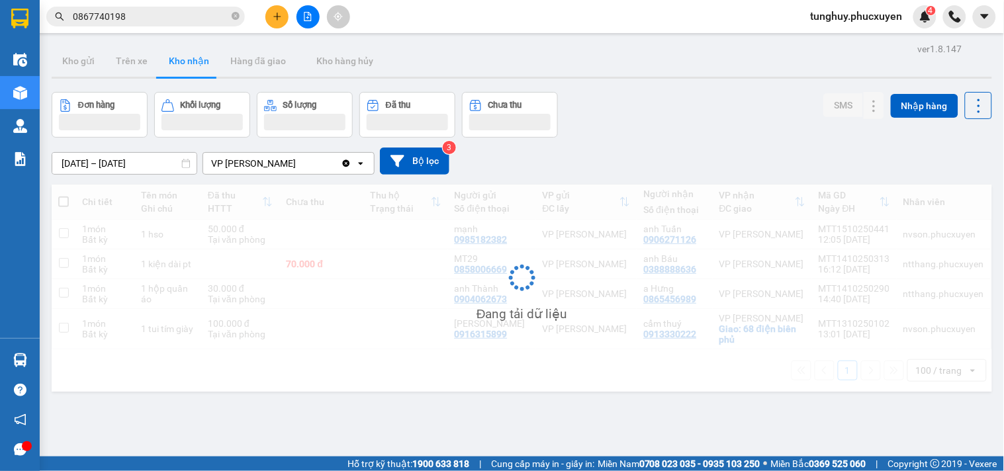
drag, startPoint x: 188, startPoint y: 74, endPoint x: 181, endPoint y: 73, distance: 6.8
click at [188, 73] on button "Kho nhận" at bounding box center [189, 61] width 62 height 32
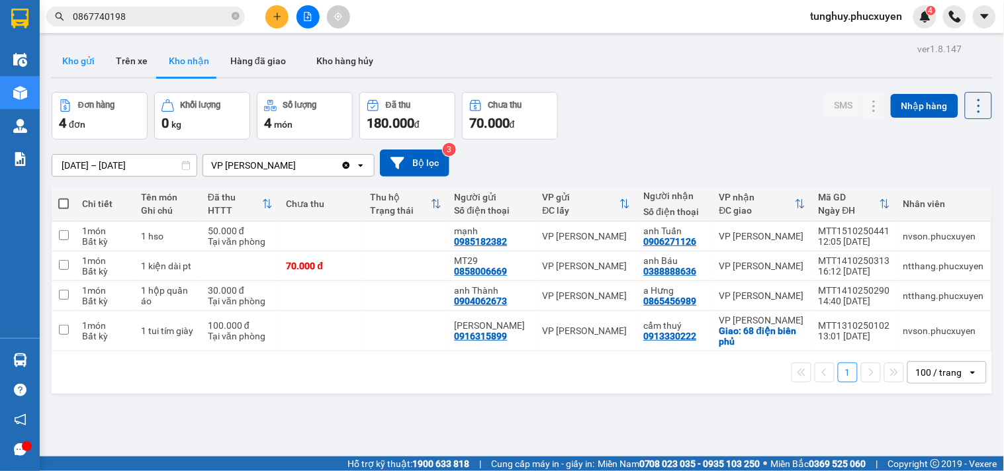
click at [88, 68] on button "Kho gửi" at bounding box center [79, 61] width 54 height 32
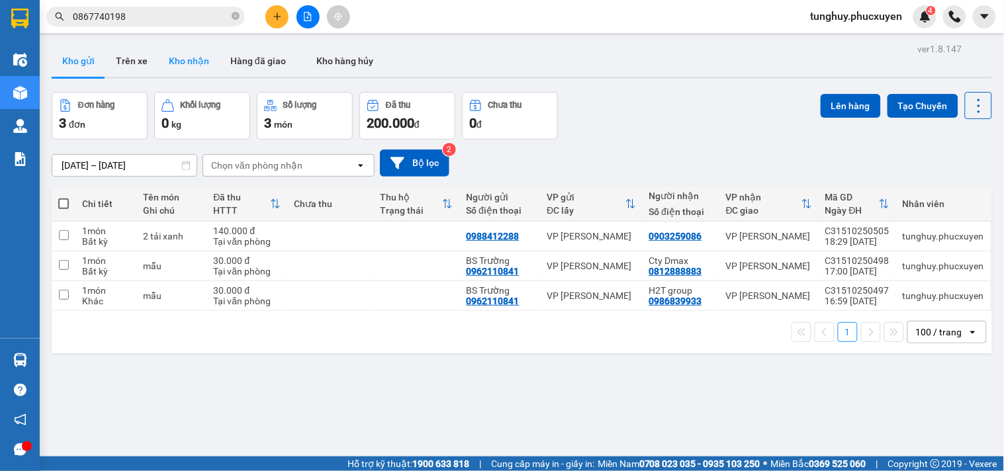
click at [188, 65] on button "Kho nhận" at bounding box center [189, 61] width 62 height 32
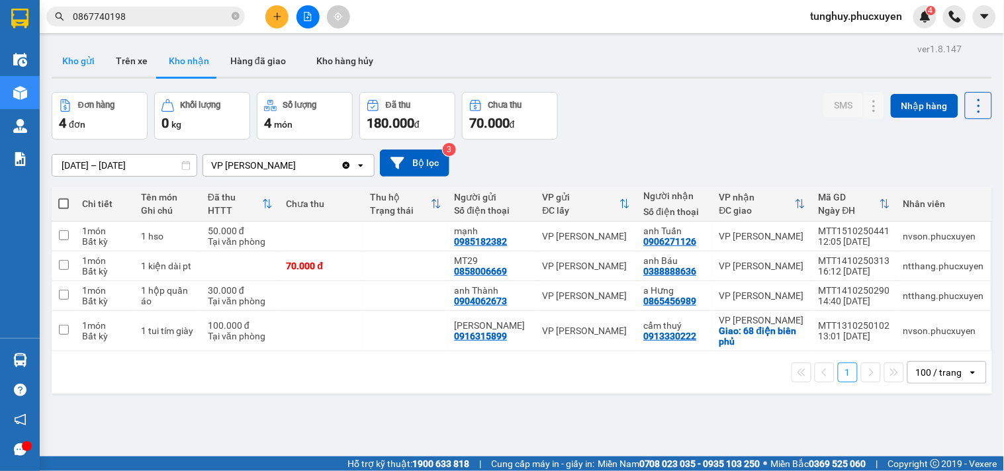
click at [87, 66] on button "Kho gửi" at bounding box center [79, 61] width 54 height 32
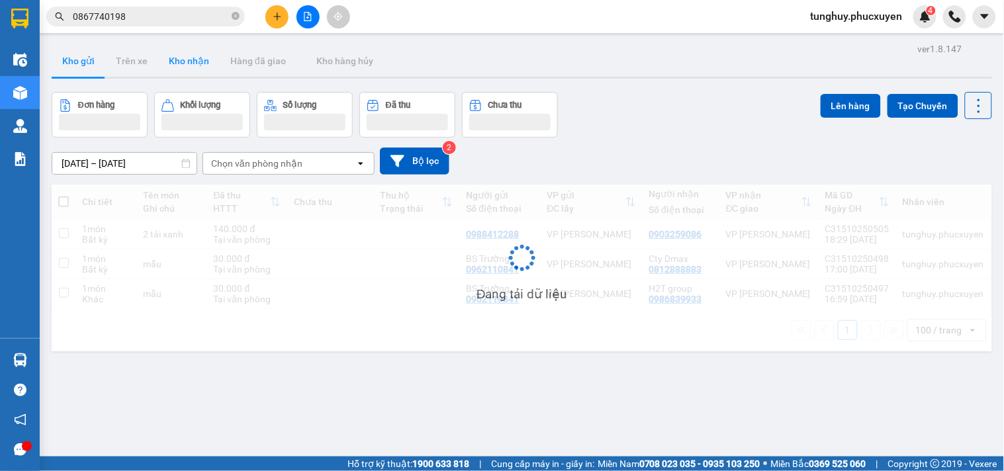
click at [199, 68] on button "Kho nhận" at bounding box center [189, 61] width 62 height 32
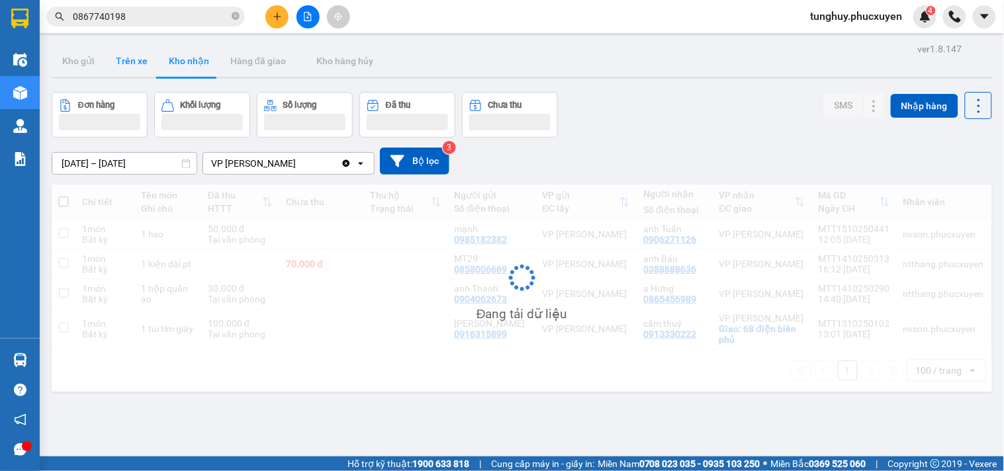
drag, startPoint x: 199, startPoint y: 68, endPoint x: 153, endPoint y: 73, distance: 46.6
click at [193, 70] on button "Kho nhận" at bounding box center [189, 61] width 62 height 32
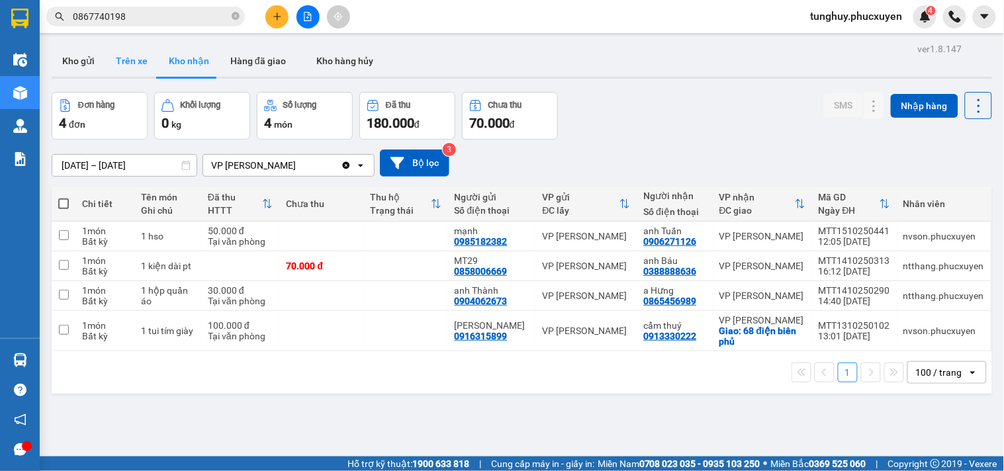
click at [106, 60] on button "Trên xe" at bounding box center [131, 61] width 53 height 32
type input "[DATE] – [DATE]"
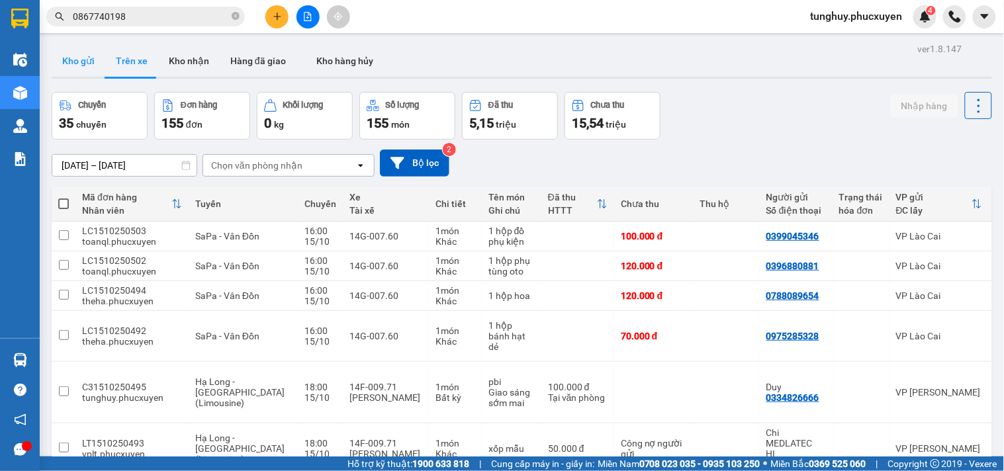
click at [77, 66] on button "Kho gửi" at bounding box center [79, 61] width 54 height 32
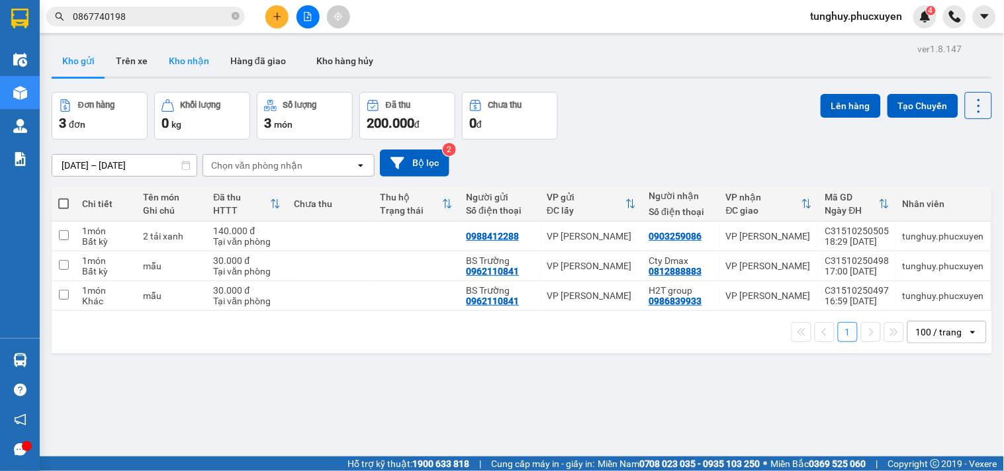
click at [166, 56] on button "Kho nhận" at bounding box center [189, 61] width 62 height 32
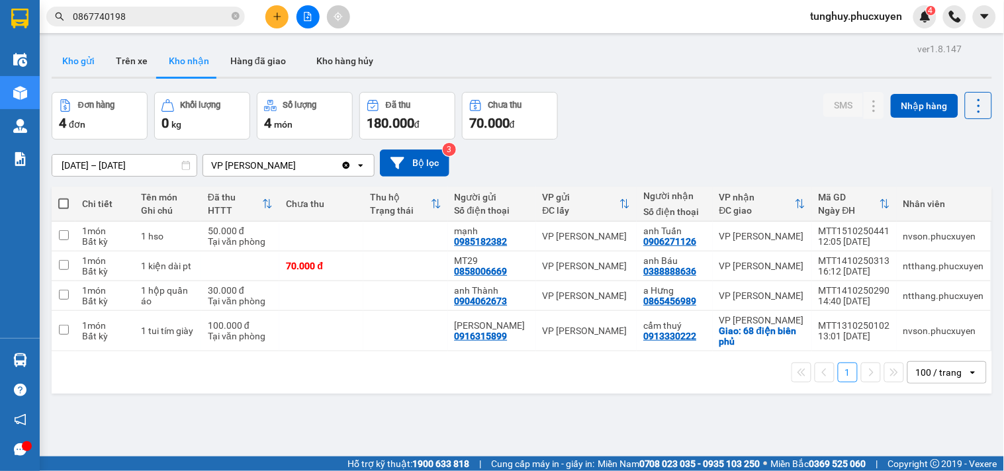
click at [89, 71] on button "Kho gửi" at bounding box center [79, 61] width 54 height 32
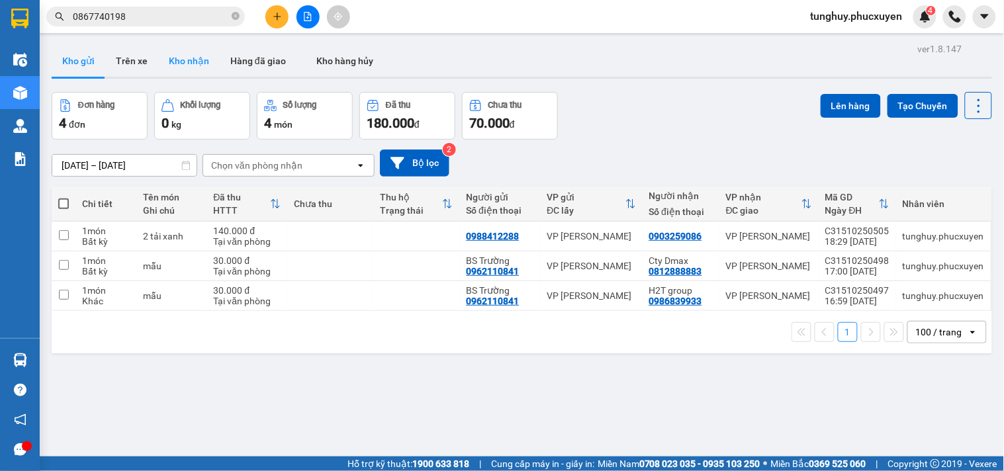
click at [188, 71] on button "Kho nhận" at bounding box center [189, 61] width 62 height 32
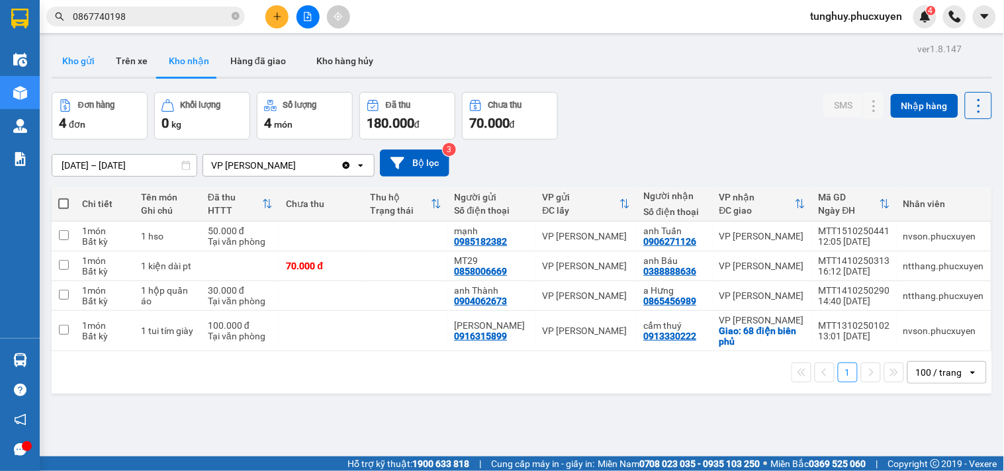
click at [60, 63] on button "Kho gửi" at bounding box center [79, 61] width 54 height 32
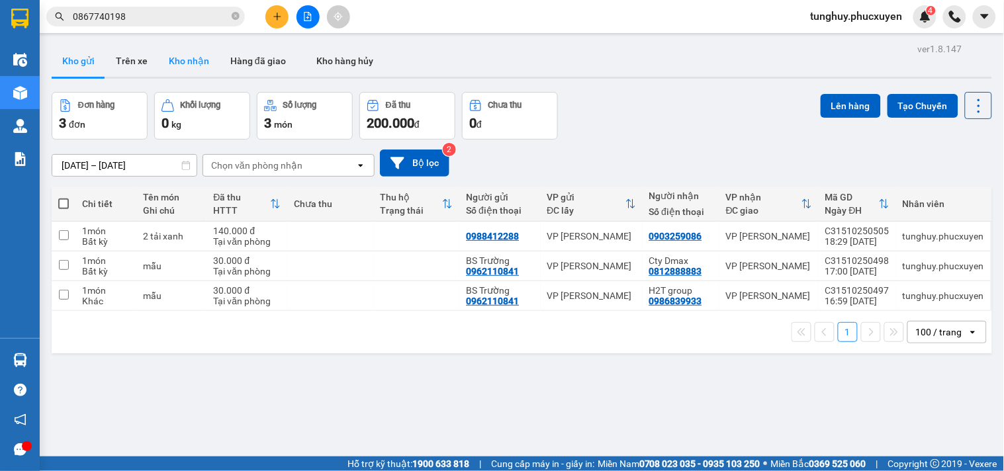
click at [200, 65] on button "Kho nhận" at bounding box center [189, 61] width 62 height 32
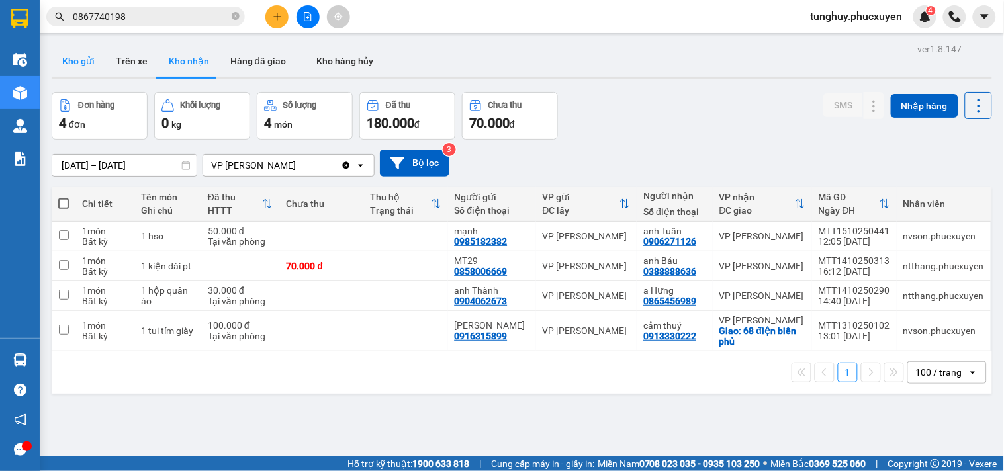
click at [87, 75] on button "Kho gửi" at bounding box center [79, 61] width 54 height 32
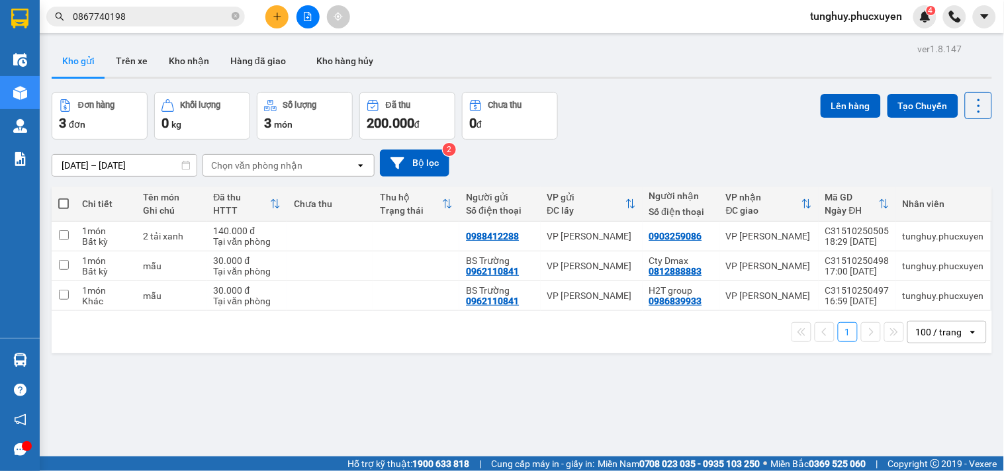
click at [933, 327] on div "100 / trang" at bounding box center [939, 332] width 46 height 13
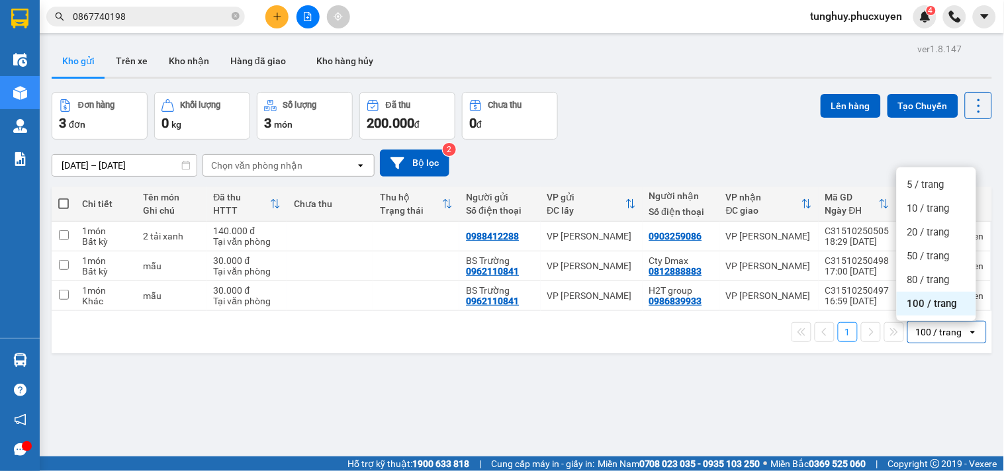
drag, startPoint x: 238, startPoint y: 413, endPoint x: 124, endPoint y: 379, distance: 119.6
click at [232, 412] on div "ver 1.8.147 Kho gửi Trên xe Kho nhận Hàng đã giao Kho hàng hủy Đơn hàng 3 đơn K…" at bounding box center [521, 275] width 951 height 471
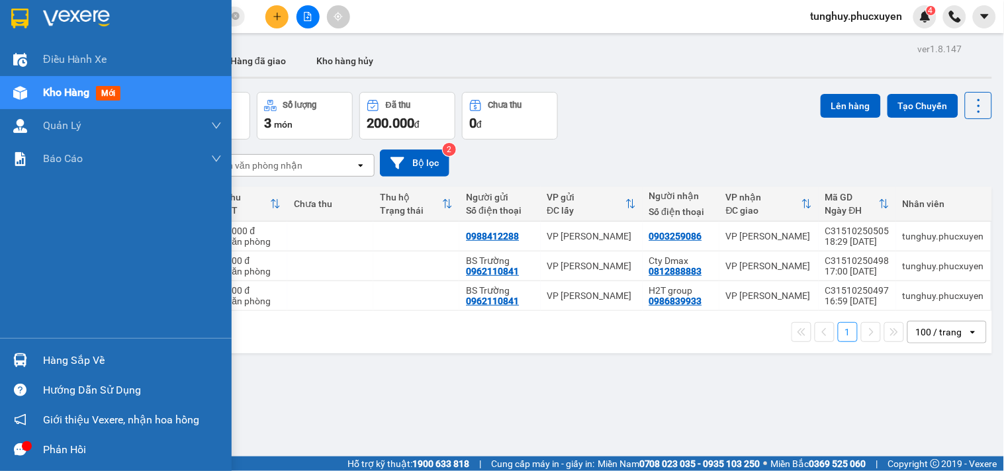
click at [14, 361] on img at bounding box center [20, 361] width 14 height 14
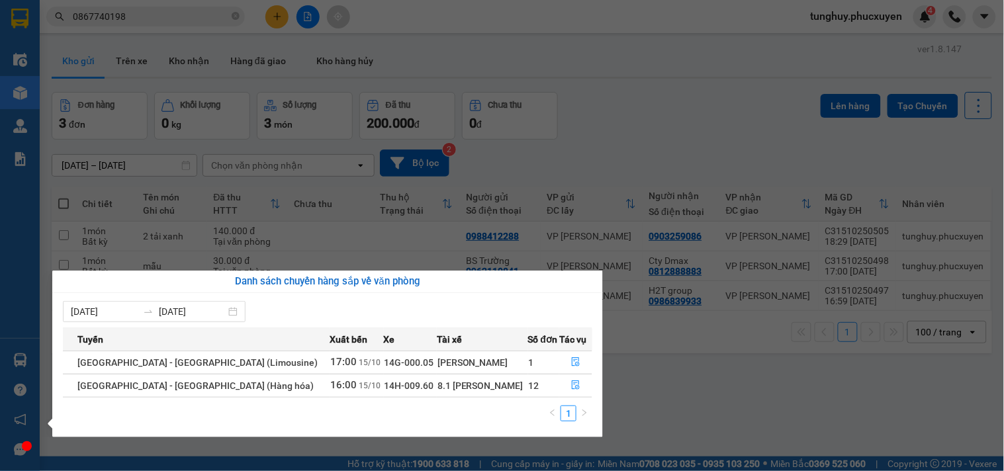
click at [729, 375] on section "Kết quả tìm kiếm ( 1 ) Bộ lọc Gửi 3 ngày gần nhất Mã ĐH Trạng thái Món hàng Thu…" at bounding box center [502, 235] width 1004 height 471
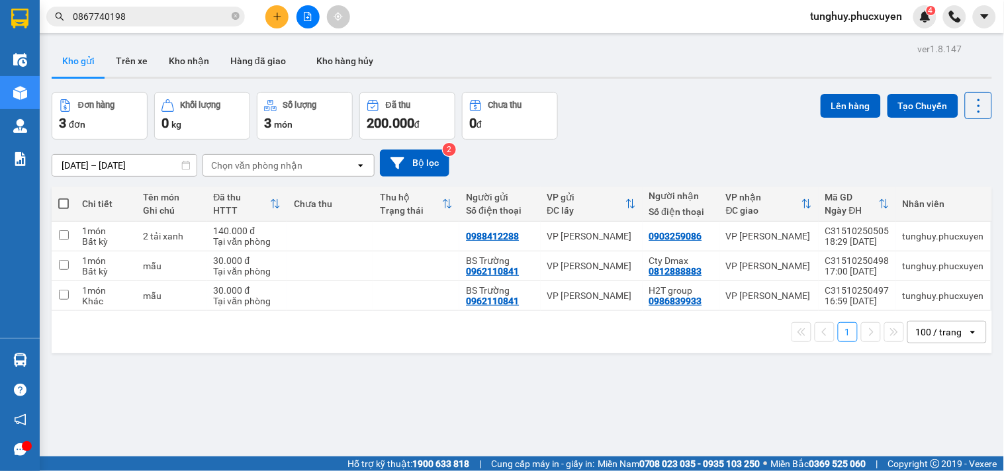
click at [941, 338] on div "100 / trang" at bounding box center [939, 332] width 46 height 13
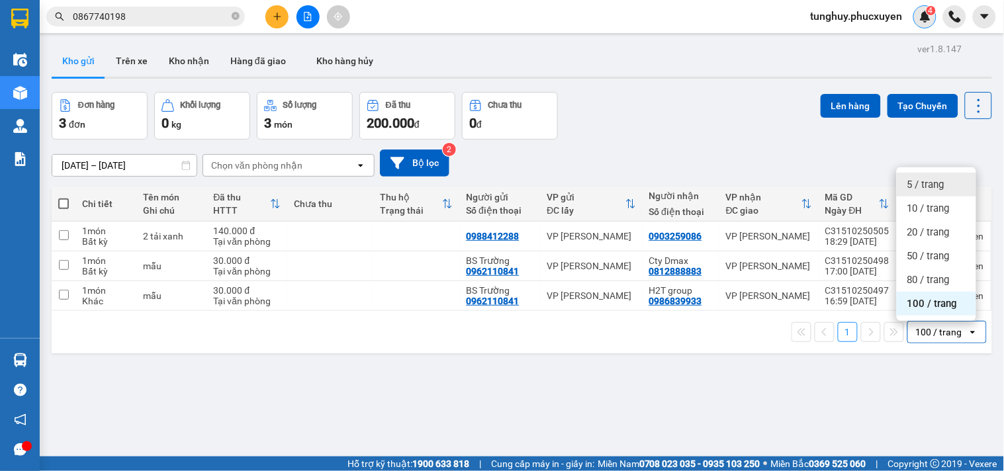
click at [925, 17] on img at bounding box center [926, 17] width 12 height 12
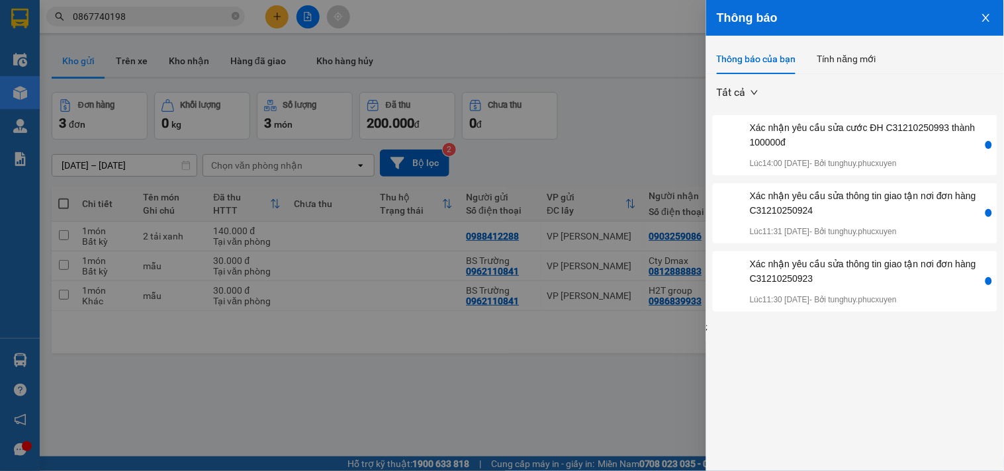
click at [986, 16] on icon "close" at bounding box center [986, 18] width 11 height 11
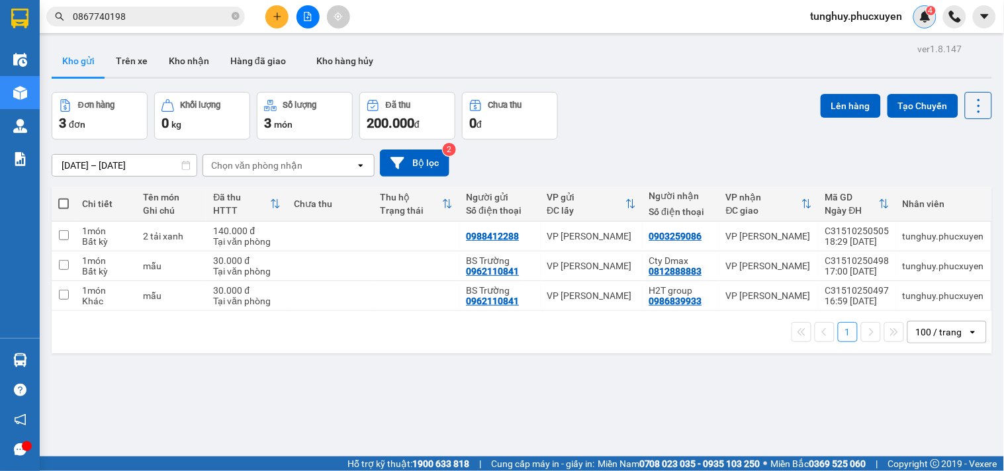
click at [929, 19] on img at bounding box center [926, 17] width 12 height 12
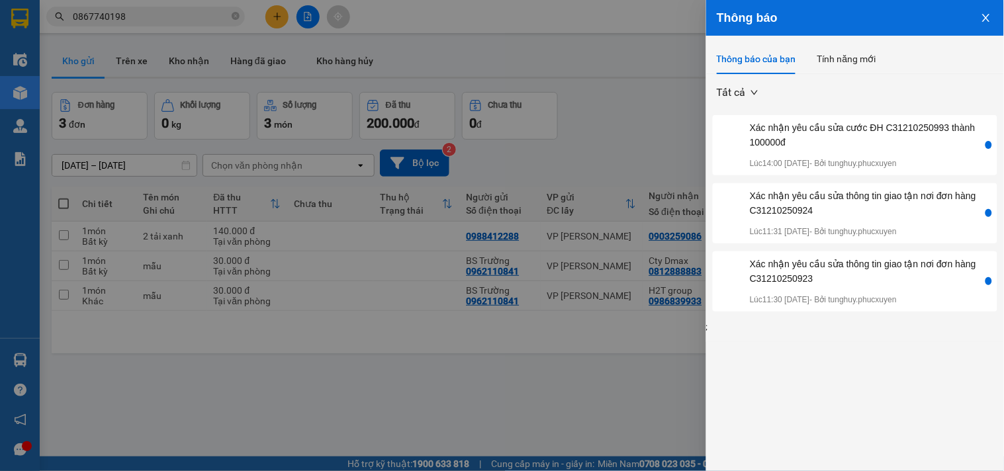
click at [983, 15] on icon "close" at bounding box center [986, 18] width 11 height 11
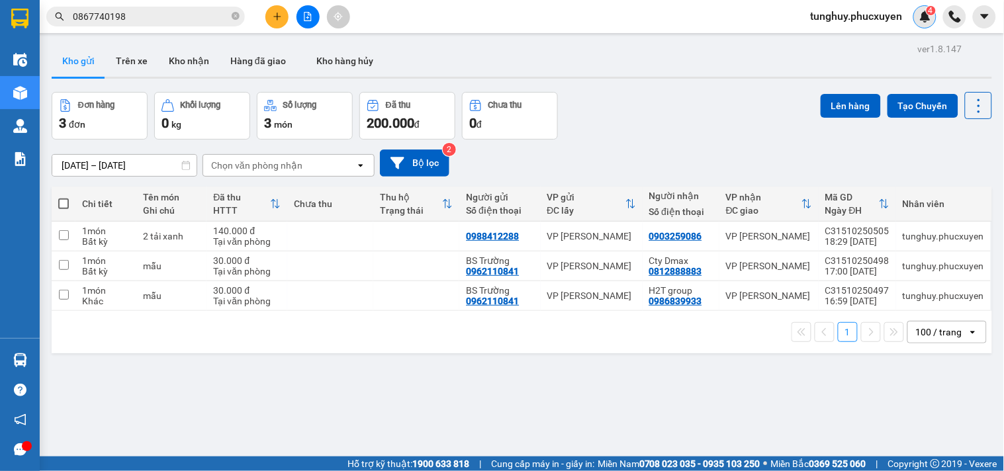
click at [925, 19] on img at bounding box center [926, 17] width 12 height 12
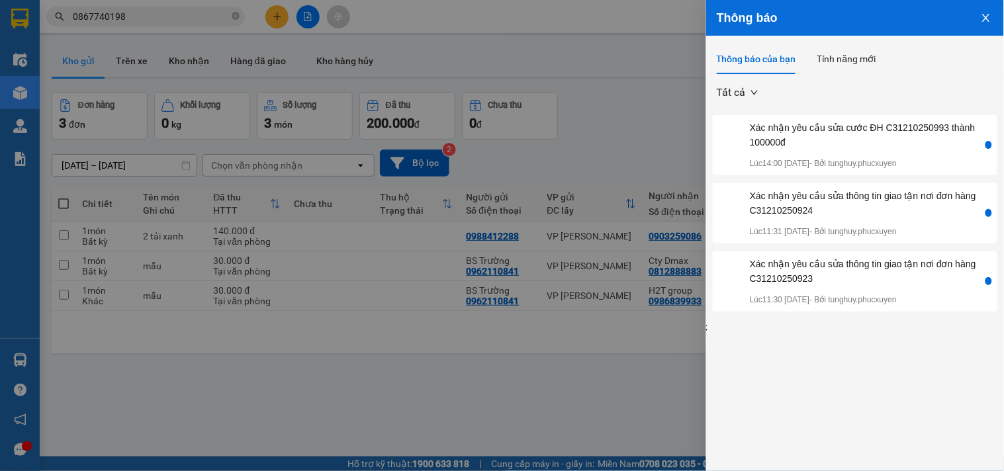
click at [988, 17] on icon "close" at bounding box center [986, 18] width 11 height 11
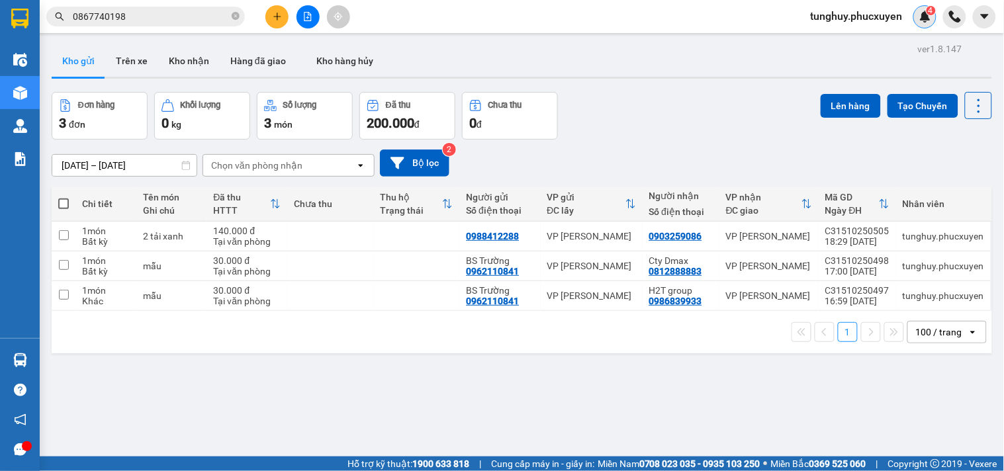
click at [920, 20] on img at bounding box center [926, 17] width 12 height 12
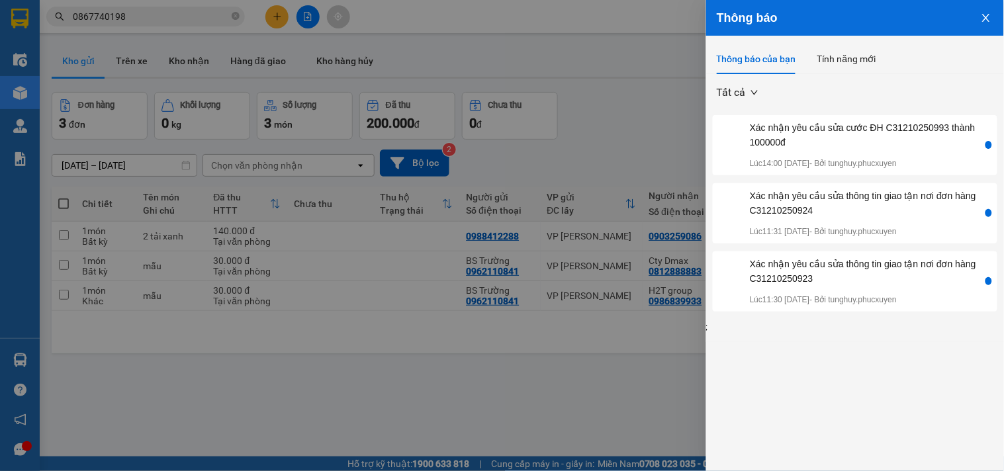
click at [988, 15] on icon "close" at bounding box center [986, 18] width 11 height 11
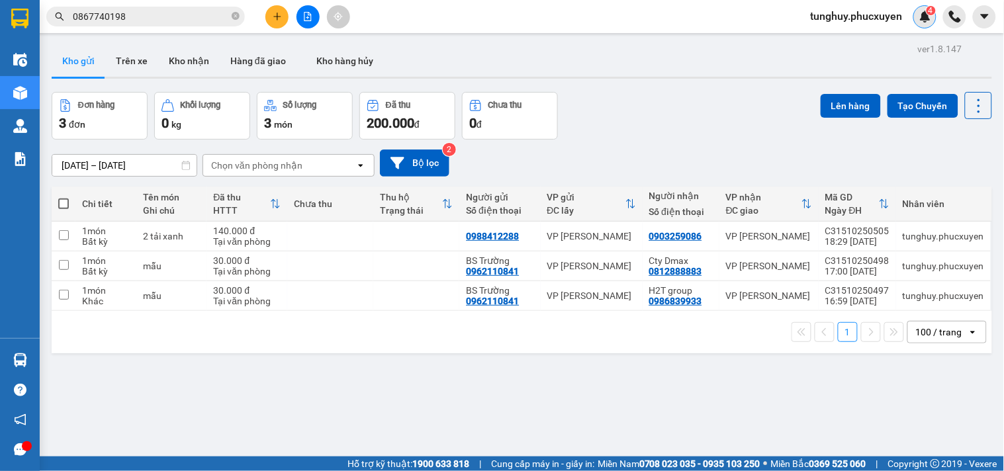
click at [922, 18] on img at bounding box center [926, 17] width 12 height 12
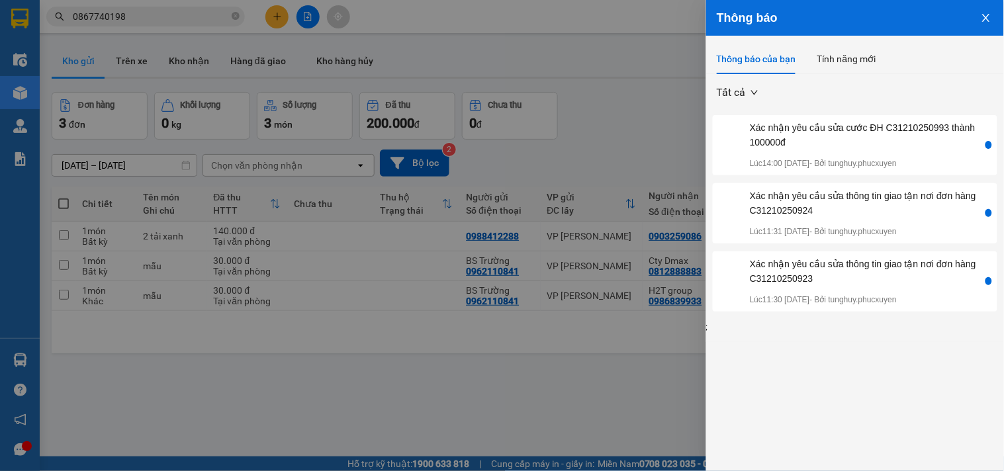
click at [986, 17] on icon "close" at bounding box center [985, 18] width 7 height 8
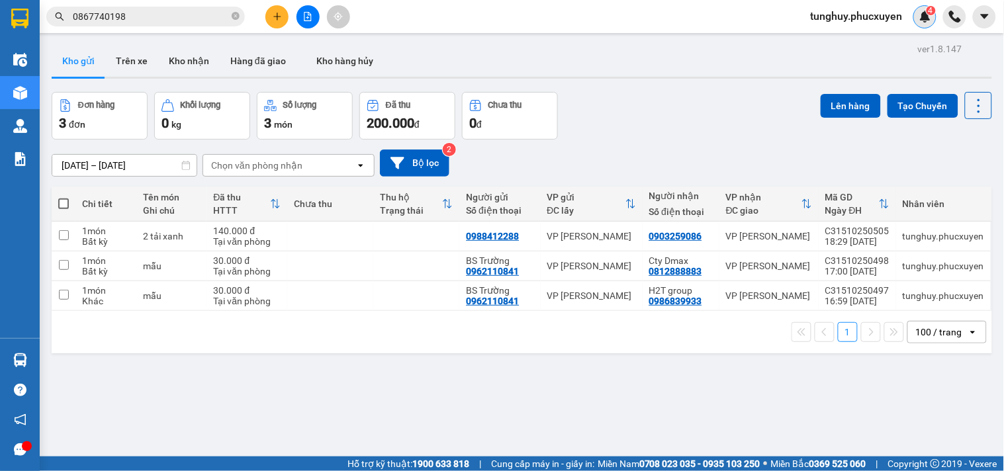
click at [929, 15] on img at bounding box center [926, 17] width 12 height 12
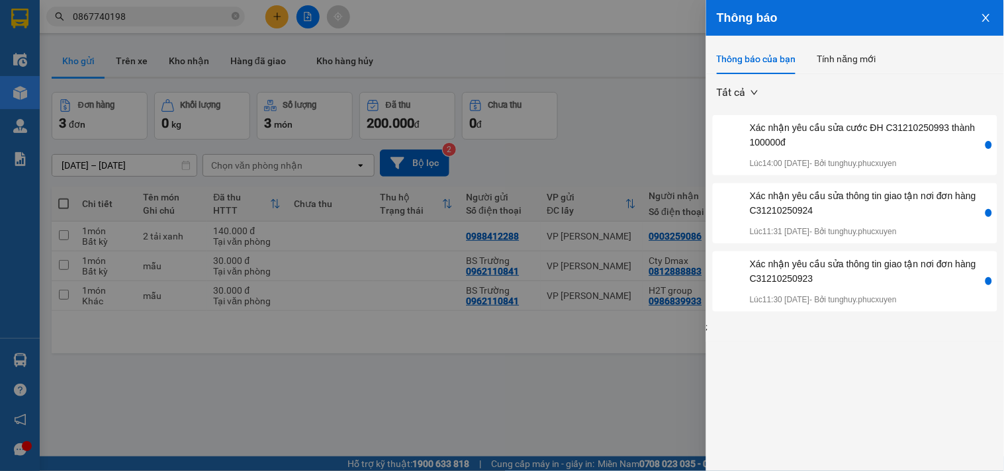
click at [986, 21] on icon "close" at bounding box center [986, 18] width 11 height 11
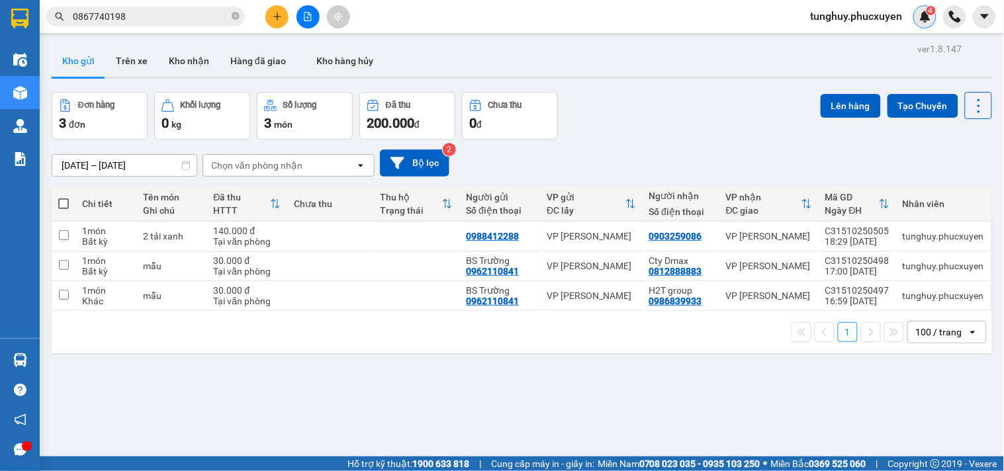
click at [923, 17] on img at bounding box center [926, 17] width 12 height 12
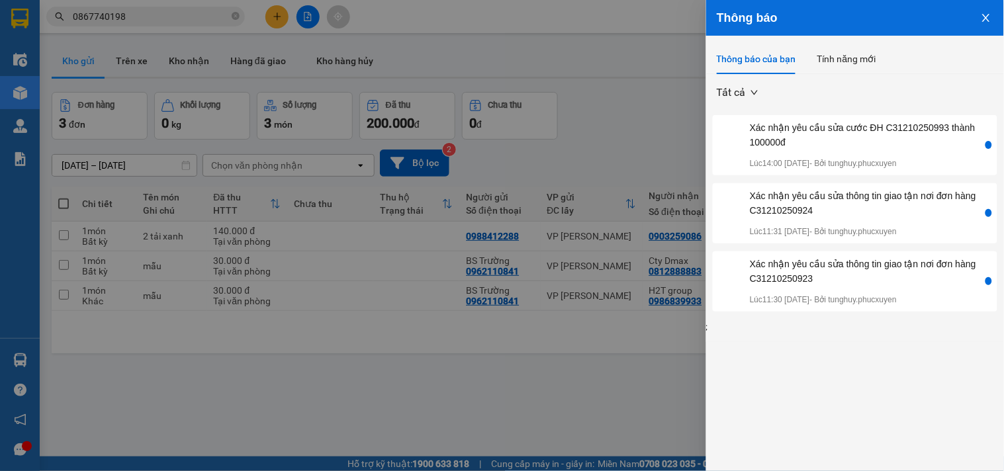
click at [988, 13] on icon "close" at bounding box center [986, 18] width 11 height 11
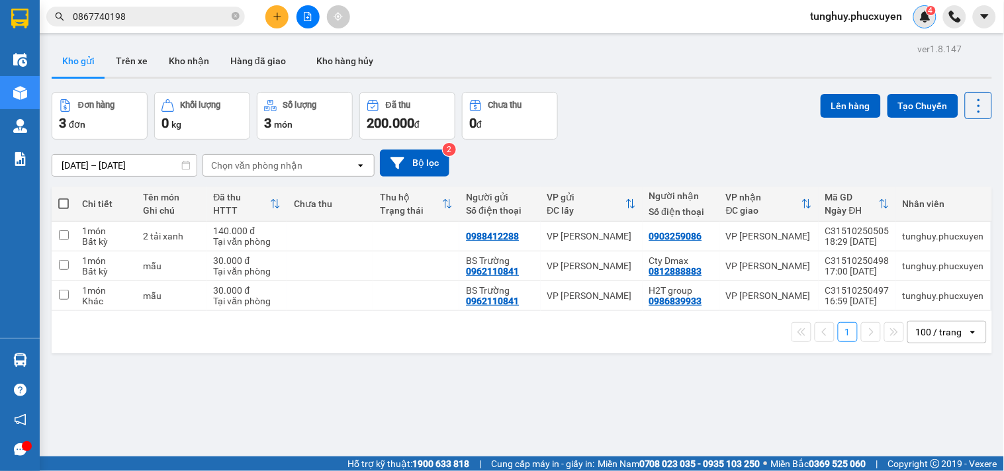
click at [931, 17] on div "4" at bounding box center [925, 16] width 23 height 23
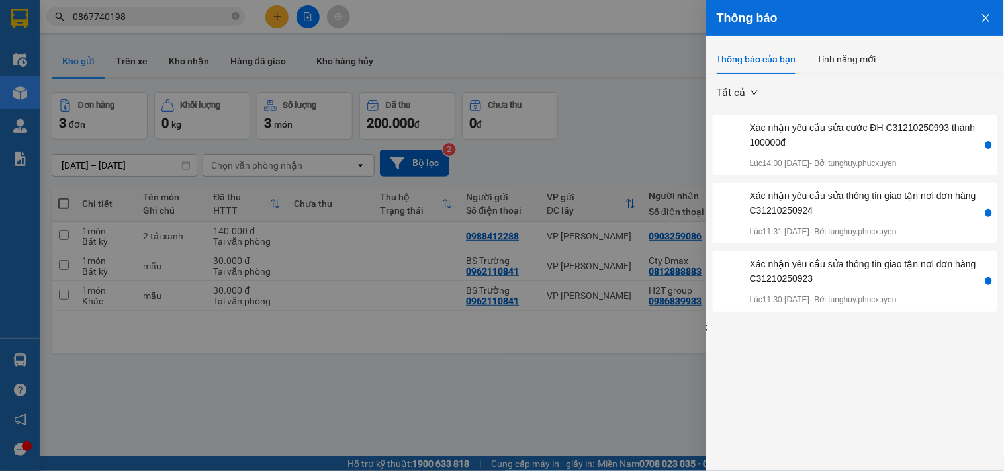
click at [988, 21] on icon "close" at bounding box center [985, 18] width 7 height 8
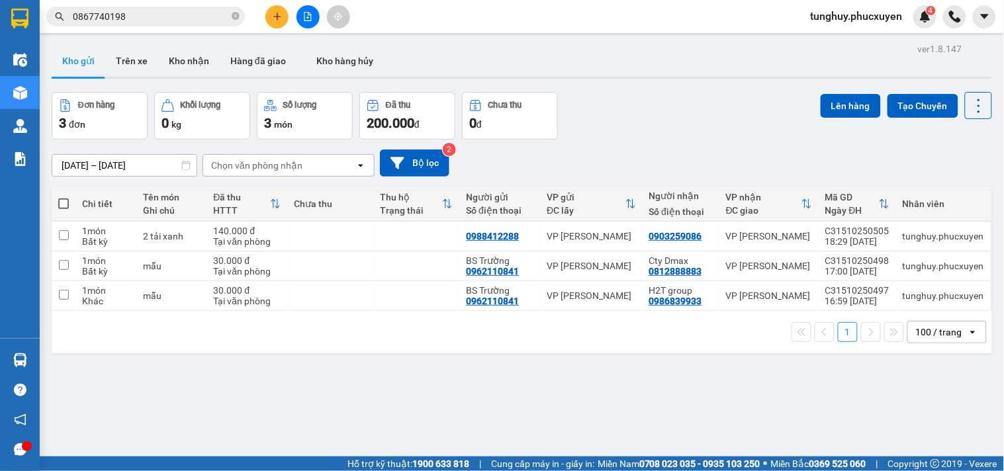
drag, startPoint x: 988, startPoint y: 0, endPoint x: 640, endPoint y: 43, distance: 350.9
click at [640, 43] on div "ver 1.8.147 Kho gửi Trên xe Kho nhận Hàng đã giao Kho hàng hủy Đơn hàng 3 đơn K…" at bounding box center [521, 275] width 951 height 471
click at [929, 16] on img at bounding box center [926, 17] width 12 height 12
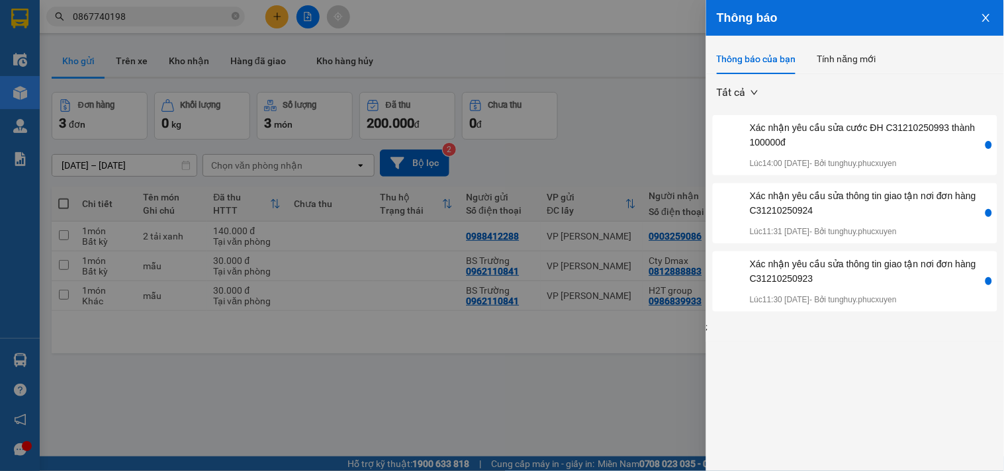
click at [1004, 11] on button "Close" at bounding box center [987, 17] width 36 height 34
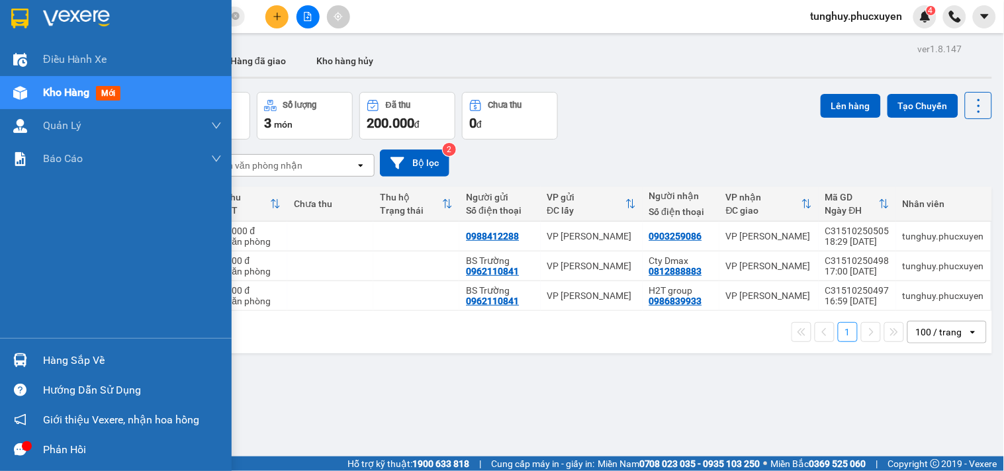
click at [13, 366] on img at bounding box center [20, 361] width 14 height 14
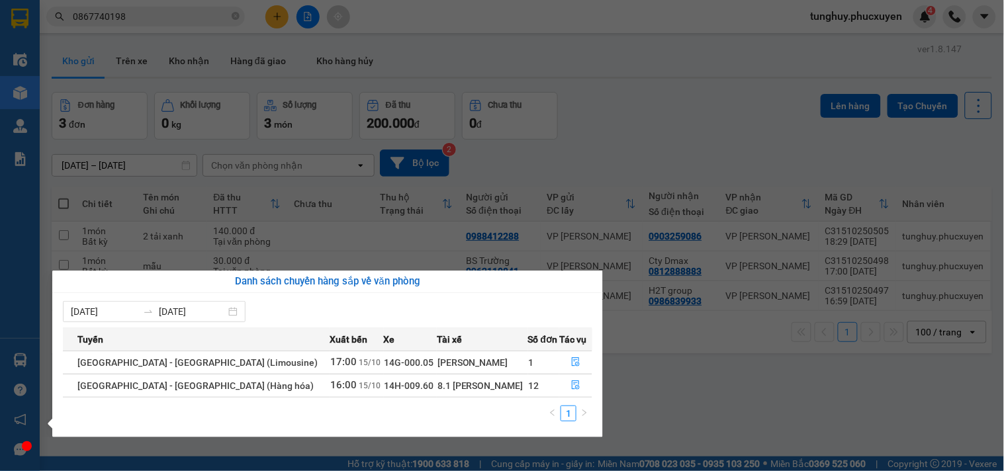
click at [707, 418] on section "Kết quả tìm kiếm ( 1 ) Bộ lọc Gửi 3 ngày gần nhất Mã ĐH Trạng thái Món hàng Thu…" at bounding box center [502, 235] width 1004 height 471
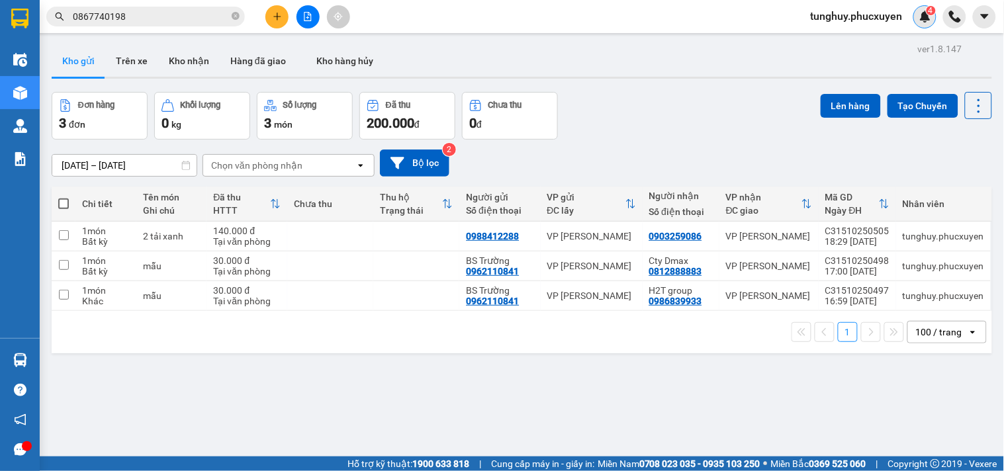
click at [924, 14] on img at bounding box center [926, 17] width 12 height 12
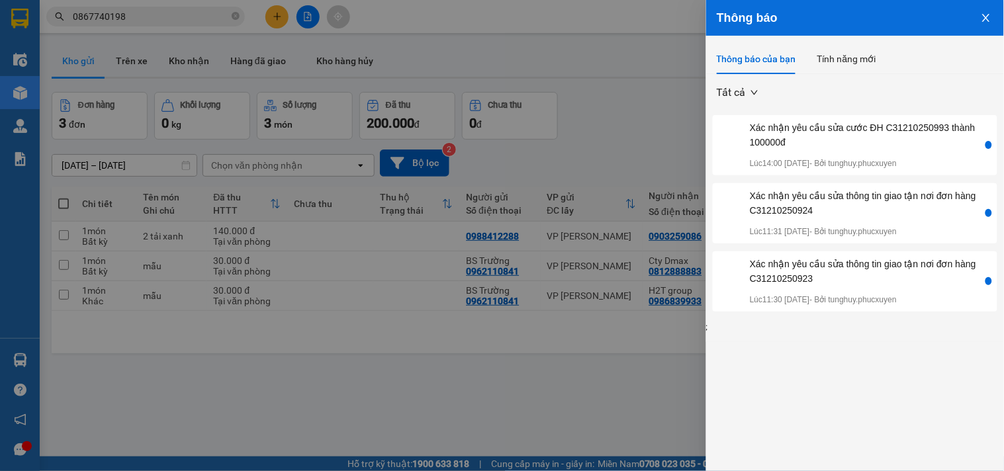
click at [991, 14] on icon "close" at bounding box center [986, 18] width 11 height 11
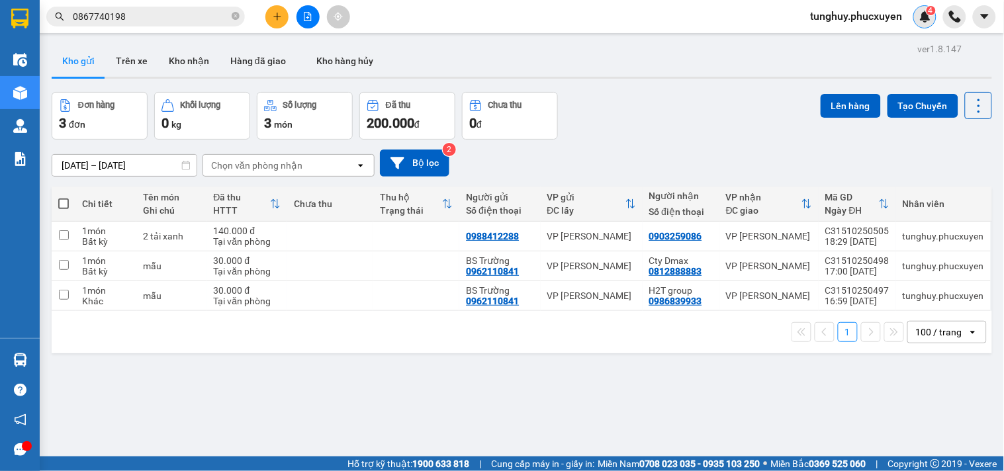
click at [925, 21] on img at bounding box center [926, 17] width 12 height 12
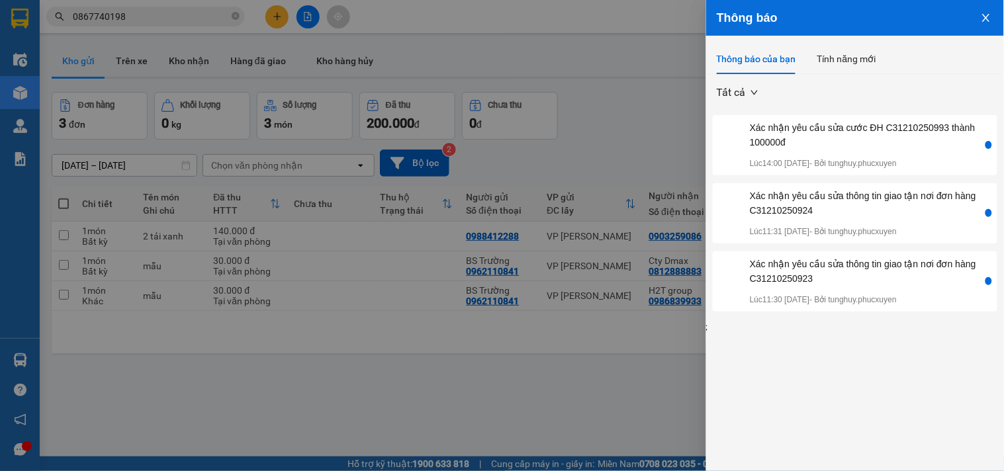
click at [988, 16] on icon "close" at bounding box center [985, 18] width 7 height 8
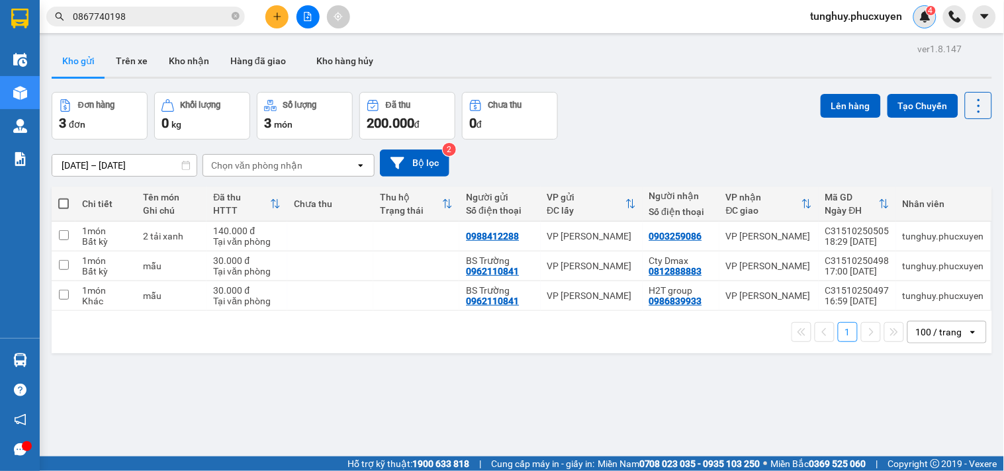
click at [925, 16] on img at bounding box center [926, 17] width 12 height 12
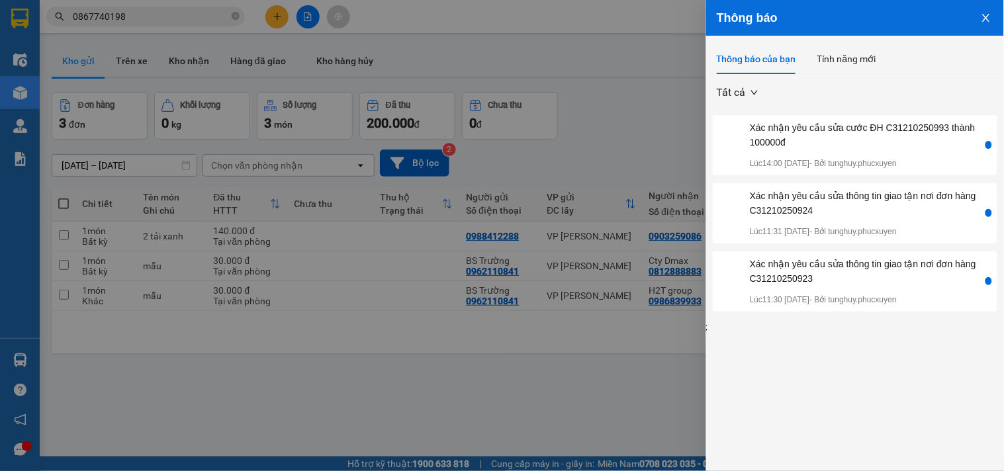
click at [984, 15] on icon "close" at bounding box center [985, 18] width 7 height 8
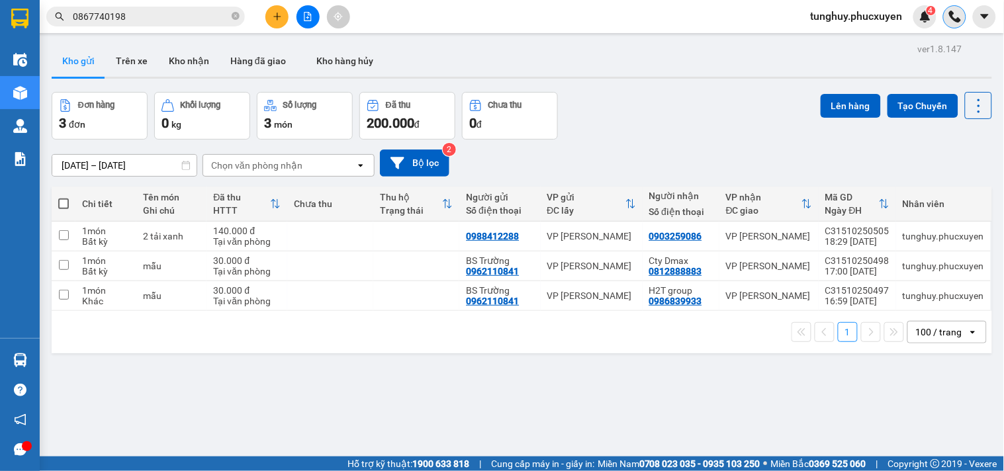
click at [957, 21] on img at bounding box center [955, 17] width 12 height 12
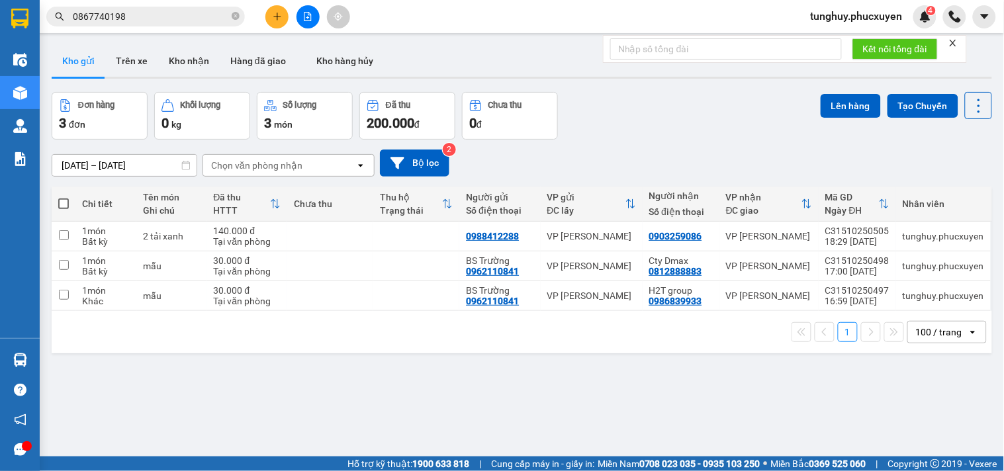
click at [957, 40] on icon "close" at bounding box center [953, 43] width 7 height 7
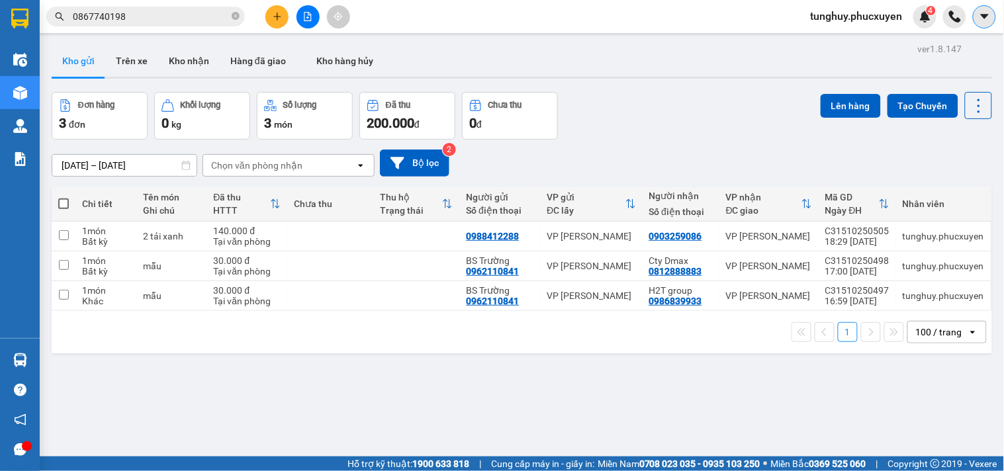
click at [986, 22] on icon "caret-down" at bounding box center [985, 17] width 12 height 12
click at [927, 27] on div "4" at bounding box center [925, 16] width 23 height 23
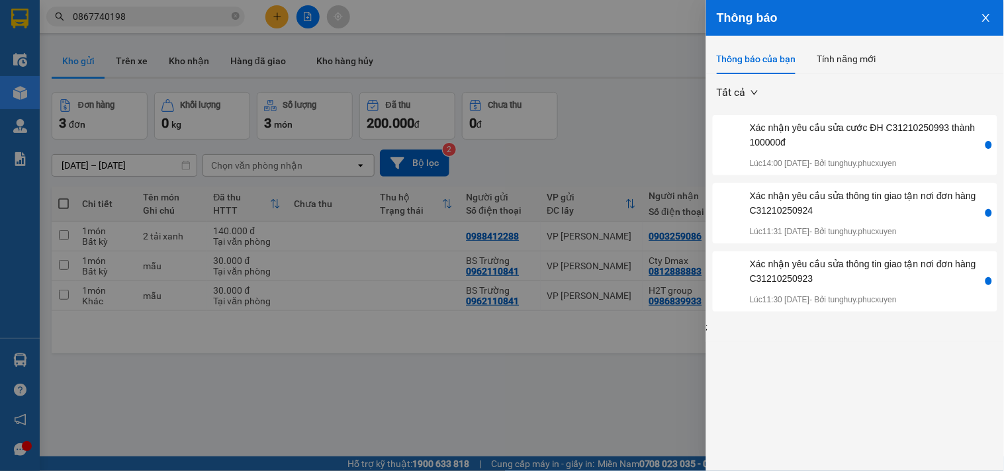
click at [980, 22] on button "Close" at bounding box center [987, 17] width 36 height 34
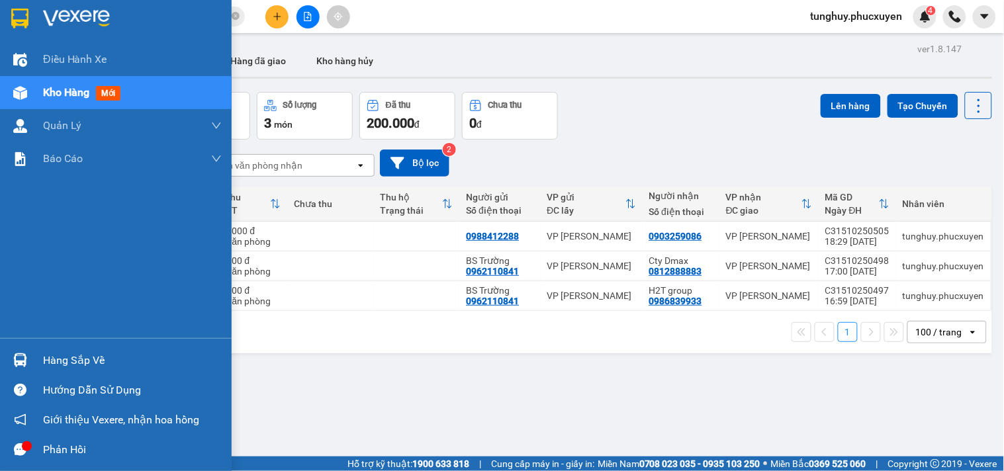
click at [13, 349] on div at bounding box center [20, 360] width 23 height 23
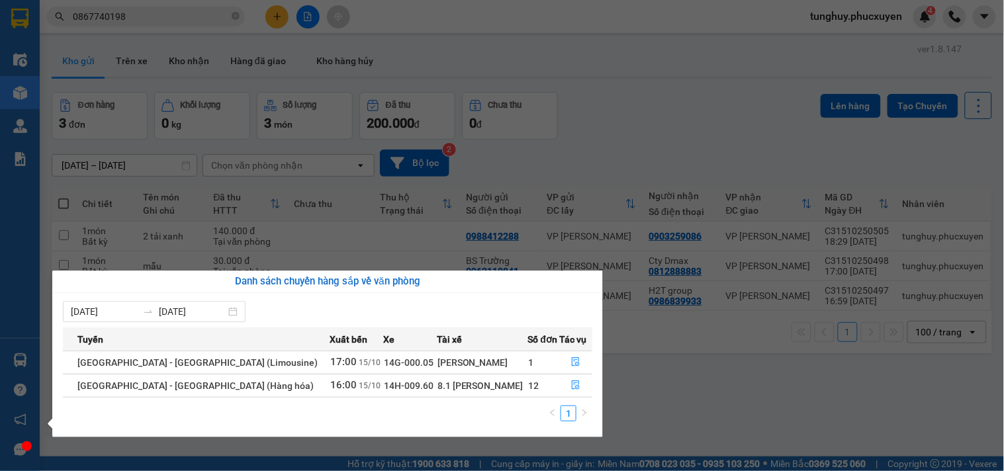
click at [672, 398] on section "Kết quả tìm kiếm ( 1 ) Bộ lọc Gửi 3 ngày gần nhất Mã ĐH Trạng thái Món hàng Thu…" at bounding box center [502, 235] width 1004 height 471
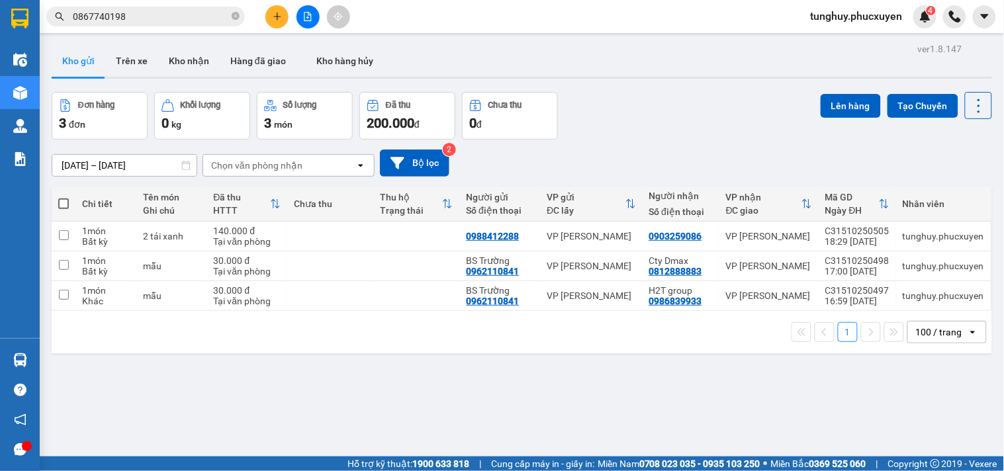
click at [278, 13] on icon "plus" at bounding box center [277, 16] width 9 height 9
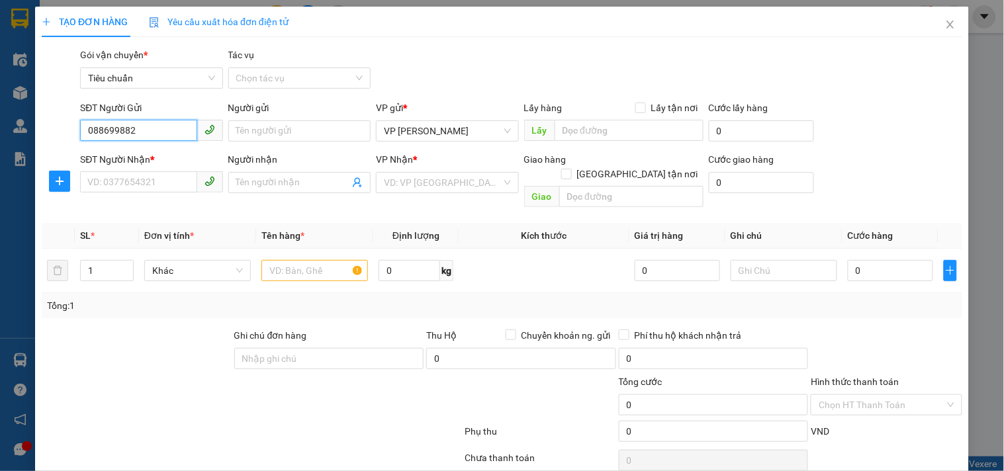
type input "0886998826"
drag, startPoint x: 169, startPoint y: 162, endPoint x: 144, endPoint y: 148, distance: 28.4
click at [169, 161] on div "0886998826 - a Huỳnh" at bounding box center [149, 157] width 125 height 15
type input "a Huỳnh"
checkbox input "true"
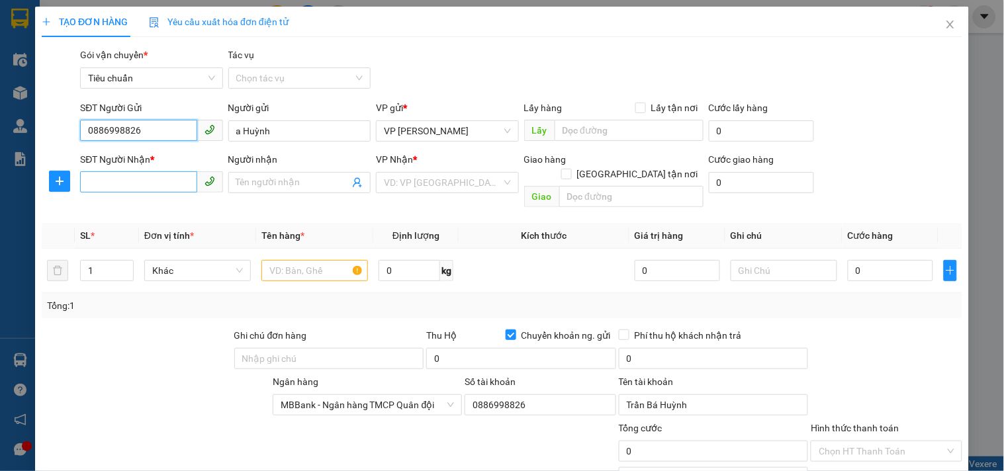
type input "0886998826"
click at [158, 186] on input "SĐT Người Nhận *" at bounding box center [138, 181] width 117 height 21
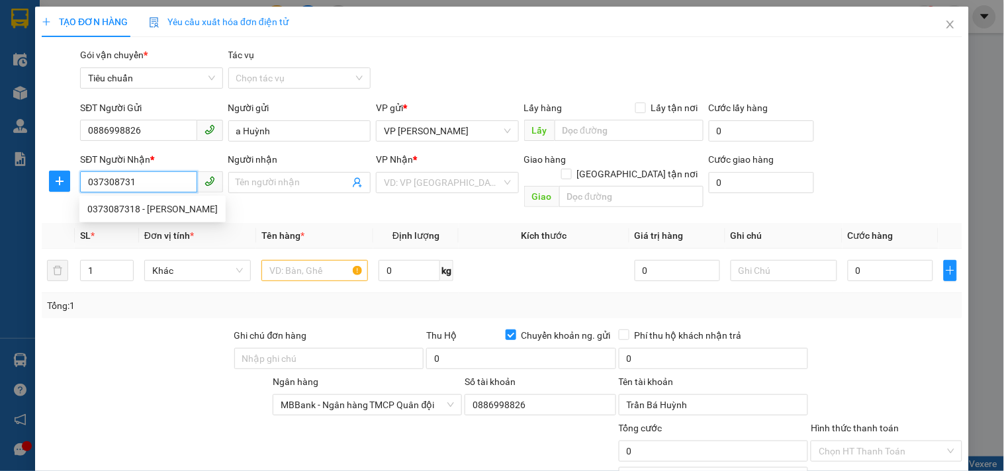
type input "0373087318"
click at [159, 206] on div "0373087318 - [PERSON_NAME]" at bounding box center [152, 209] width 130 height 15
type input "[PERSON_NAME]"
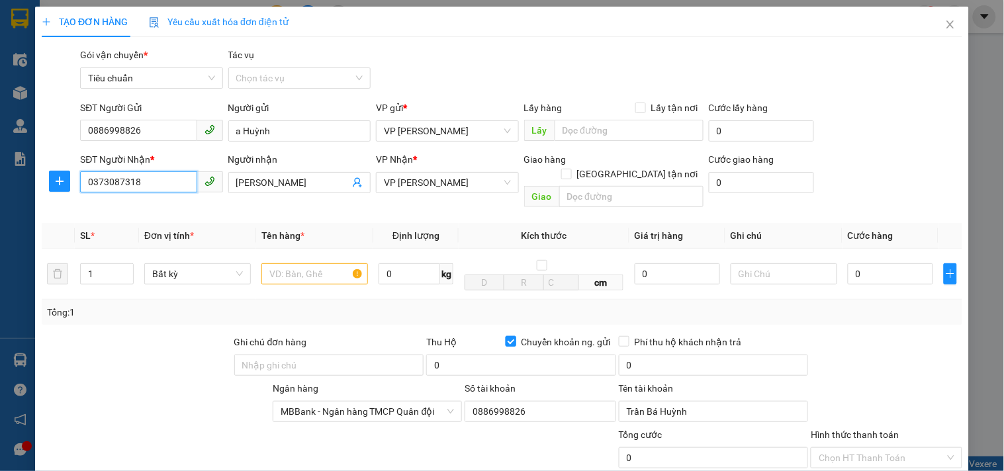
type input "0373087318"
click at [507, 336] on input "Chuyển khoản ng. gửi" at bounding box center [510, 340] width 9 height 9
checkbox input "false"
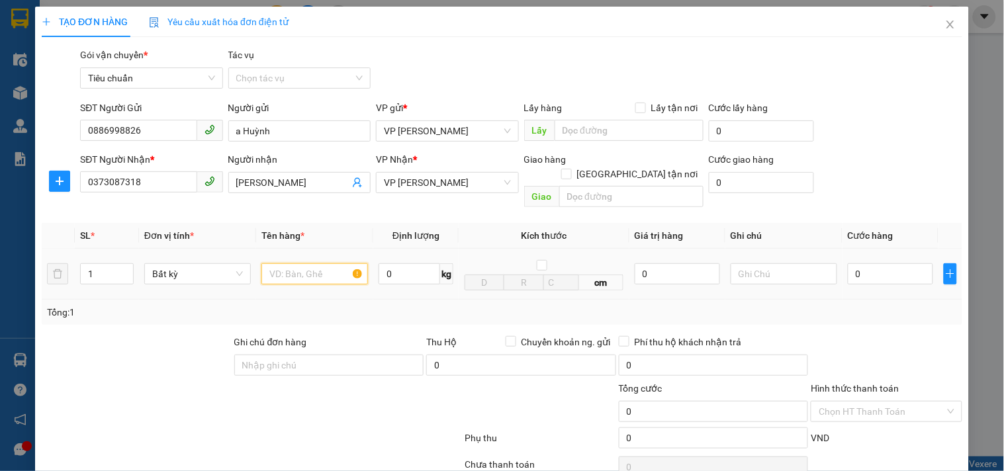
click at [297, 263] on input "text" at bounding box center [314, 273] width 107 height 21
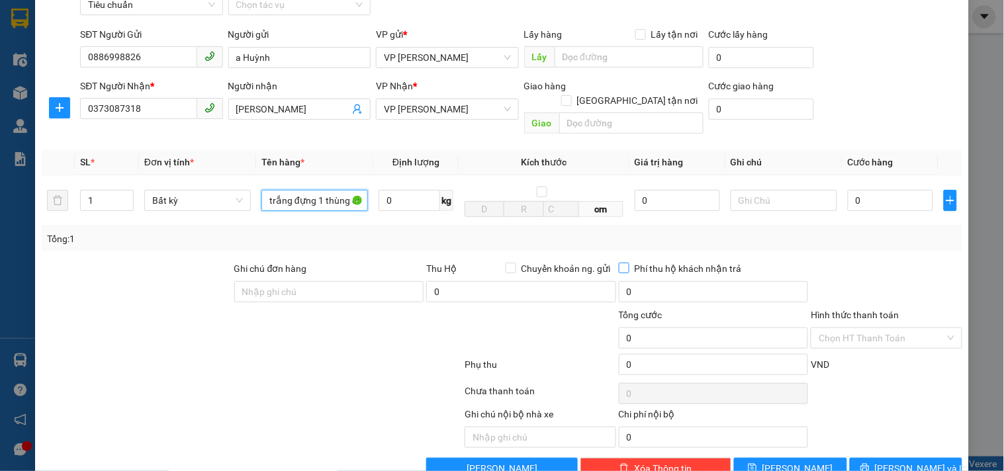
scroll to position [93, 0]
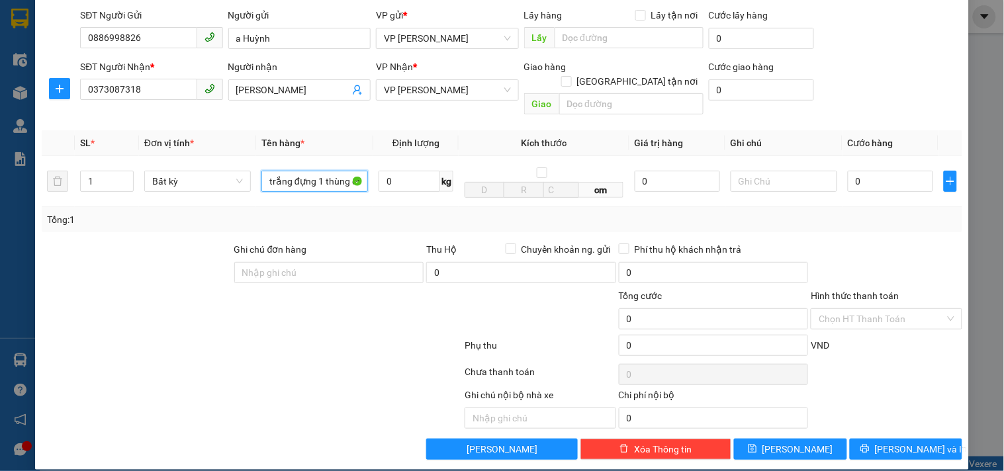
type input "1 túi trắng đựng 1 thùng ct"
click at [17, 353] on div "TẠO ĐƠN HÀNG Yêu cầu xuất hóa đơn điện tử Transit Pickup Surcharge Ids Transit …" at bounding box center [502, 235] width 1004 height 471
click at [17, 364] on div "TẠO ĐƠN HÀNG Yêu cầu xuất hóa đơn điện tử Transit Pickup Surcharge Ids Transit …" at bounding box center [502, 235] width 1004 height 471
click at [872, 171] on input "0" at bounding box center [890, 181] width 85 height 21
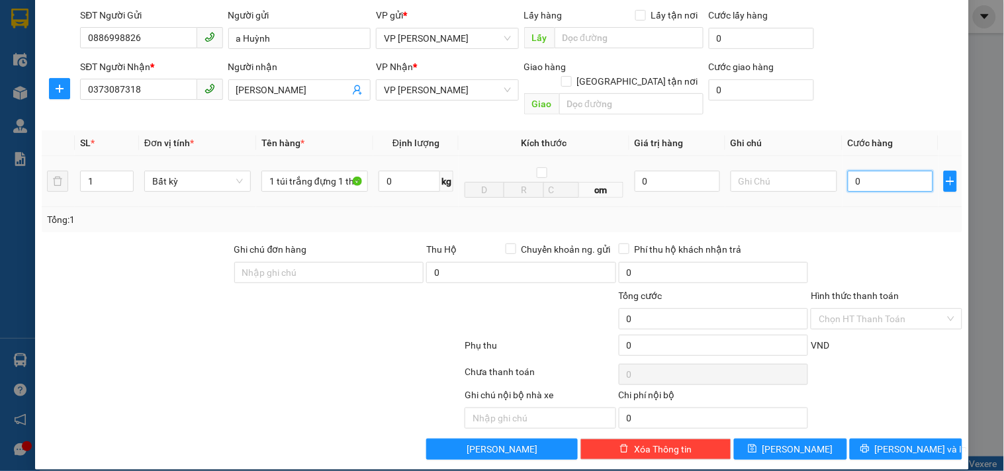
type input "7"
type input "70"
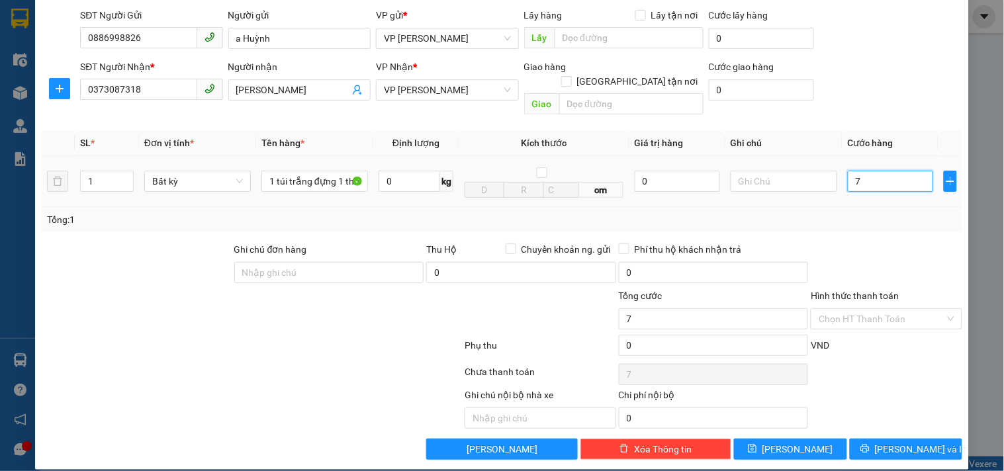
type input "70"
click at [887, 175] on input "70" at bounding box center [890, 181] width 85 height 21
click at [901, 177] on input "70" at bounding box center [890, 181] width 85 height 21
type input "706"
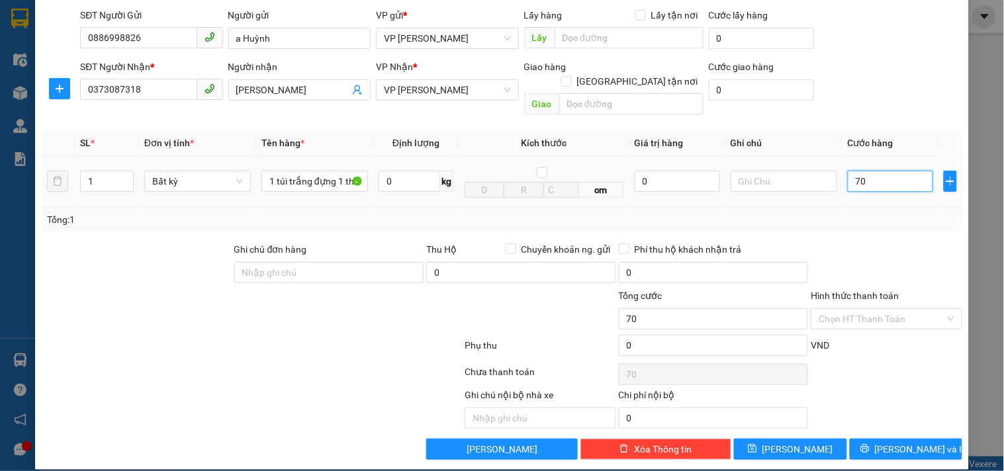
type input "706"
type input "70"
type input "7"
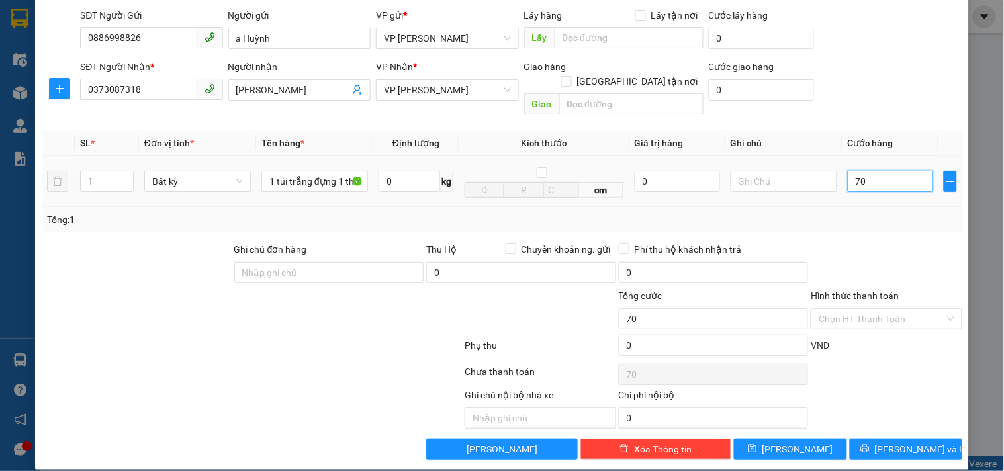
type input "7"
type input "0"
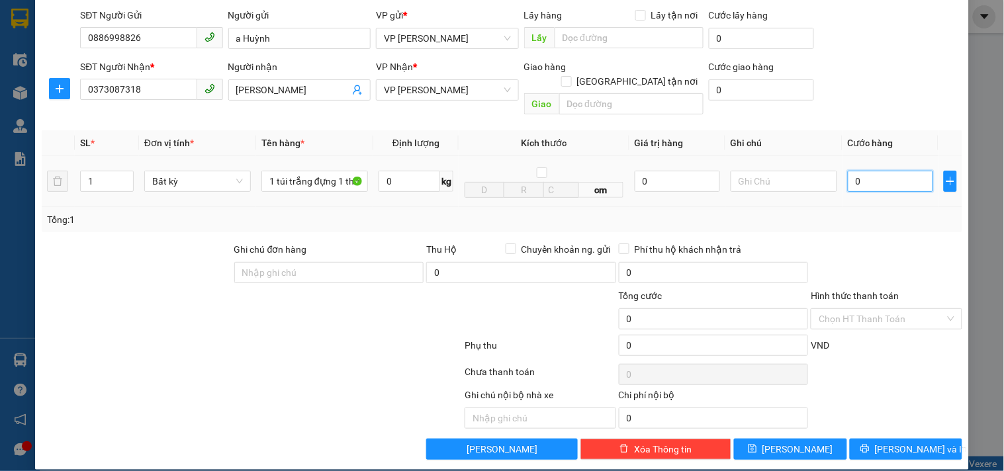
type input "06"
type input "6"
type input "060"
type input "60"
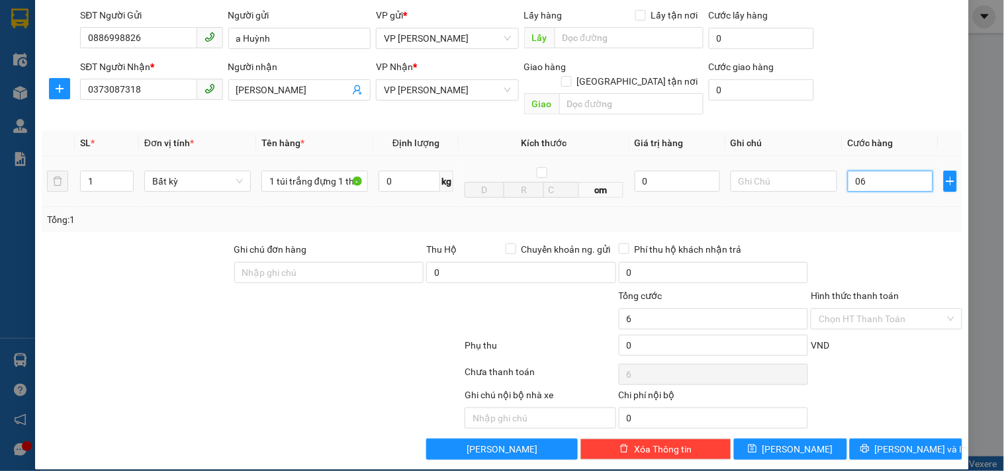
type input "60"
drag, startPoint x: 898, startPoint y: 215, endPoint x: 886, endPoint y: 220, distance: 13.6
click at [898, 216] on div "Tổng: 1" at bounding box center [502, 219] width 921 height 25
type input "60.000"
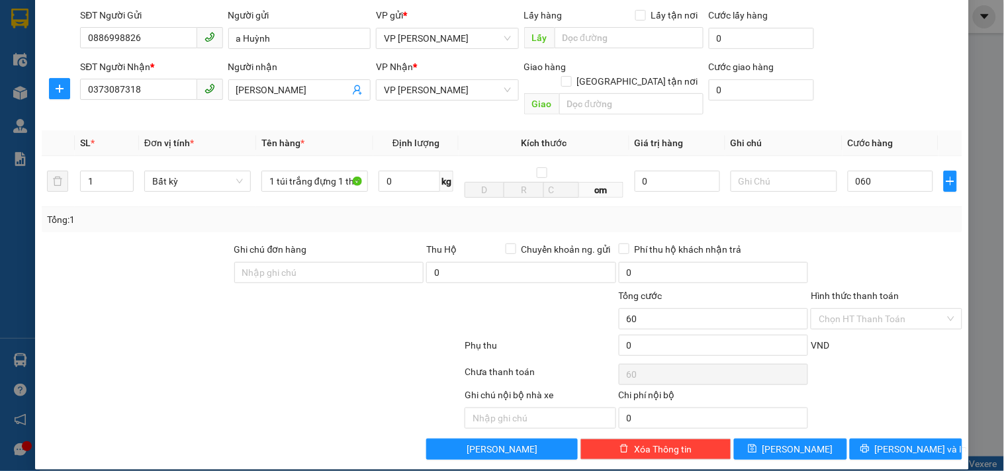
type input "60.000"
click at [898, 174] on input "60.000" at bounding box center [890, 181] width 85 height 21
type input "7"
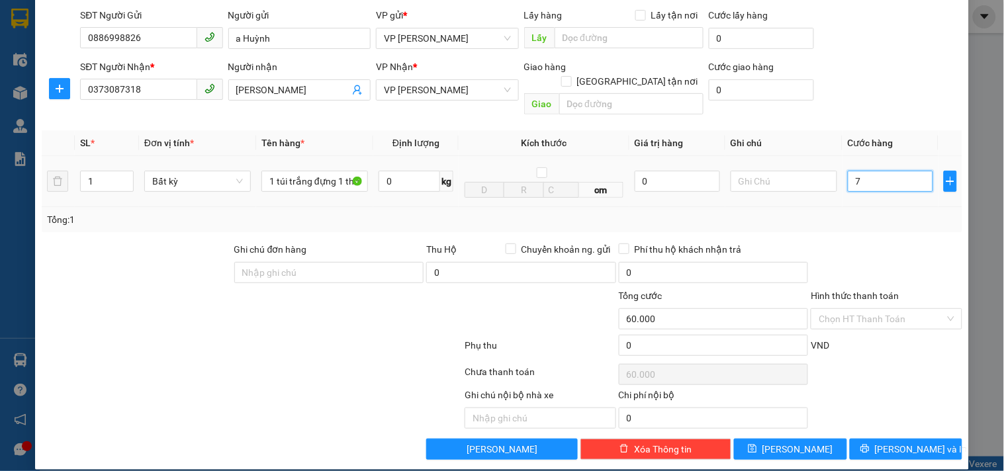
type input "7"
type input "0"
type input "08"
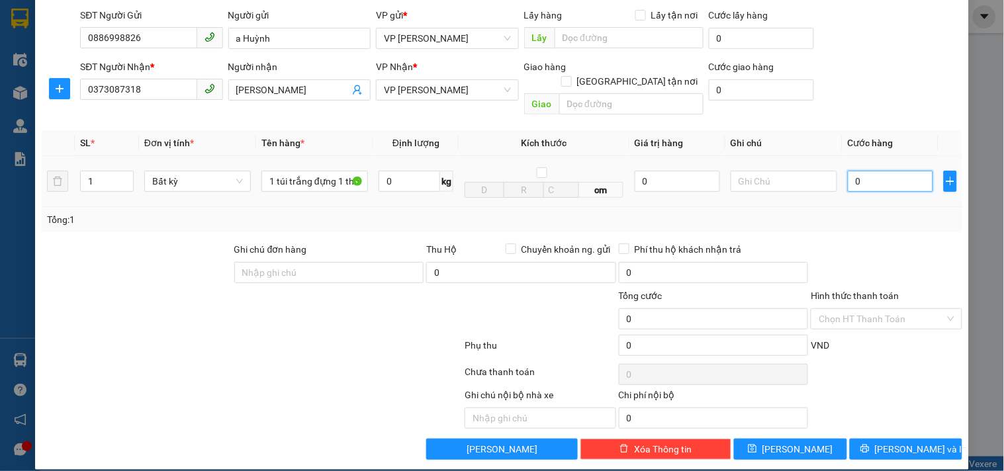
type input "8"
type input "080"
type input "80"
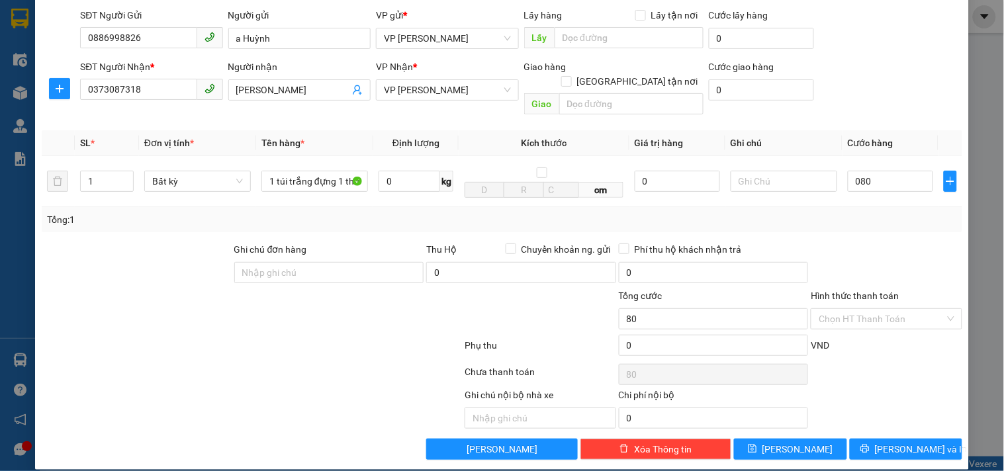
click at [880, 214] on div "Tổng: 1" at bounding box center [502, 219] width 921 height 25
type input "80.000"
click at [516, 242] on span "Chuyển khoản ng. gửi" at bounding box center [566, 249] width 100 height 15
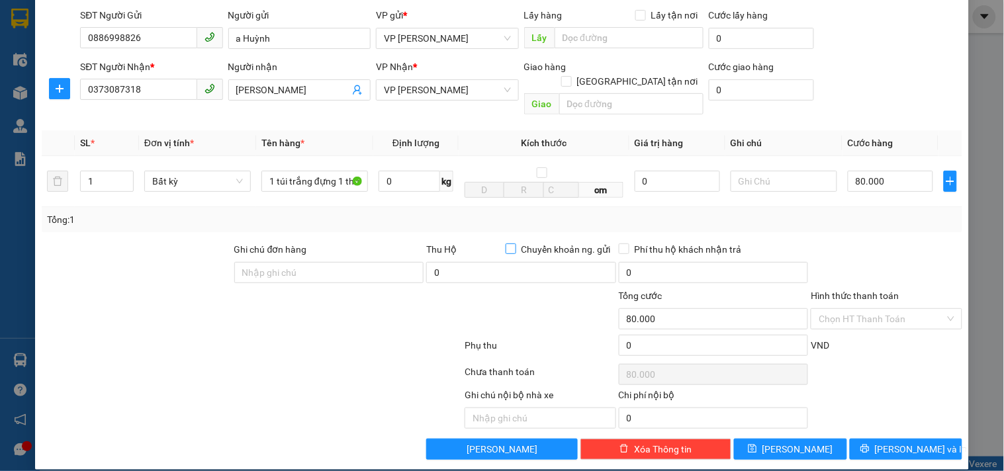
click at [512, 244] on input "Chuyển khoản ng. gửi" at bounding box center [510, 248] width 9 height 9
checkbox input "true"
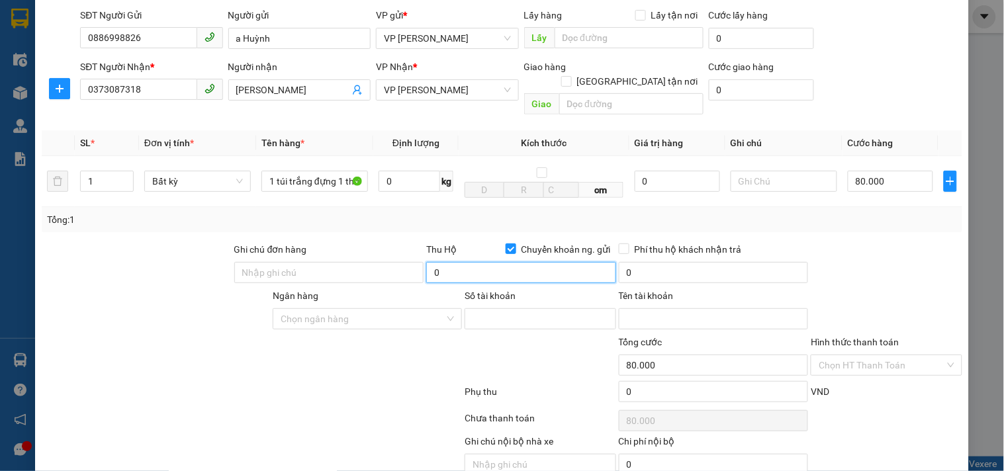
click at [447, 262] on input "0" at bounding box center [521, 272] width 190 height 21
click at [386, 309] on input "Ngân hàng" at bounding box center [363, 319] width 165 height 20
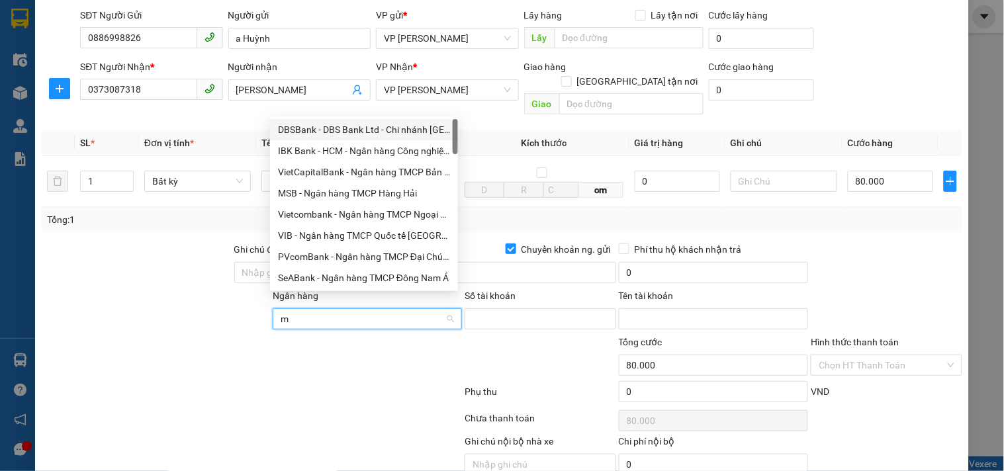
type input "mb"
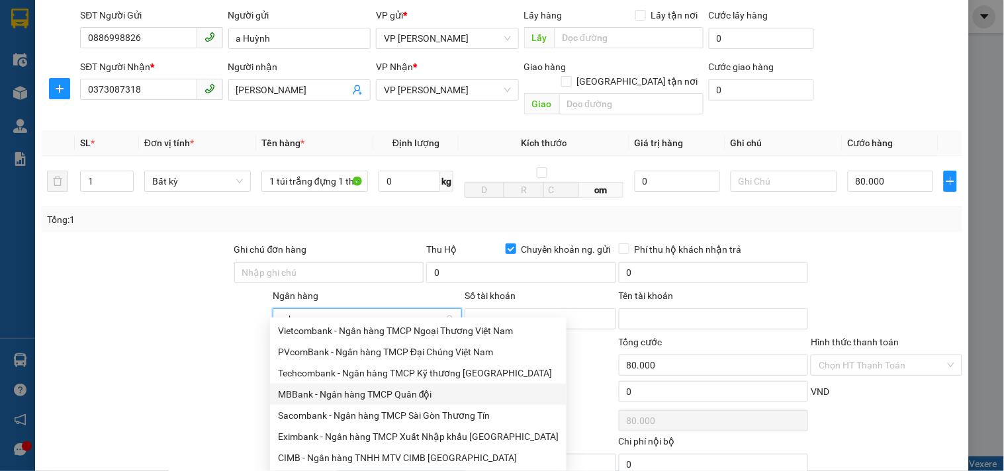
click at [425, 401] on div "MBBank - Ngân hàng TMCP Quân đội" at bounding box center [418, 394] width 281 height 15
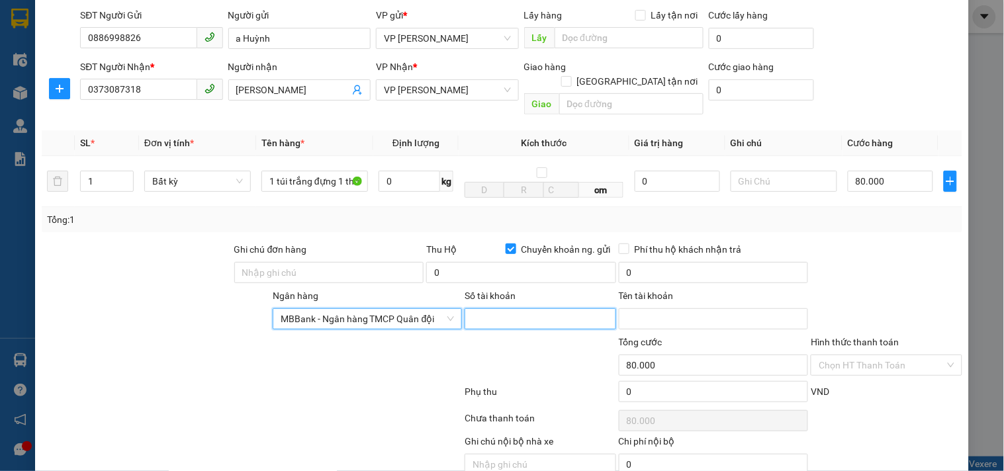
click at [482, 308] on input "Số tài khoản" at bounding box center [540, 318] width 151 height 21
type input "0886998826"
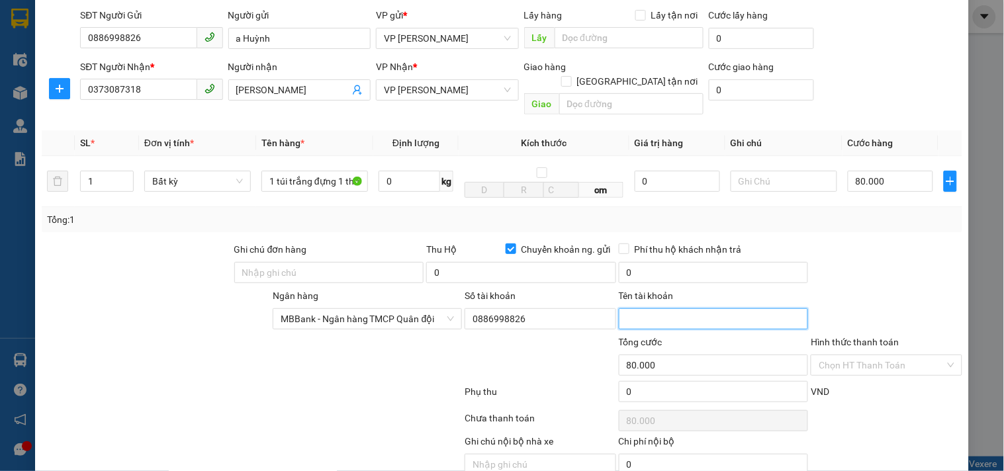
click at [689, 314] on input "Tên tài khoản" at bounding box center [714, 318] width 190 height 21
type input "Trần Bá Huỳnh"
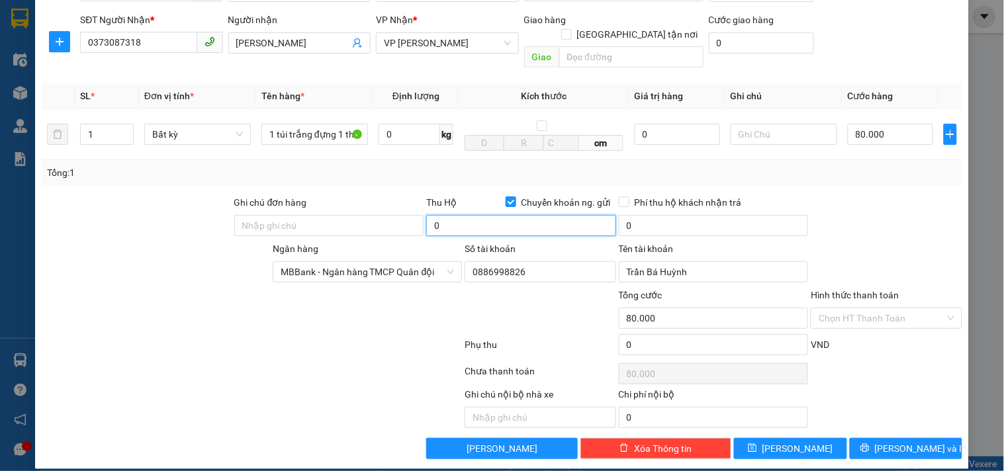
click at [492, 219] on input "0" at bounding box center [521, 225] width 190 height 21
type input "2.100.000"
drag, startPoint x: 554, startPoint y: 306, endPoint x: 608, endPoint y: 272, distance: 63.4
click at [555, 305] on div at bounding box center [540, 311] width 154 height 46
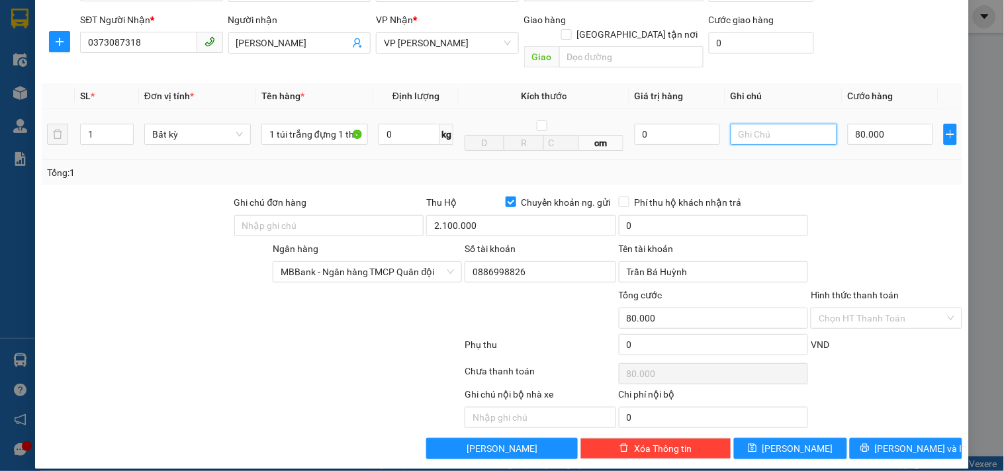
click at [771, 124] on input "text" at bounding box center [784, 134] width 107 height 21
type input "D"
type input "Đã gồm phí thu hộ"
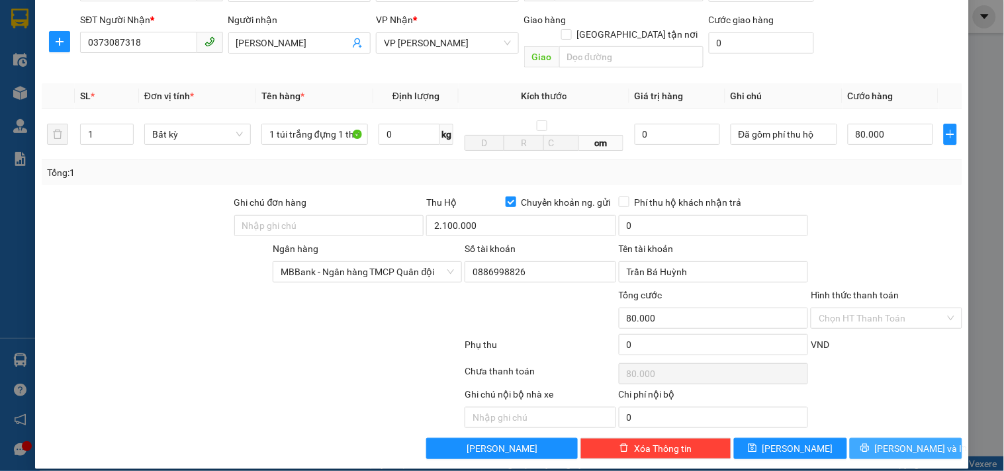
click at [889, 438] on button "[PERSON_NAME] và In" at bounding box center [906, 448] width 113 height 21
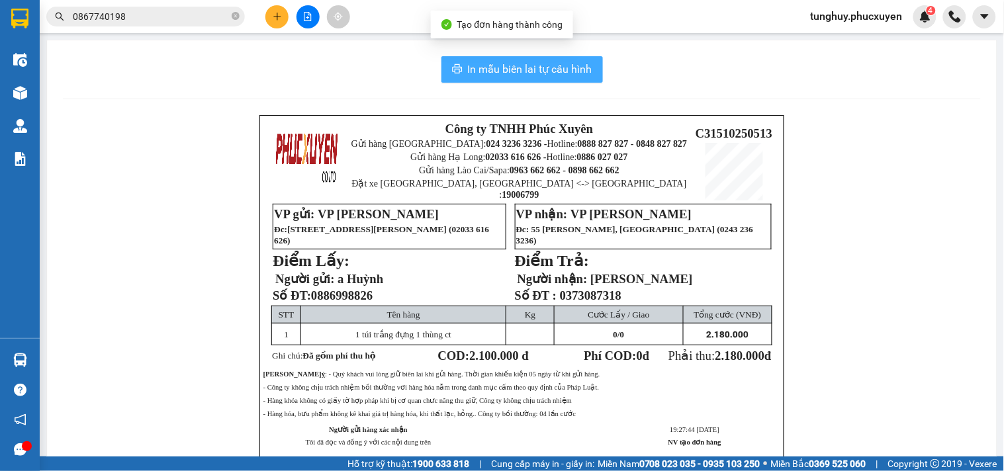
click at [553, 70] on span "In mẫu biên lai tự cấu hình" at bounding box center [530, 69] width 124 height 17
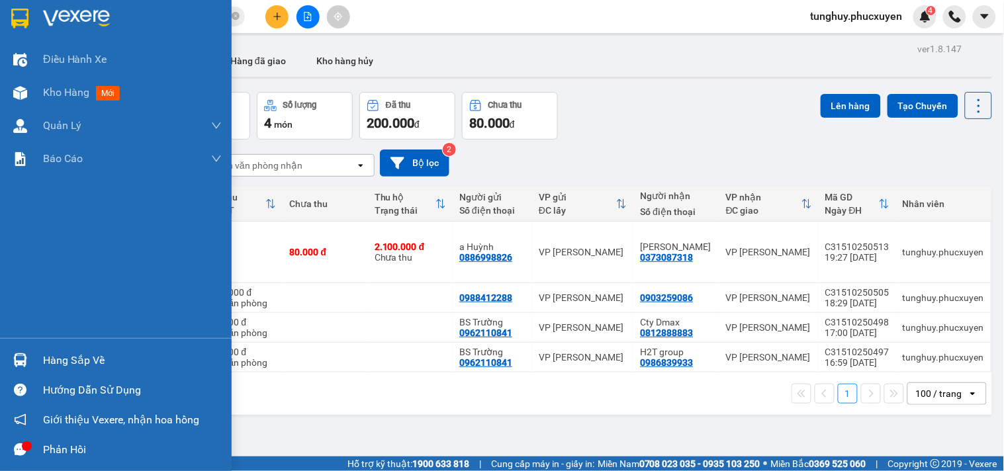
click at [13, 360] on img at bounding box center [20, 361] width 14 height 14
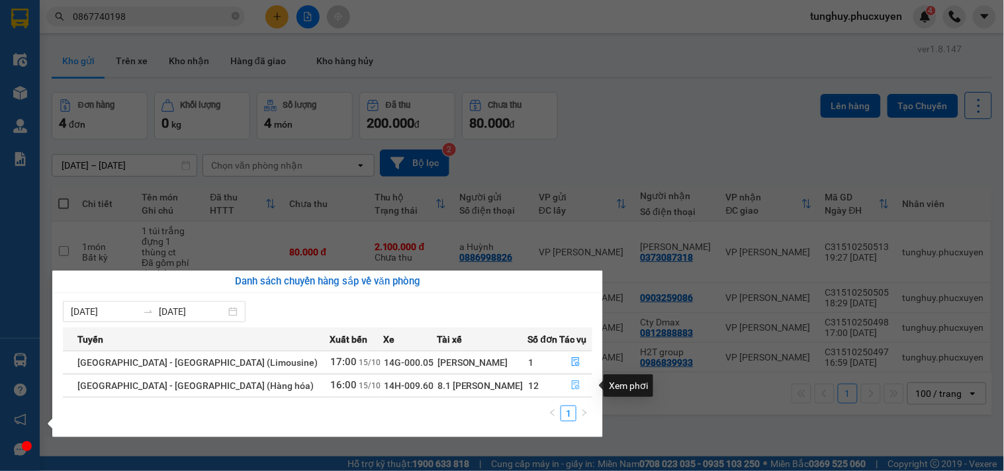
click at [571, 383] on icon "file-done" at bounding box center [575, 385] width 9 height 9
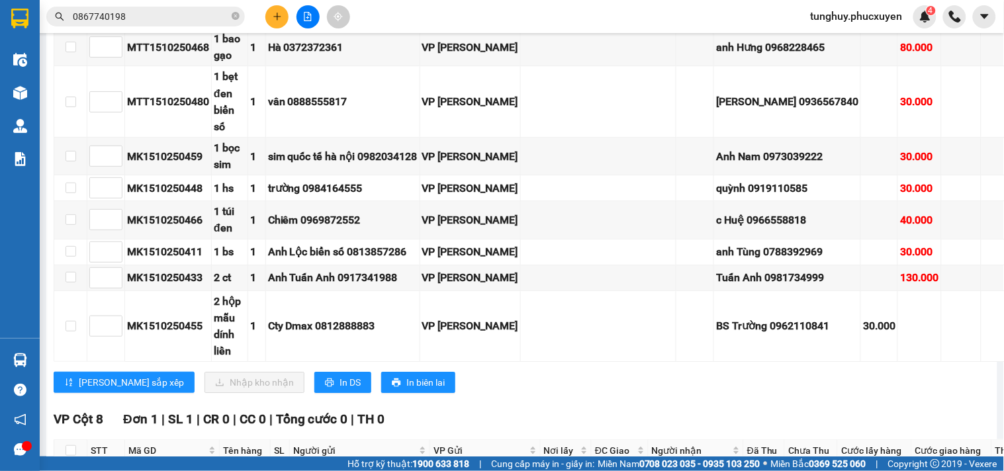
scroll to position [908, 0]
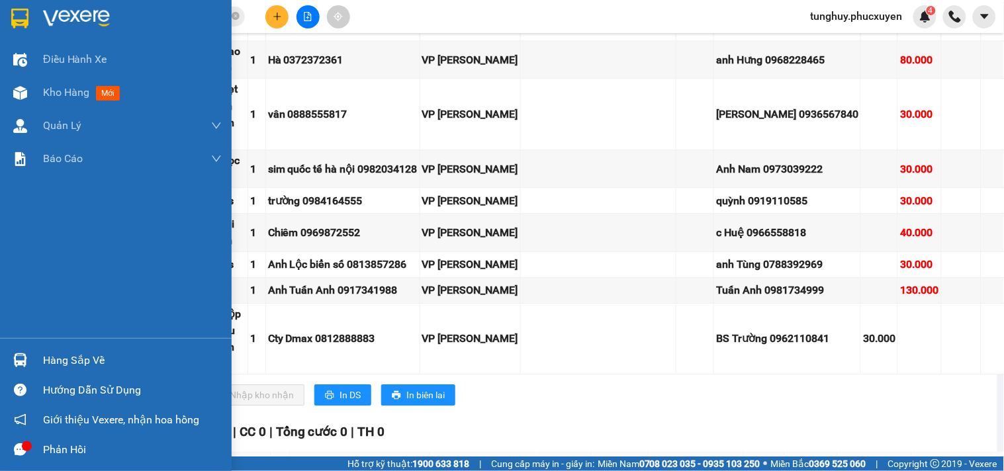
click at [24, 359] on img at bounding box center [20, 361] width 14 height 14
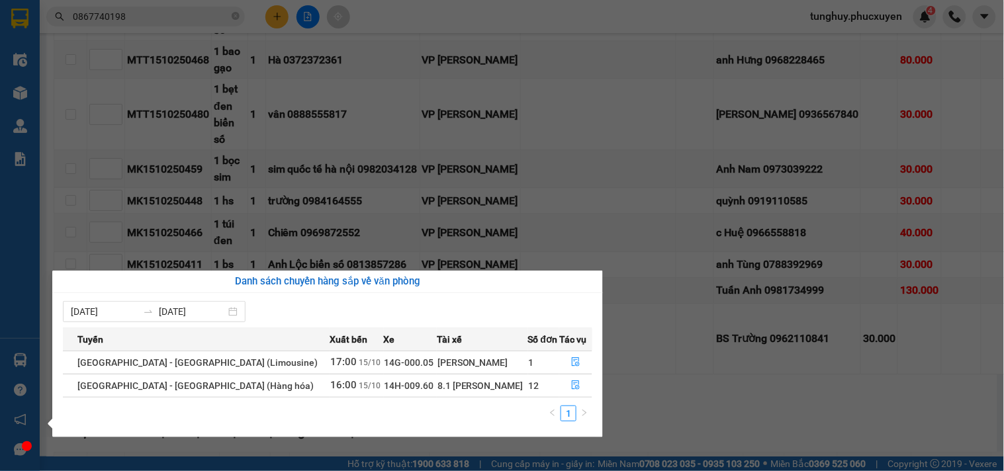
click at [604, 236] on section "Kết quả tìm kiếm ( 1 ) Bộ lọc Gửi 3 ngày gần nhất Mã ĐH Trạng thái Món hàng Thu…" at bounding box center [502, 235] width 1004 height 471
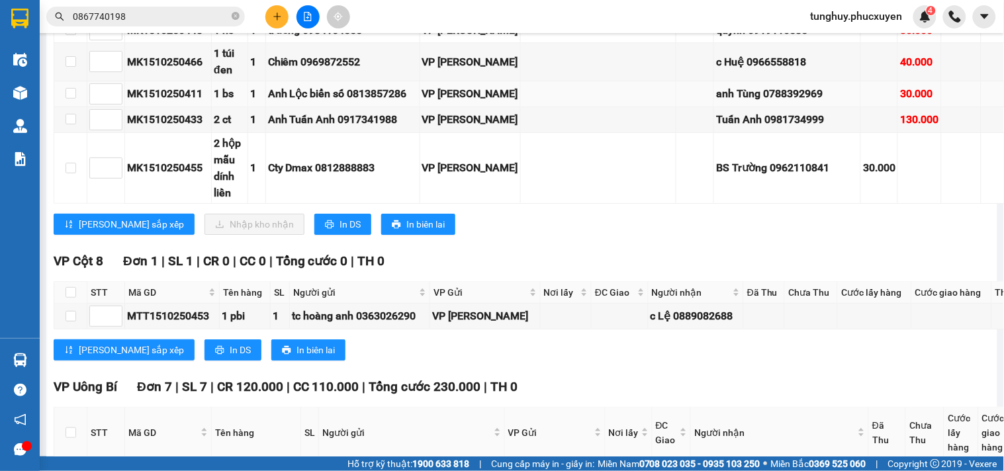
scroll to position [1005, 0]
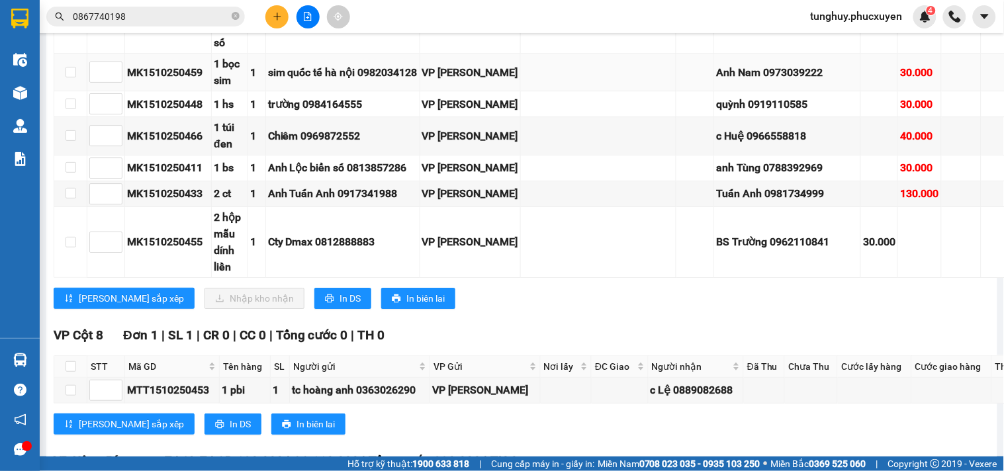
click at [861, 91] on td at bounding box center [879, 73] width 37 height 38
click at [942, 54] on td at bounding box center [961, 17] width 39 height 71
click at [861, 54] on td at bounding box center [879, 17] width 37 height 71
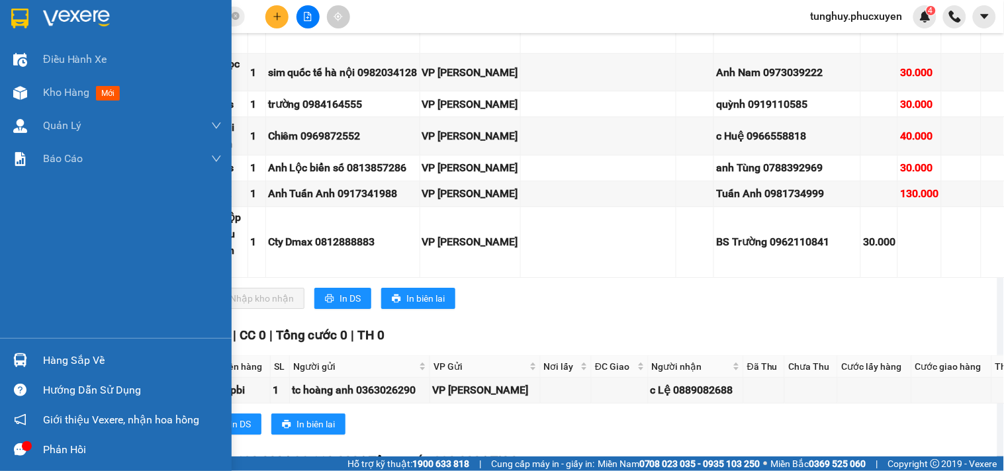
click at [18, 358] on img at bounding box center [20, 361] width 14 height 14
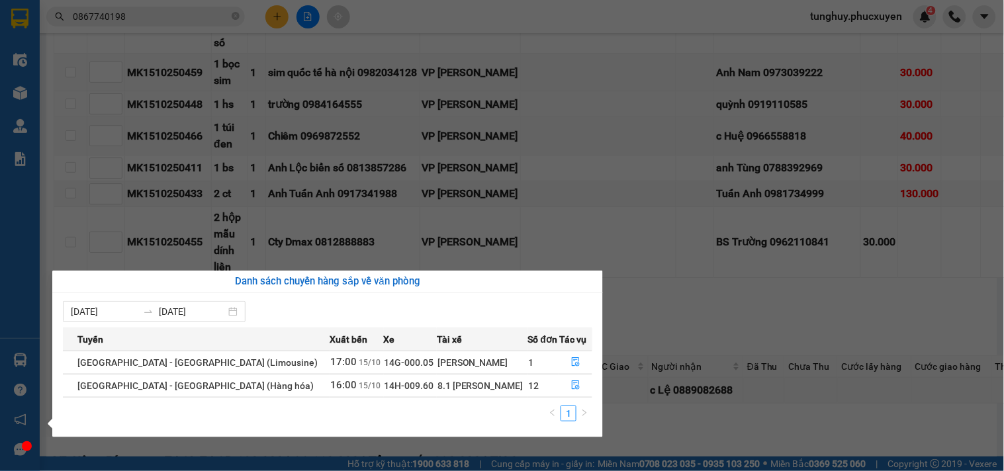
click at [596, 223] on section "Kết quả tìm kiếm ( 1 ) Bộ lọc Gửi 3 ngày gần nhất Mã ĐH Trạng thái Món hàng Thu…" at bounding box center [502, 235] width 1004 height 471
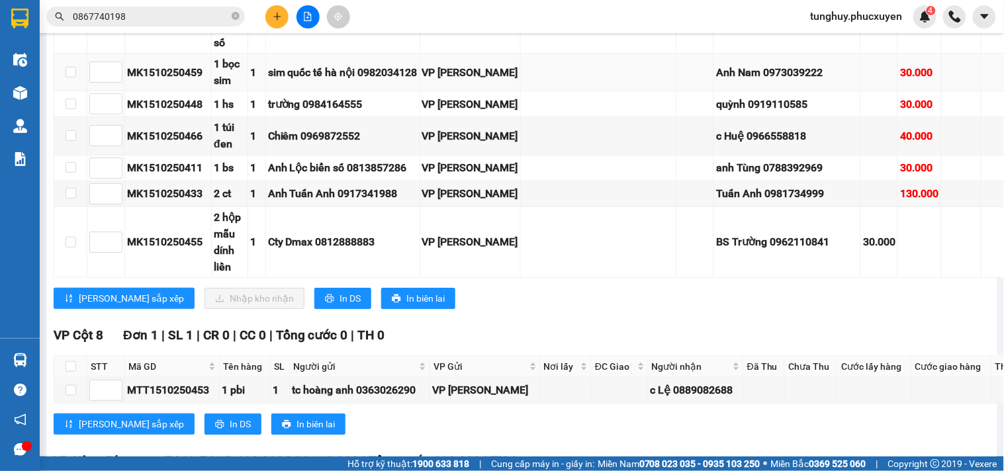
drag, startPoint x: 773, startPoint y: 220, endPoint x: 749, endPoint y: 225, distance: 24.3
click at [861, 91] on td at bounding box center [879, 73] width 37 height 38
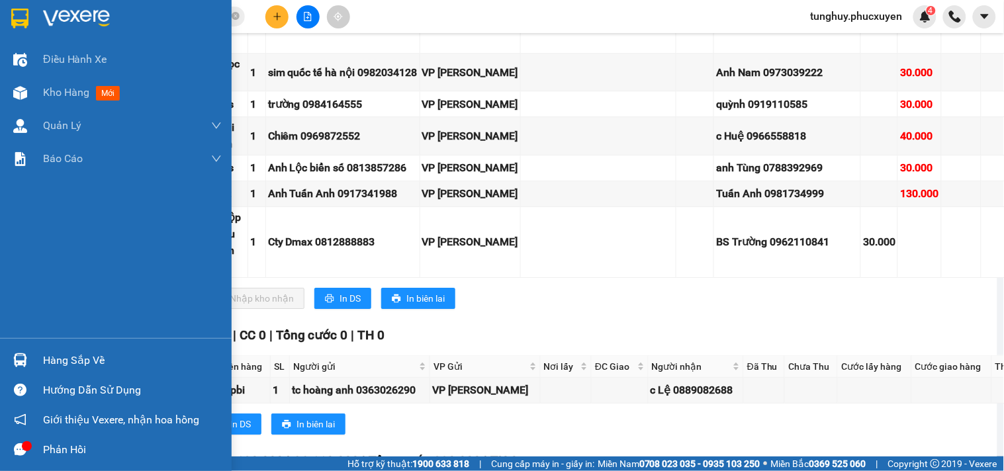
click at [9, 365] on div at bounding box center [20, 360] width 23 height 23
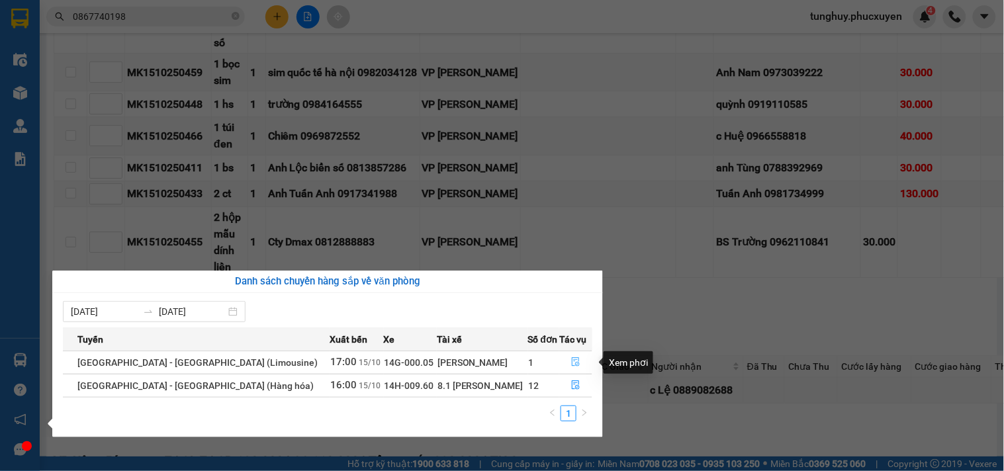
click at [573, 359] on icon "file-done" at bounding box center [575, 361] width 9 height 9
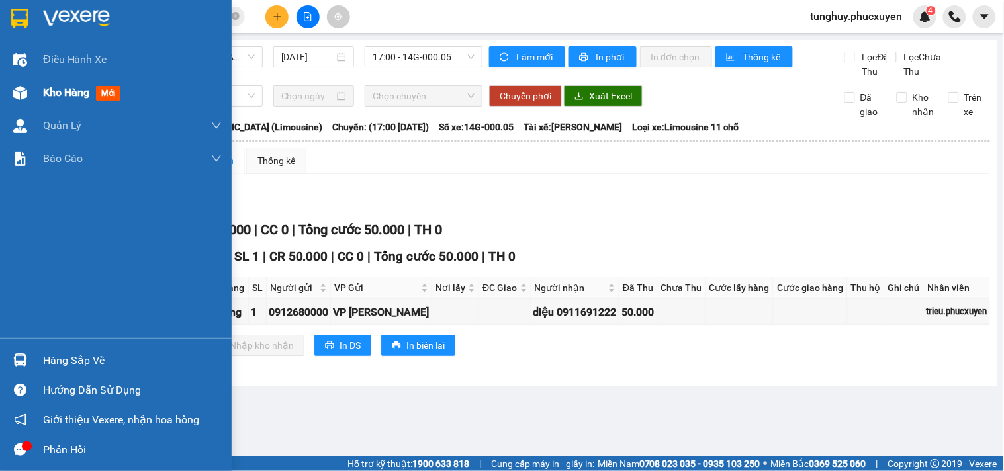
click at [23, 89] on img at bounding box center [20, 93] width 14 height 14
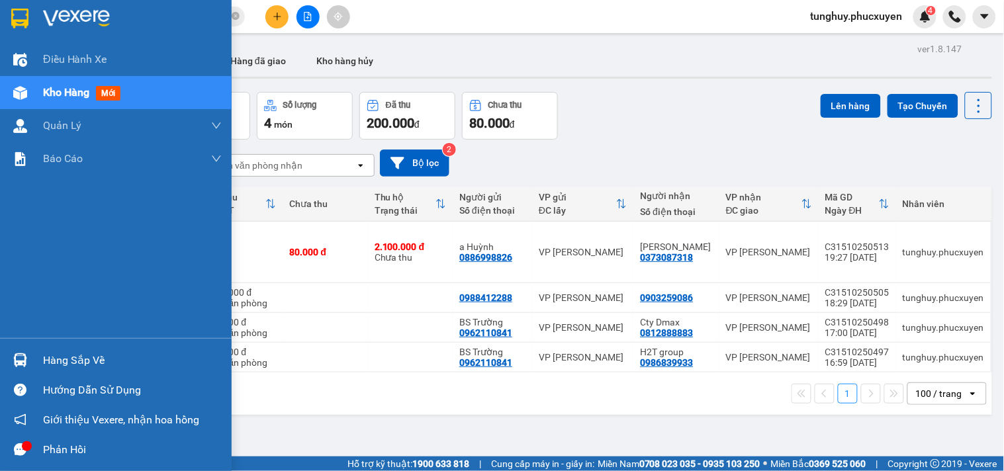
click at [34, 366] on div "Hàng sắp về" at bounding box center [116, 361] width 232 height 30
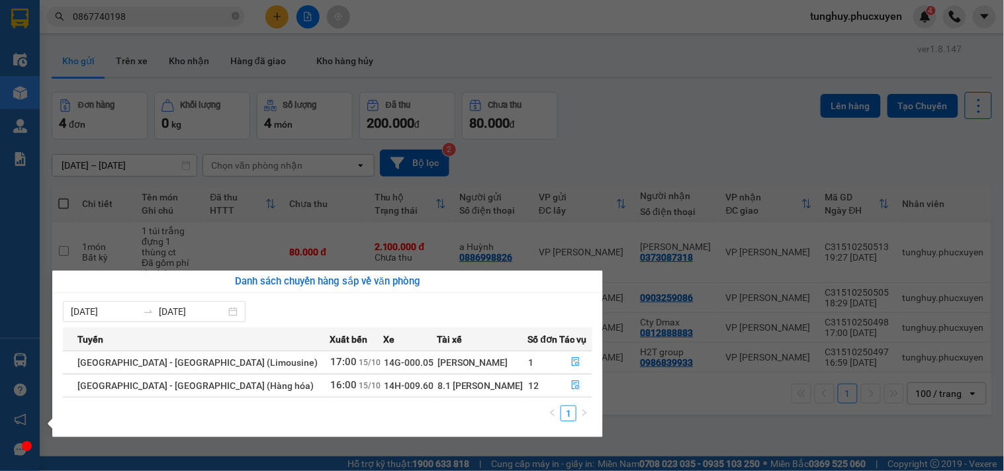
click at [857, 448] on section "Kết quả tìm kiếm ( 1 ) Bộ lọc Gửi 3 ngày gần nhất Mã ĐH Trạng thái Món hàng Thu…" at bounding box center [502, 235] width 1004 height 471
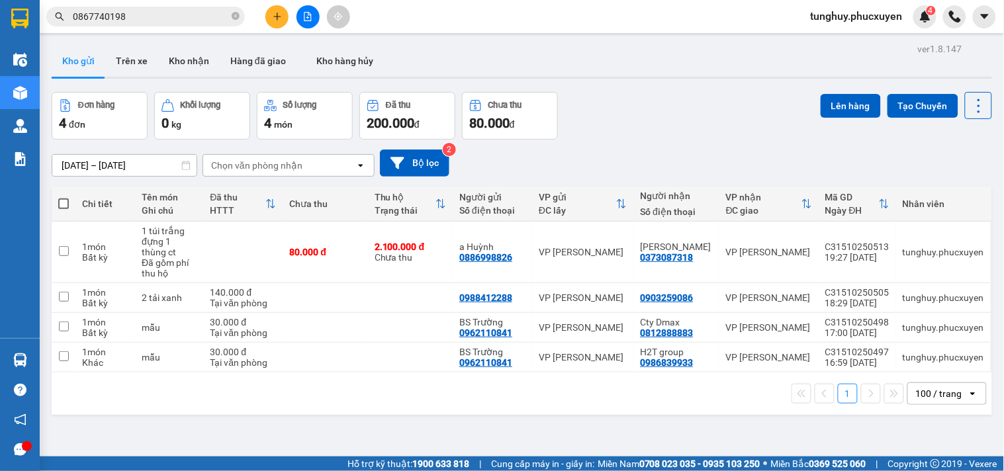
drag, startPoint x: 400, startPoint y: 451, endPoint x: 393, endPoint y: 450, distance: 6.7
click at [400, 451] on div "ver 1.8.147 Kho gửi Trên xe Kho nhận Hàng đã giao Kho hàng hủy Đơn hàng 4 đơn K…" at bounding box center [521, 275] width 951 height 471
drag, startPoint x: 252, startPoint y: 437, endPoint x: 226, endPoint y: 453, distance: 30.7
click at [250, 437] on div "ver 1.8.147 Kho gửi Trên xe Kho nhận Hàng đã giao Kho hàng hủy Đơn hàng 4 đơn K…" at bounding box center [521, 275] width 951 height 471
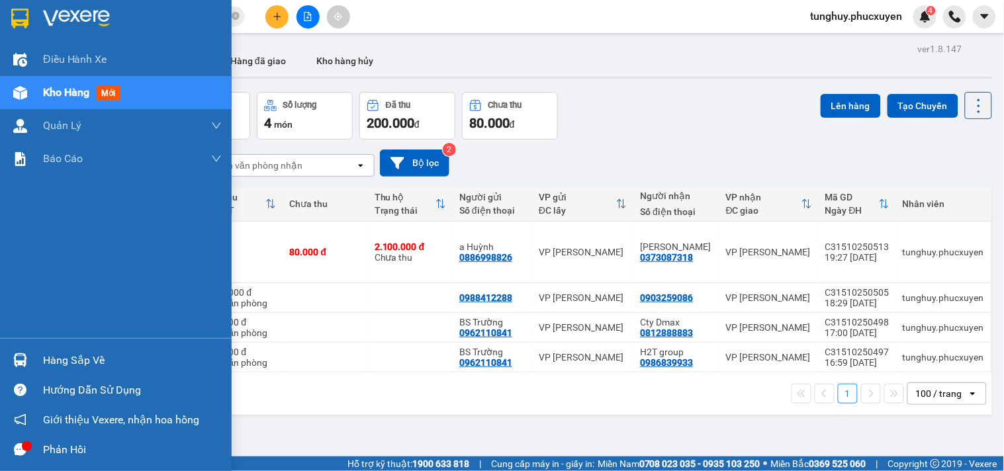
drag, startPoint x: 20, startPoint y: 363, endPoint x: 60, endPoint y: 369, distance: 40.3
click at [21, 362] on img at bounding box center [20, 361] width 14 height 14
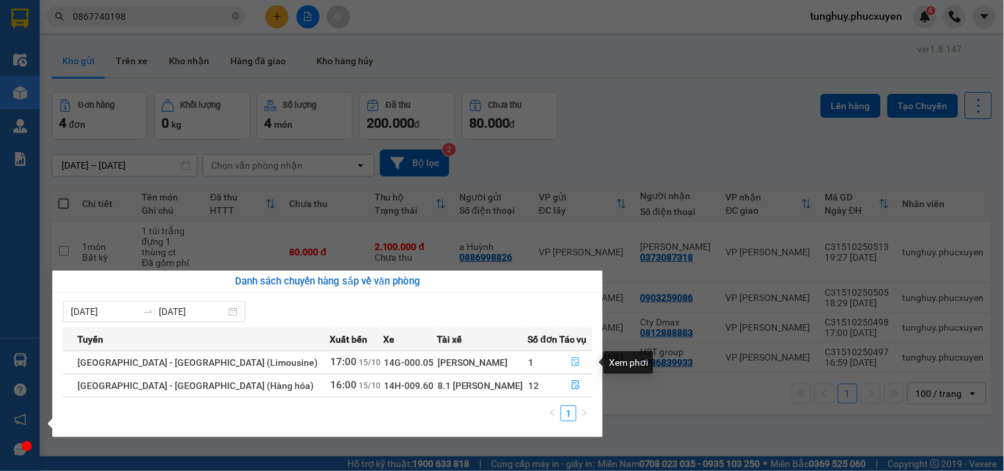
click at [564, 361] on button "button" at bounding box center [576, 362] width 32 height 21
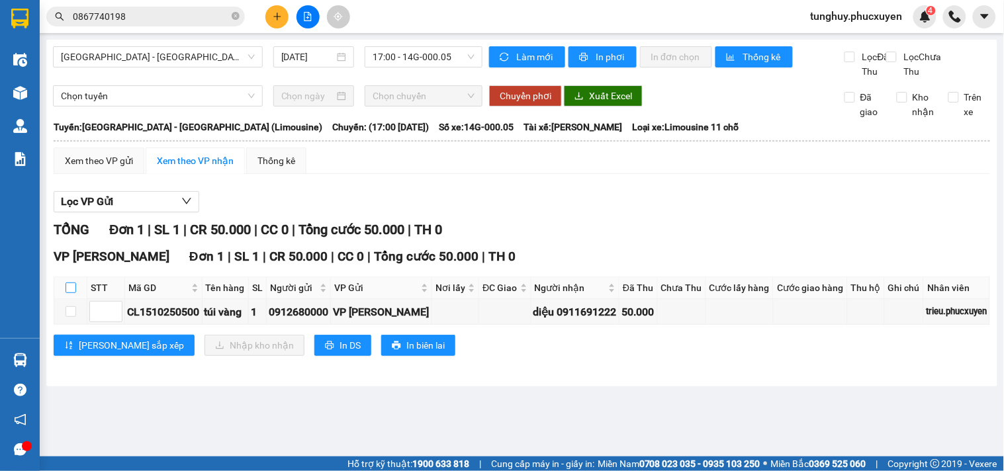
click at [74, 293] on input "checkbox" at bounding box center [71, 288] width 11 height 11
checkbox input "true"
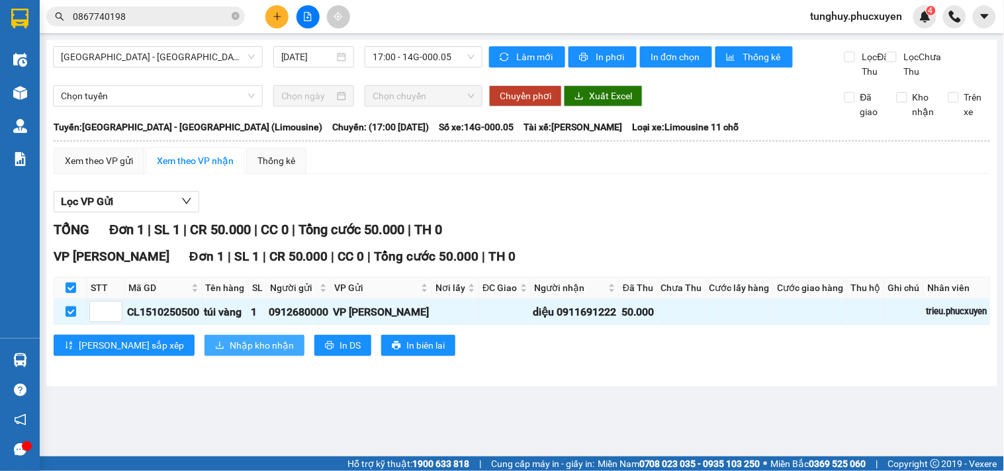
click at [205, 355] on button "Nhập kho nhận" at bounding box center [255, 345] width 100 height 21
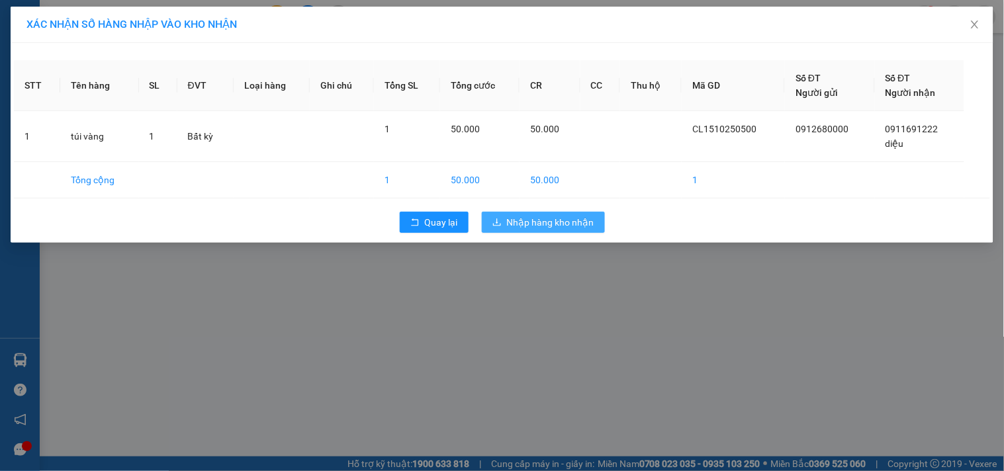
click at [561, 228] on span "Nhập hàng kho nhận" at bounding box center [550, 222] width 87 height 15
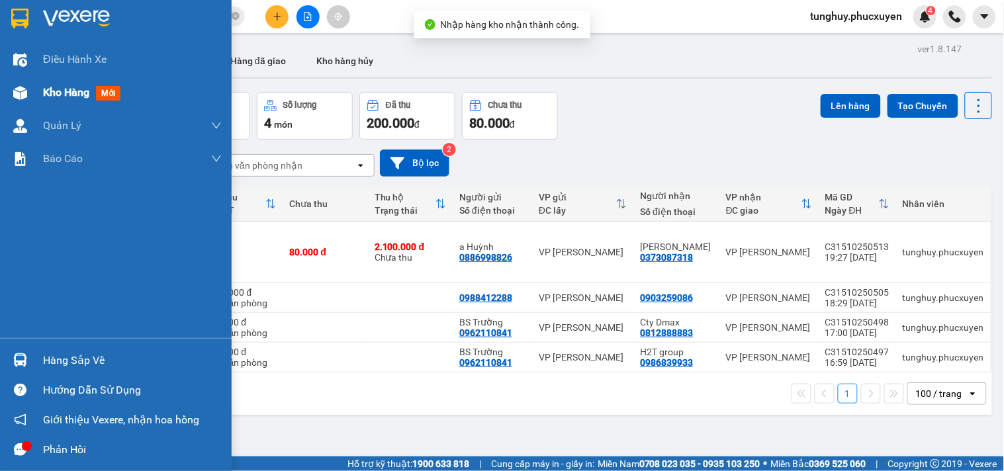
click at [42, 98] on div "Kho hàng mới" at bounding box center [116, 92] width 232 height 33
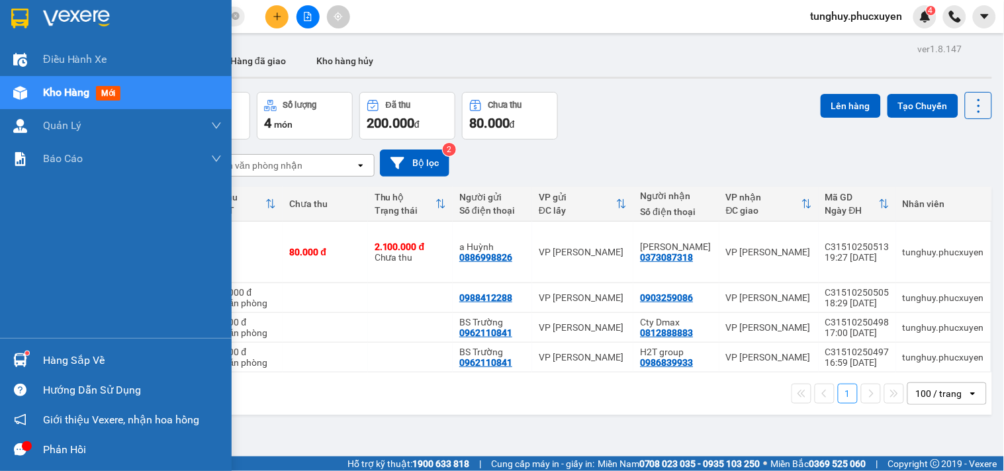
click at [7, 355] on div "Hàng sắp về" at bounding box center [116, 361] width 232 height 30
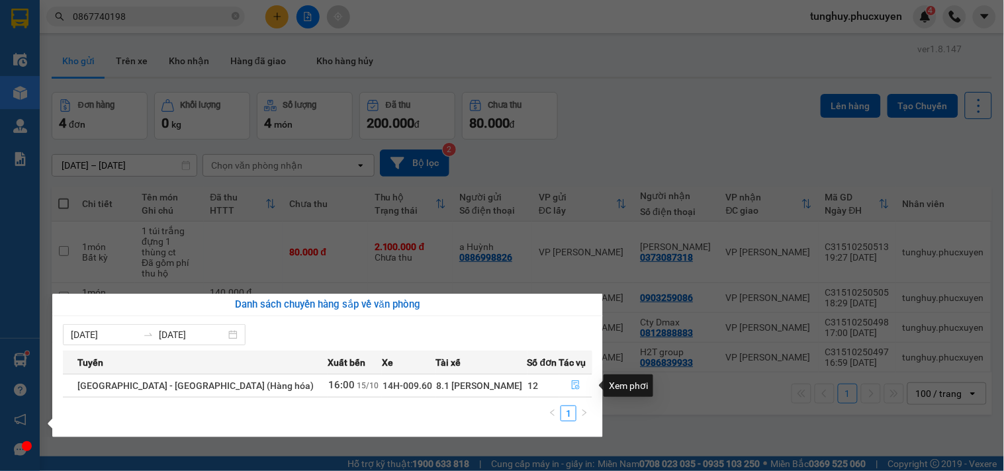
click at [571, 392] on button "button" at bounding box center [576, 385] width 32 height 21
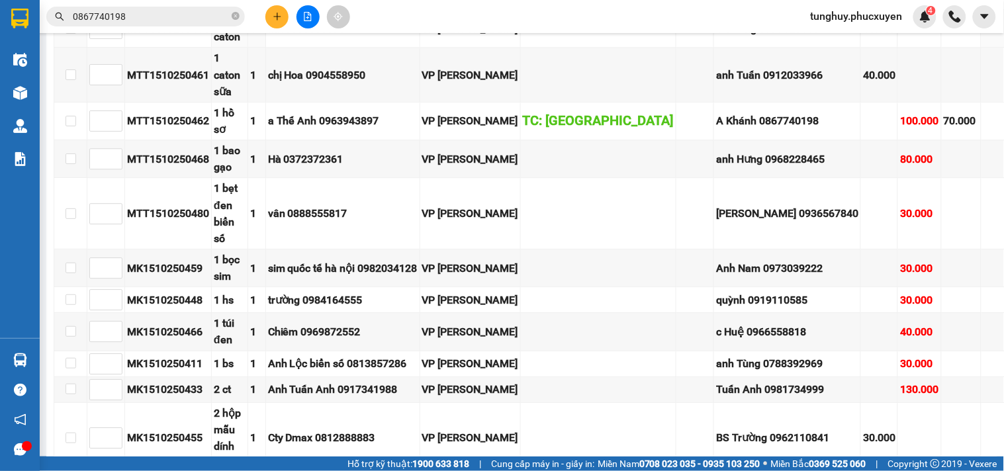
scroll to position [735, 0]
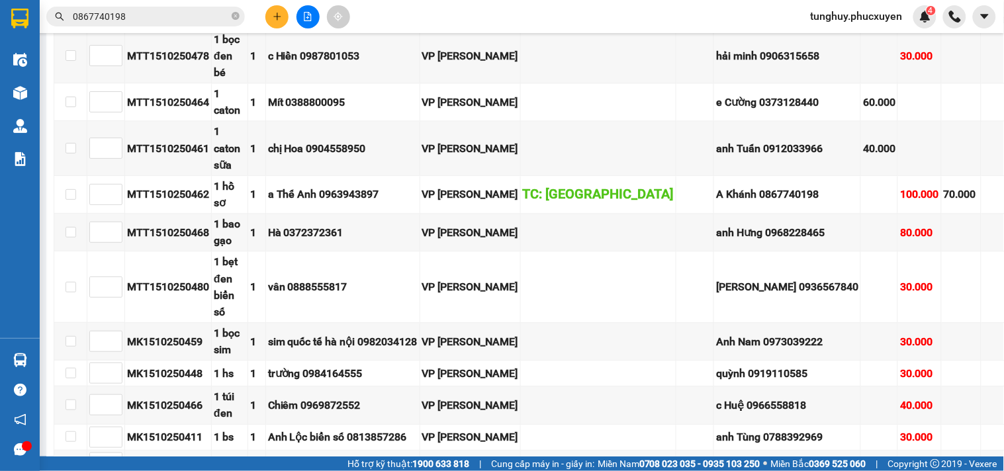
click at [69, 9] on input "checkbox" at bounding box center [71, 3] width 11 height 11
checkbox input "true"
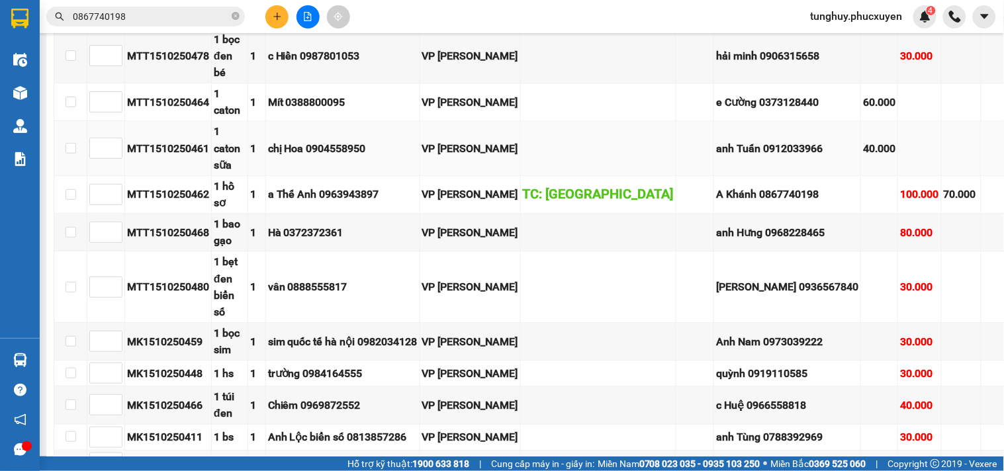
checkbox input "true"
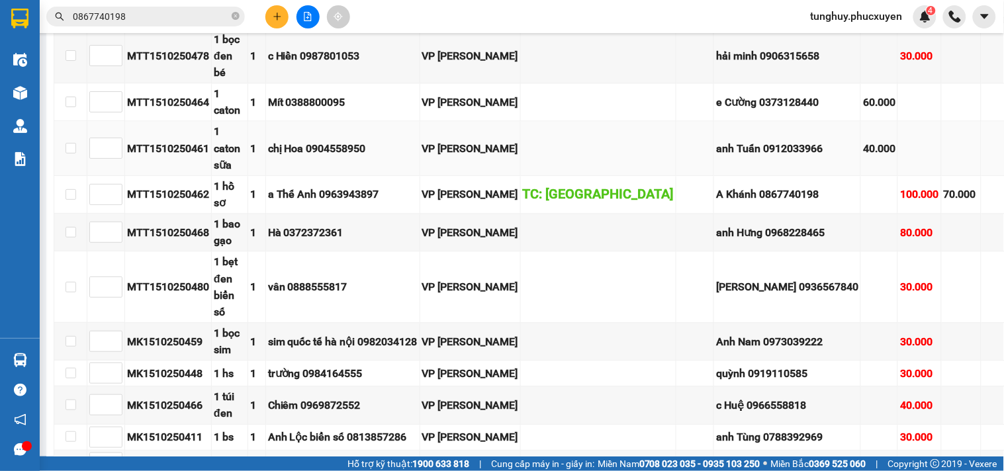
checkbox input "true"
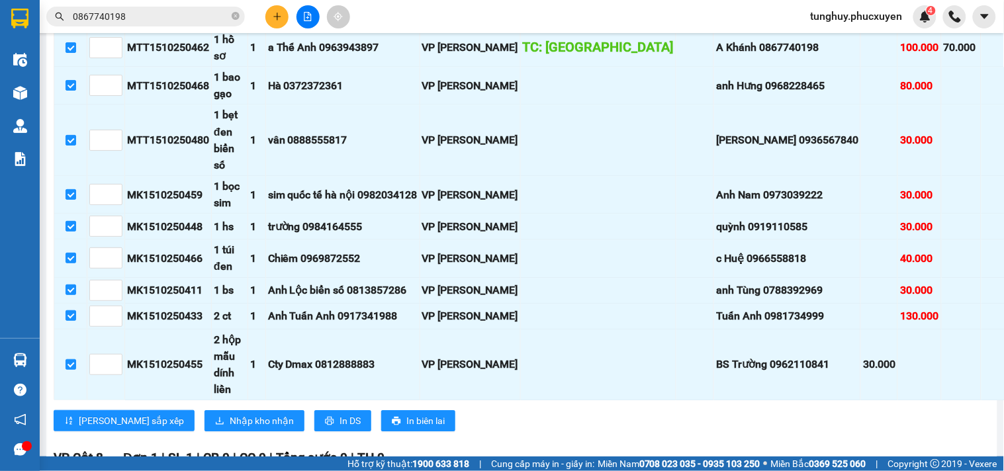
scroll to position [1103, 0]
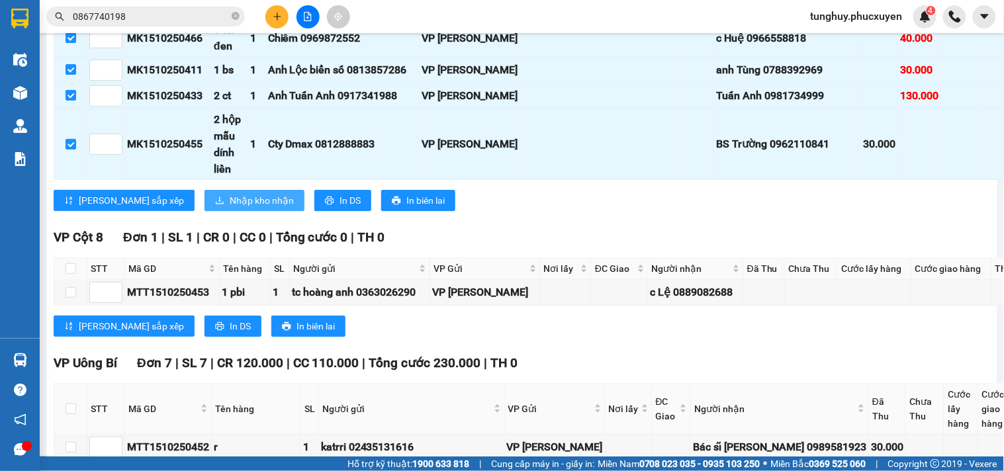
click at [230, 208] on span "Nhập kho nhận" at bounding box center [262, 200] width 64 height 15
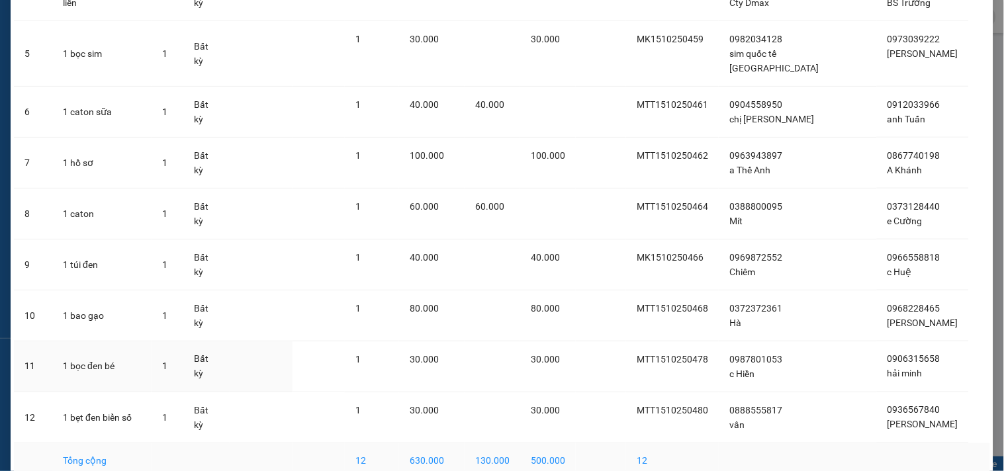
scroll to position [348, 0]
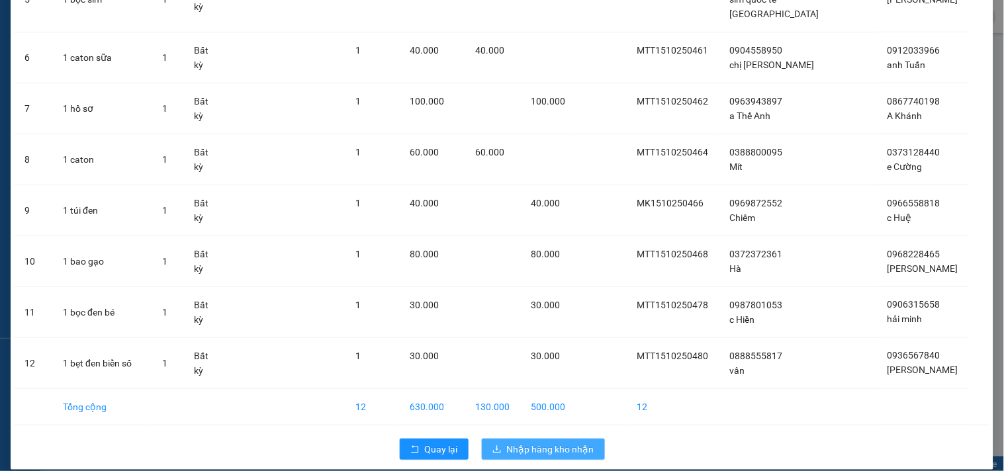
click at [578, 442] on span "Nhập hàng kho nhận" at bounding box center [550, 449] width 87 height 15
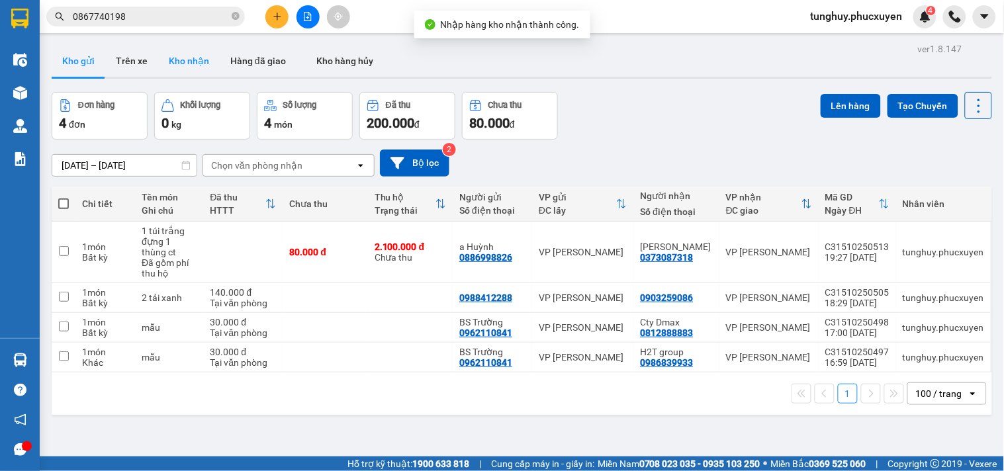
drag, startPoint x: 232, startPoint y: 60, endPoint x: 189, endPoint y: 54, distance: 43.5
click at [207, 57] on div "Kho gửi Trên xe Kho nhận Hàng đã giao Kho hàng hủy" at bounding box center [522, 62] width 941 height 35
click at [177, 51] on button "Kho nhận" at bounding box center [189, 61] width 62 height 32
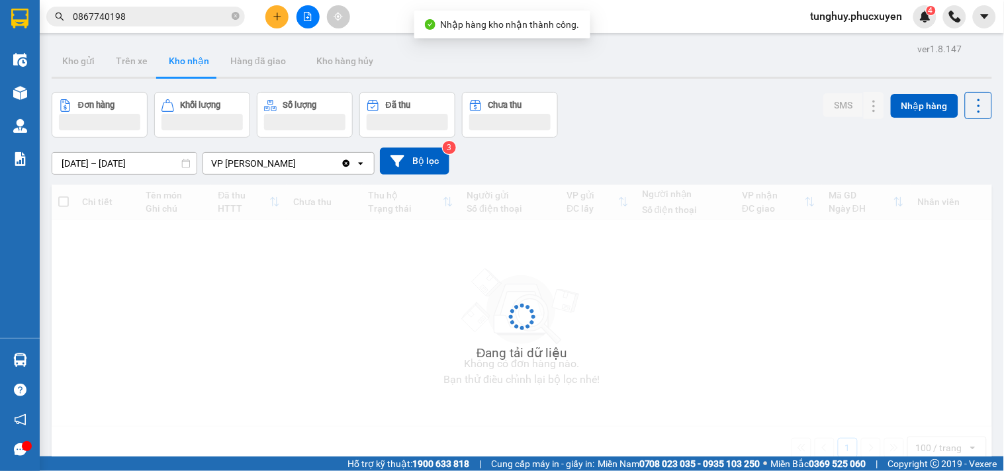
click at [192, 55] on button "Kho nhận" at bounding box center [189, 61] width 62 height 32
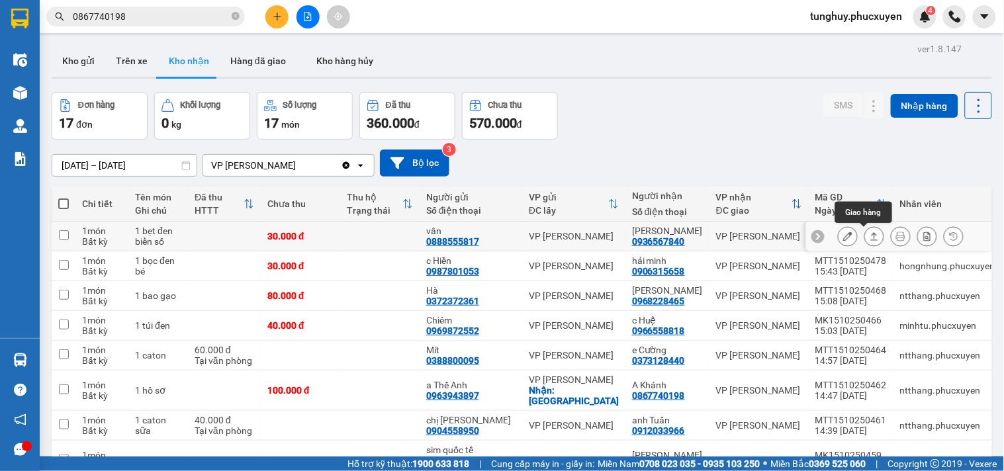
click at [870, 239] on icon at bounding box center [874, 236] width 9 height 9
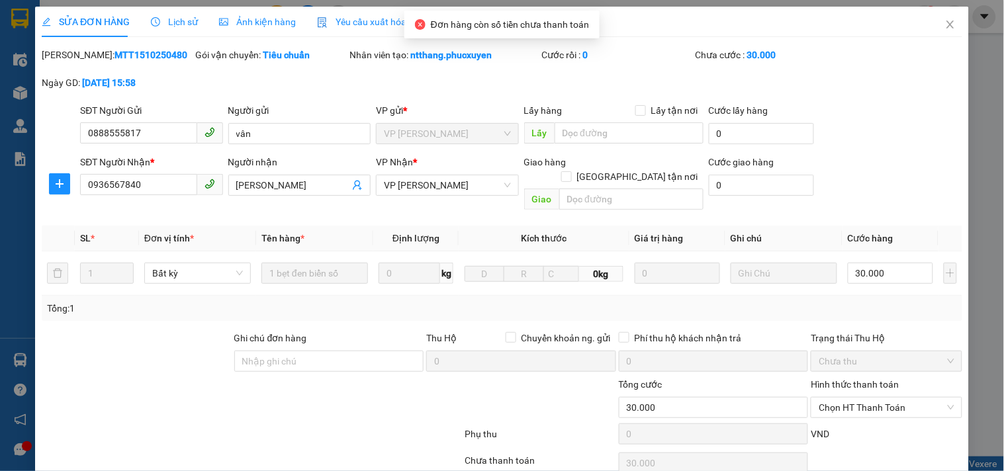
type input "0888555817"
type input "vân"
type input "0936567840"
type input "[PERSON_NAME]"
type input "0"
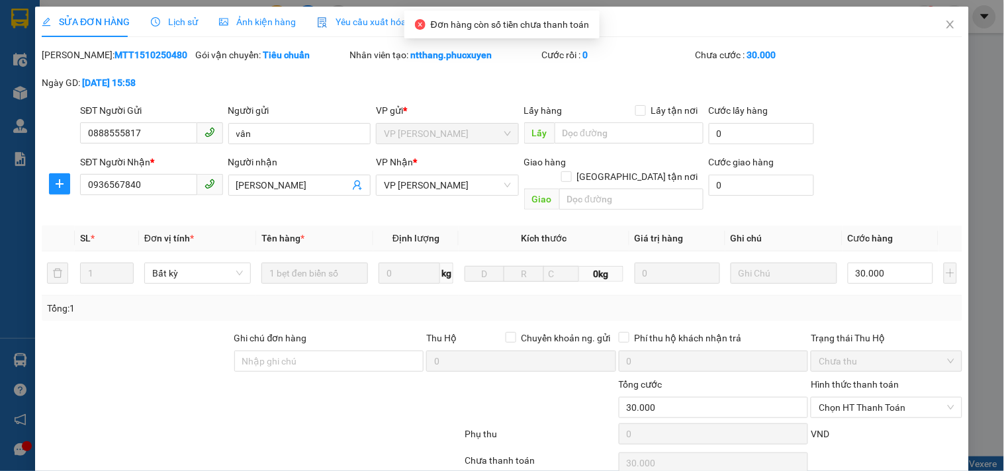
type input "30.000"
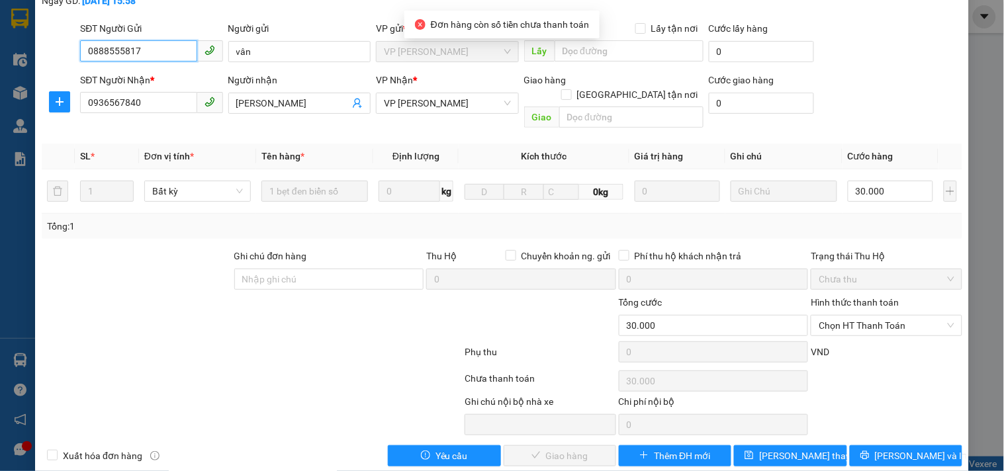
scroll to position [89, 0]
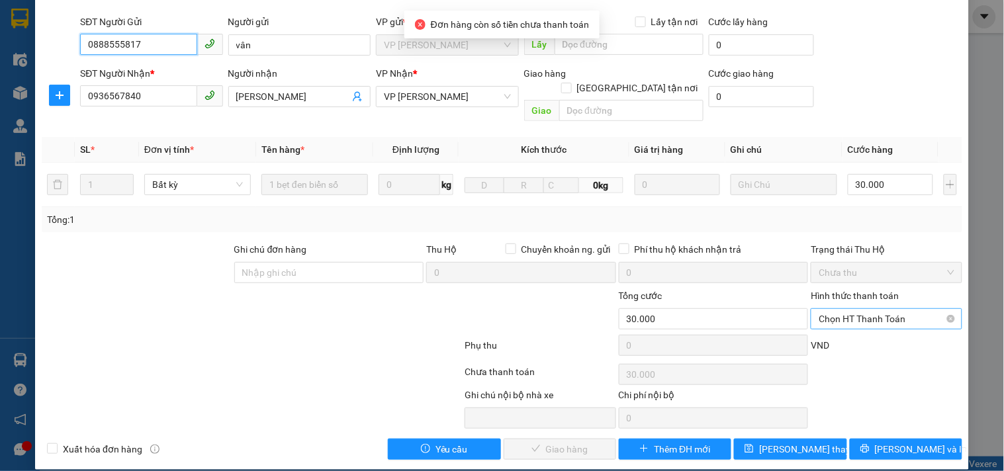
click at [870, 309] on span "Chọn HT Thanh Toán" at bounding box center [886, 319] width 135 height 20
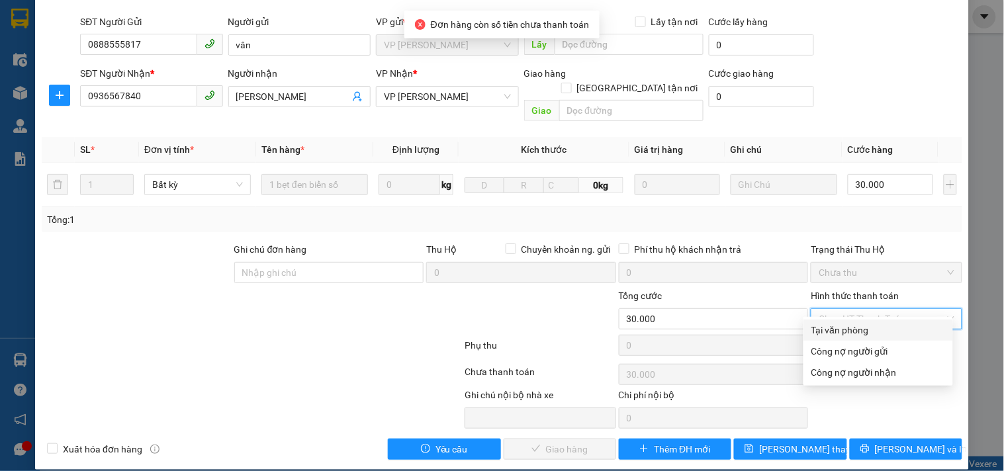
click at [867, 332] on div "Tại văn phòng" at bounding box center [879, 330] width 134 height 15
type input "0"
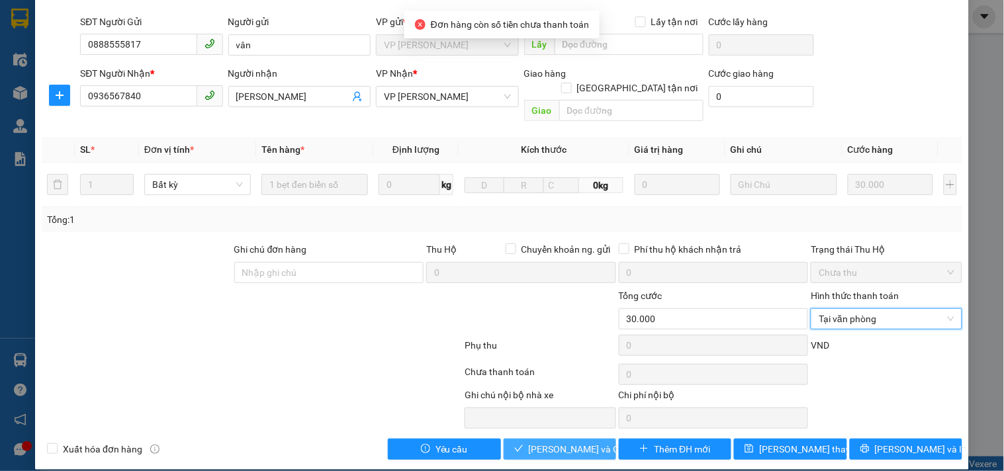
click at [591, 442] on span "[PERSON_NAME] và Giao hàng" at bounding box center [592, 449] width 127 height 15
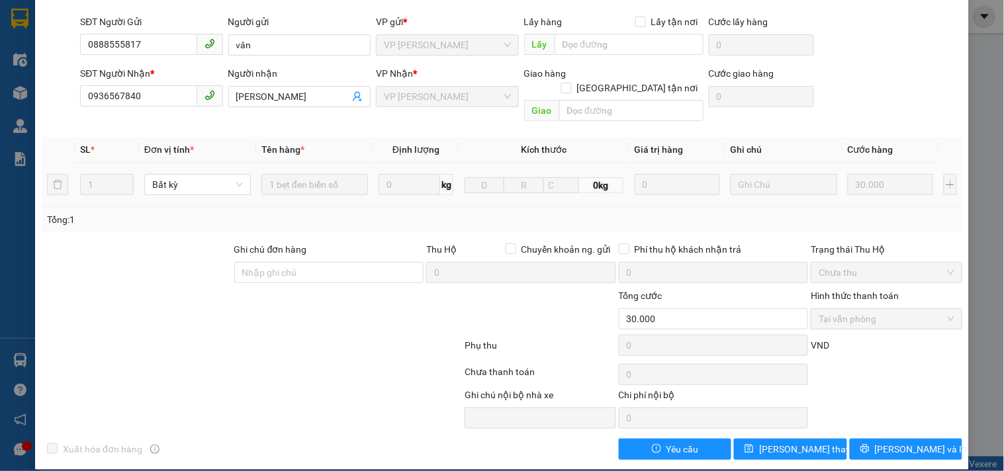
scroll to position [0, 0]
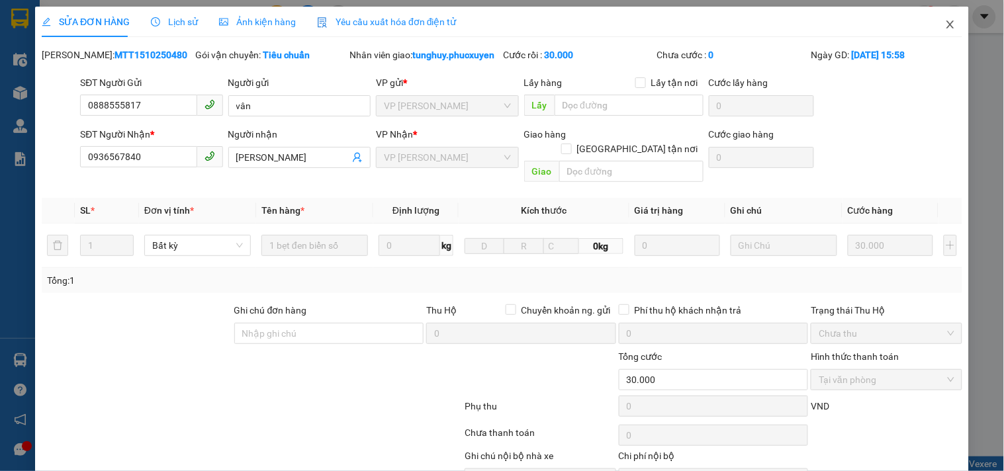
drag, startPoint x: 944, startPoint y: 22, endPoint x: 955, endPoint y: 31, distance: 14.1
click at [945, 23] on icon "close" at bounding box center [950, 24] width 11 height 11
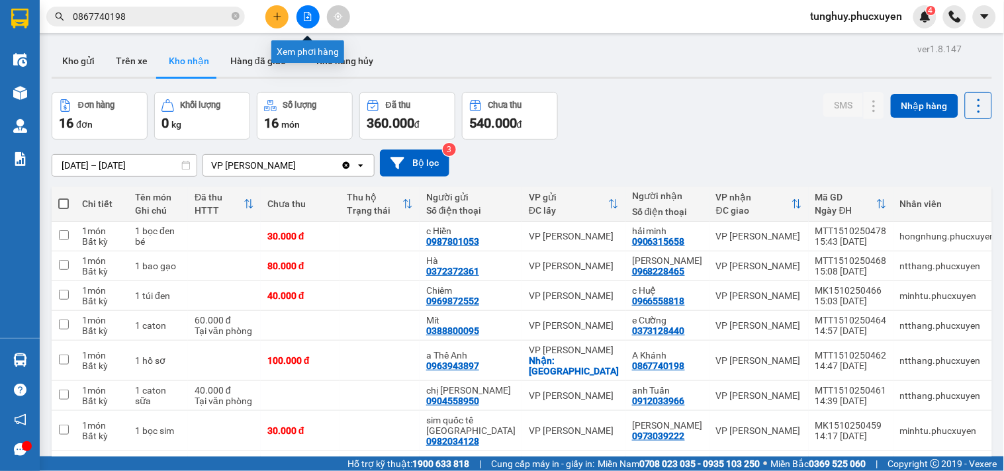
click at [312, 17] on icon "file-add" at bounding box center [307, 16] width 9 height 9
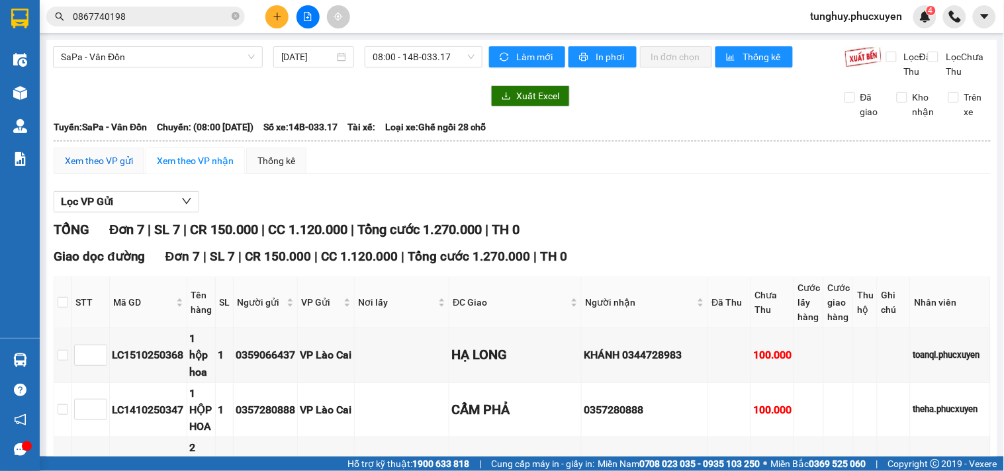
drag, startPoint x: 118, startPoint y: 169, endPoint x: 124, endPoint y: 172, distance: 7.1
click at [117, 168] on div "Xem theo VP gửi" at bounding box center [99, 161] width 68 height 15
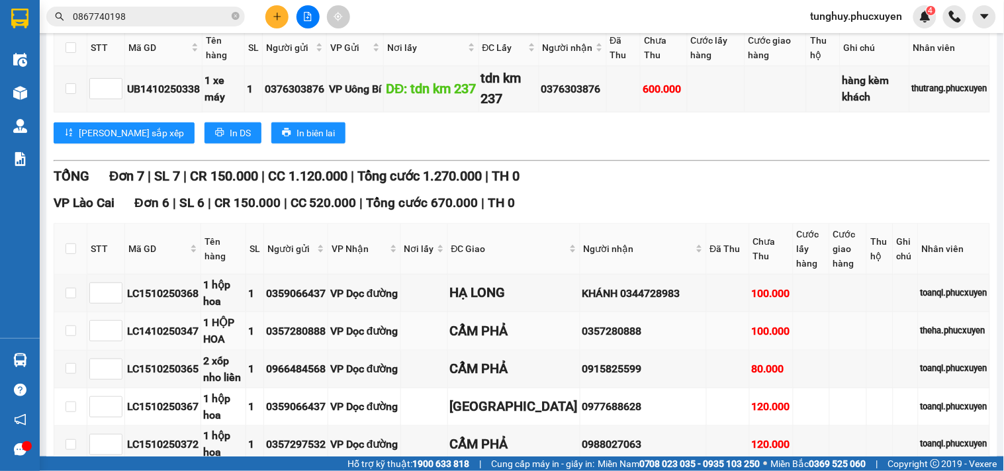
scroll to position [294, 0]
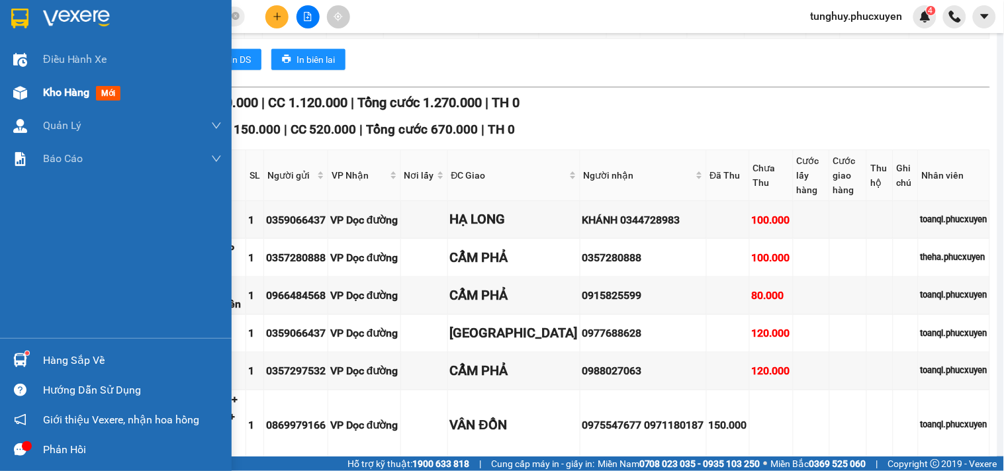
click at [30, 101] on div at bounding box center [20, 92] width 23 height 23
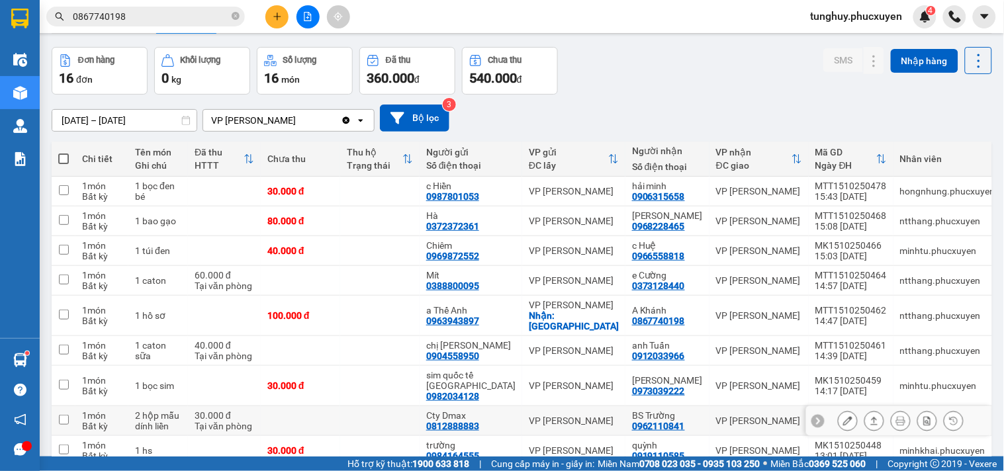
scroll to position [119, 0]
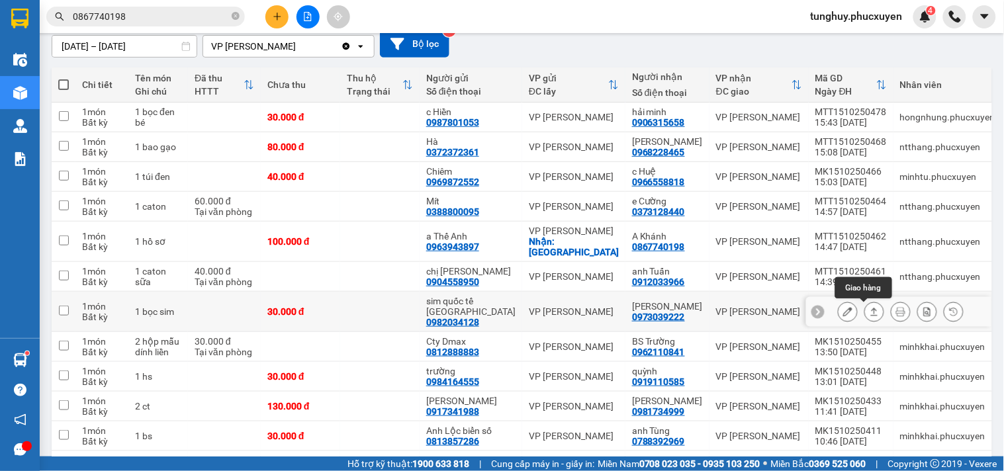
click at [870, 312] on icon at bounding box center [874, 311] width 9 height 9
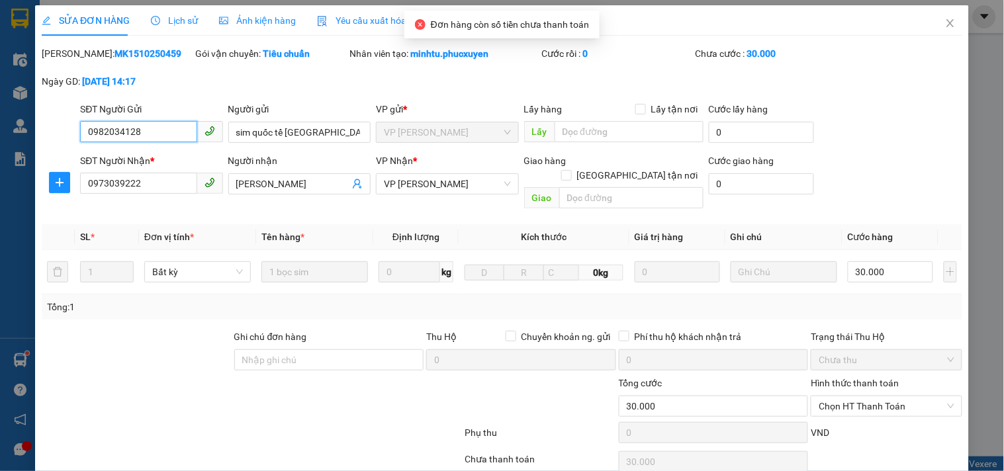
type input "0982034128"
type input "sim quốc tế [GEOGRAPHIC_DATA]"
type input "0973039222"
type input "[PERSON_NAME]"
type input "0"
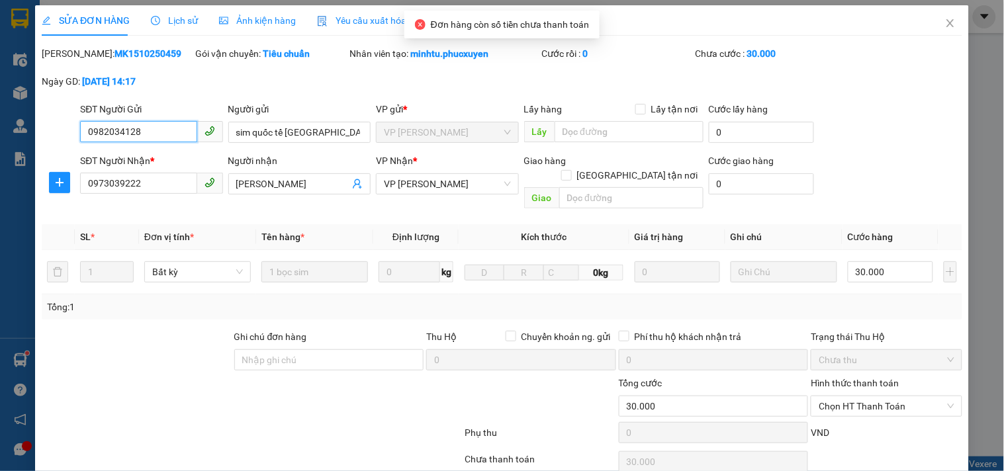
type input "30.000"
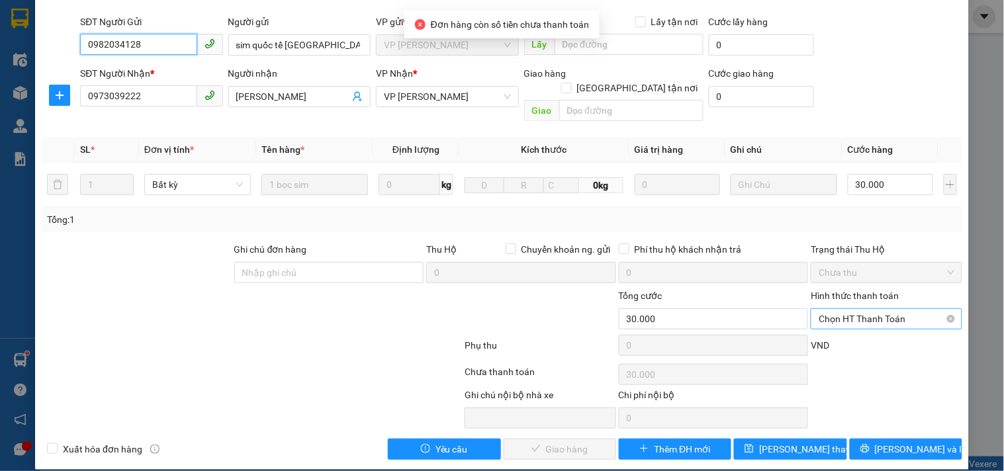
click at [876, 309] on span "Chọn HT Thanh Toán" at bounding box center [886, 319] width 135 height 20
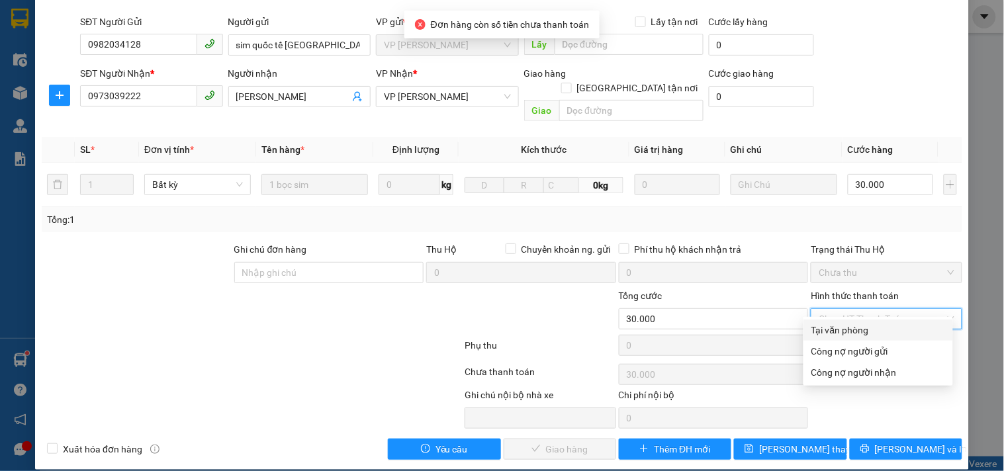
click at [871, 328] on div "Tại văn phòng" at bounding box center [879, 330] width 134 height 15
type input "0"
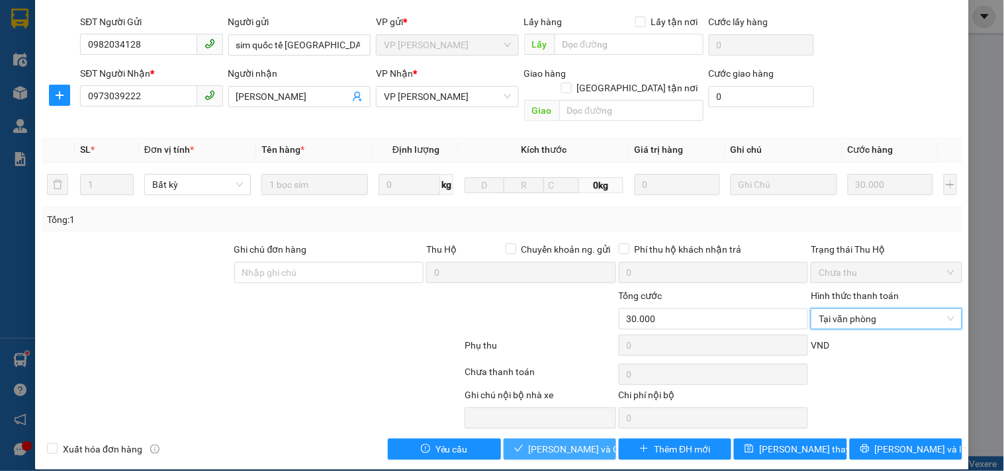
click at [588, 442] on span "[PERSON_NAME] và Giao hàng" at bounding box center [592, 449] width 127 height 15
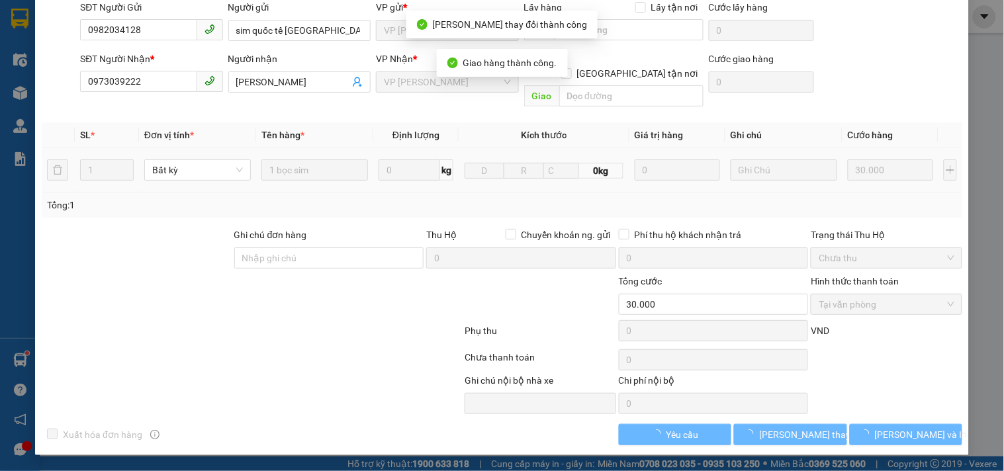
scroll to position [61, 0]
